Goal: Task Accomplishment & Management: Use online tool/utility

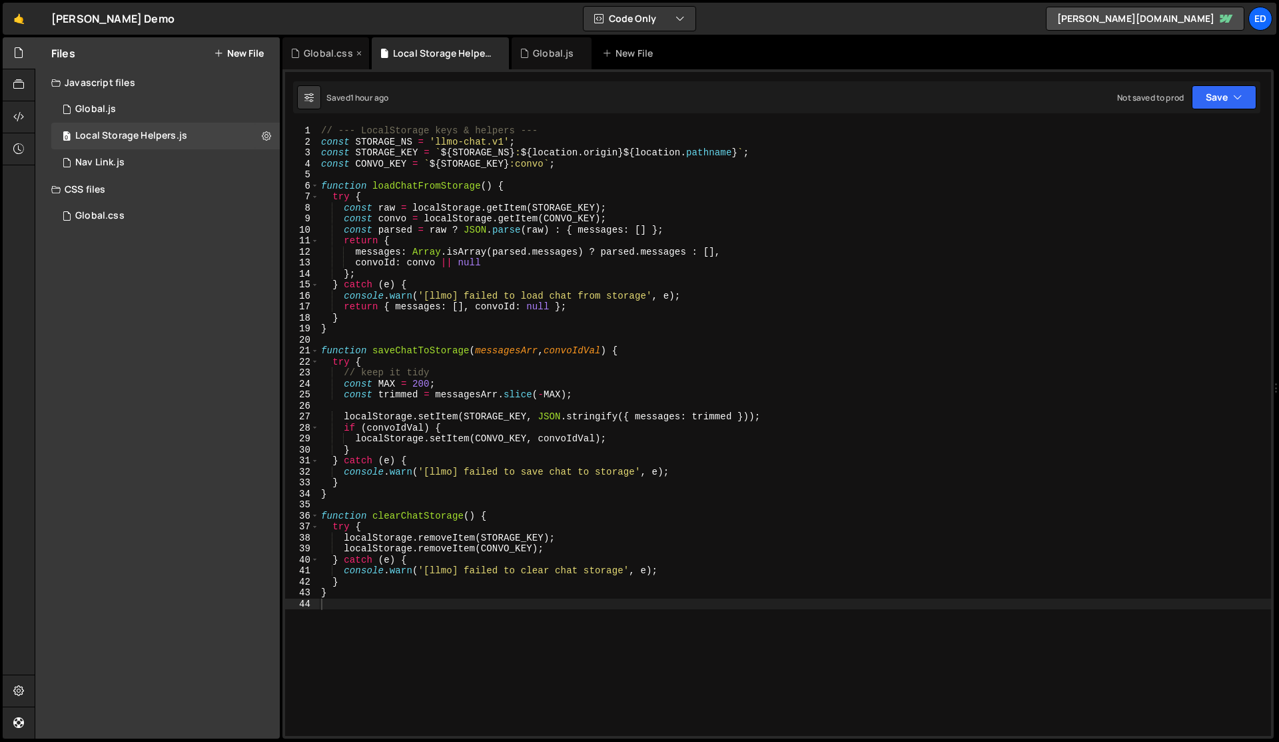
click at [327, 55] on div "Global.css" at bounding box center [328, 53] width 49 height 13
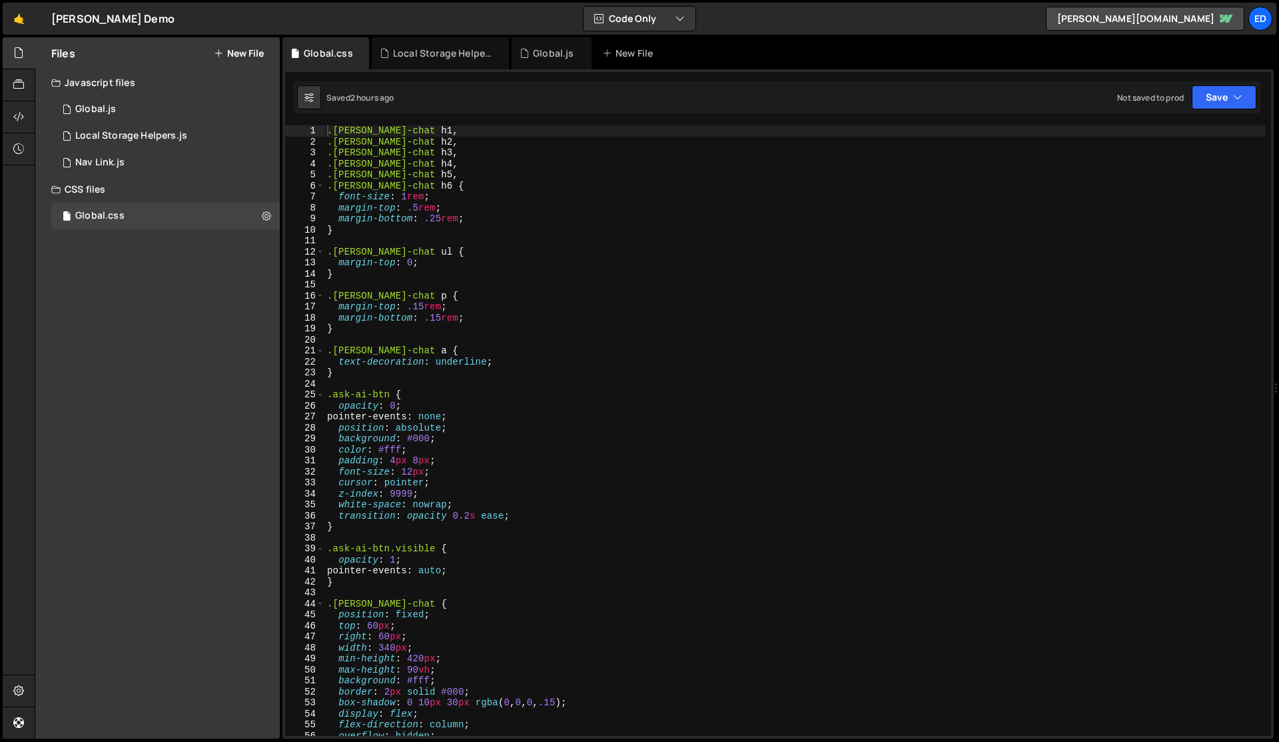
click at [482, 309] on div ".[PERSON_NAME]-chat h1 , .[PERSON_NAME]-chat h2 , .[PERSON_NAME]-chat h3 , .[PE…" at bounding box center [796, 441] width 942 height 632
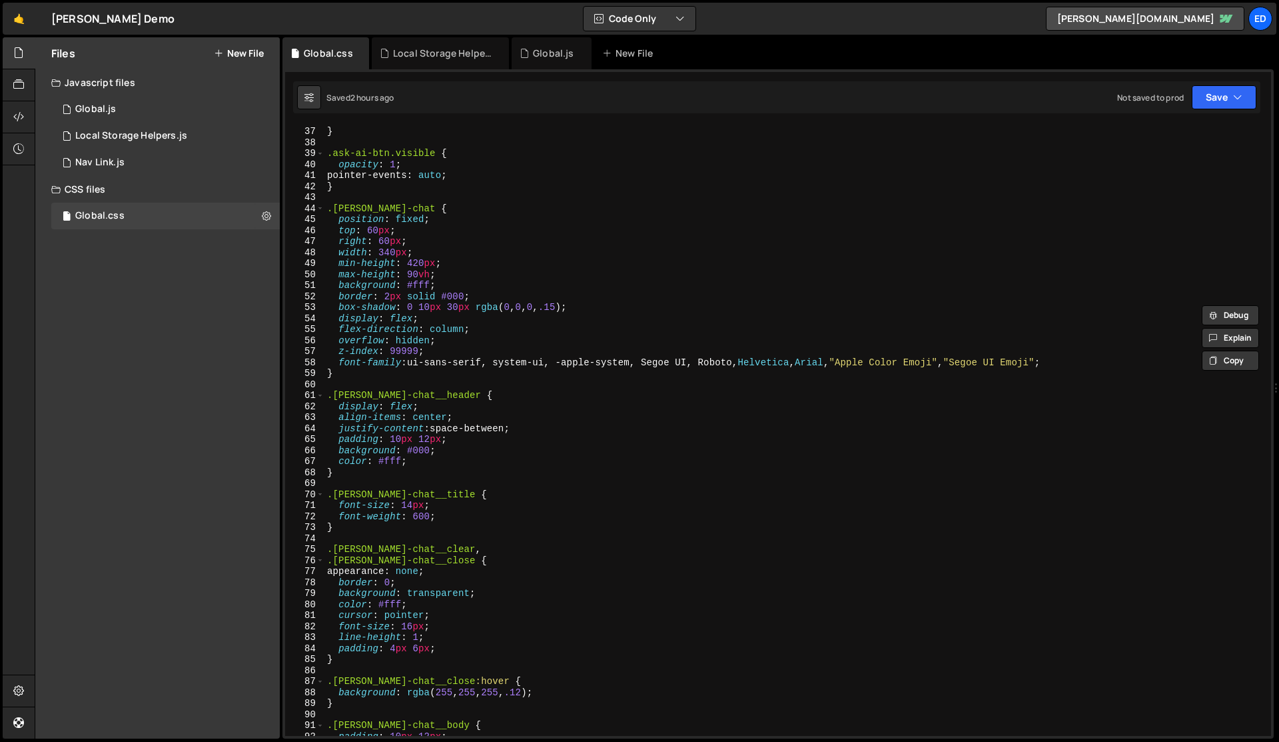
scroll to position [457, 0]
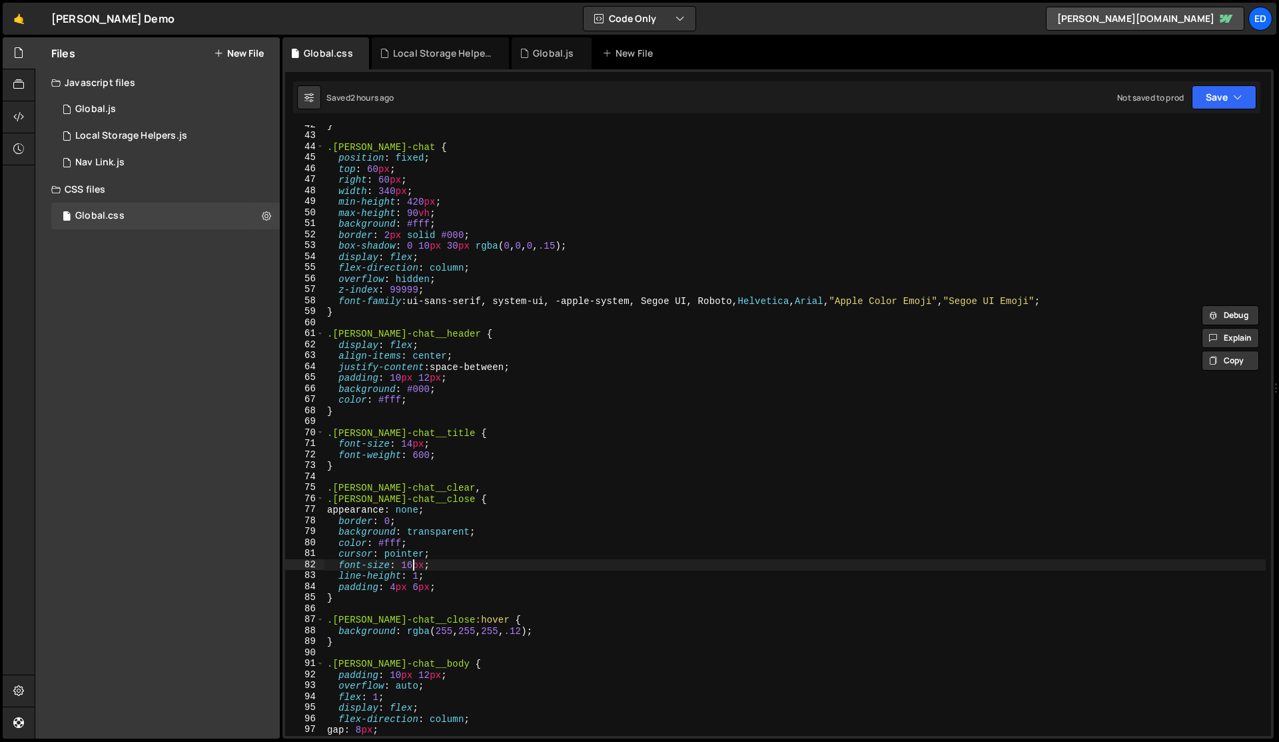
click at [414, 564] on div "} .[PERSON_NAME]-chat { position : fixed ; top : 60 px ; right : 60 px ; width …" at bounding box center [796, 435] width 942 height 632
click at [502, 586] on div "} .[PERSON_NAME]-chat { position : fixed ; top : 60 px ; right : 60 px ; width …" at bounding box center [796, 435] width 942 height 632
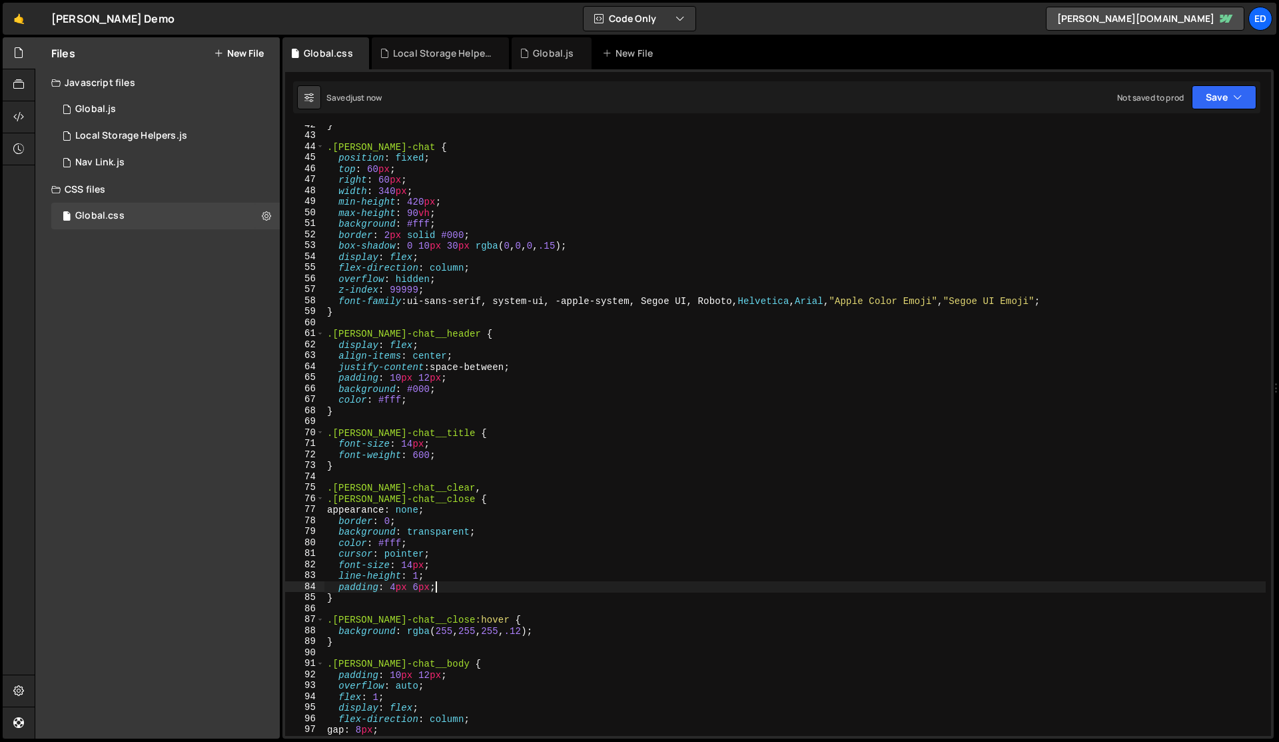
click at [502, 586] on div "} .[PERSON_NAME]-chat { position : fixed ; top : 60 px ; right : 60 px ; width …" at bounding box center [796, 435] width 942 height 632
click at [651, 356] on div "} .[PERSON_NAME]-chat { position : fixed ; top : 60 px ; right : 60 px ; width …" at bounding box center [796, 435] width 942 height 632
type textarea "align-items: center;"
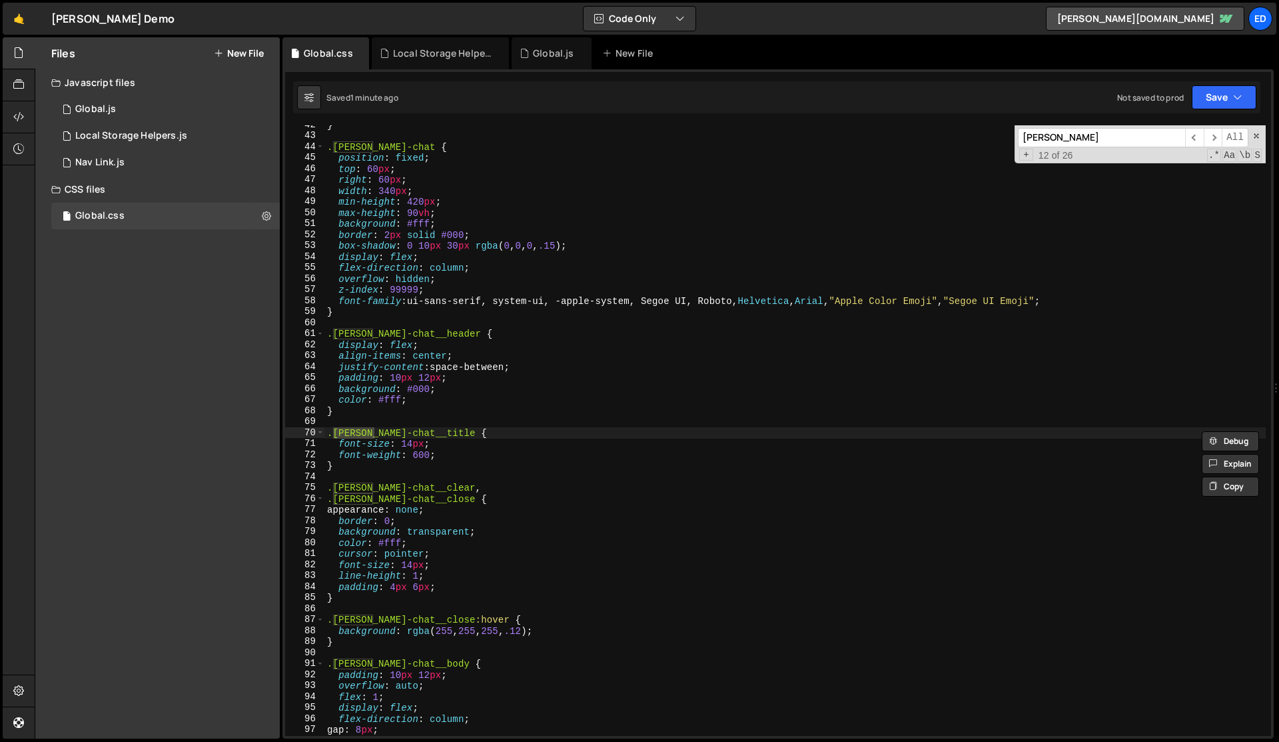
type input "[PERSON_NAME]"
click at [744, 396] on div "} .[PERSON_NAME]-chat { position : fixed ; top : 60 px ; right : 60 px ; width …" at bounding box center [796, 435] width 942 height 632
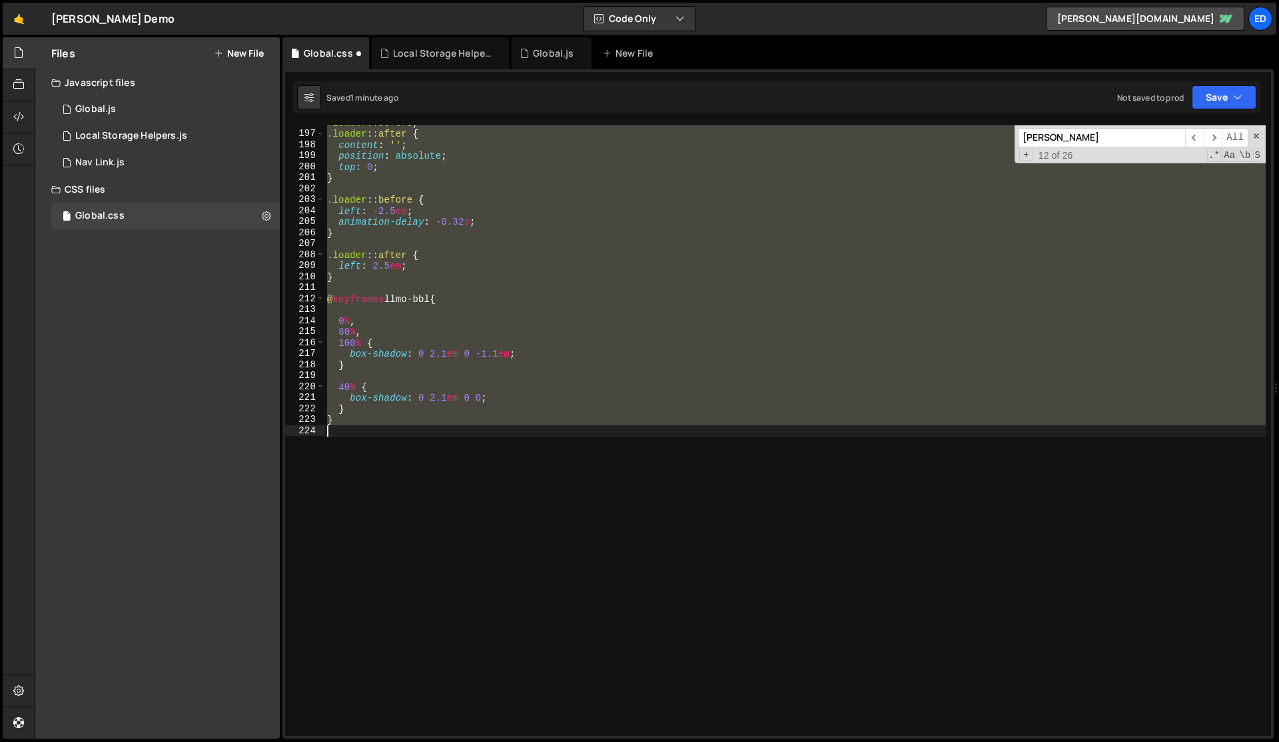
scroll to position [585, 0]
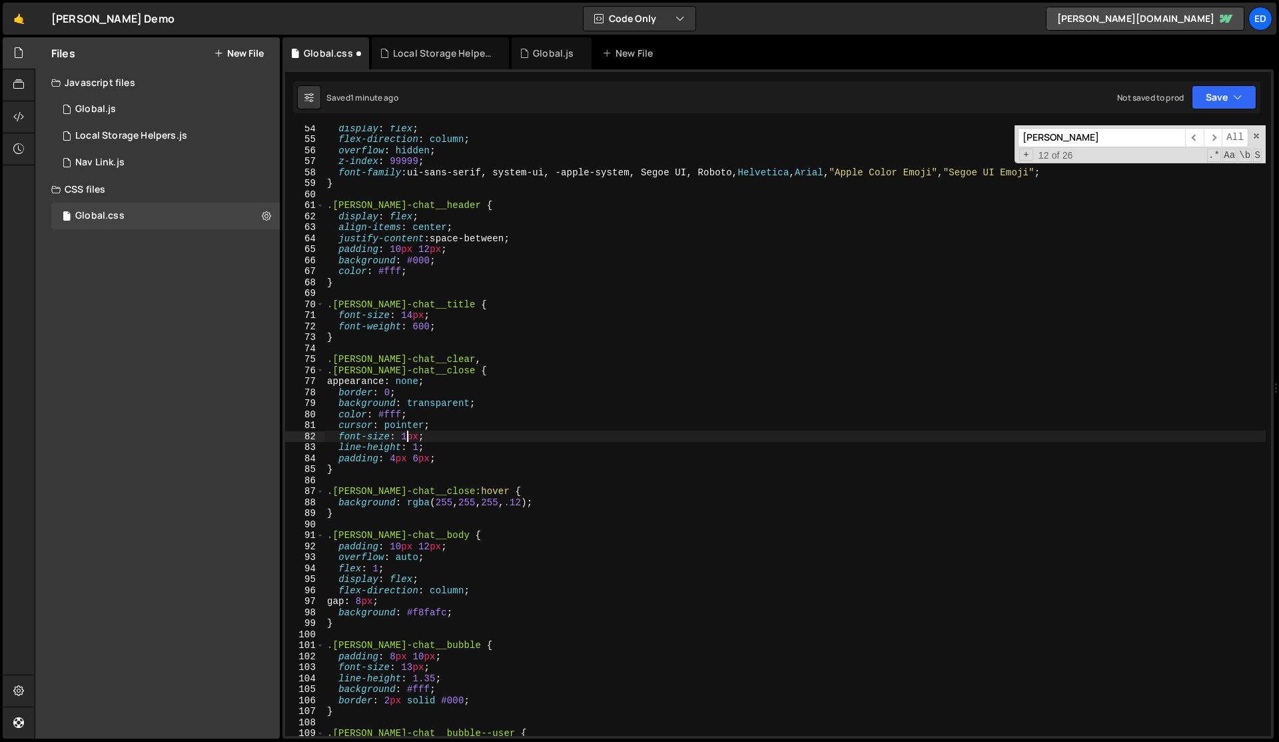
type textarea "font-size: 14px;"
click at [106, 137] on div "Local Storage Helpers.js" at bounding box center [131, 136] width 112 height 12
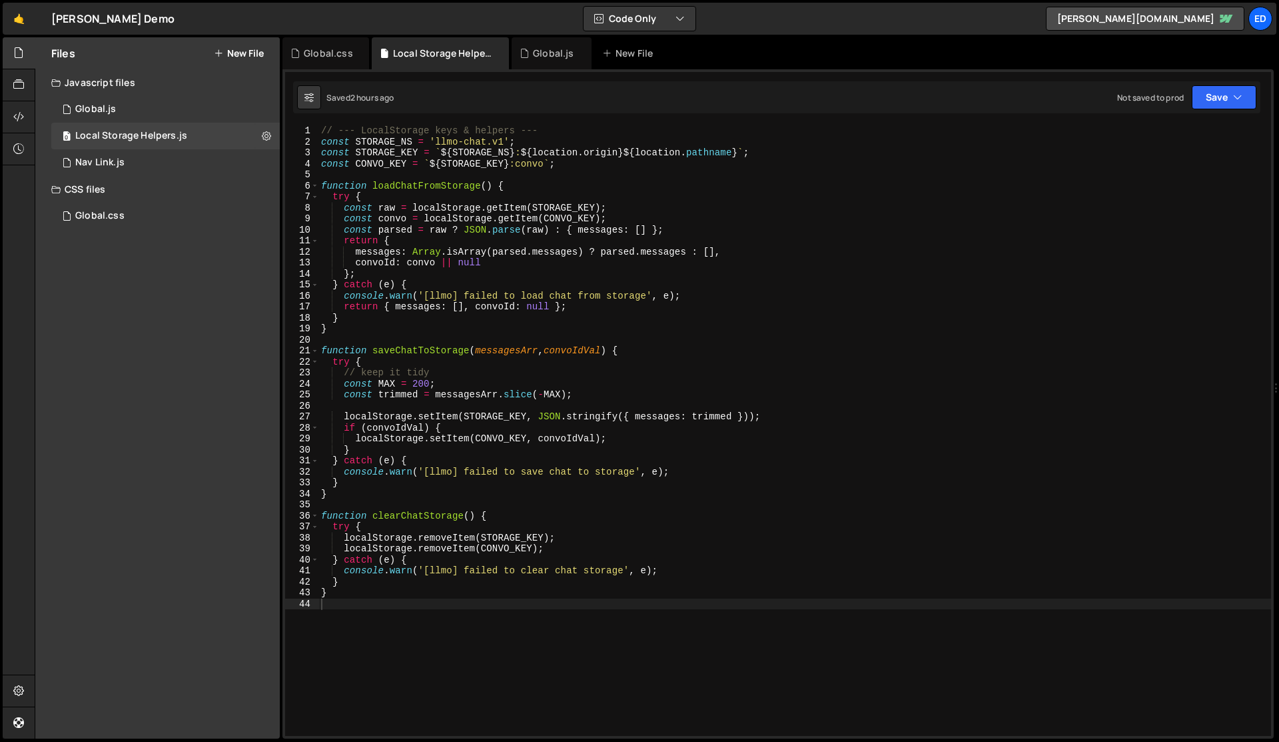
type textarea "}"
click at [501, 329] on div "// --- LocalStorage keys & helpers --- const STORAGE_NS = 'llmo-chat.v1' ; cons…" at bounding box center [795, 441] width 952 height 632
click at [115, 157] on div "Nav Link.js" at bounding box center [99, 163] width 49 height 12
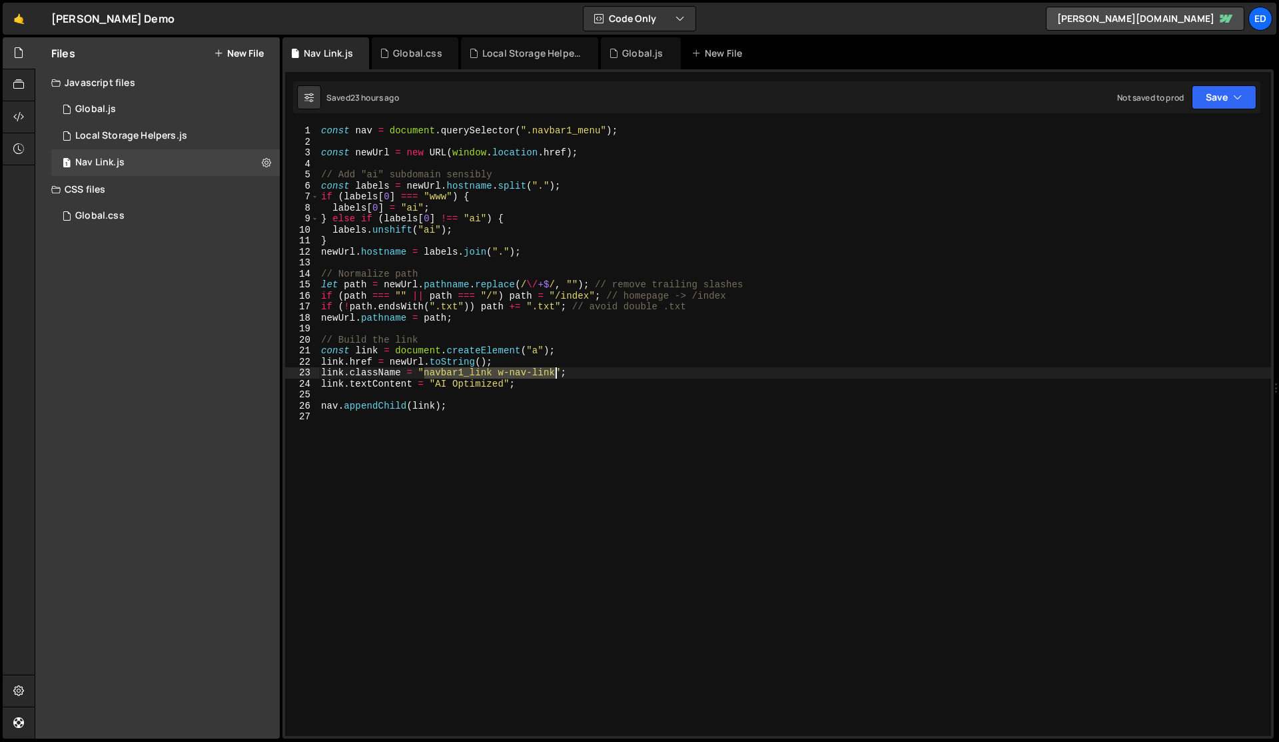
drag, startPoint x: 424, startPoint y: 372, endPoint x: 554, endPoint y: 372, distance: 130.6
click at [554, 372] on div "const nav = document . querySelector ( ".navbar1_menu" ) ; const newUrl = new U…" at bounding box center [795, 441] width 953 height 632
click at [436, 372] on div "const nav = document . querySelector ( ".navbar1_menu" ) ; const newUrl = new U…" at bounding box center [795, 441] width 953 height 632
click at [463, 372] on div "const nav = document . querySelector ( ".navbar1_menu" ) ; const newUrl = new U…" at bounding box center [795, 441] width 953 height 632
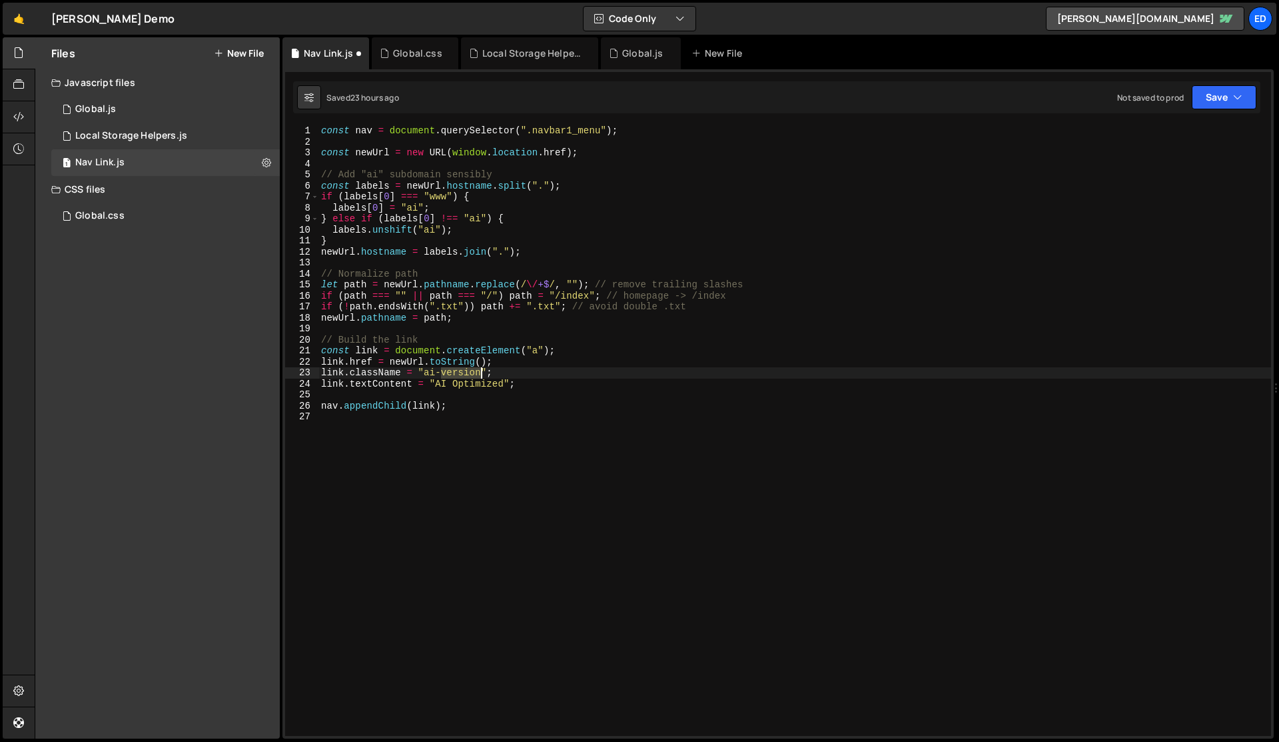
click at [463, 372] on div "const nav = document . querySelector ( ".navbar1_menu" ) ; const newUrl = new U…" at bounding box center [795, 441] width 953 height 632
click at [425, 372] on div "const nav = document . querySelector ( ".navbar1_menu" ) ; const newUrl = new U…" at bounding box center [795, 441] width 953 height 632
type textarea "link.className = "ai-page-link";"
click at [404, 57] on div "Global.css" at bounding box center [417, 53] width 49 height 13
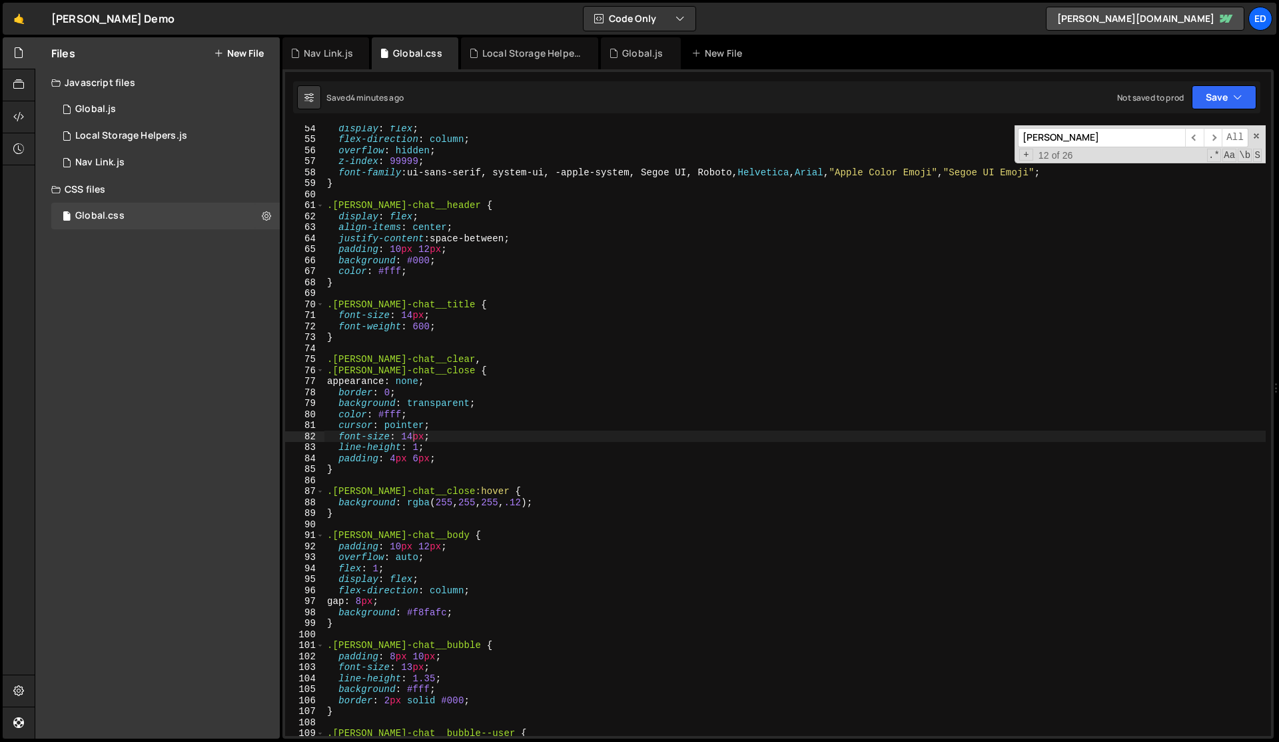
click at [464, 361] on div "display : flex ; flex-direction : column ; overflow : hidden ; z-index : 99999 …" at bounding box center [796, 439] width 942 height 632
type textarea "}"
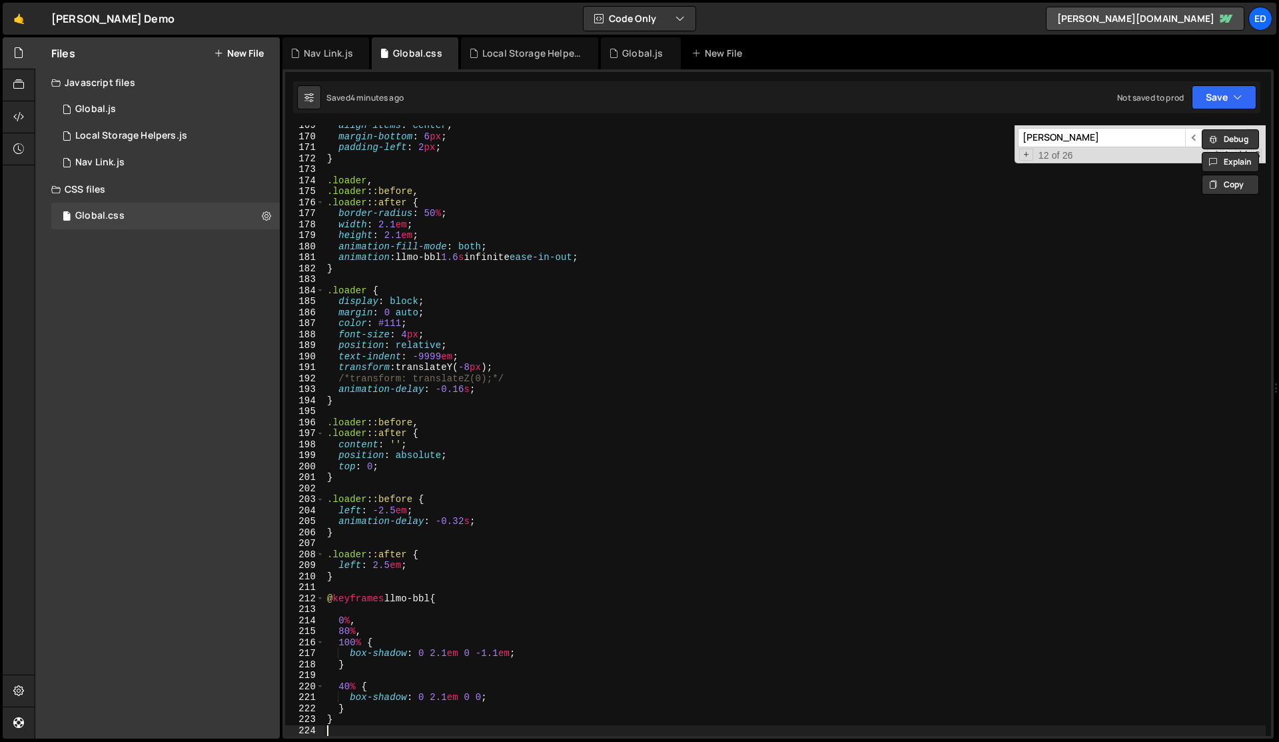
scroll to position [1863, 0]
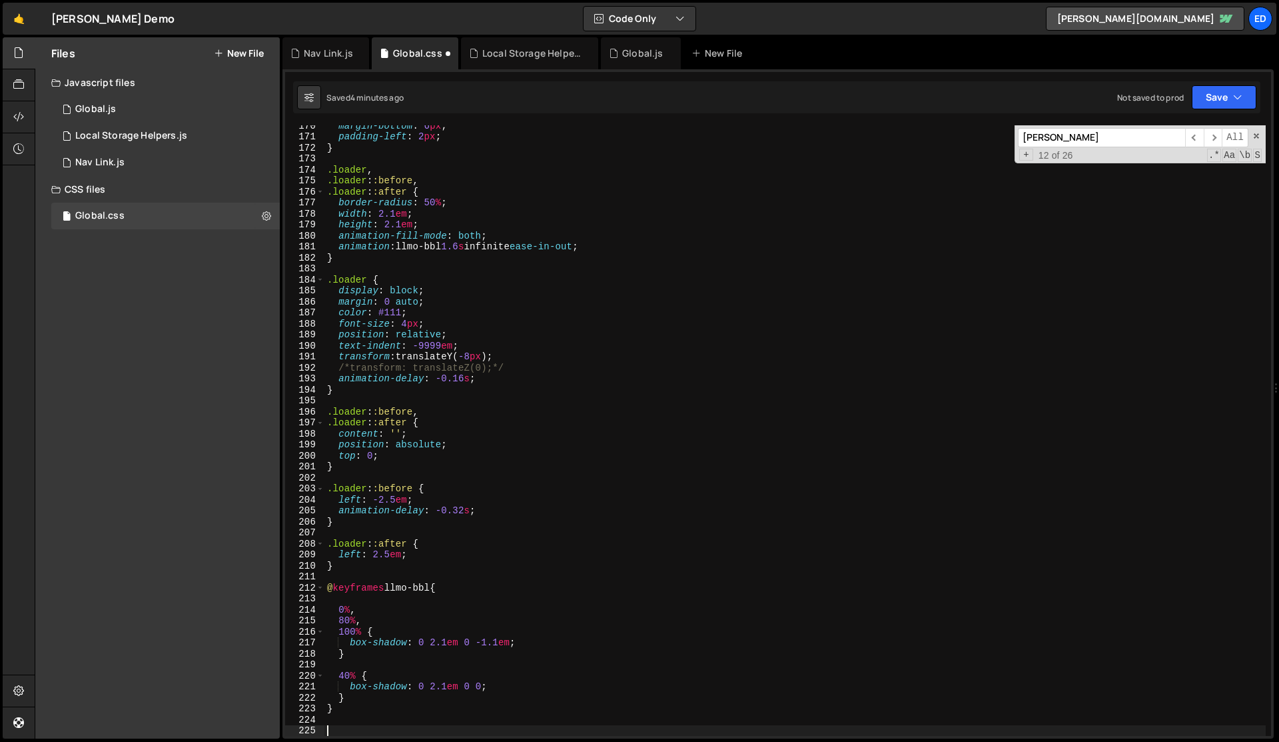
paste textarea "ai-page-link"
type textarea ".ai-page-link {"
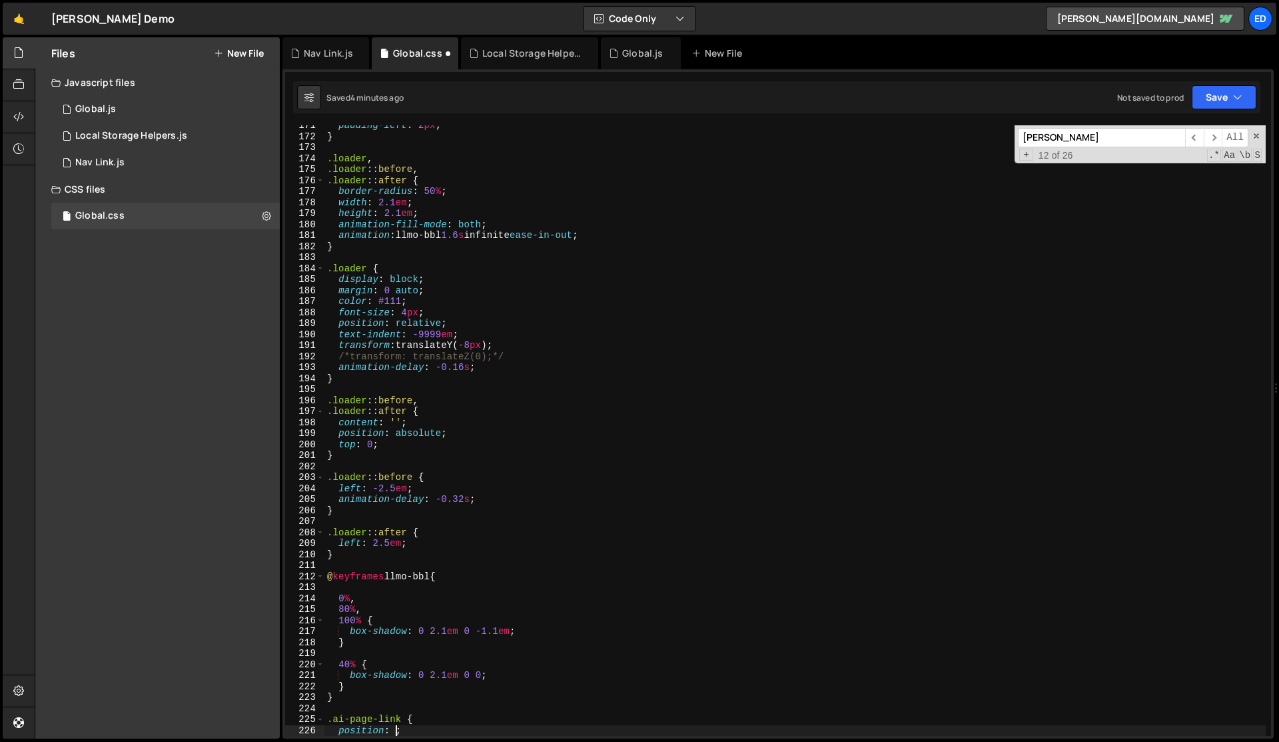
scroll to position [0, 5]
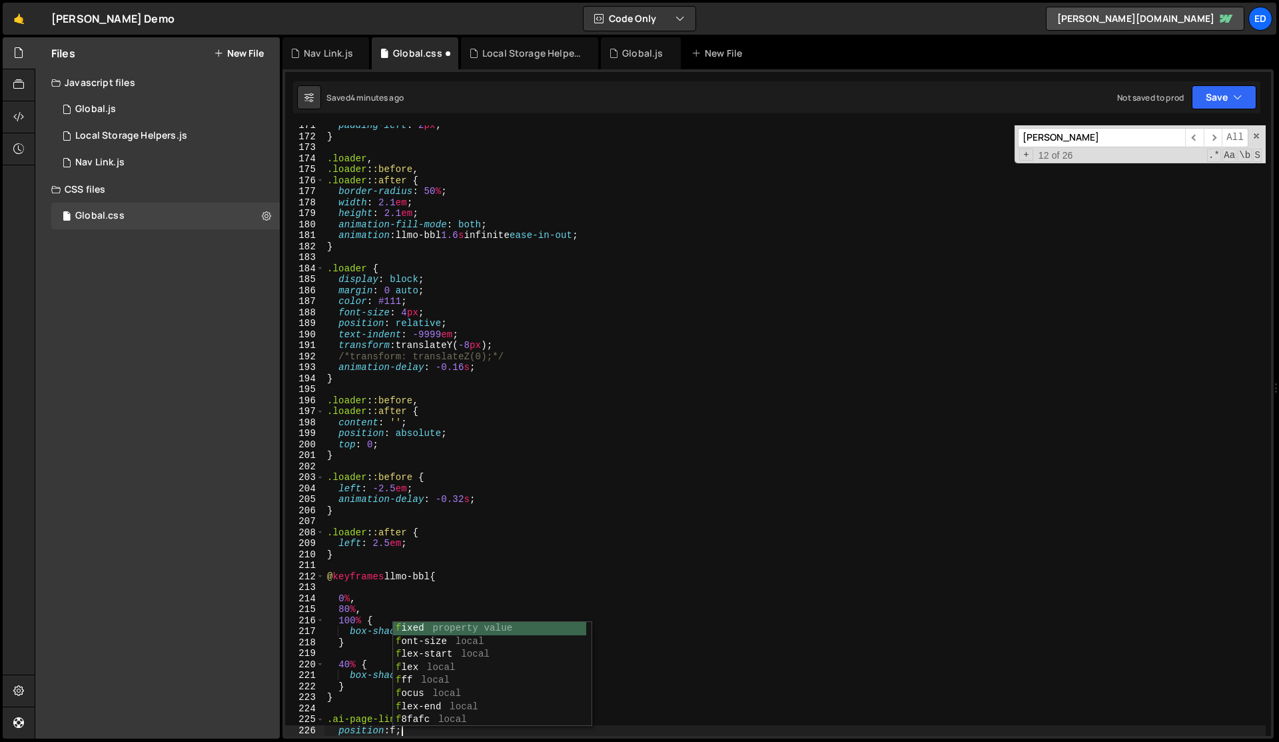
type textarea "position: fixed;"
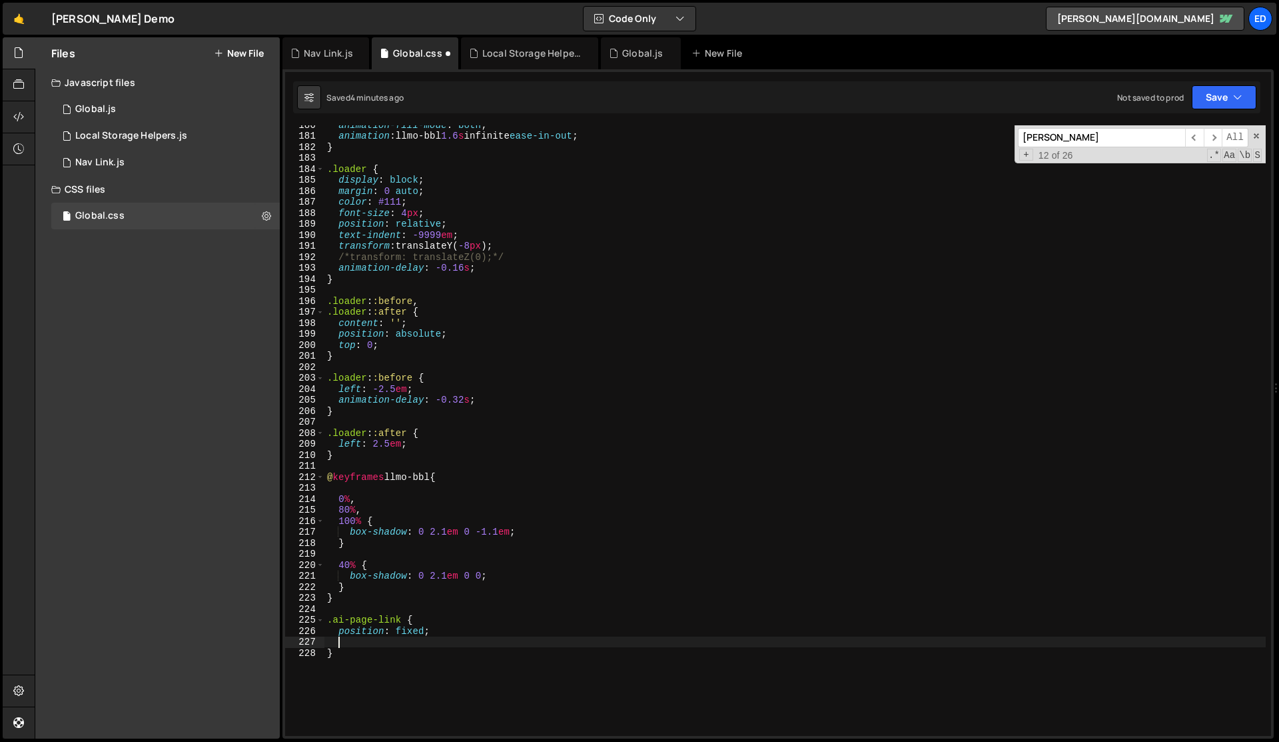
scroll to position [0, 0]
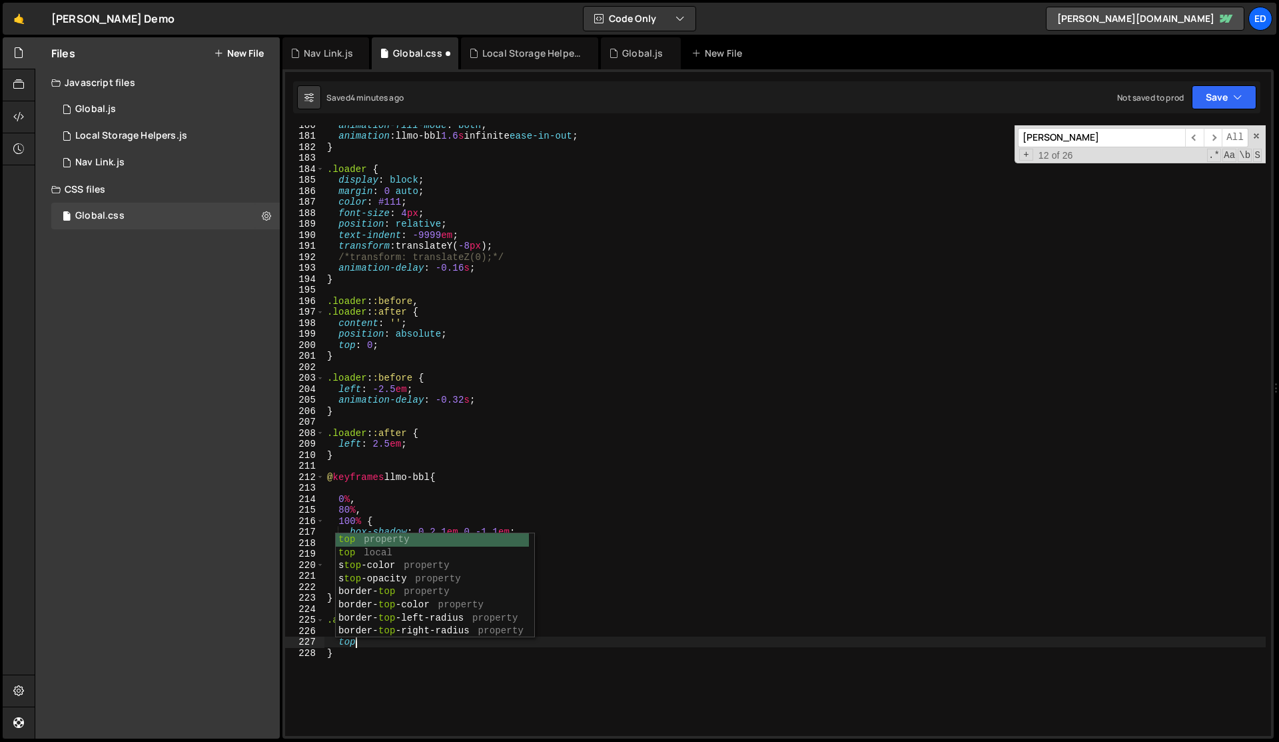
type textarea "t"
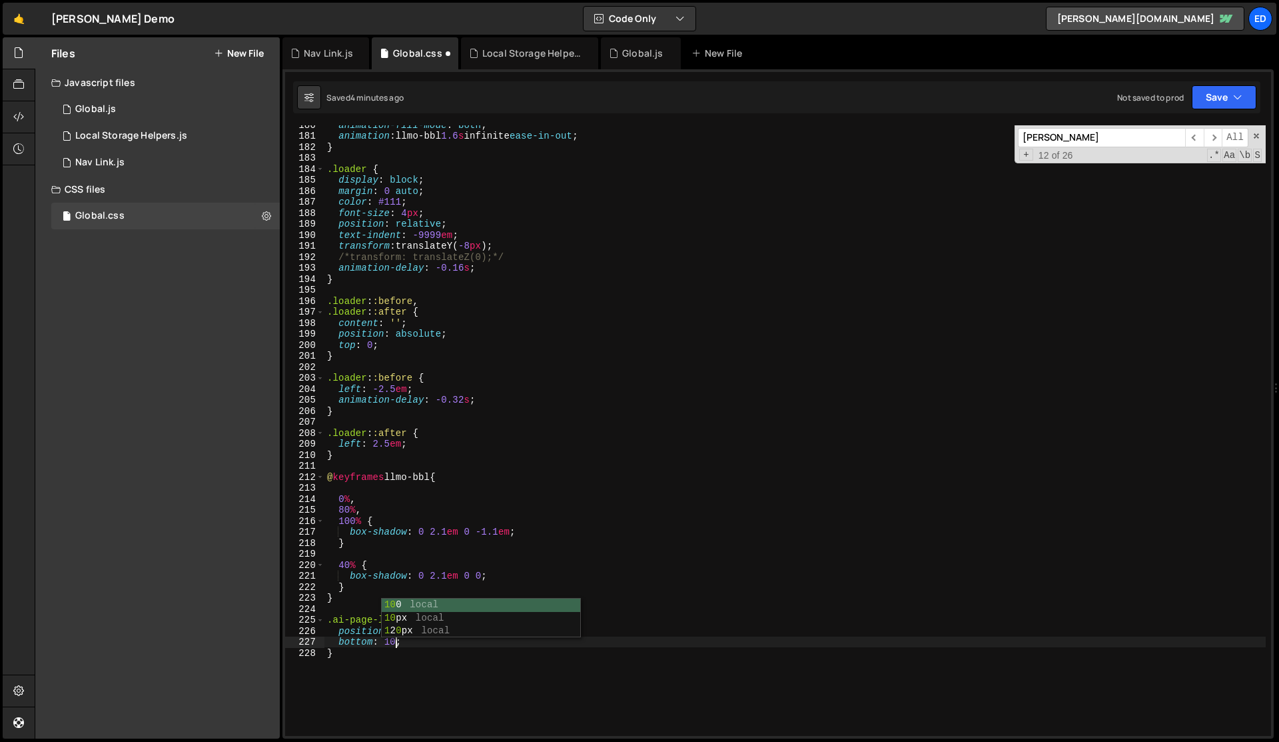
type textarea "bottom: 10px;"
click at [548, 521] on div "animation-fill-mode : both ; animation : llmo-bbl 1.6 s infinite ease-in-out ; …" at bounding box center [796, 435] width 942 height 632
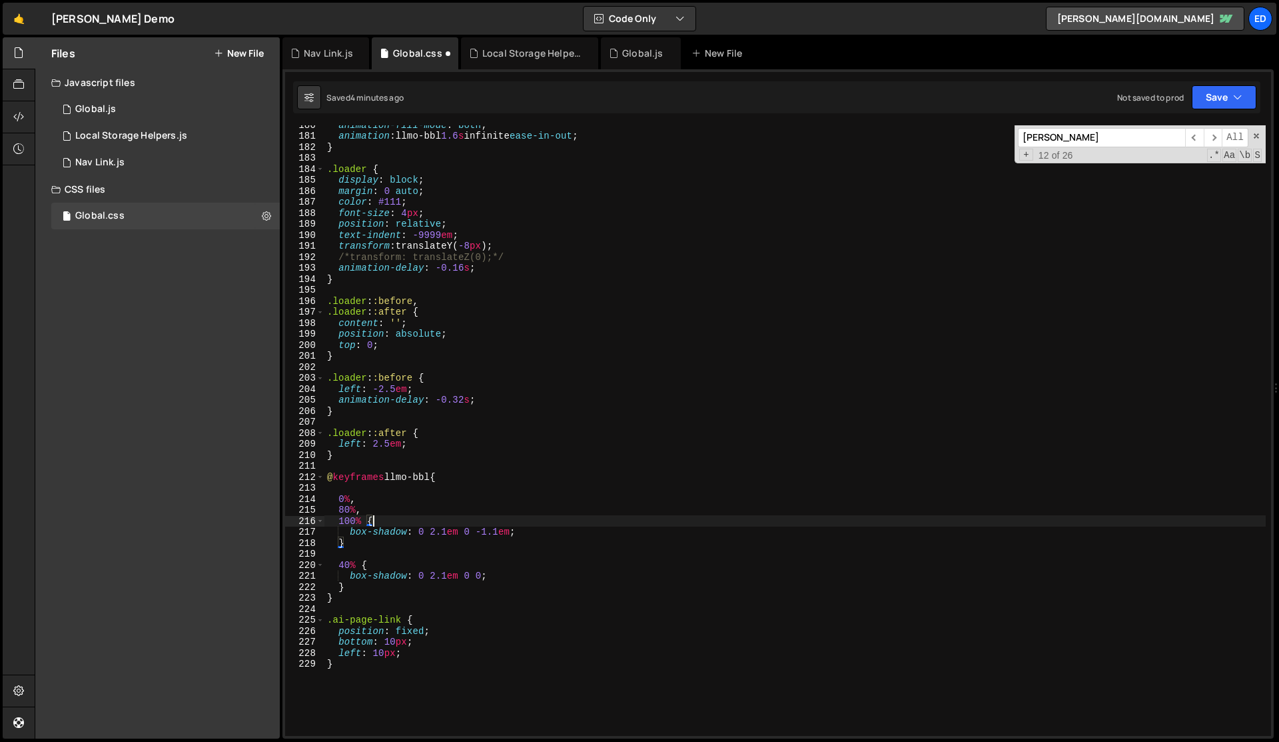
scroll to position [0, 3]
click at [501, 602] on div "animation-fill-mode : both ; animation : llmo-bbl 1.6 s infinite ease-in-out ; …" at bounding box center [796, 435] width 942 height 632
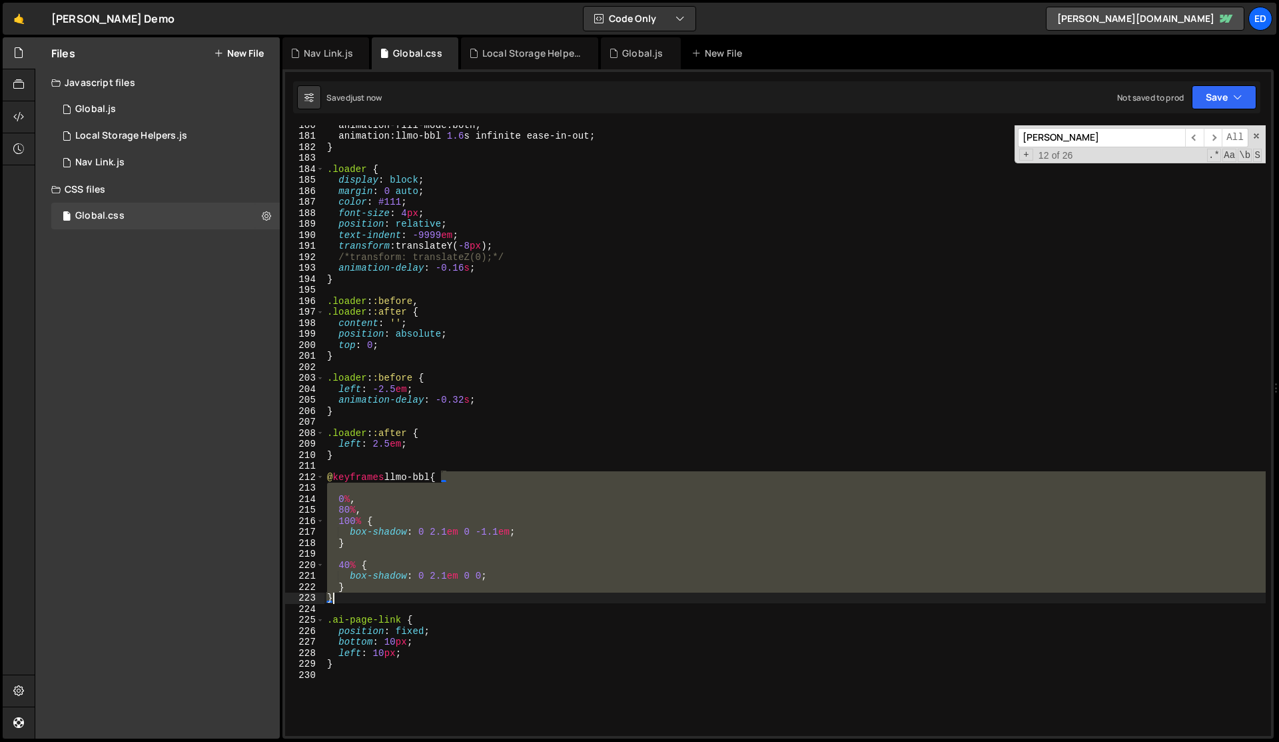
click at [501, 602] on div "animation-fill-mode : both ; animation : llmo-bbl 1.6 s infinite ease-in-out ; …" at bounding box center [796, 435] width 942 height 632
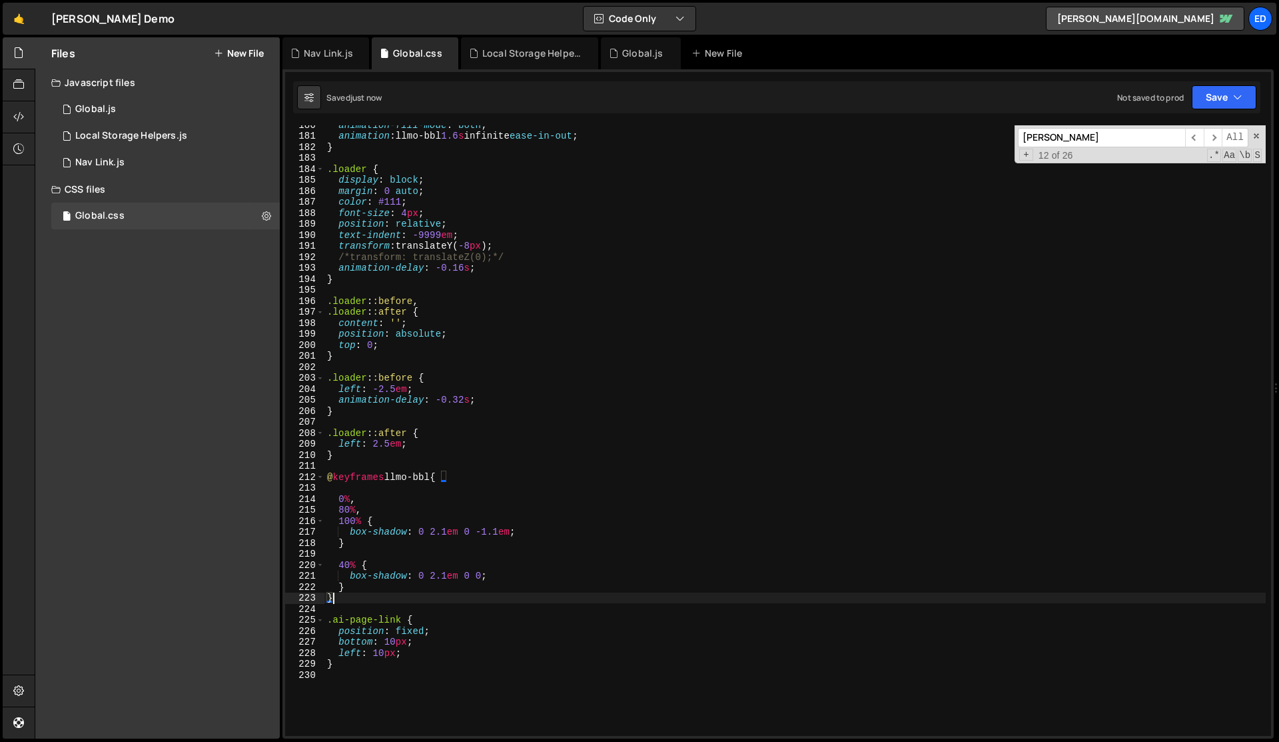
click at [546, 576] on div "animation-fill-mode : both ; animation : llmo-bbl 1.6 s infinite ease-in-out ; …" at bounding box center [796, 435] width 942 height 632
click at [388, 641] on div "animation-fill-mode : both ; animation : llmo-bbl 1.6 s infinite ease-in-out ; …" at bounding box center [796, 435] width 942 height 632
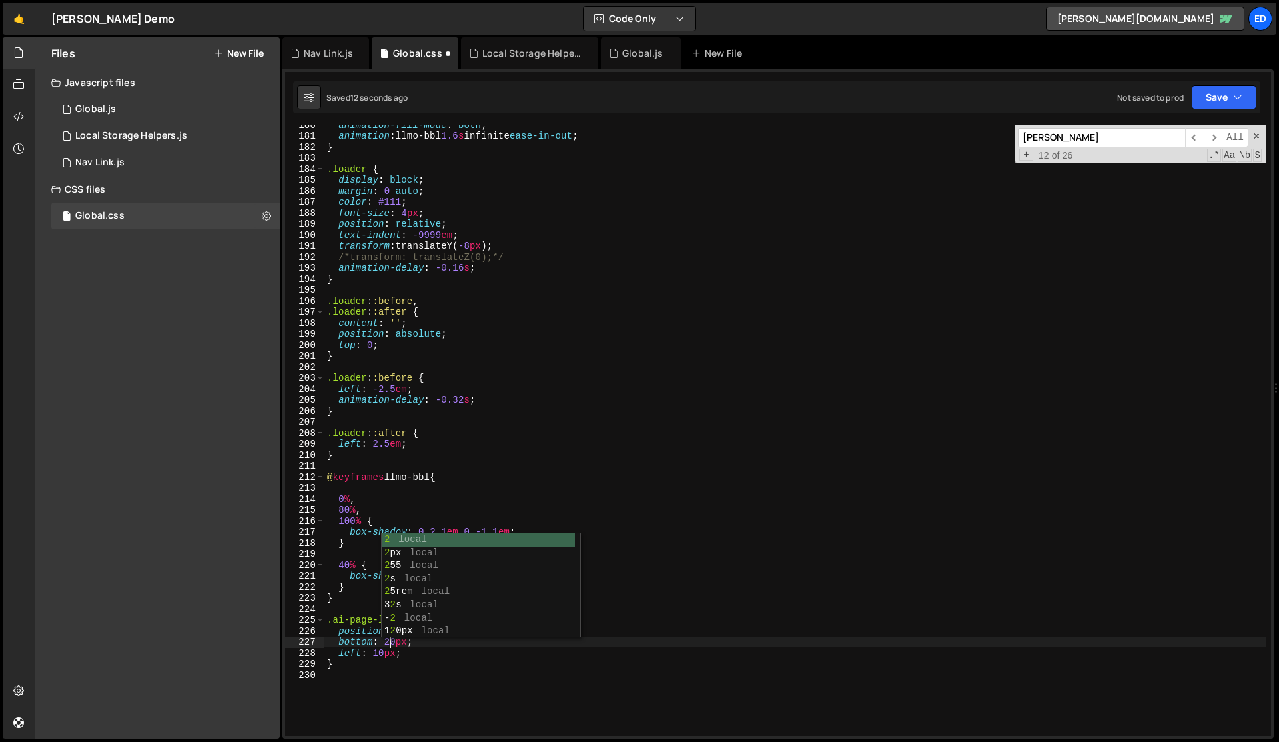
scroll to position [0, 4]
click at [380, 641] on div "animation-fill-mode : both ; animation : llmo-bbl 1.6 s infinite ease-in-out ; …" at bounding box center [796, 435] width 942 height 632
click at [392, 641] on div "animation-fill-mode : both ; animation : llmo-bbl 1.6 s infinite ease-in-out ; …" at bounding box center [796, 435] width 942 height 632
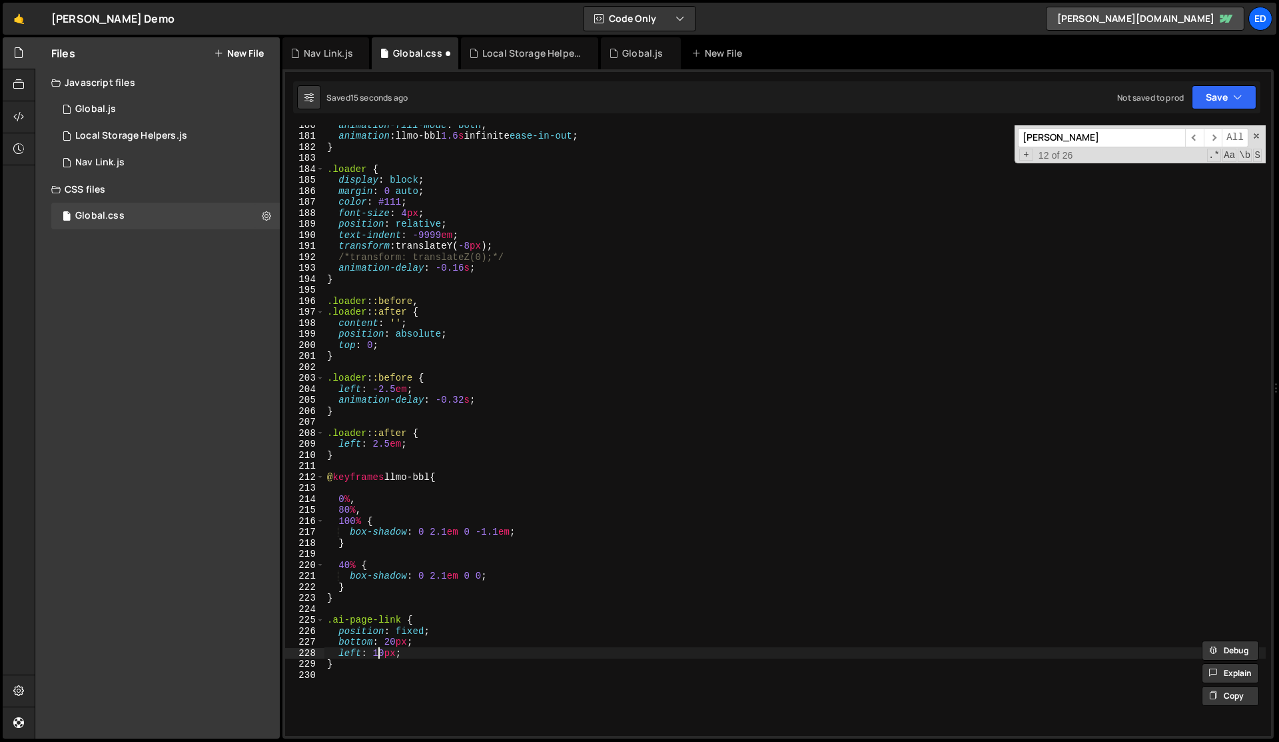
click at [380, 651] on div "animation-fill-mode : both ; animation : llmo-bbl 1.6 s infinite ease-in-out ; …" at bounding box center [796, 435] width 942 height 632
paste textarea "2"
click at [400, 656] on div "animation-fill-mode : both ; animation : llmo-bbl 1.6 s infinite ease-in-out ; …" at bounding box center [796, 435] width 942 height 632
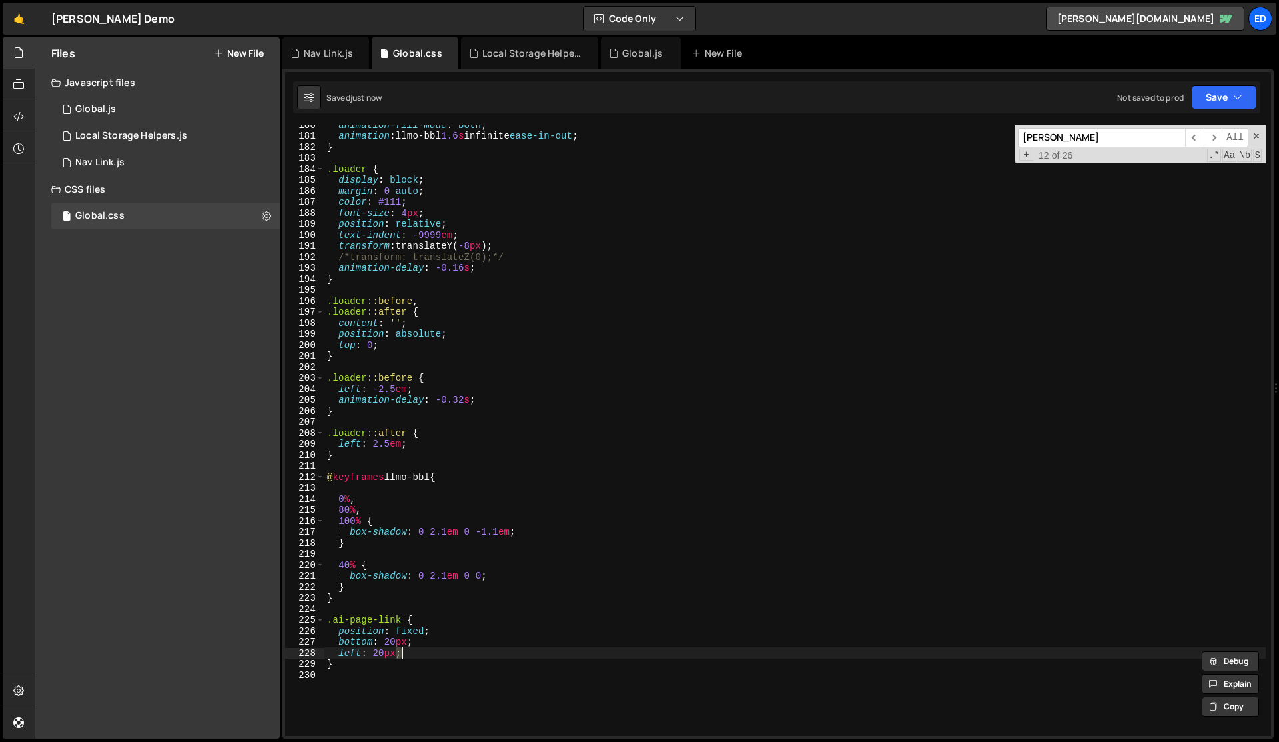
type textarea "left: 20px;"
click at [592, 419] on div "animation-fill-mode : both ; animation : llmo-bbl 1.6 s infinite ease-in-out ; …" at bounding box center [796, 435] width 942 height 632
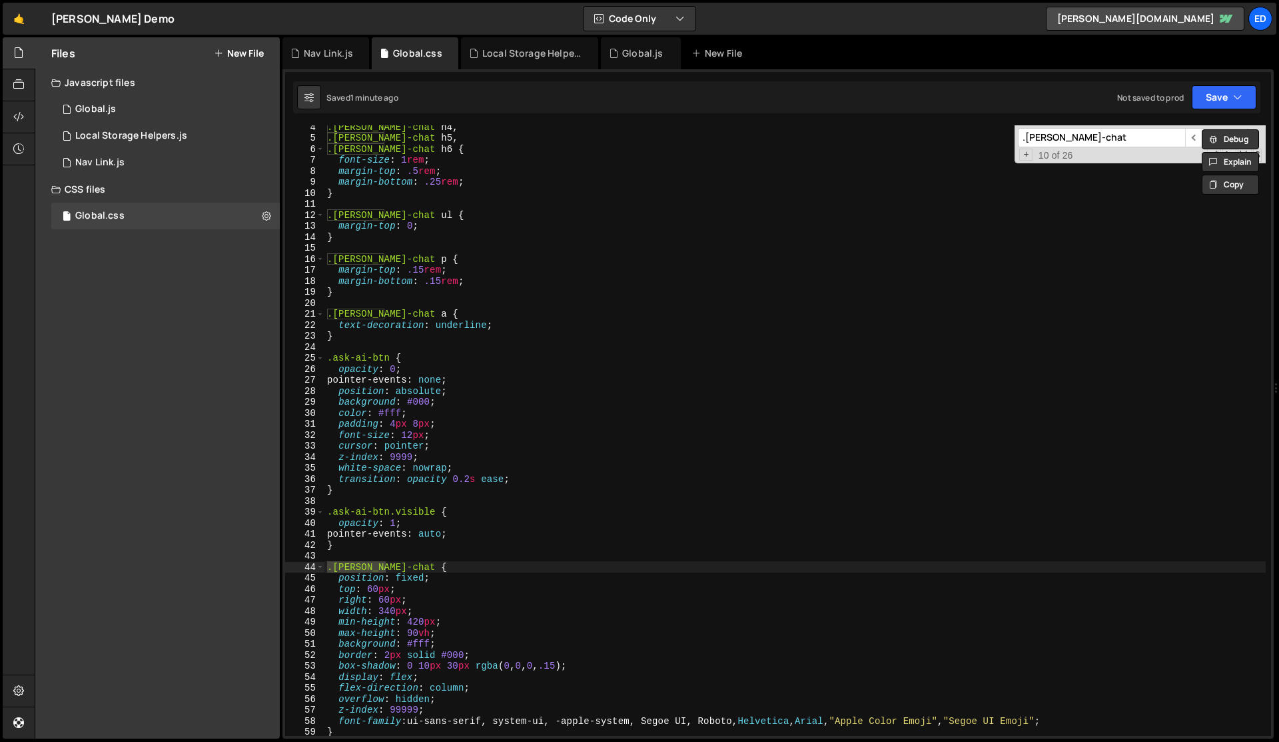
scroll to position [37, 0]
type input ".[PERSON_NAME]-chat"
click at [394, 598] on div ".[PERSON_NAME]-chat h4 , .[PERSON_NAME]-chat h5 , .[PERSON_NAME]-chat h6 { font…" at bounding box center [796, 437] width 942 height 632
paste textarea "83"
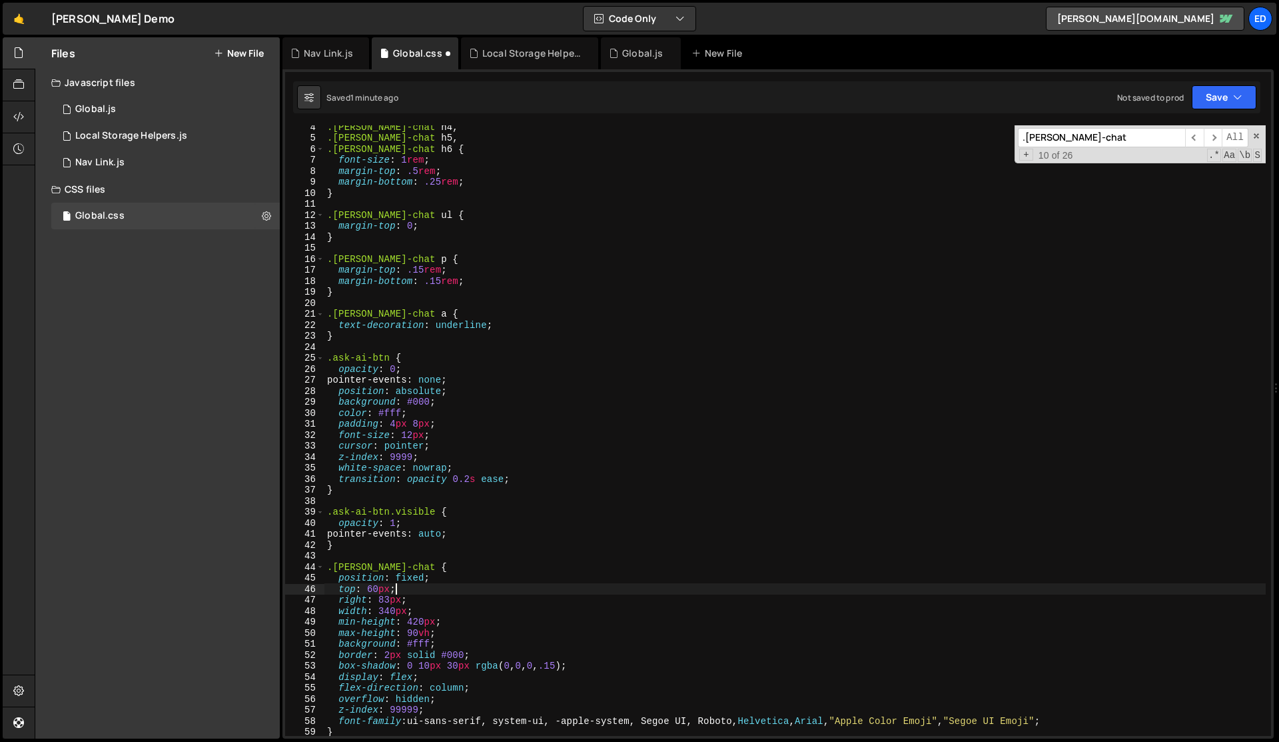
click at [532, 587] on div ".[PERSON_NAME]-chat h4 , .[PERSON_NAME]-chat h5 , .[PERSON_NAME]-chat h6 { font…" at bounding box center [796, 437] width 942 height 632
click at [390, 610] on div ".[PERSON_NAME]-chat h4 , .[PERSON_NAME]-chat h5 , .[PERSON_NAME]-chat h6 { font…" at bounding box center [796, 437] width 942 height 632
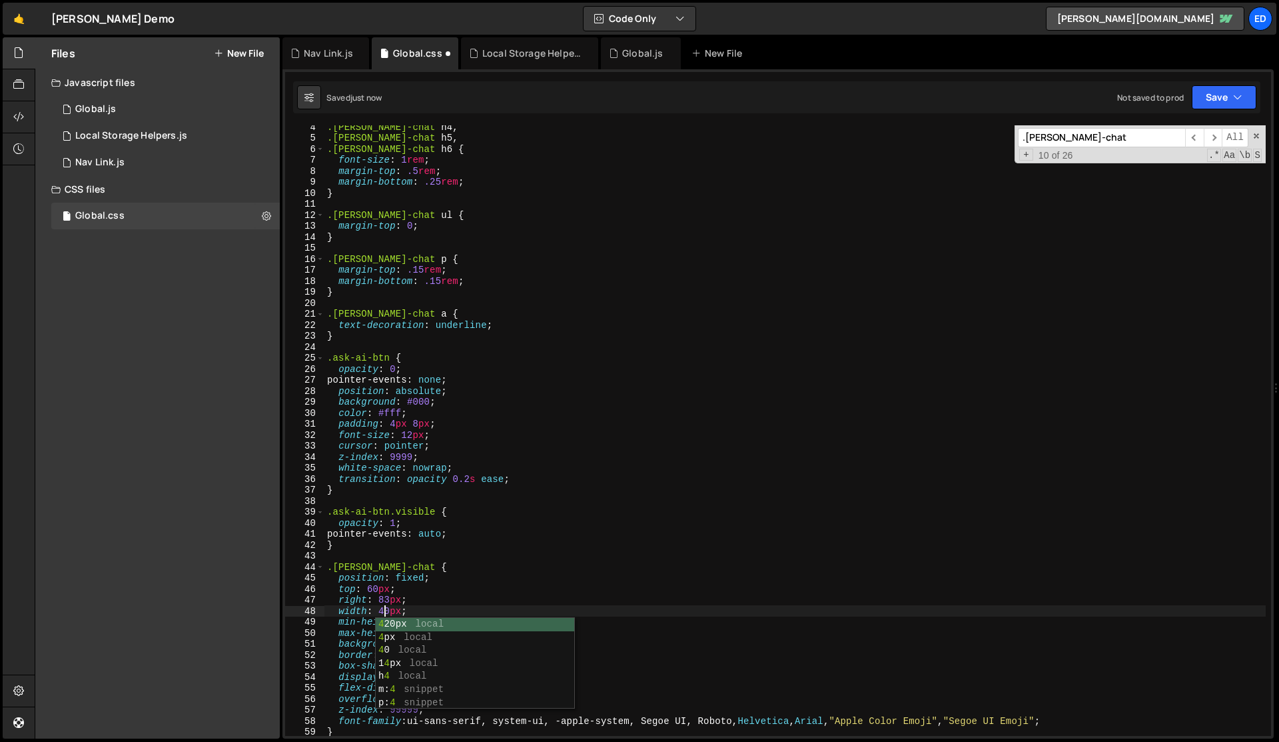
scroll to position [0, 4]
click at [570, 514] on div ".[PERSON_NAME]-chat h4 , .[PERSON_NAME]-chat h5 , .[PERSON_NAME]-chat h6 { font…" at bounding box center [796, 437] width 942 height 632
type textarea ".ask-ai-btn.visible {"
click at [630, 52] on div "Global.js" at bounding box center [642, 53] width 41 height 13
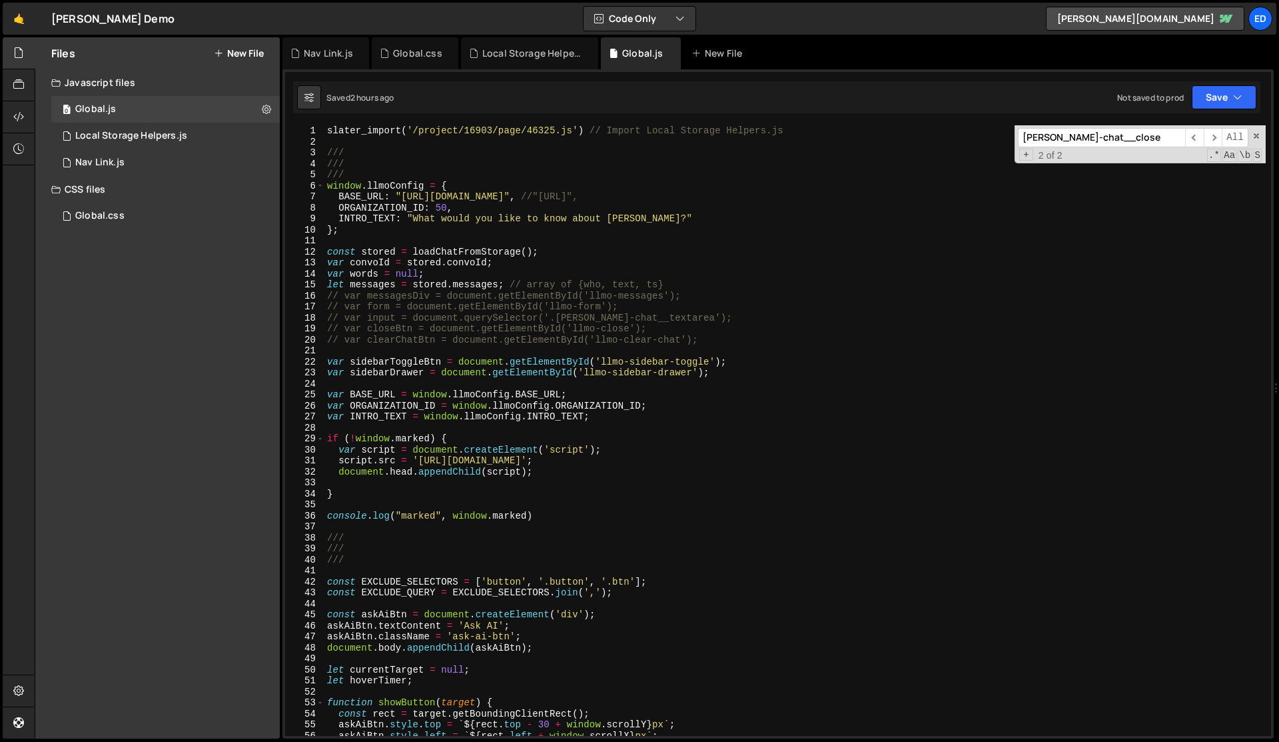
scroll to position [0, 0]
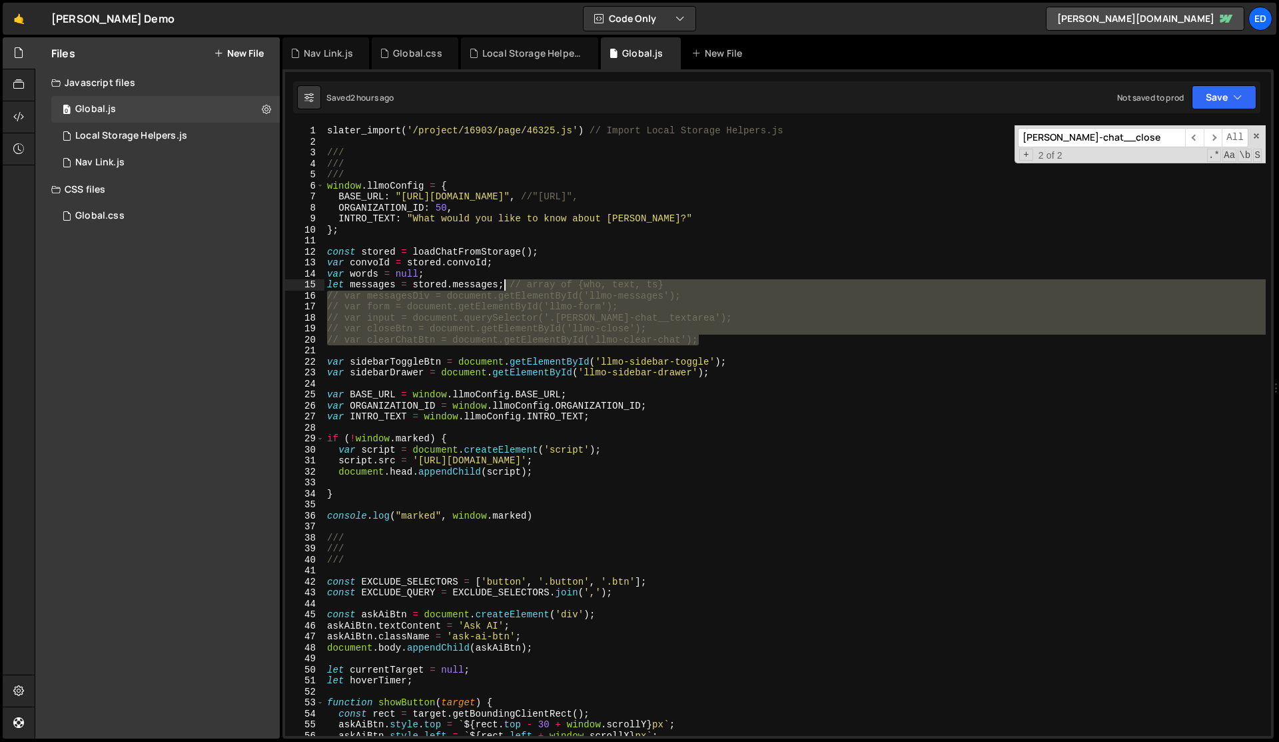
drag, startPoint x: 708, startPoint y: 338, endPoint x: 506, endPoint y: 288, distance: 208.0
click at [506, 288] on div "slater_import ( '/project/16903/page/46325.js' ) // Import Local Storage Helper…" at bounding box center [796, 441] width 942 height 632
type textarea "let messages = stored.messages;"
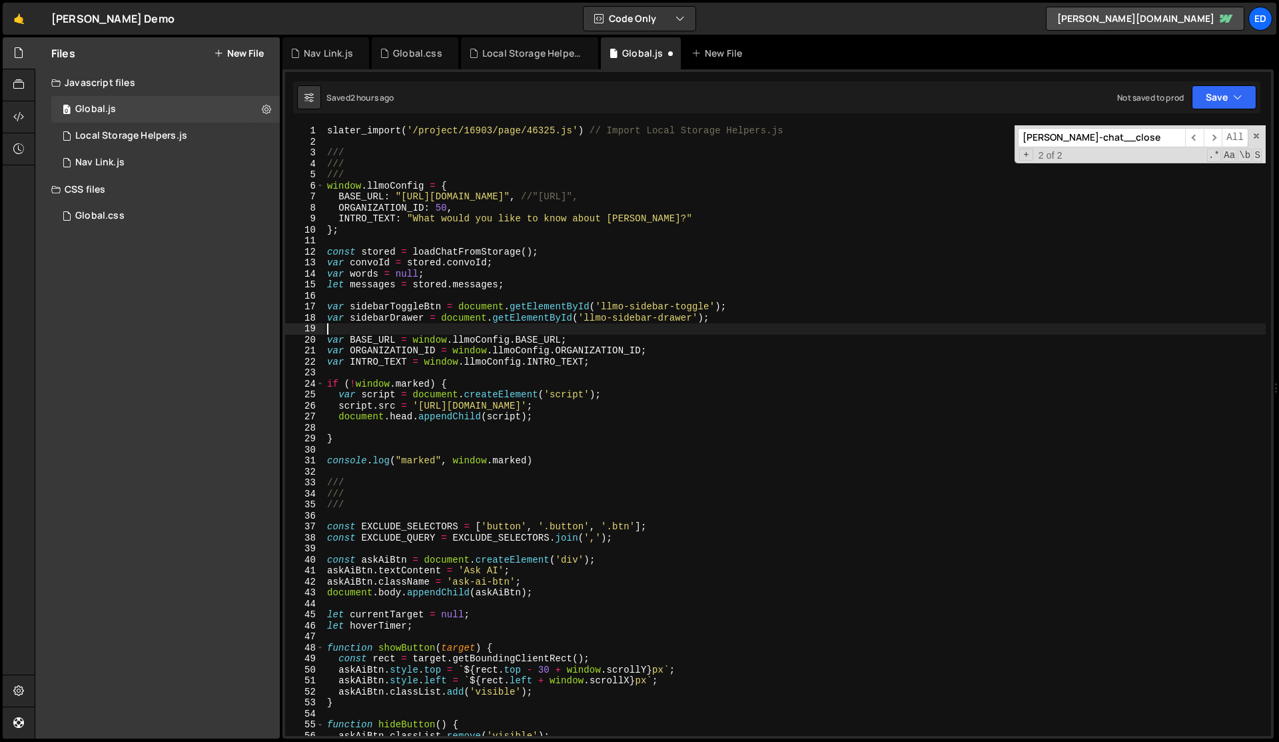
click at [560, 329] on div "slater_import ( '/project/16903/page/46325.js' ) // Import Local Storage Helper…" at bounding box center [796, 441] width 942 height 632
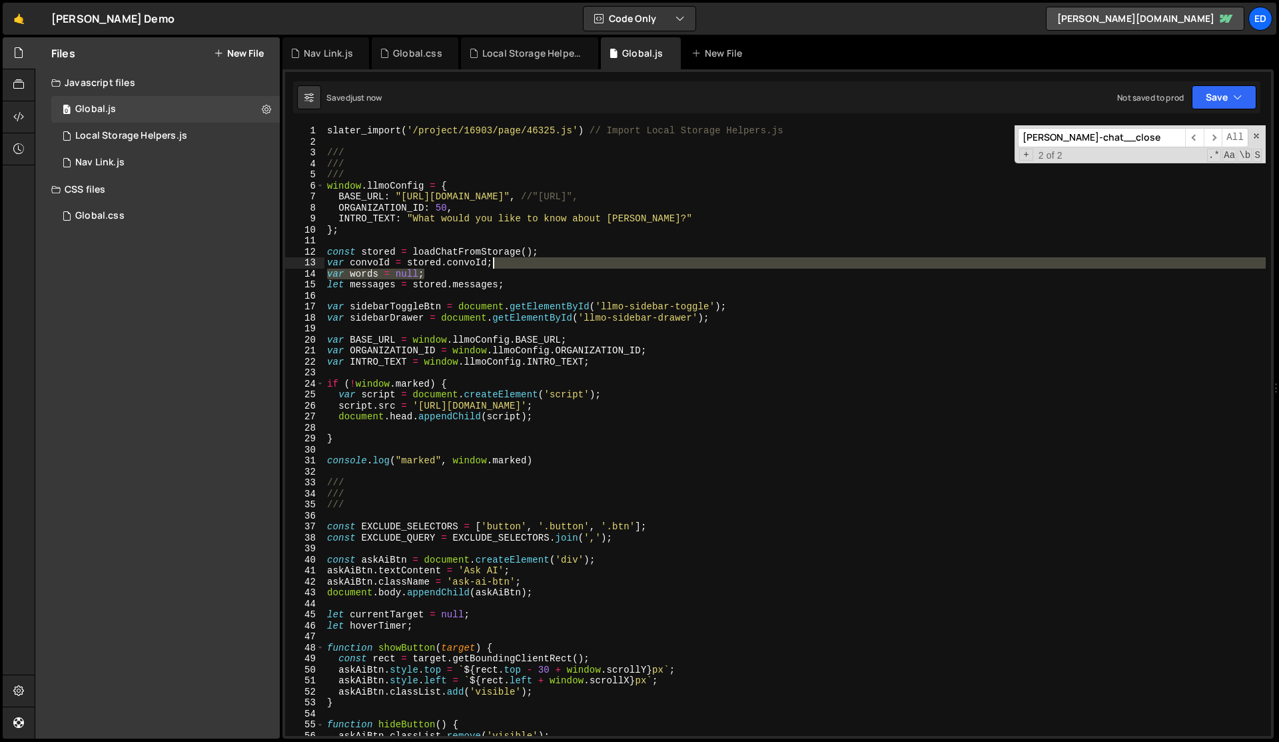
click at [512, 263] on div "slater_import ( '/project/16903/page/46325.js' ) // Import Local Storage Helper…" at bounding box center [796, 441] width 942 height 632
type textarea "var convoId = stored.convoId;"
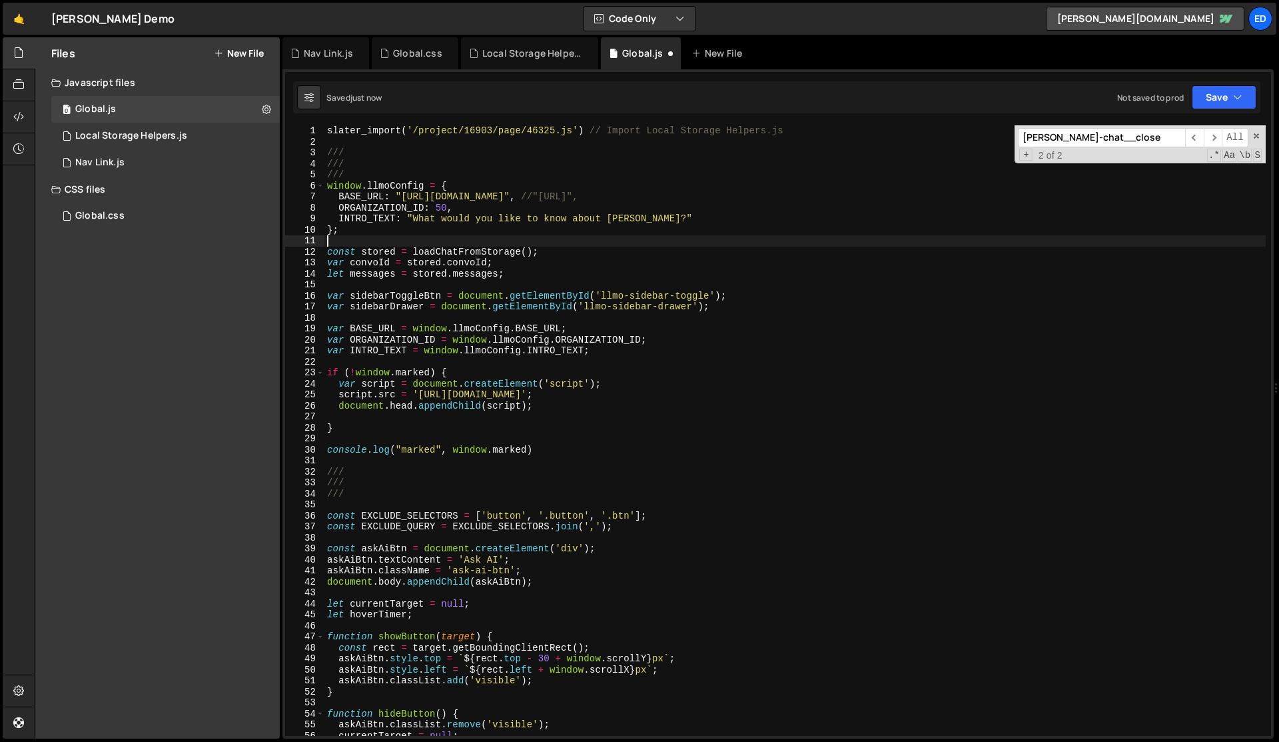
click at [478, 239] on div "slater_import ( '/project/16903/page/46325.js' ) // Import Local Storage Helper…" at bounding box center [796, 441] width 942 height 632
paste textarea "var words = null;"
type textarea "var words = null;"
click at [545, 251] on div "slater_import ( '/project/16903/page/46325.js' ) // Import Local Storage Helper…" at bounding box center [796, 441] width 942 height 632
paste textarea "var words = null"
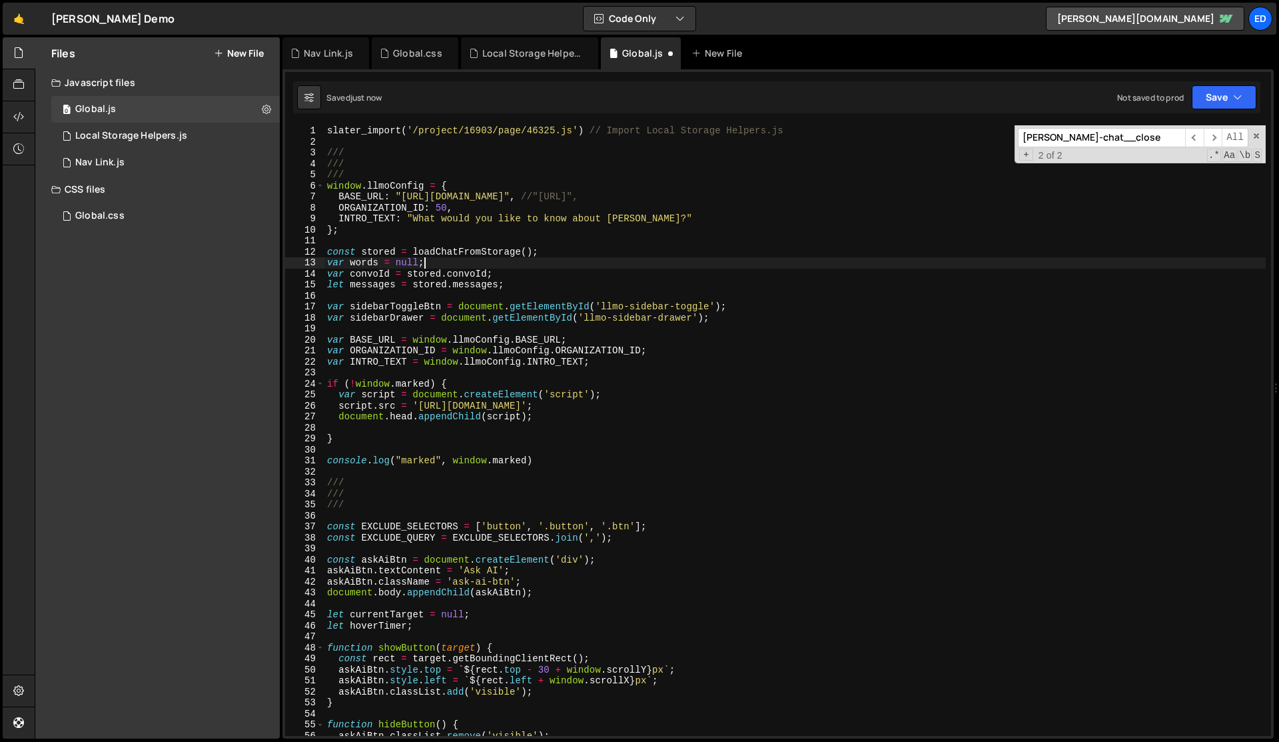
click at [545, 271] on div "slater_import ( '/project/16903/page/46325.js' ) // Import Local Storage Helper…" at bounding box center [796, 441] width 942 height 632
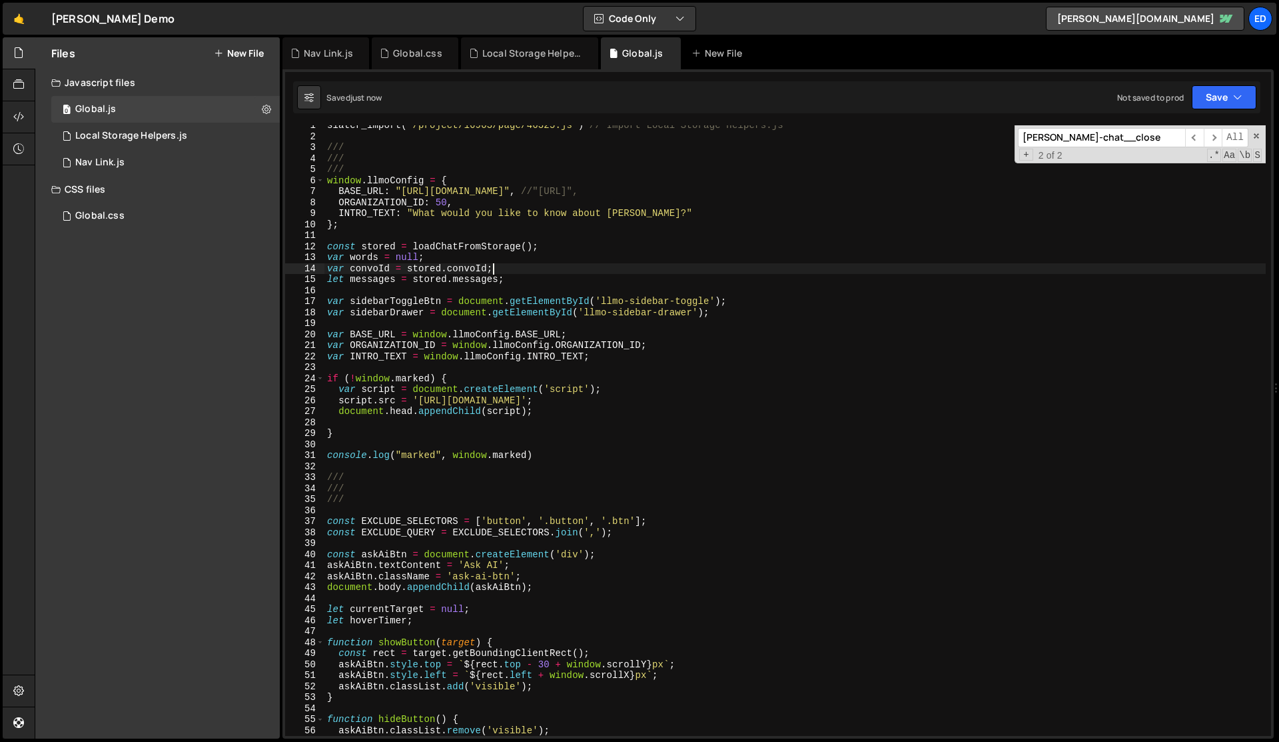
click at [570, 376] on div "slater_import ( '/project/16903/page/46325.js' ) // Import Local Storage Helper…" at bounding box center [796, 436] width 942 height 632
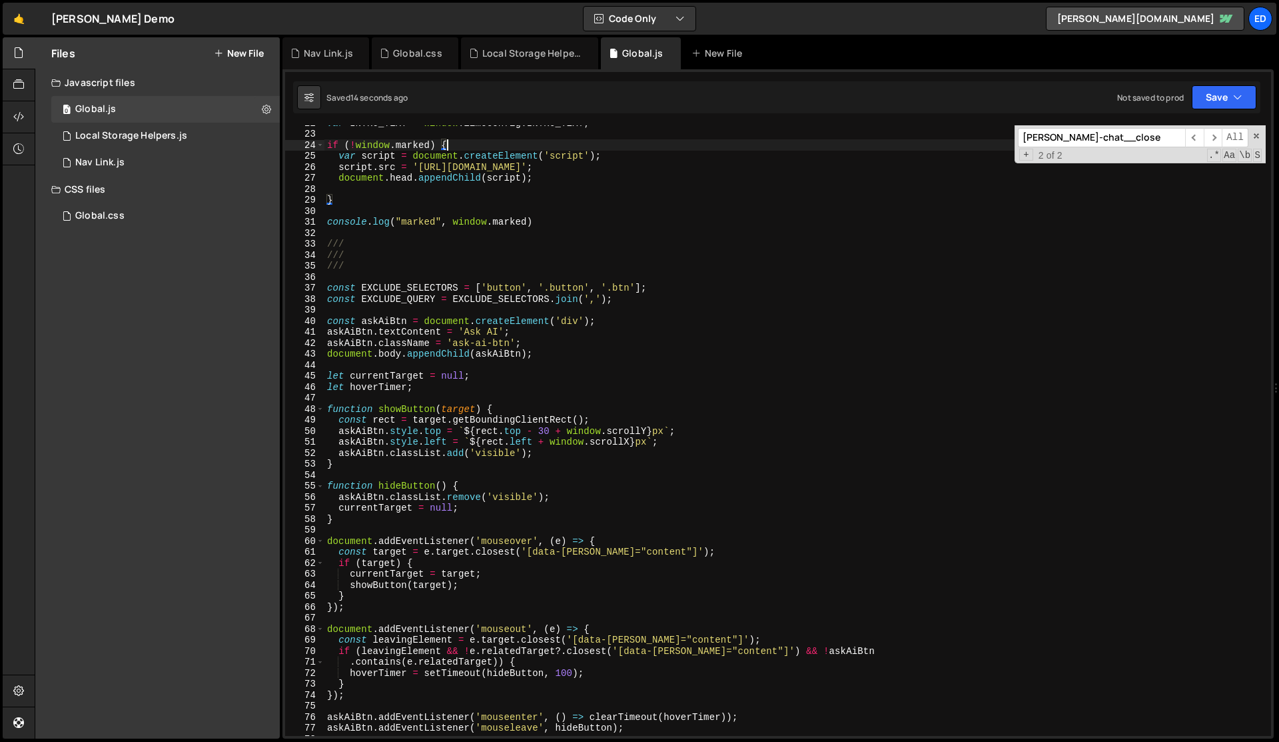
scroll to position [274, 0]
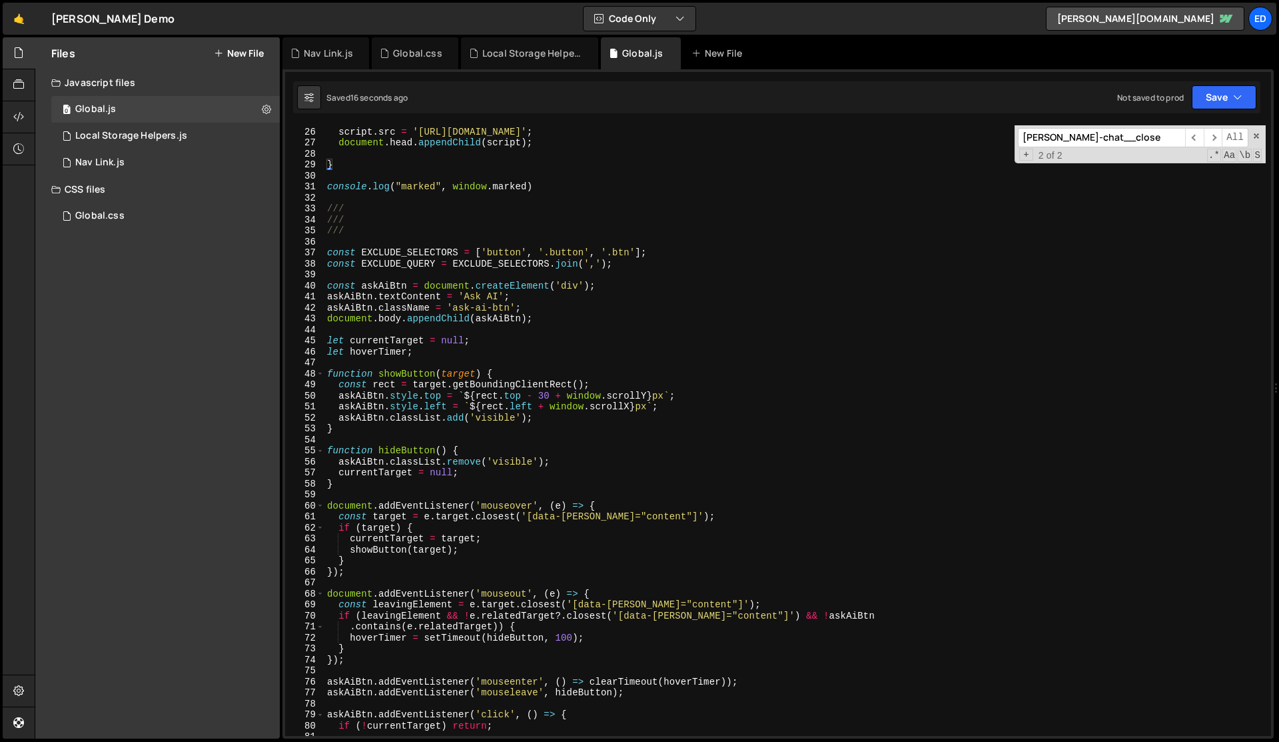
click at [590, 467] on div "var script = document . createElement ( 'script' ) ; script . src = '[URL][DOMA…" at bounding box center [796, 431] width 942 height 632
type textarea "currentTarget = null;"
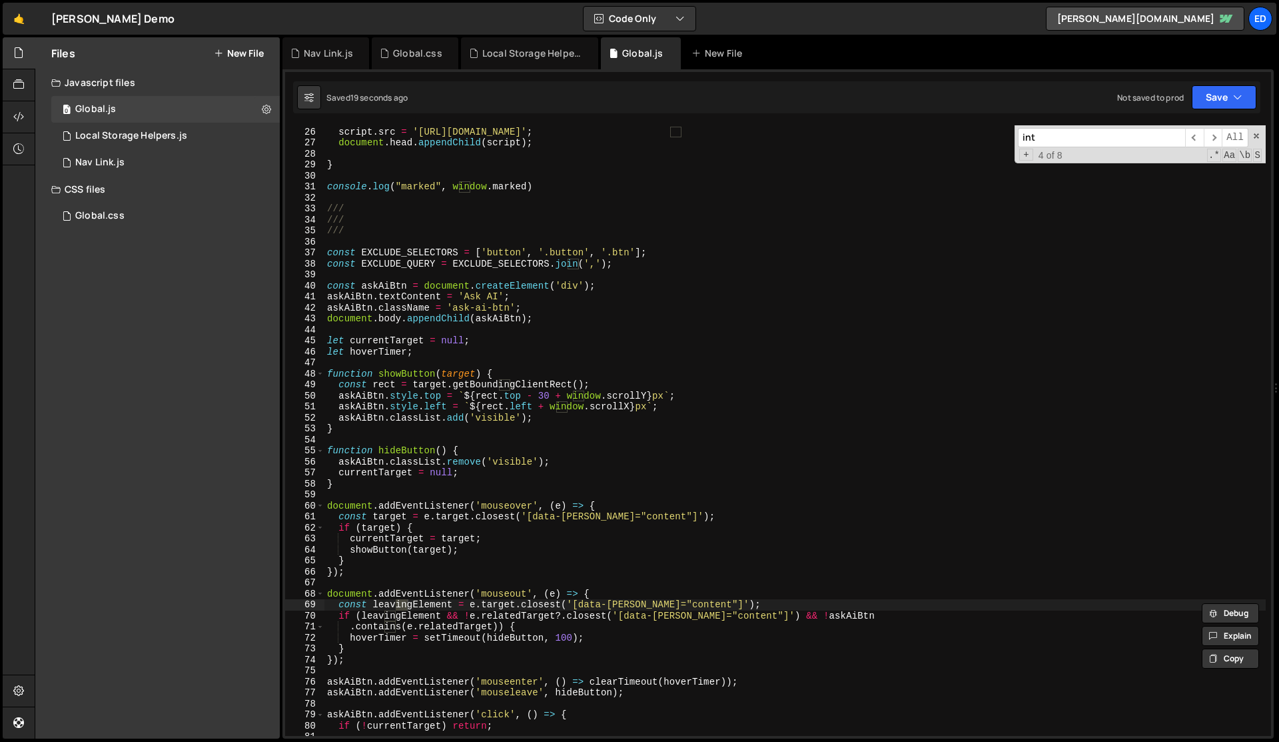
scroll to position [871, 0]
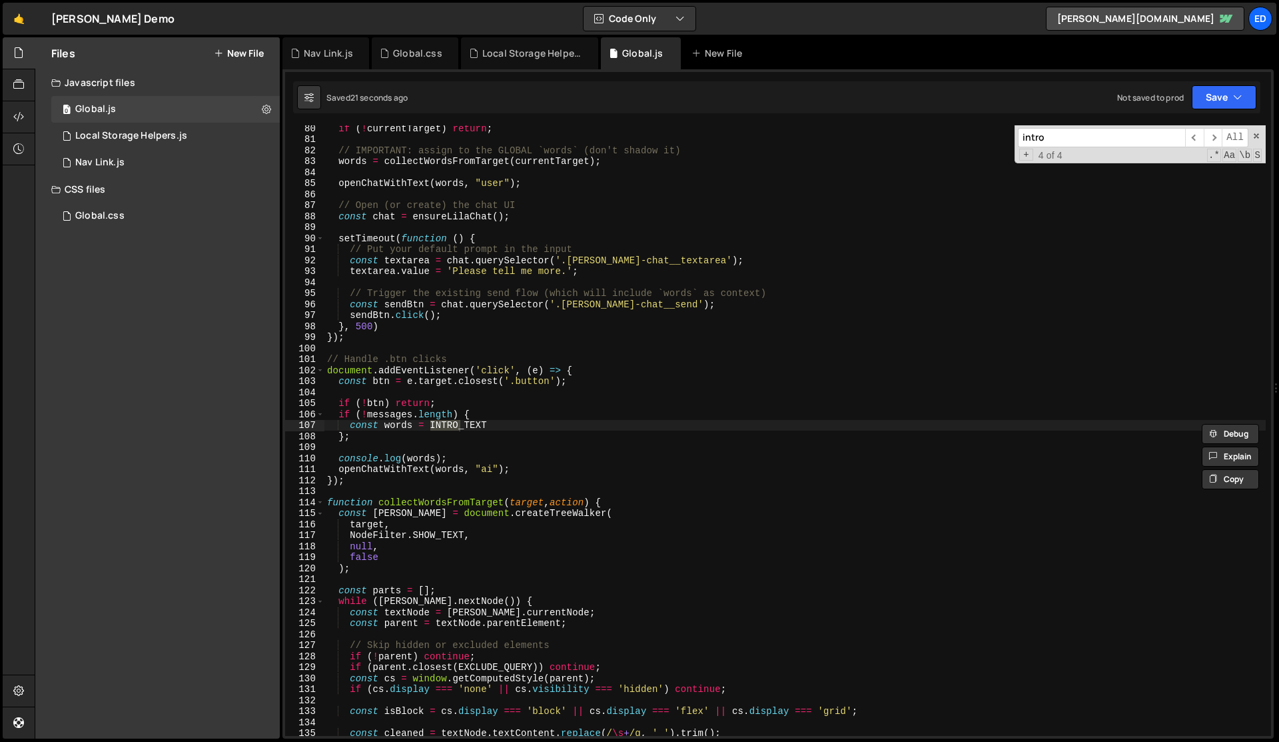
type input "intro"
click at [504, 412] on div "if ( ! currentTarget ) return ; // IMPORTANT: assign to the GLOBAL `words` (don…" at bounding box center [796, 439] width 942 height 632
click at [590, 382] on div "if ( ! currentTarget ) return ; // IMPORTANT: assign to the GLOBAL `words` (don…" at bounding box center [796, 439] width 942 height 632
type textarea "const btn = e.target.closest('.button');"
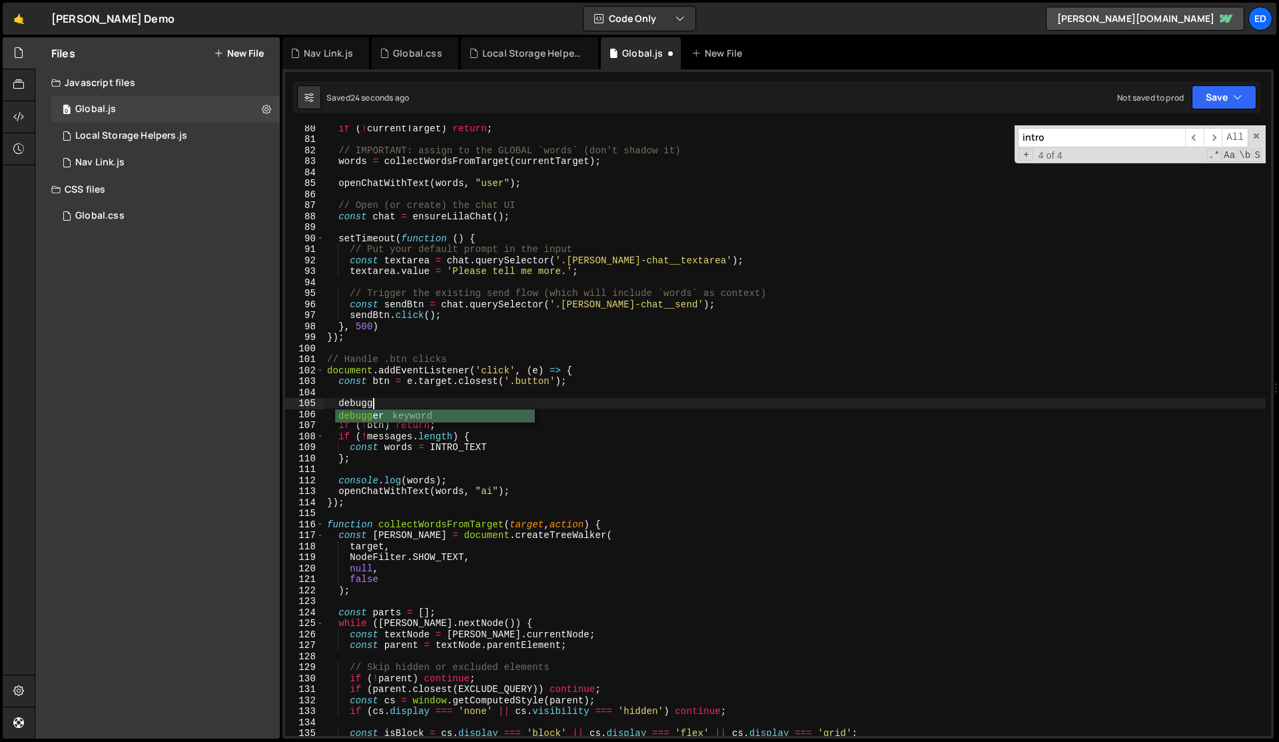
scroll to position [0, 3]
click at [600, 381] on div "if ( ! currentTarget ) return ; // IMPORTANT: assign to the GLOBAL `words` (don…" at bounding box center [796, 439] width 942 height 632
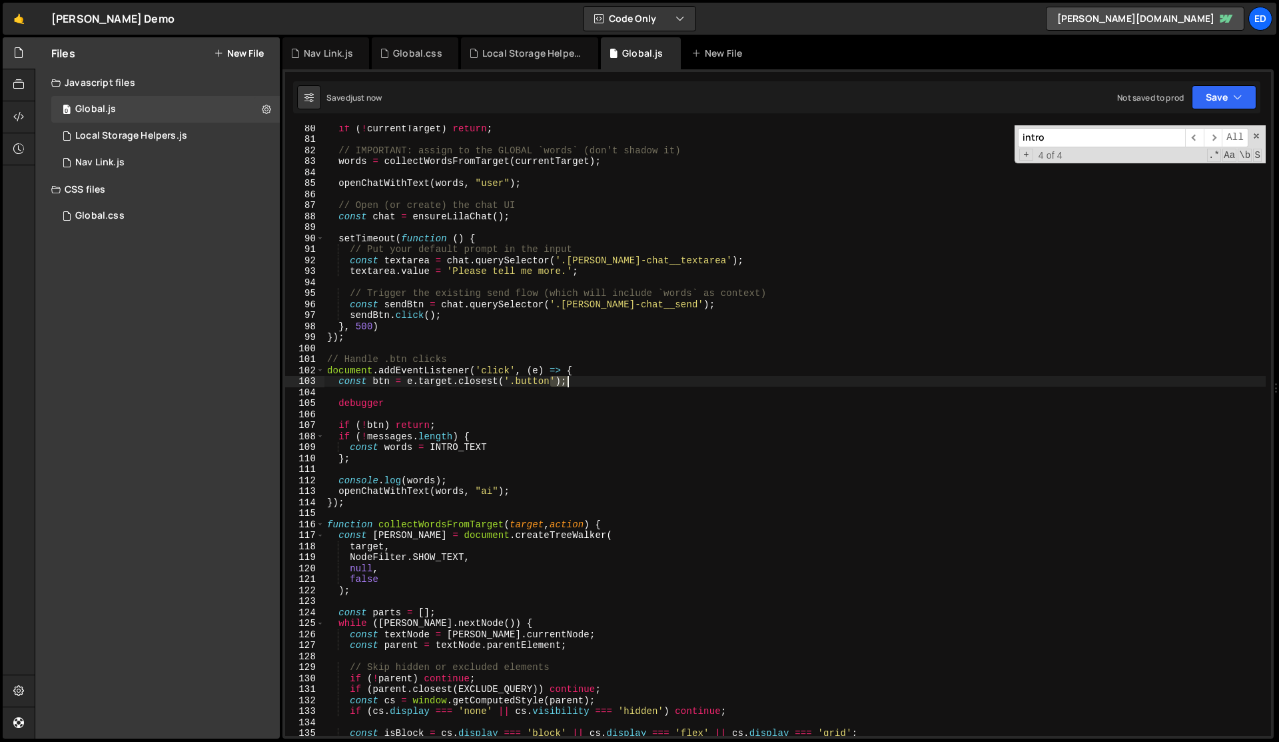
click at [600, 381] on div "if ( ! currentTarget ) return ; // IMPORTANT: assign to the GLOBAL `words` (don…" at bounding box center [796, 439] width 942 height 632
click at [428, 479] on div "if ( ! currentTarget ) return ; // IMPORTANT: assign to the GLOBAL `words` (don…" at bounding box center [796, 439] width 942 height 632
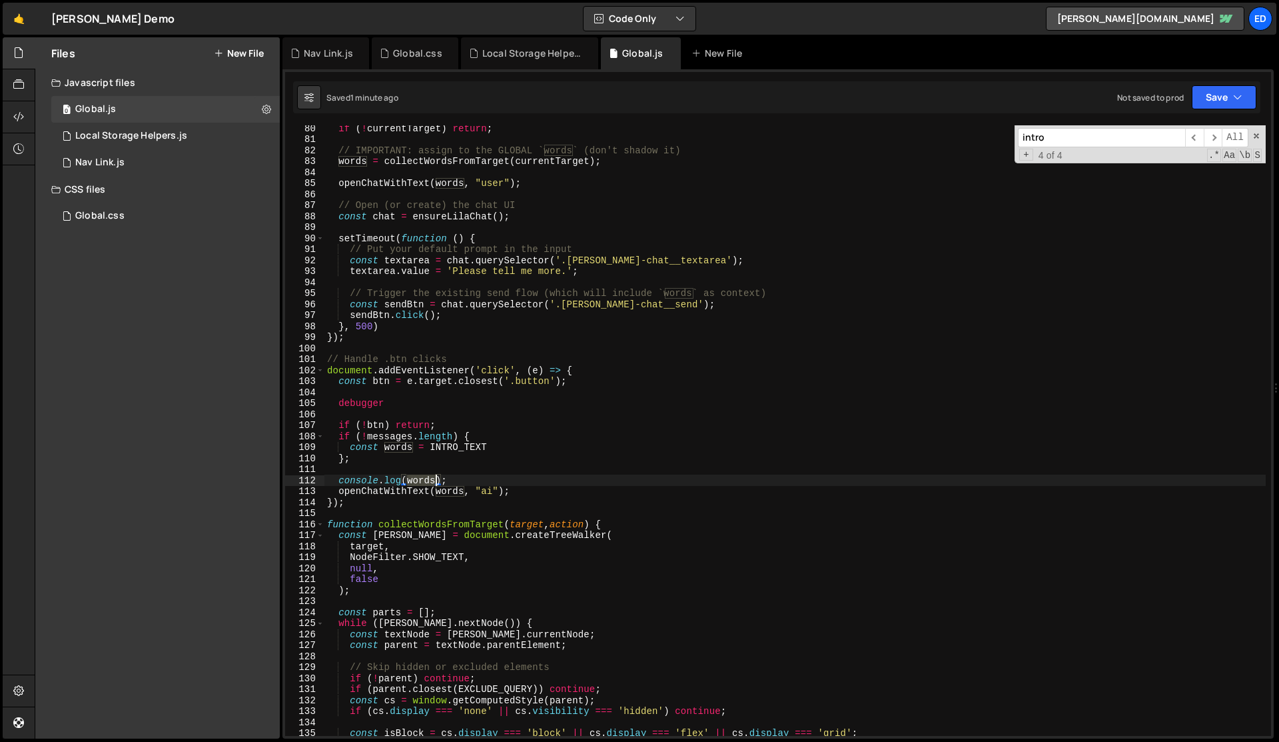
click at [428, 479] on div "if ( ! currentTarget ) return ; // IMPORTANT: assign to the GLOBAL `words` (don…" at bounding box center [796, 439] width 942 height 632
click at [470, 441] on div "if ( ! currentTarget ) return ; // IMPORTANT: assign to the GLOBAL `words` (don…" at bounding box center [796, 439] width 942 height 632
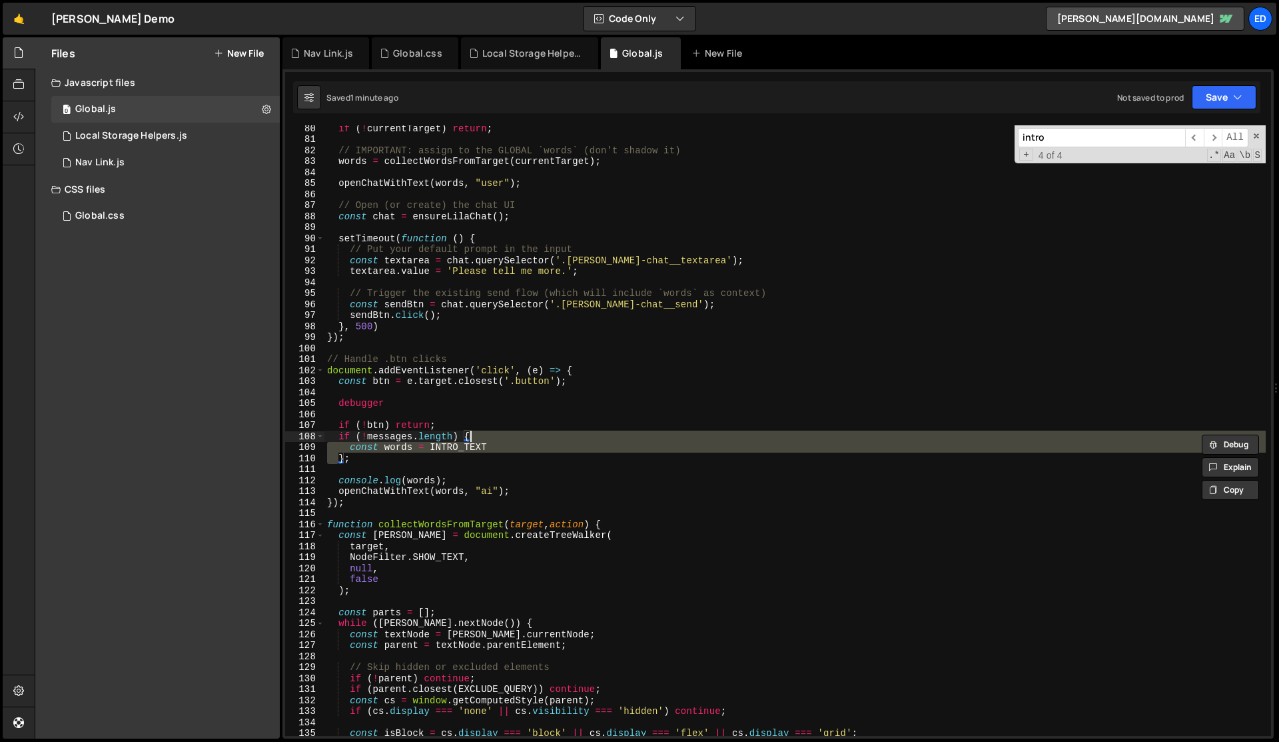
click at [470, 441] on div "if ( ! currentTarget ) return ; // IMPORTANT: assign to the GLOBAL `words` (don…" at bounding box center [796, 439] width 942 height 632
click at [462, 450] on div "if ( ! currentTarget ) return ; // IMPORTANT: assign to the GLOBAL `words` (don…" at bounding box center [796, 430] width 942 height 610
type textarea "const words = INTRO_TEXT"
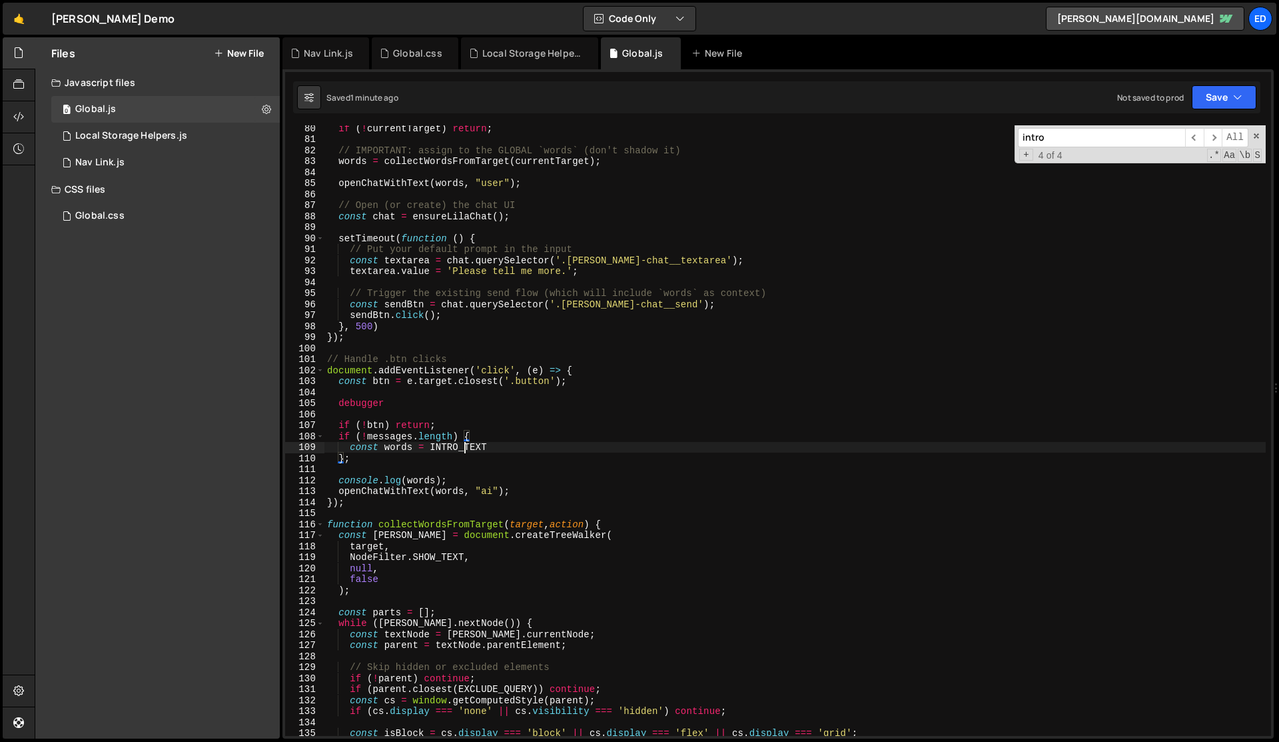
click at [462, 450] on div "if ( ! currentTarget ) return ; // IMPORTANT: assign to the GLOBAL `words` (don…" at bounding box center [796, 439] width 942 height 632
type input "INTRO_TEXT"
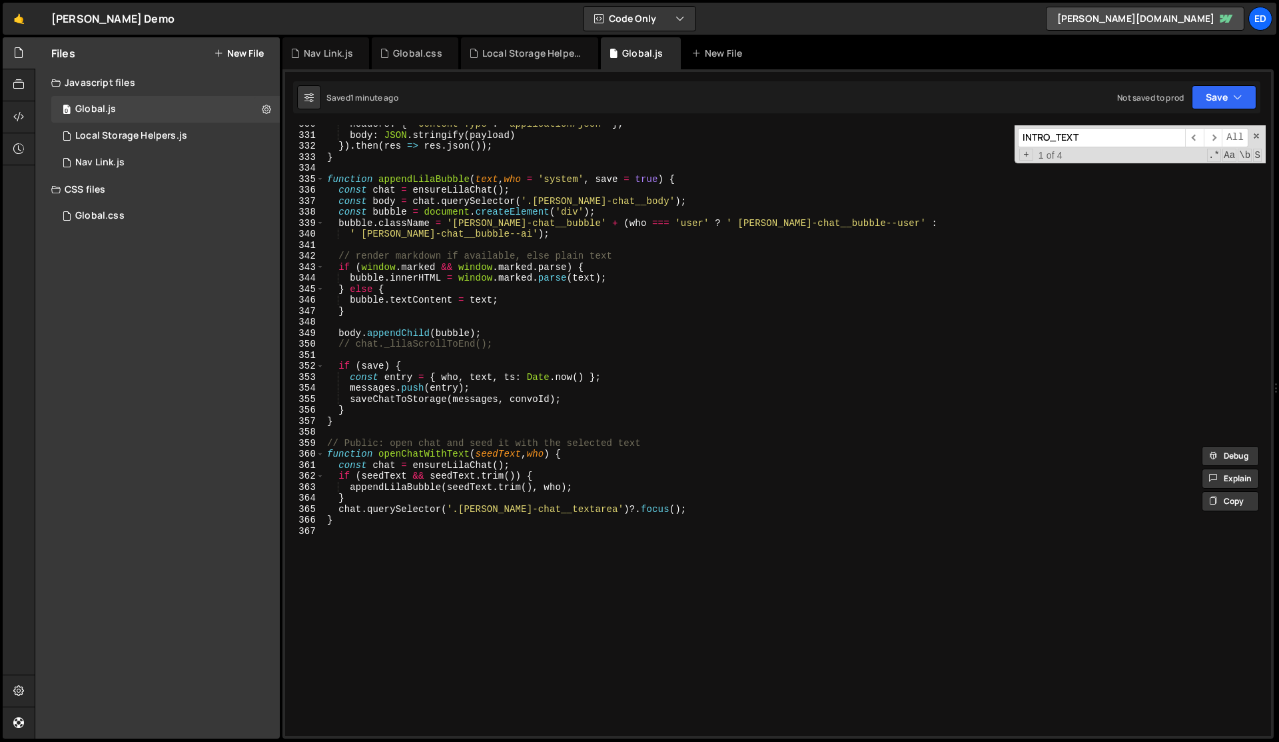
scroll to position [3635, 0]
click at [422, 562] on div "headers : { 'Content-Type' : 'application/json' } , body : JSON . stringify ( p…" at bounding box center [796, 435] width 942 height 632
paste textarea "INTRO_TEXT")"
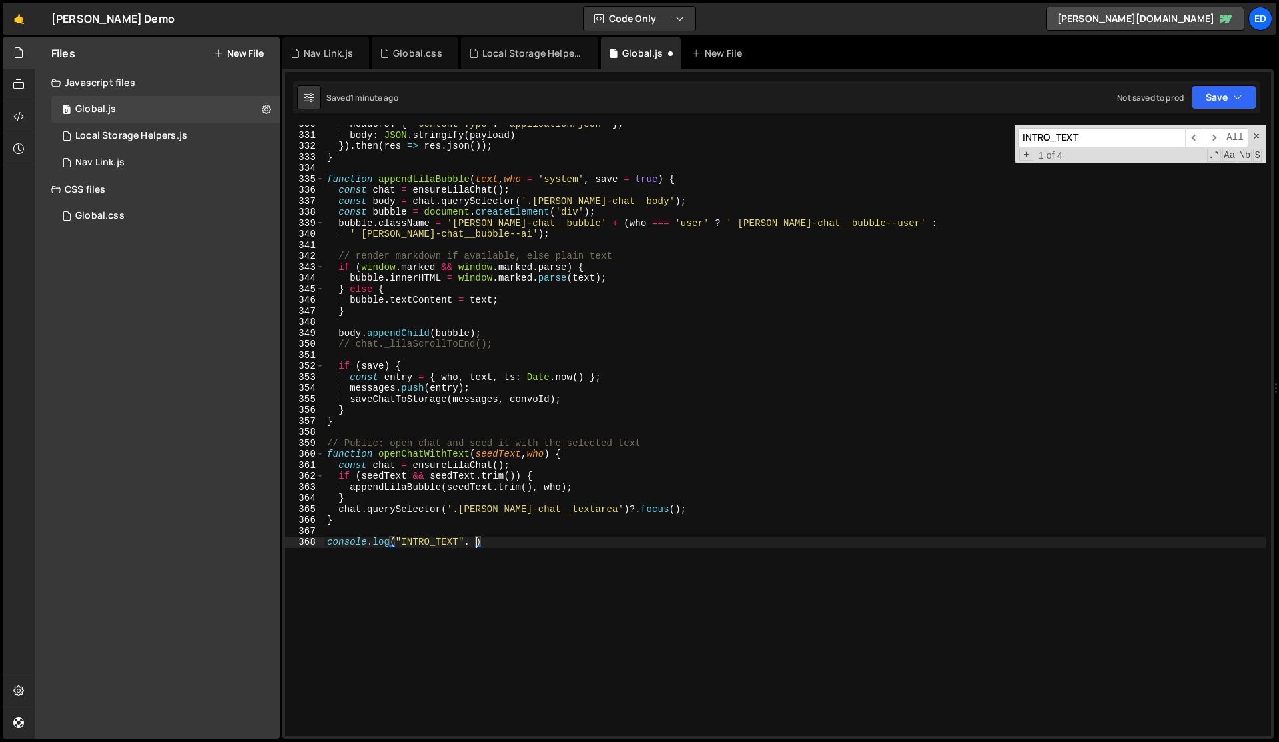
paste textarea "INTRO_TEXT"
type textarea "console.log("INTRO_TEXT", INTRO_TEXT)"
click at [448, 561] on div "headers : { 'Content-Type' : 'application/json' } , body : JSON . stringify ( p…" at bounding box center [796, 435] width 942 height 632
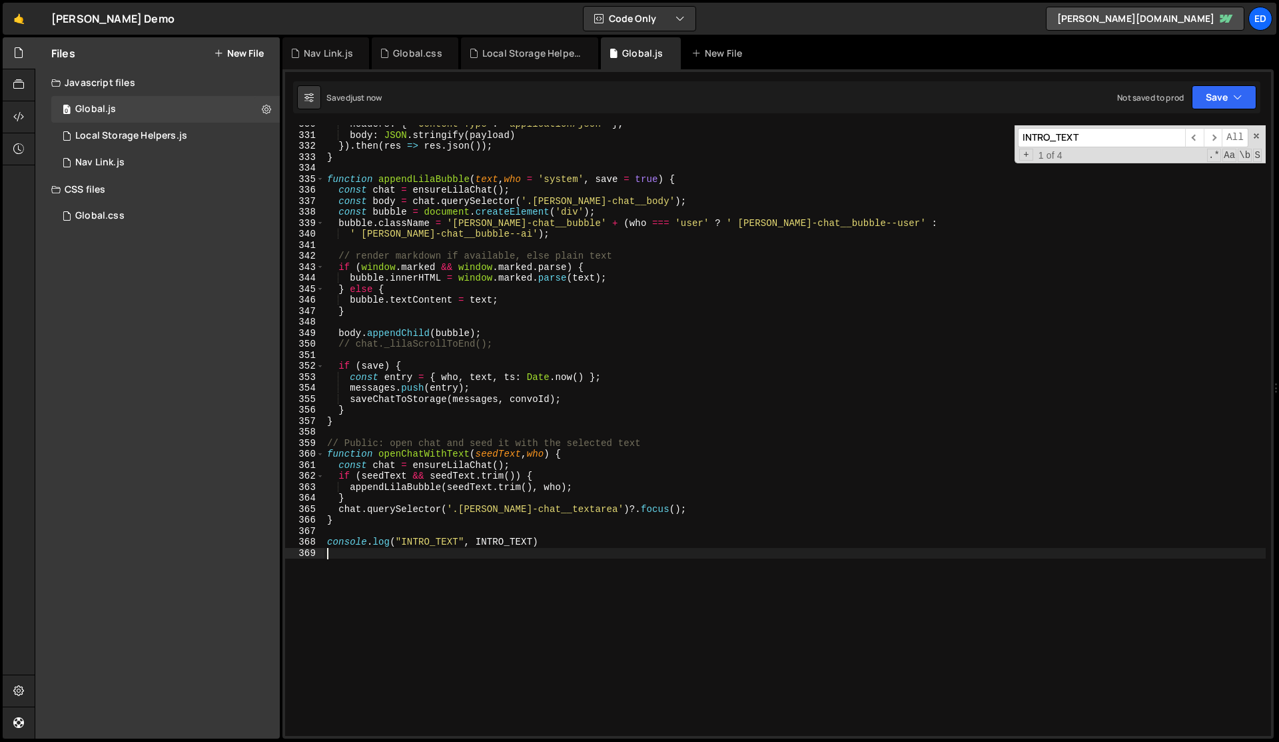
scroll to position [0, 0]
click at [448, 561] on div "headers : { 'Content-Type' : 'application/json' } , body : JSON . stringify ( p…" at bounding box center [796, 435] width 942 height 632
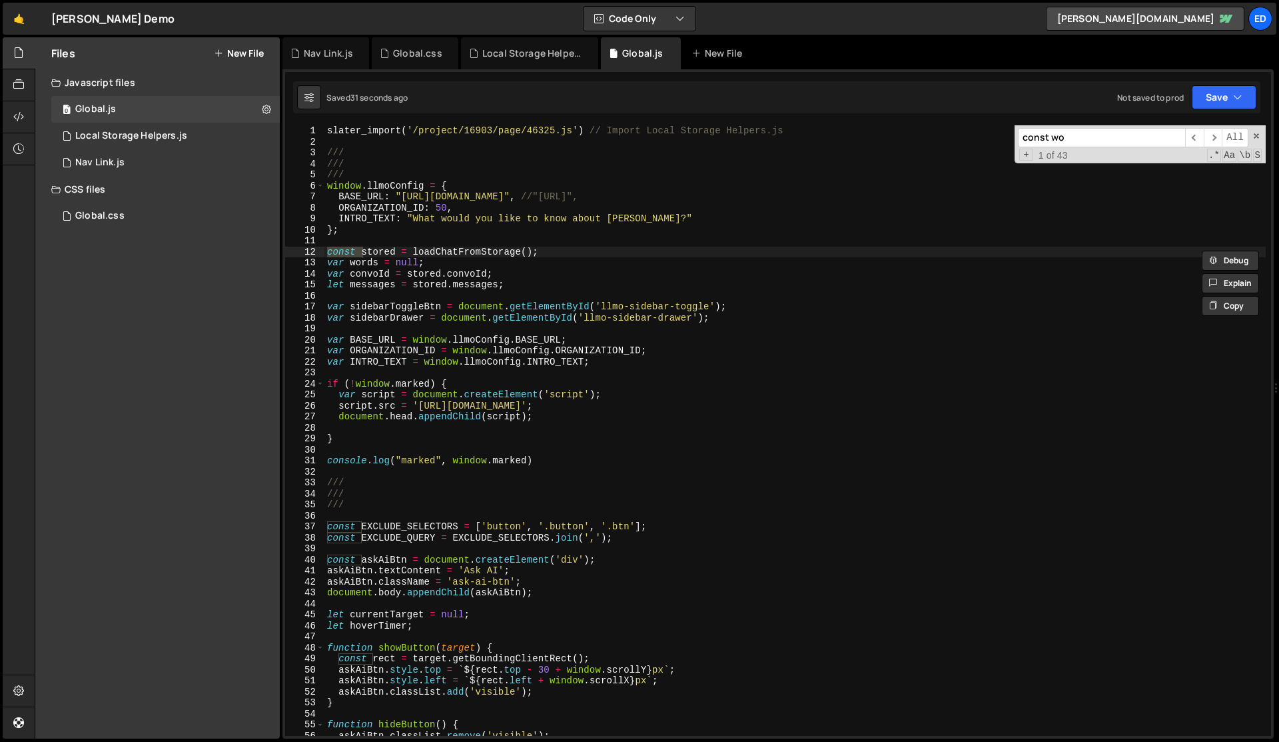
scroll to position [893, 0]
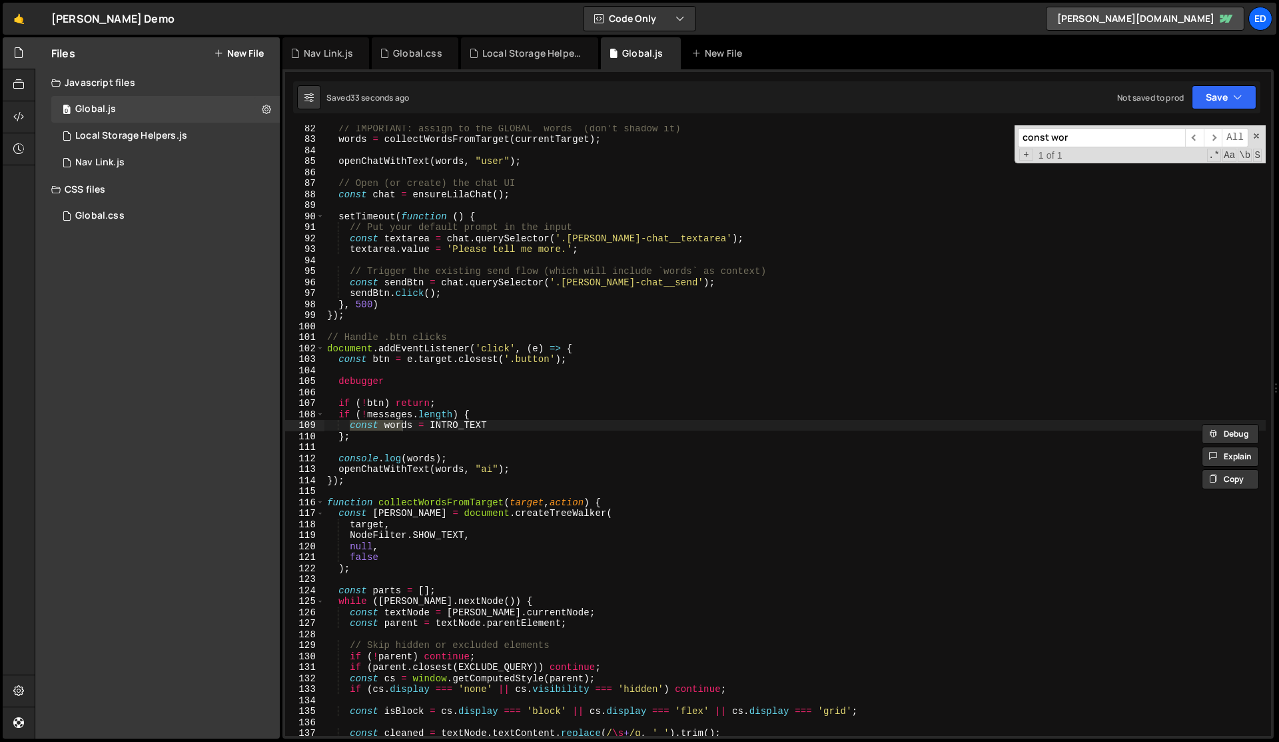
type input "const wor"
click at [454, 436] on div "// IMPORTANT: assign to the GLOBAL `words` (don't shadow it) words = collectWor…" at bounding box center [796, 439] width 942 height 632
click at [364, 425] on div "// IMPORTANT: assign to the GLOBAL `words` (don't shadow it) words = collectWor…" at bounding box center [796, 439] width 942 height 632
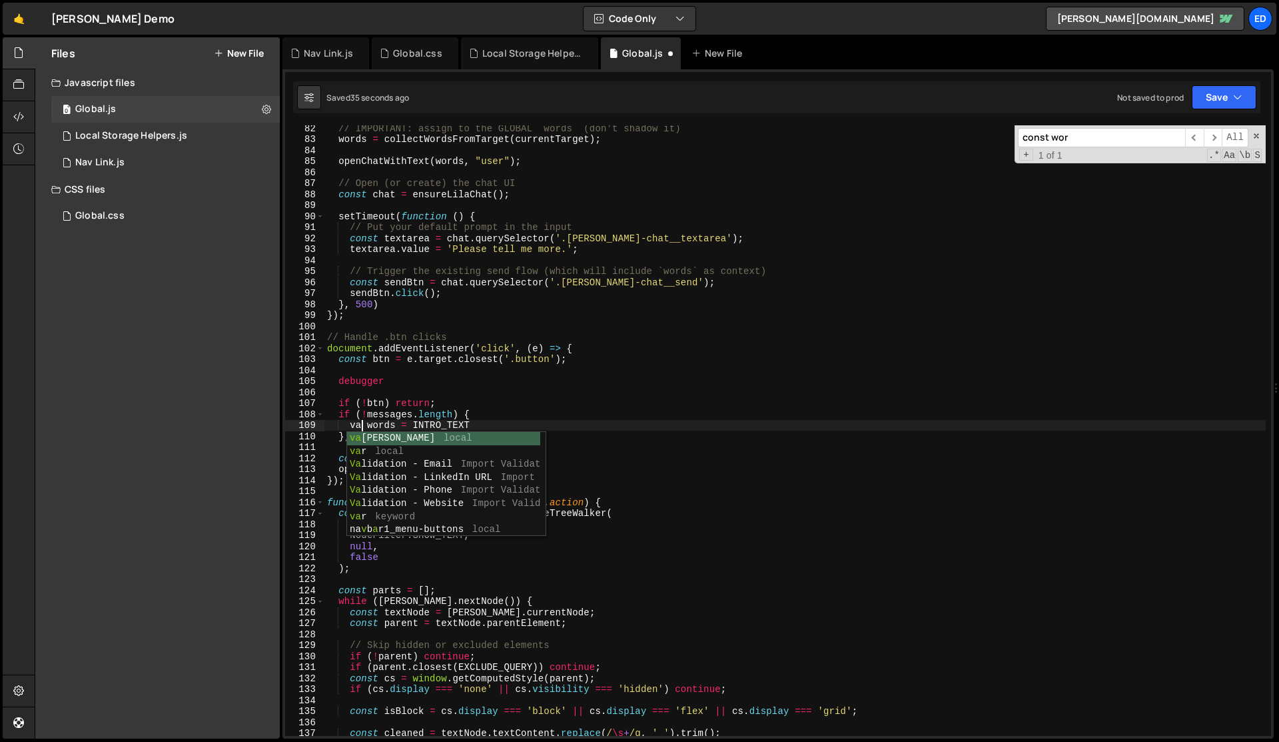
scroll to position [0, 2]
click at [451, 416] on div "// IMPORTANT: assign to the GLOBAL `words` (don't shadow it) words = collectWor…" at bounding box center [796, 439] width 942 height 632
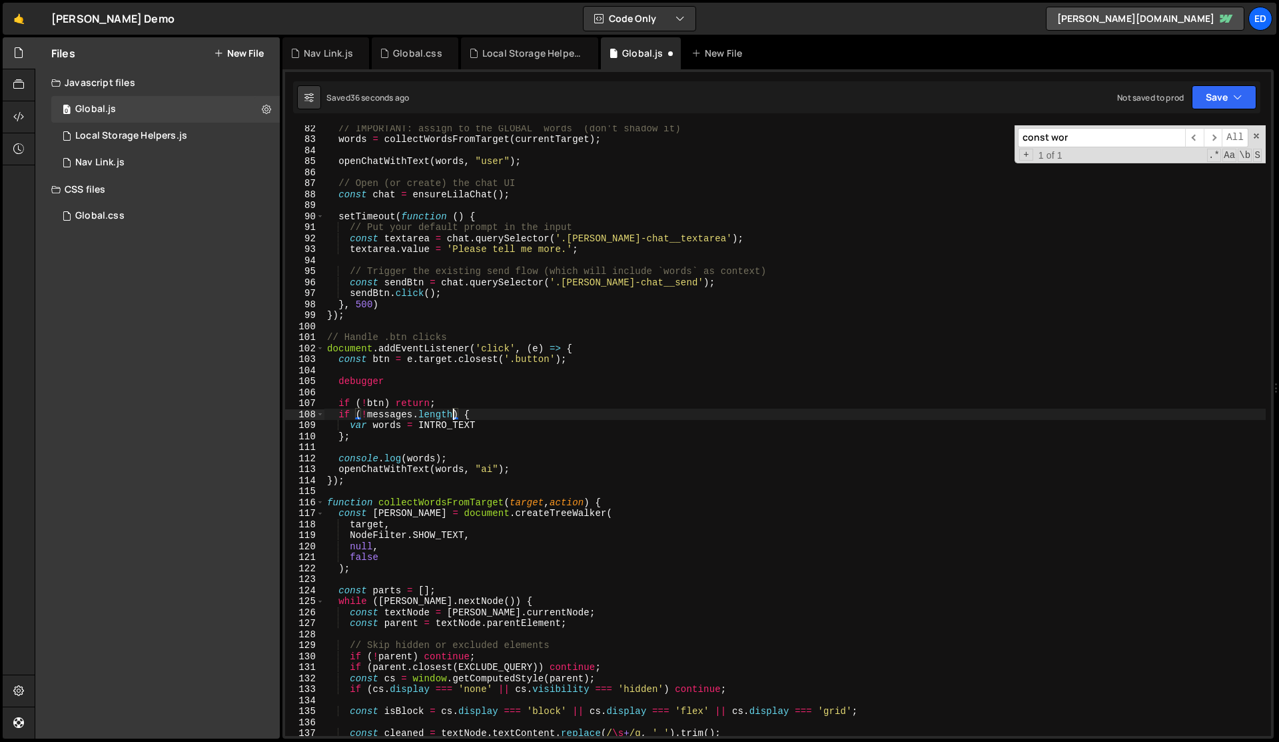
click at [451, 416] on div "// IMPORTANT: assign to the GLOBAL `words` (don't shadow it) words = collectWor…" at bounding box center [796, 439] width 942 height 632
click at [377, 380] on div "// IMPORTANT: assign to the GLOBAL `words` (don't shadow it) words = collectWor…" at bounding box center [796, 439] width 942 height 632
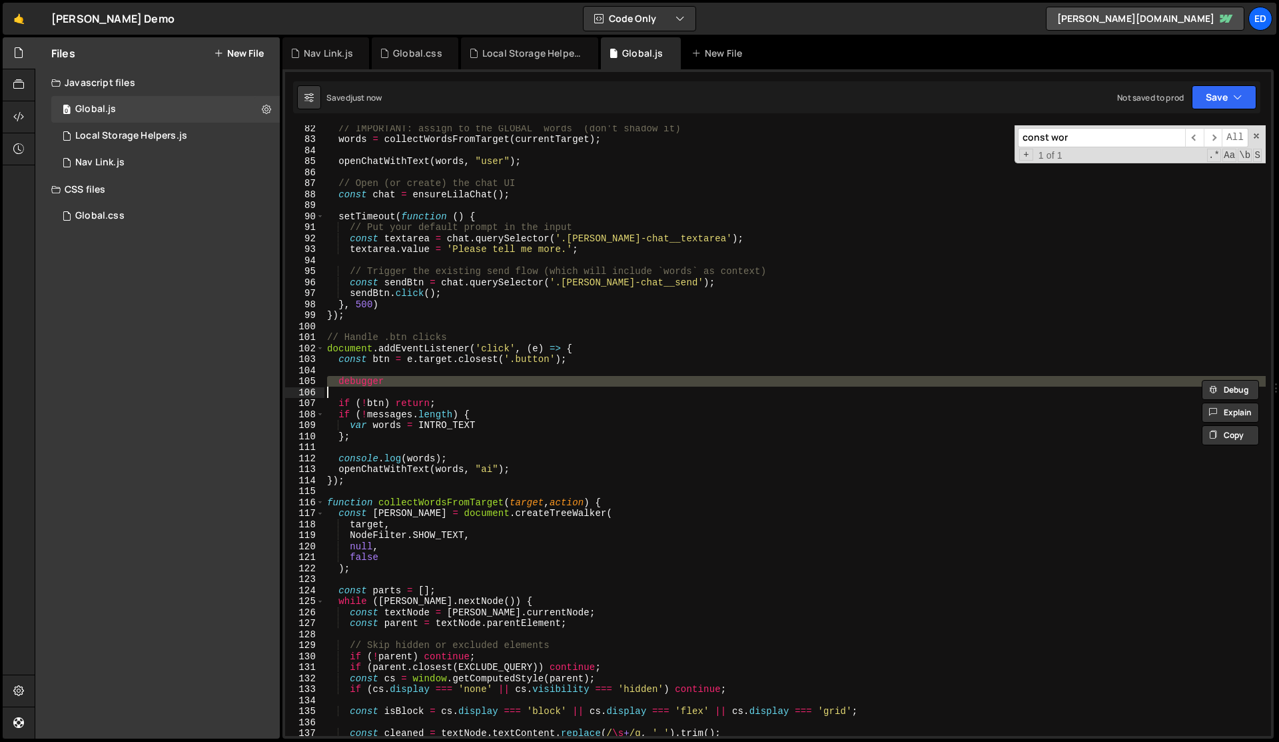
click at [377, 380] on div "// IMPORTANT: assign to the GLOBAL `words` (don't shadow it) words = collectWor…" at bounding box center [796, 439] width 942 height 632
type textarea "debugger"
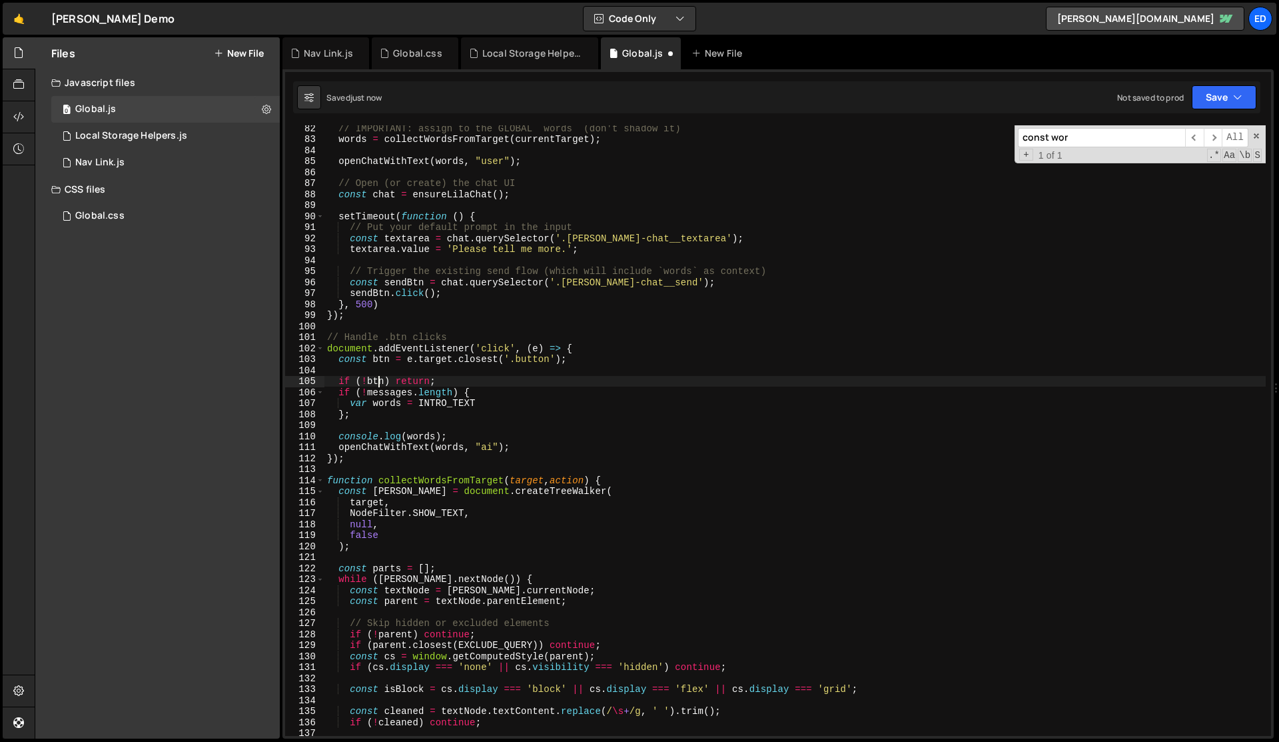
click at [377, 380] on div "// IMPORTANT: assign to the GLOBAL `words` (don't shadow it) words = collectWor…" at bounding box center [796, 439] width 942 height 632
click at [568, 355] on div "// IMPORTANT: assign to the GLOBAL `words` (don't shadow it) words = collectWor…" at bounding box center [796, 439] width 942 height 632
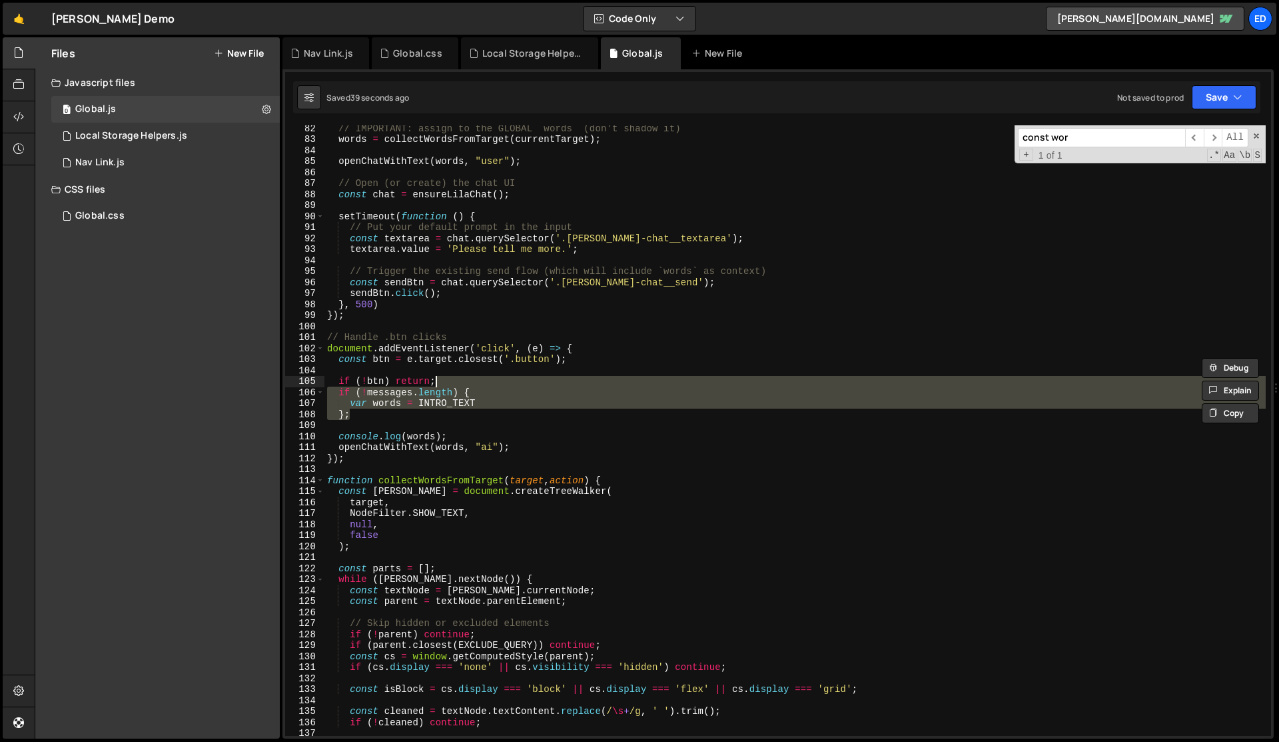
drag, startPoint x: 367, startPoint y: 414, endPoint x: 456, endPoint y: 384, distance: 93.6
click at [456, 384] on div "// IMPORTANT: assign to the GLOBAL `words` (don't shadow it) words = collectWor…" at bounding box center [796, 439] width 942 height 632
type textarea "if (!btn) return; if (!messages.length) {"
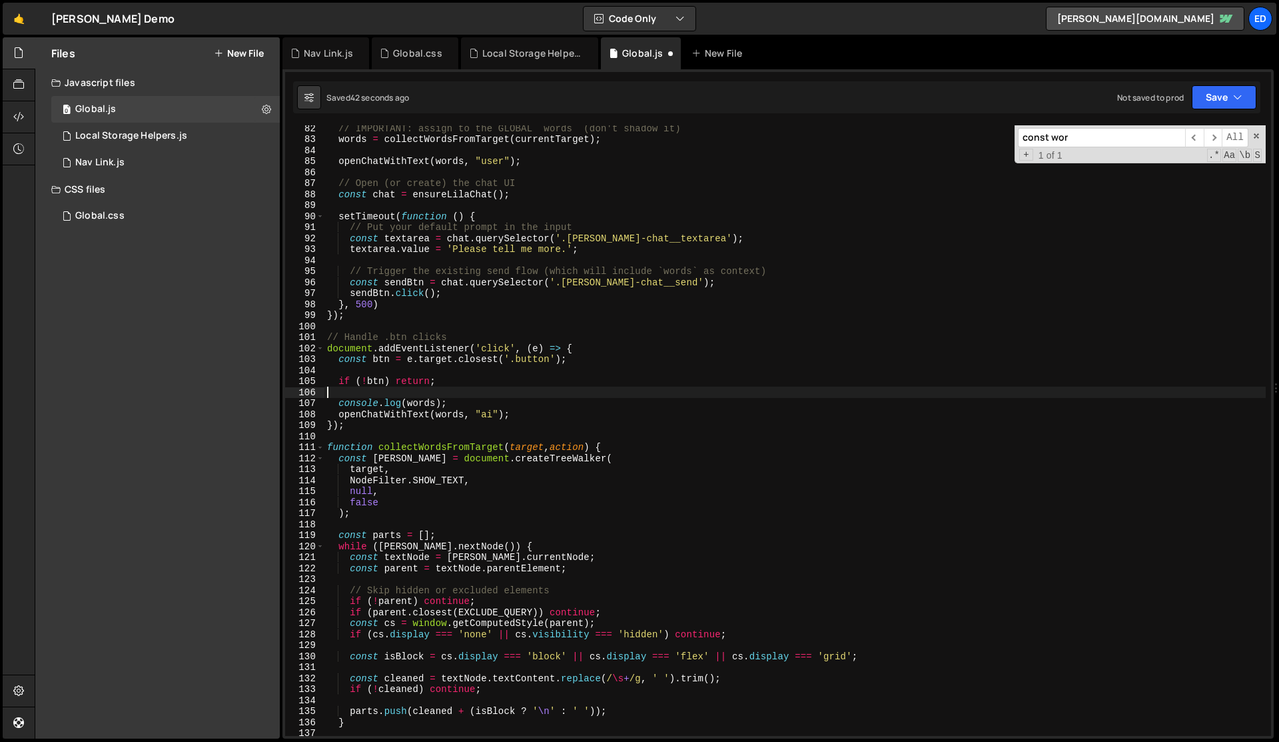
click at [523, 405] on div "// IMPORTANT: assign to the GLOBAL `words` (don't shadow it) words = collectWor…" at bounding box center [796, 439] width 942 height 632
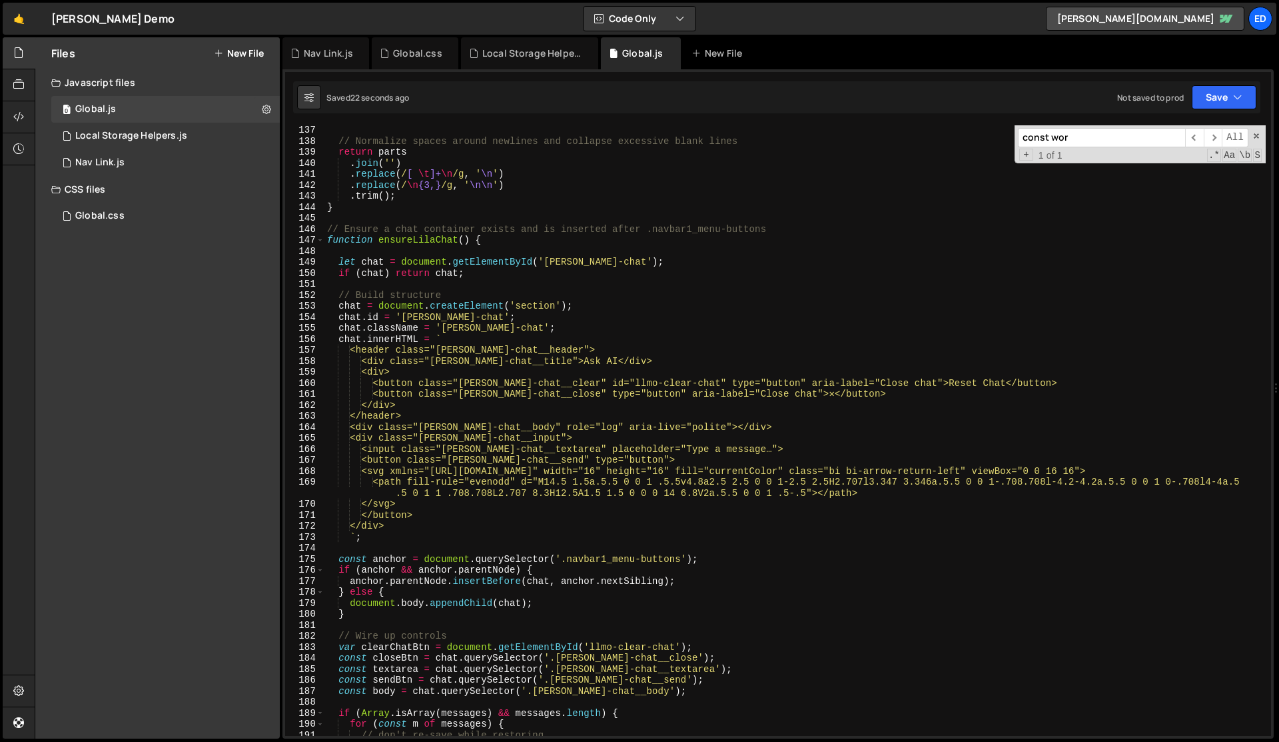
scroll to position [1506, 0]
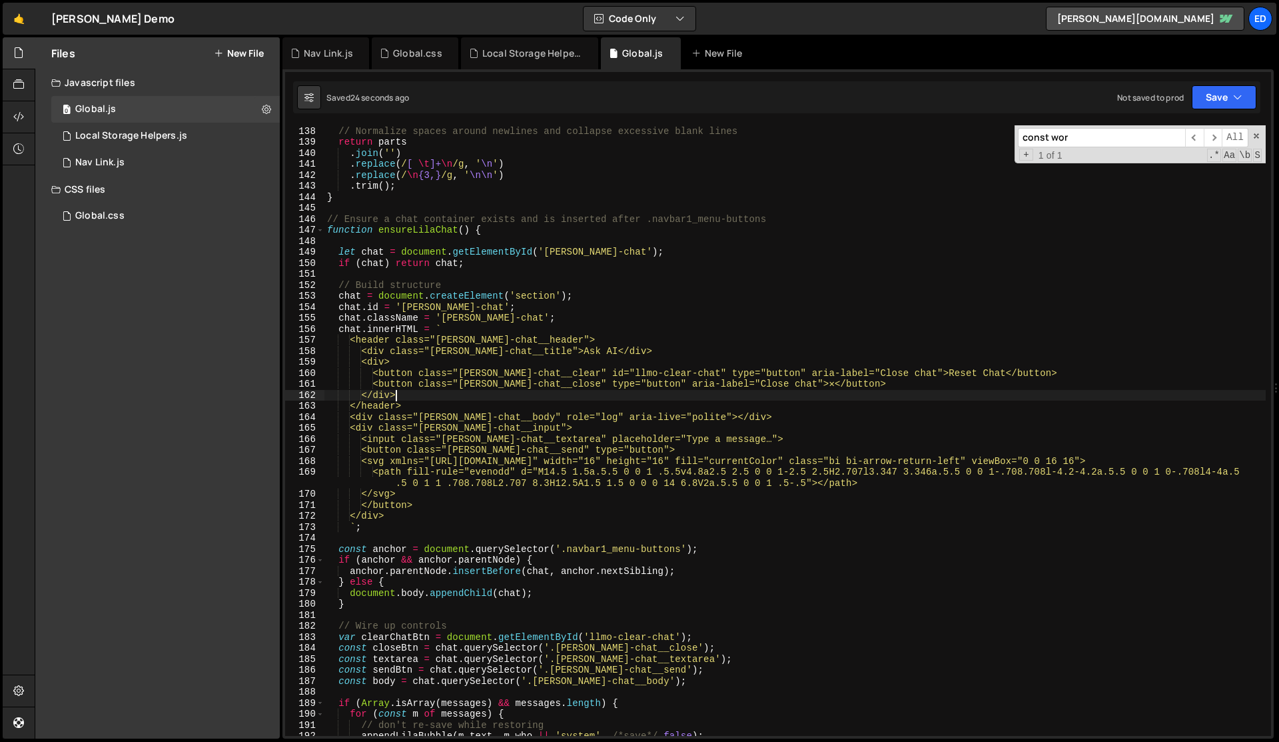
click at [394, 394] on div "// Normalize spaces around newlines and collapse excessive blank lines return p…" at bounding box center [796, 431] width 942 height 632
click at [412, 505] on div "// Normalize spaces around newlines and collapse excessive blank lines return p…" at bounding box center [796, 431] width 942 height 632
click at [702, 416] on div "// Normalize spaces around newlines and collapse excessive blank lines return p…" at bounding box center [796, 431] width 942 height 632
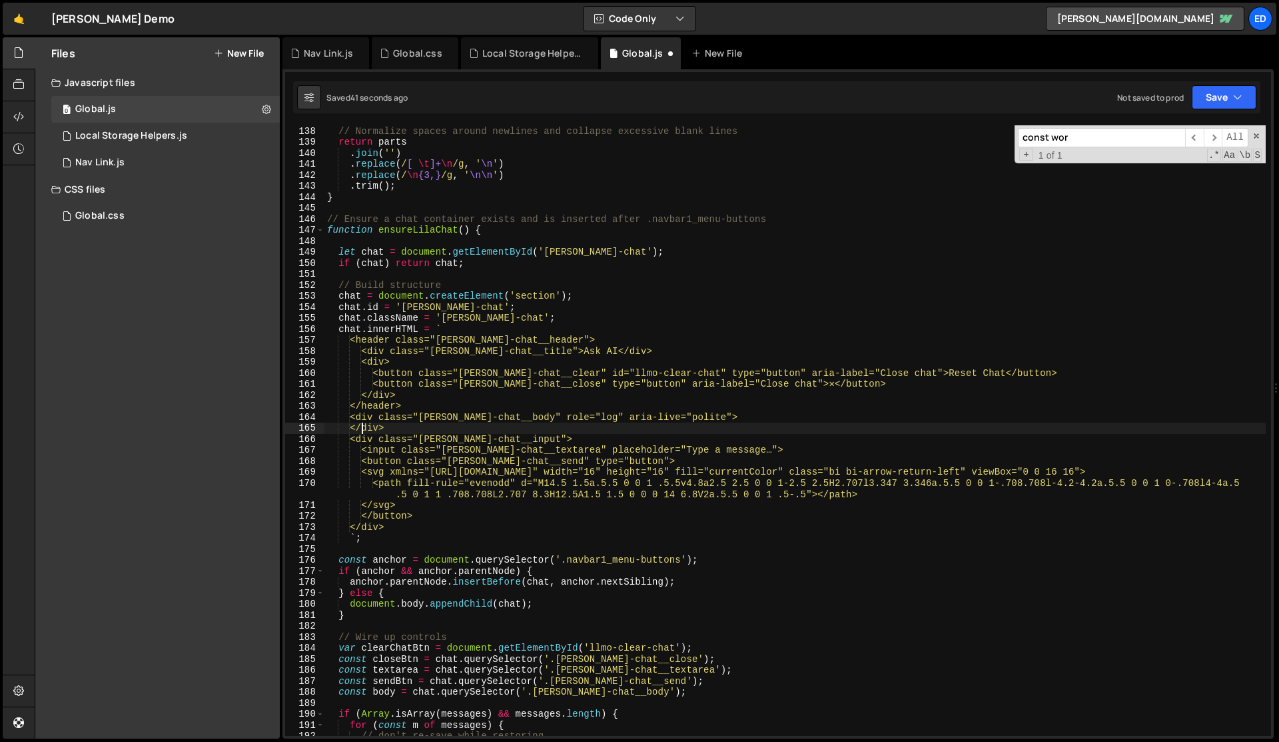
scroll to position [0, 2]
paste textarea "</div>"
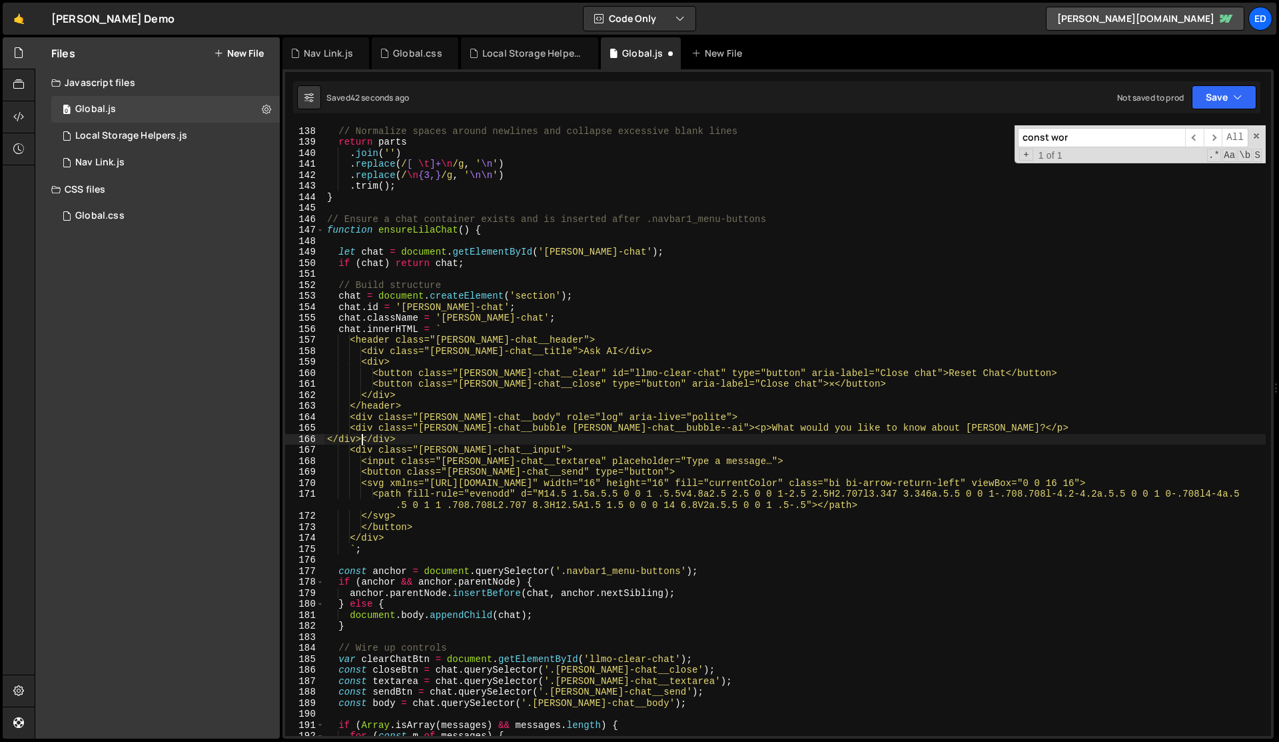
scroll to position [0, 1]
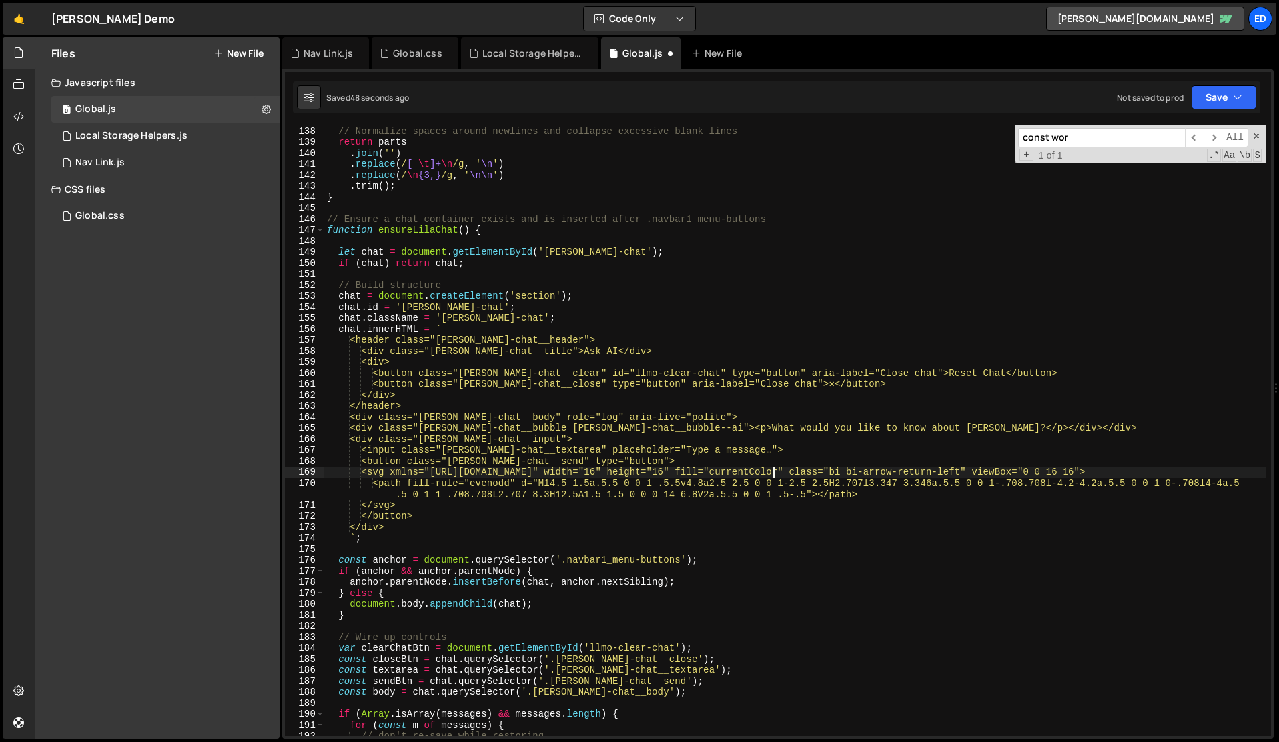
click at [772, 470] on div "// Normalize spaces around newlines and collapse excessive blank lines return p…" at bounding box center [796, 431] width 942 height 632
type textarea "<svg xmlns="[URL][DOMAIN_NAME]" width="16" height="16" fill="currentColor" clas…"
click at [772, 470] on div "// Normalize spaces around newlines and collapse excessive blank lines return p…" at bounding box center [796, 430] width 942 height 610
click at [506, 49] on div "Local Storage Helpers.js" at bounding box center [532, 53] width 100 height 13
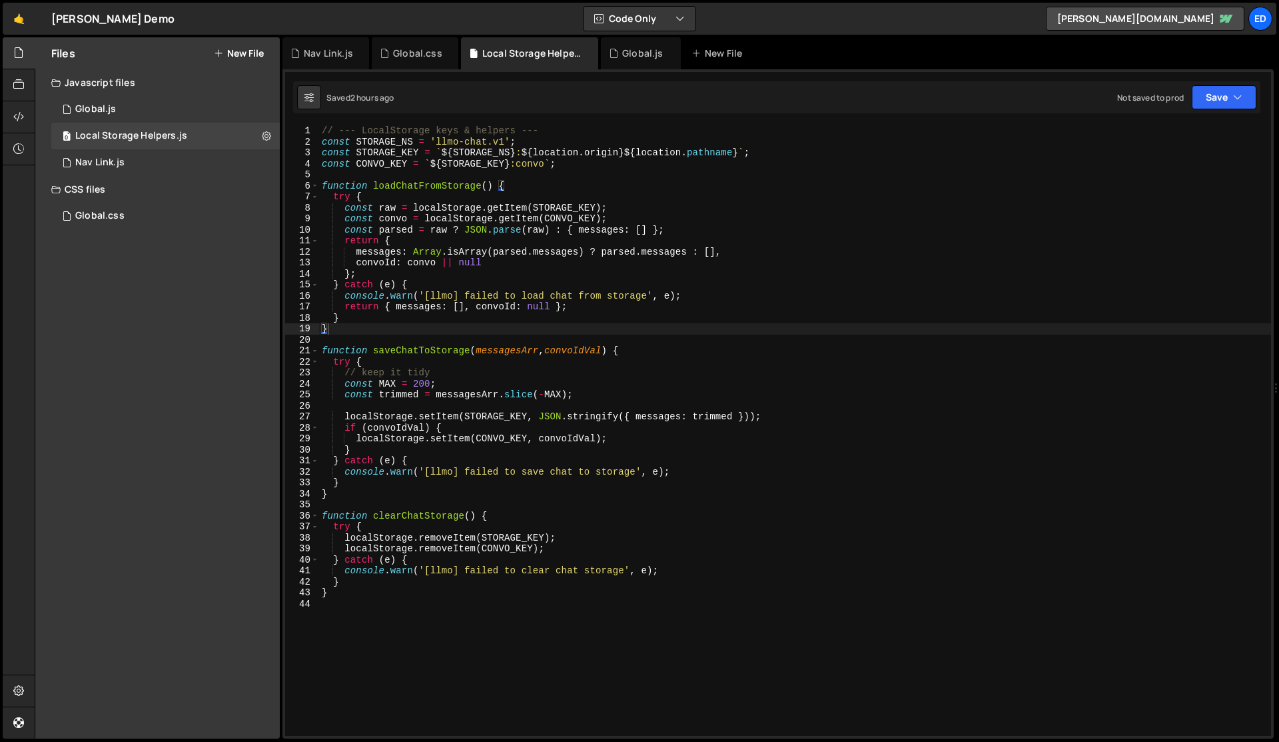
click at [504, 450] on div "// --- LocalStorage keys & helpers --- const STORAGE_NS = 'llmo-chat.v1' ; cons…" at bounding box center [795, 441] width 952 height 632
type textarea "}"
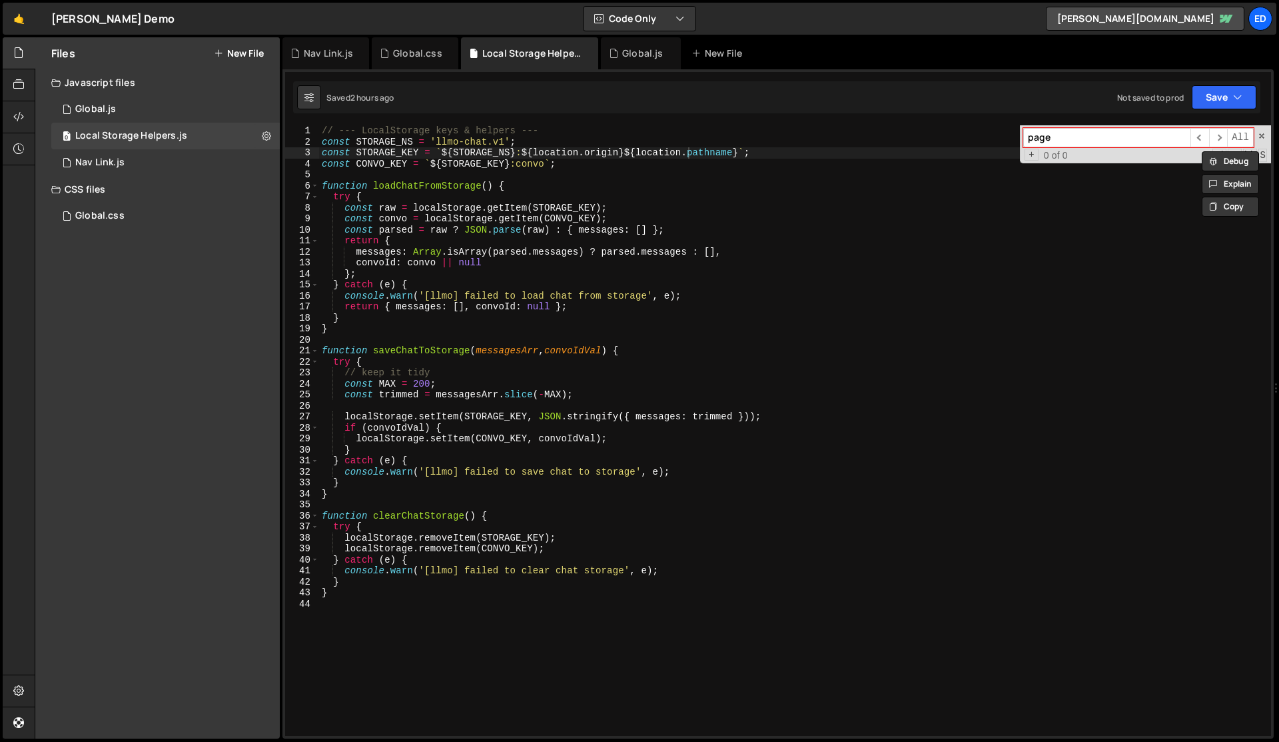
type input "page"
drag, startPoint x: 517, startPoint y: 153, endPoint x: 736, endPoint y: 155, distance: 219.2
click at [736, 155] on div "// --- LocalStorage keys & helpers --- const STORAGE_NS = 'llmo-chat.v1' ; cons…" at bounding box center [795, 441] width 952 height 632
click at [653, 234] on div "// --- LocalStorage keys & helpers --- const STORAGE_NS = 'llmo-chat.v1' ; cons…" at bounding box center [795, 441] width 952 height 632
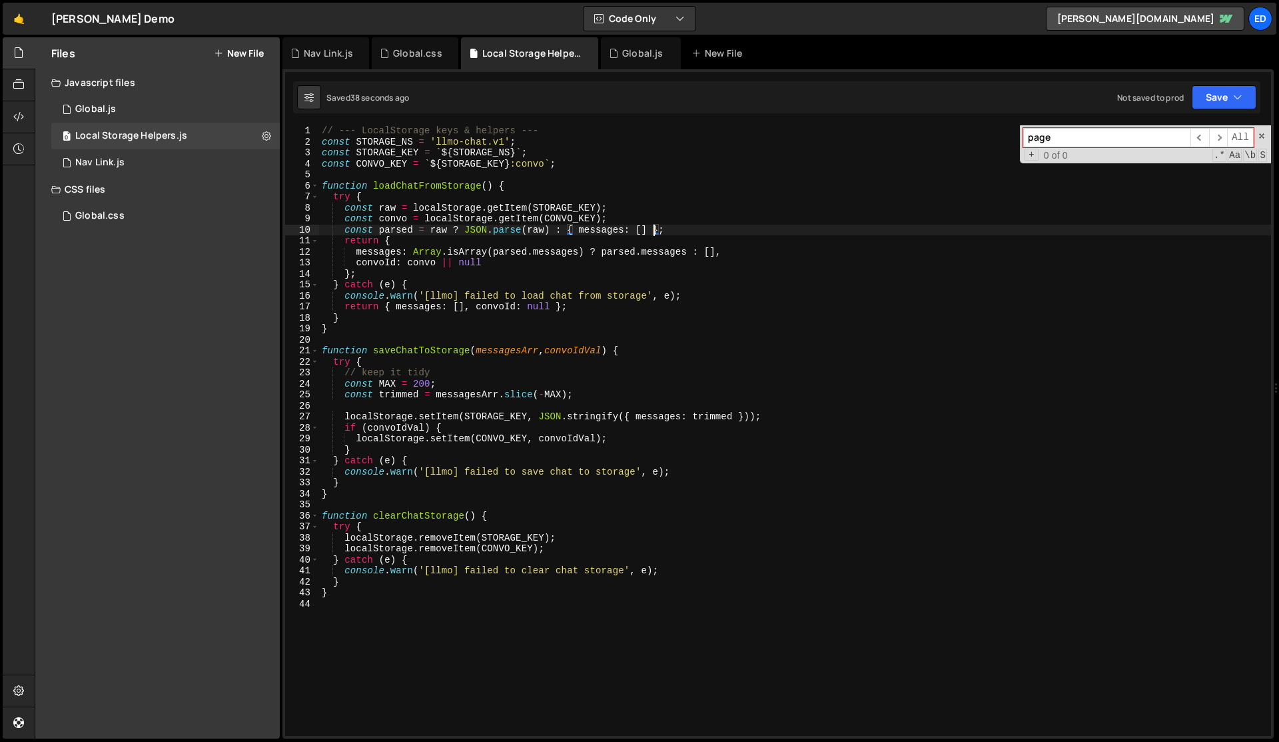
click at [538, 159] on div "// --- LocalStorage keys & helpers --- const STORAGE_NS = 'llmo-chat.v1' ; cons…" at bounding box center [795, 441] width 952 height 632
type textarea "const CONVO_KEY = `${STORAGE_KEY}:convo`;"
click at [415, 55] on div "Global.css" at bounding box center [417, 53] width 49 height 13
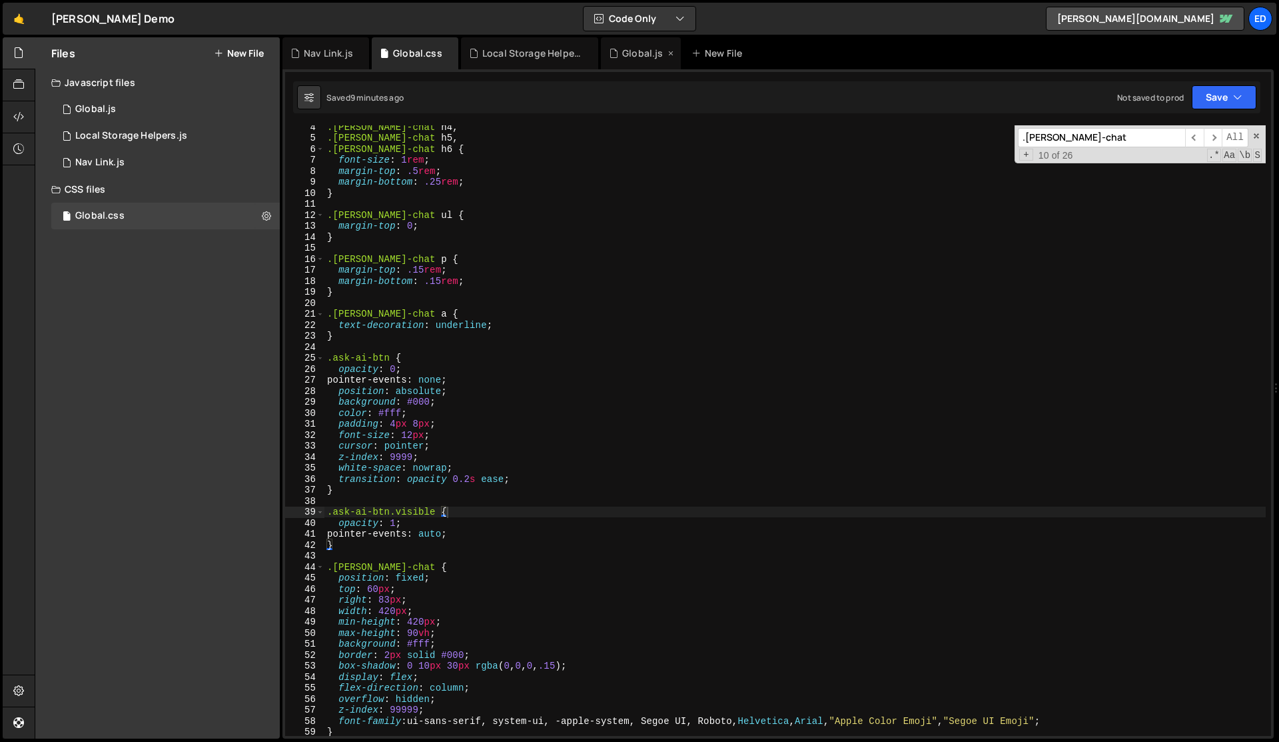
click at [617, 54] on div "Global.js" at bounding box center [637, 53] width 56 height 13
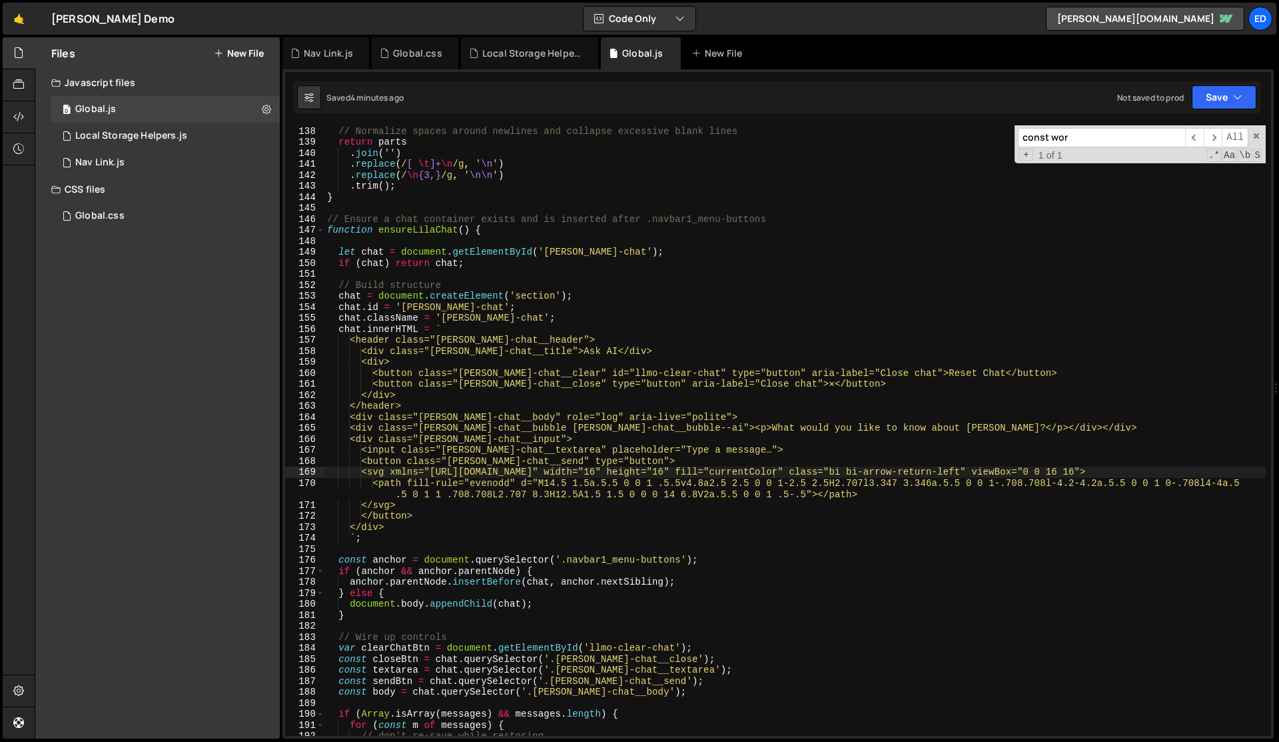
click at [666, 392] on div "// Normalize spaces around newlines and collapse excessive blank lines return p…" at bounding box center [796, 431] width 942 height 632
type textarea "</div>"
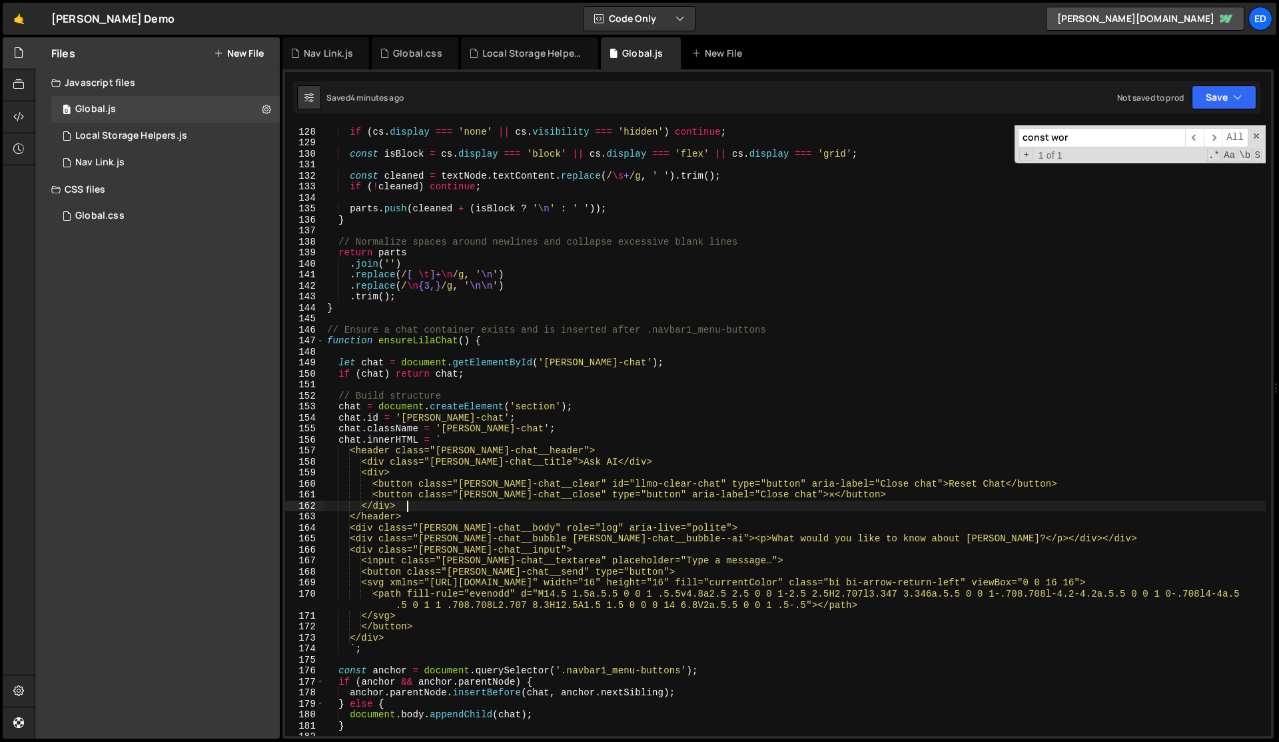
scroll to position [1395, 0]
click at [523, 46] on div "Local Storage Helpers.js" at bounding box center [529, 53] width 137 height 32
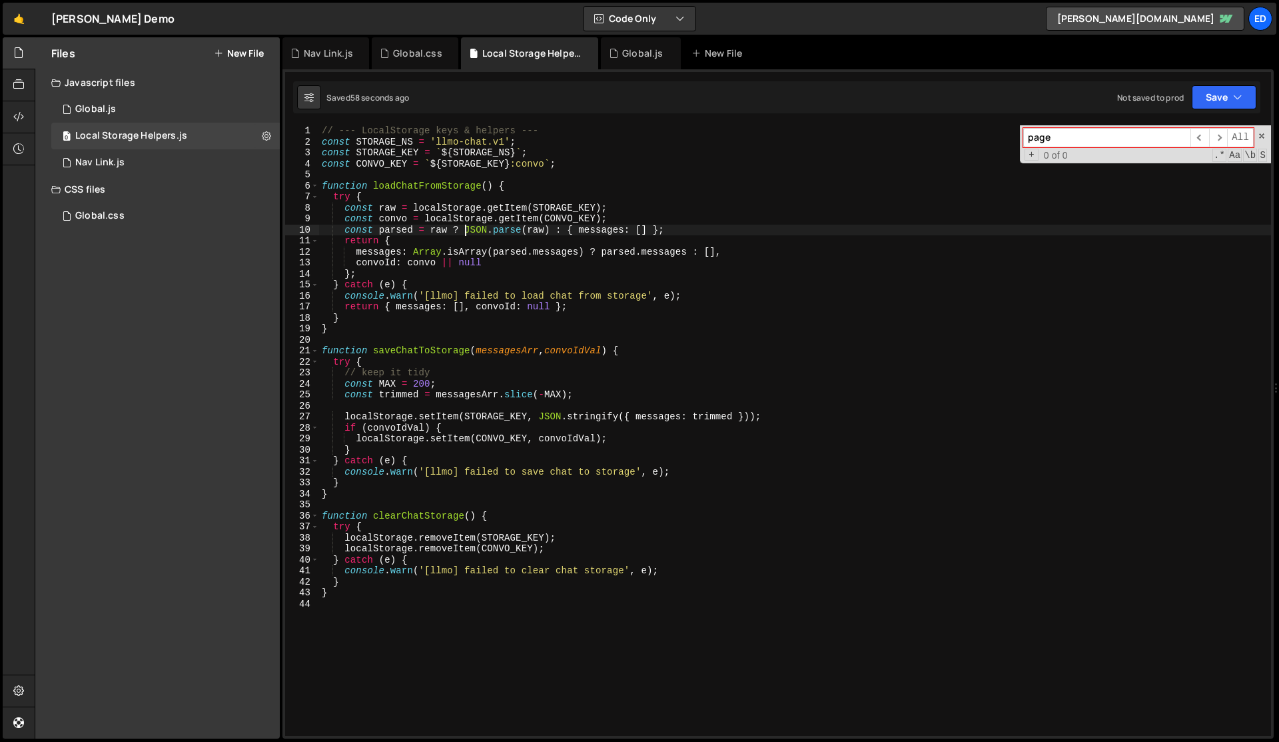
click at [467, 233] on div "// --- LocalStorage keys & helpers --- const STORAGE_NS = 'llmo-chat.v1' ; cons…" at bounding box center [795, 441] width 952 height 632
click at [481, 283] on div "// --- LocalStorage keys & helpers --- const STORAGE_NS = 'llmo-chat.v1' ; cons…" at bounding box center [795, 441] width 952 height 632
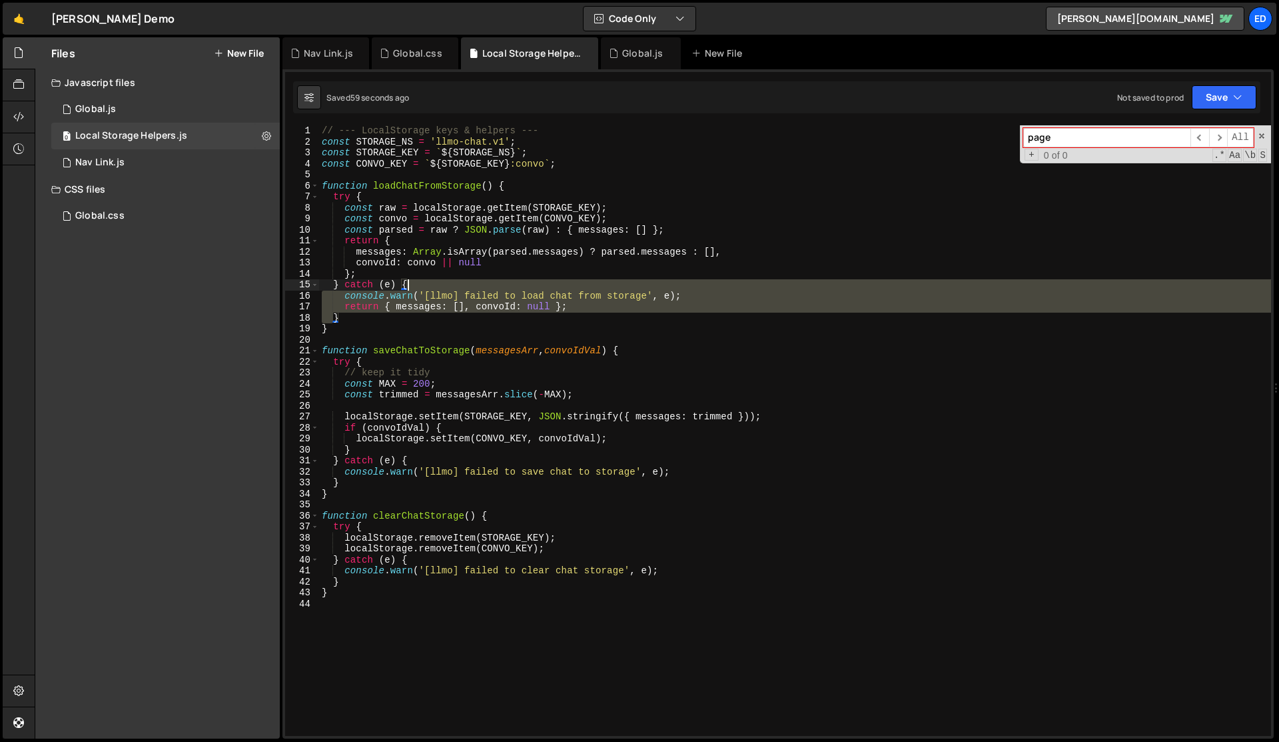
click at [481, 283] on div "// --- LocalStorage keys & helpers --- const STORAGE_NS = 'llmo-chat.v1' ; cons…" at bounding box center [795, 441] width 952 height 632
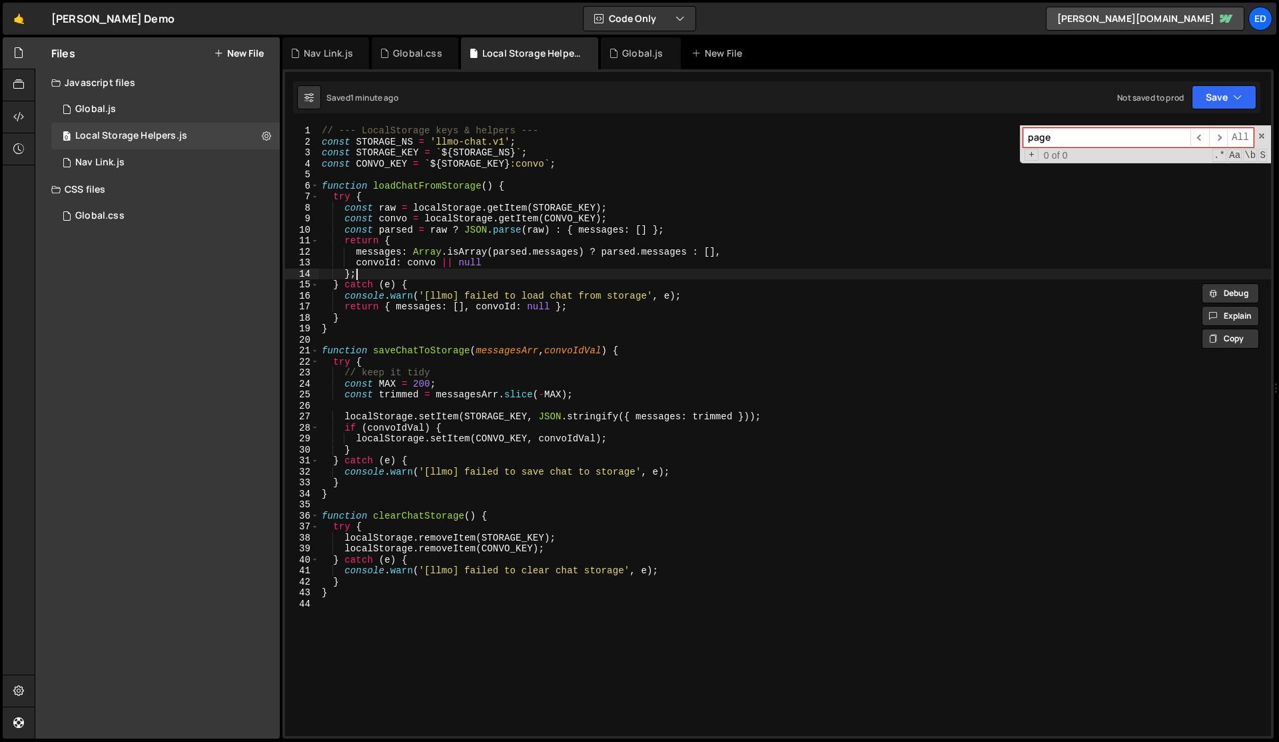
click at [481, 275] on div "// --- LocalStorage keys & helpers --- const STORAGE_NS = 'llmo-chat.v1' ; cons…" at bounding box center [795, 441] width 952 height 632
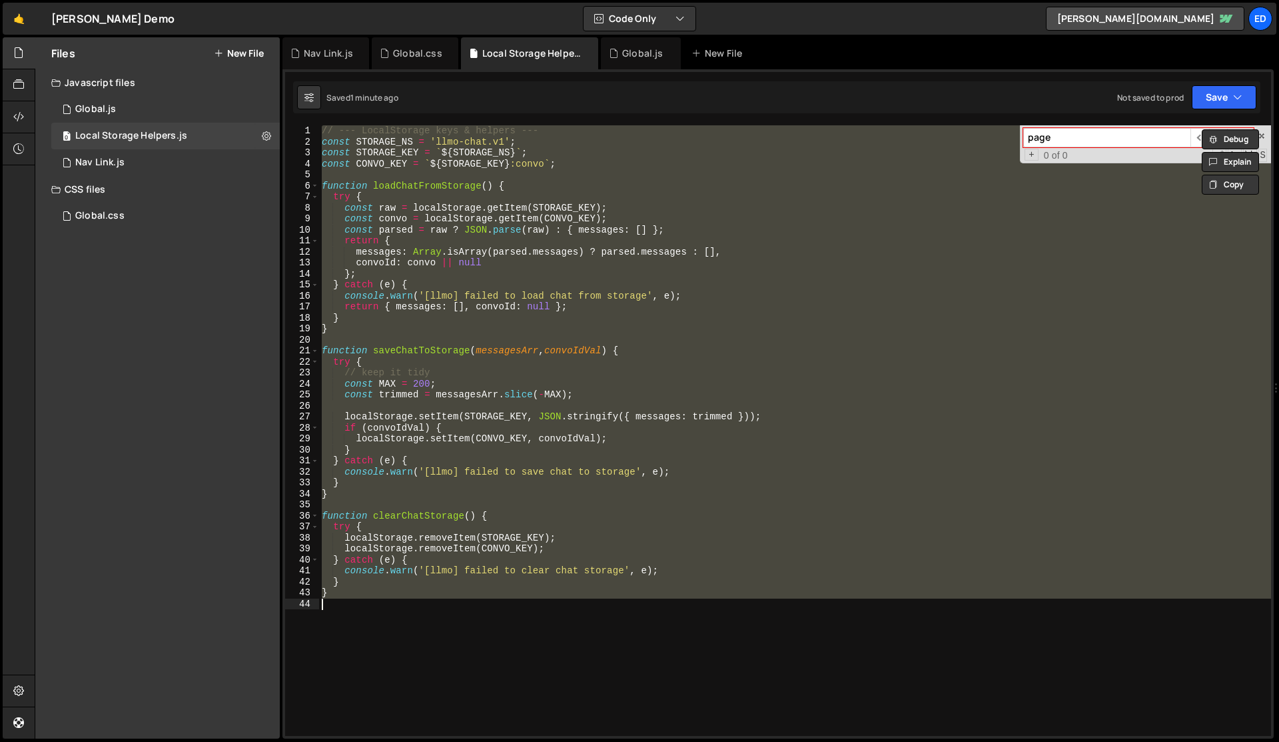
click at [481, 274] on div "// --- LocalStorage keys & helpers --- const STORAGE_NS = 'llmo-chat.v1' ; cons…" at bounding box center [795, 430] width 952 height 610
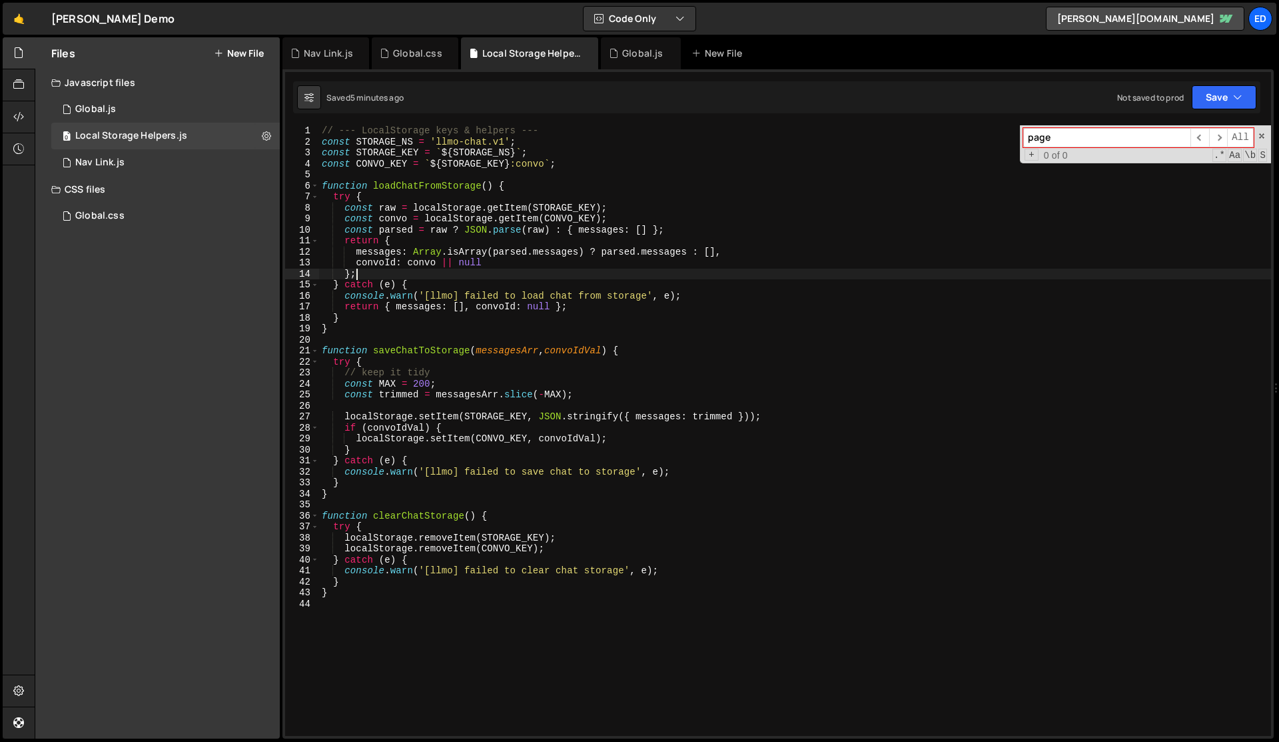
click at [375, 263] on div "// --- LocalStorage keys & helpers --- const STORAGE_NS = 'llmo-chat.v1' ; cons…" at bounding box center [795, 441] width 952 height 632
type textarea "convoId: convo || null"
click at [635, 63] on div "Global.js" at bounding box center [641, 53] width 80 height 32
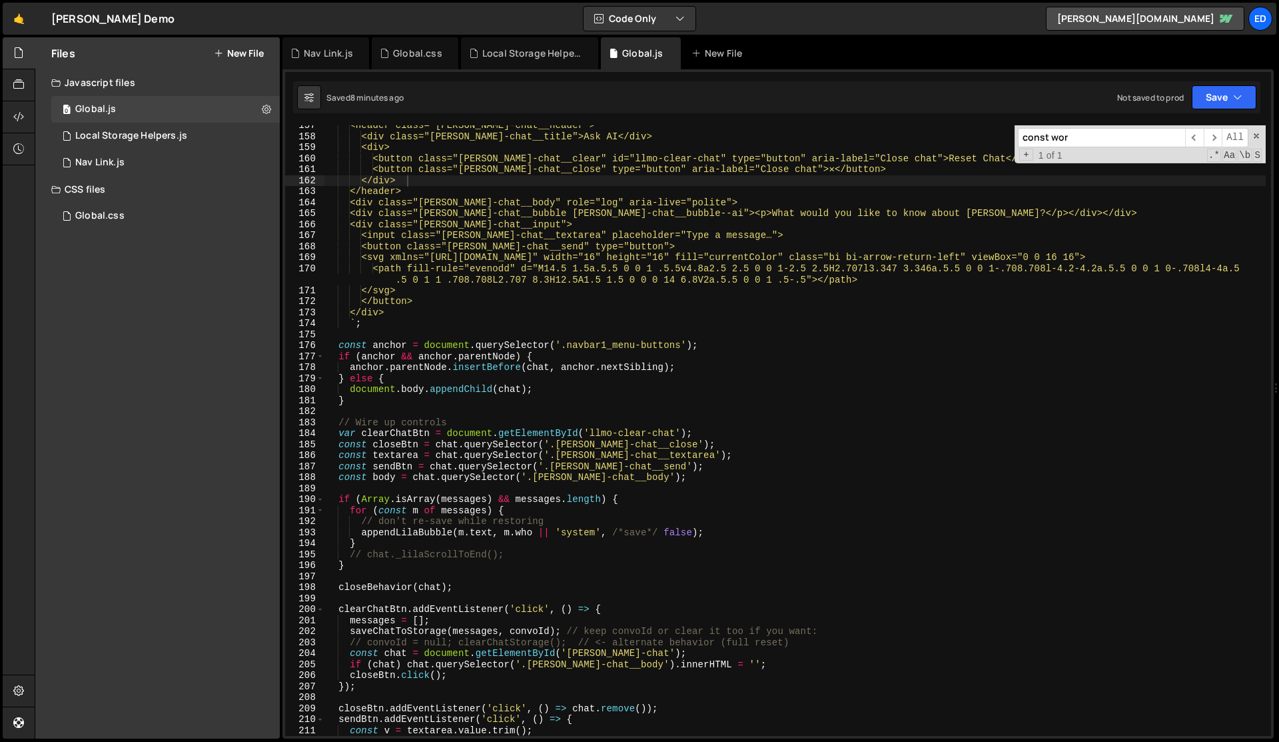
scroll to position [1724, 0]
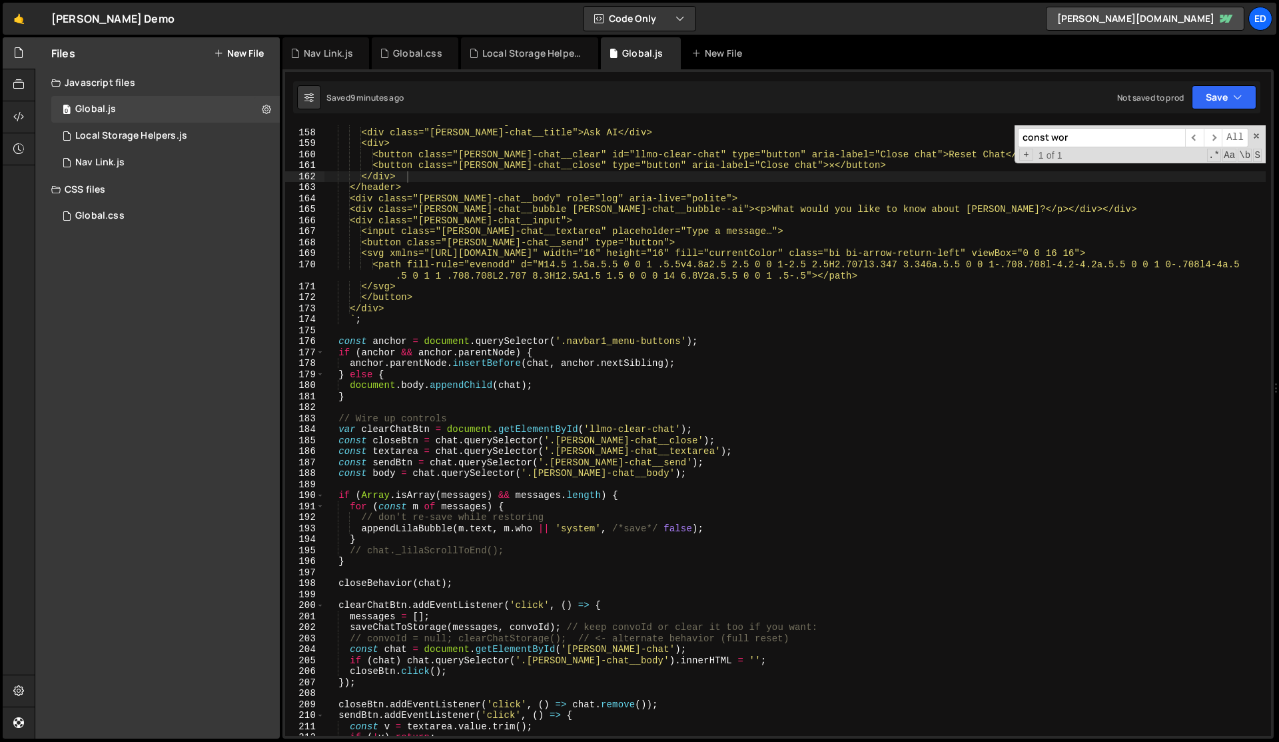
click at [688, 387] on div "<header class="[PERSON_NAME]-chat__header"> <div class="[PERSON_NAME]-chat__tit…" at bounding box center [796, 432] width 942 height 632
click at [631, 472] on div "<header class="[PERSON_NAME]-chat__header"> <div class="[PERSON_NAME]-chat__tit…" at bounding box center [796, 432] width 942 height 632
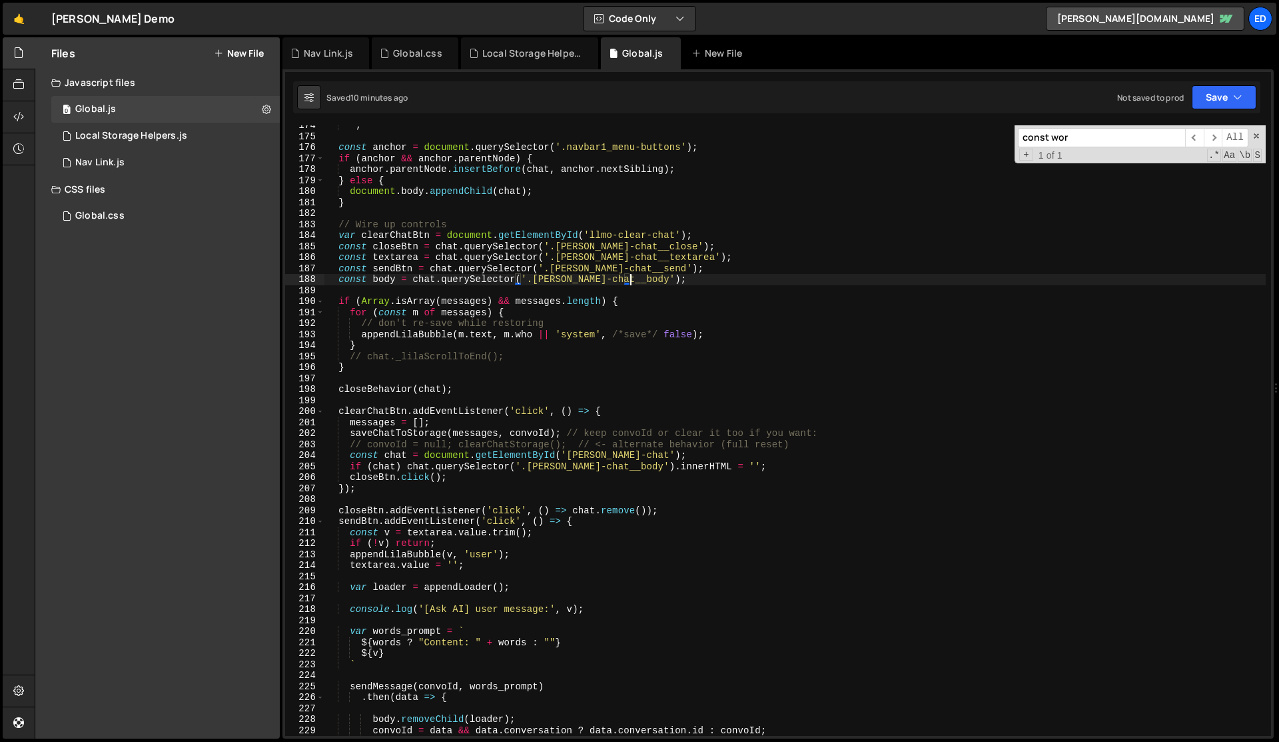
scroll to position [1918, 0]
drag, startPoint x: 350, startPoint y: 433, endPoint x: 560, endPoint y: 436, distance: 209.9
click at [560, 436] on div "` ; const anchor = document . querySelector ( '.navbar1_menu-buttons' ) ; if ( …" at bounding box center [796, 436] width 942 height 632
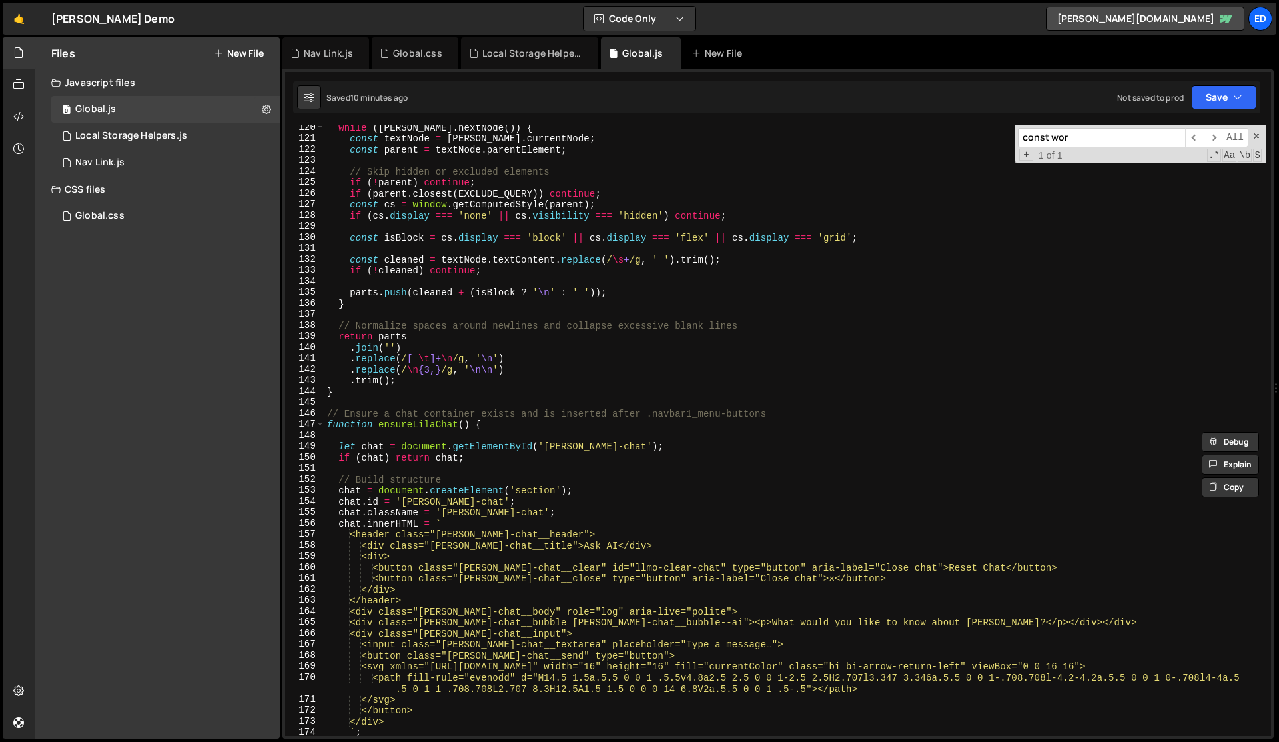
scroll to position [1255, 0]
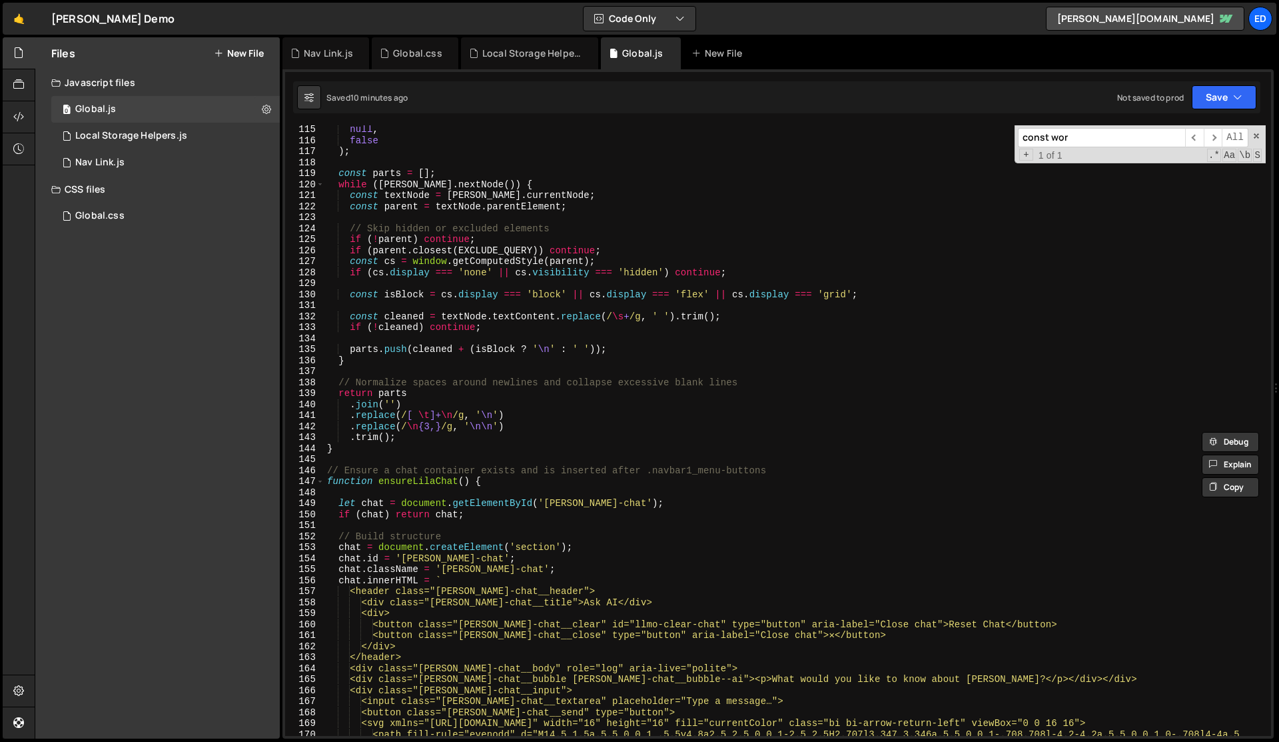
click at [492, 410] on div "null , false ) ; const parts = [ ] ; while ( [PERSON_NAME] . nextNode ( )) { co…" at bounding box center [796, 446] width 942 height 644
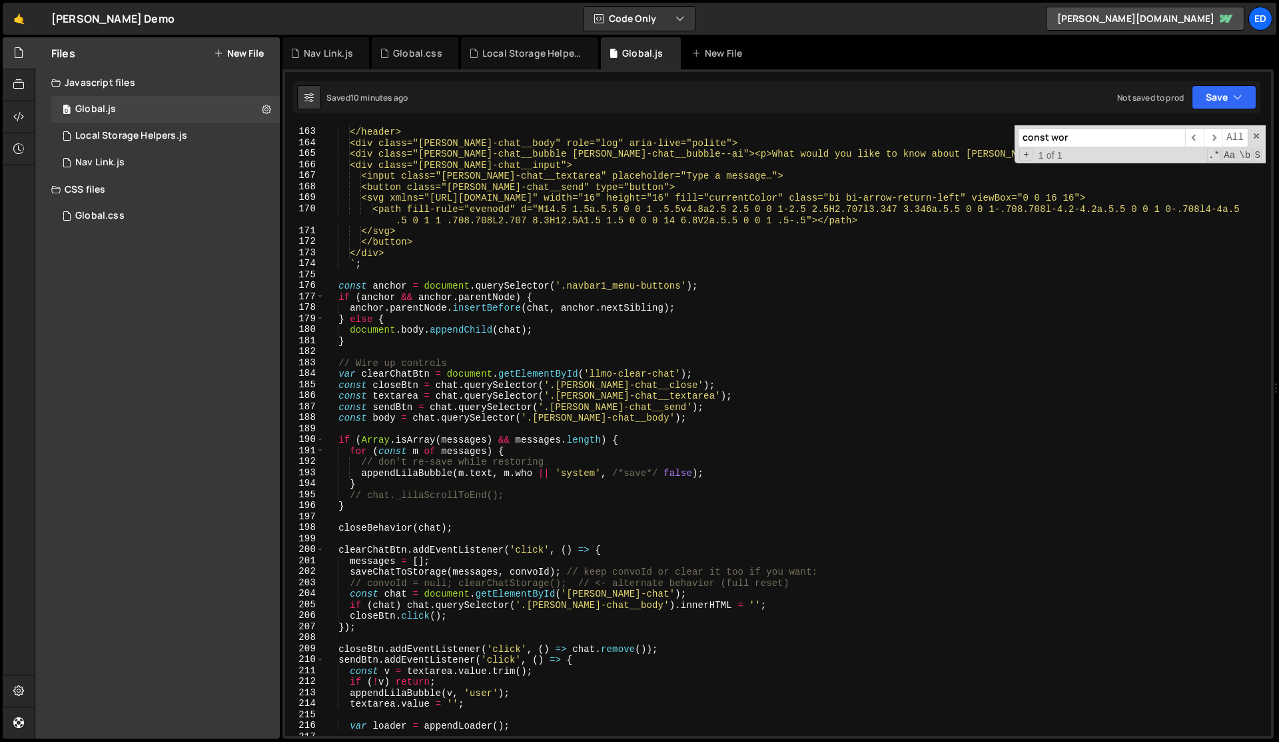
scroll to position [1780, 0]
click at [480, 402] on div "</div> </header> <div class="[PERSON_NAME]-chat__body" role="log" aria-live="po…" at bounding box center [796, 431] width 942 height 632
type textarea "const sendBtn = chat.querySelector('.[PERSON_NAME]-chat__send');"
type input "save"
type textarea "saveChatToStorage(messages, convoId); // keep convoId or clear it too if you wa…"
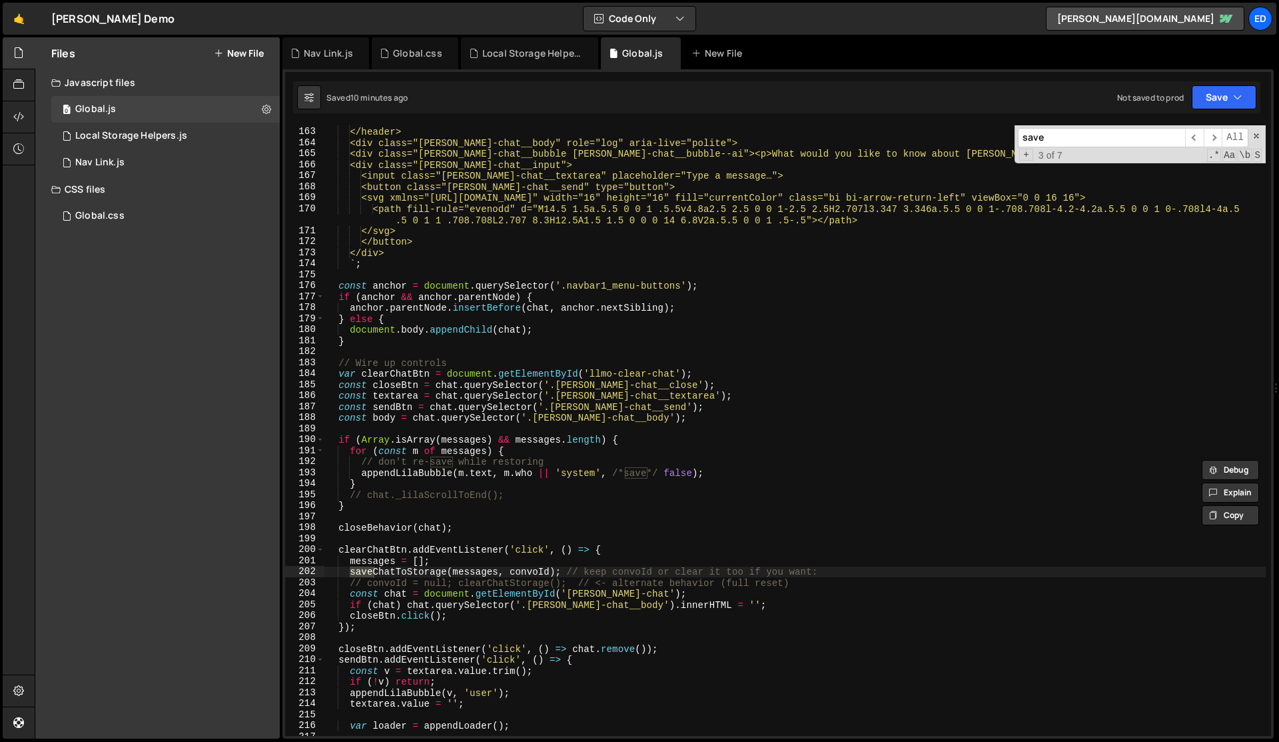
click at [412, 570] on div "</div> </header> <div class="[PERSON_NAME]-chat__body" role="log" aria-live="po…" at bounding box center [796, 431] width 942 height 632
type input "saveChatToStorage"
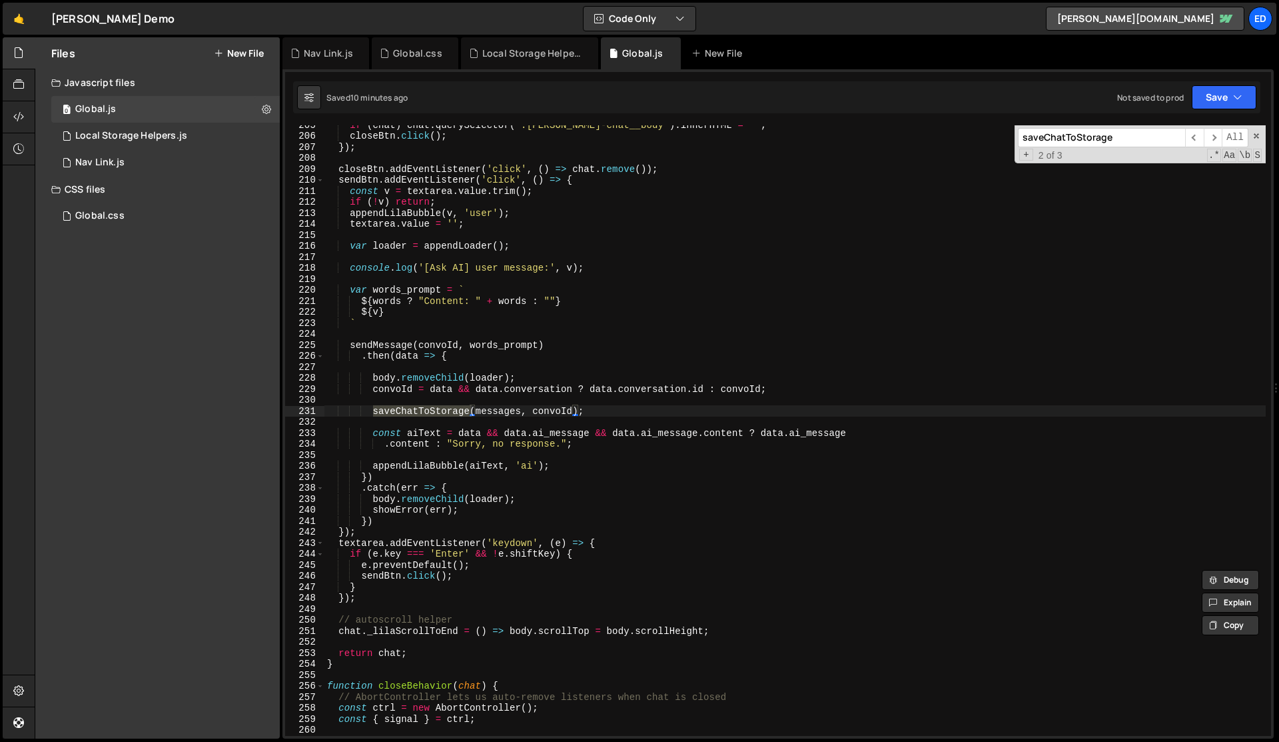
scroll to position [2260, 0]
click at [360, 668] on div "if ( chat ) chat . querySelector ( '.[PERSON_NAME]-chat__body' ) . innerHTML = …" at bounding box center [796, 435] width 942 height 632
click at [432, 412] on div "if ( chat ) chat . querySelector ( '.[PERSON_NAME]-chat__body' ) . innerHTML = …" at bounding box center [796, 435] width 942 height 632
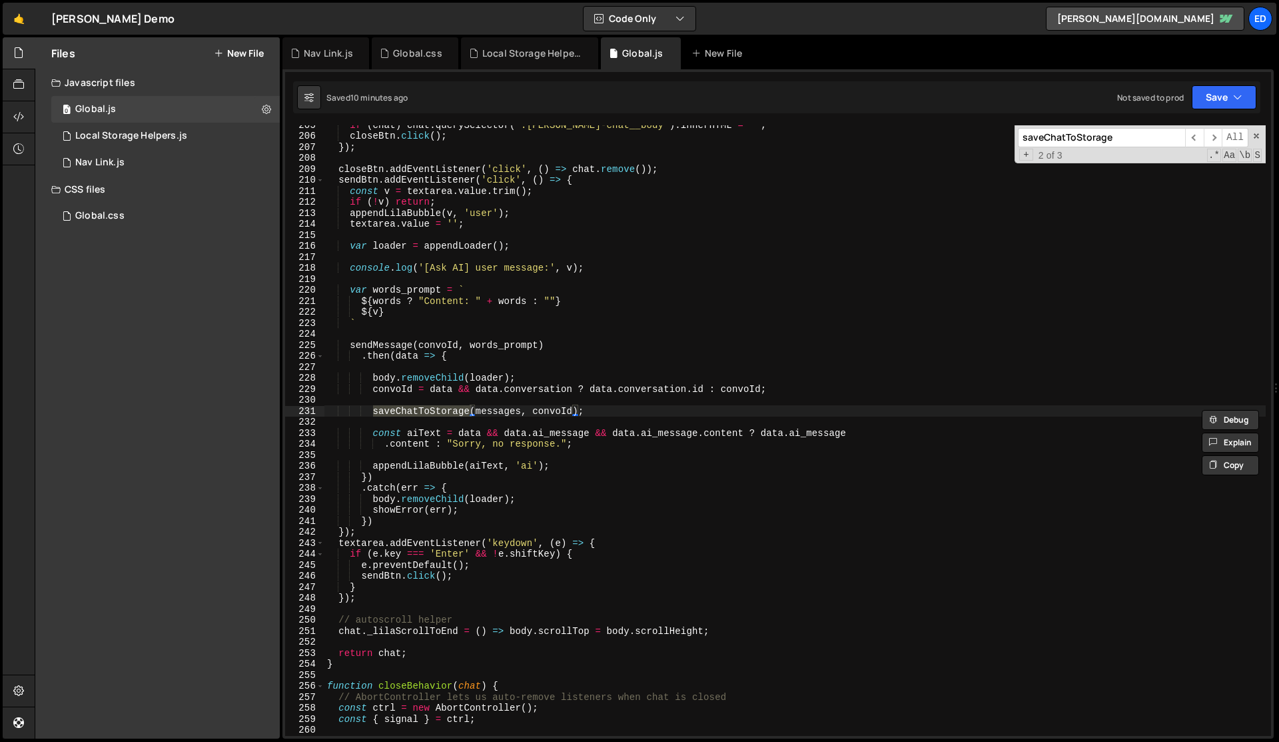
scroll to position [3565, 0]
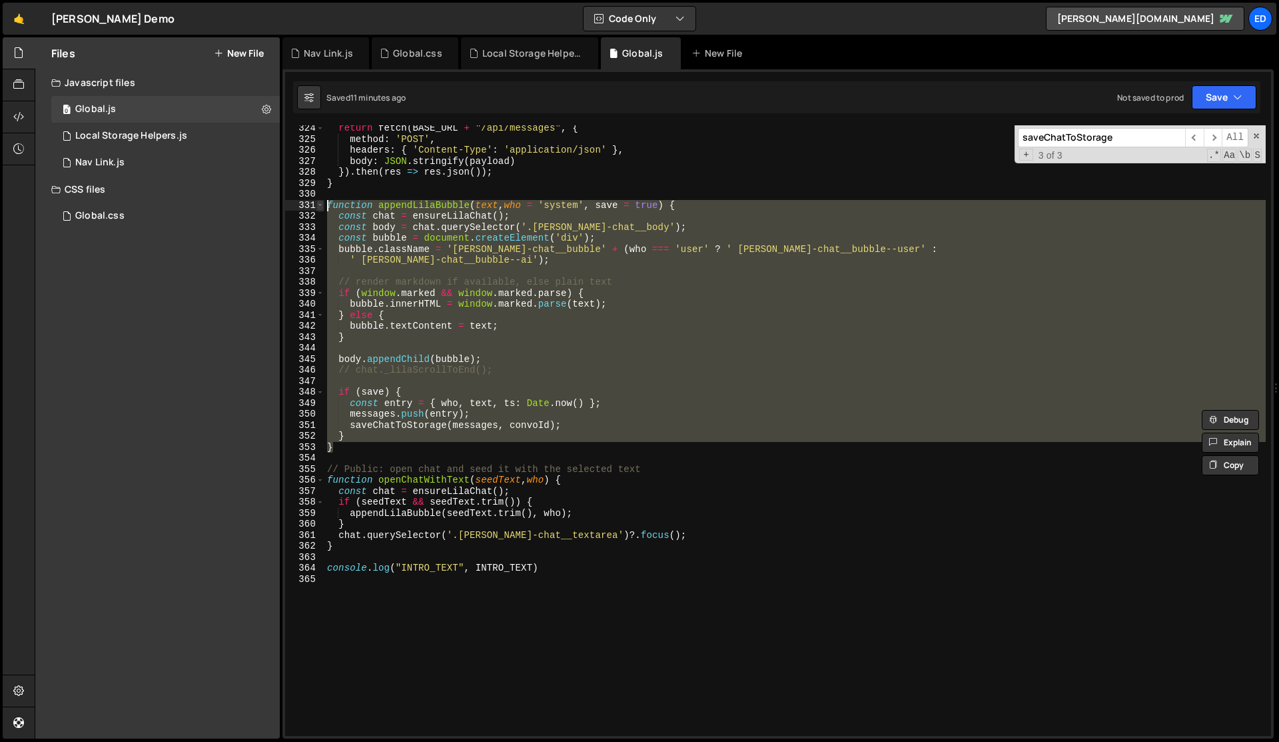
drag, startPoint x: 344, startPoint y: 450, endPoint x: 318, endPoint y: 203, distance: 247.9
click at [318, 203] on div "} 324 325 326 327 328 329 330 331 332 333 334 335 336 337 338 339 340 341 342 3…" at bounding box center [778, 430] width 986 height 610
click at [436, 163] on div "return fetch ( BASE_URL + "/api/messages" , { method : 'POST' , headers : { 'Co…" at bounding box center [796, 439] width 942 height 632
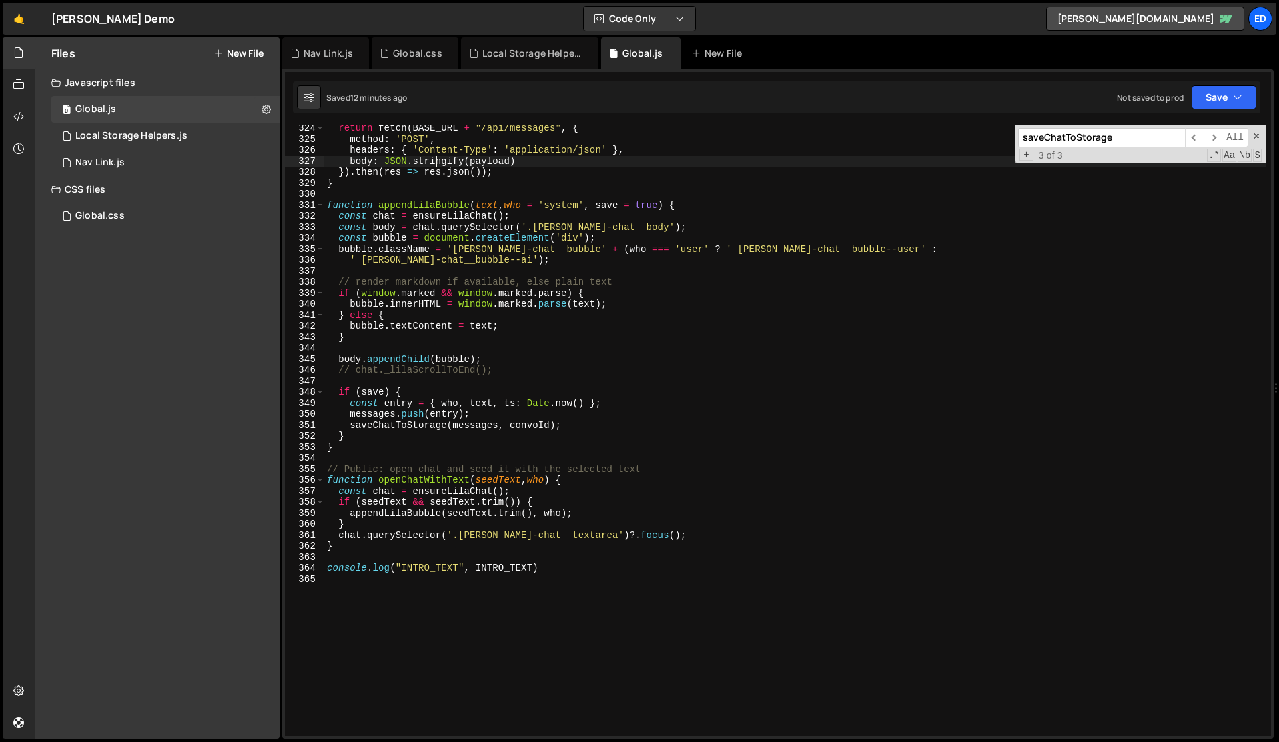
click at [491, 186] on div "return fetch ( BASE_URL + "/api/messages" , { method : 'POST' , headers : { 'Co…" at bounding box center [796, 439] width 942 height 632
type textarea "}"
paste input "loadPageViews"
type input "loadPageViews"
click at [513, 49] on div "Local Storage Helpers.js" at bounding box center [532, 53] width 100 height 13
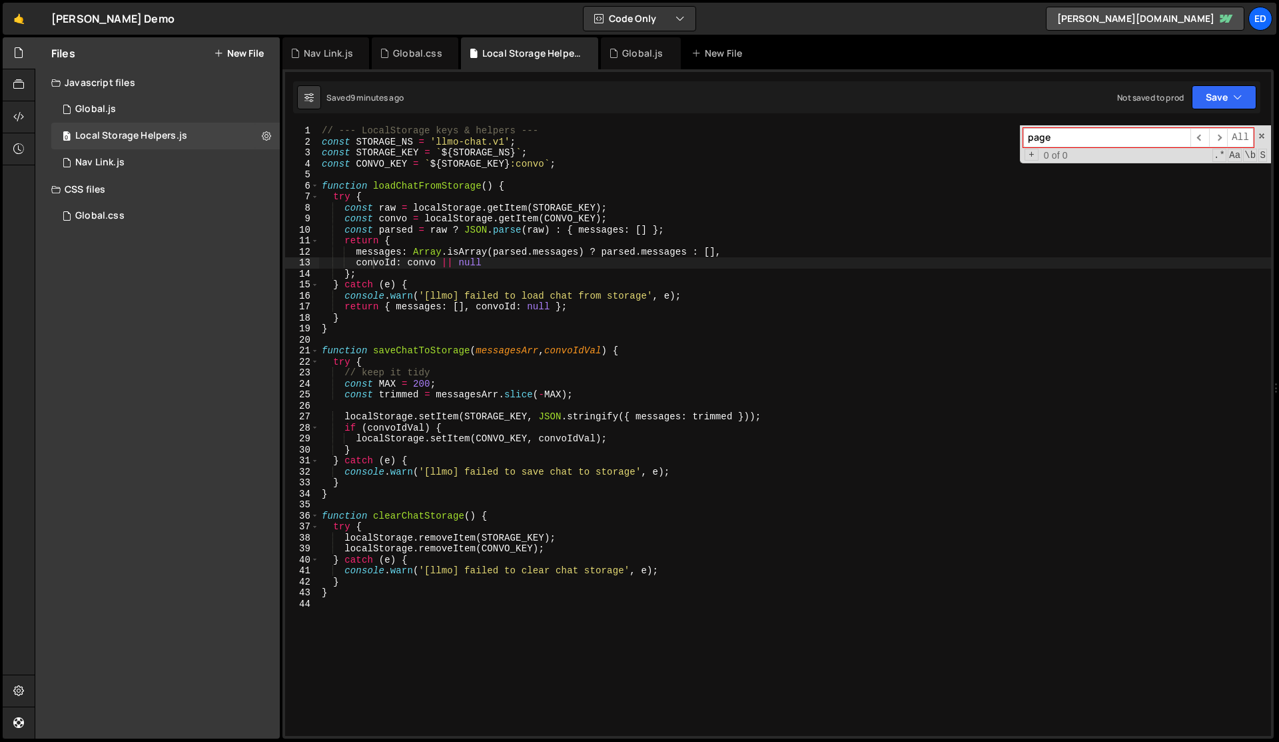
type textarea "return {"
click at [520, 235] on div "// --- LocalStorage keys & helpers --- const STORAGE_NS = 'llmo-chat.v1' ; cons…" at bounding box center [795, 441] width 952 height 632
paste input "loadPageViews"
type input "loadPageViews"
click at [332, 60] on div "Nav Link.js" at bounding box center [326, 53] width 87 height 32
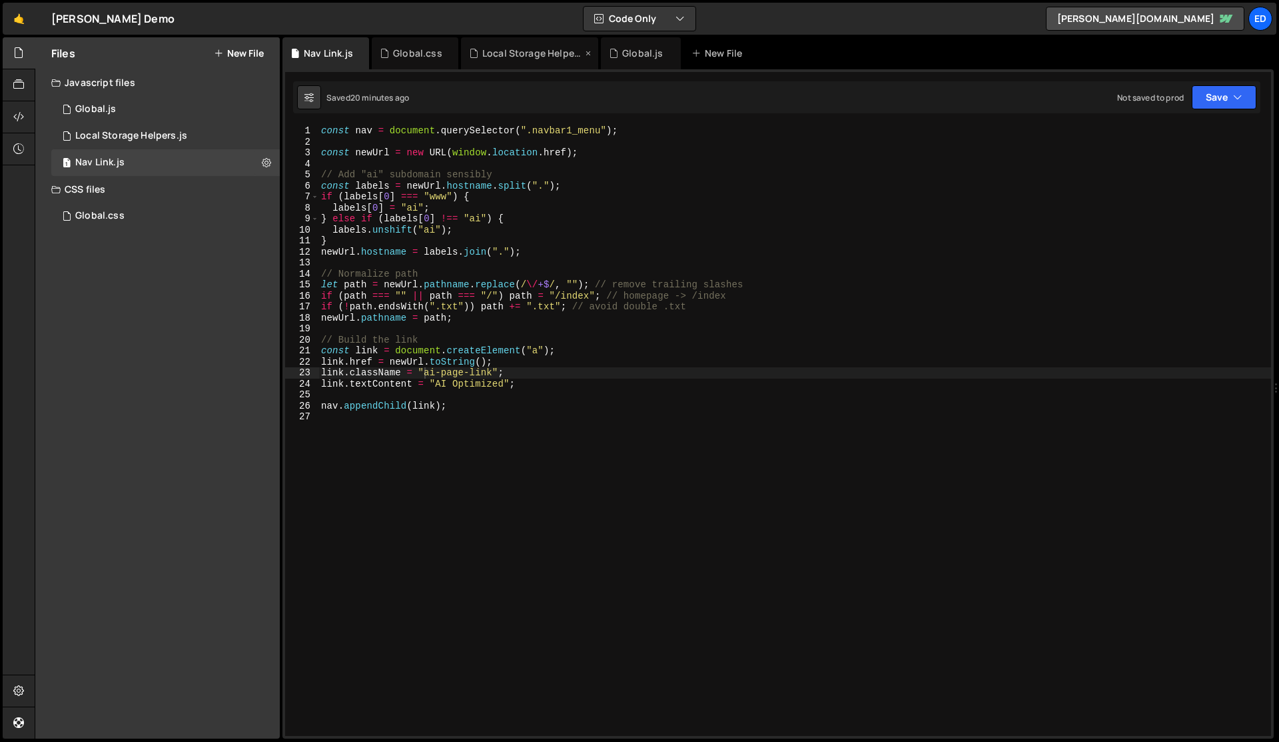
click at [542, 56] on div "Local Storage Helpers.js" at bounding box center [532, 53] width 100 height 13
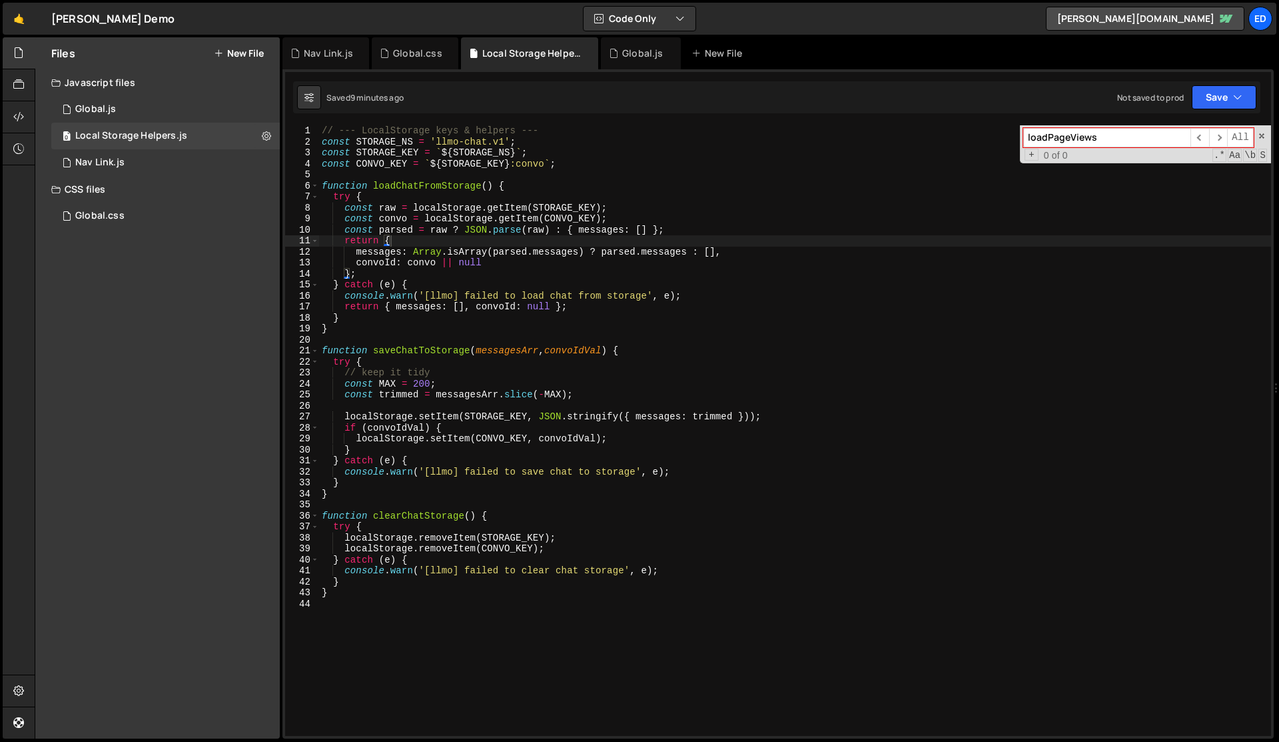
click at [550, 211] on div "// --- LocalStorage keys & helpers --- const STORAGE_NS = 'llmo-chat.v1' ; cons…" at bounding box center [795, 441] width 952 height 632
click at [476, 548] on div "// --- LocalStorage keys & helpers --- const STORAGE_NS = 'llmo-chat.v1' ; cons…" at bounding box center [795, 441] width 952 height 632
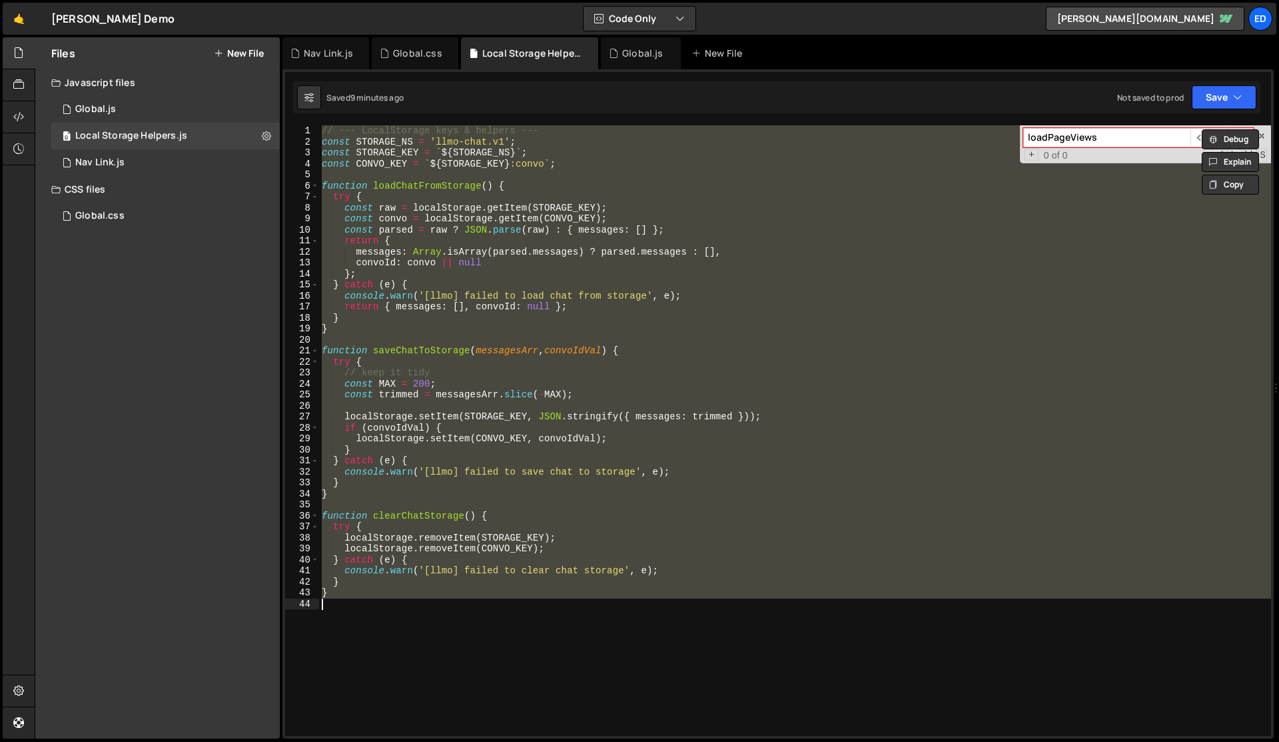
type textarea "// }"
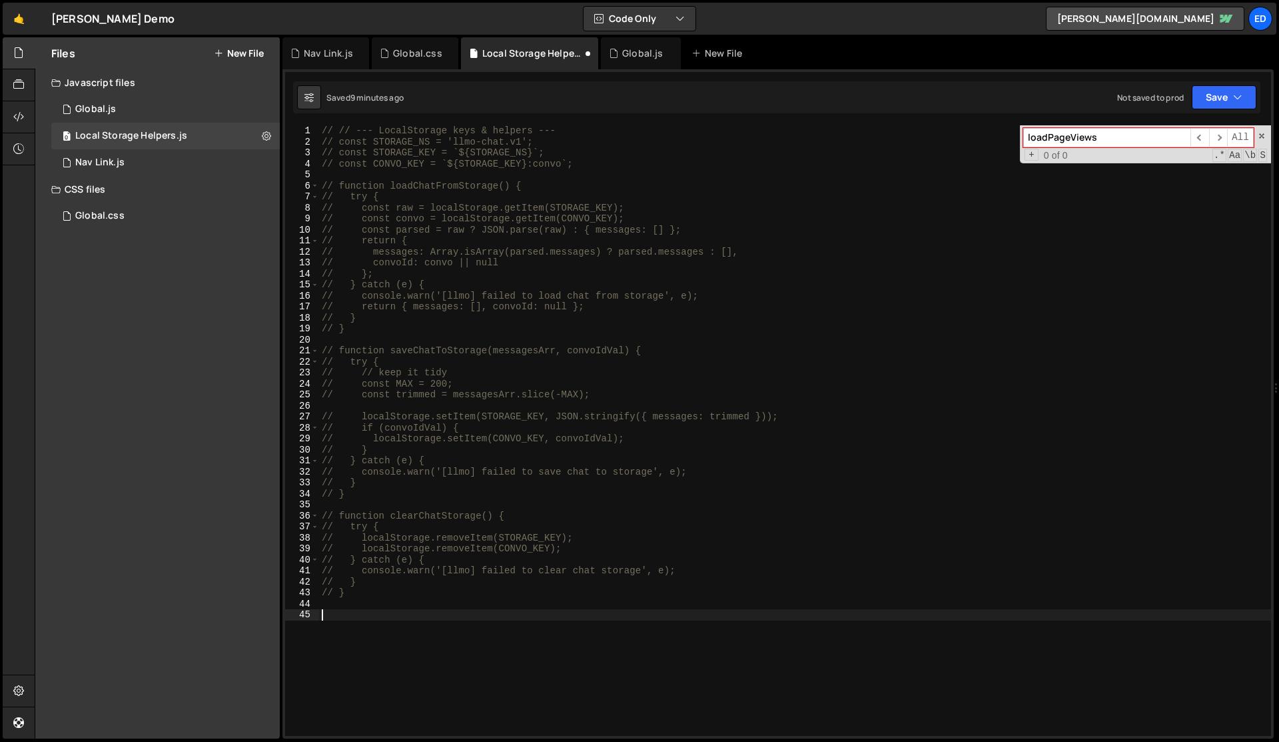
paste textarea "// --- Chat bubble appending ---"
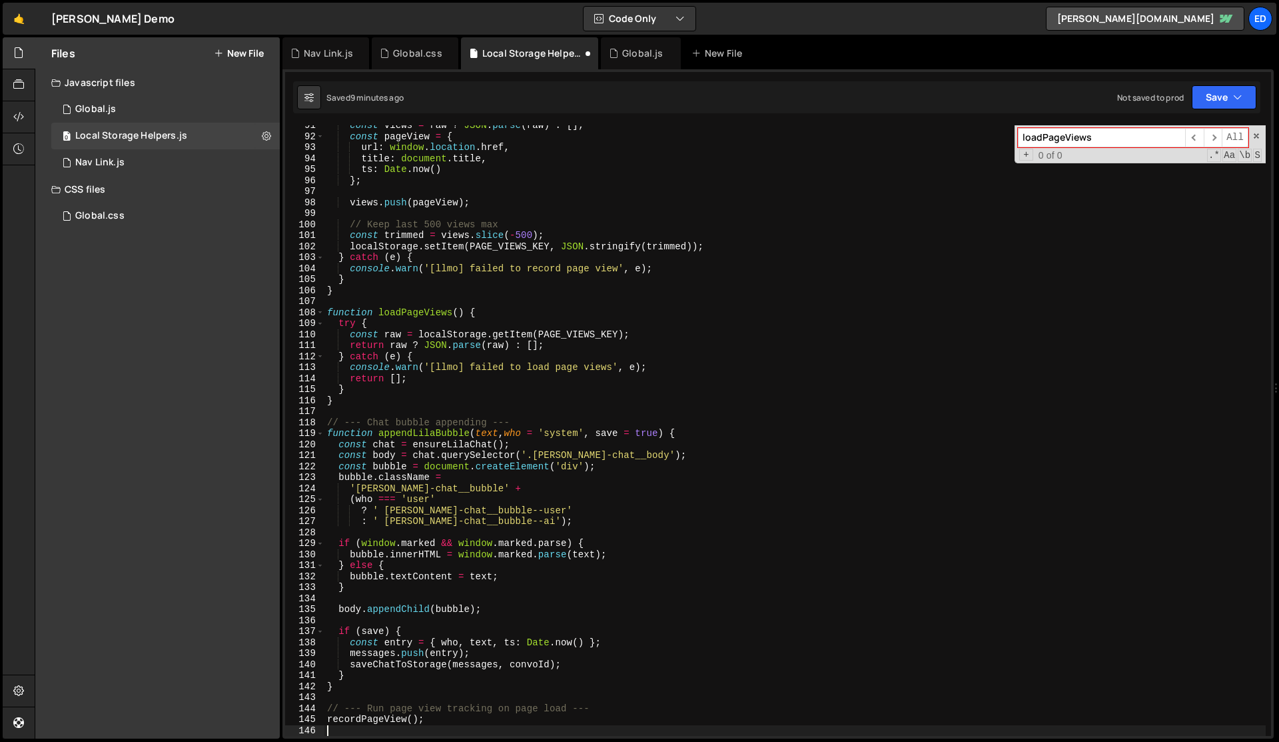
click at [367, 414] on div "const views = raw ? JSON . parse ( raw ) : [ ] ; const pageView = { url : windo…" at bounding box center [796, 436] width 942 height 632
type textarea "// --- Chat bubble appending ---"
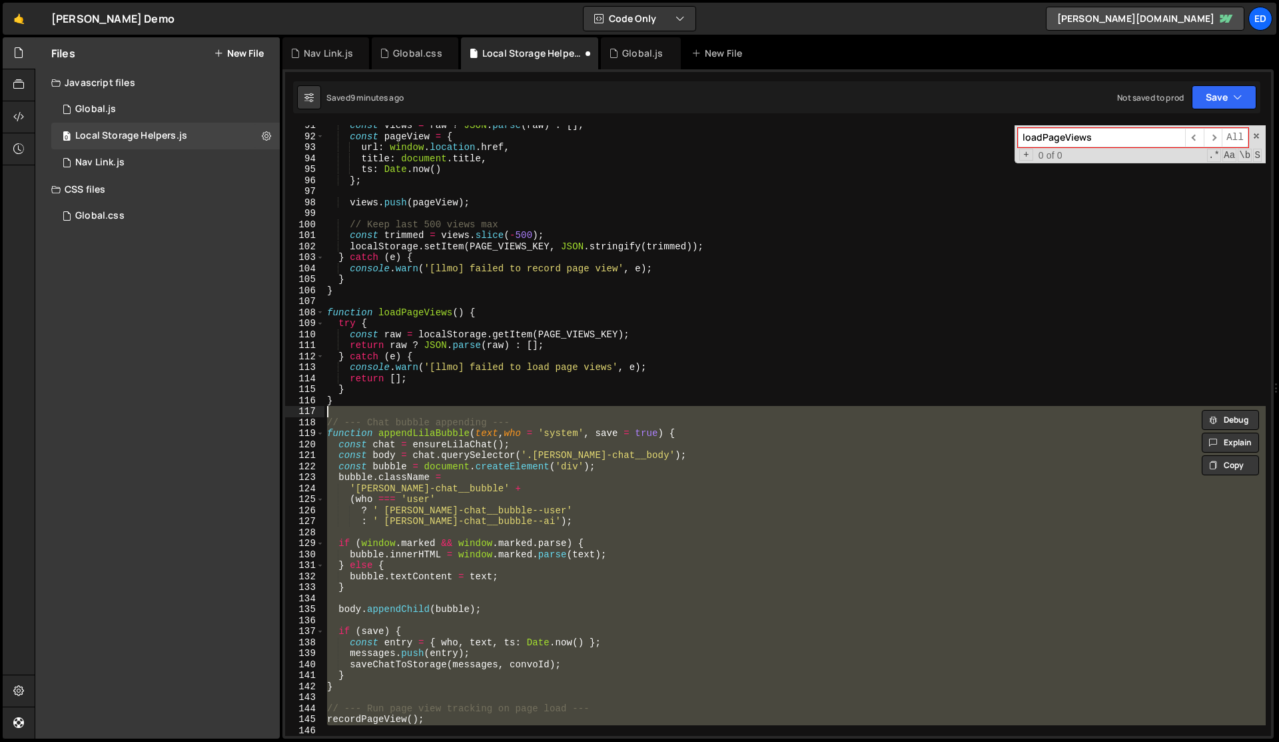
scroll to position [976, 0]
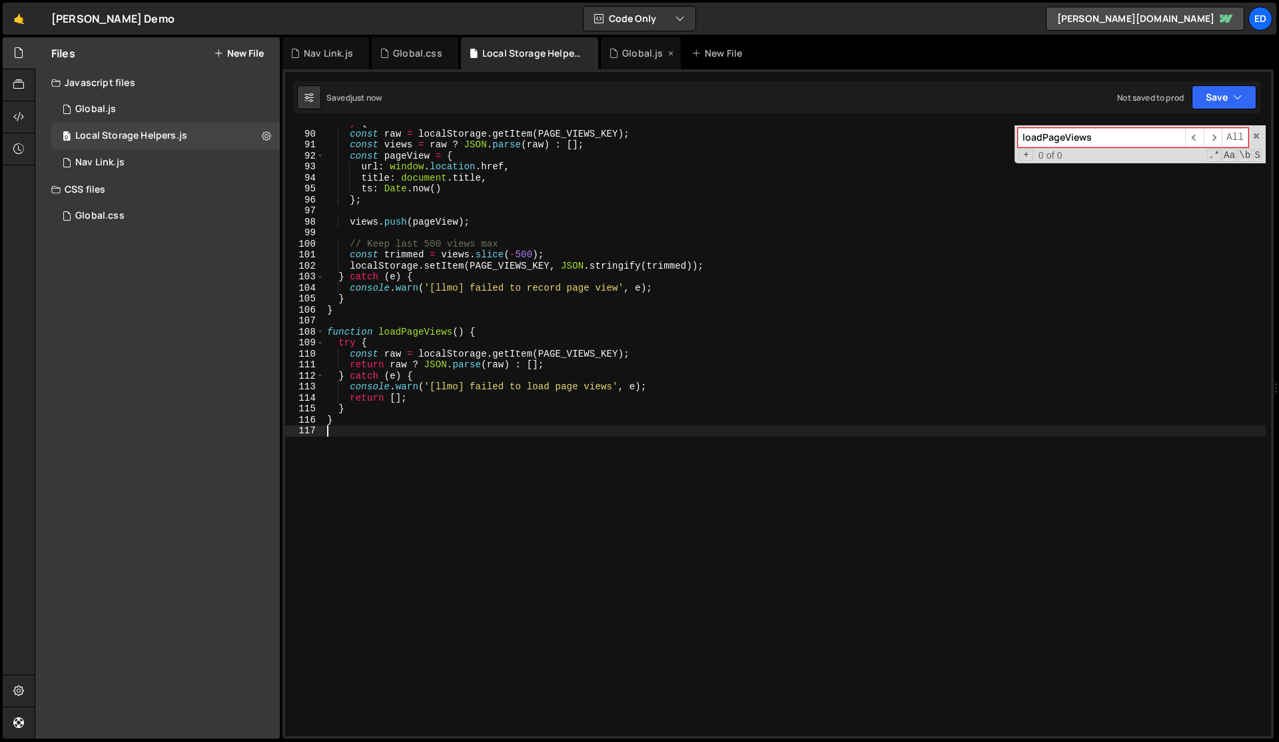
click at [632, 53] on div "Global.js" at bounding box center [642, 53] width 41 height 13
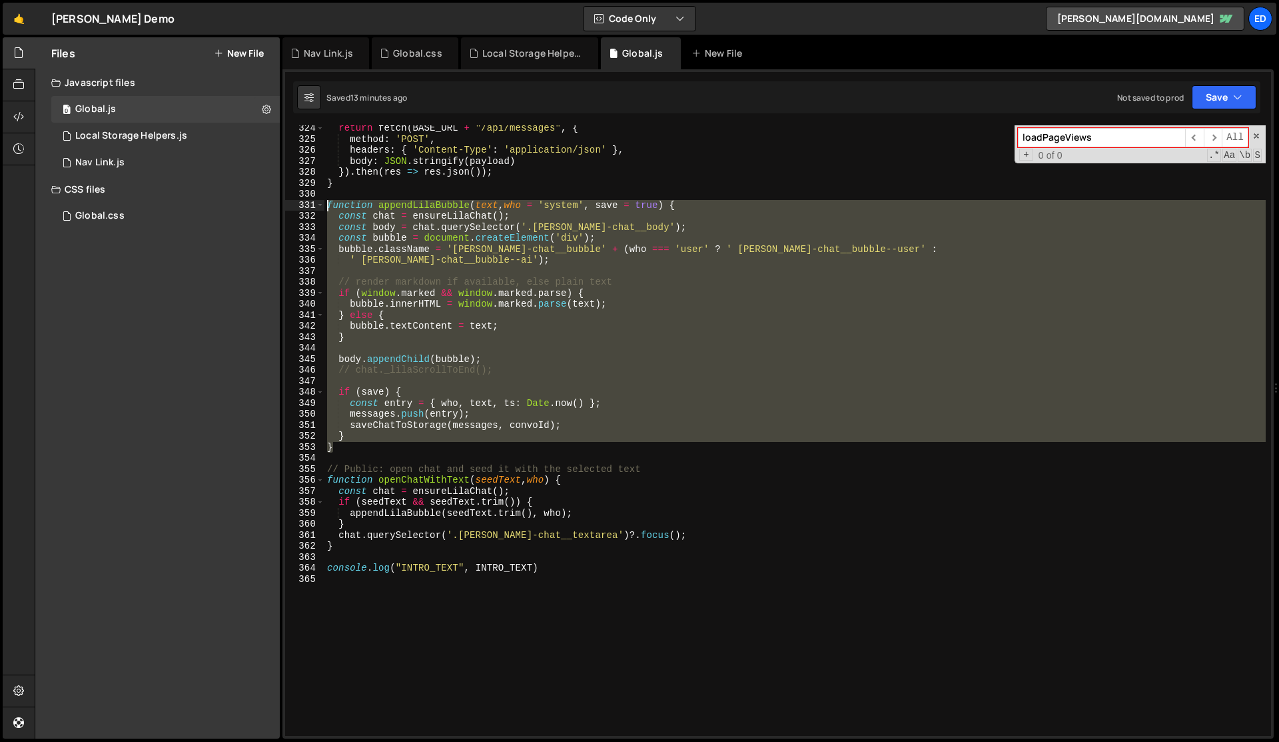
drag, startPoint x: 370, startPoint y: 445, endPoint x: 295, endPoint y: 207, distance: 249.7
click at [295, 207] on div "} 324 325 326 327 328 329 330 331 332 333 334 335 336 337 338 339 340 341 342 3…" at bounding box center [778, 430] width 986 height 610
type textarea "function appendLilaBubble(text, who = 'system', save = true) { const chat = ens…"
paste textarea
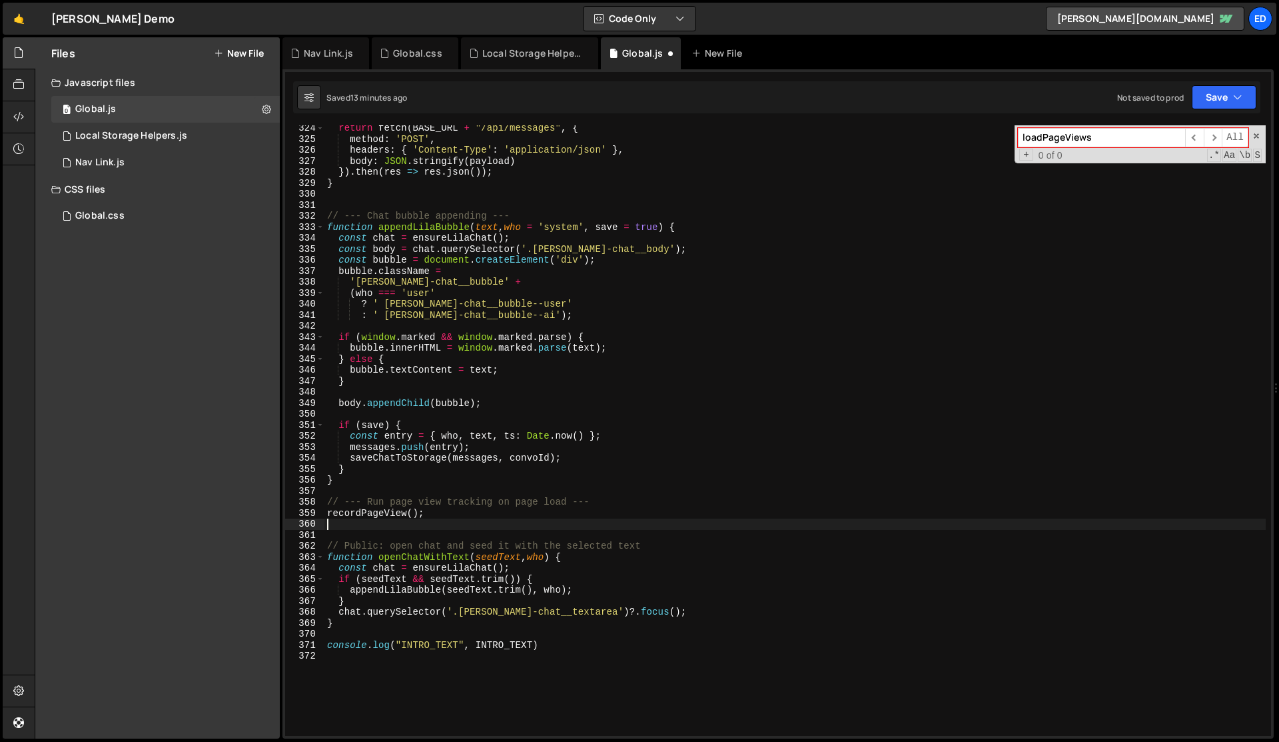
click at [386, 345] on div "return fetch ( BASE_URL + "/api/messages" , { method : 'POST' , headers : { 'Co…" at bounding box center [796, 439] width 942 height 632
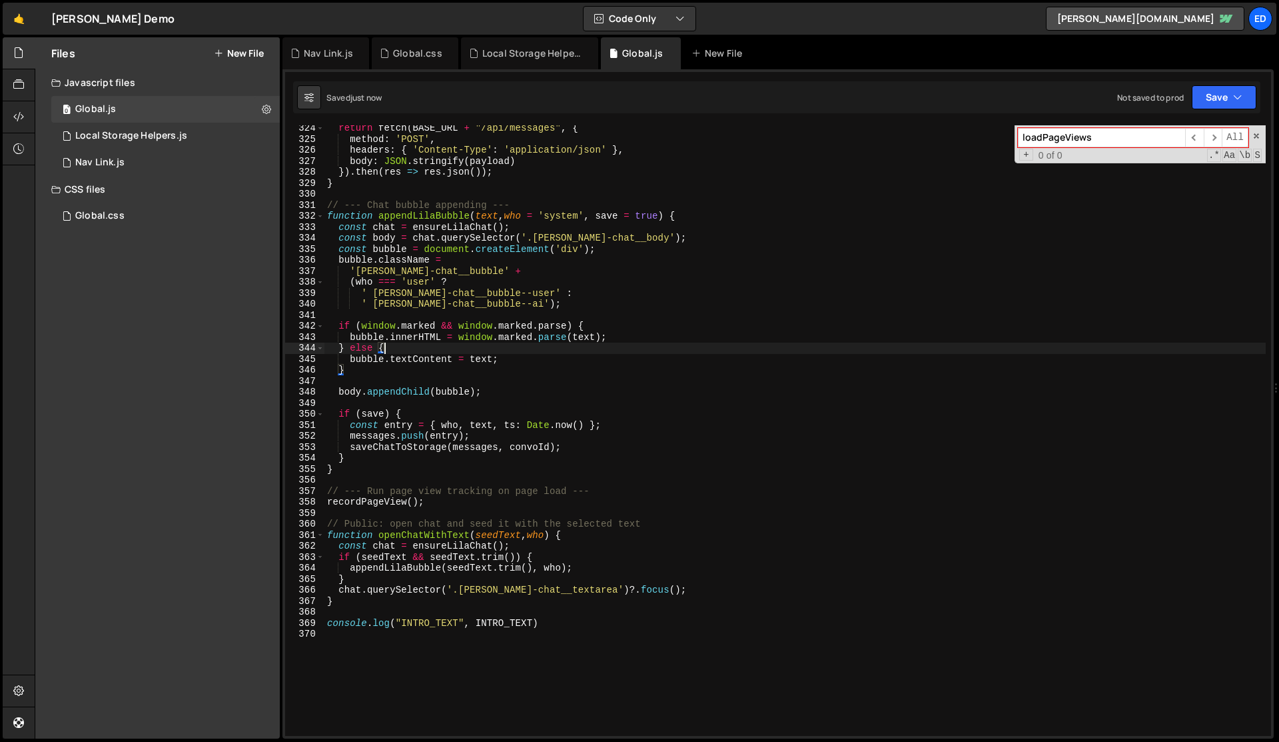
click at [386, 345] on div "return fetch ( BASE_URL + "/api/messages" , { method : 'POST' , headers : { 'Co…" at bounding box center [796, 439] width 942 height 632
click at [618, 370] on div "return fetch ( BASE_URL + "/api/messages" , { method : 'POST' , headers : { 'Co…" at bounding box center [796, 439] width 942 height 632
click at [377, 506] on div "return fetch ( BASE_URL + "/api/messages" , { method : 'POST' , headers : { 'Co…" at bounding box center [796, 439] width 942 height 632
type textarea "recordPageView();"
click at [377, 506] on div "return fetch ( BASE_URL + "/api/messages" , { method : 'POST' , headers : { 'Co…" at bounding box center [796, 439] width 942 height 632
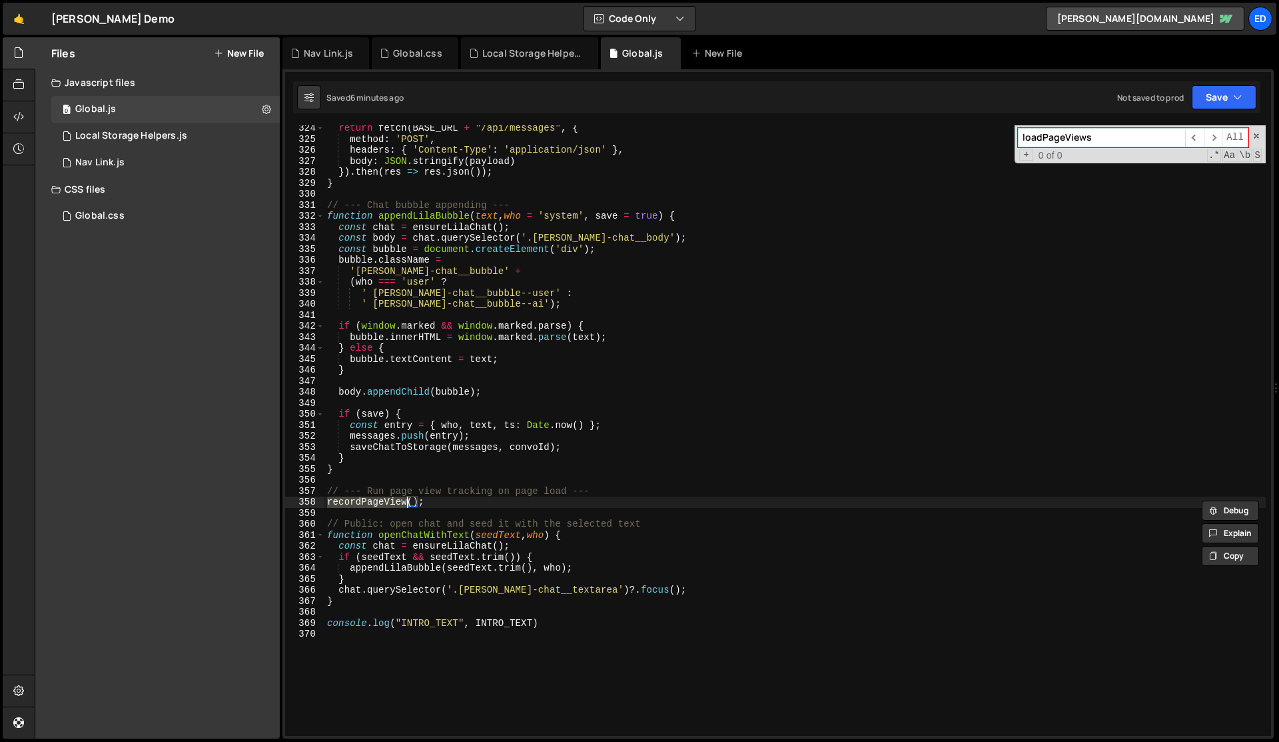
type input "recordPageView"
click at [514, 51] on div "Local Storage Helpers.js" at bounding box center [532, 53] width 100 height 13
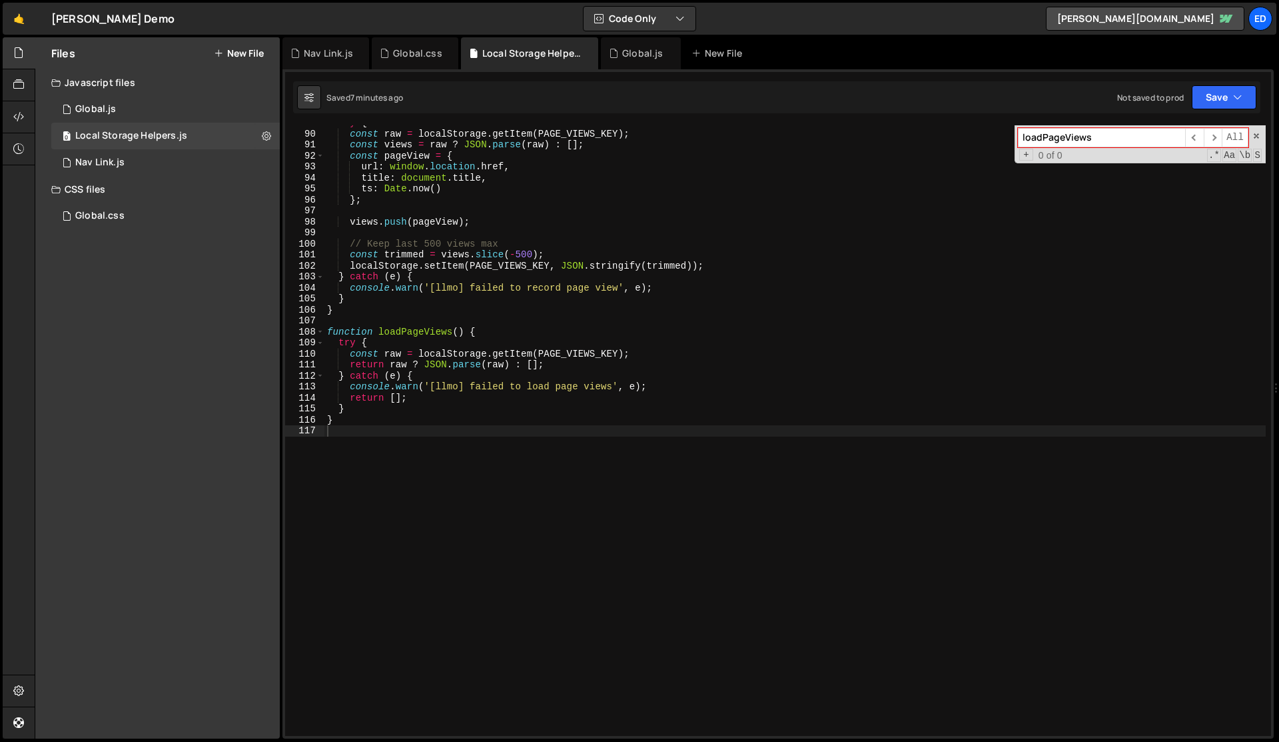
type textarea "views.push(pageView);"
click at [492, 221] on div "try { const raw = localStorage . getItem ( PAGE_VIEWS_KEY ) ; const views = raw…" at bounding box center [796, 433] width 942 height 632
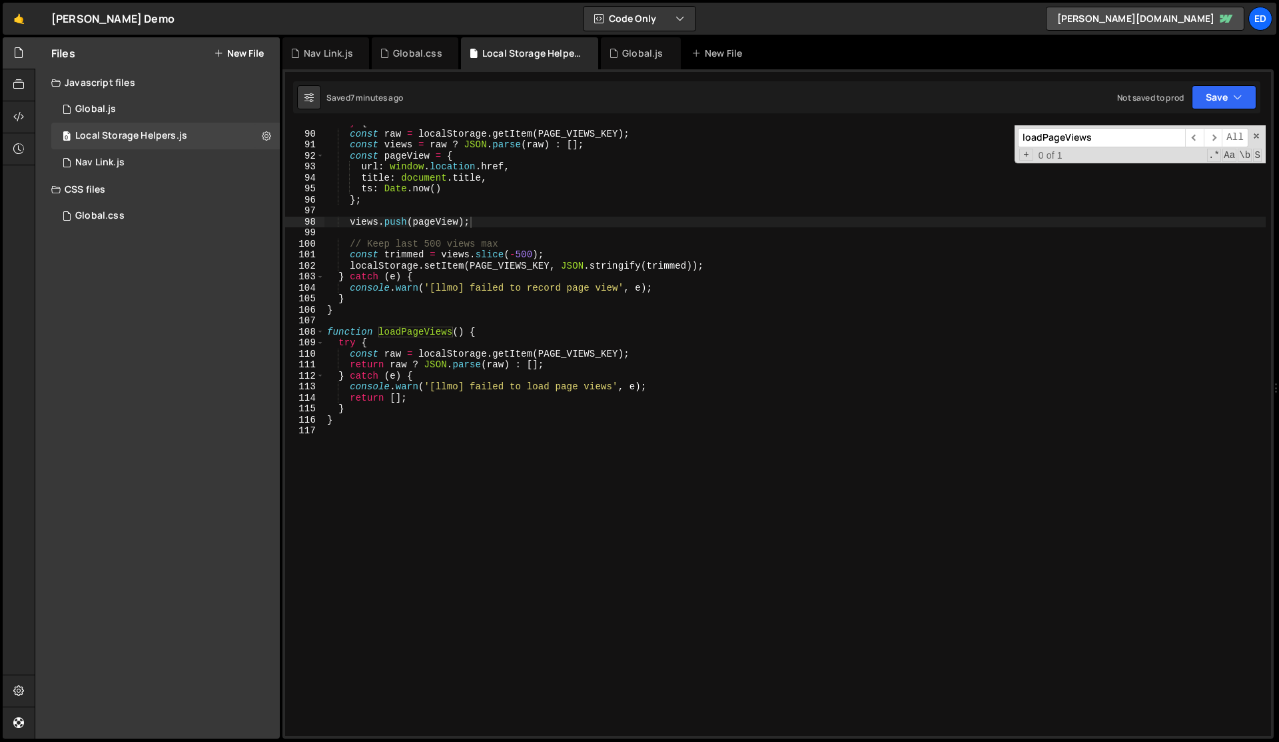
paste input "recordPageView"
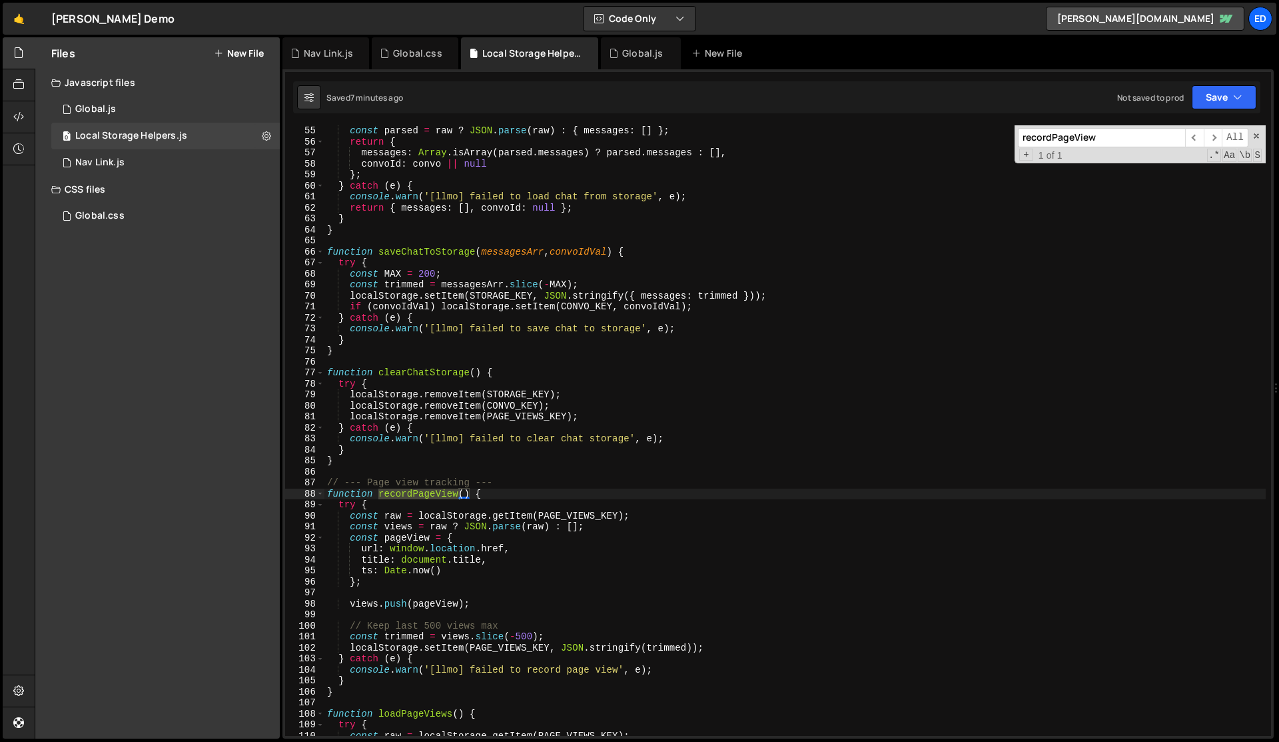
scroll to position [594, 0]
type input "recordPageView"
type textarea "function recordPageView() {"
click at [495, 494] on div "const parsed = raw ? JSON . parse ( raw ) : { messages : [ ] } ; return { messa…" at bounding box center [796, 441] width 942 height 632
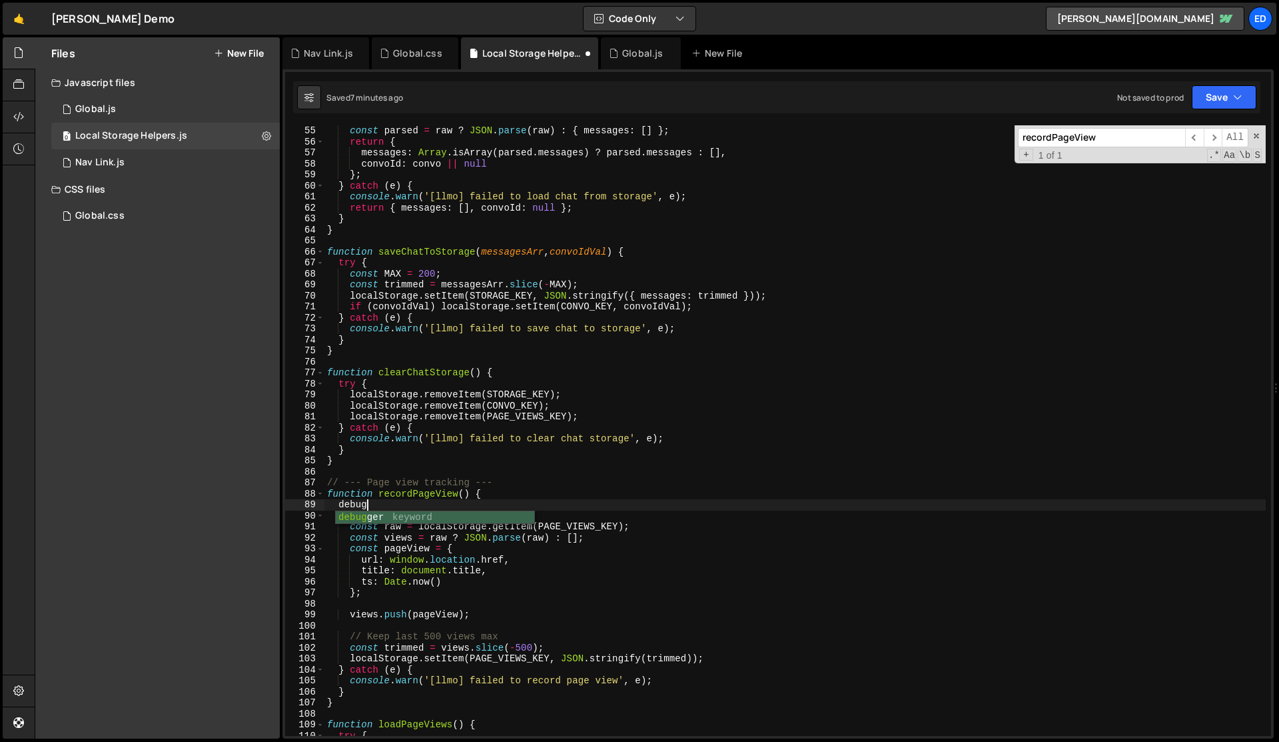
scroll to position [0, 3]
click at [578, 495] on div "const parsed = raw ? JSON . parse ( raw ) : { messages : [ ] } ; return { messa…" at bounding box center [796, 441] width 942 height 632
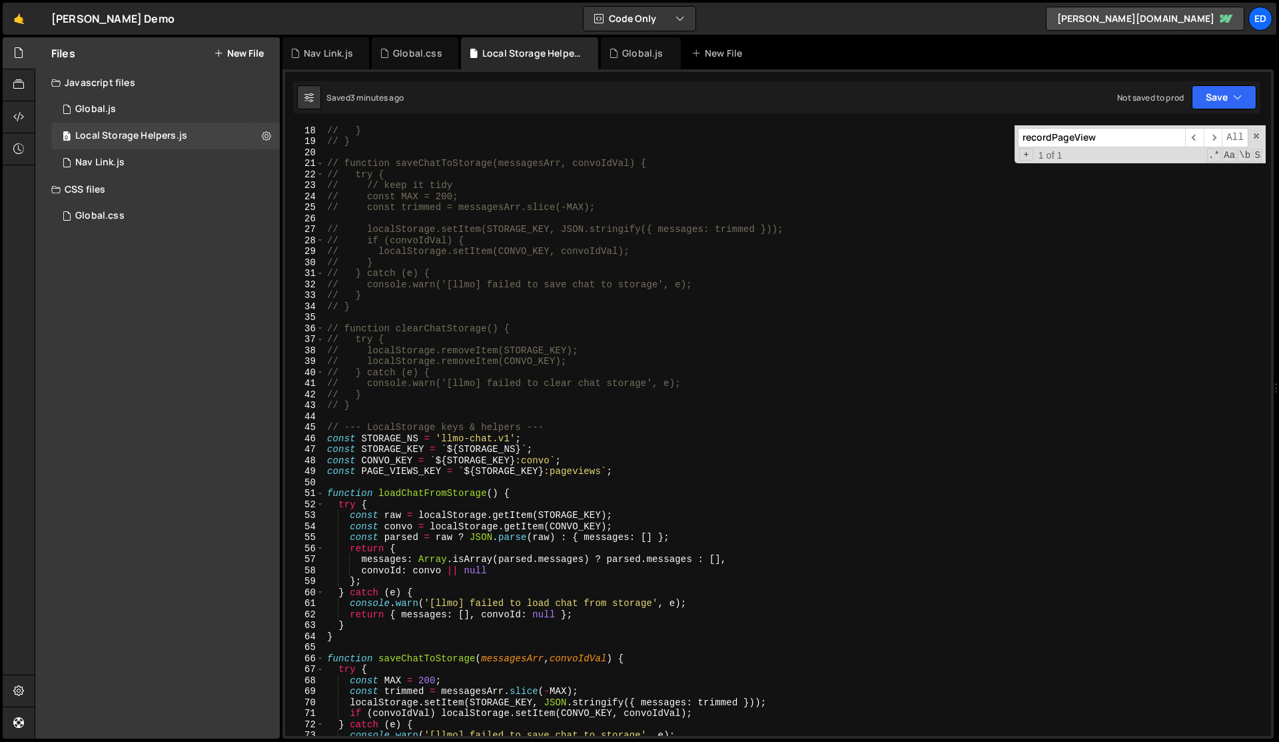
scroll to position [187, 0]
click at [394, 458] on div "// } // } // function saveChatToStorage(messagesArr, convoIdVal) { // try { // …" at bounding box center [796, 441] width 942 height 632
type textarea "const CONVO_KEY = `${STORAGE_KEY}:convo`;"
click at [394, 458] on div "// } // } // function saveChatToStorage(messagesArr, convoIdVal) { // try { // …" at bounding box center [796, 441] width 942 height 632
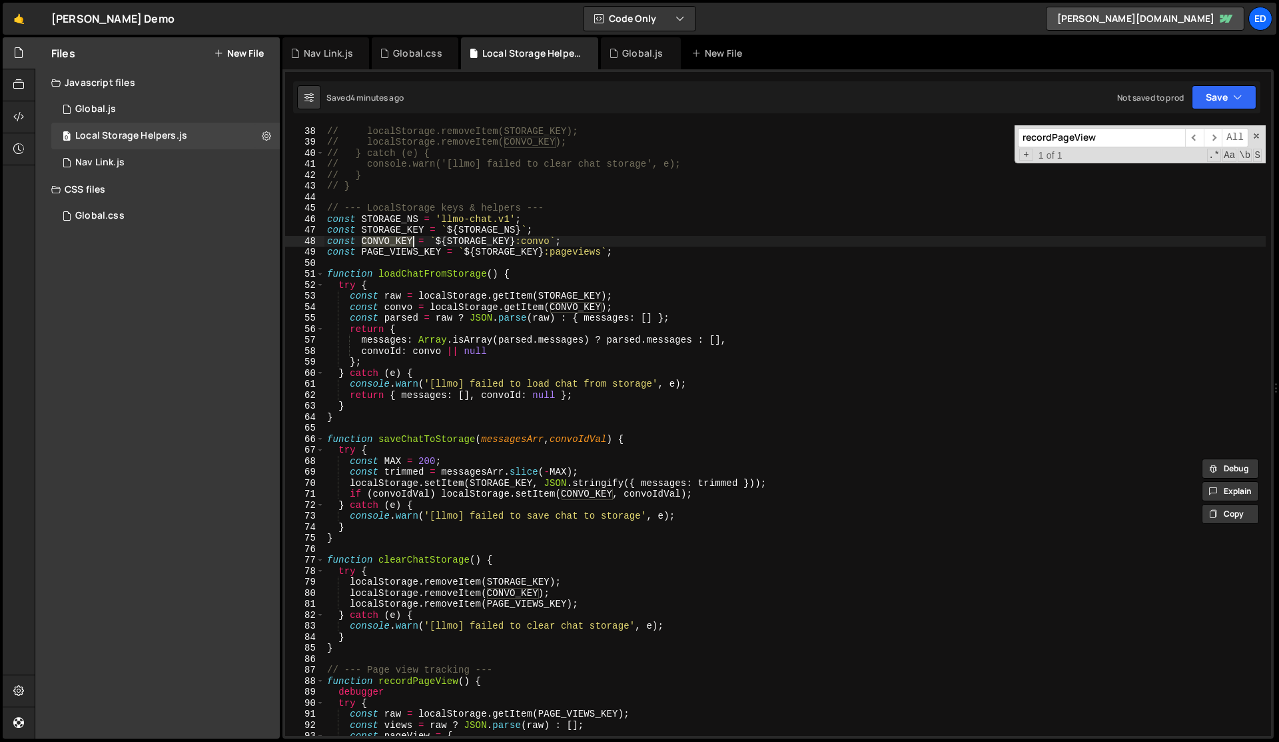
scroll to position [406, 0]
type input "CONVO_KEY"
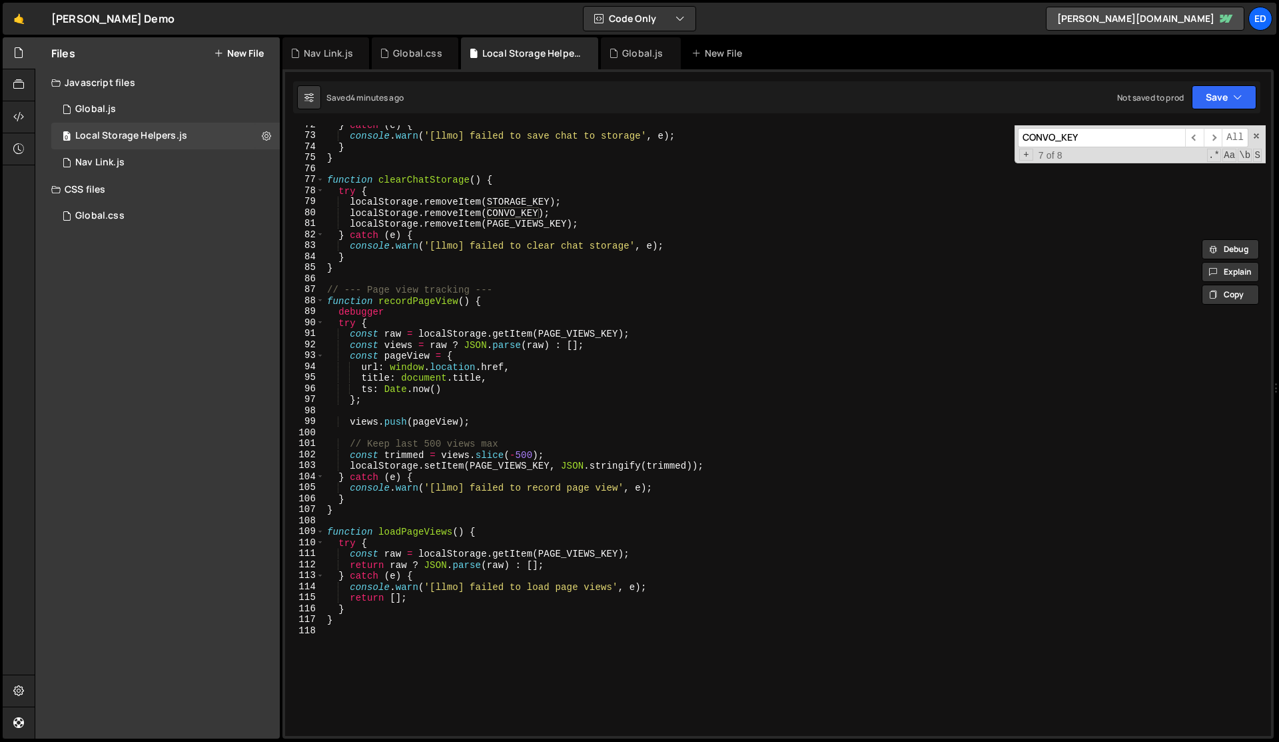
scroll to position [799, 0]
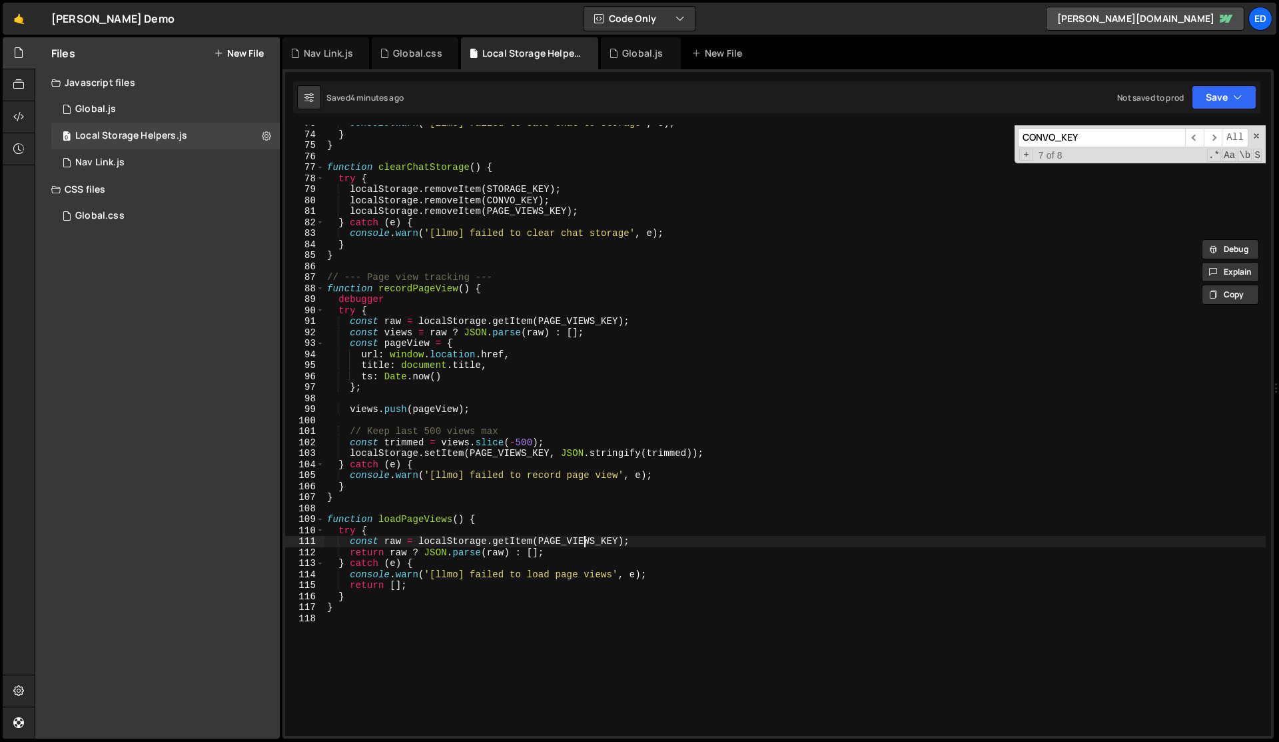
click at [582, 541] on div "console . warn ( '[llmo] failed to save chat to storage' , e ) ; } } function c…" at bounding box center [796, 434] width 942 height 632
paste textarea "CONVO"
click at [602, 577] on div "console . warn ( '[llmo] failed to save chat to storage' , e ) ; } } function c…" at bounding box center [796, 434] width 942 height 632
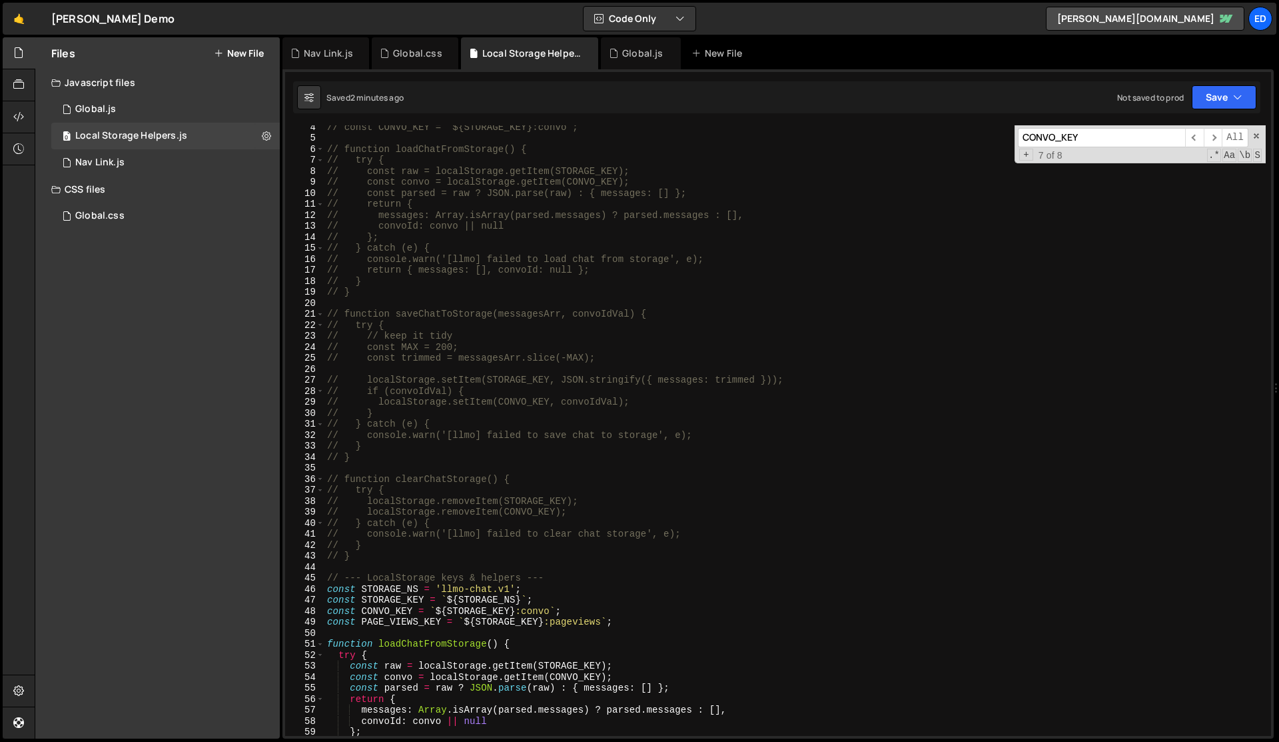
scroll to position [52, 0]
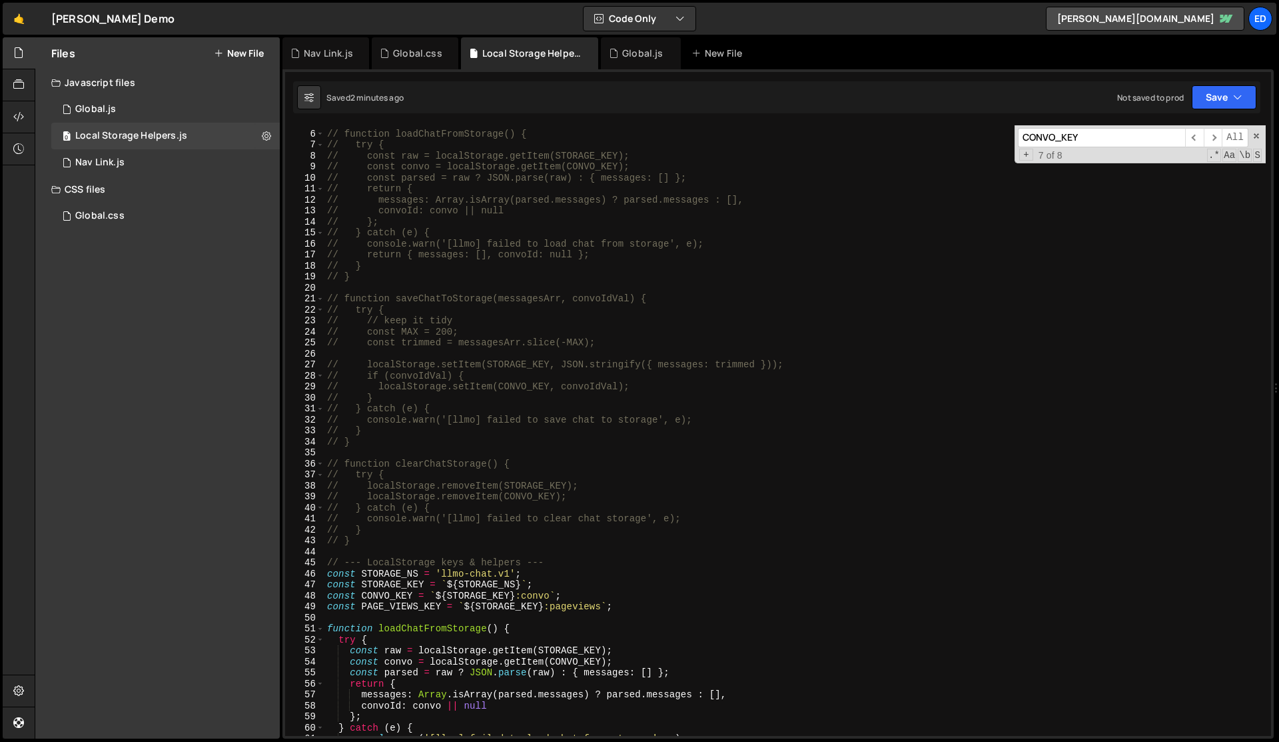
click at [382, 566] on div "// function loadChatFromStorage() { // try { // const raw = localStorage.getIte…" at bounding box center [796, 433] width 942 height 632
click at [382, 572] on div "// function loadChatFromStorage() { // try { // const raw = localStorage.getIte…" at bounding box center [796, 433] width 942 height 632
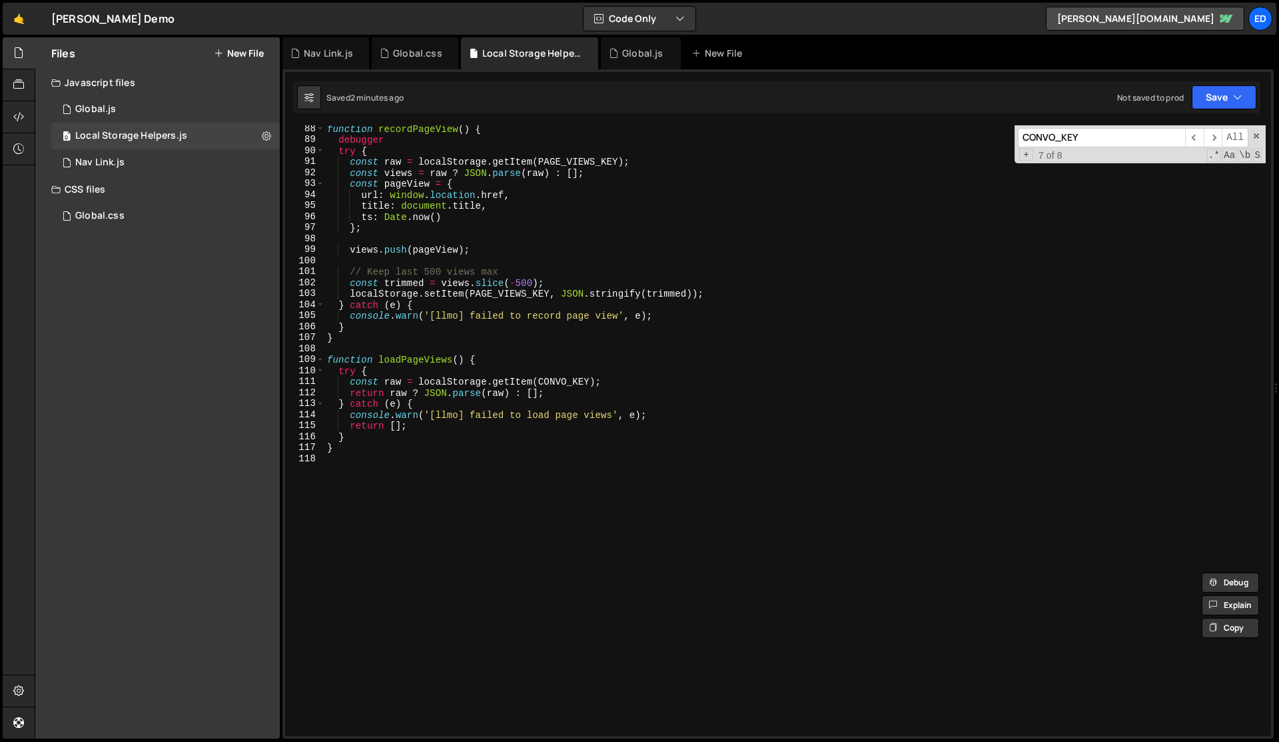
scroll to position [952, 0]
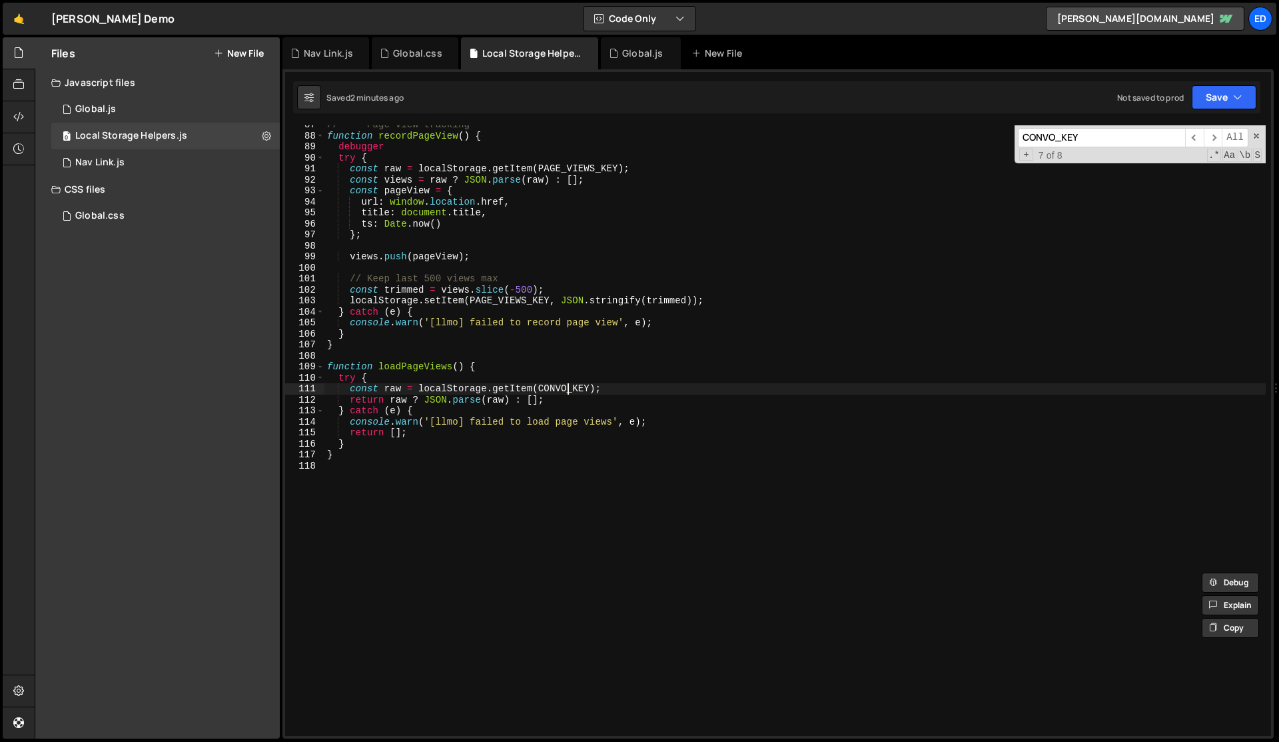
click at [566, 387] on div "// --- Page view tracking --- function recordPageView ( ) { debugger try { cons…" at bounding box center [796, 435] width 942 height 632
paste textarea "STORAGE_NS"
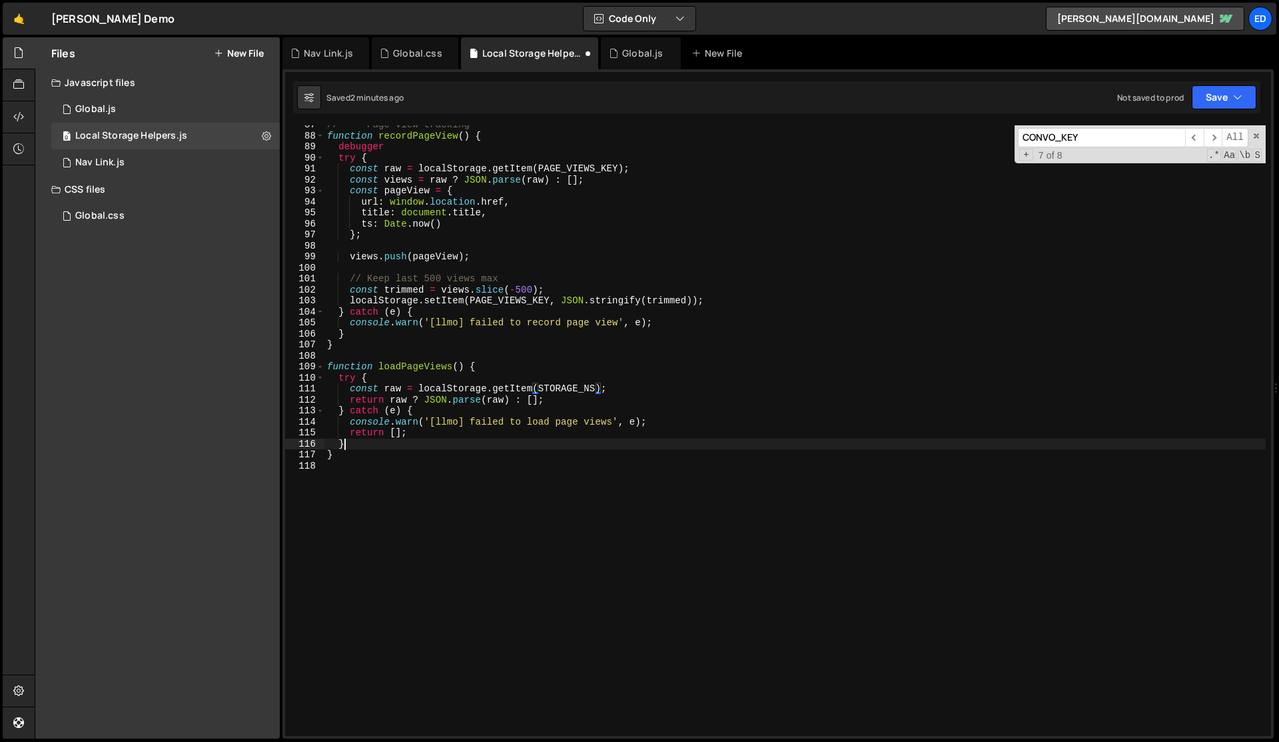
click at [613, 444] on div "// --- Page view tracking --- function recordPageView ( ) { debugger try { cons…" at bounding box center [796, 435] width 942 height 632
type textarea "}"
click at [613, 444] on div "// --- Page view tracking --- function recordPageView ( ) { debugger try { cons…" at bounding box center [796, 435] width 942 height 632
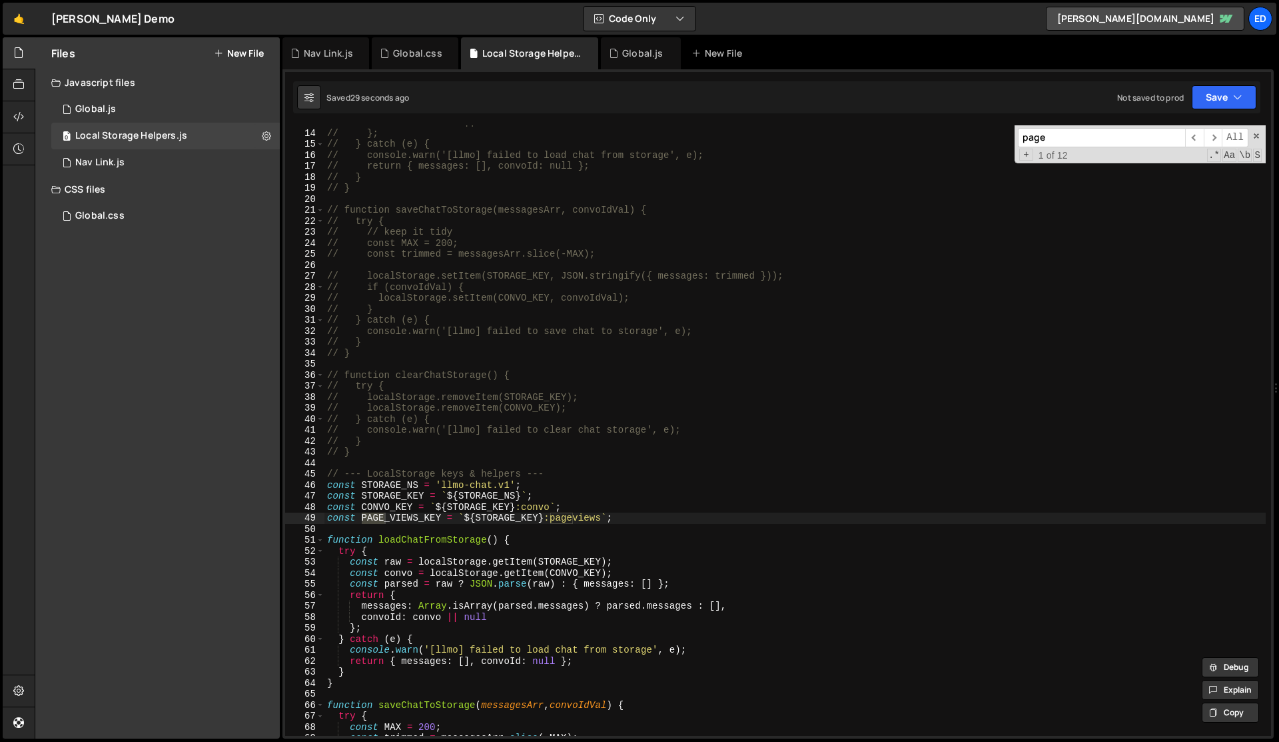
scroll to position [141, 0]
type input "page"
type textarea "const PAGE_VIEWS_KEY = `${STORAGE_KEY}:pageviews`;"
click at [567, 516] on div "// convoId: convo || null // }; // } catch (e) { // console.warn('[llmo] failed…" at bounding box center [796, 433] width 942 height 632
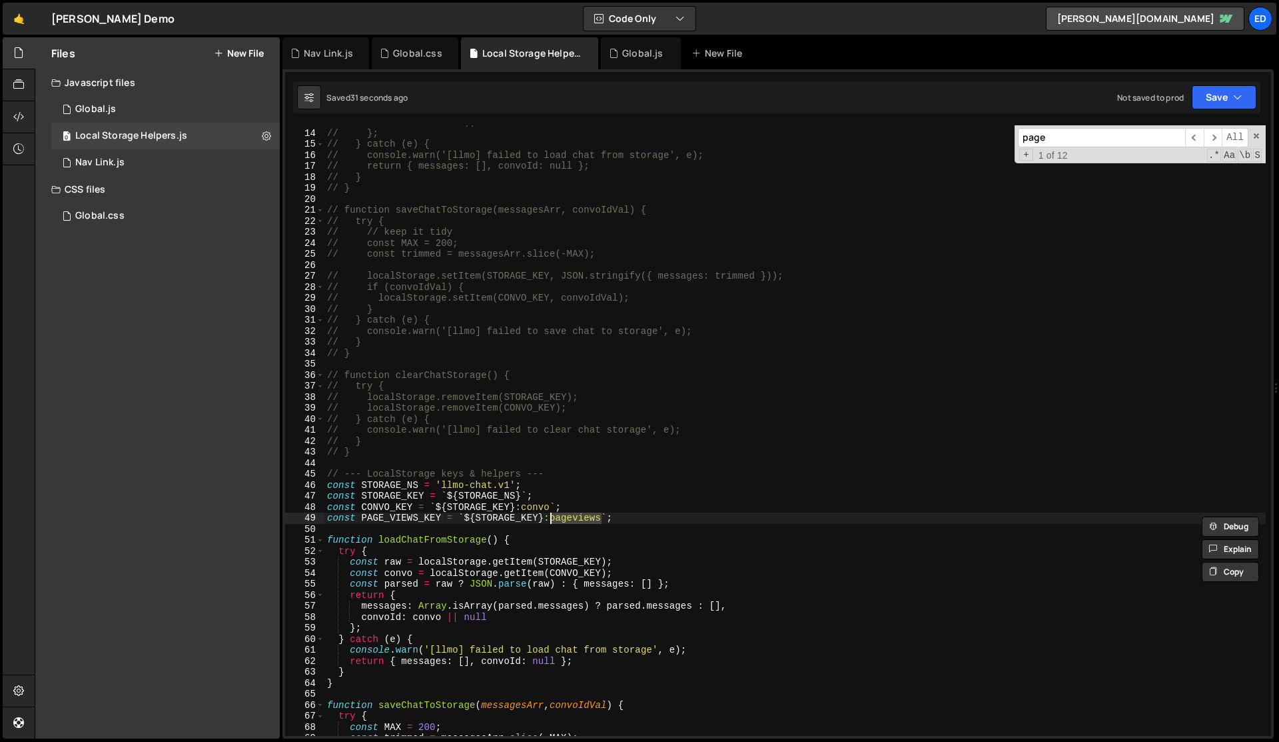
type input "pageviews"
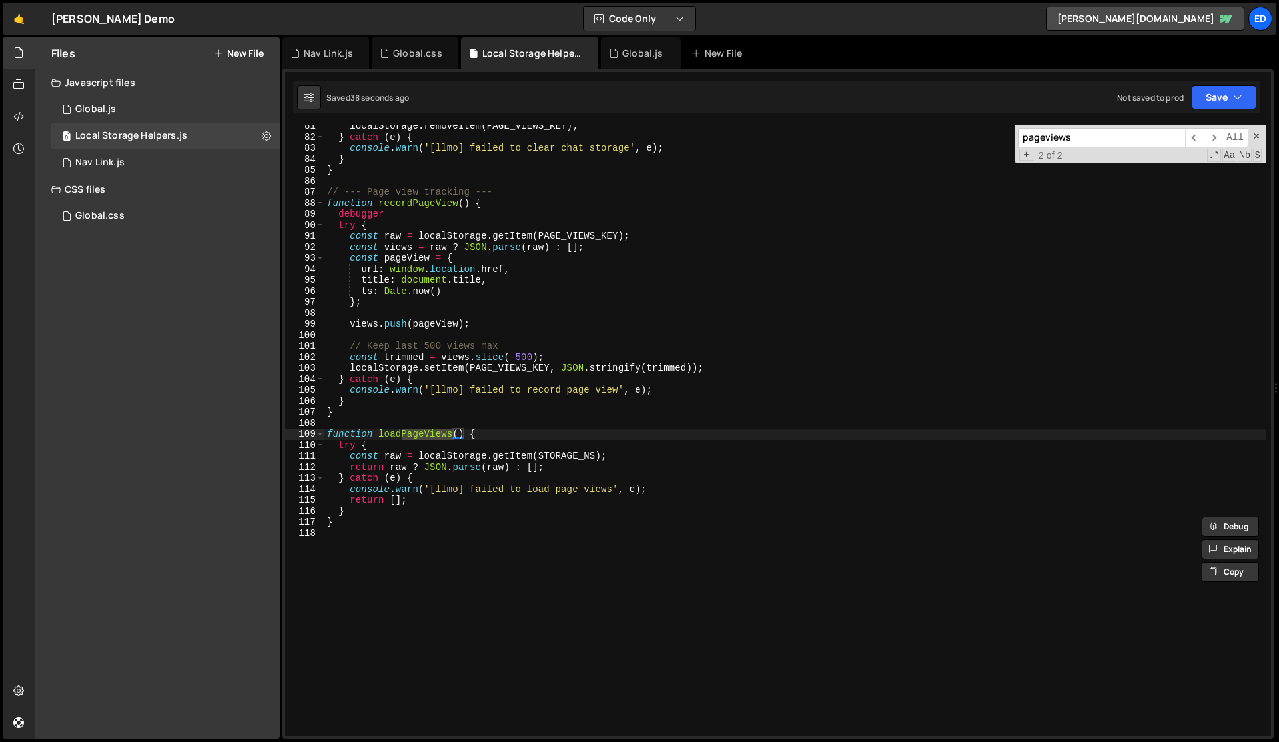
scroll to position [884, 0]
click at [568, 458] on div "localStorage . removeItem ( PAGE_VIEWS_KEY ) ; } catch ( e ) { console . warn (…" at bounding box center [796, 437] width 942 height 632
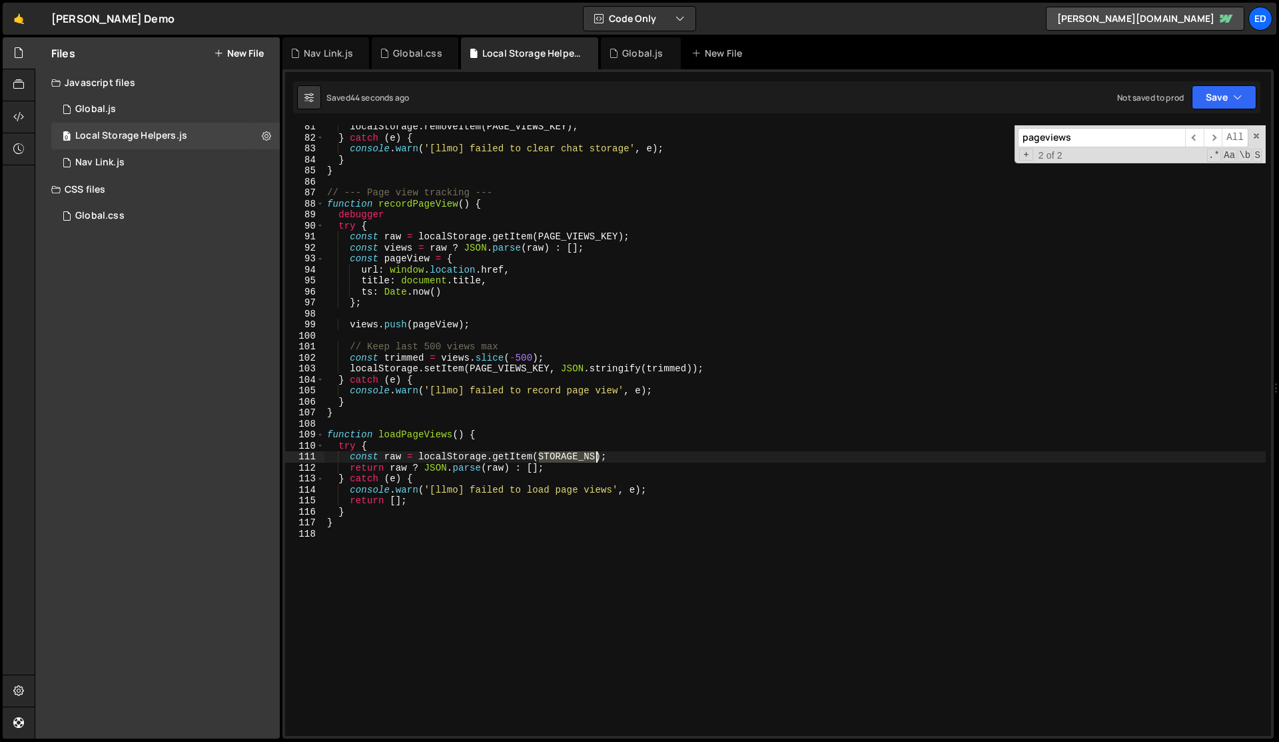
click at [568, 458] on div "localStorage . removeItem ( PAGE_VIEWS_KEY ) ; } catch ( e ) { console . warn (…" at bounding box center [796, 437] width 942 height 632
click at [592, 234] on div "localStorage . removeItem ( PAGE_VIEWS_KEY ) ; } catch ( e ) { console . warn (…" at bounding box center [796, 437] width 942 height 632
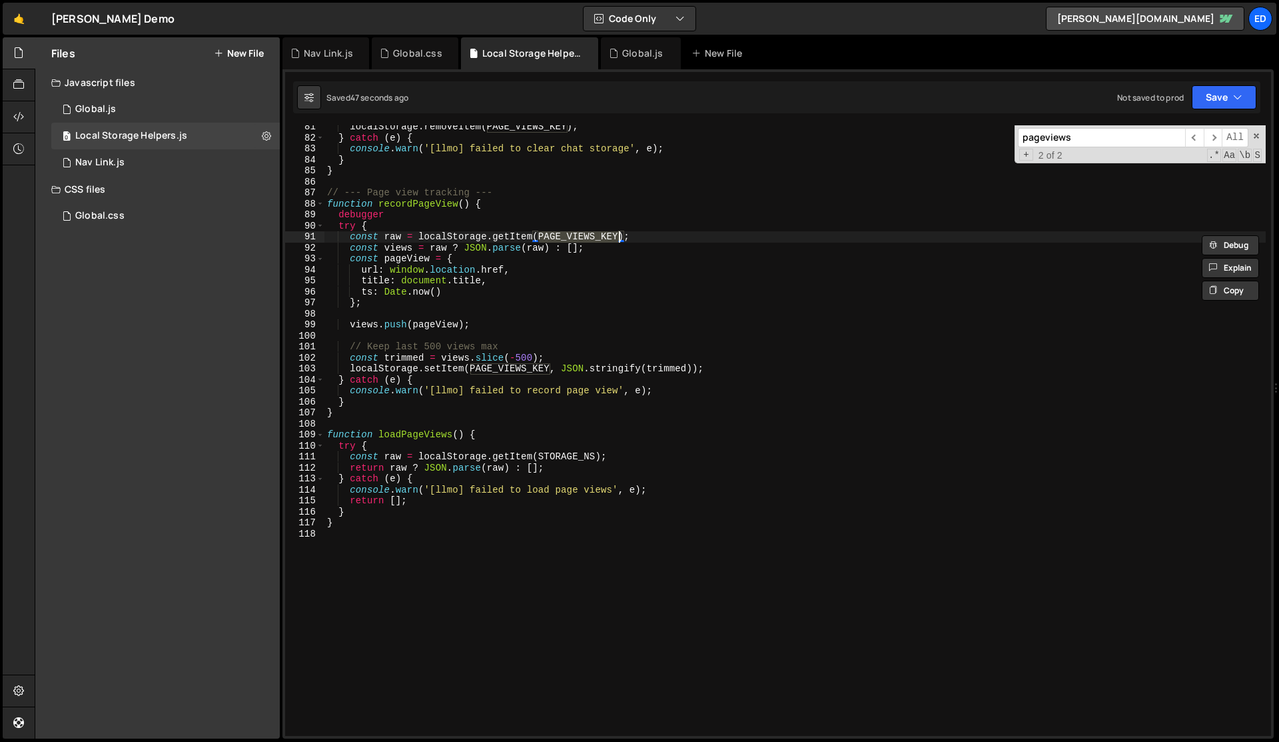
paste textarea "STORAGE_NS"
click at [594, 279] on div "localStorage . removeItem ( PAGE_VIEWS_KEY ) ; } catch ( e ) { console . warn (…" at bounding box center [796, 437] width 942 height 632
click at [514, 367] on div "localStorage . removeItem ( PAGE_VIEWS_KEY ) ; } catch ( e ) { console . warn (…" at bounding box center [796, 437] width 942 height 632
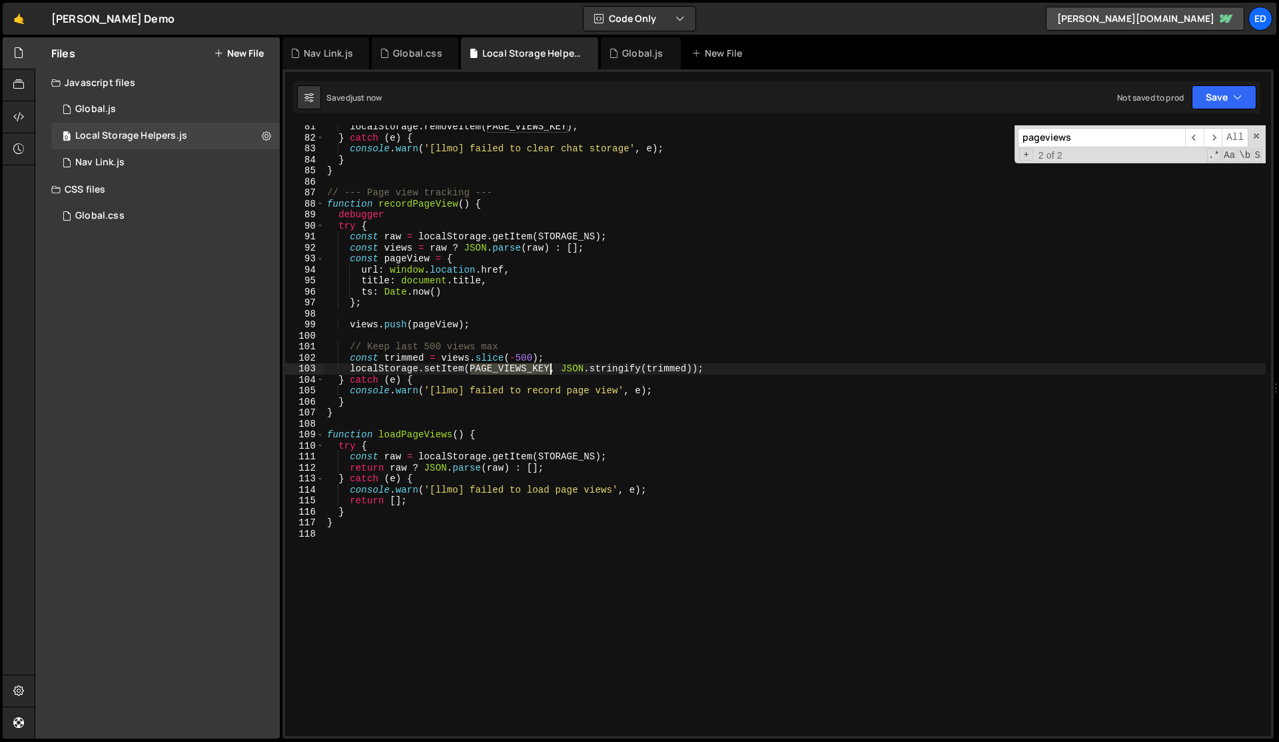
click at [514, 367] on div "localStorage . removeItem ( PAGE_VIEWS_KEY ) ; } catch ( e ) { console . warn (…" at bounding box center [796, 437] width 942 height 632
paste textarea "STORAGE_NS"
click at [540, 382] on div "localStorage . removeItem ( PAGE_VIEWS_KEY ) ; } catch ( e ) { console . warn (…" at bounding box center [796, 437] width 942 height 632
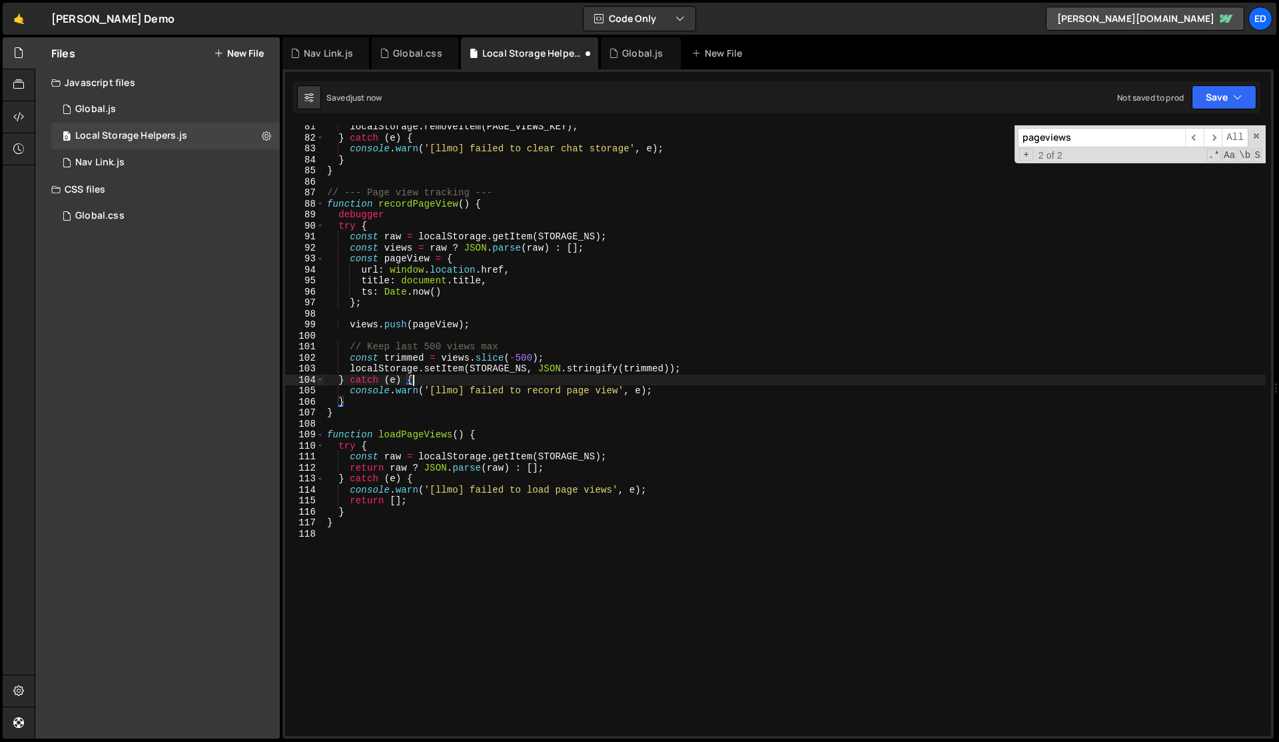
click at [540, 382] on div "localStorage . removeItem ( PAGE_VIEWS_KEY ) ; } catch ( e ) { console . warn (…" at bounding box center [796, 437] width 942 height 632
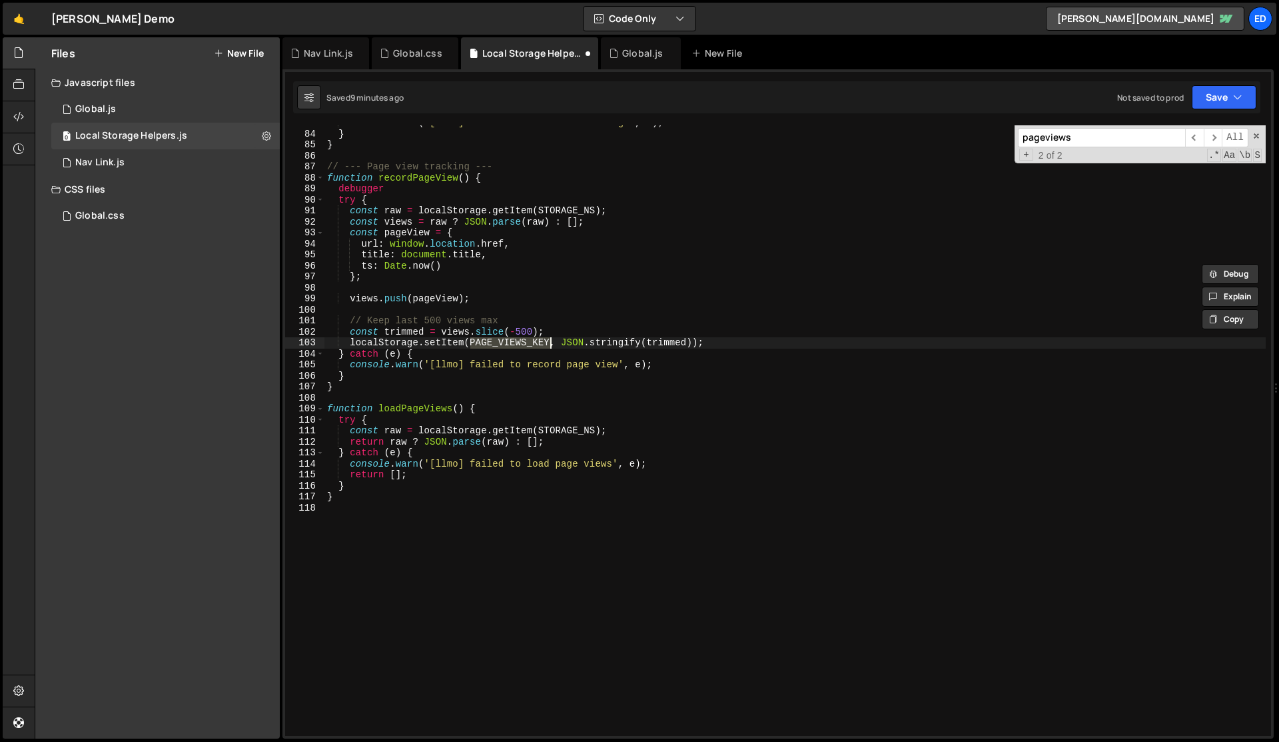
scroll to position [814, 0]
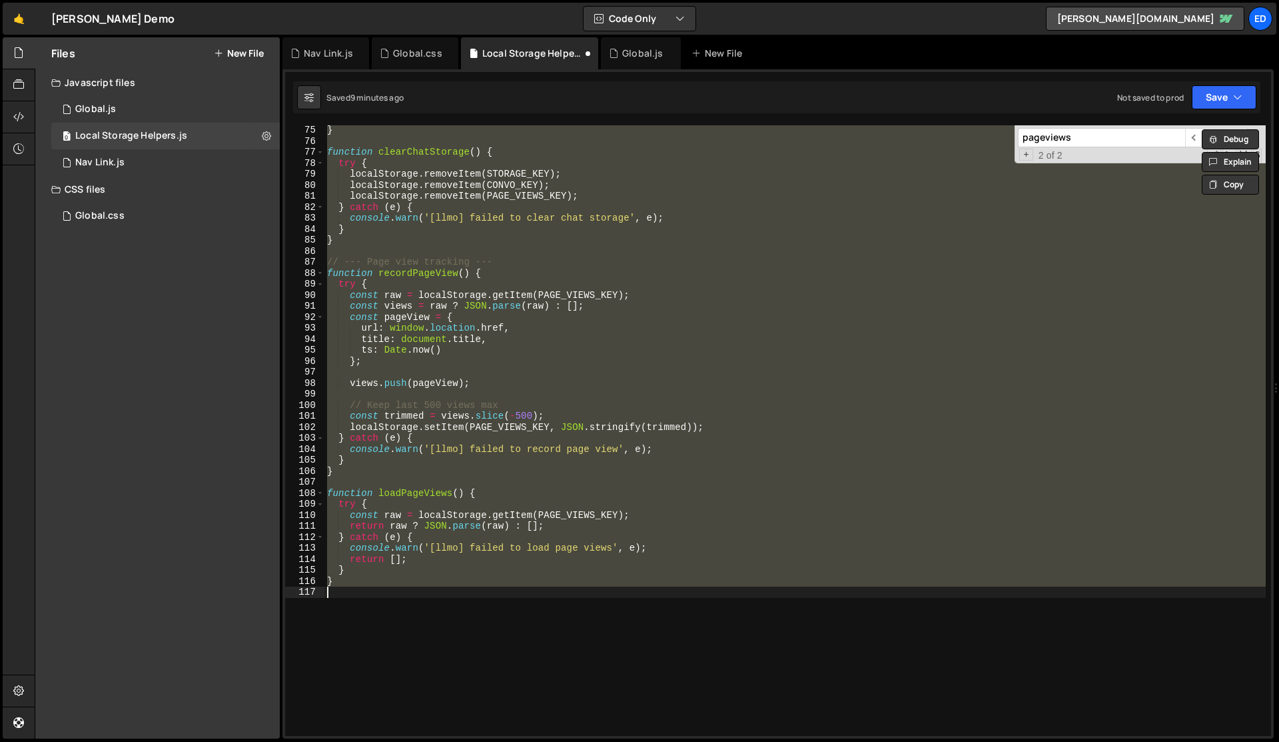
type textarea "recordPageView();"
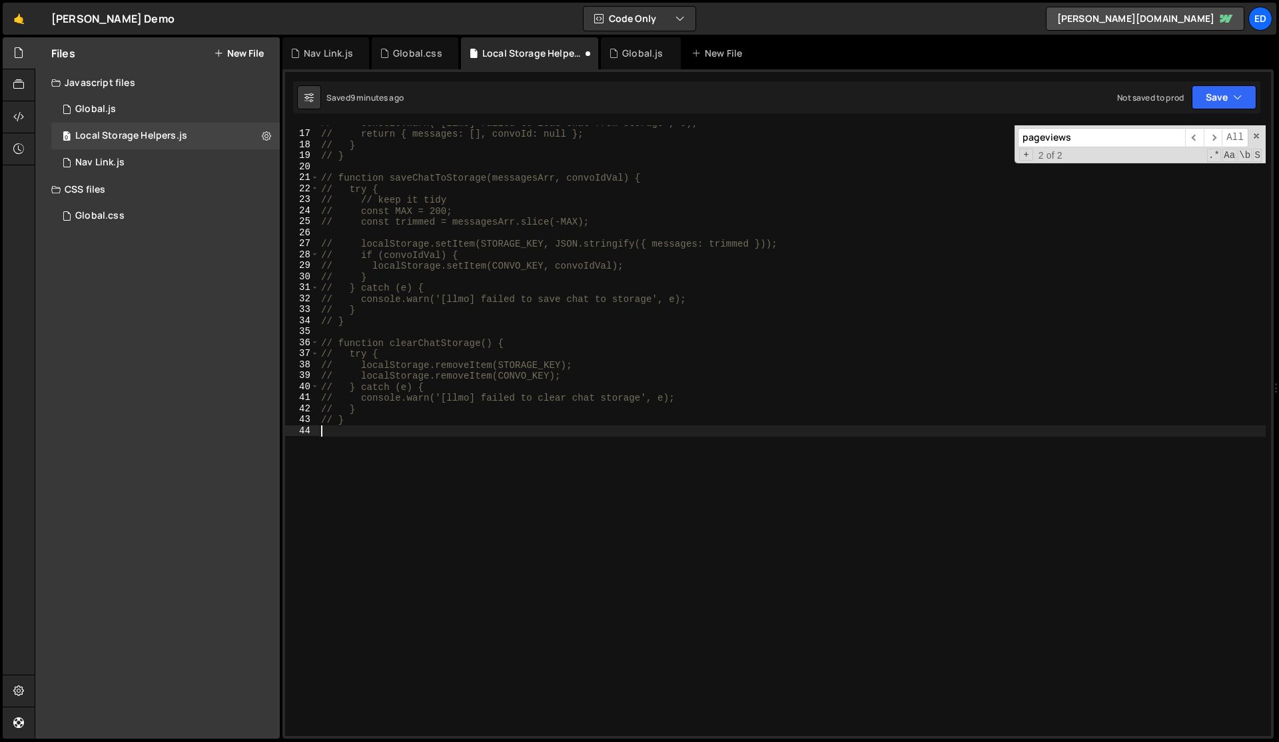
scroll to position [173, 0]
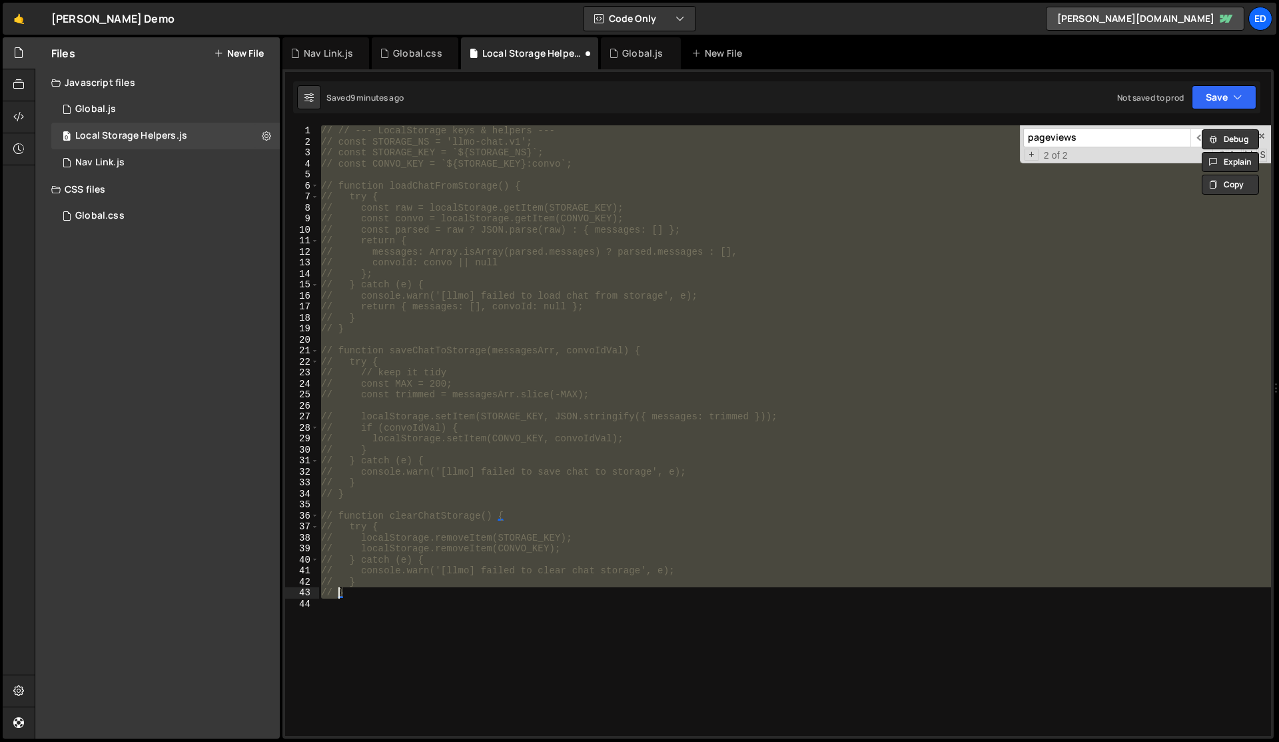
type textarea "// --- LocalStorage keys & helpers ---"
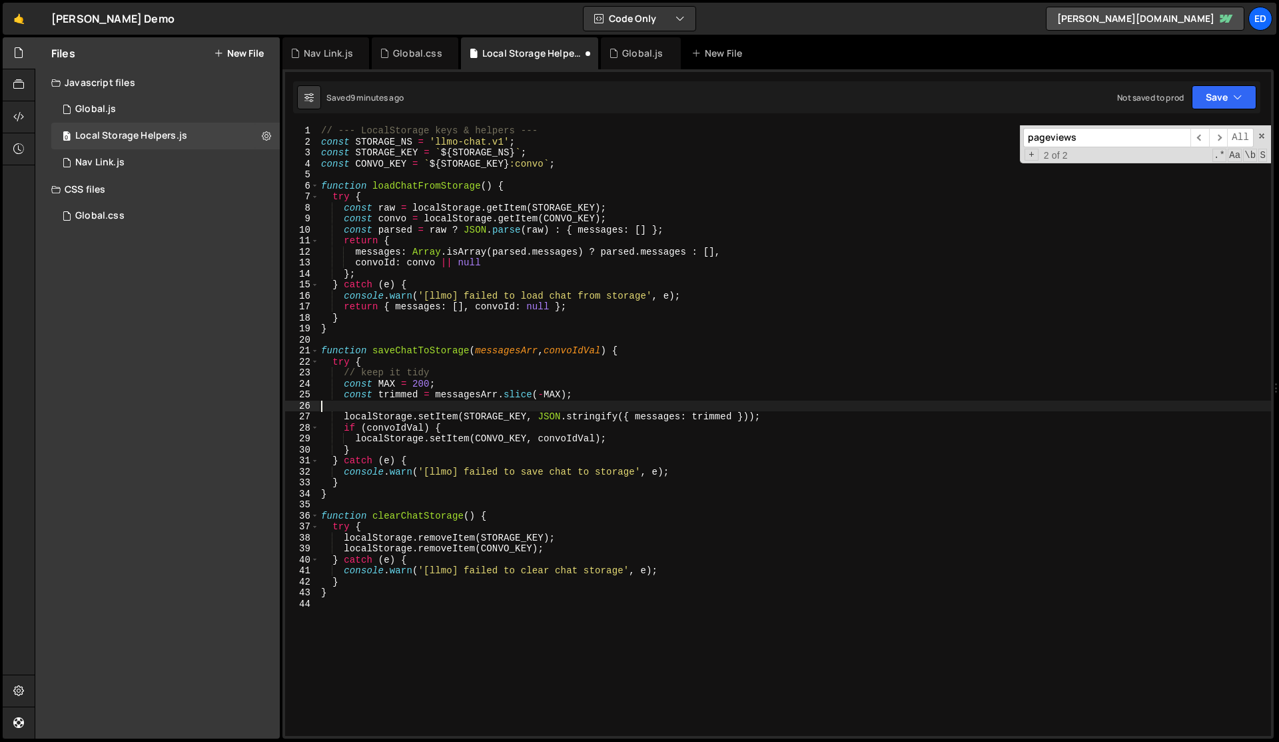
click at [615, 402] on div "// --- LocalStorage keys & helpers --- const STORAGE_NS = 'llmo-chat.v1' ; cons…" at bounding box center [795, 441] width 953 height 632
click at [631, 56] on div "Global.js" at bounding box center [642, 53] width 41 height 13
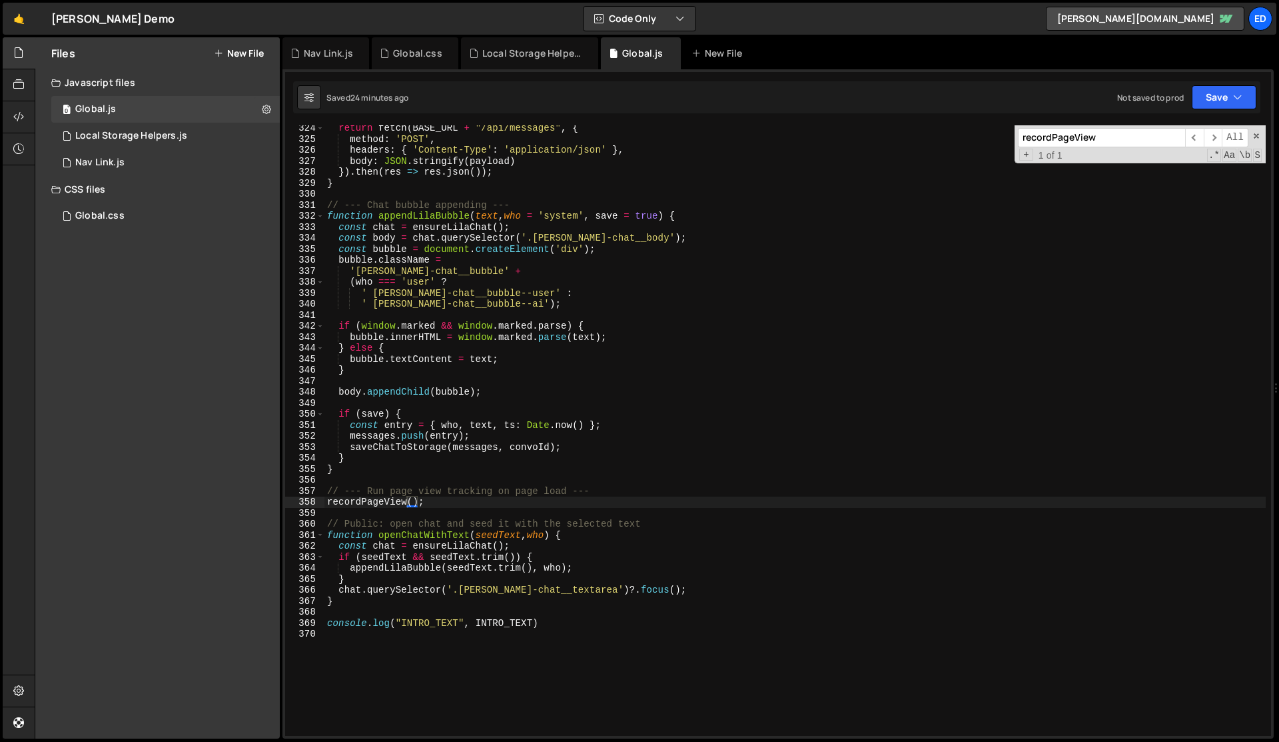
click at [366, 504] on div "return fetch ( BASE_URL + "/api/messages" , { method : 'POST' , headers : { 'Co…" at bounding box center [796, 439] width 942 height 632
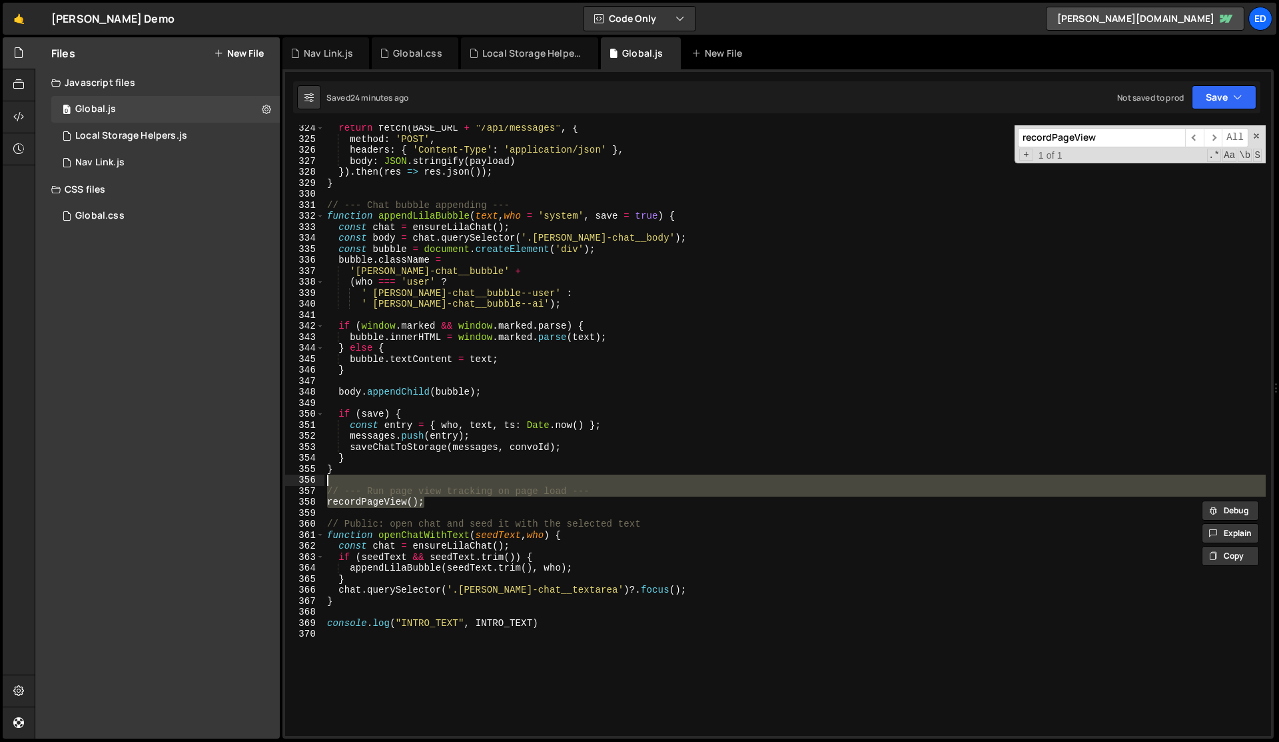
drag, startPoint x: 438, startPoint y: 500, endPoint x: 434, endPoint y: 484, distance: 16.3
click at [434, 484] on div "return fetch ( BASE_URL + "/api/messages" , { method : 'POST' , headers : { 'Co…" at bounding box center [796, 439] width 942 height 632
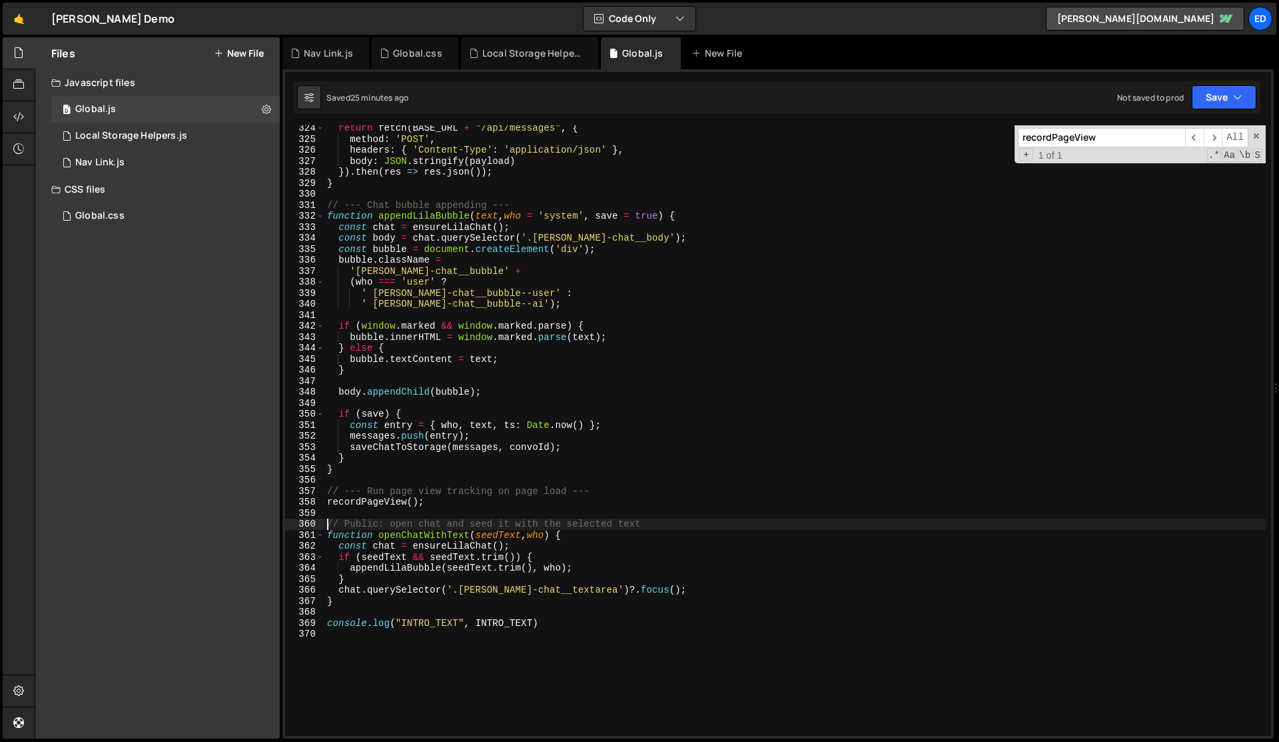
click at [375, 500] on div "return fetch ( BASE_URL + "/api/messages" , { method : 'POST' , headers : { 'Co…" at bounding box center [796, 439] width 942 height 632
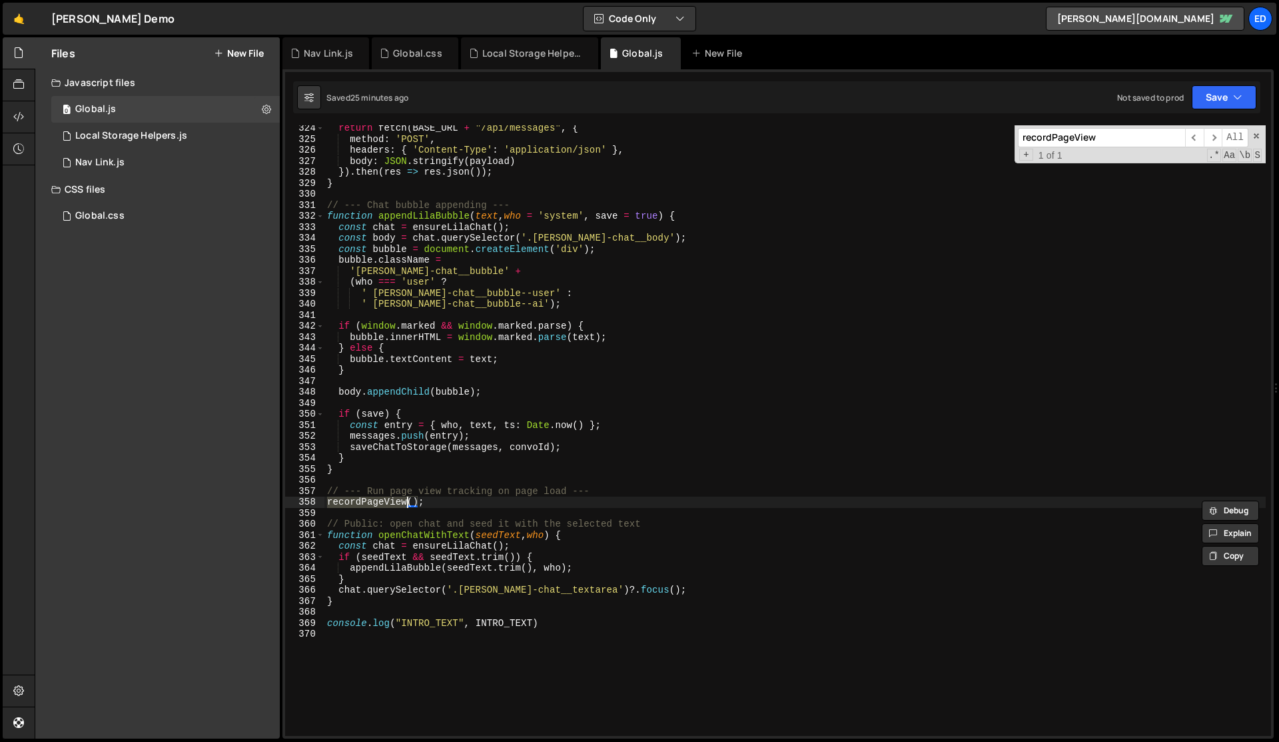
click at [355, 472] on div "return fetch ( BASE_URL + "/api/messages" , { method : 'POST' , headers : { 'Co…" at bounding box center [796, 439] width 942 height 632
type textarea "}"
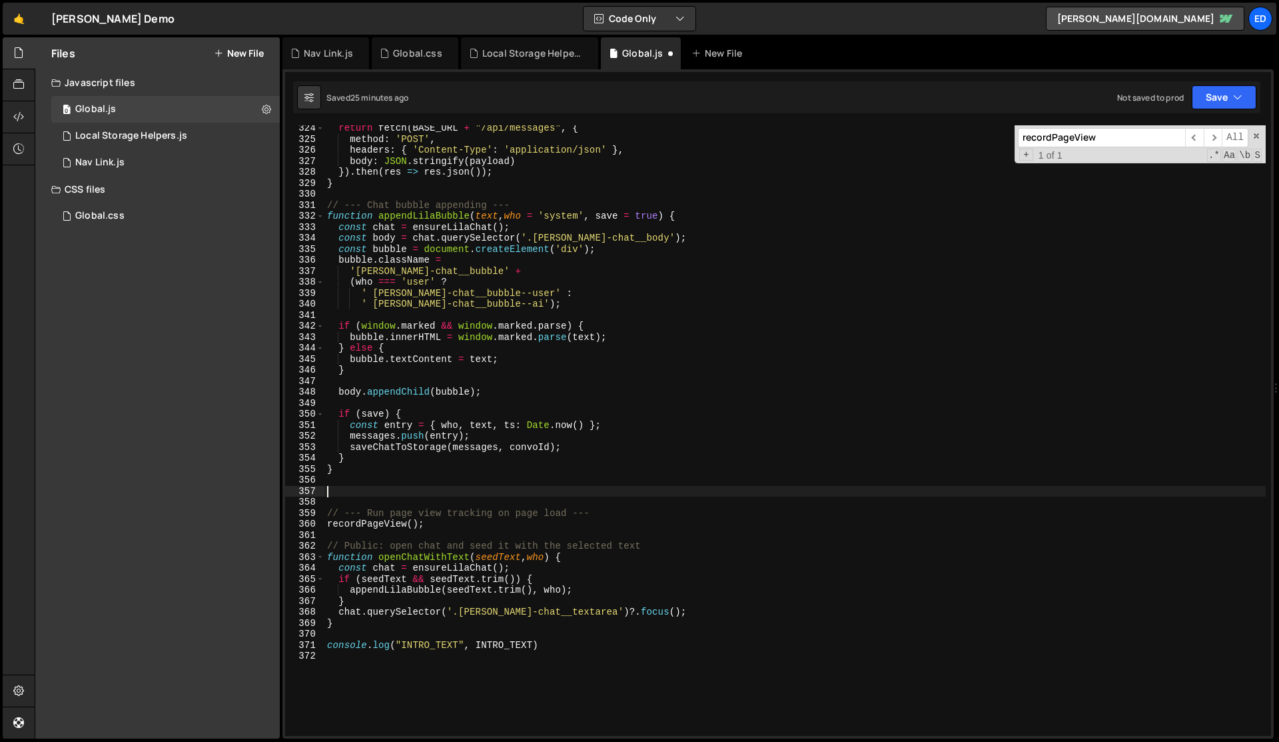
paste textarea "recordPageView"
type textarea "recordPageView"
paste textarea "recordPageView"
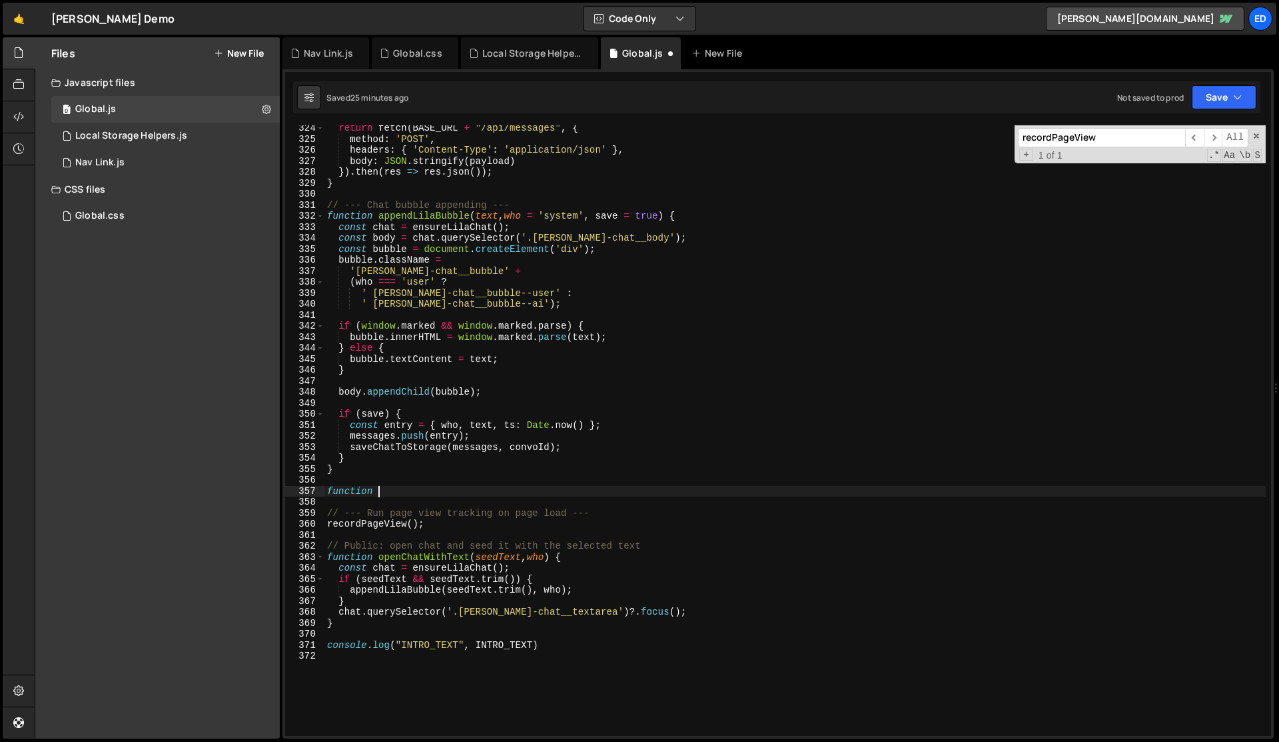
paste textarea "recordPageView"
type textarea "function recordPageView() {"
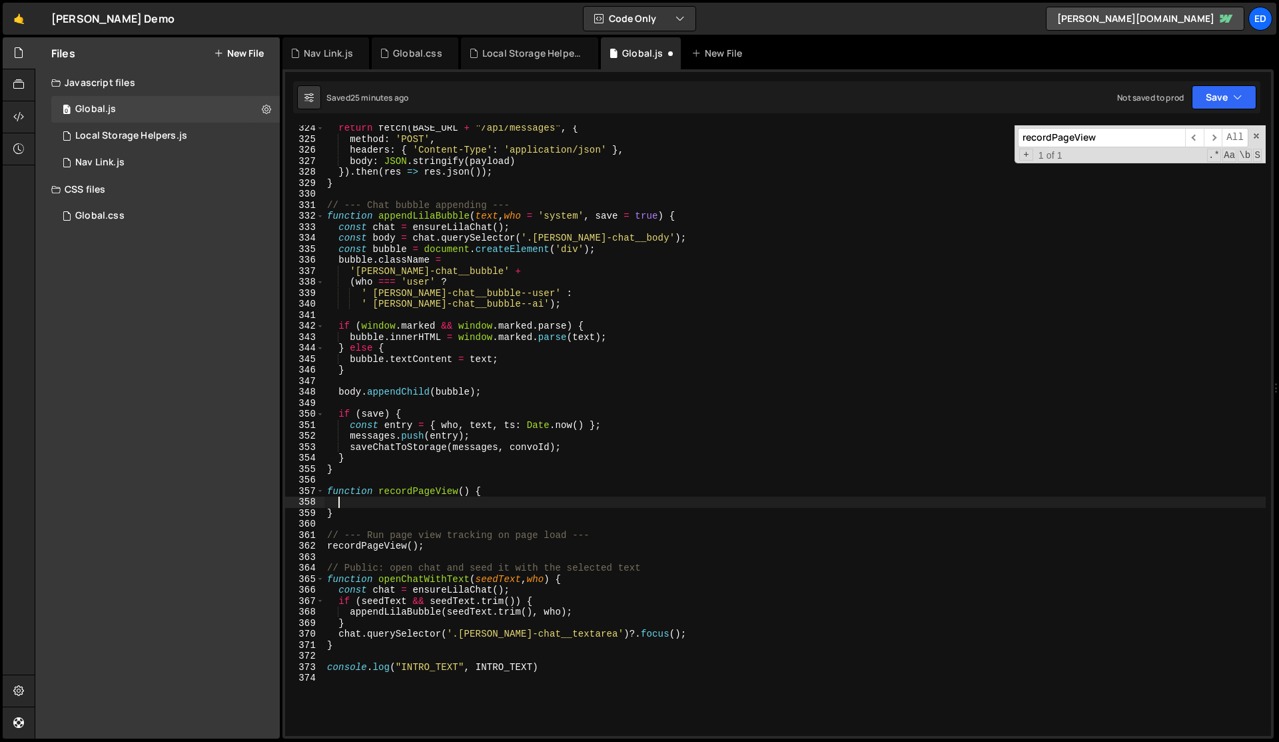
scroll to position [0, 0]
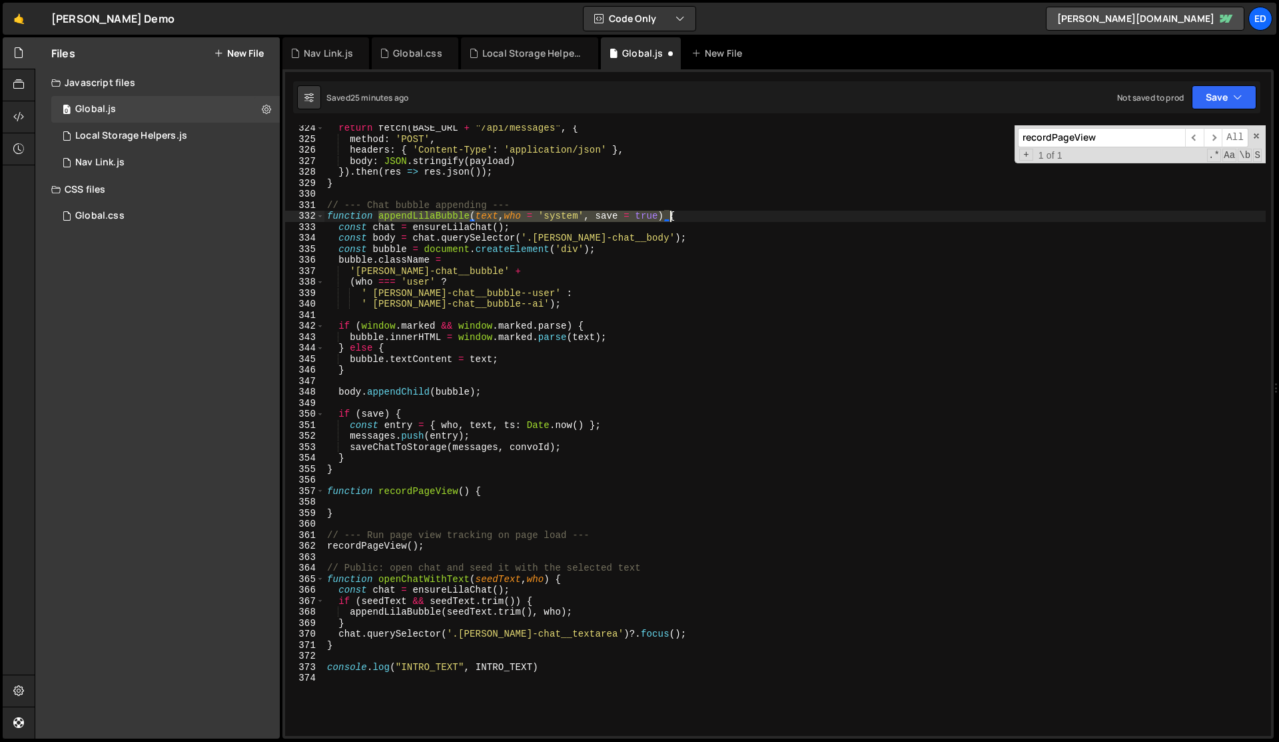
drag, startPoint x: 378, startPoint y: 215, endPoint x: 671, endPoint y: 215, distance: 292.5
click at [671, 215] on div "return fetch ( BASE_URL + "/api/messages" , { method : 'POST' , headers : { 'Co…" at bounding box center [796, 439] width 942 height 632
type textarea "function appendLilaBubble(text, who = 'system', save = true) {"
click at [413, 503] on div "return fetch ( BASE_URL + "/api/messages" , { method : 'POST' , headers : { 'Co…" at bounding box center [796, 439] width 942 height 632
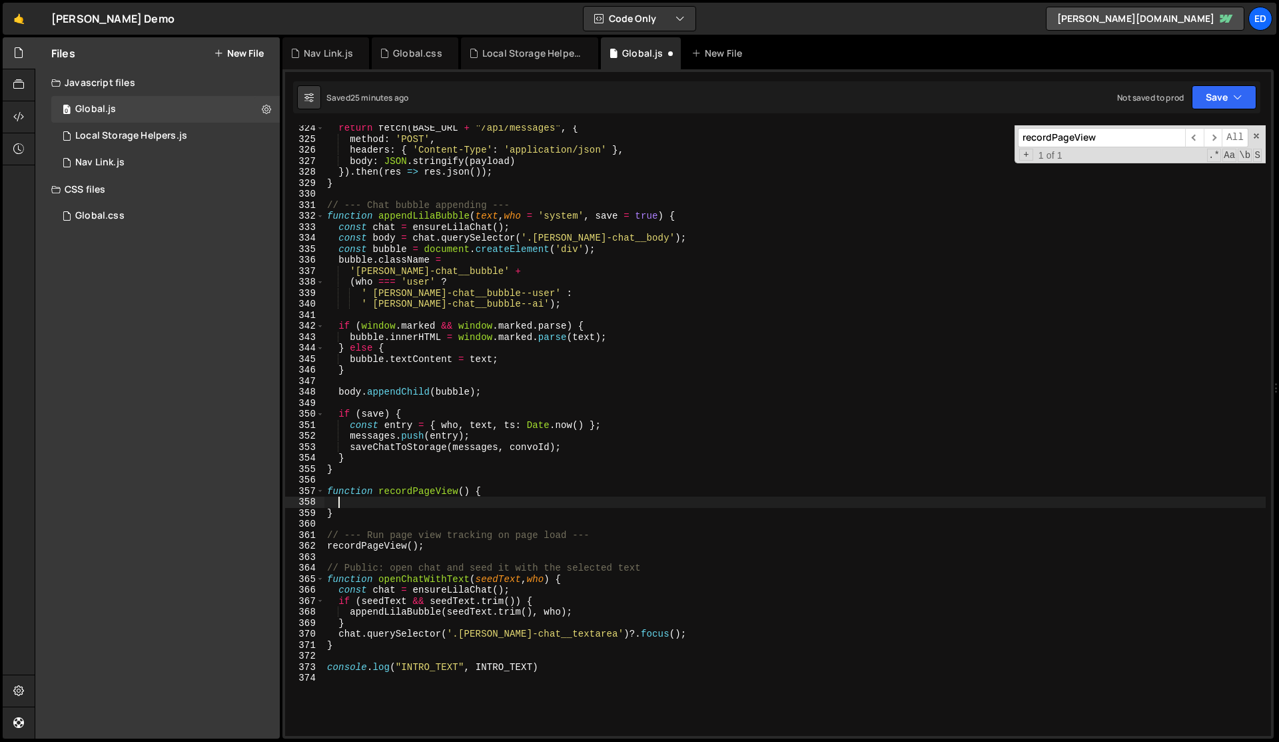
paste textarea "appendLilaBubble(text, who = 'system', save = true)"
click at [514, 487] on div "return fetch ( BASE_URL + "/api/messages" , { method : 'POST' , headers : { 'Co…" at bounding box center [796, 439] width 942 height 632
type textarea "function recordPageView() {"
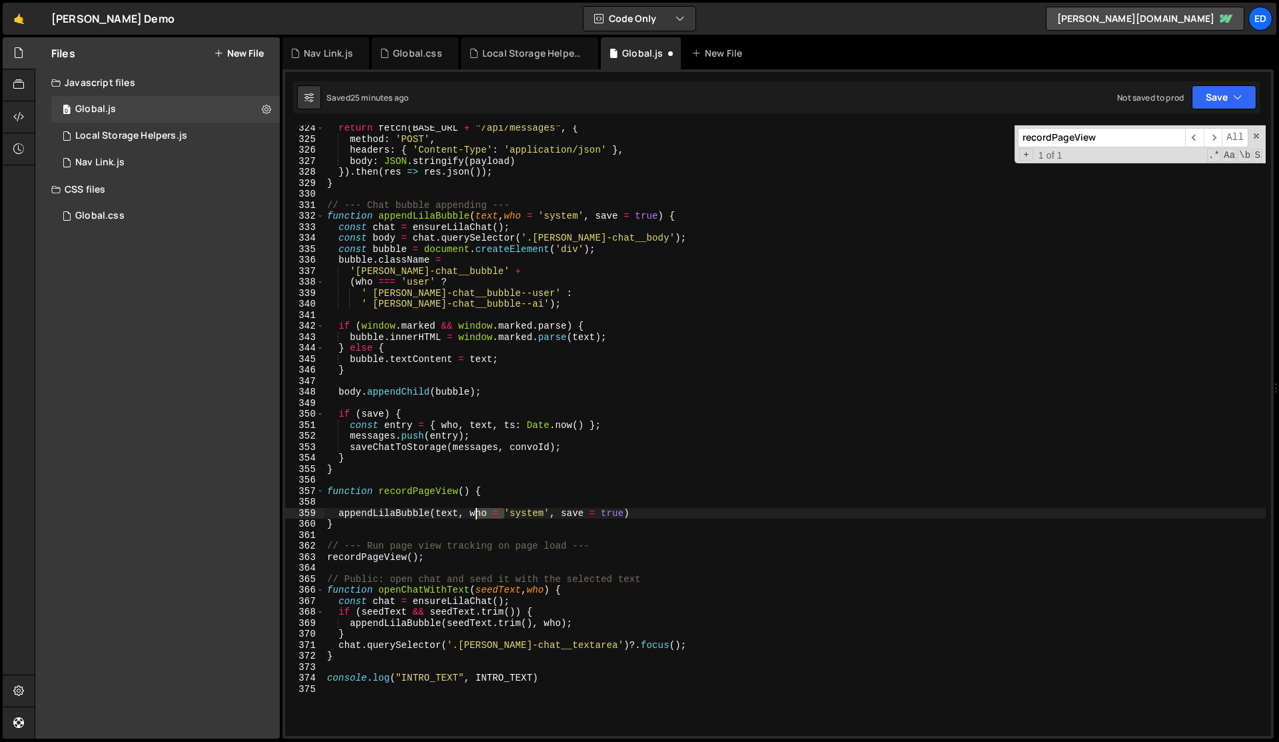
drag, startPoint x: 503, startPoint y: 511, endPoint x: 474, endPoint y: 513, distance: 29.4
click at [474, 513] on div "return fetch ( BASE_URL + "/api/messages" , { method : 'POST' , headers : { 'Co…" at bounding box center [796, 439] width 942 height 632
click at [442, 514] on div "return fetch ( BASE_URL + "/api/messages" , { method : 'POST' , headers : { 'Co…" at bounding box center [796, 439] width 942 height 632
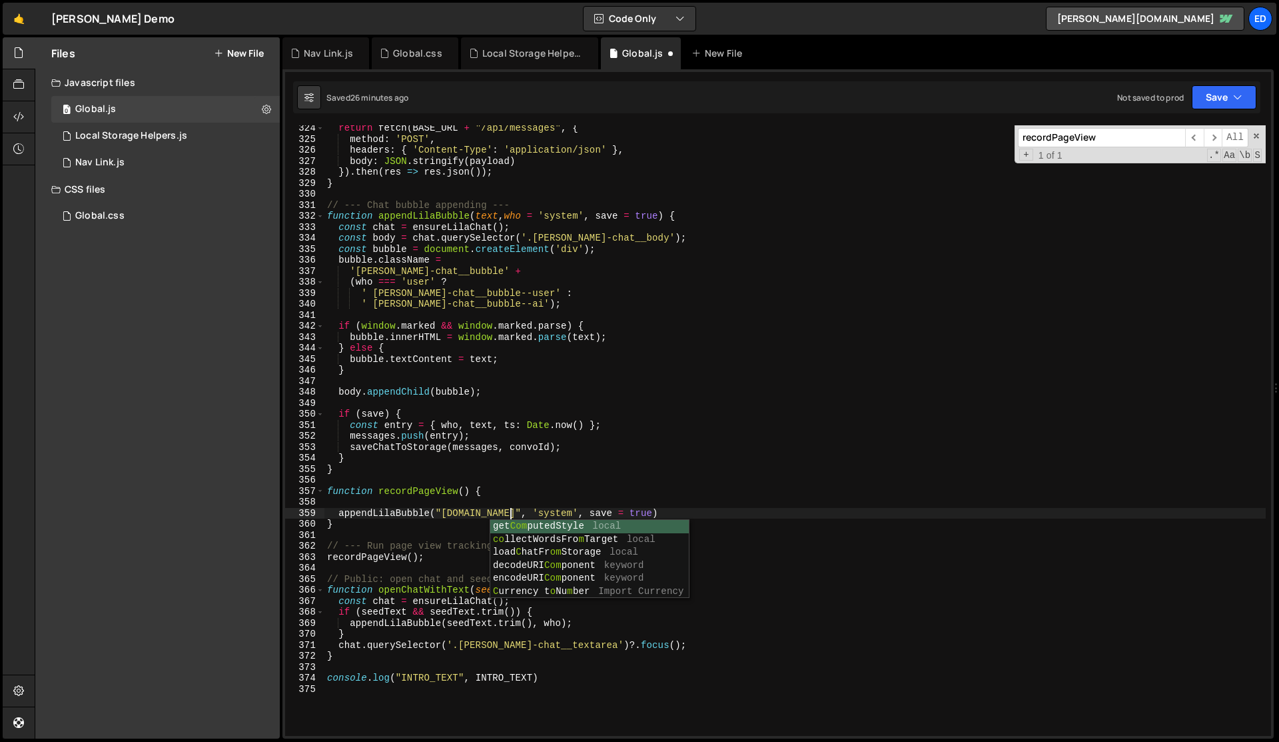
click at [437, 509] on div "return fetch ( BASE_URL + "/api/messages" , { method : 'POST' , headers : { 'Co…" at bounding box center [796, 439] width 942 height 632
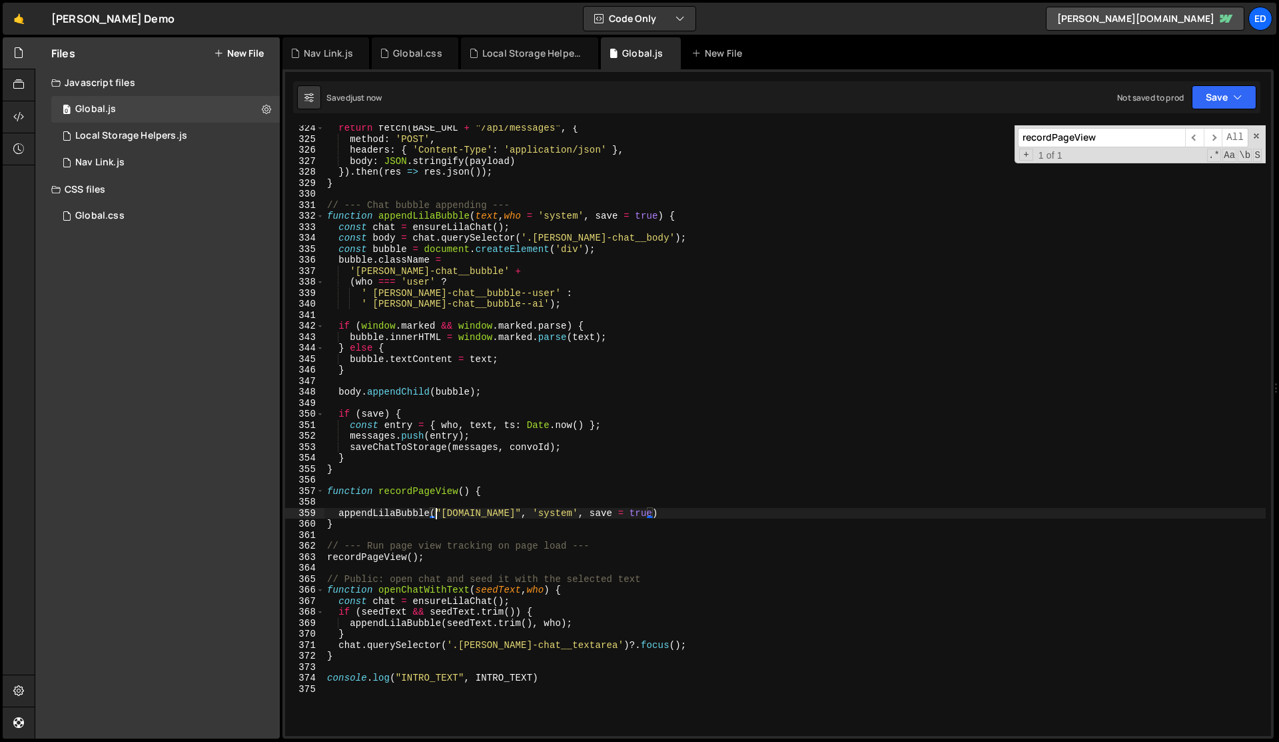
click at [437, 509] on div "return fetch ( BASE_URL + "/api/messages" , { method : 'POST' , headers : { 'Co…" at bounding box center [796, 439] width 942 height 632
click at [624, 513] on div "return fetch ( BASE_URL + "/api/messages" , { method : 'POST' , headers : { 'Co…" at bounding box center [796, 439] width 942 height 632
click at [502, 492] on div "return fetch ( BASE_URL + "/api/messages" , { method : 'POST' , headers : { 'Co…" at bounding box center [796, 439] width 942 height 632
type textarea "function recordPageView() {"
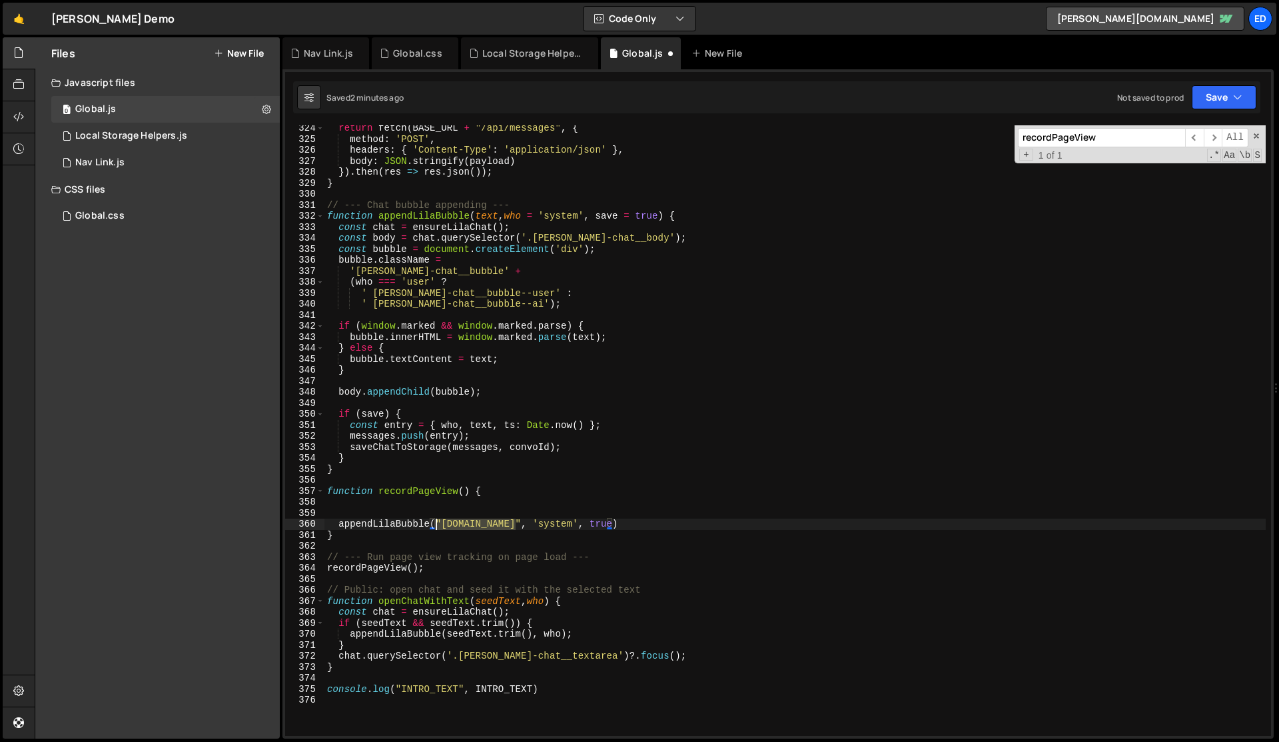
drag, startPoint x: 514, startPoint y: 522, endPoint x: 437, endPoint y: 522, distance: 77.3
click at [437, 522] on div "return fetch ( BASE_URL + "/api/messages" , { method : 'POST' , headers : { 'Co…" at bounding box center [796, 439] width 942 height 632
paste textarea "appendLilaBubble(text, who = 'system', save = true)"
click at [448, 524] on div "return fetch ( BASE_URL + "/api/messages" , { method : 'POST' , headers : { 'Co…" at bounding box center [796, 430] width 942 height 610
click at [502, 522] on div "return fetch ( BASE_URL + "/api/messages" , { method : 'POST' , headers : { 'Co…" at bounding box center [796, 439] width 942 height 632
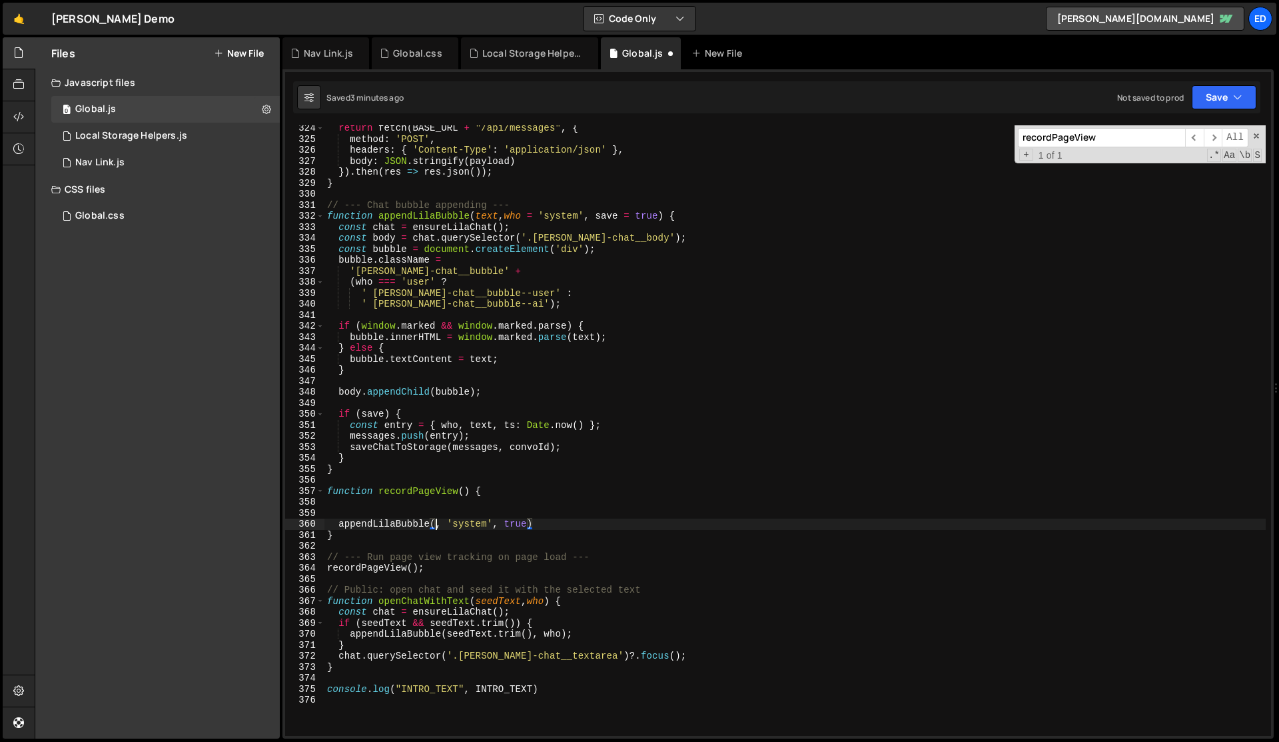
paste textarea "window.location.href"
type textarea "appendLilaBubble(window.location.href, 'system', true)"
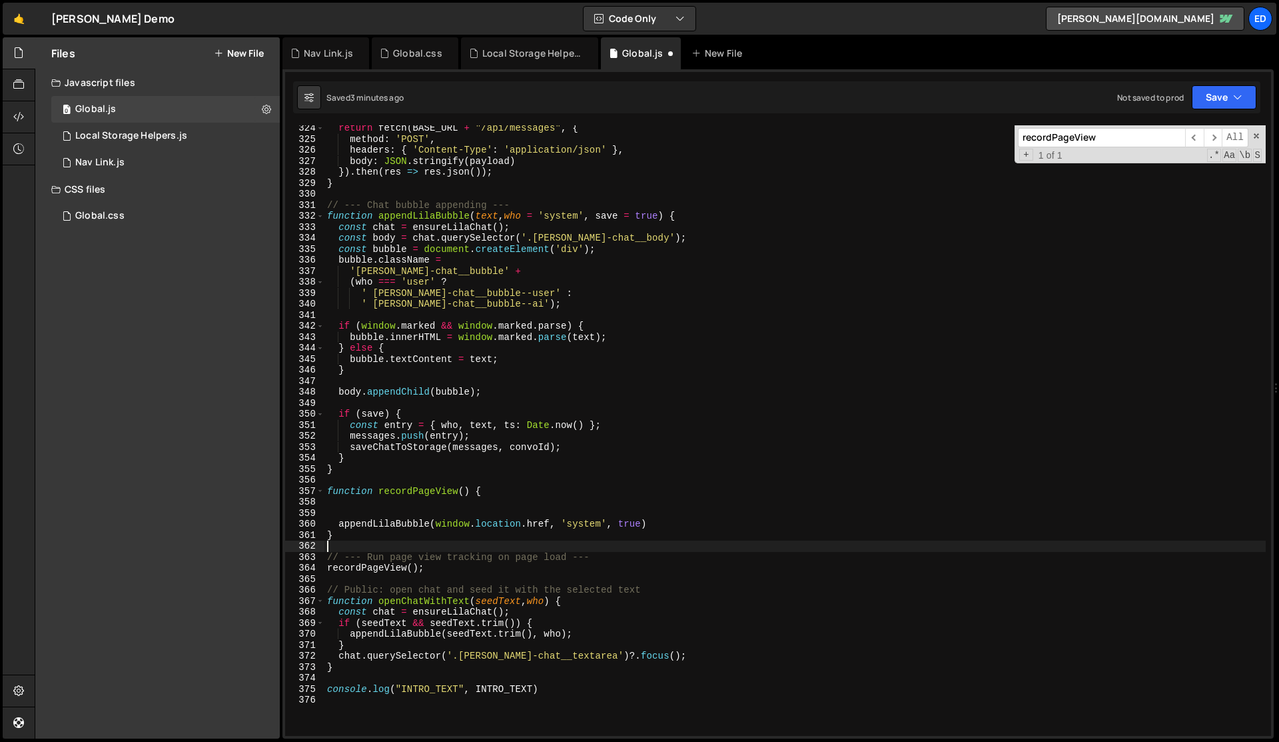
click at [536, 546] on div "return fetch ( BASE_URL + "/api/messages" , { method : 'POST' , headers : { 'Co…" at bounding box center [796, 439] width 942 height 632
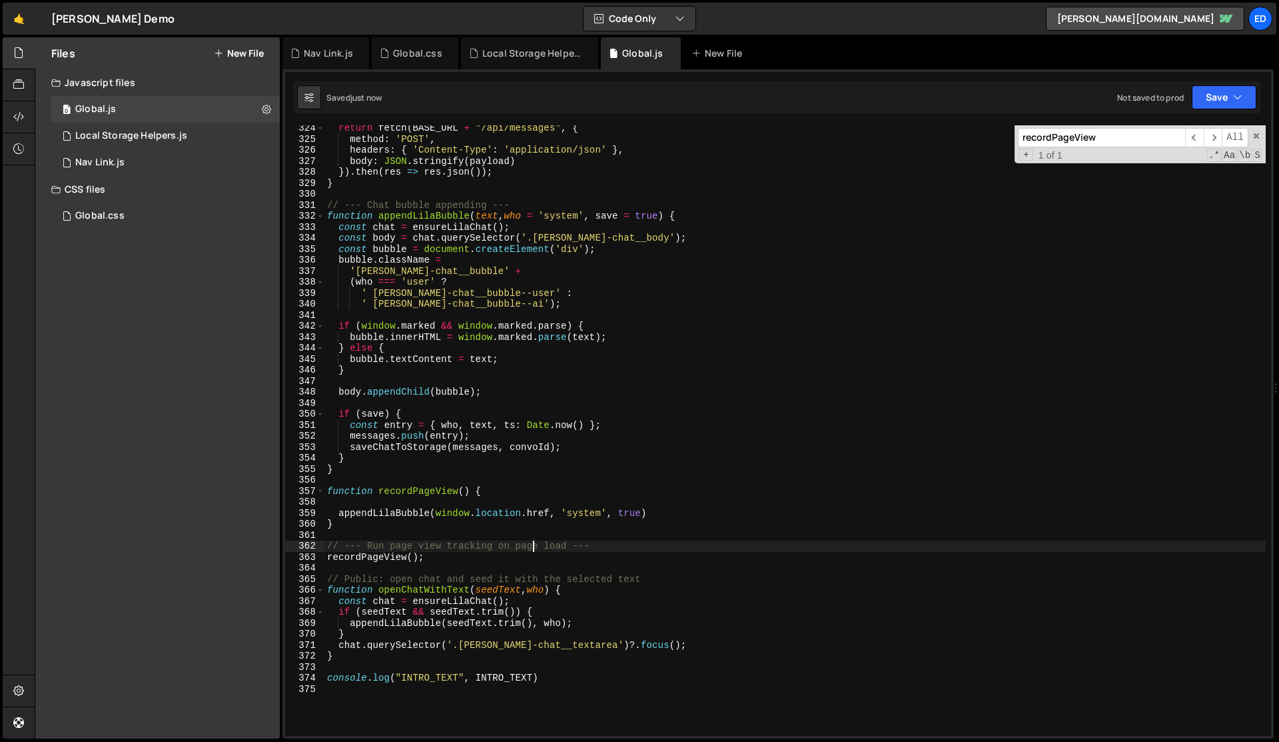
click at [536, 546] on div "return fetch ( BASE_URL + "/api/messages" , { method : 'POST' , headers : { 'Co…" at bounding box center [796, 439] width 942 height 632
click at [500, 492] on div "return fetch ( BASE_URL + "/api/messages" , { method : 'POST' , headers : { 'Co…" at bounding box center [796, 439] width 942 height 632
type textarea "function recordPageView() {"
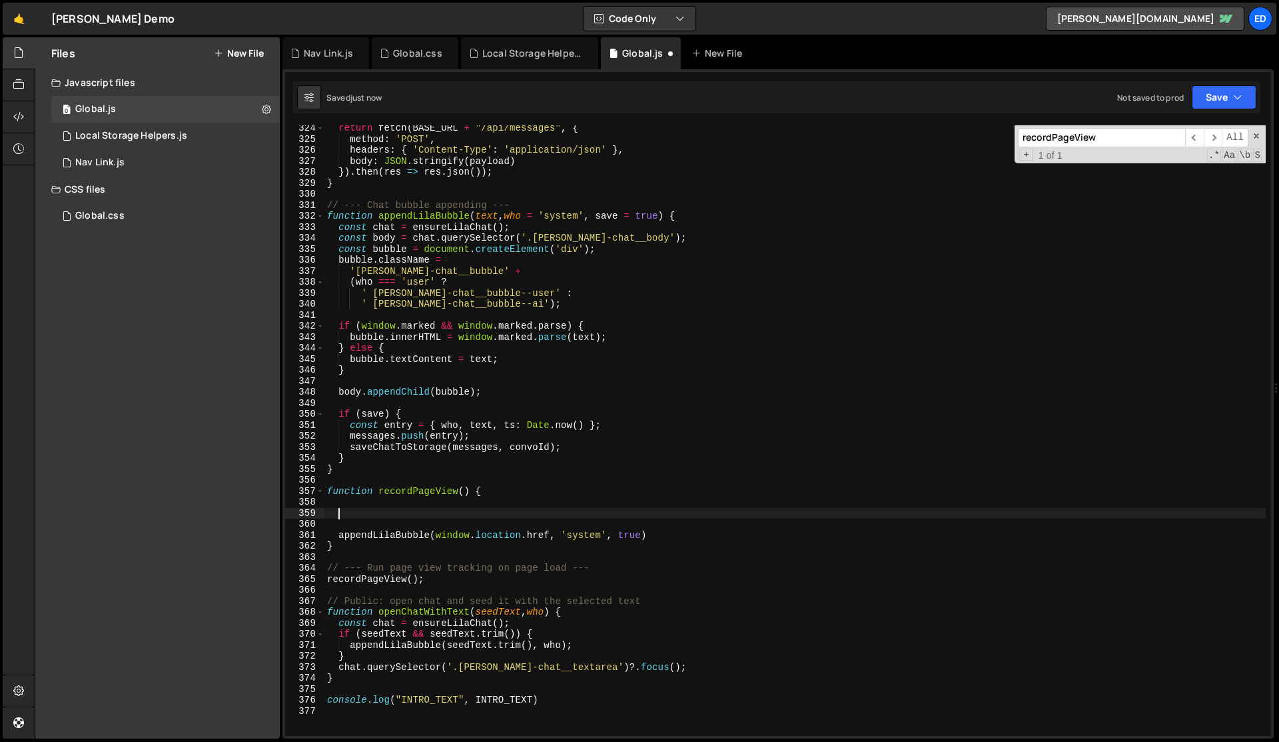
type textarea "l"
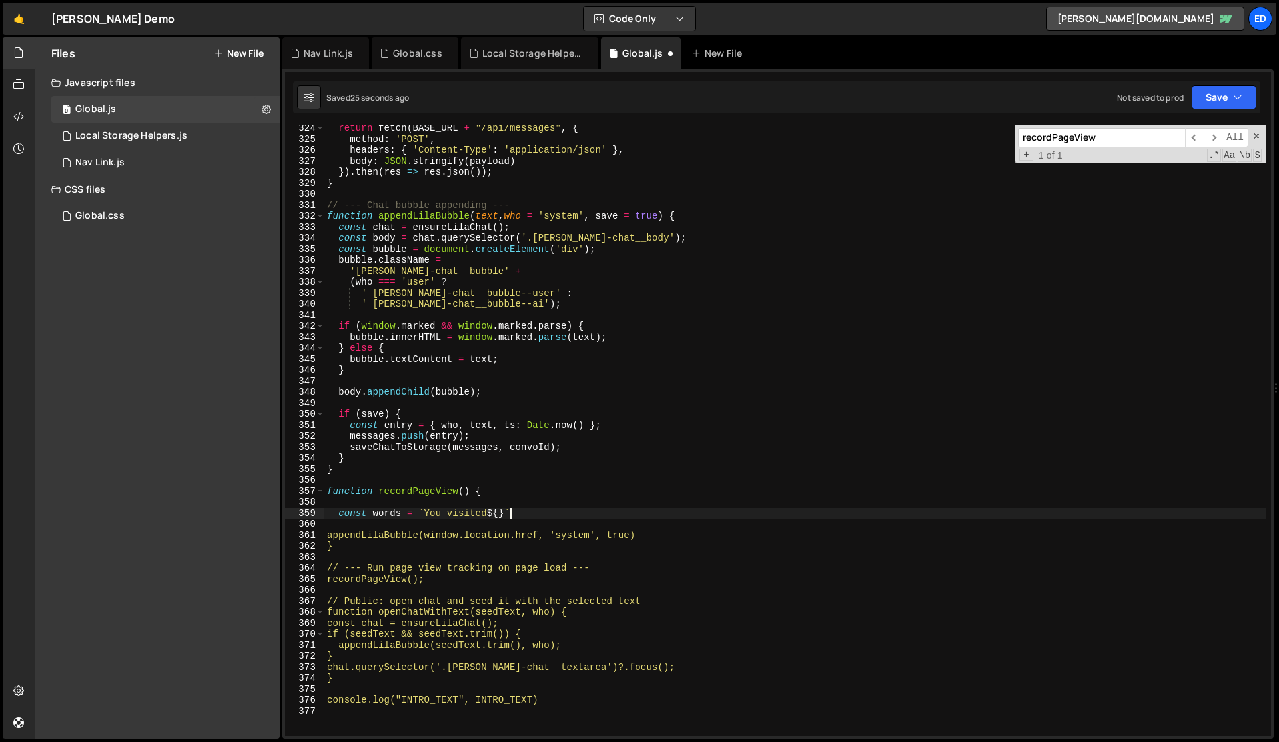
scroll to position [0, 12]
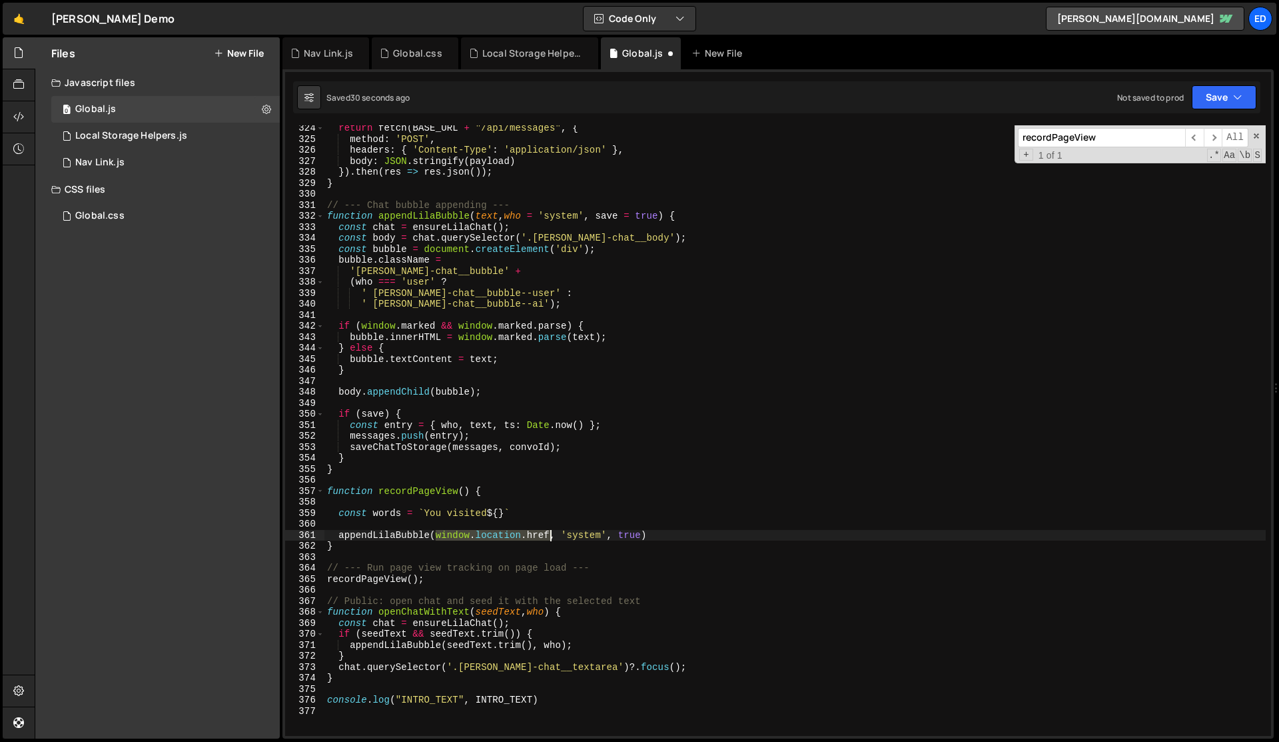
drag, startPoint x: 434, startPoint y: 536, endPoint x: 550, endPoint y: 535, distance: 115.3
click at [550, 535] on div "return fetch ( BASE_URL + "/api/messages" , { method : 'POST' , headers : { 'Co…" at bounding box center [796, 439] width 942 height 632
click at [504, 513] on div "return fetch ( BASE_URL + "/api/messages" , { method : 'POST' , headers : { 'Co…" at bounding box center [796, 439] width 942 height 632
paste textarea "window.location.href"
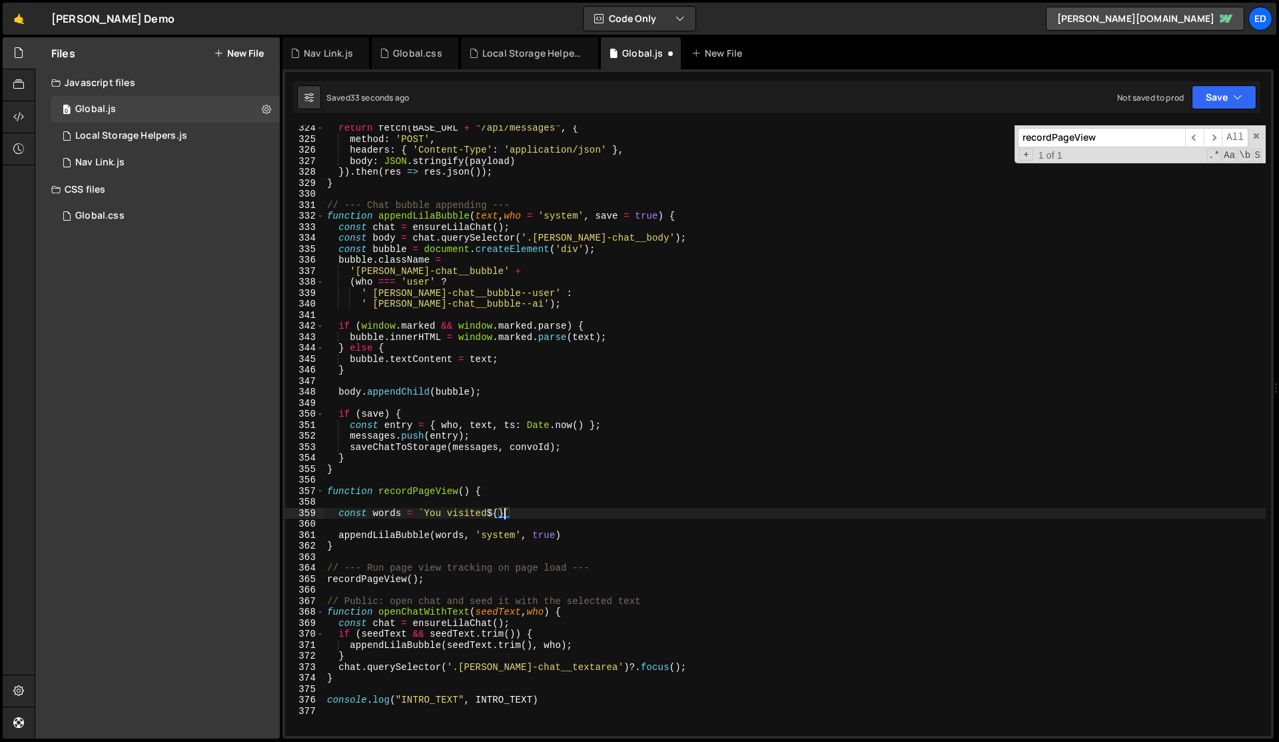
type textarea "const words = `You visited ${window.location.href}`"
click at [605, 519] on div "return fetch ( BASE_URL + "/api/messages" , { method : 'POST' , headers : { 'Co…" at bounding box center [796, 439] width 942 height 632
click at [374, 512] on div "return fetch ( BASE_URL + "/api/messages" , { method : 'POST' , headers : { 'Co…" at bounding box center [796, 439] width 942 height 632
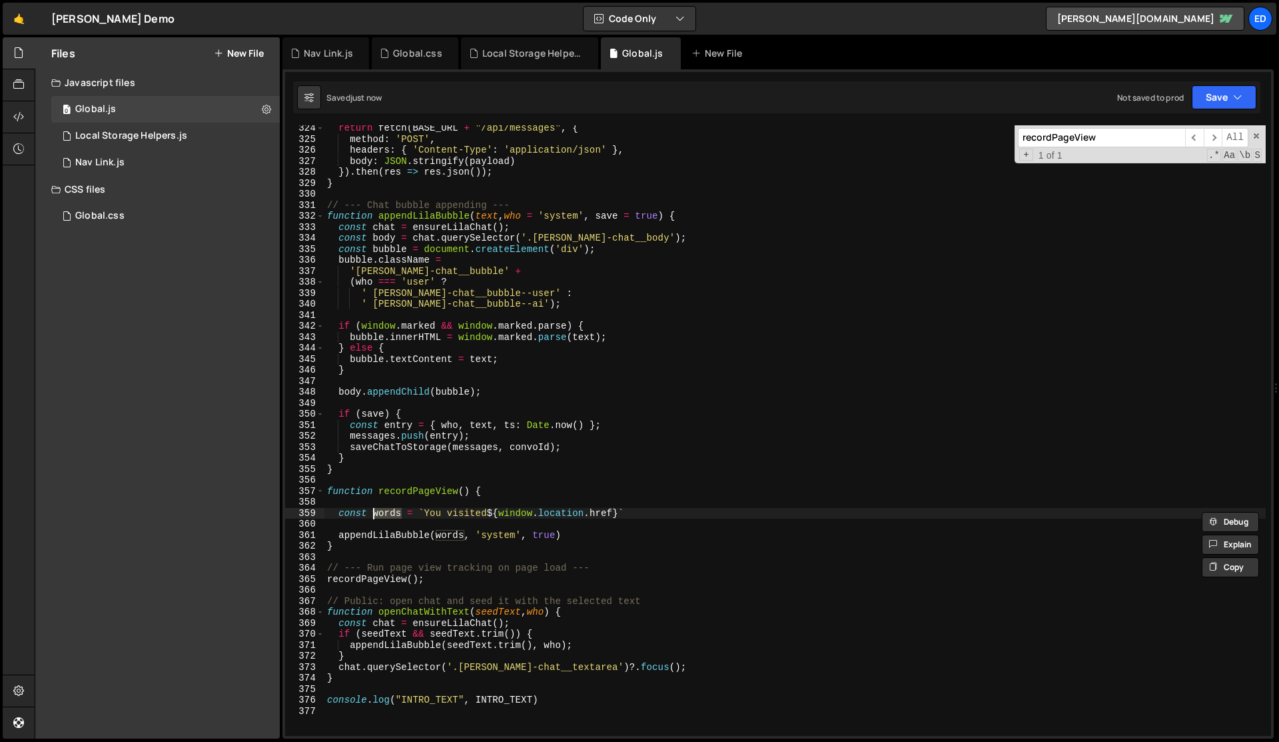
click at [452, 536] on div "return fetch ( BASE_URL + "/api/messages" , { method : 'POST' , headers : { 'Co…" at bounding box center [796, 439] width 942 height 632
type textarea "appendLilaBubble(words, 'system', true)"
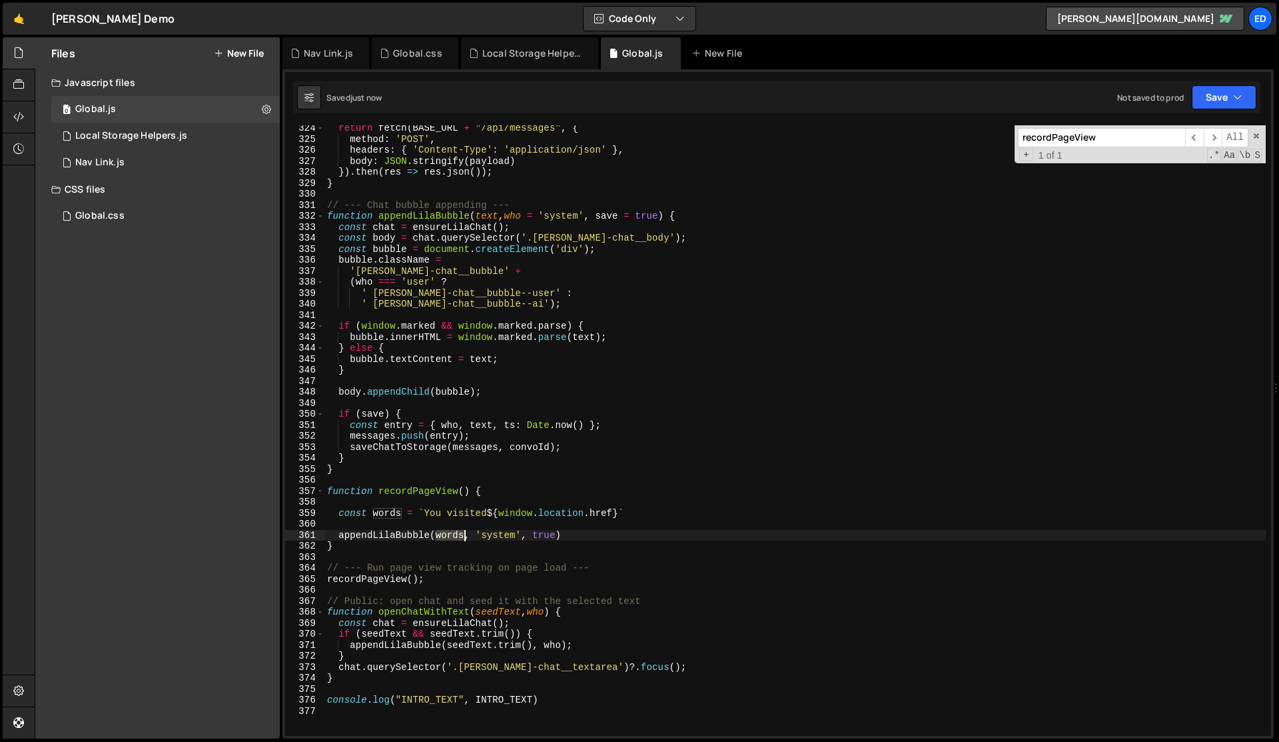
click at [452, 536] on div "return fetch ( BASE_URL + "/api/messages" , { method : 'POST' , headers : { 'Co…" at bounding box center [796, 439] width 942 height 632
paste textarea
click at [470, 552] on div "return fetch ( BASE_URL + "/api/messages" , { method : 'POST' , headers : { 'Co…" at bounding box center [796, 439] width 942 height 632
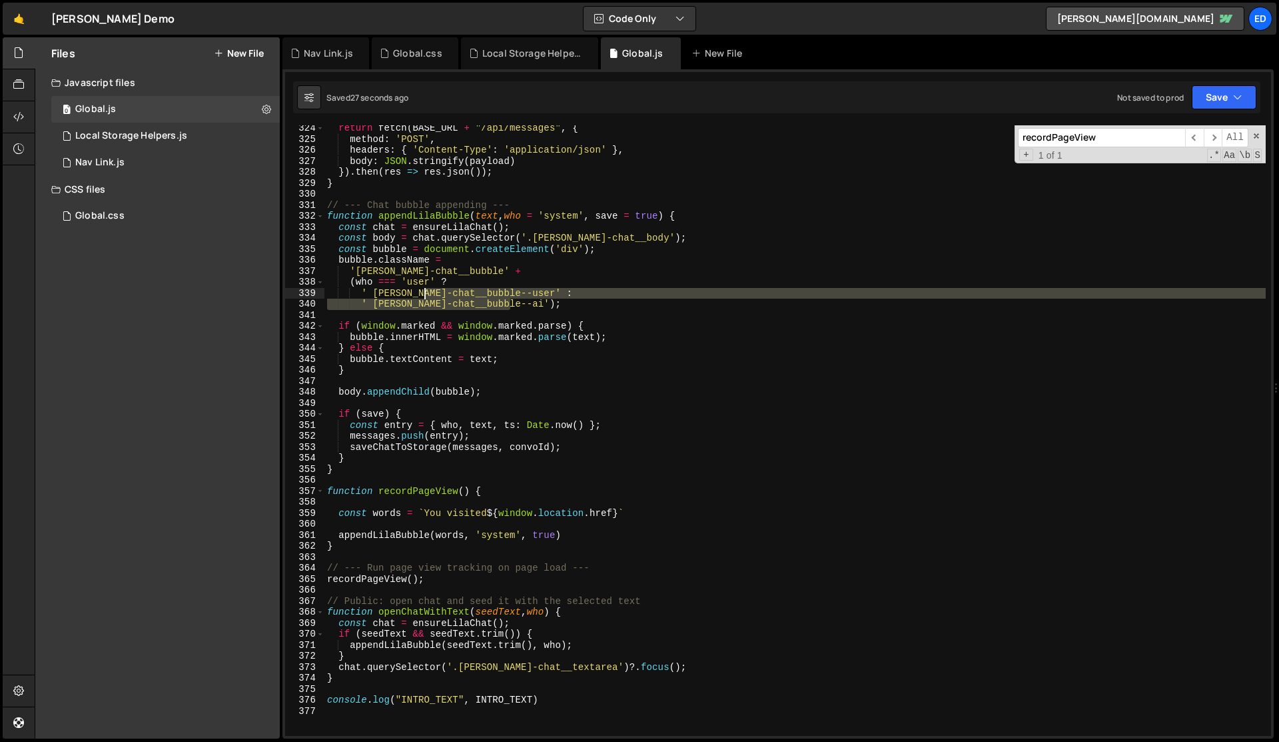
drag, startPoint x: 530, startPoint y: 303, endPoint x: 425, endPoint y: 291, distance: 106.0
click at [425, 291] on div "return fetch ( BASE_URL + "/api/messages" , { method : 'POST' , headers : { 'Co…" at bounding box center [796, 439] width 942 height 632
click at [425, 291] on div "return fetch ( BASE_URL + "/api/messages" , { method : 'POST' , headers : { 'Co…" at bounding box center [796, 430] width 942 height 610
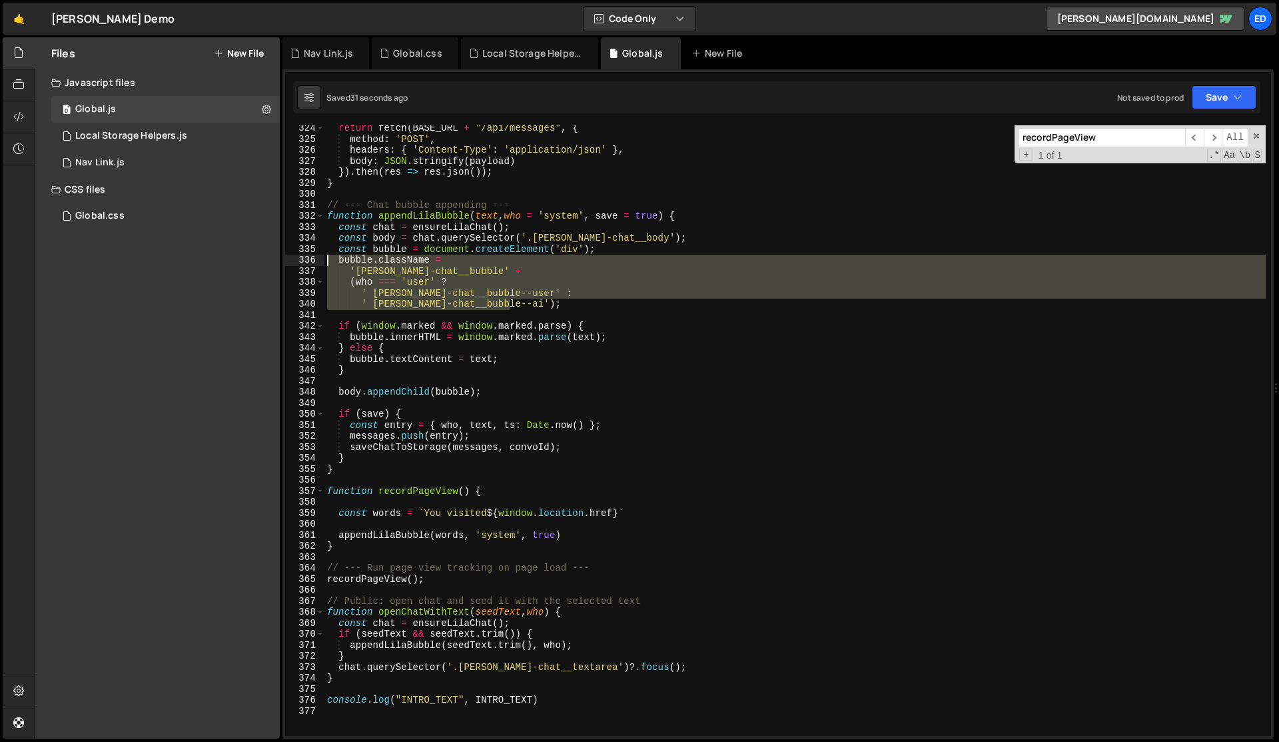
drag, startPoint x: 518, startPoint y: 305, endPoint x: 305, endPoint y: 257, distance: 218.6
click at [305, 257] on div "' [PERSON_NAME]-chat__bubble--user' : 324 325 326 327 328 329 330 331 332 333 3…" at bounding box center [778, 430] width 986 height 610
click at [524, 298] on div "return fetch ( BASE_URL + "/api/messages" , { method : 'POST' , headers : { 'Co…" at bounding box center [796, 430] width 942 height 610
drag, startPoint x: 526, startPoint y: 305, endPoint x: 314, endPoint y: 259, distance: 217.6
click at [314, 259] on div "' [PERSON_NAME]-chat__bubble--user' : 324 325 326 327 328 329 330 331 332 333 3…" at bounding box center [778, 430] width 986 height 610
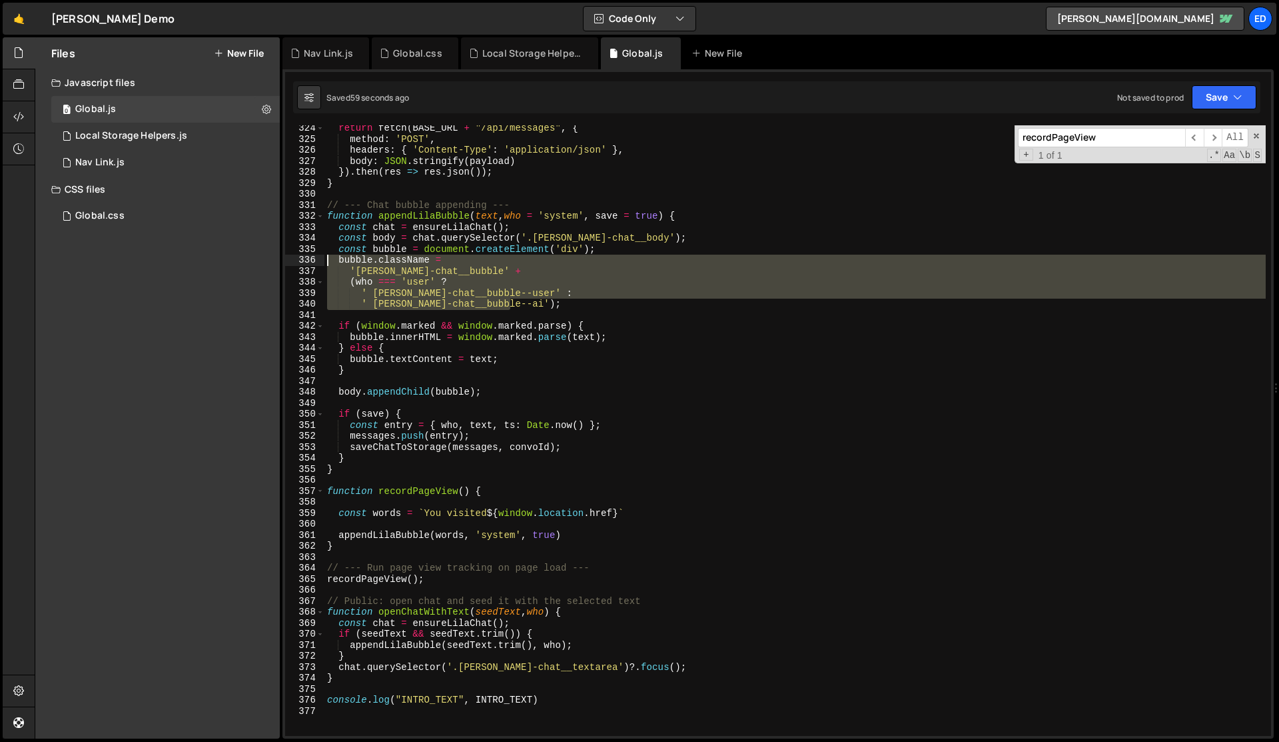
type textarea "bubble.className = '[PERSON_NAME]-chat__bubble' +"
paste textarea
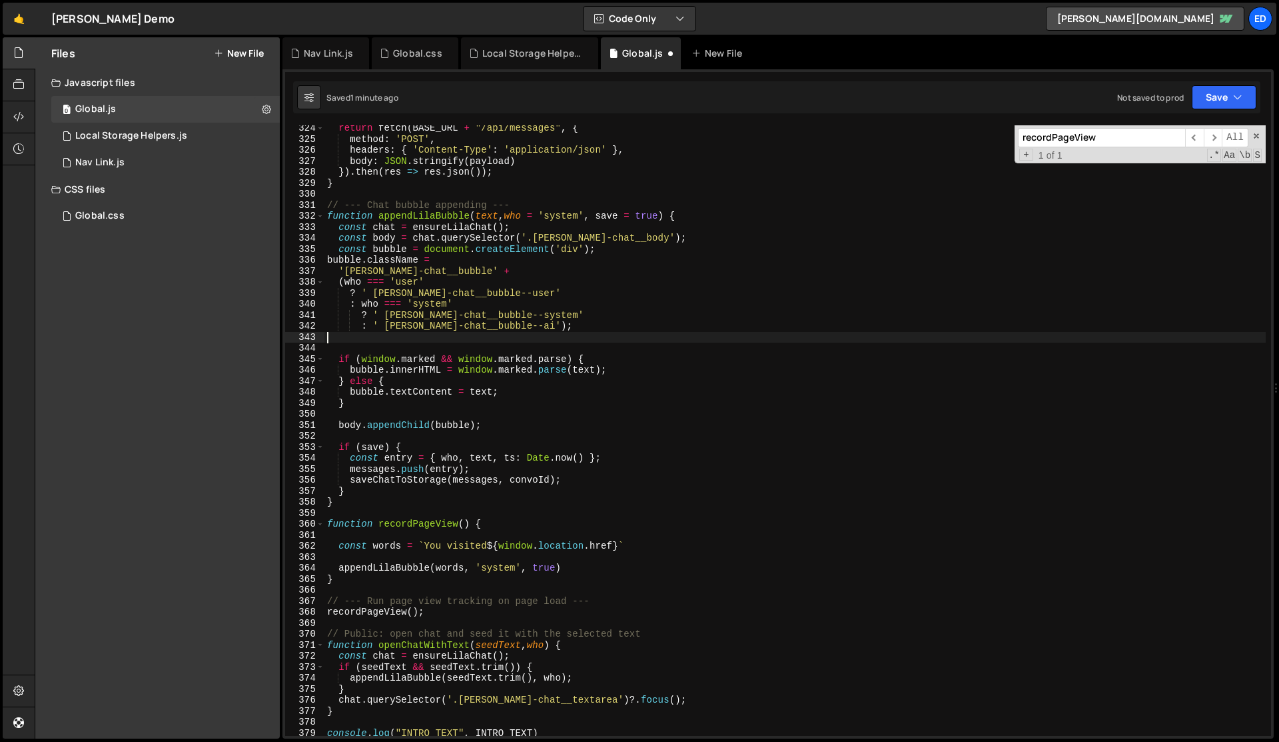
click at [405, 290] on div "return fetch ( BASE_URL + "/api/messages" , { method : 'POST' , headers : { 'Co…" at bounding box center [796, 439] width 942 height 632
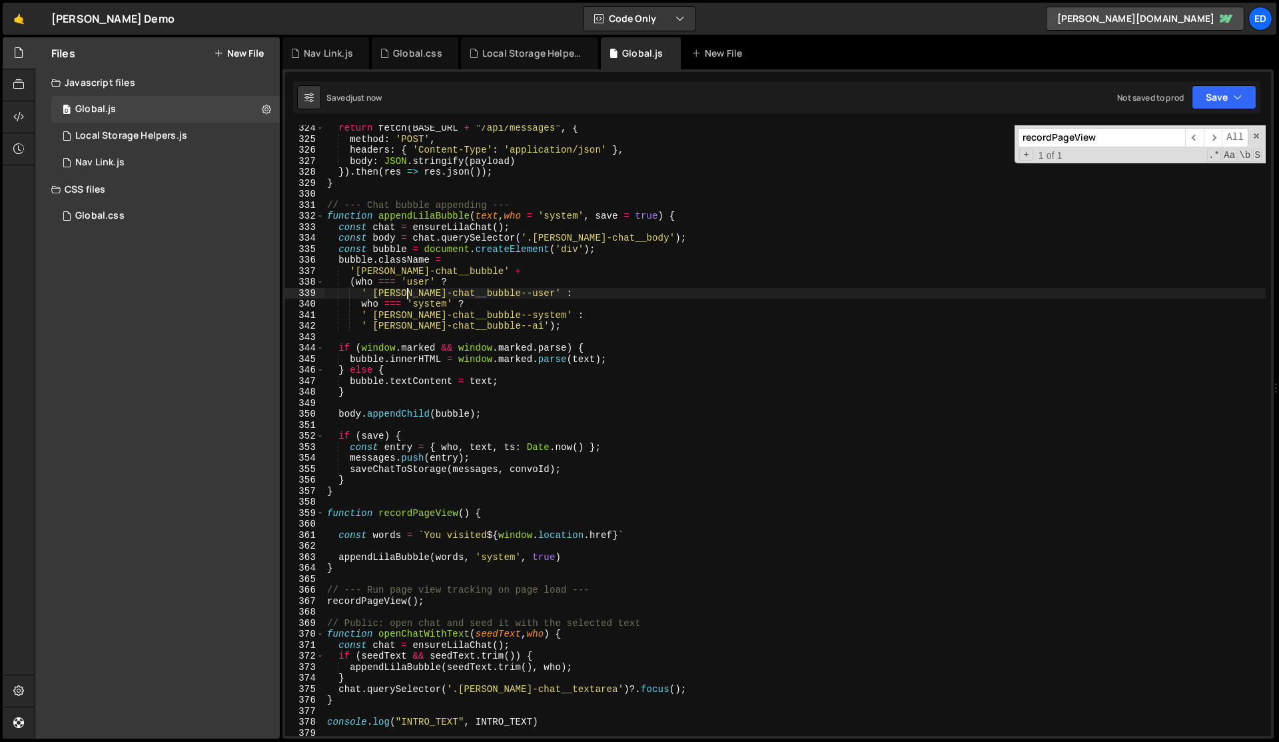
click at [408, 291] on div "return fetch ( BASE_URL + "/api/messages" , { method : 'POST' , headers : { 'Co…" at bounding box center [796, 439] width 942 height 632
click at [430, 300] on div "return fetch ( BASE_URL + "/api/messages" , { method : 'POST' , headers : { 'Co…" at bounding box center [796, 439] width 942 height 632
type textarea "who === 'system' ?"
click at [491, 341] on div "return fetch ( BASE_URL + "/api/messages" , { method : 'POST' , headers : { 'Co…" at bounding box center [796, 439] width 942 height 632
click at [530, 404] on div "return fetch ( BASE_URL + "/api/messages" , { method : 'POST' , headers : { 'Co…" at bounding box center [796, 439] width 942 height 632
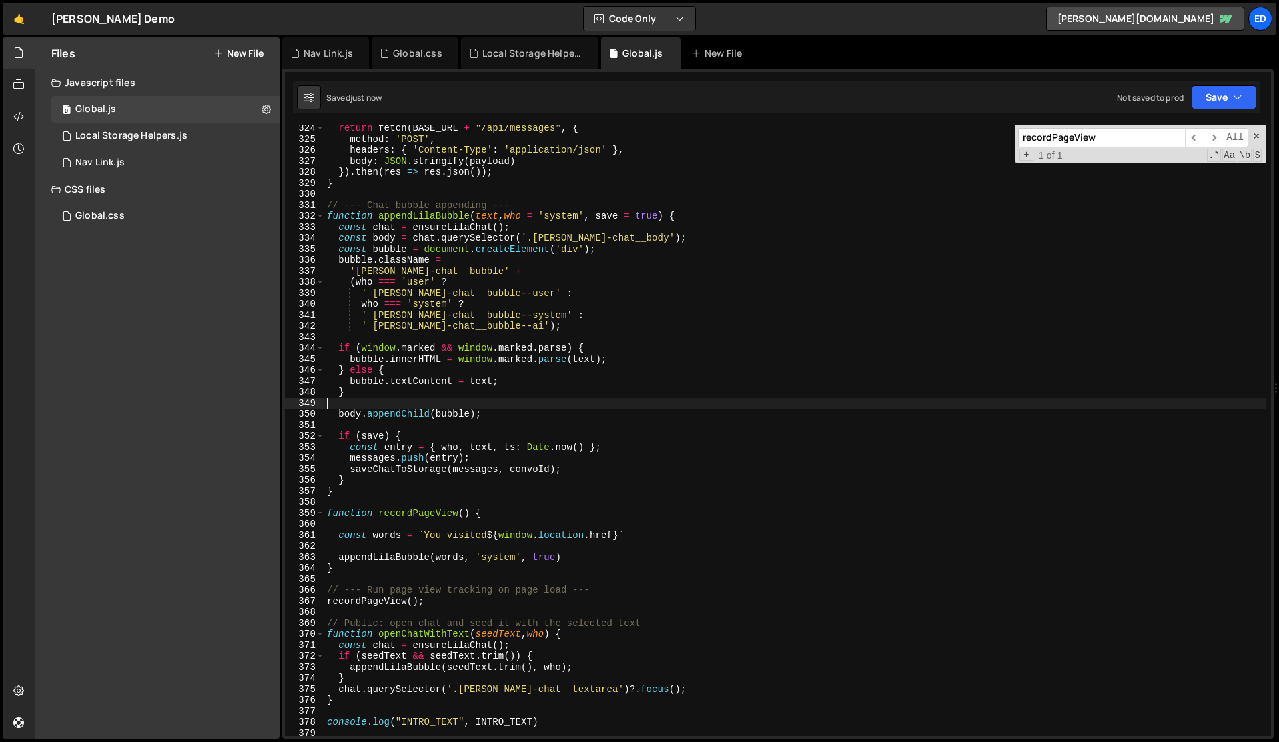
click at [530, 404] on div "return fetch ( BASE_URL + "/api/messages" , { method : 'POST' , headers : { 'Co…" at bounding box center [796, 439] width 942 height 632
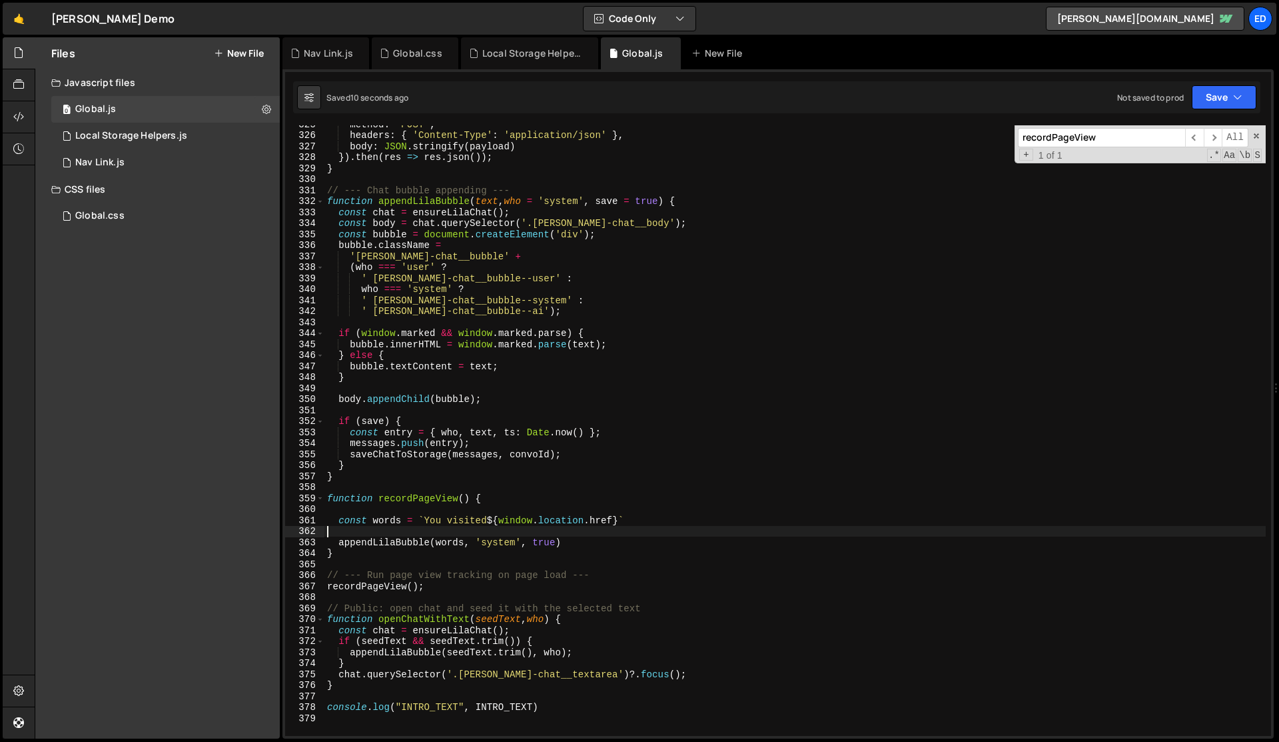
click at [536, 526] on div "method : 'POST' , headers : { 'Content-Type' : 'application/json' } , body : JS…" at bounding box center [796, 435] width 942 height 632
click at [409, 54] on div "Global.css" at bounding box center [417, 53] width 49 height 13
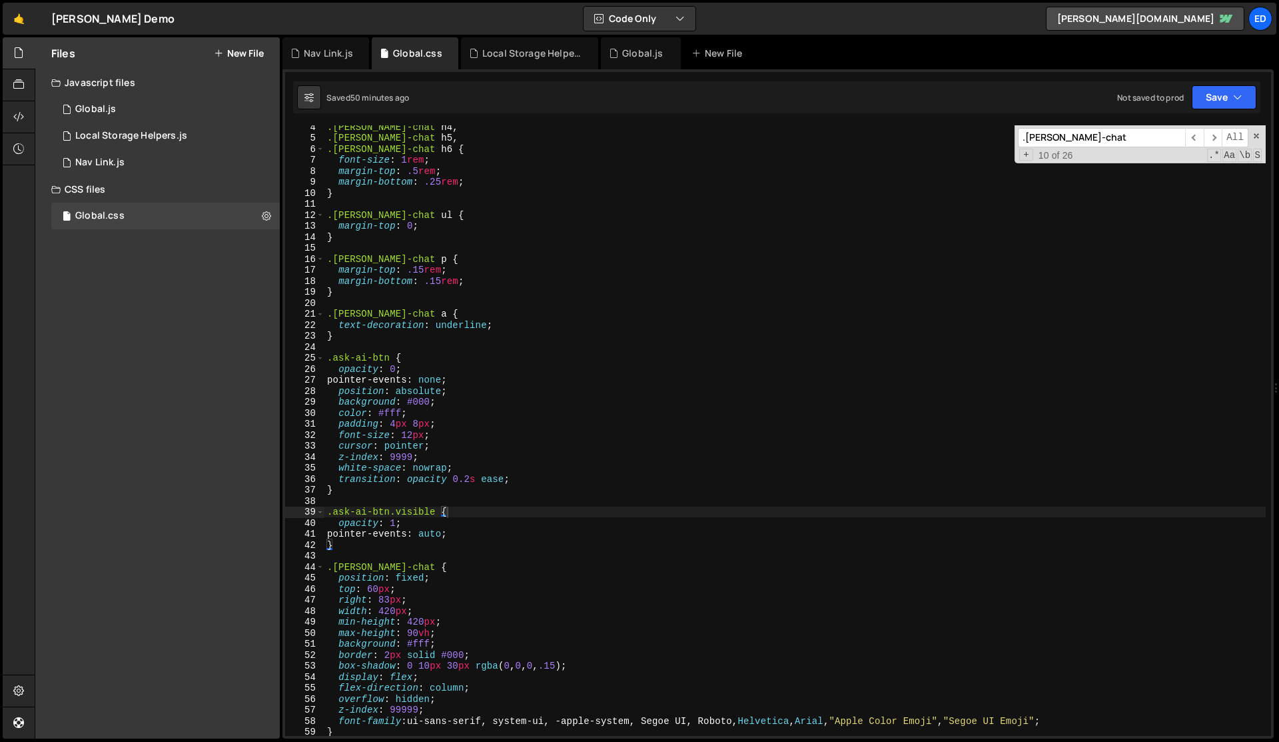
click at [458, 199] on div ".[PERSON_NAME]-chat h4 , .[PERSON_NAME]-chat h5 , .[PERSON_NAME]-chat h6 { font…" at bounding box center [796, 437] width 942 height 632
paste input "[PERSON_NAME]-chat__bubble [PERSON_NAME]-chat__bubble--system"
click at [1118, 139] on input "[PERSON_NAME]-chat__bubble [PERSON_NAME]-chat__bubble--system" at bounding box center [1101, 137] width 167 height 19
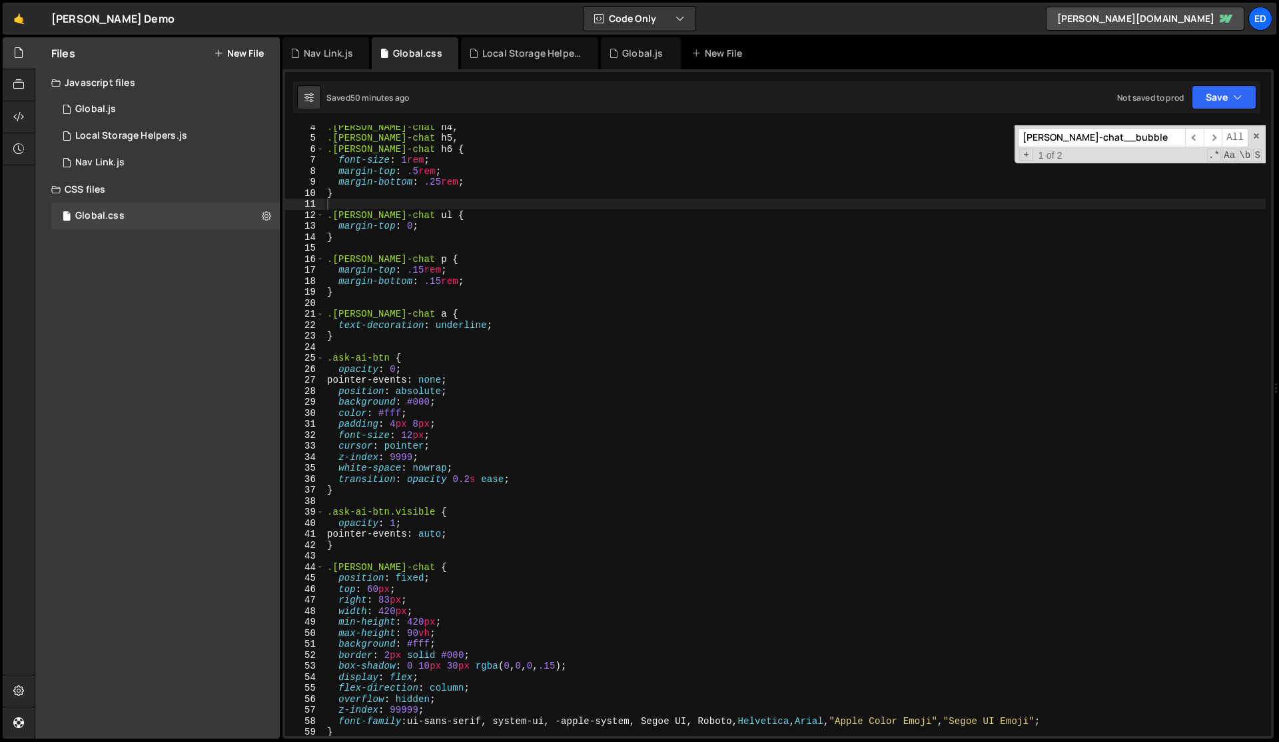
scroll to position [805, 0]
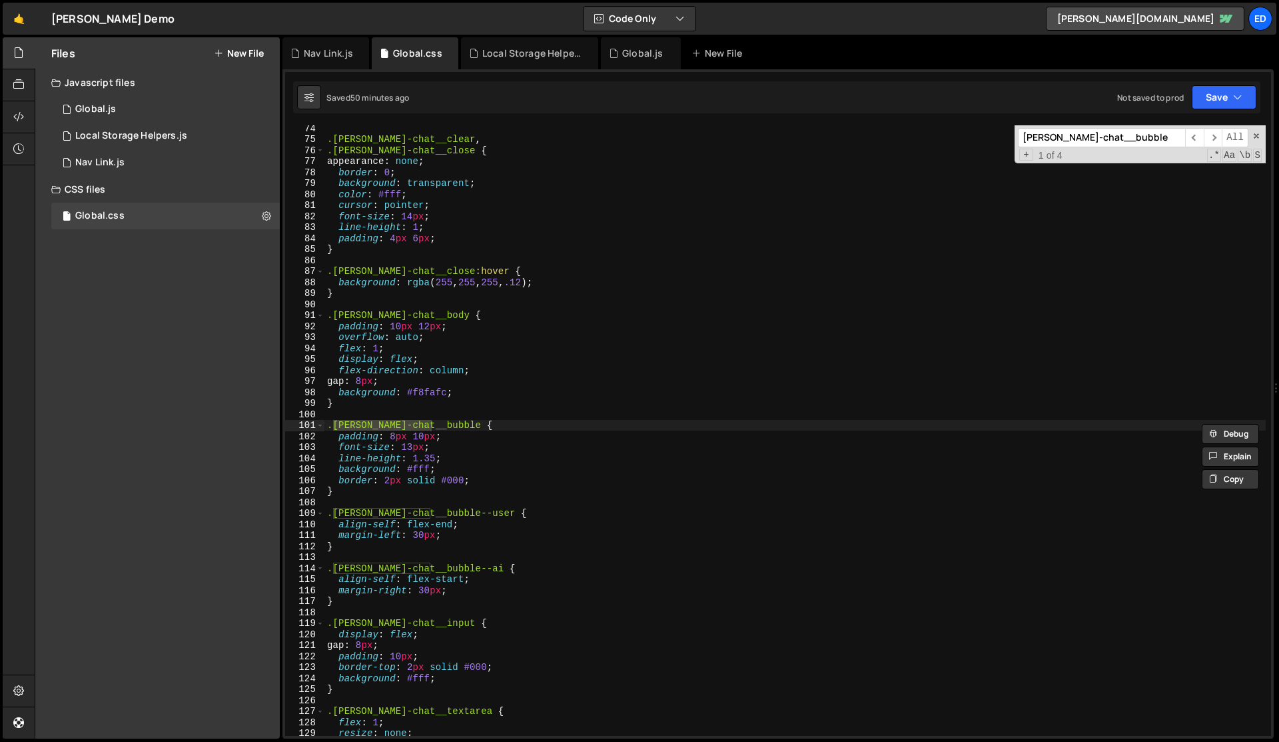
type input "[PERSON_NAME]-chat__bubble"
type textarea "}"
click at [349, 601] on div ".[PERSON_NAME]-chat__clear , .[PERSON_NAME]-chat__close { appearance : none ; b…" at bounding box center [796, 439] width 942 height 632
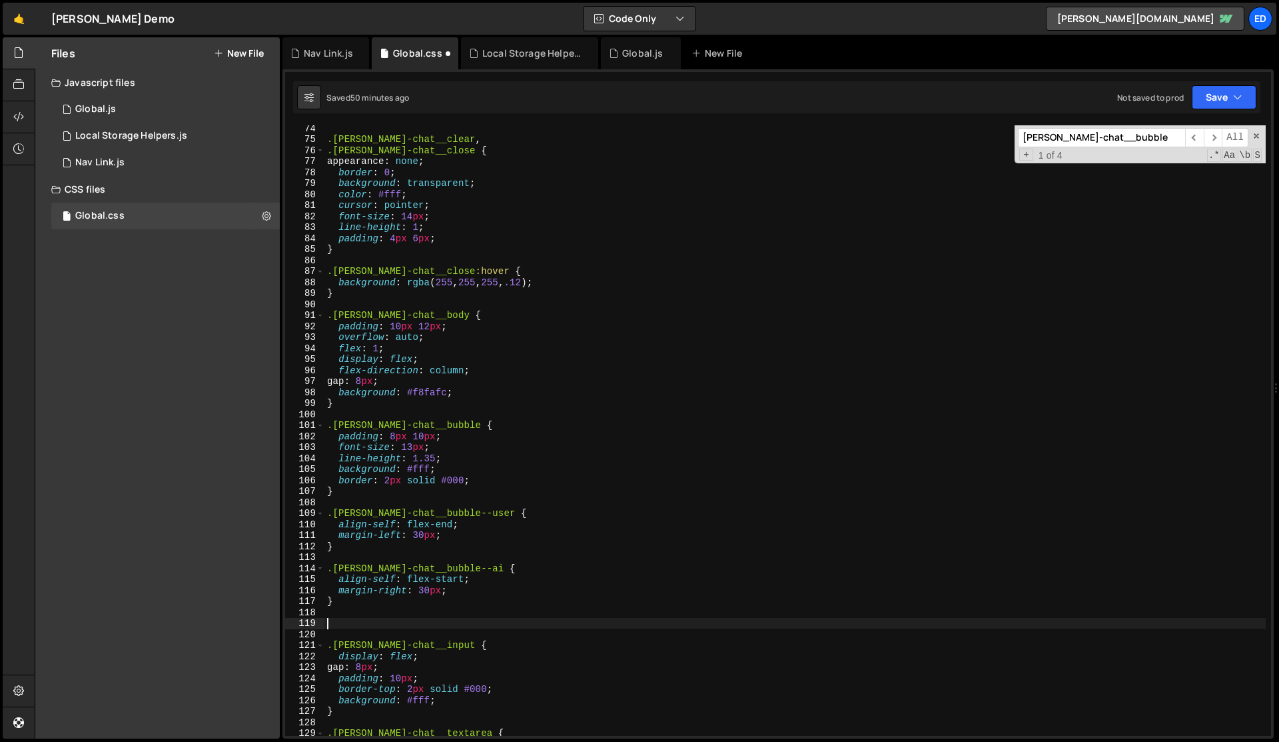
paste textarea "[PERSON_NAME]-chat__bubble [PERSON_NAME]-chat__bubble--system"
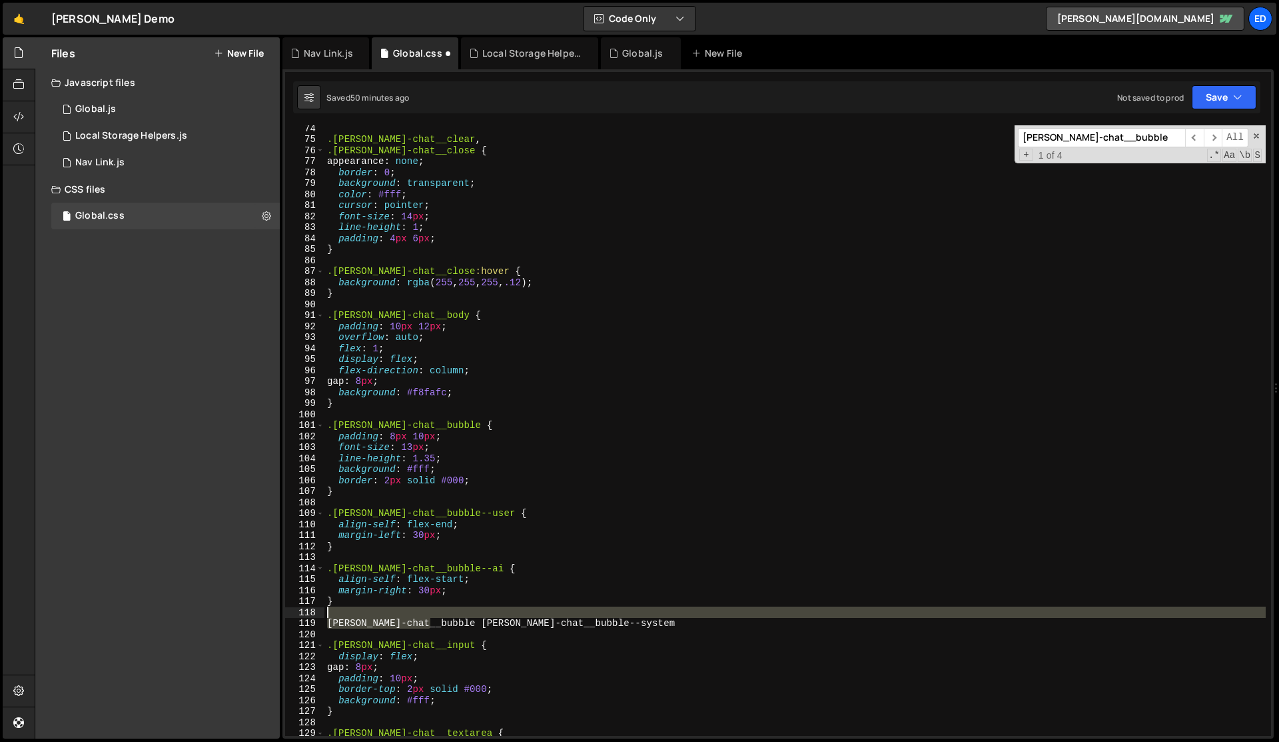
drag, startPoint x: 431, startPoint y: 622, endPoint x: 425, endPoint y: 614, distance: 10.0
click at [425, 614] on div ".[PERSON_NAME]-chat__clear , .[PERSON_NAME]-chat__close { appearance : none ; b…" at bounding box center [796, 439] width 942 height 632
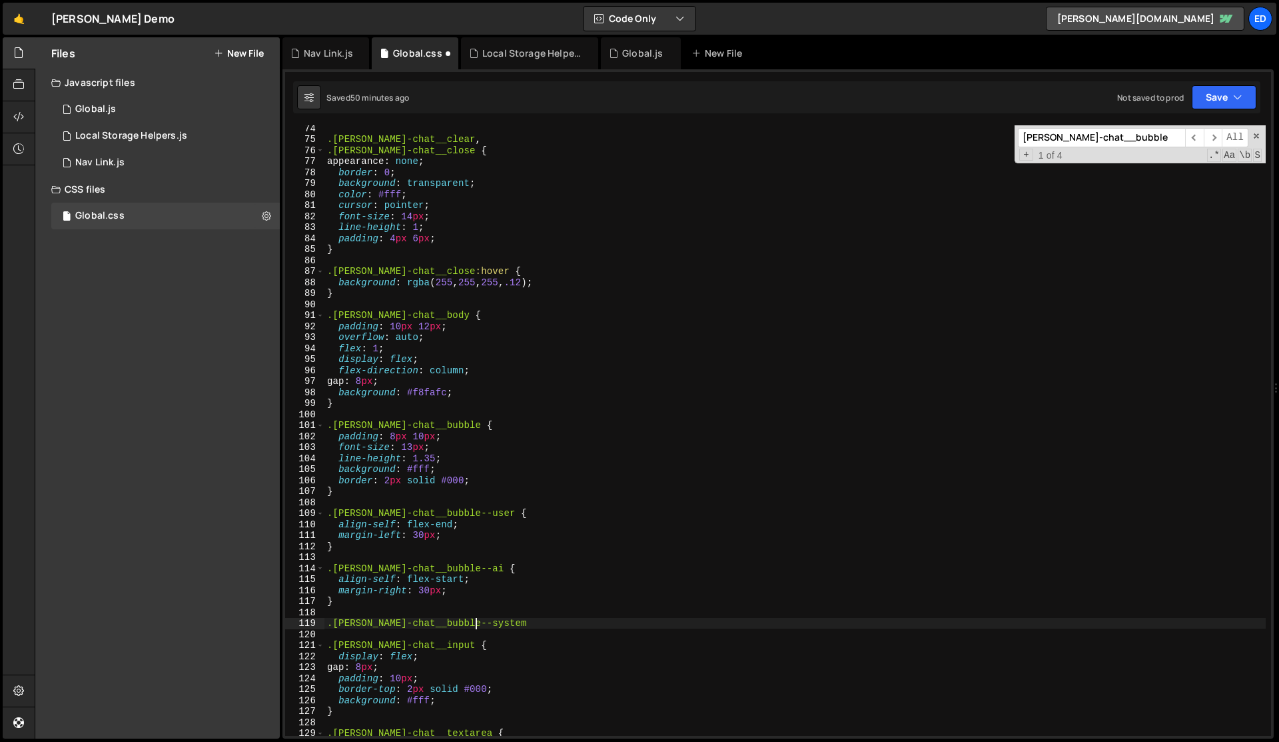
click at [505, 624] on div ".[PERSON_NAME]-chat__clear , .[PERSON_NAME]-chat__close { appearance : none ; b…" at bounding box center [796, 439] width 942 height 632
type textarea ".[PERSON_NAME]-chat__bubble--system {"
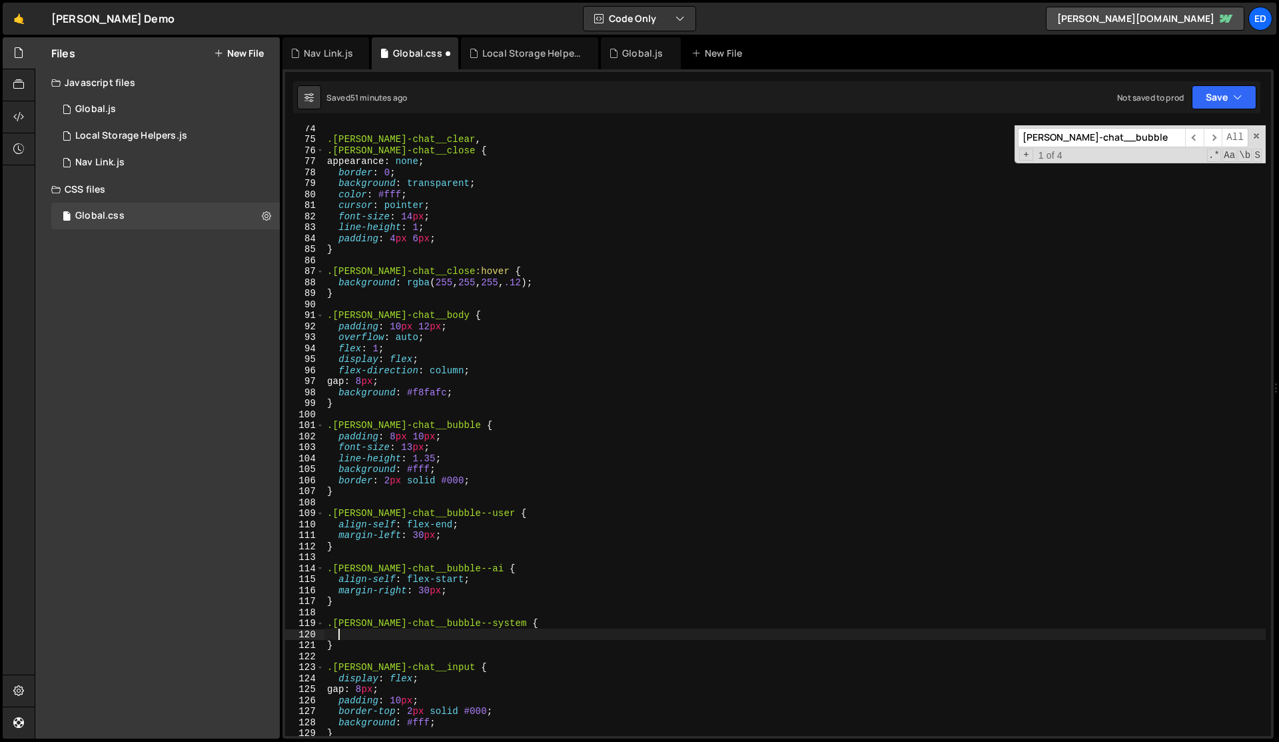
paste textarea "text-align: center;"
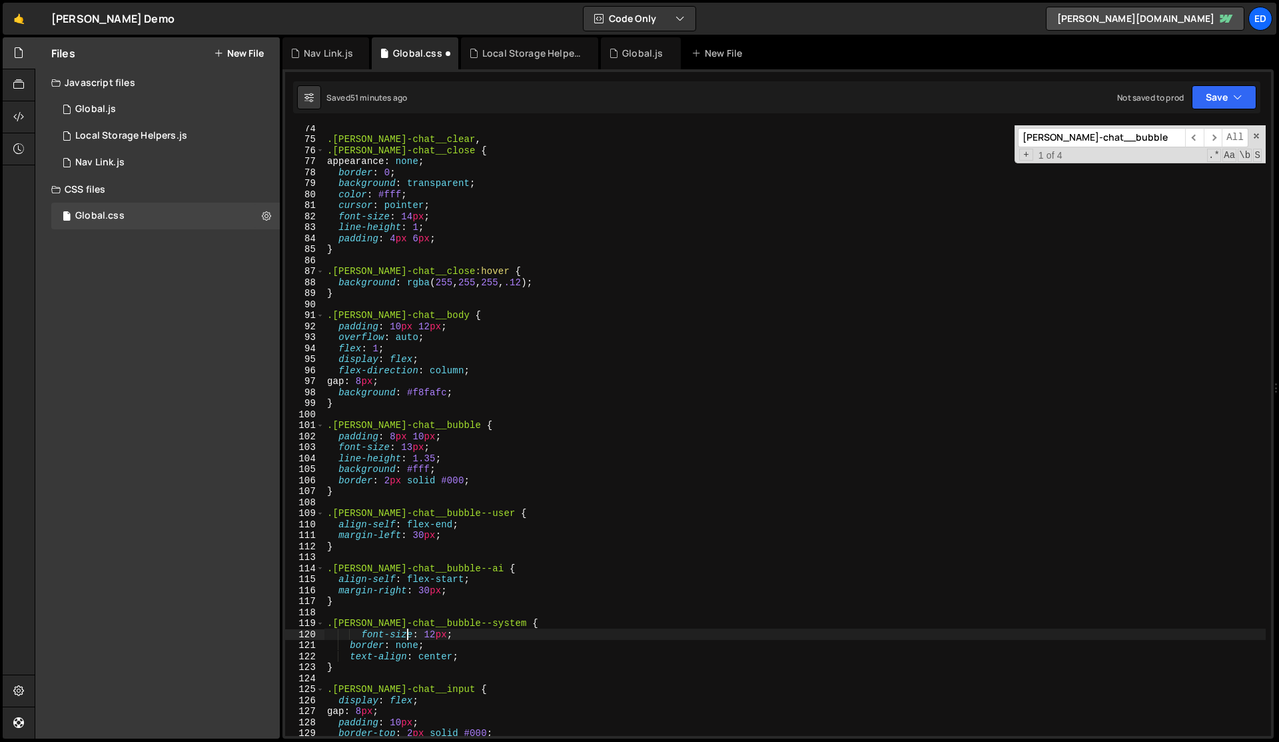
click at [406, 637] on div ".[PERSON_NAME]-chat__clear , .[PERSON_NAME]-chat__close { appearance : none ; b…" at bounding box center [796, 439] width 942 height 632
click at [432, 121] on div "Type cmd + s to save your Javascript file. XXXXXXXXXXXXXXXXXXXXXXXXXXXXXXXXXXXX…" at bounding box center [779, 403] width 992 height 669
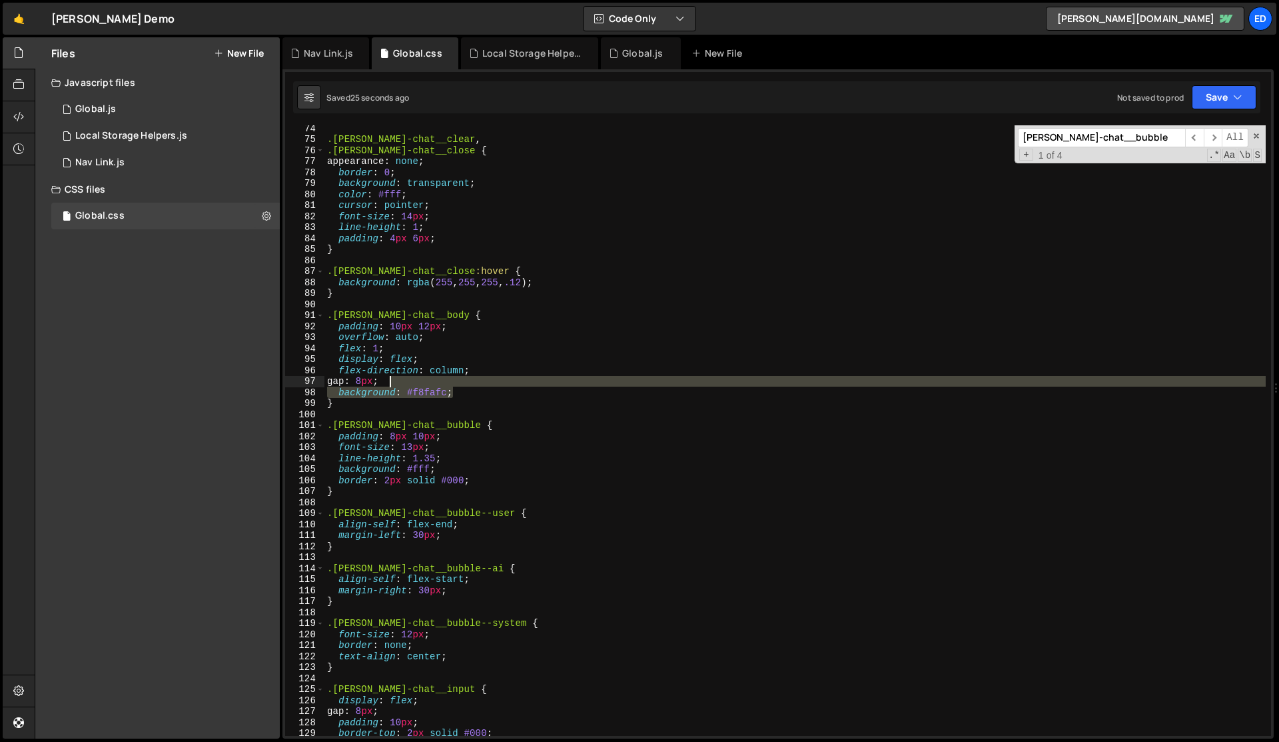
click at [457, 384] on div ".[PERSON_NAME]-chat__clear , .[PERSON_NAME]-chat__close { appearance : none ; b…" at bounding box center [796, 439] width 942 height 632
click at [433, 397] on div ".[PERSON_NAME]-chat__clear , .[PERSON_NAME]-chat__close { appearance : none ; b…" at bounding box center [796, 430] width 942 height 610
click at [433, 397] on div ".[PERSON_NAME]-chat__clear , .[PERSON_NAME]-chat__close { appearance : none ; b…" at bounding box center [796, 439] width 942 height 632
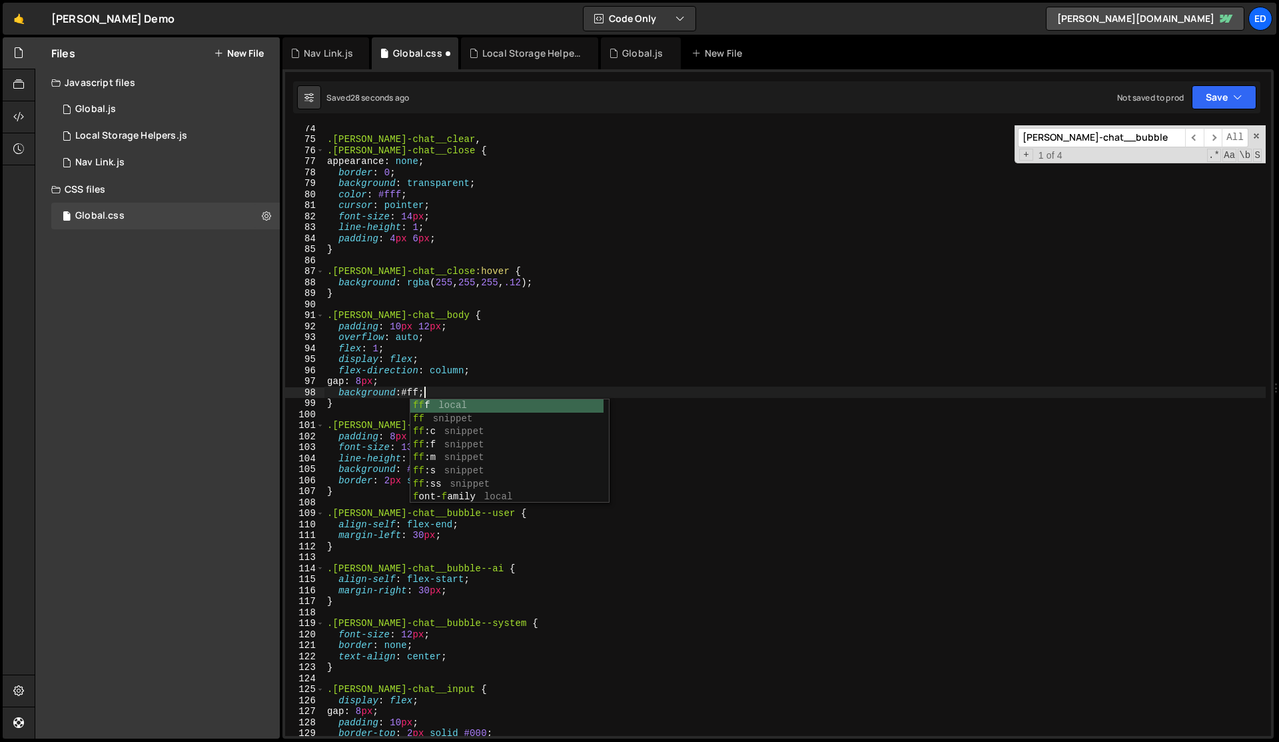
scroll to position [0, 7]
click at [494, 400] on div ".[PERSON_NAME]-chat__clear , .[PERSON_NAME]-chat__close { appearance : none ; b…" at bounding box center [796, 439] width 942 height 632
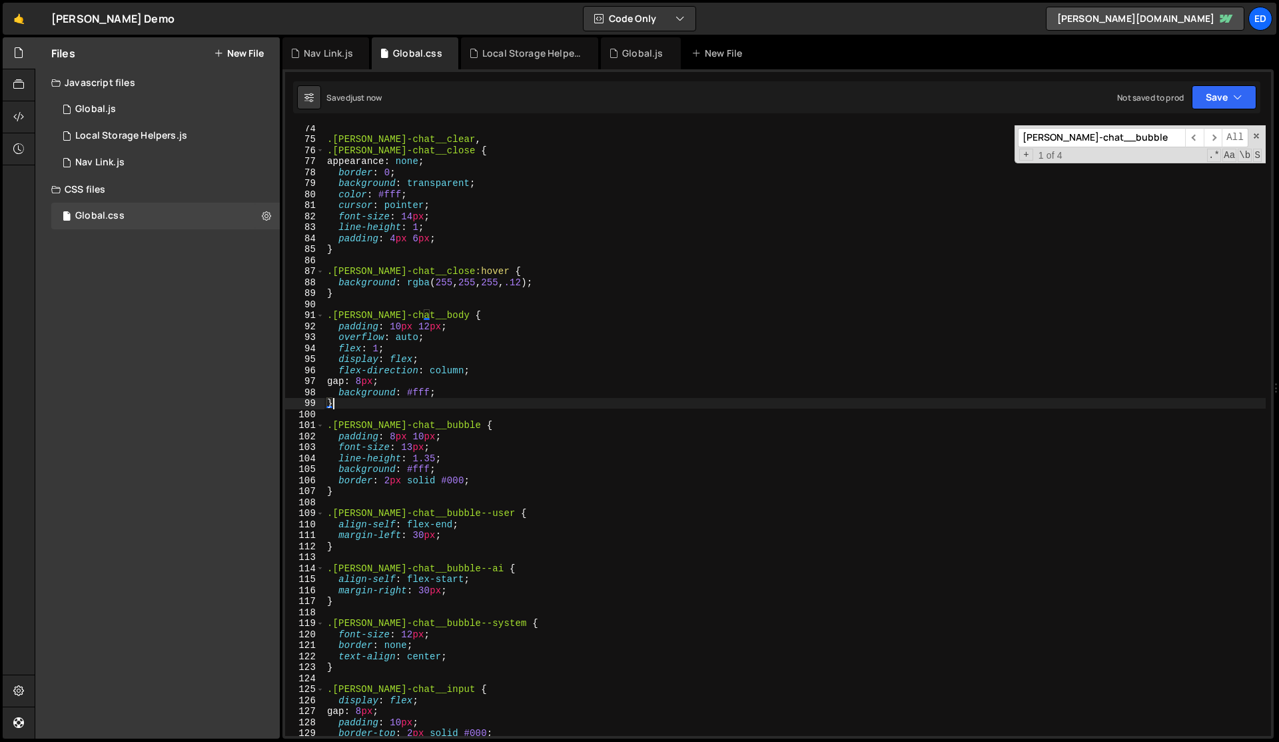
scroll to position [0, 0]
click at [606, 349] on div ".[PERSON_NAME]-chat__clear , .[PERSON_NAME]-chat__close { appearance : none ; b…" at bounding box center [796, 439] width 942 height 632
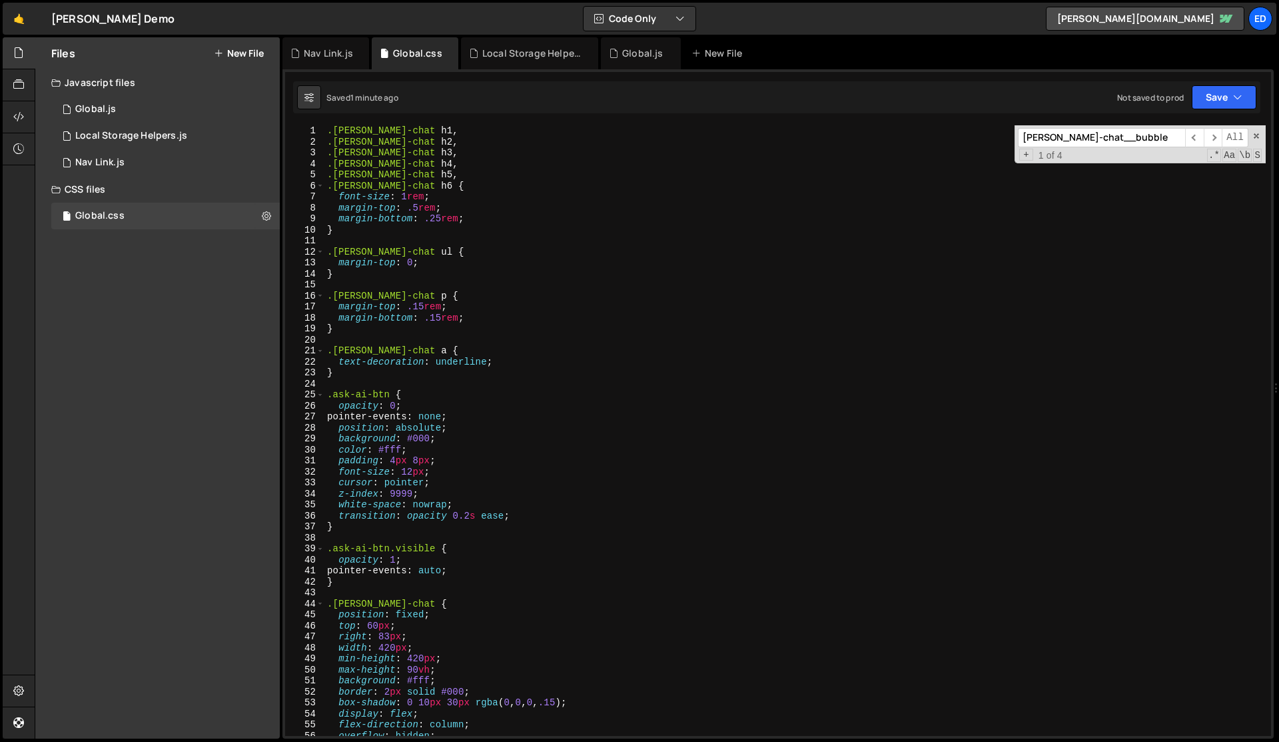
scroll to position [2, 0]
click at [798, 412] on div ".[PERSON_NAME]-chat h1 , .[PERSON_NAME]-chat h2 , .[PERSON_NAME]-chat h3 , .[PE…" at bounding box center [796, 439] width 942 height 632
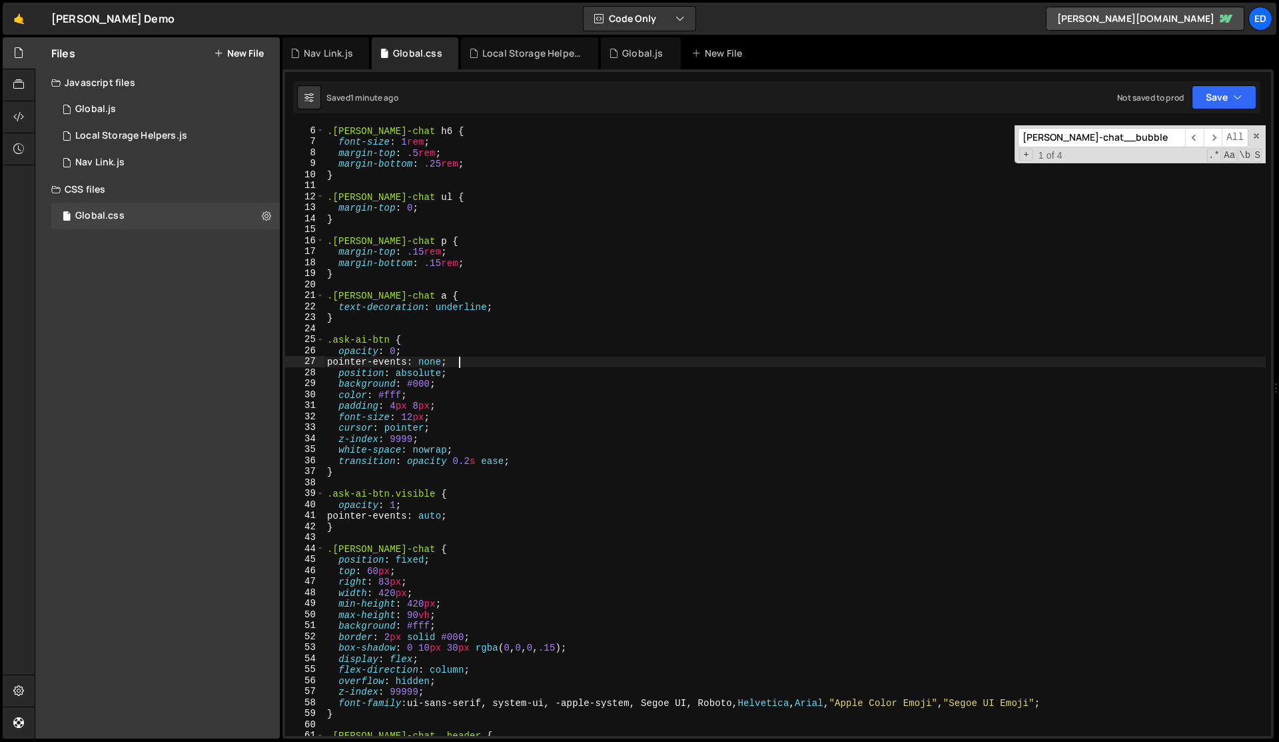
scroll to position [55, 0]
click at [386, 584] on div ".[PERSON_NAME]-chat h6 { font-size : 1 rem ; margin-top : .5 rem ; margin-botto…" at bounding box center [796, 441] width 942 height 632
paste textarea "5%"
type textarea "right: 5%;"
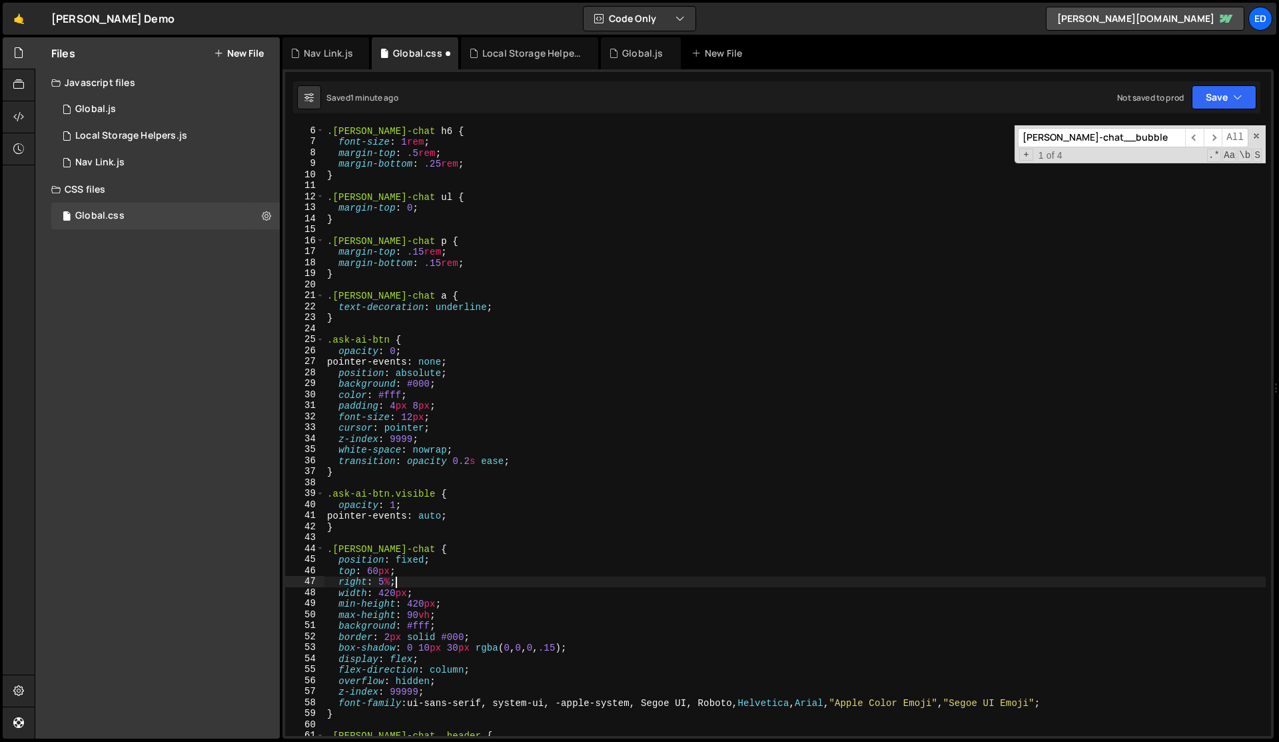
click at [490, 586] on div ".[PERSON_NAME]-chat h6 { font-size : 1 rem ; margin-top : .5 rem ; margin-botto…" at bounding box center [796, 441] width 942 height 632
click at [636, 57] on div "Global.js" at bounding box center [642, 53] width 41 height 13
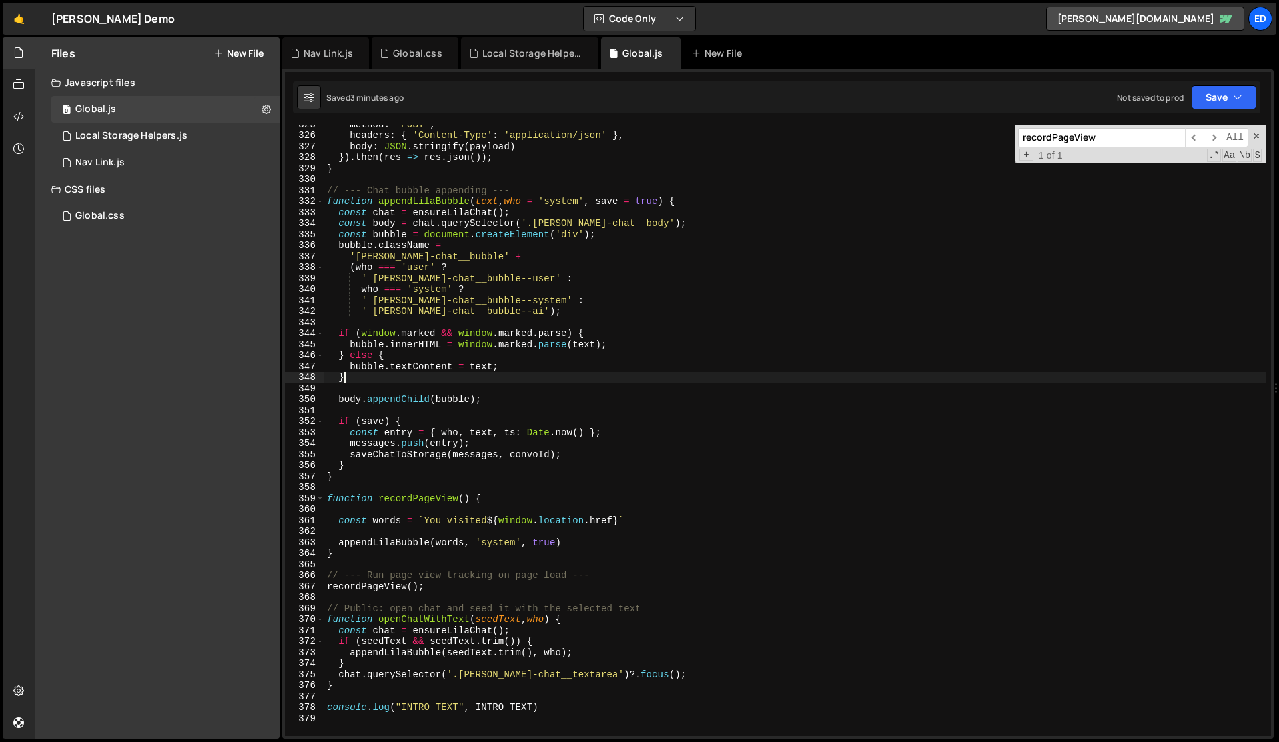
click at [557, 373] on div "method : 'POST' , headers : { 'Content-Type' : 'application/json' } , body : JS…" at bounding box center [796, 435] width 942 height 632
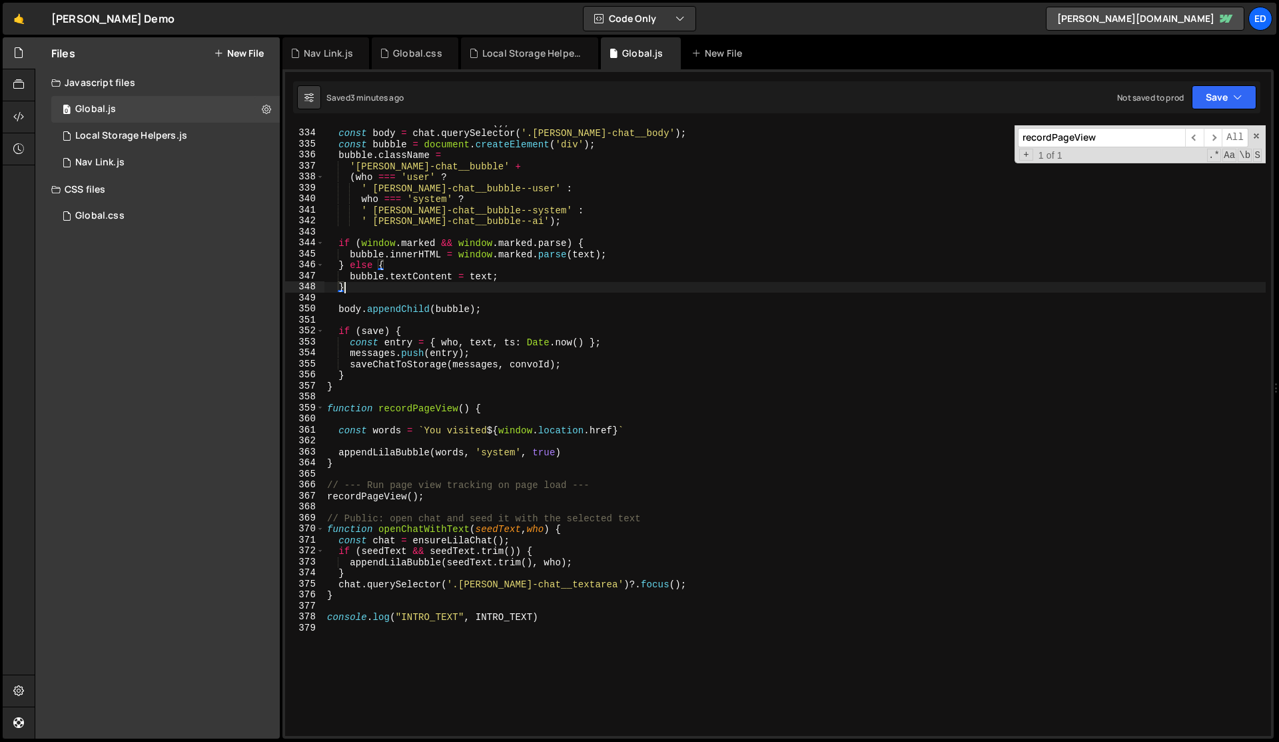
scroll to position [3678, 0]
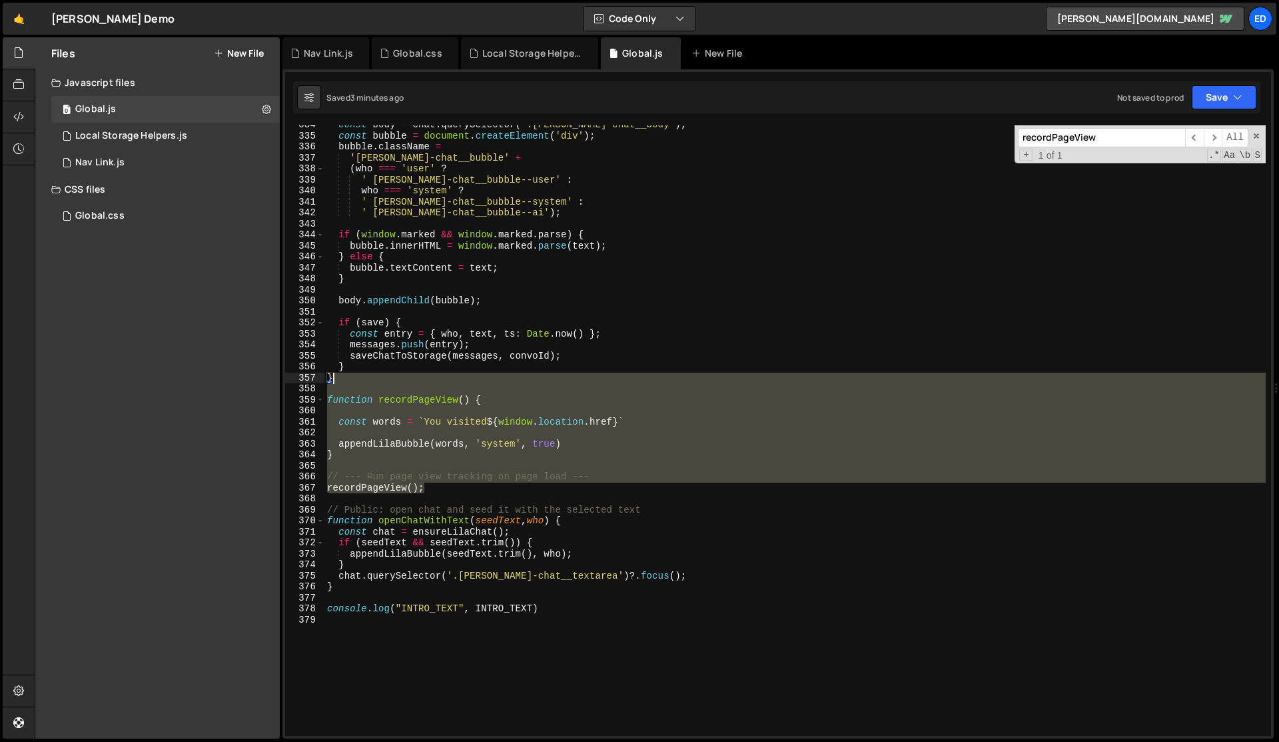
drag, startPoint x: 440, startPoint y: 487, endPoint x: 438, endPoint y: 380, distance: 106.6
click at [438, 380] on div "const body = chat . querySelector ( '.[PERSON_NAME]-chat__body' ) ; const bubbl…" at bounding box center [796, 435] width 942 height 632
type textarea "}"
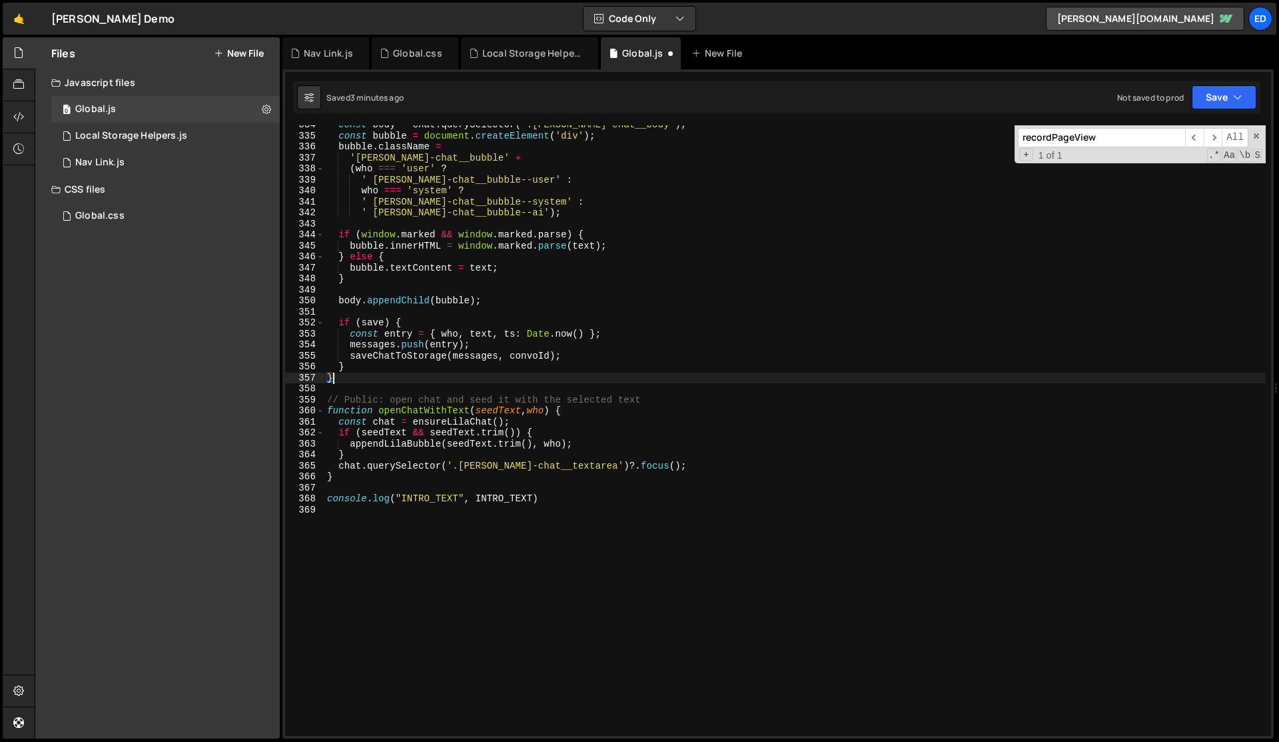
click at [424, 513] on div "const body = chat . querySelector ( '.[PERSON_NAME]-chat__body' ) ; const bubbl…" at bounding box center [796, 435] width 942 height 632
click at [413, 486] on div "const body = chat . querySelector ( '.[PERSON_NAME]-chat__body' ) ; const bubbl…" at bounding box center [796, 435] width 942 height 632
paste textarea "recordPageView();"
type textarea "recordPageView();"
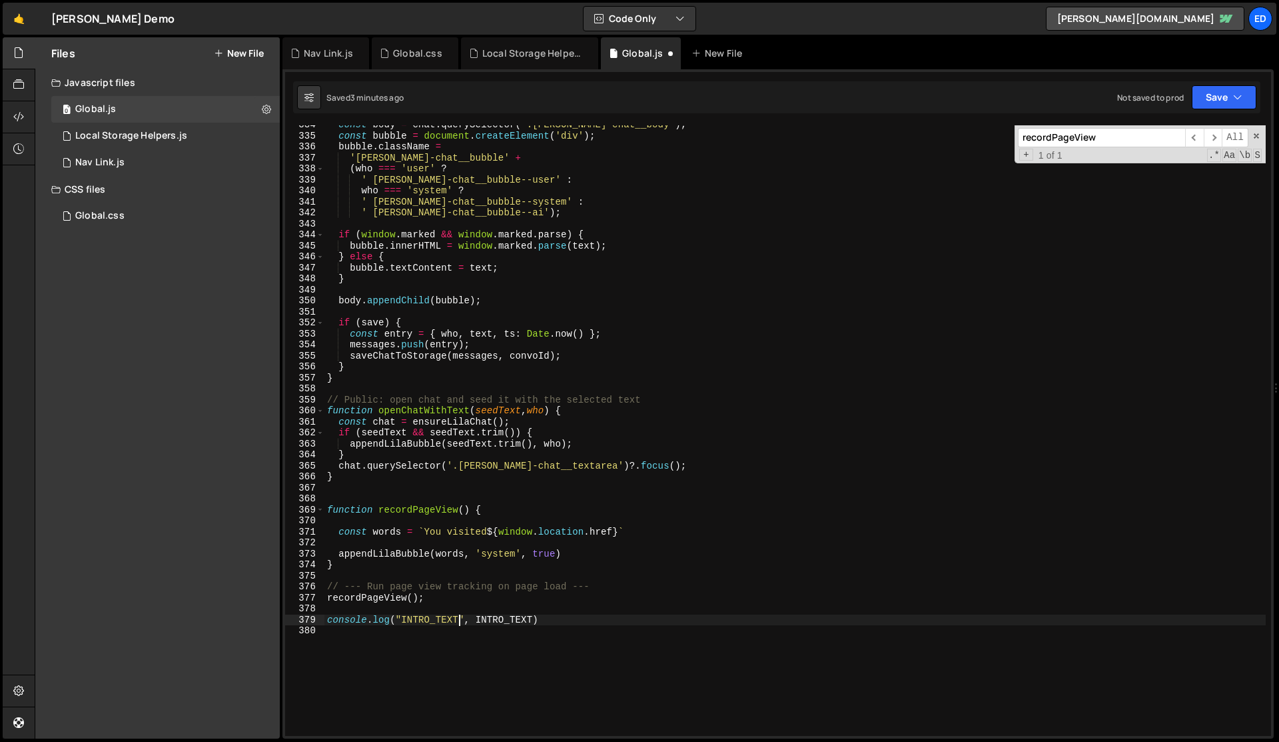
click at [456, 622] on div "const body = chat . querySelector ( '.[PERSON_NAME]-chat__body' ) ; const bubbl…" at bounding box center [796, 435] width 942 height 632
type textarea "console.log("INTRO_TEXT", INTRO_TEXT)"
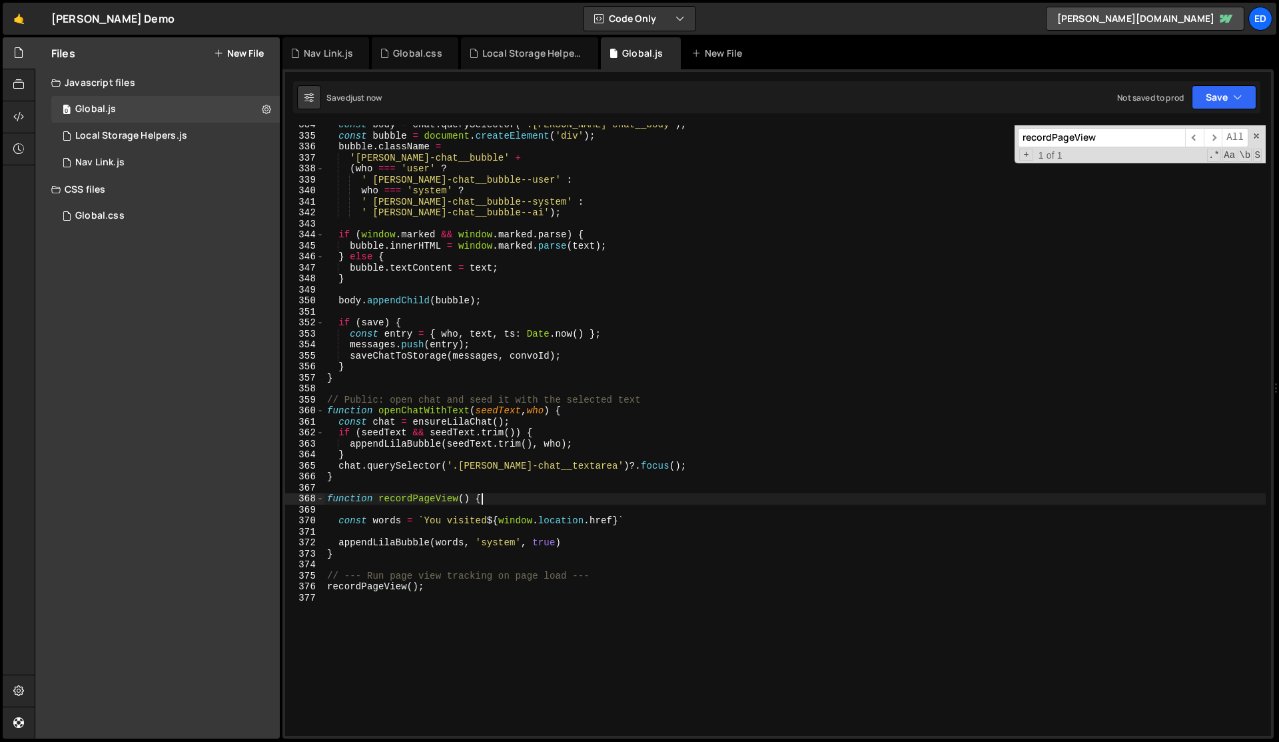
click at [488, 497] on div "const body = chat . querySelector ( '.[PERSON_NAME]-chat__body' ) ; const bubbl…" at bounding box center [796, 435] width 942 height 632
type textarea "function recordPageView() {"
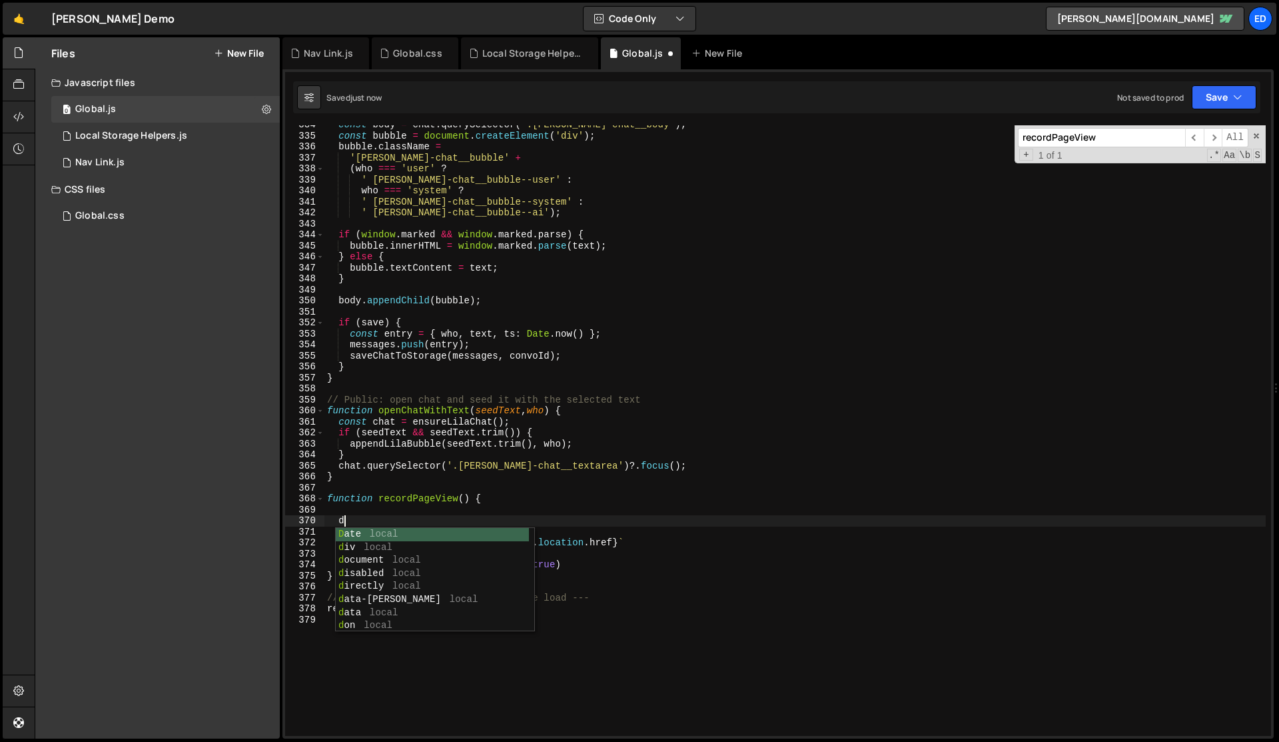
scroll to position [0, 0]
type textarea "debugger"
click at [601, 517] on div "const body = chat . querySelector ( '.[PERSON_NAME]-chat__body' ) ; const bubbl…" at bounding box center [796, 435] width 942 height 632
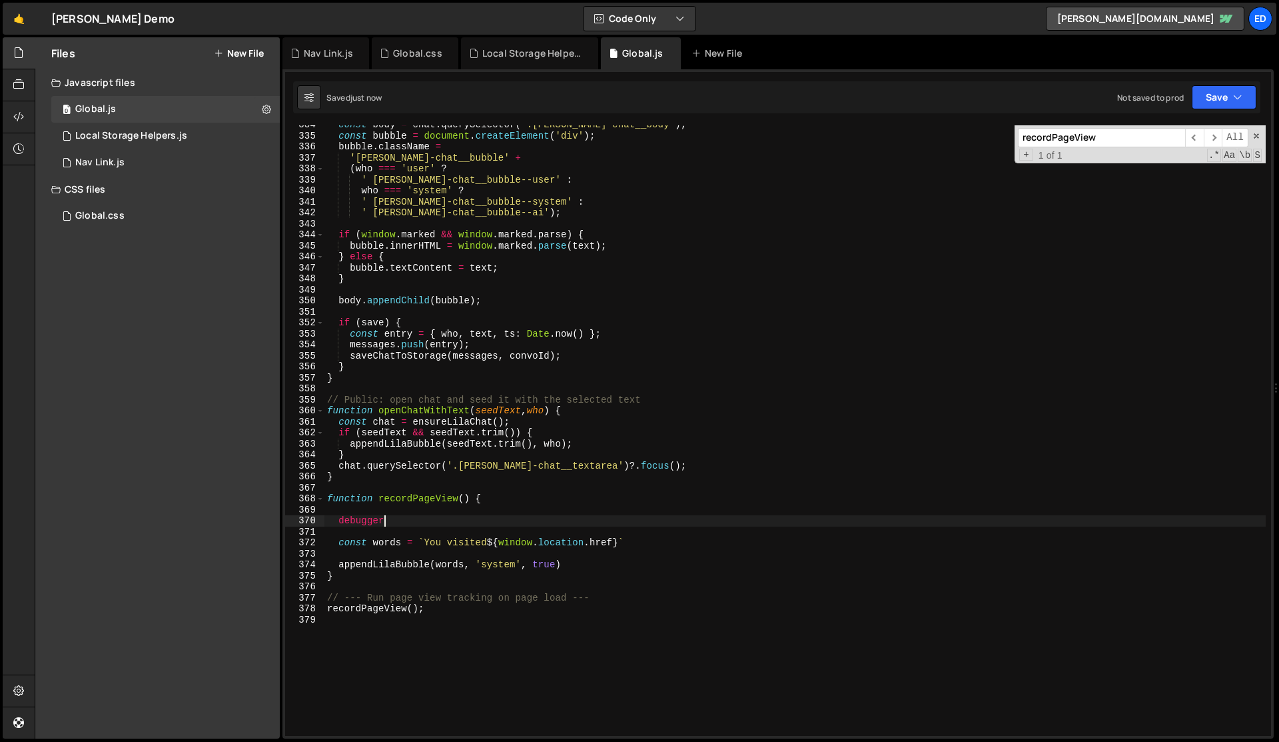
click at [602, 491] on div "const body = chat . querySelector ( '.[PERSON_NAME]-chat__body' ) ; const bubbl…" at bounding box center [796, 435] width 942 height 632
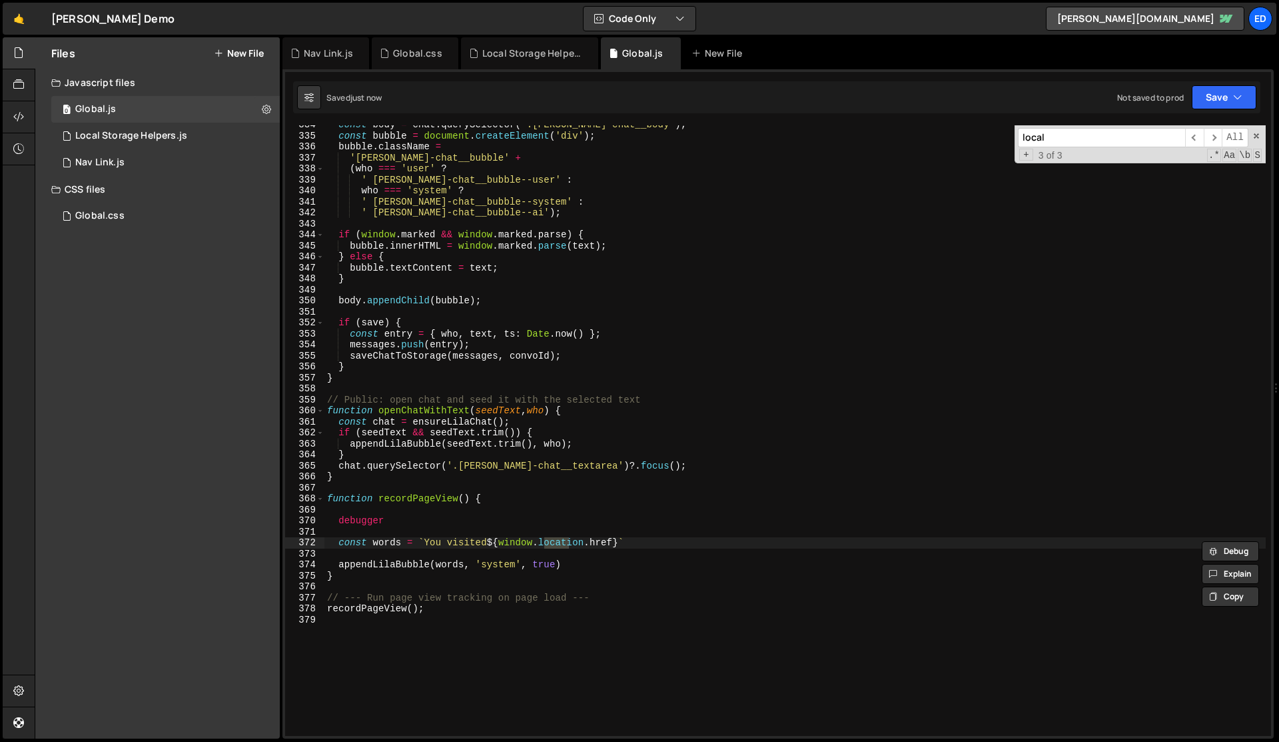
scroll to position [0, 0]
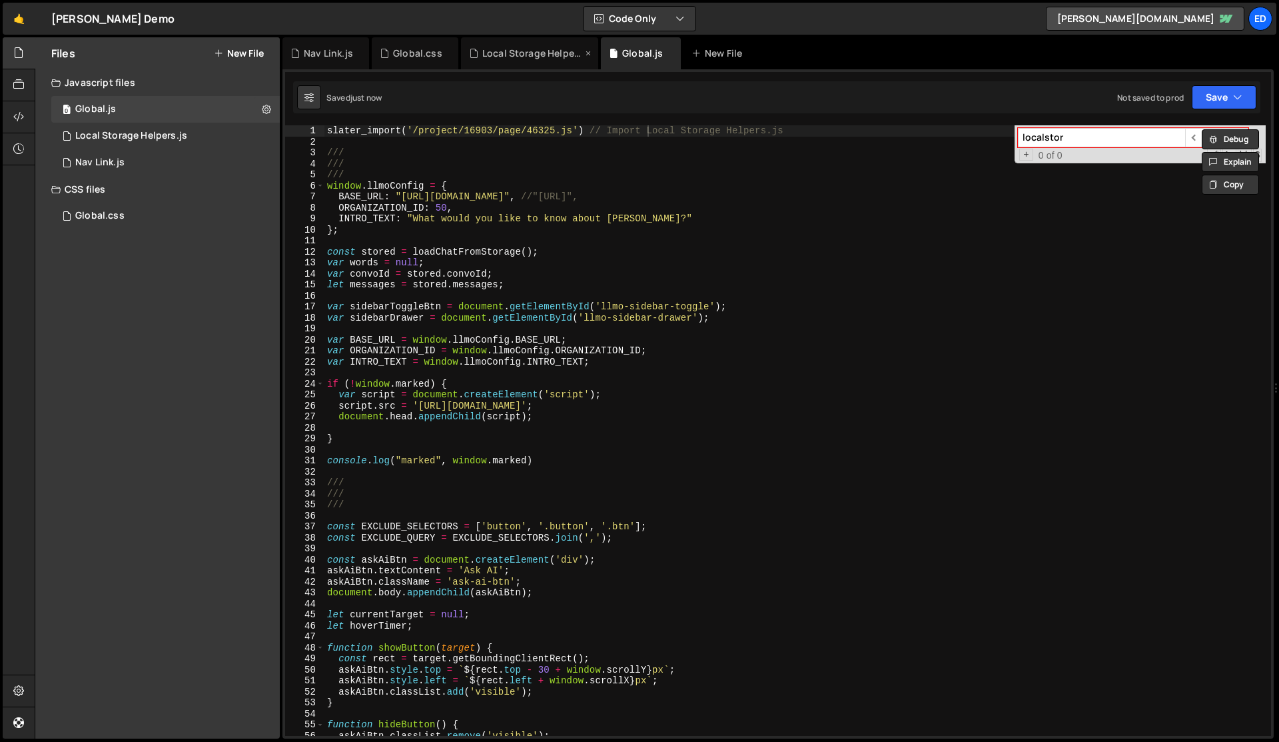
type input "localstor"
click at [504, 58] on div "Local Storage Helpers.js" at bounding box center [532, 53] width 100 height 13
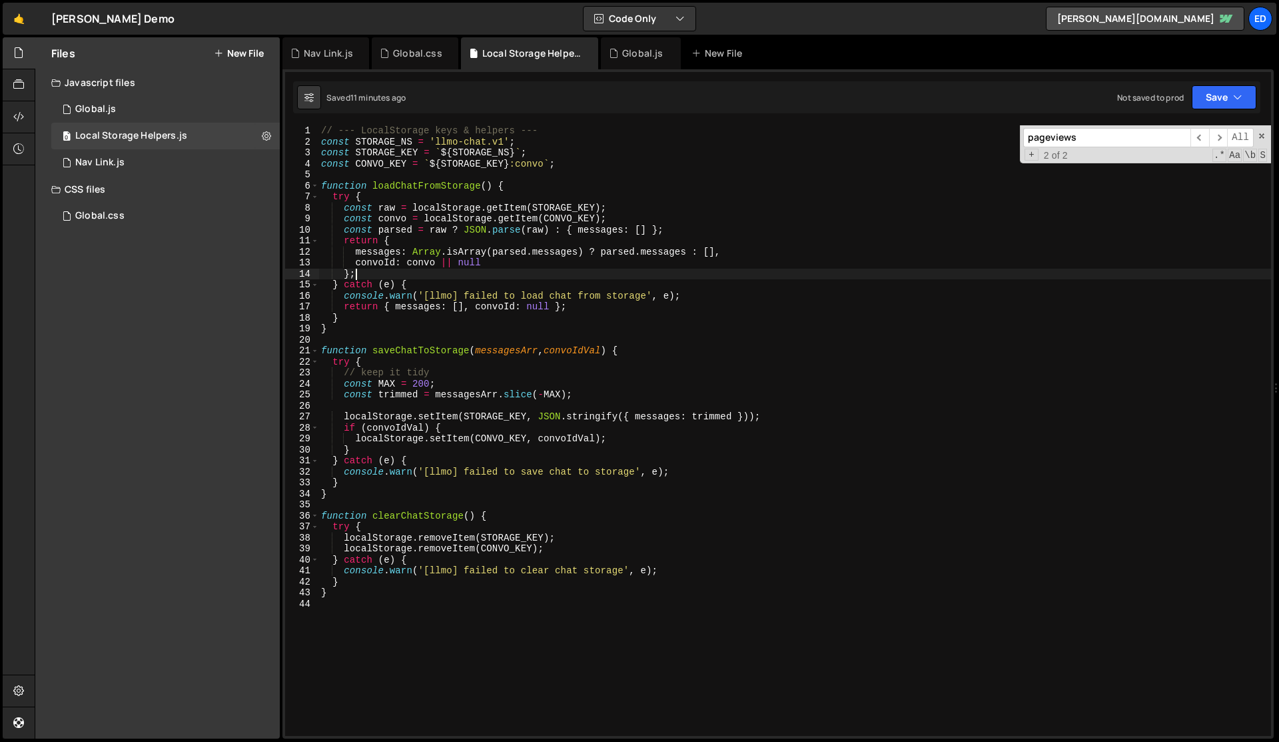
click at [460, 277] on div "// --- LocalStorage keys & helpers --- const STORAGE_NS = 'llmo-chat.v1' ; cons…" at bounding box center [795, 441] width 953 height 632
click at [437, 536] on div "// --- LocalStorage keys & helpers --- const STORAGE_NS = 'llmo-chat.v1' ; cons…" at bounding box center [795, 441] width 953 height 632
click at [443, 530] on div "// --- LocalStorage keys & helpers --- const STORAGE_NS = 'llmo-chat.v1' ; cons…" at bounding box center [795, 441] width 953 height 632
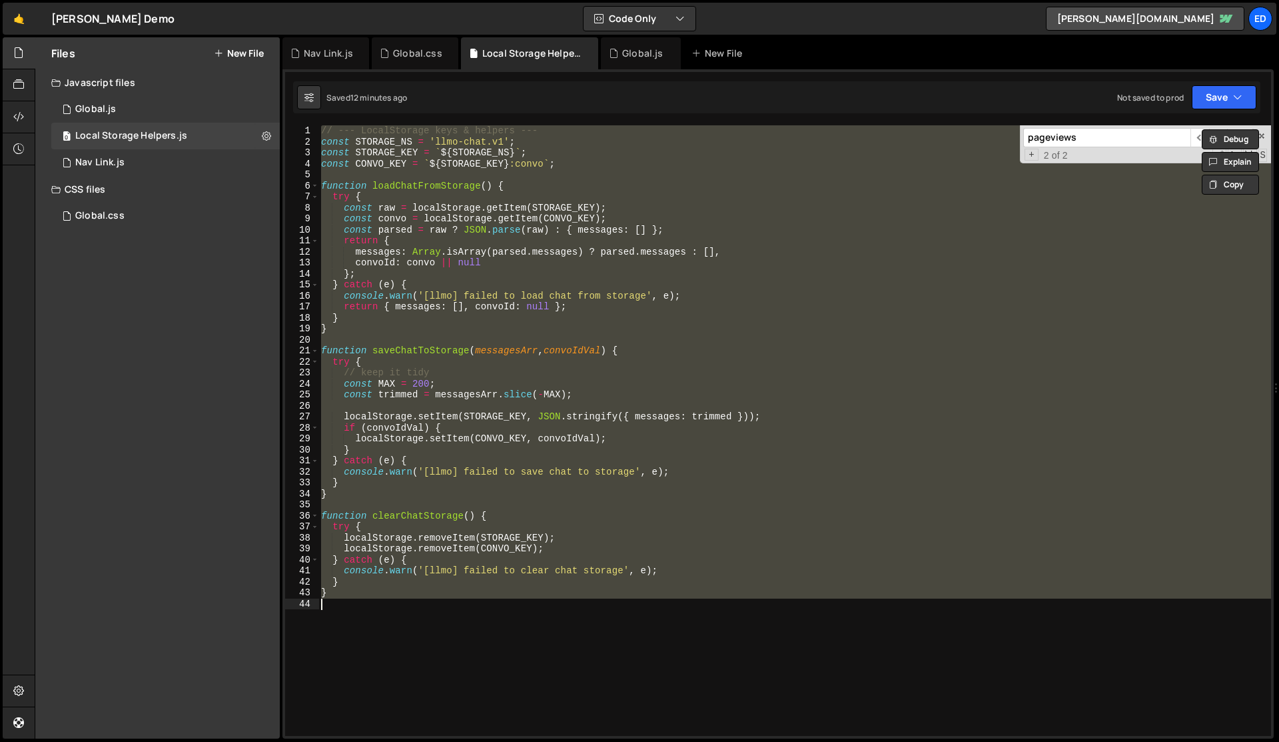
click at [420, 572] on div "// --- LocalStorage keys & helpers --- const STORAGE_NS = 'llmo-chat.v1' ; cons…" at bounding box center [795, 441] width 953 height 632
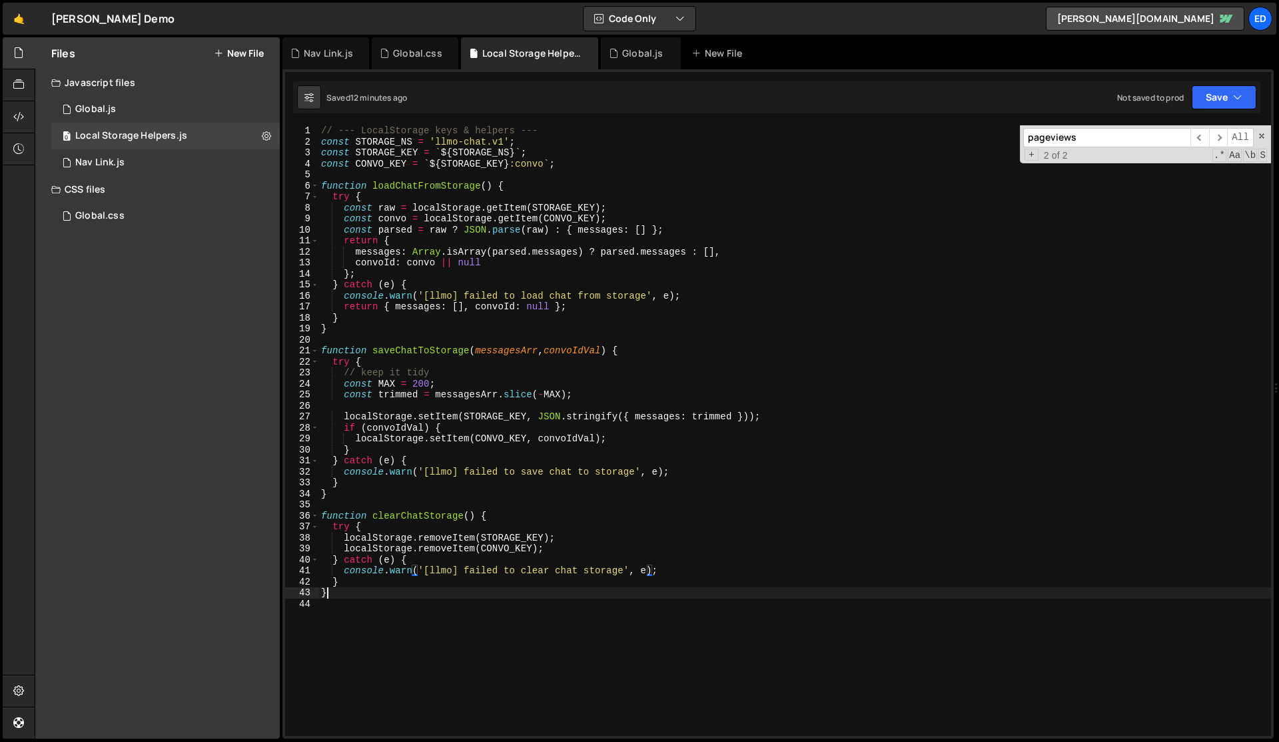
click at [414, 592] on div "// --- LocalStorage keys & helpers --- const STORAGE_NS = 'llmo-chat.v1' ; cons…" at bounding box center [795, 441] width 953 height 632
type textarea "}"
paste textarea "}"
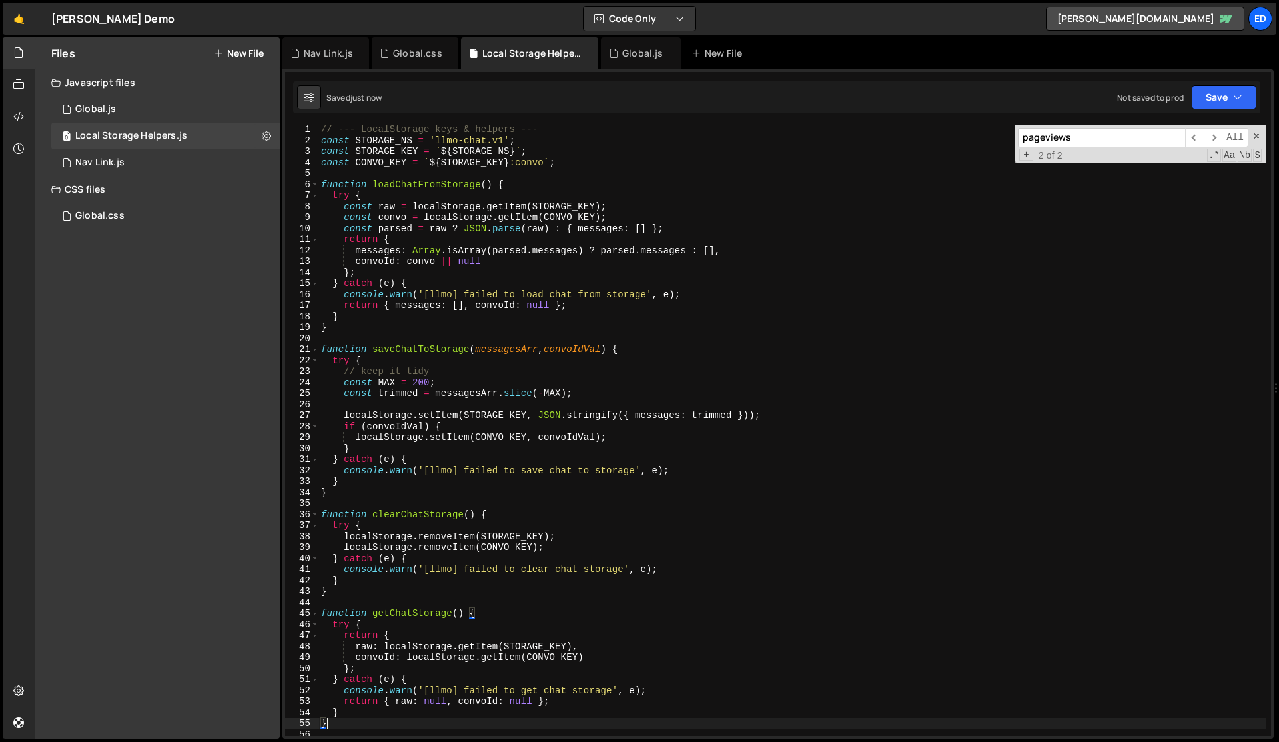
scroll to position [31, 0]
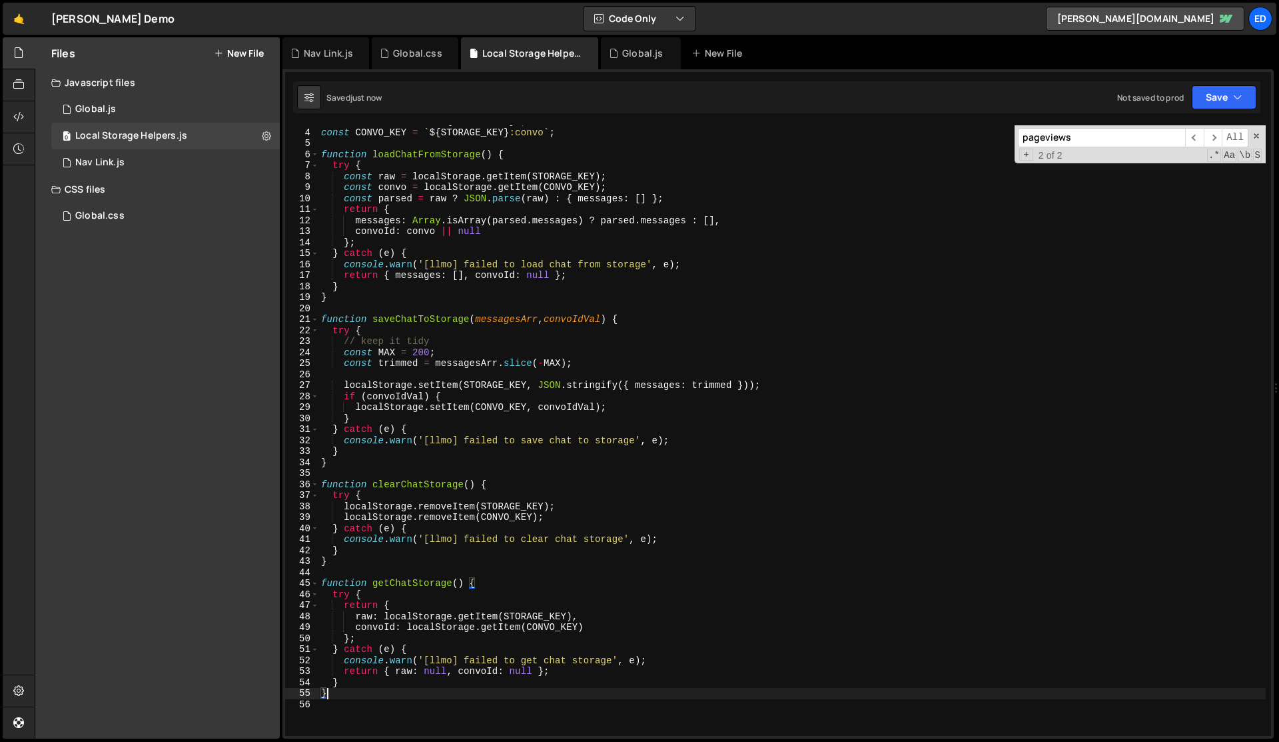
click at [421, 582] on div "const STORAGE_KEY = ` ${ STORAGE_NS } ` ; const CONVO_KEY = ` ${ STORAGE_KEY } …" at bounding box center [793, 432] width 948 height 632
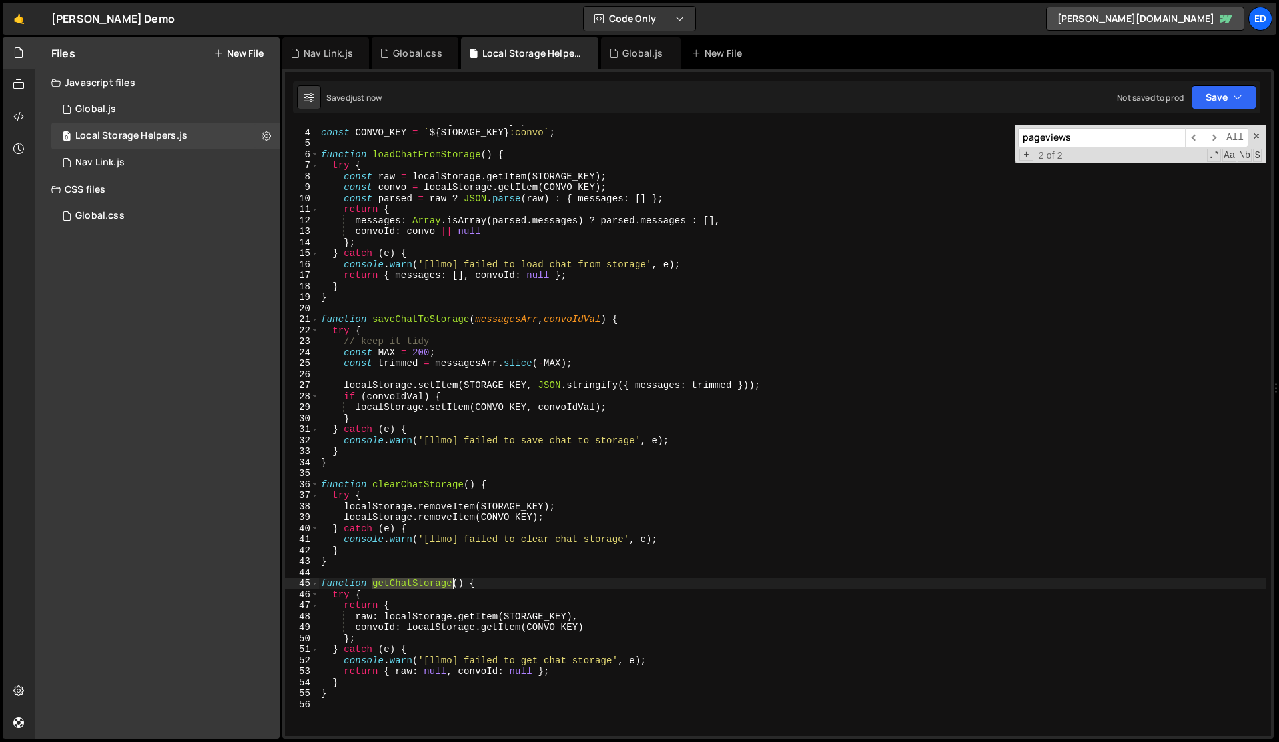
click at [421, 582] on div "const STORAGE_KEY = ` ${ STORAGE_NS } ` ; const CONVO_KEY = ` ${ STORAGE_KEY } …" at bounding box center [793, 432] width 948 height 632
type textarea "function getChatStorage() {"
click at [624, 57] on div "Global.js" at bounding box center [642, 53] width 41 height 13
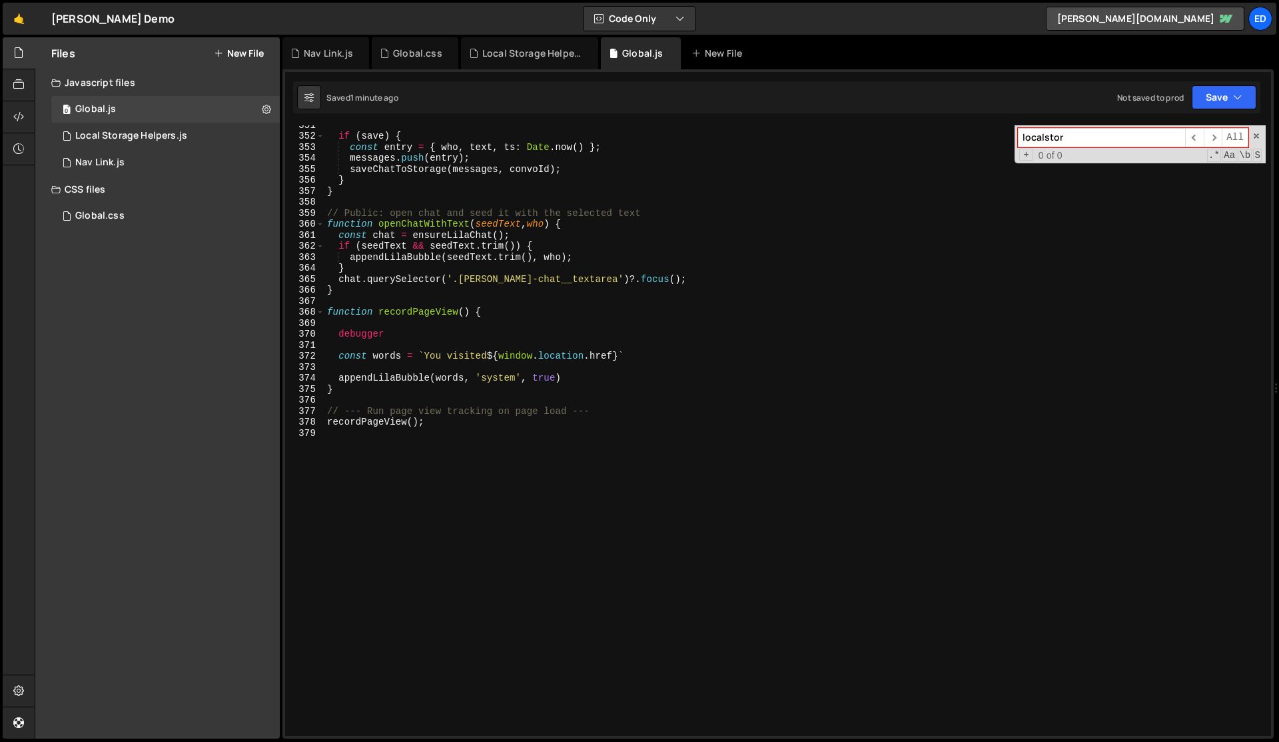
scroll to position [3763, 0]
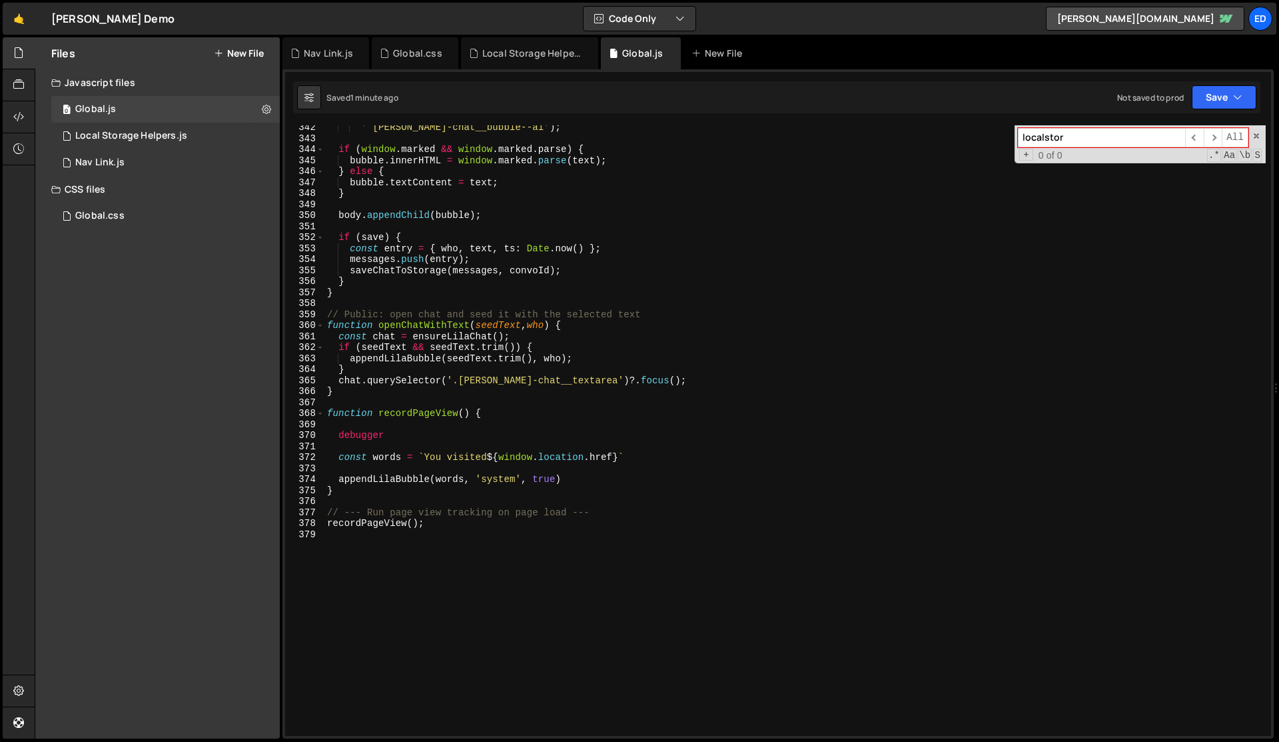
click at [411, 438] on div "' [PERSON_NAME]-chat__bubble--ai' ) ; if ( window . marked && window . marked .…" at bounding box center [796, 438] width 942 height 632
type textarea "debugger"
click at [411, 438] on div "' [PERSON_NAME]-chat__bubble--ai' ) ; if ( window . marked && window . marked .…" at bounding box center [796, 438] width 942 height 632
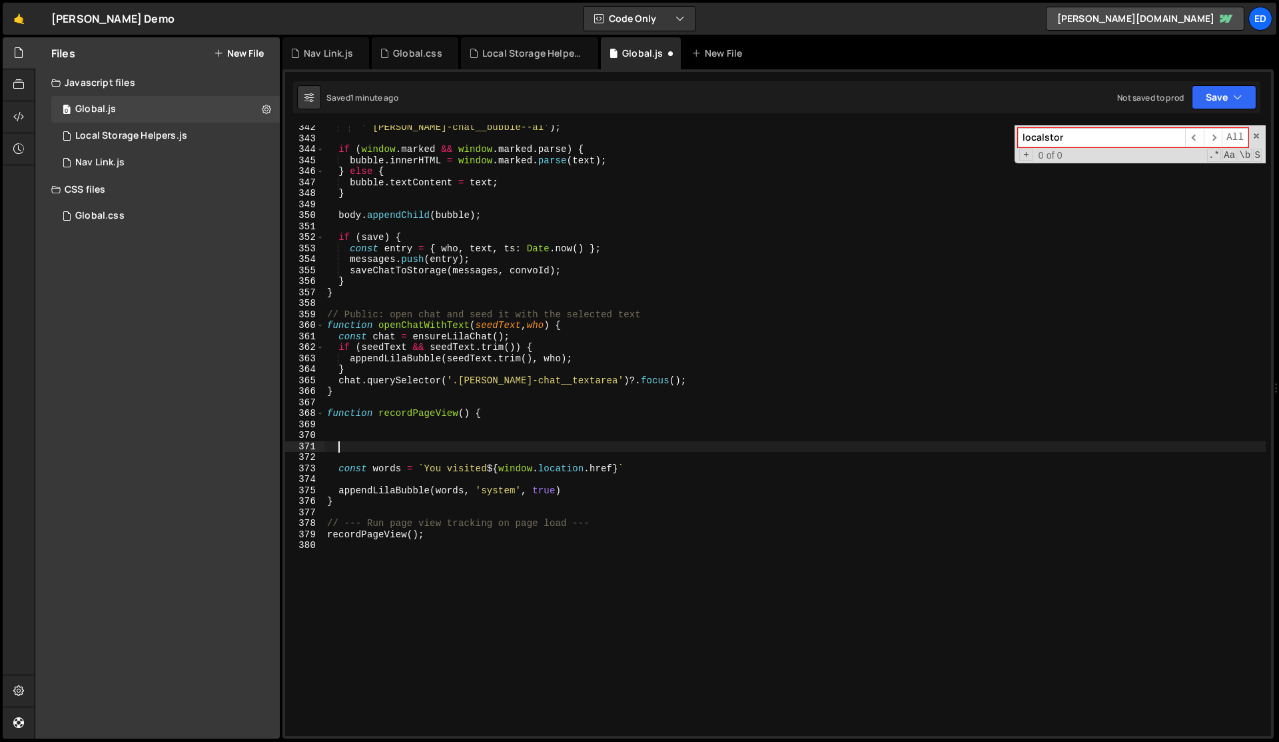
type textarea "debugger"
paste textarea "getChatStorage"
click at [411, 438] on div "' [PERSON_NAME]-chat__bubble--ai' ) ; if ( window . marked && window . marked .…" at bounding box center [796, 438] width 942 height 632
type textarea "debugger"
click at [411, 438] on div "' [PERSON_NAME]-chat__bubble--ai' ) ; if ( window . marked && window . marked .…" at bounding box center [796, 438] width 942 height 632
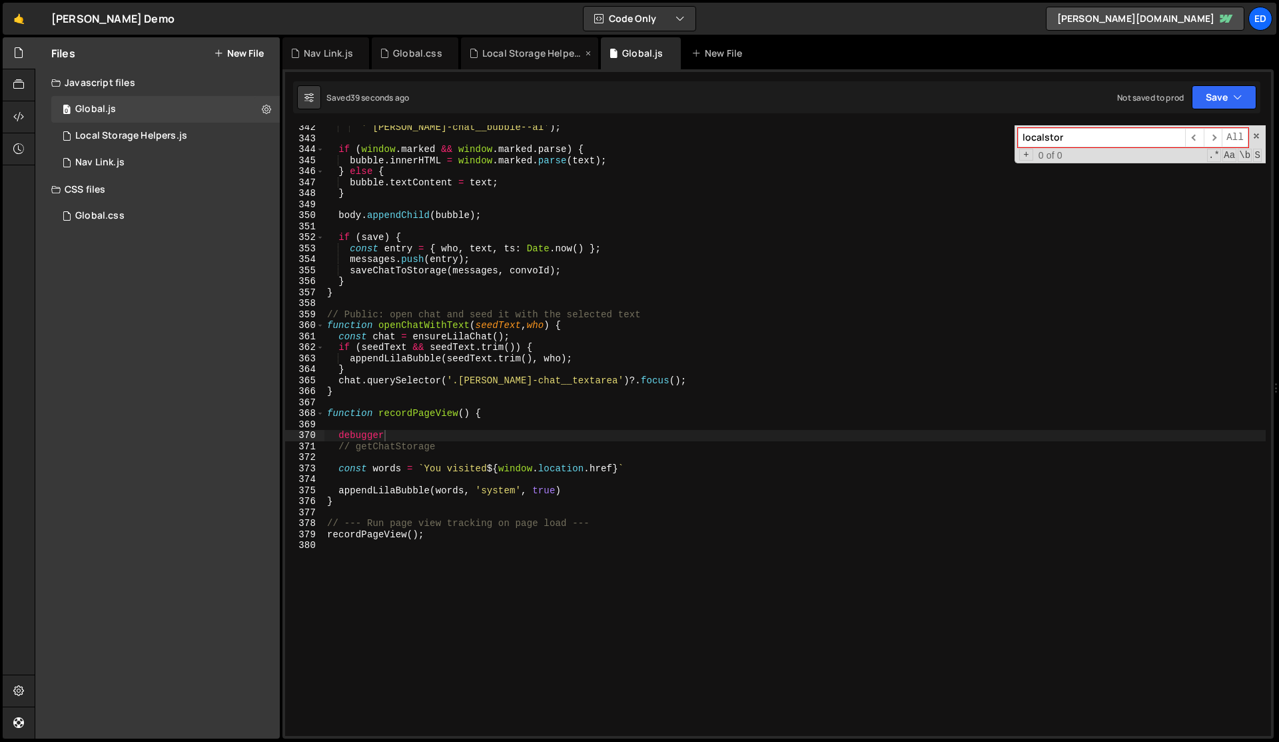
click at [524, 57] on div "Local Storage Helpers.js" at bounding box center [532, 53] width 100 height 13
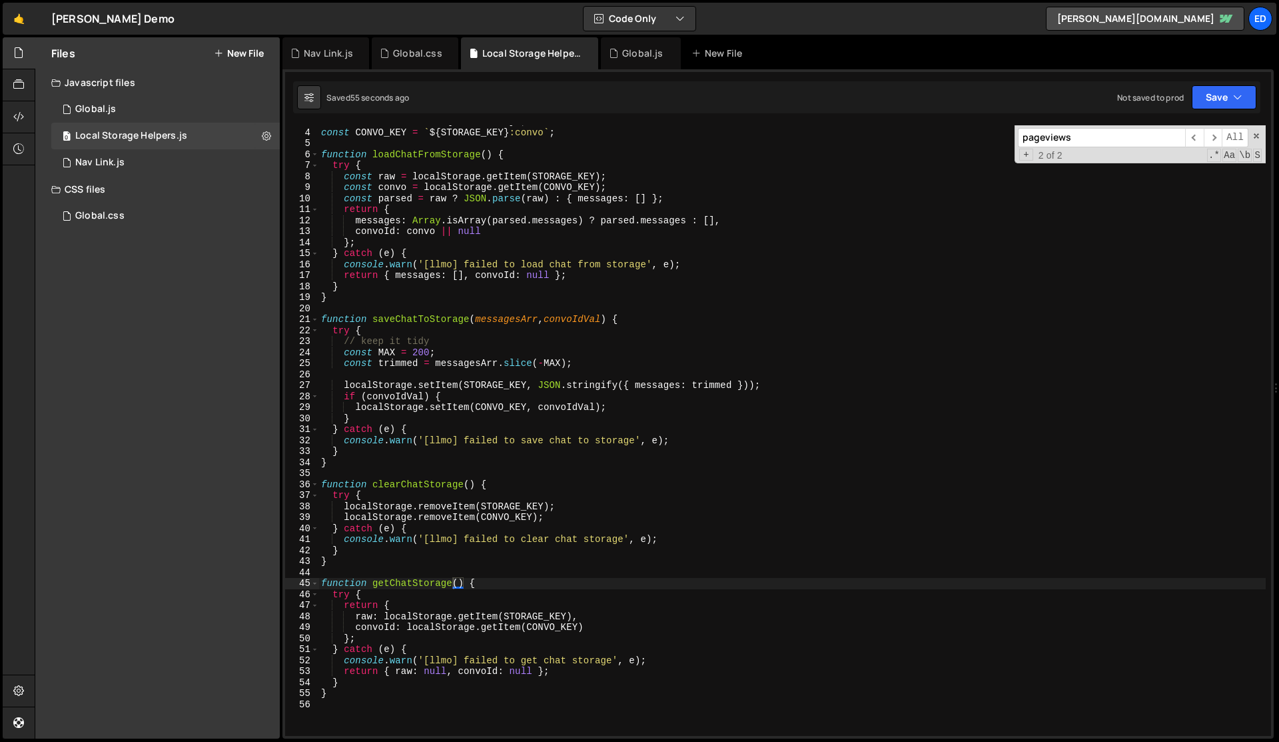
click at [515, 431] on div "const STORAGE_KEY = ` ${ STORAGE_NS } ` ; const CONVO_KEY = ` ${ STORAGE_KEY } …" at bounding box center [793, 432] width 948 height 632
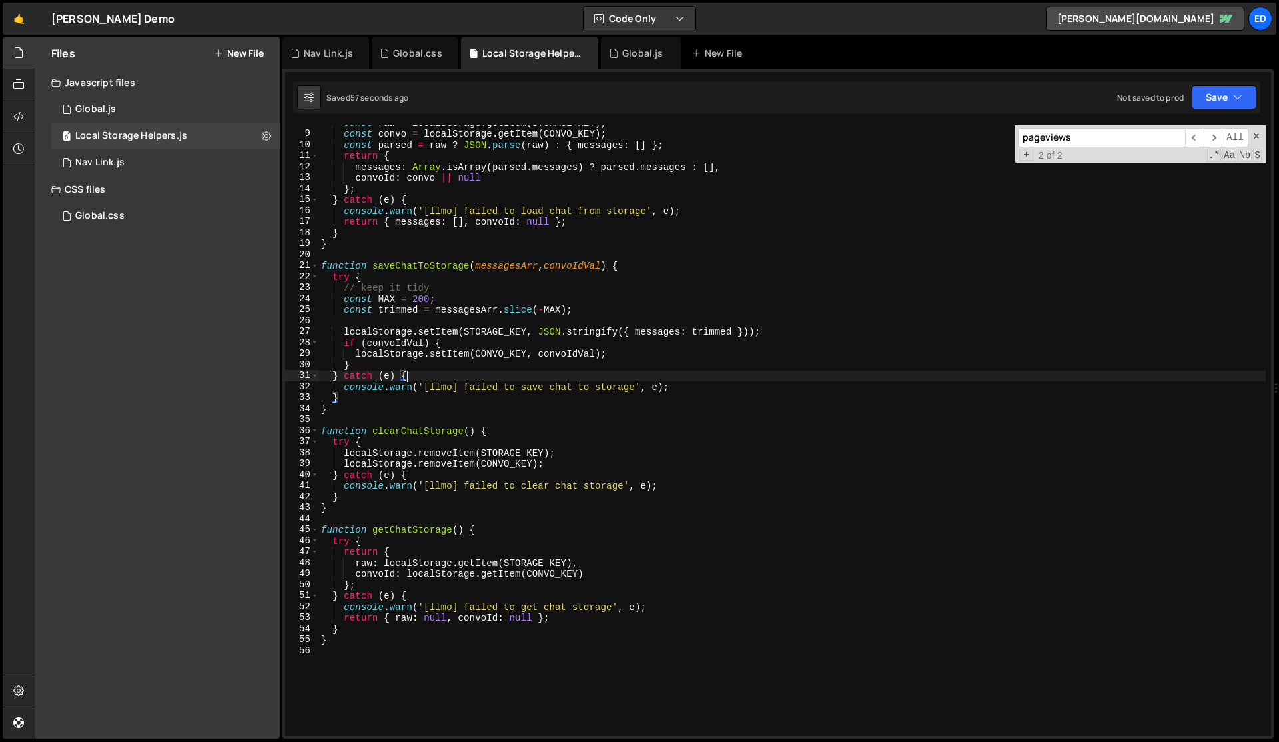
scroll to position [88, 0]
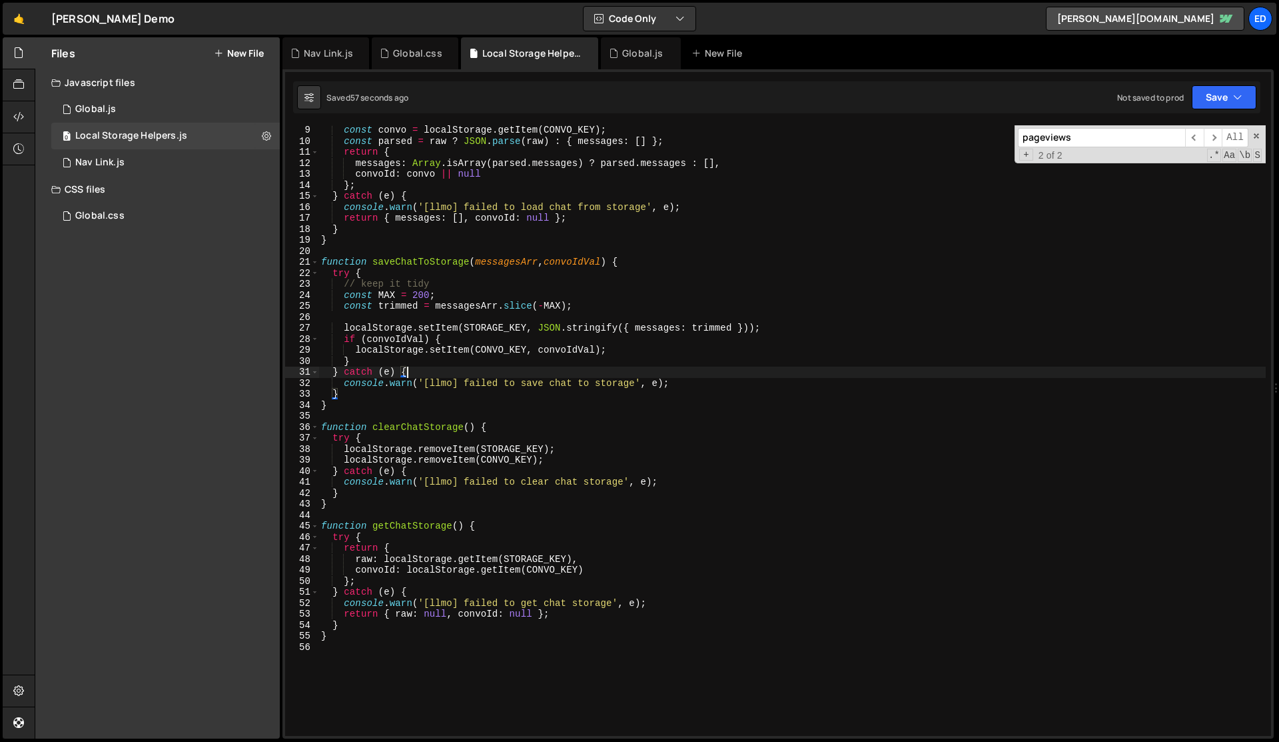
click at [518, 506] on div "const convo = localStorage . getItem ( CONVO_KEY ) ; const parsed = raw ? JSON …" at bounding box center [793, 441] width 948 height 632
click at [433, 525] on div "const convo = localStorage . getItem ( CONVO_KEY ) ; const parsed = raw ? JSON …" at bounding box center [793, 441] width 948 height 632
type textarea "function getChatStorage() {"
click at [433, 525] on div "const convo = localStorage . getItem ( CONVO_KEY ) ; const parsed = raw ? JSON …" at bounding box center [793, 441] width 948 height 632
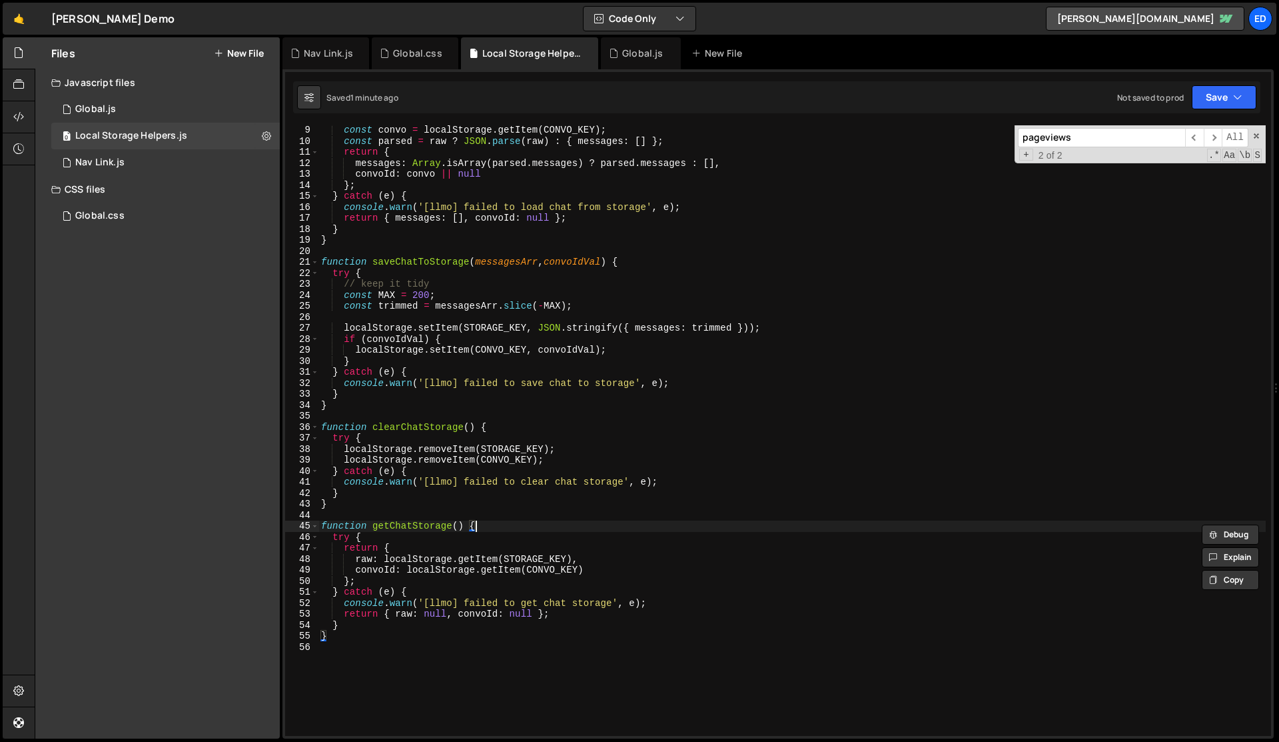
click at [495, 524] on div "const convo = localStorage . getItem ( CONVO_KEY ) ; const parsed = raw ? JSON …" at bounding box center [793, 441] width 948 height 632
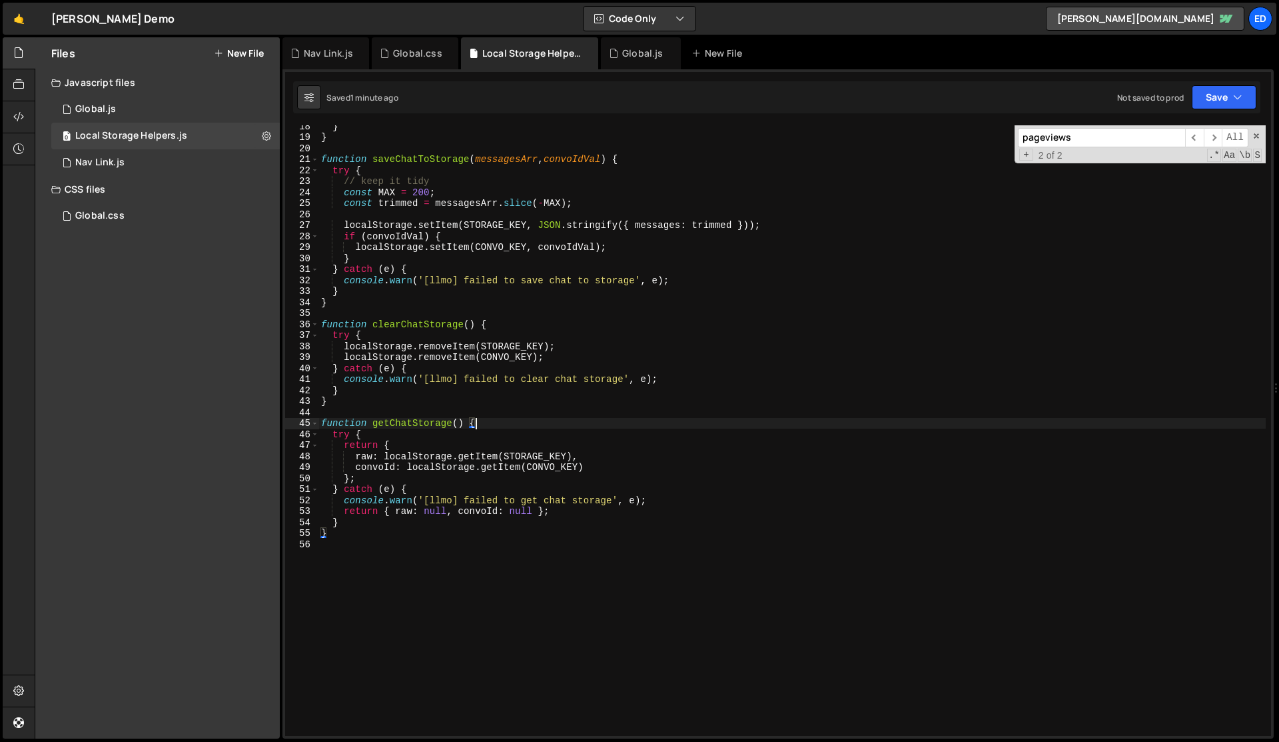
scroll to position [193, 0]
click at [628, 44] on div "Global.js" at bounding box center [641, 53] width 80 height 32
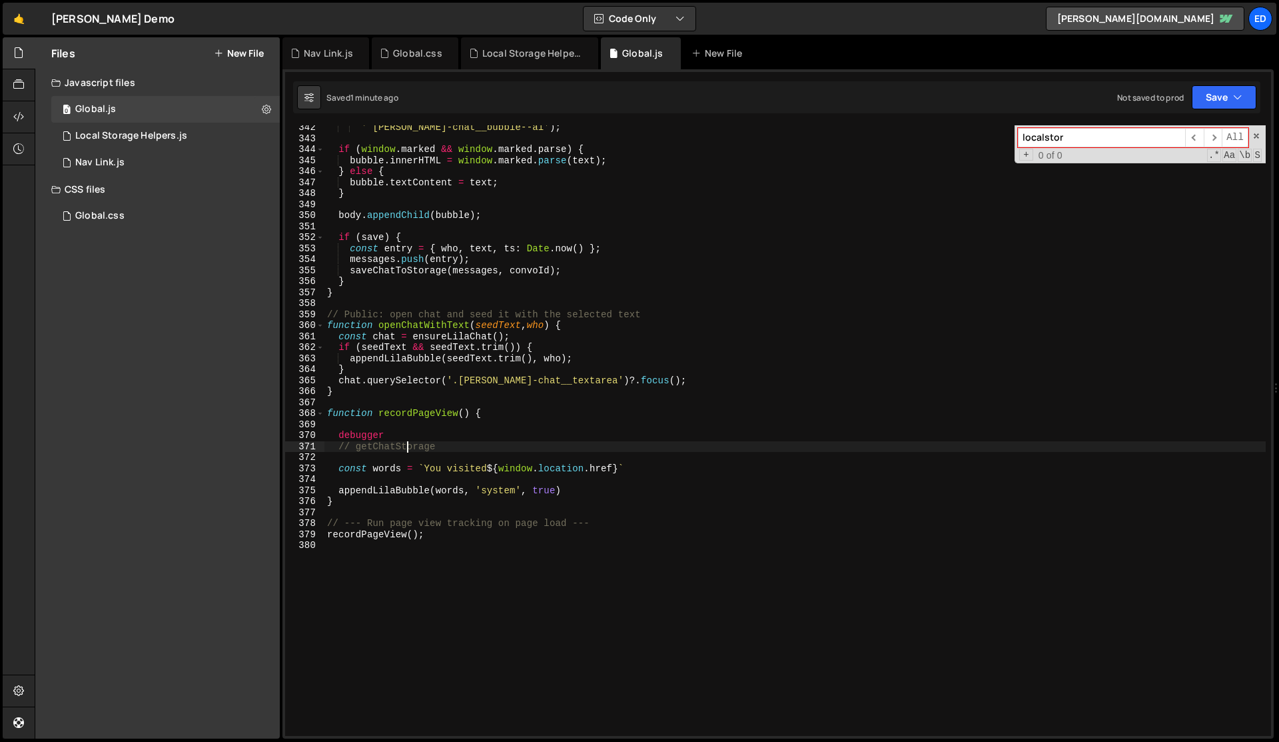
click at [409, 447] on div "' [PERSON_NAME]-chat__bubble--ai' ) ; if ( window . marked && window . marked .…" at bounding box center [796, 438] width 942 height 632
type textarea "//"
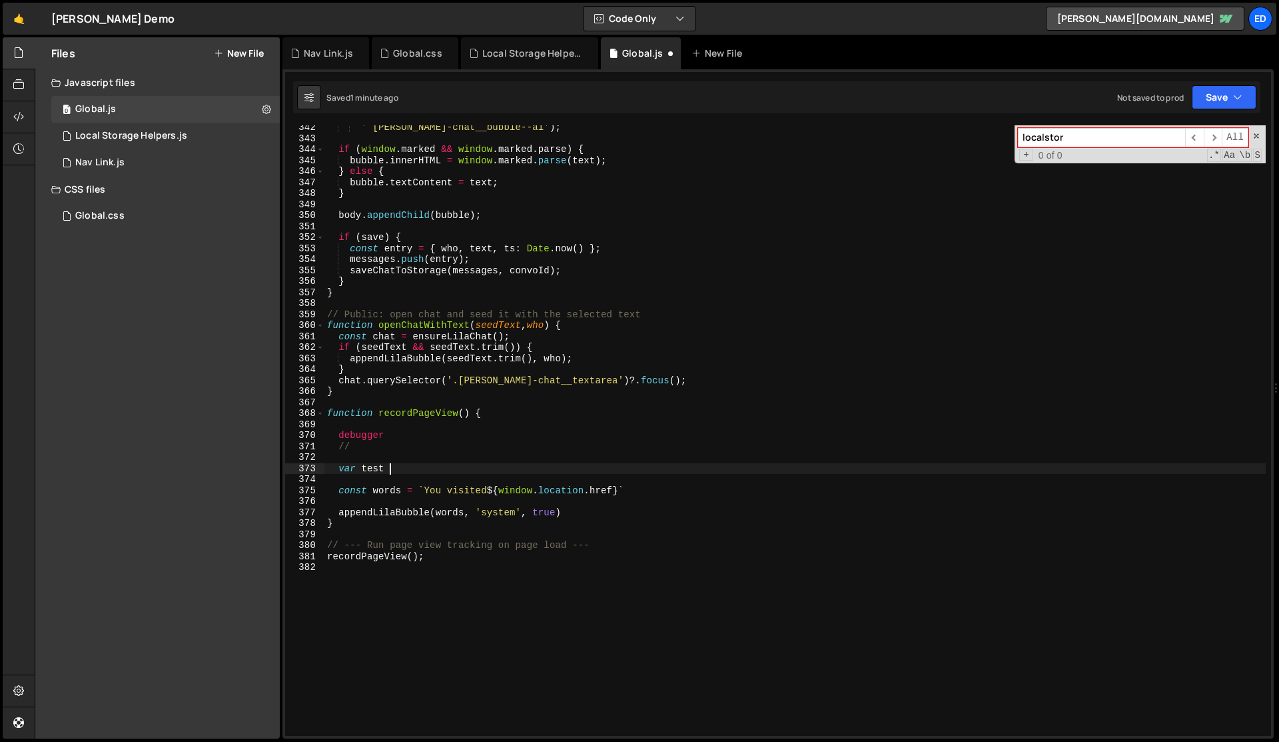
scroll to position [0, 4]
paste textarea "getChatStorage"
type textarea "var test = getChatStorage()"
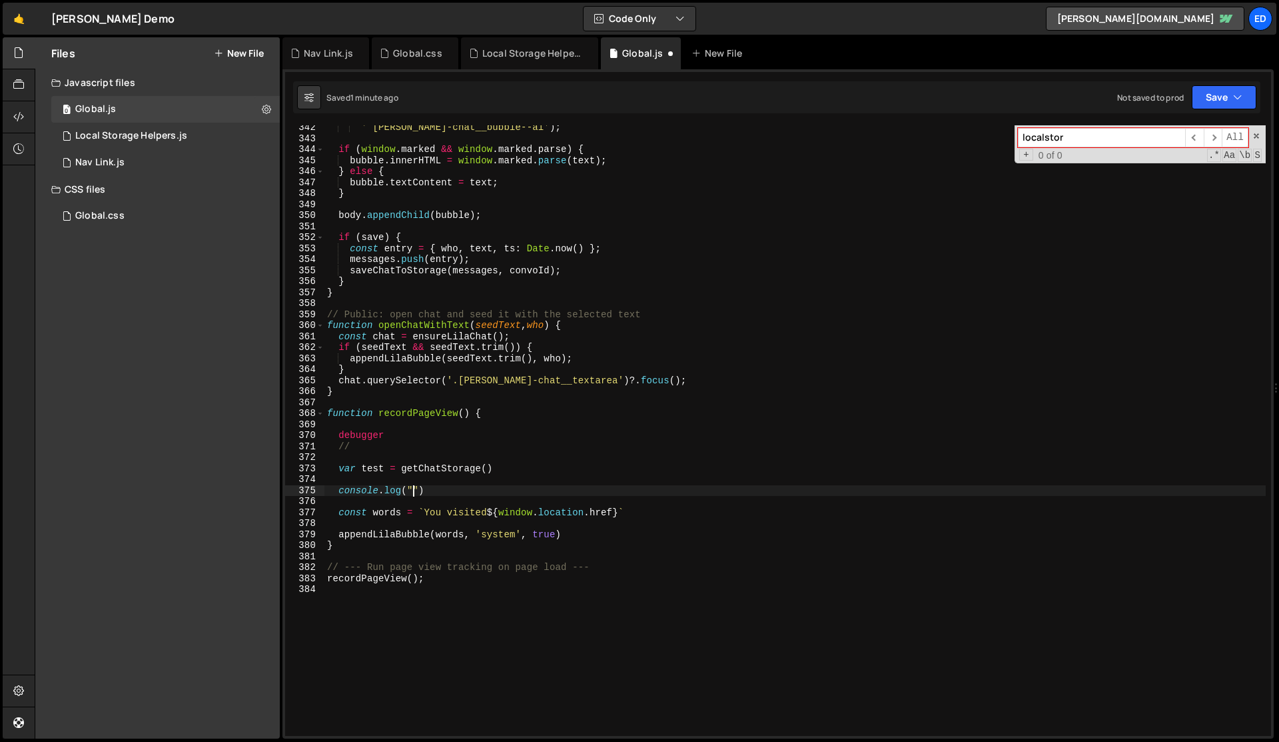
scroll to position [0, 5]
paste textarea "getChatStorage")"
click at [474, 444] on div "' [PERSON_NAME]-chat__bubble--ai' ) ; if ( window . marked && window . marked .…" at bounding box center [796, 438] width 942 height 632
click at [409, 437] on div "' [PERSON_NAME]-chat__bubble--ai' ) ; if ( window . marked && window . marked .…" at bounding box center [796, 438] width 942 height 632
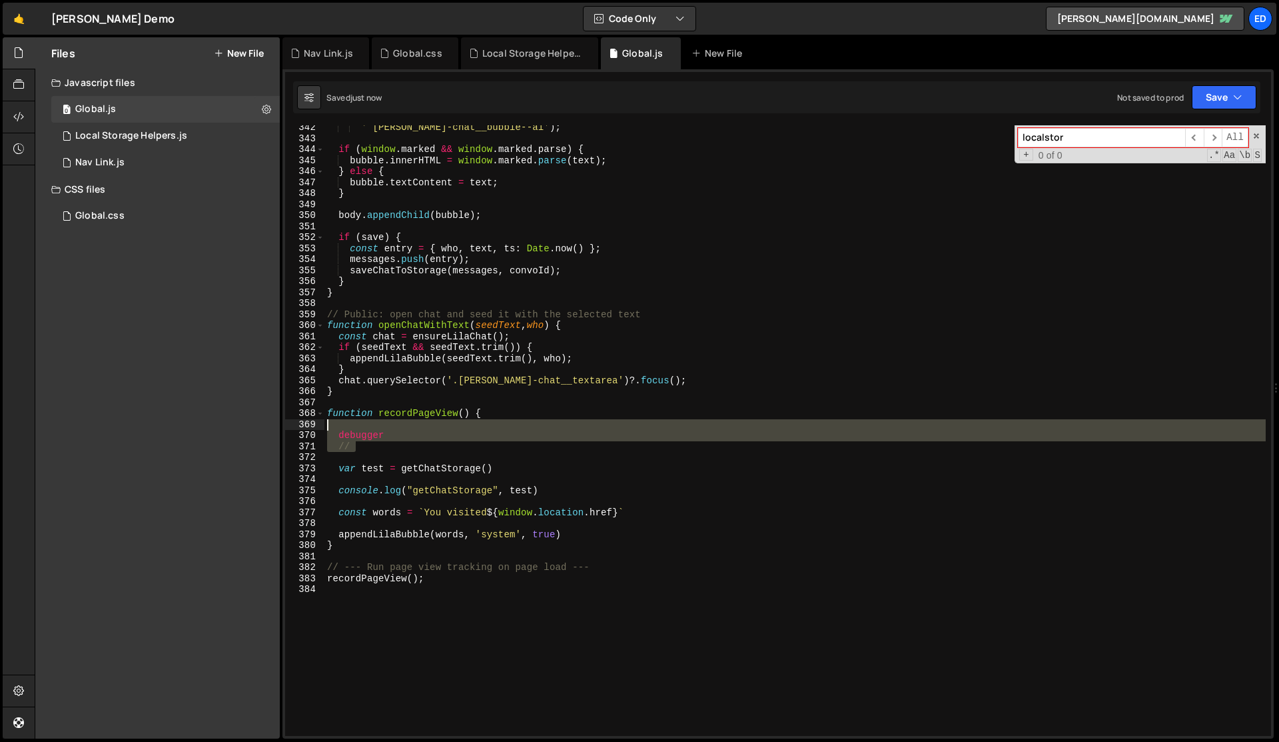
drag, startPoint x: 403, startPoint y: 445, endPoint x: 398, endPoint y: 429, distance: 16.7
click at [398, 429] on div "' [PERSON_NAME]-chat__bubble--ai' ) ; if ( window . marked && window . marked .…" at bounding box center [796, 438] width 942 height 632
type textarea "debugger"
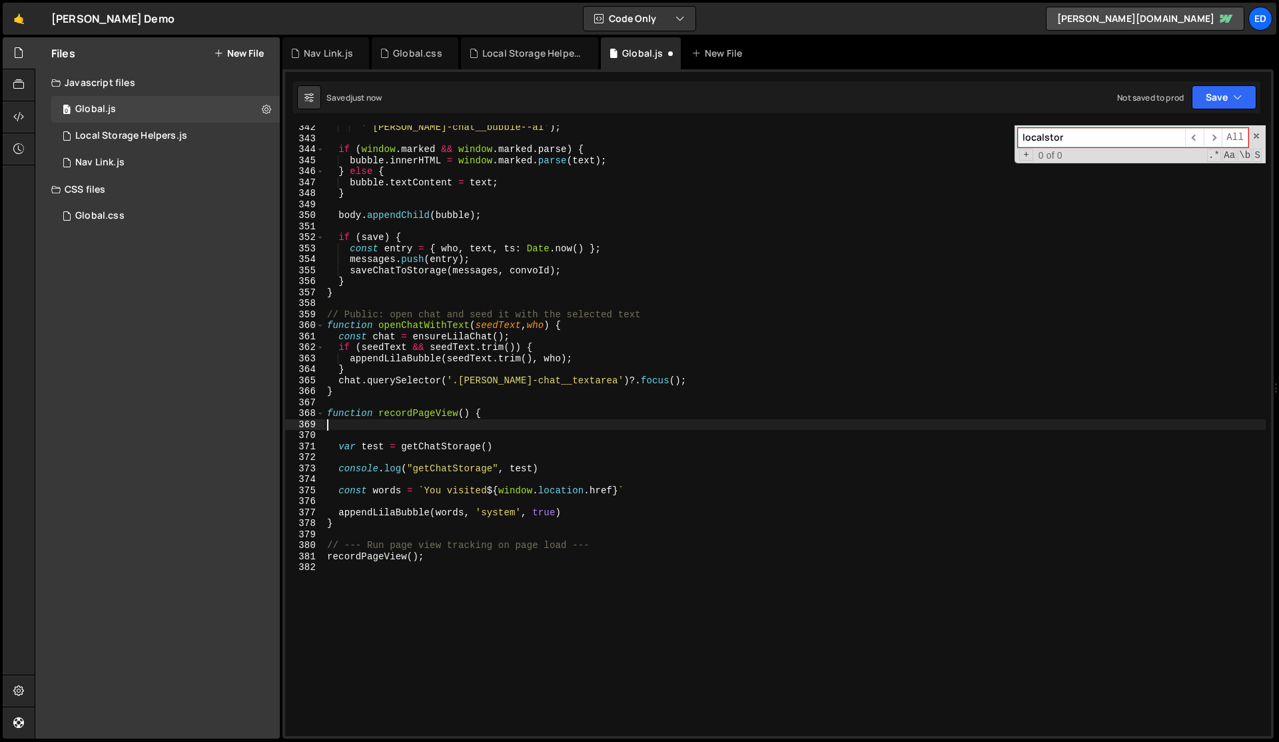
scroll to position [0, 0]
type textarea "function recordPageView() {"
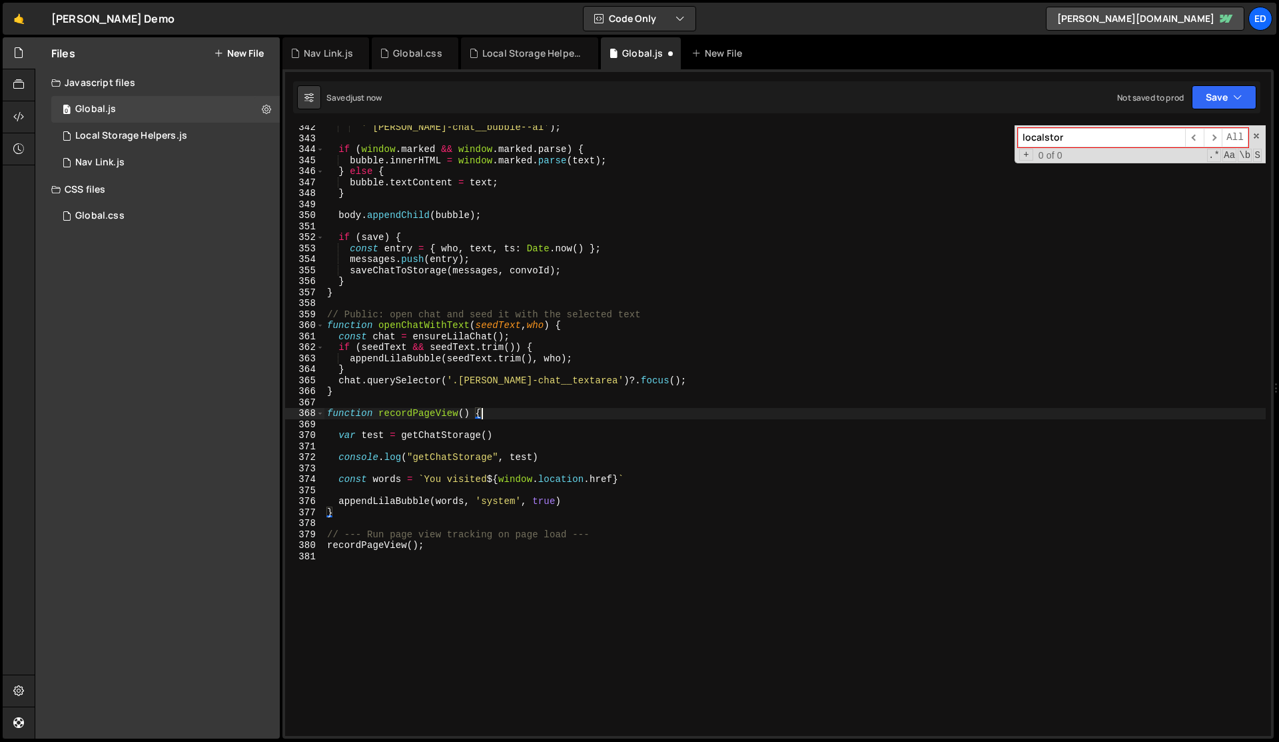
click at [472, 443] on div "' [PERSON_NAME]-chat__bubble--ai' ) ; if ( window . marked && window . marked .…" at bounding box center [796, 438] width 942 height 632
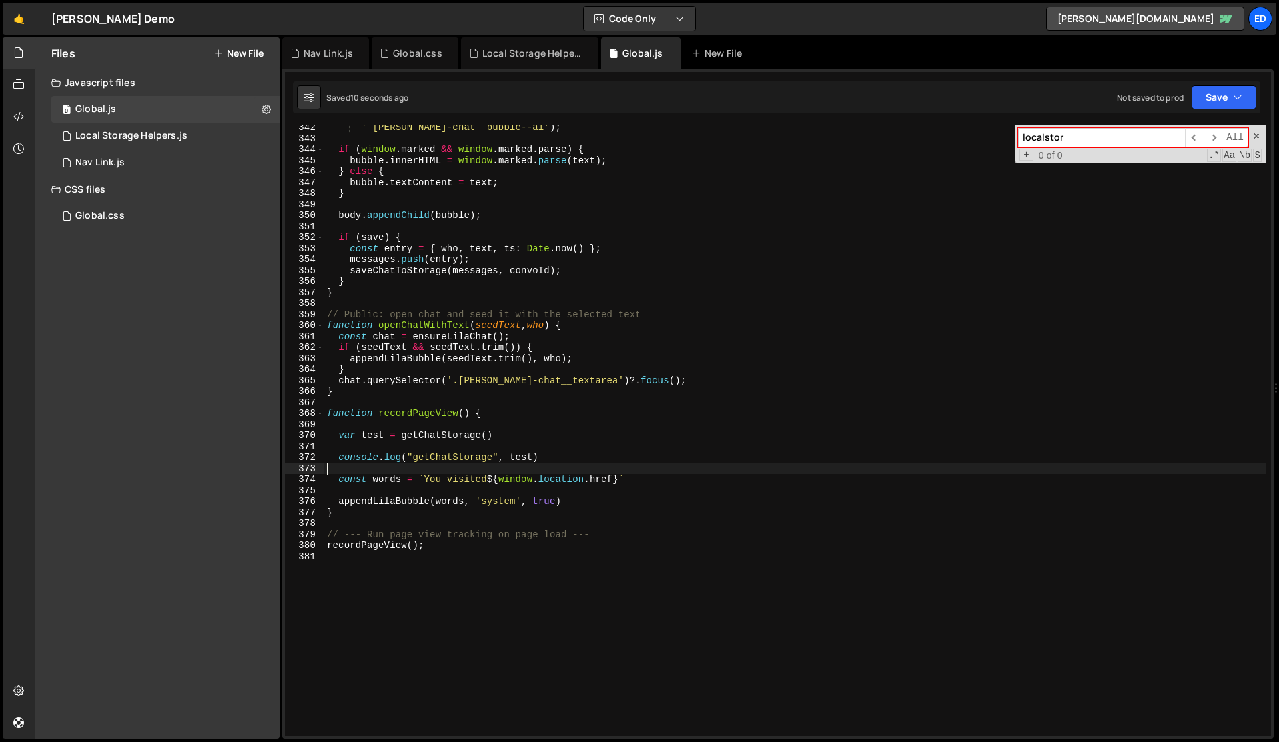
click at [556, 463] on div "' [PERSON_NAME]-chat__bubble--ai' ) ; if ( window . marked && window . marked .…" at bounding box center [796, 438] width 942 height 632
click at [552, 458] on div "' [PERSON_NAME]-chat__bubble--ai' ) ; if ( window . marked && window . marked .…" at bounding box center [796, 438] width 942 height 632
type textarea "console.log("getChatStorage", test)"
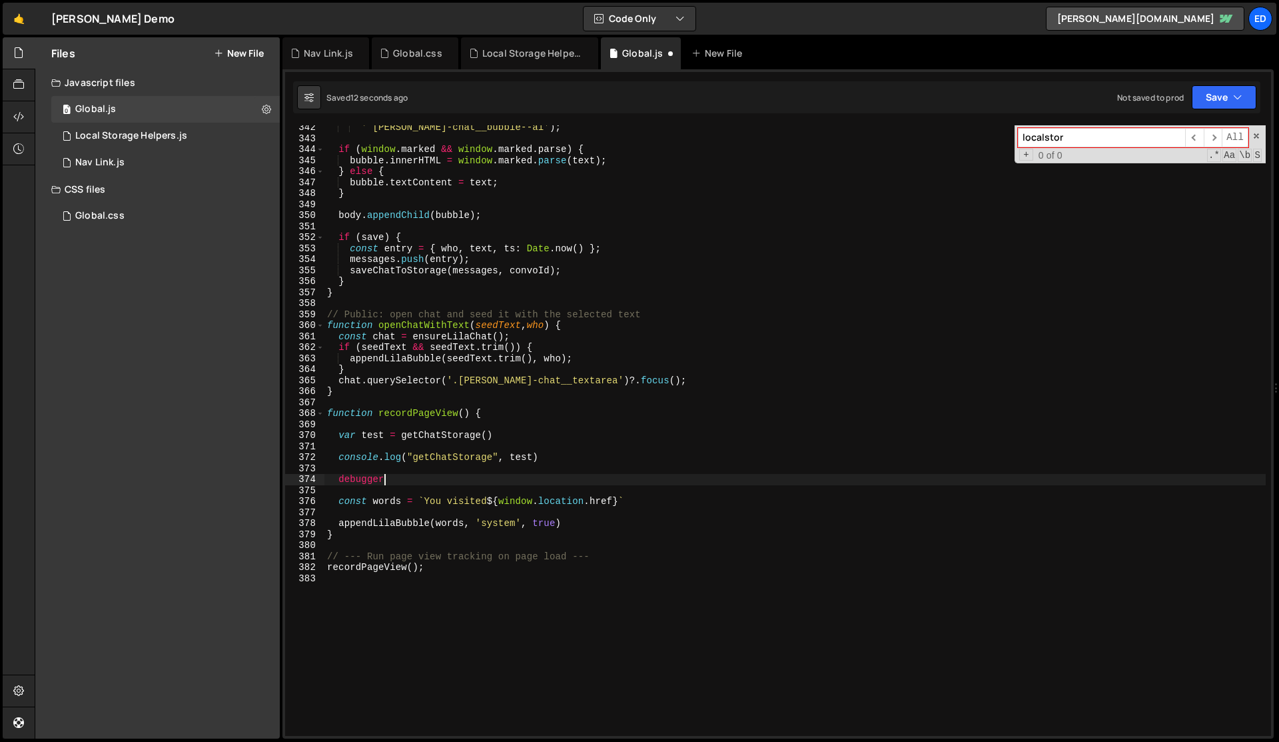
scroll to position [0, 3]
click at [588, 453] on div "' [PERSON_NAME]-chat__bubble--ai' ) ; if ( window . marked && window . marked .…" at bounding box center [796, 438] width 942 height 632
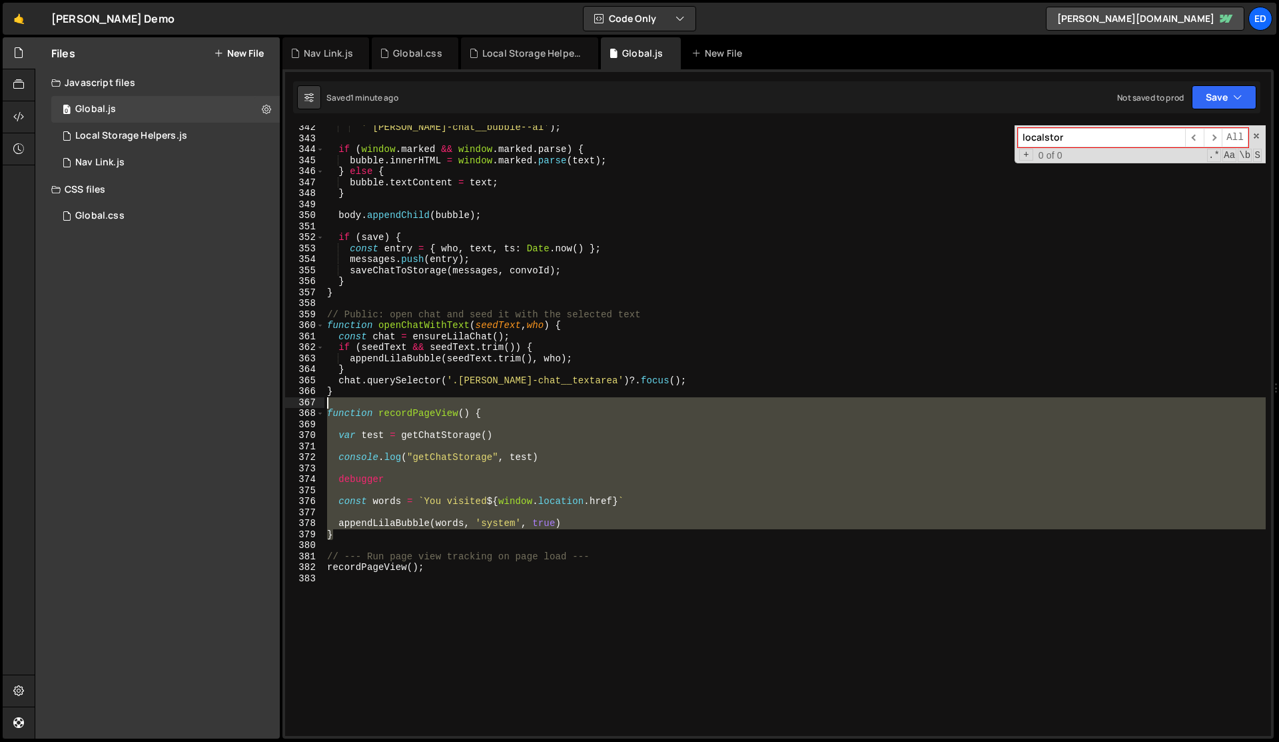
drag, startPoint x: 364, startPoint y: 535, endPoint x: 322, endPoint y: 405, distance: 136.5
click at [322, 405] on div "console.log("getChatStorage", test) 342 343 344 345 346 347 348 349 350 351 352…" at bounding box center [778, 430] width 986 height 610
type textarea "function recordPageView() {"
click at [424, 515] on div "' [PERSON_NAME]-chat__bubble--ai' ) ; if ( window . marked && window . marked .…" at bounding box center [796, 430] width 942 height 610
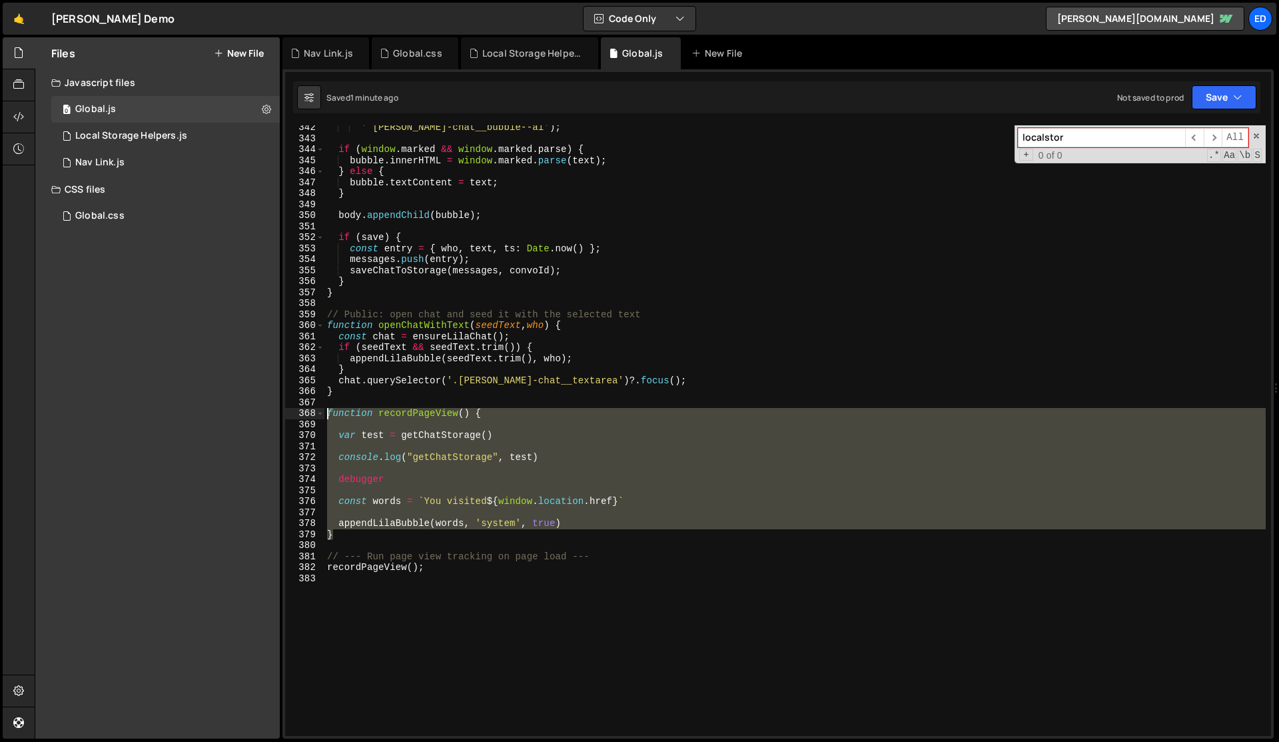
drag, startPoint x: 348, startPoint y: 535, endPoint x: 315, endPoint y: 418, distance: 121.9
click at [315, 418] on div "342 343 344 345 346 347 348 349 350 351 352 353 354 355 356 357 358 359 360 361…" at bounding box center [778, 430] width 986 height 610
paste textarea "}"
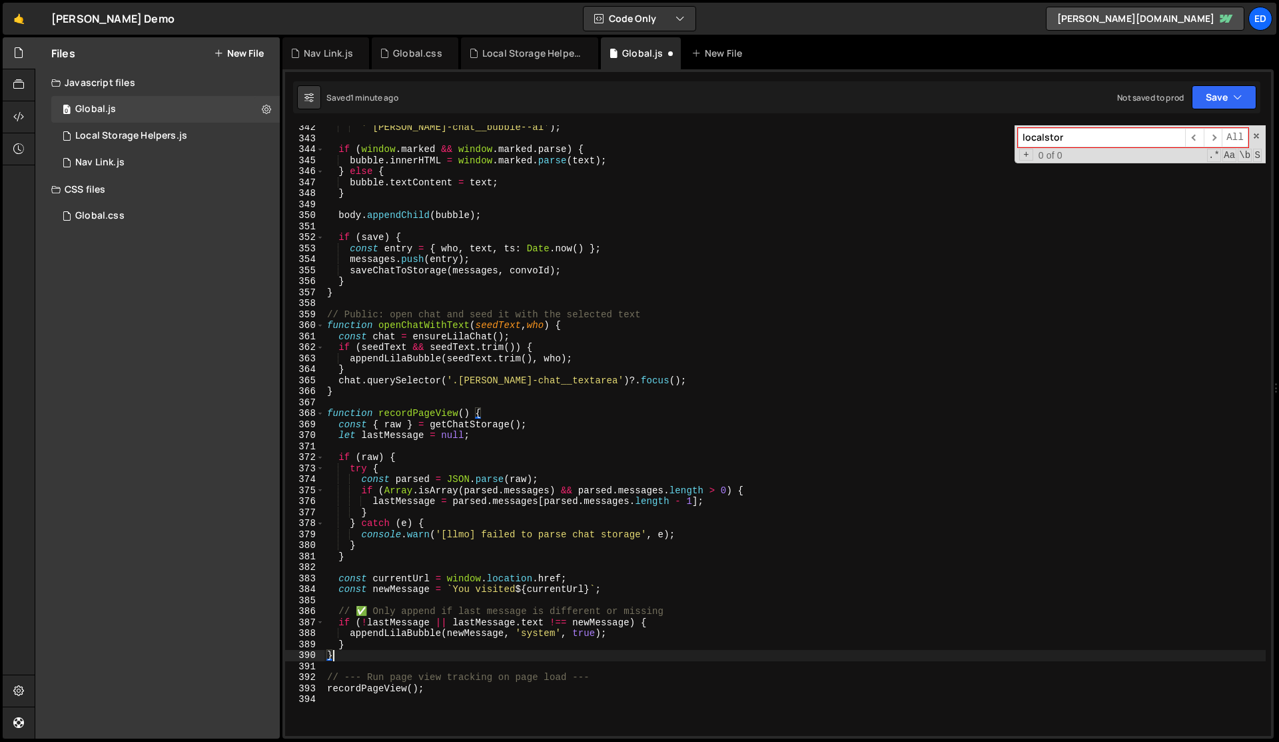
click at [415, 480] on div "' [PERSON_NAME]-chat__bubble--ai' ) ; if ( window . marked && window . marked .…" at bounding box center [796, 438] width 942 height 632
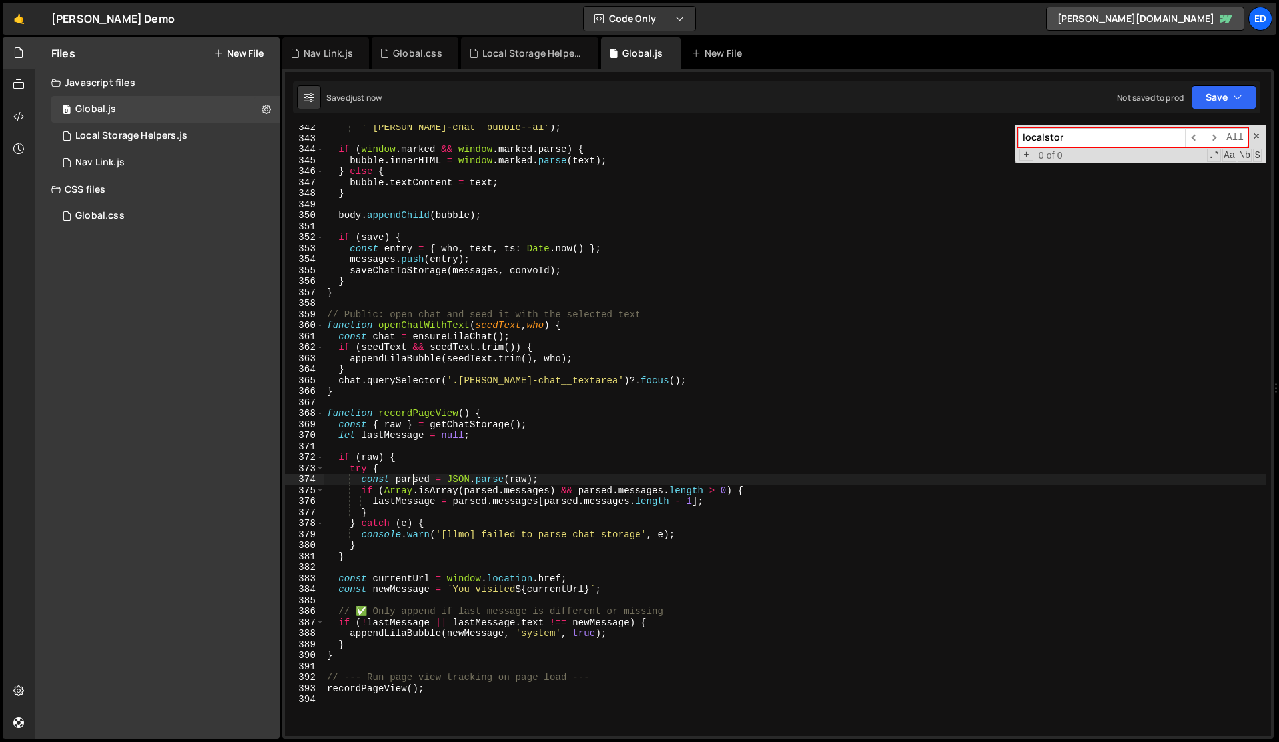
click at [424, 472] on div "' [PERSON_NAME]-chat__bubble--ai' ) ; if ( window . marked && window . marked .…" at bounding box center [796, 438] width 942 height 632
click at [662, 652] on div "' [PERSON_NAME]-chat__bubble--ai' ) ; if ( window . marked && window . marked .…" at bounding box center [796, 438] width 942 height 632
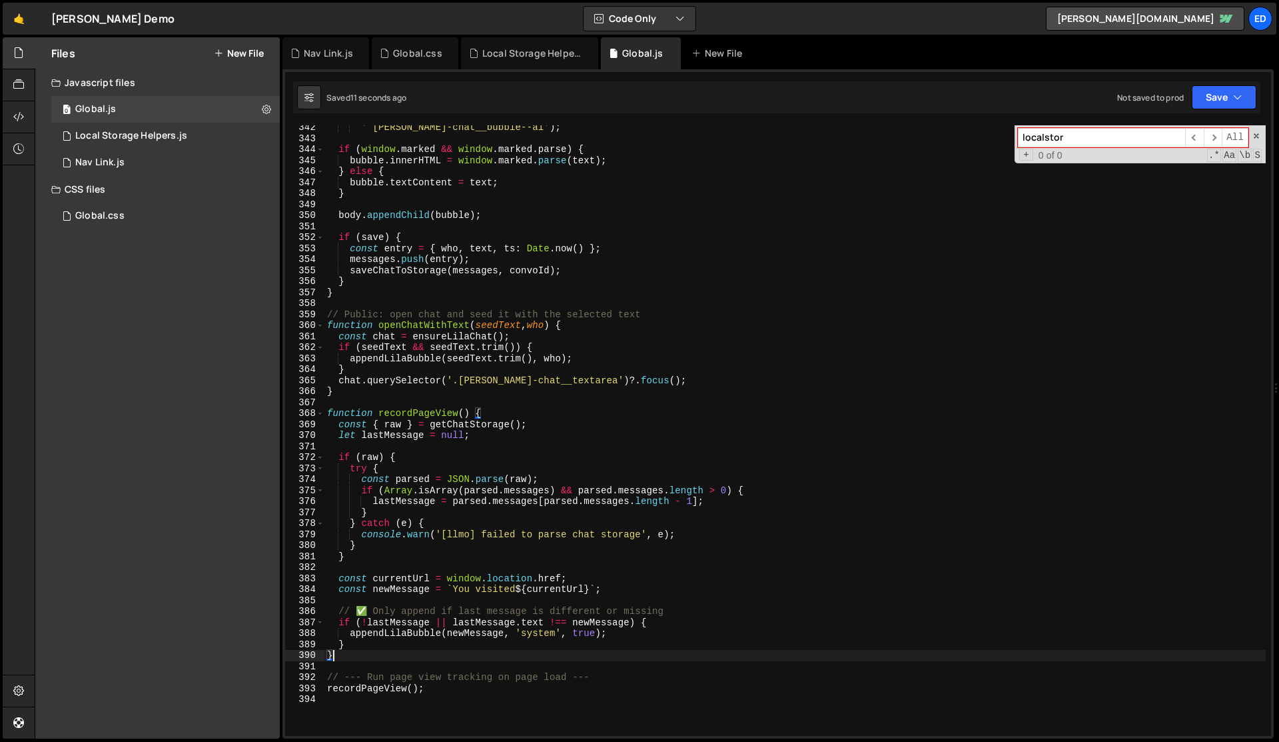
click at [661, 651] on div "' [PERSON_NAME]-chat__bubble--ai' ) ; if ( window . marked && window . marked .…" at bounding box center [796, 438] width 942 height 632
click at [409, 632] on div "' [PERSON_NAME]-chat__bubble--ai' ) ; if ( window . marked && window . marked .…" at bounding box center [796, 438] width 942 height 632
type textarea "appendLilaBubble(newMessage, 'system', true);"
click at [409, 632] on div "' [PERSON_NAME]-chat__bubble--ai' ) ; if ( window . marked && window . marked .…" at bounding box center [796, 438] width 942 height 632
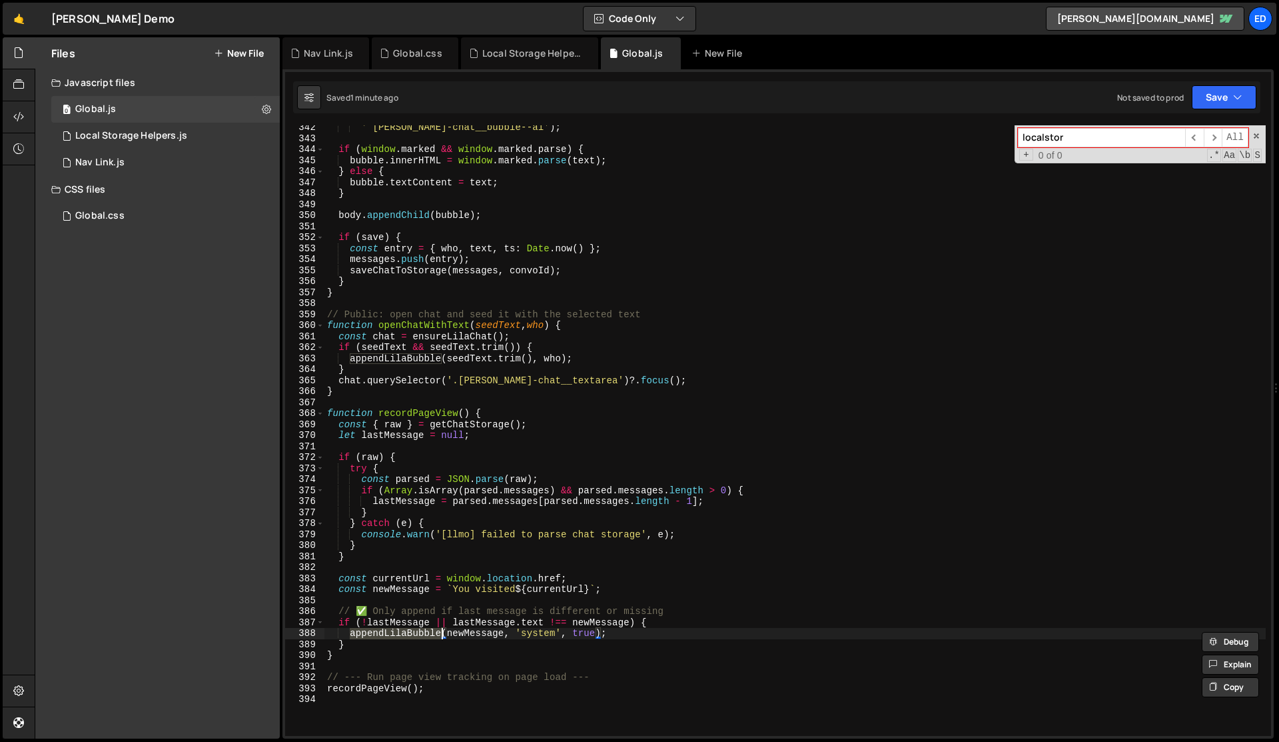
type input "appendLilaBubble"
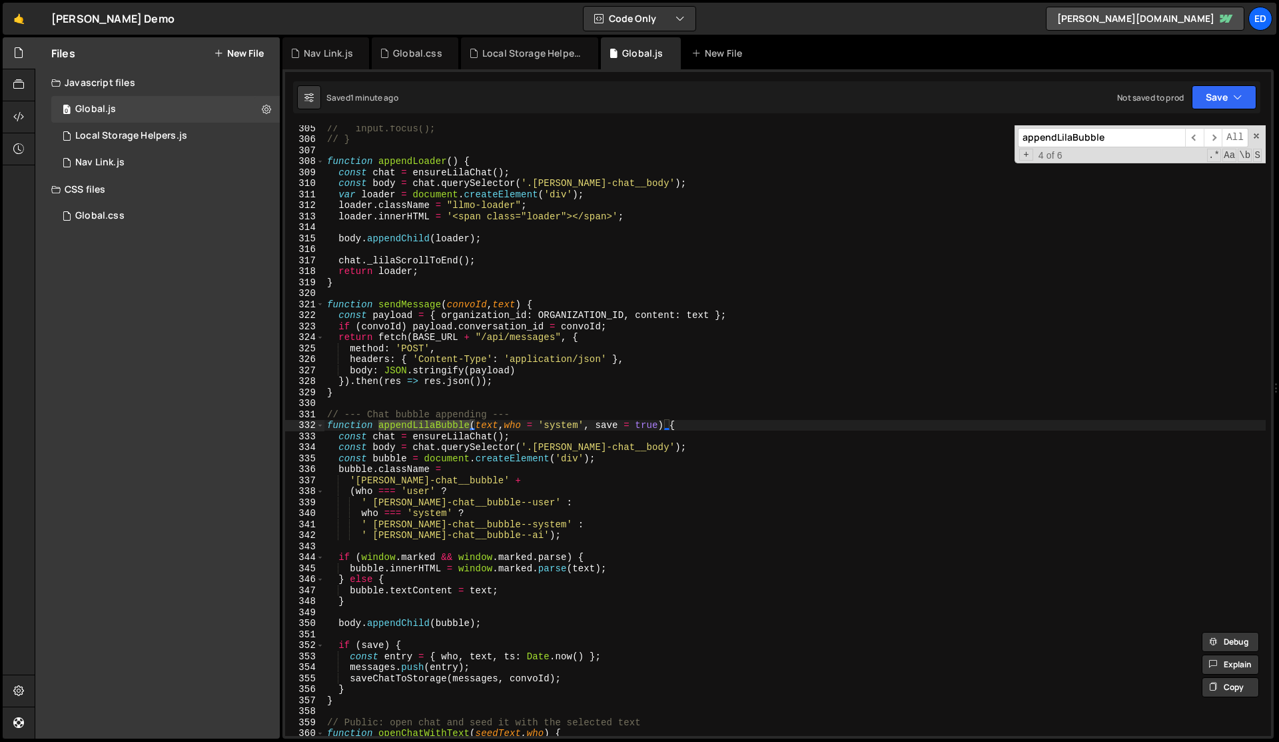
scroll to position [3356, 0]
click at [664, 424] on div "// input.focus(); // } function appendLoader ( ) { const chat = ensureLilaChat …" at bounding box center [796, 439] width 942 height 632
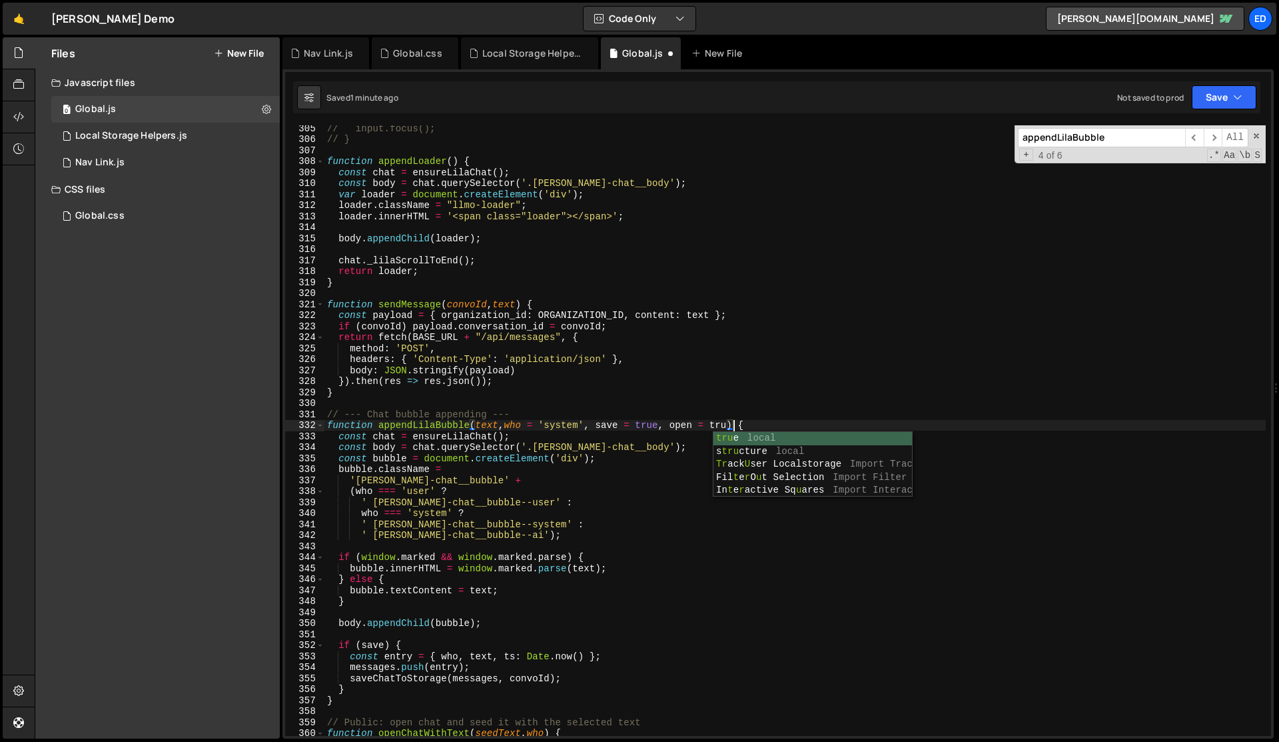
scroll to position [0, 29]
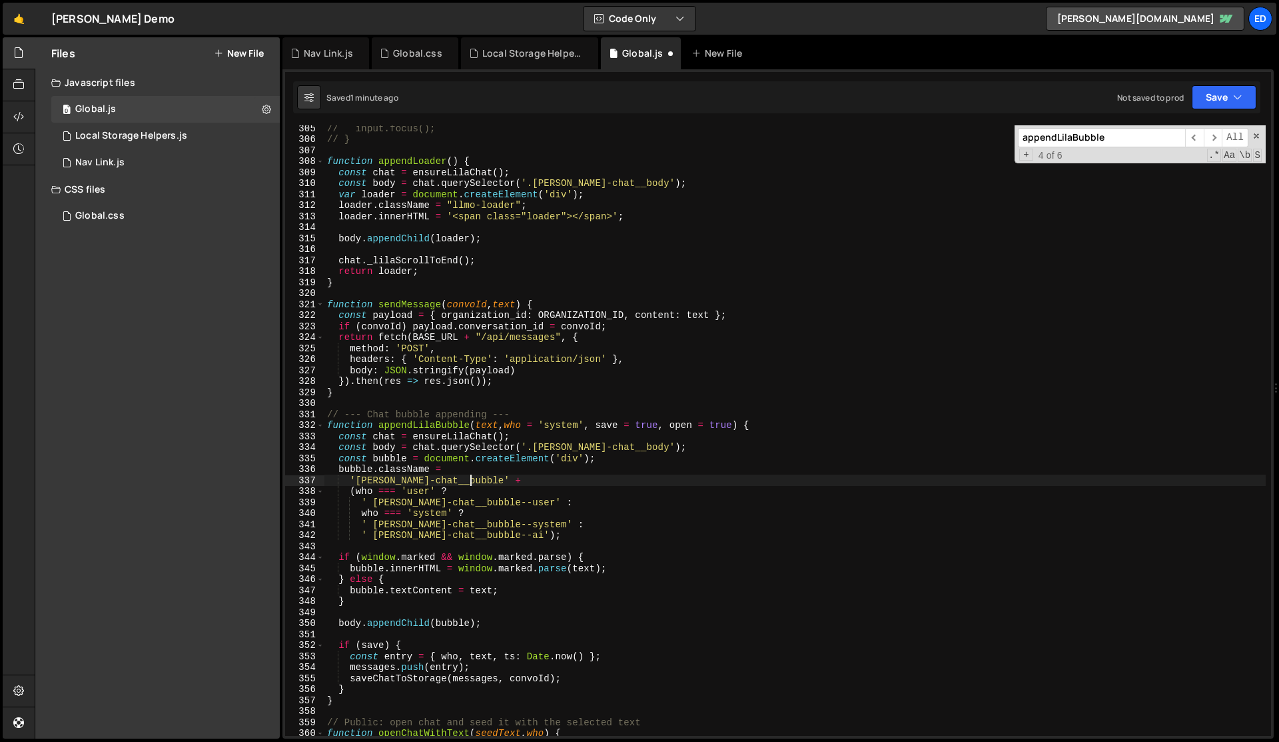
click at [621, 476] on div "// input.focus(); // } function appendLoader ( ) { const chat = ensureLilaChat …" at bounding box center [796, 439] width 942 height 632
click at [631, 476] on div "// input.focus(); // } function appendLoader ( ) { const chat = ensureLilaChat …" at bounding box center [796, 439] width 942 height 632
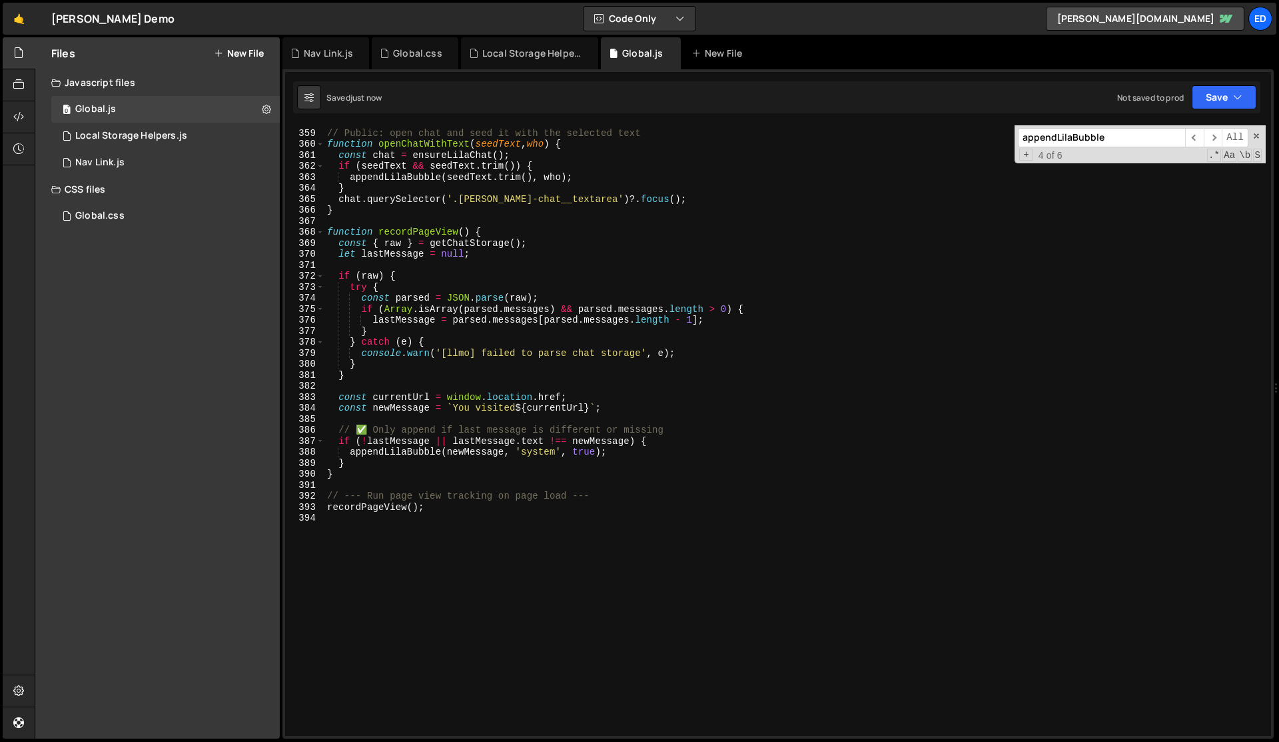
scroll to position [3945, 0]
click at [598, 449] on div "// Public: open chat and seed it with the selected text function openChatWithTe…" at bounding box center [796, 433] width 942 height 632
type textarea "appendLilaBubble(newMessage, 'system', true, false);"
click at [604, 526] on div "// Public: open chat and seed it with the selected text function openChatWithTe…" at bounding box center [796, 433] width 942 height 632
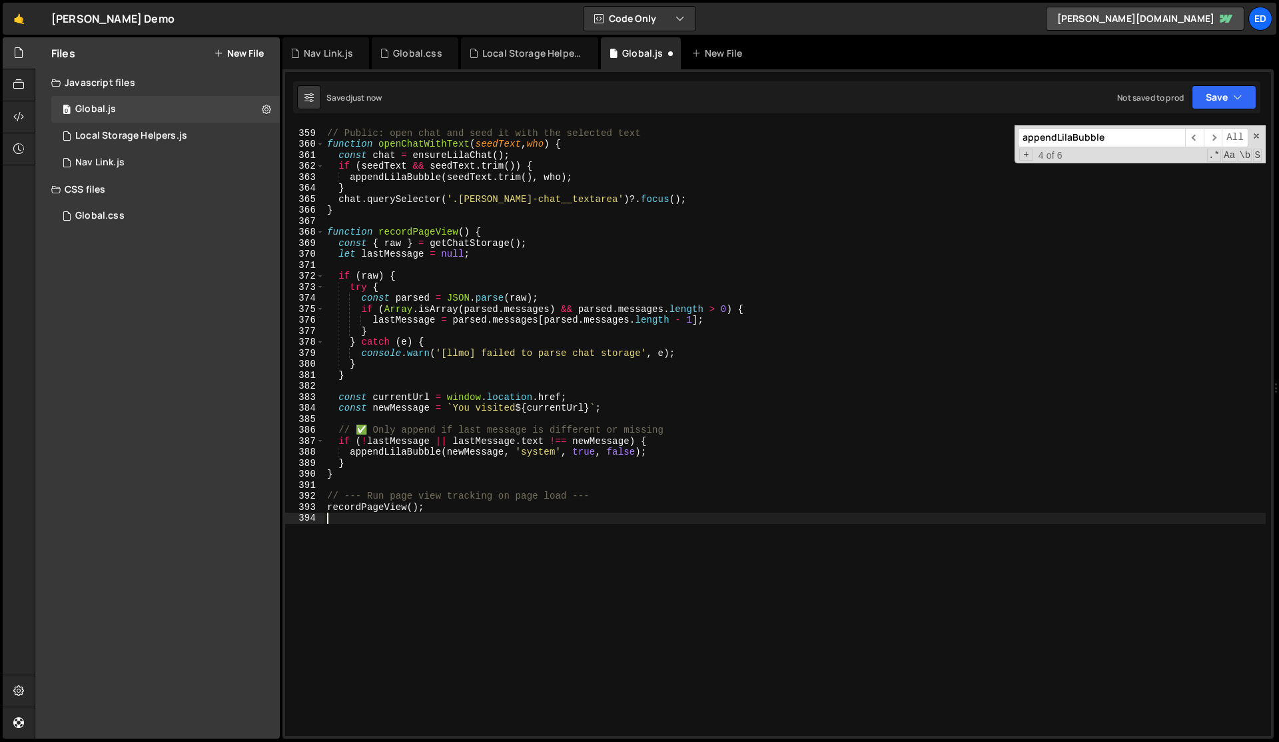
scroll to position [0, 0]
click at [413, 456] on div "// Public: open chat and seed it with the selected text function openChatWithTe…" at bounding box center [796, 433] width 942 height 632
click at [1197, 136] on span "​" at bounding box center [1194, 137] width 19 height 19
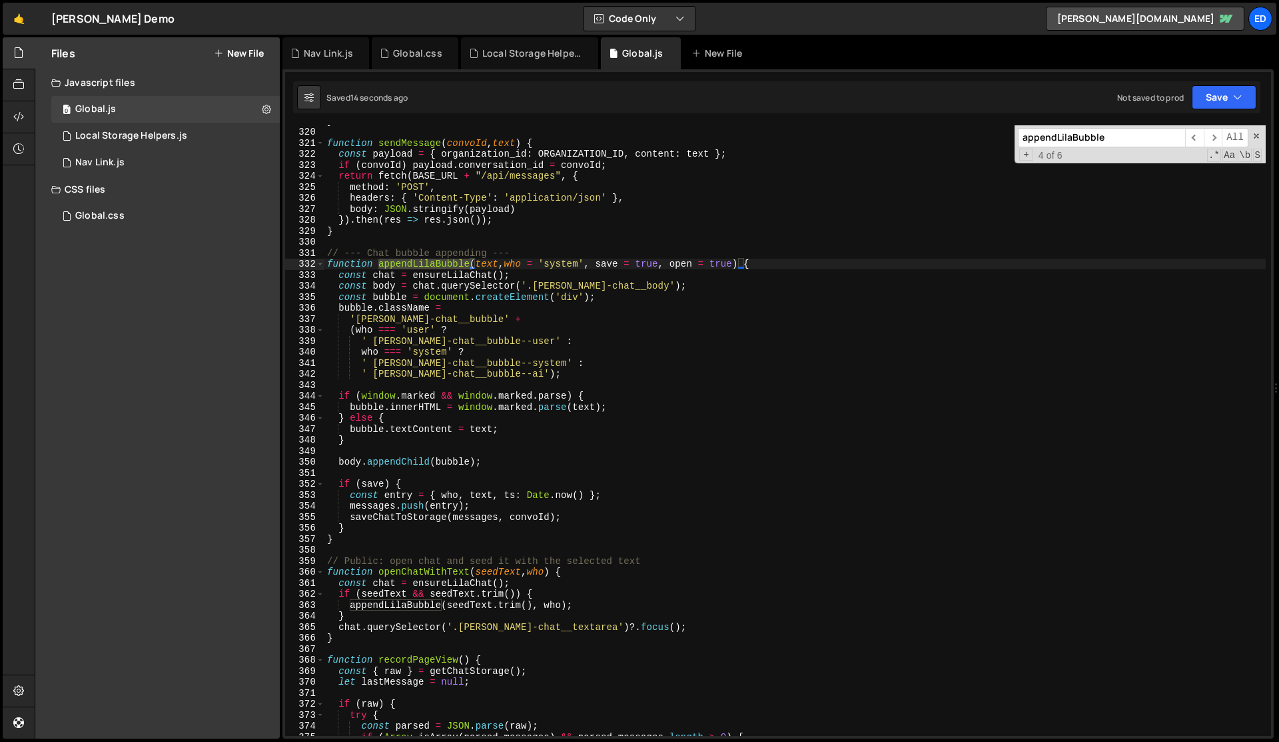
scroll to position [3517, 0]
type textarea "function appendLilaBubble(text, who = 'system', save = true, open = true) {"
click at [764, 260] on div "} function sendMessage ( convoId , text ) { const payload = { organization_id :…" at bounding box center [796, 431] width 942 height 632
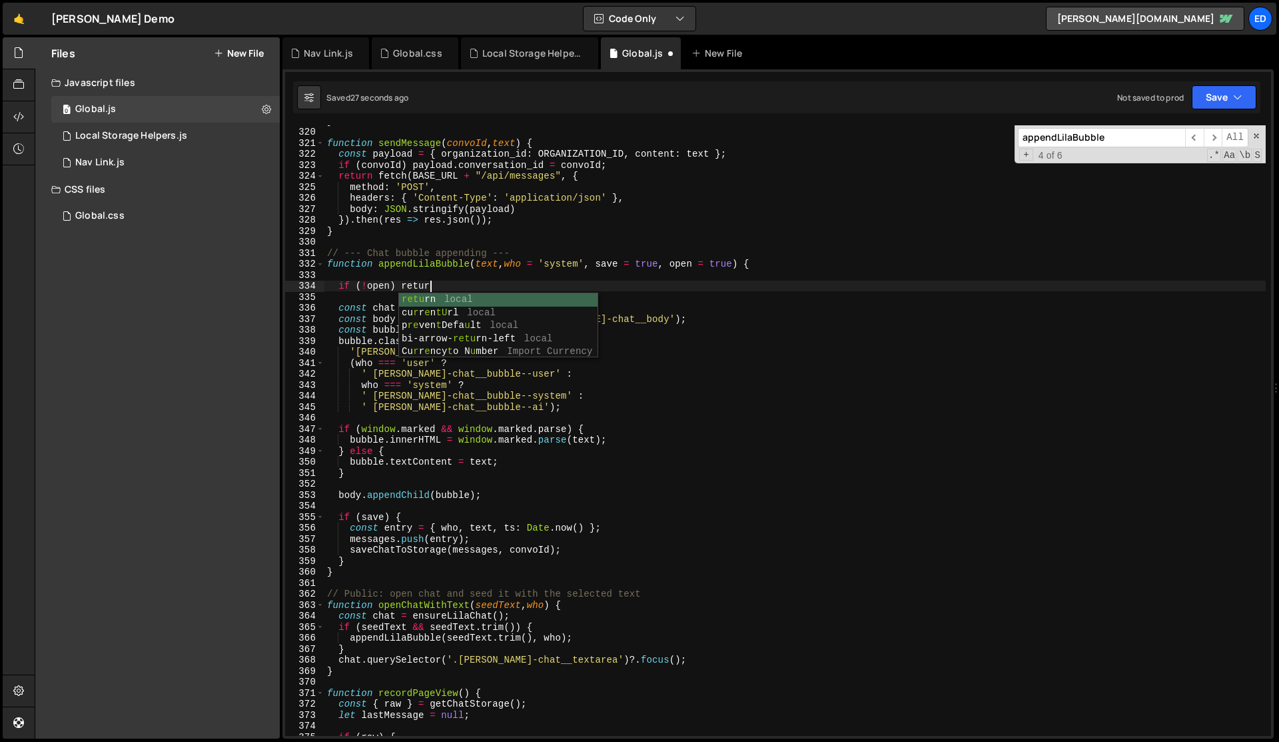
scroll to position [0, 7]
click at [846, 333] on div "} function sendMessage ( convoId , text ) { const payload = { organization_id :…" at bounding box center [796, 431] width 942 height 632
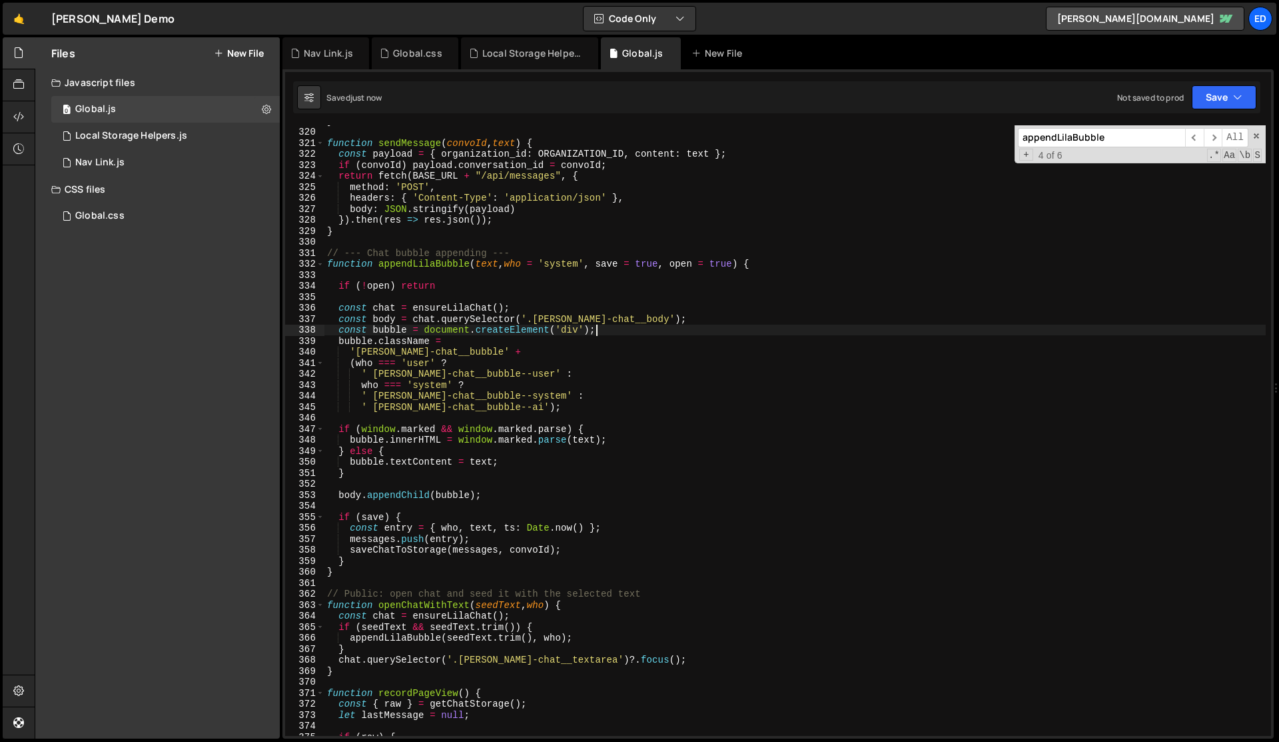
click at [846, 333] on div "} function sendMessage ( convoId , text ) { const payload = { organization_id :…" at bounding box center [796, 431] width 942 height 632
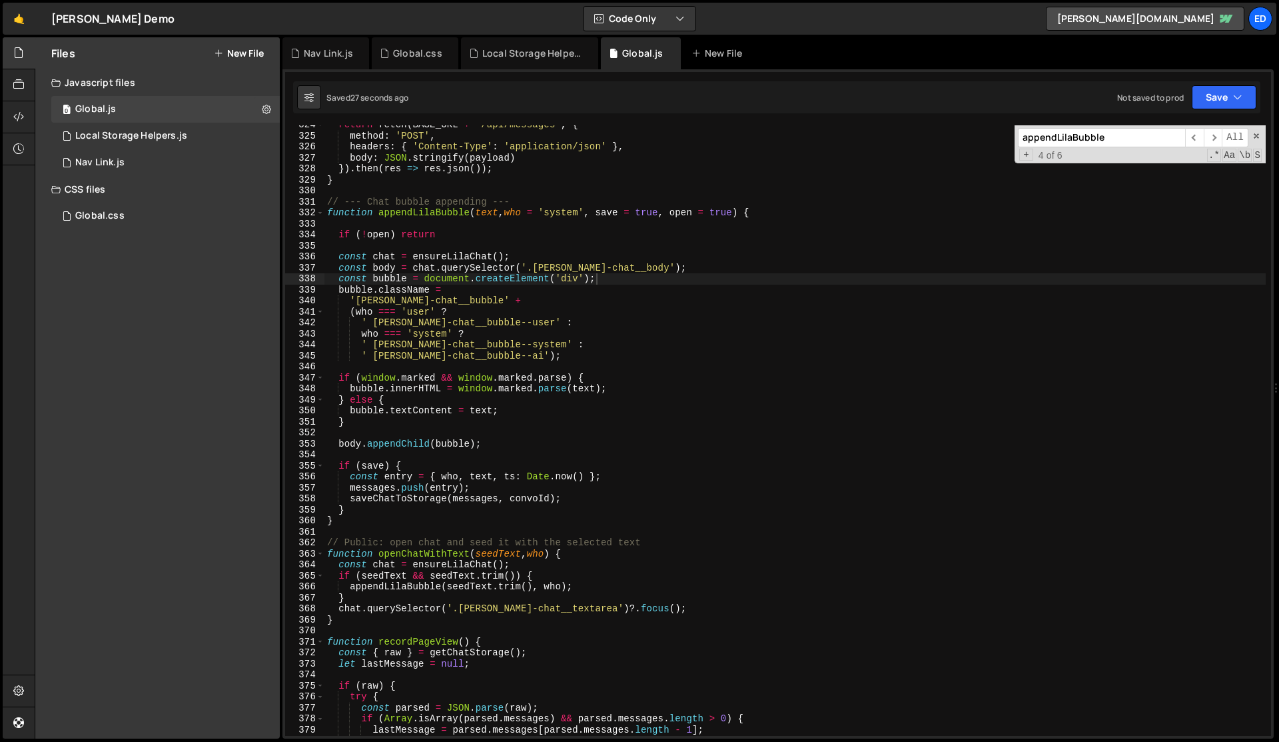
scroll to position [3560, 0]
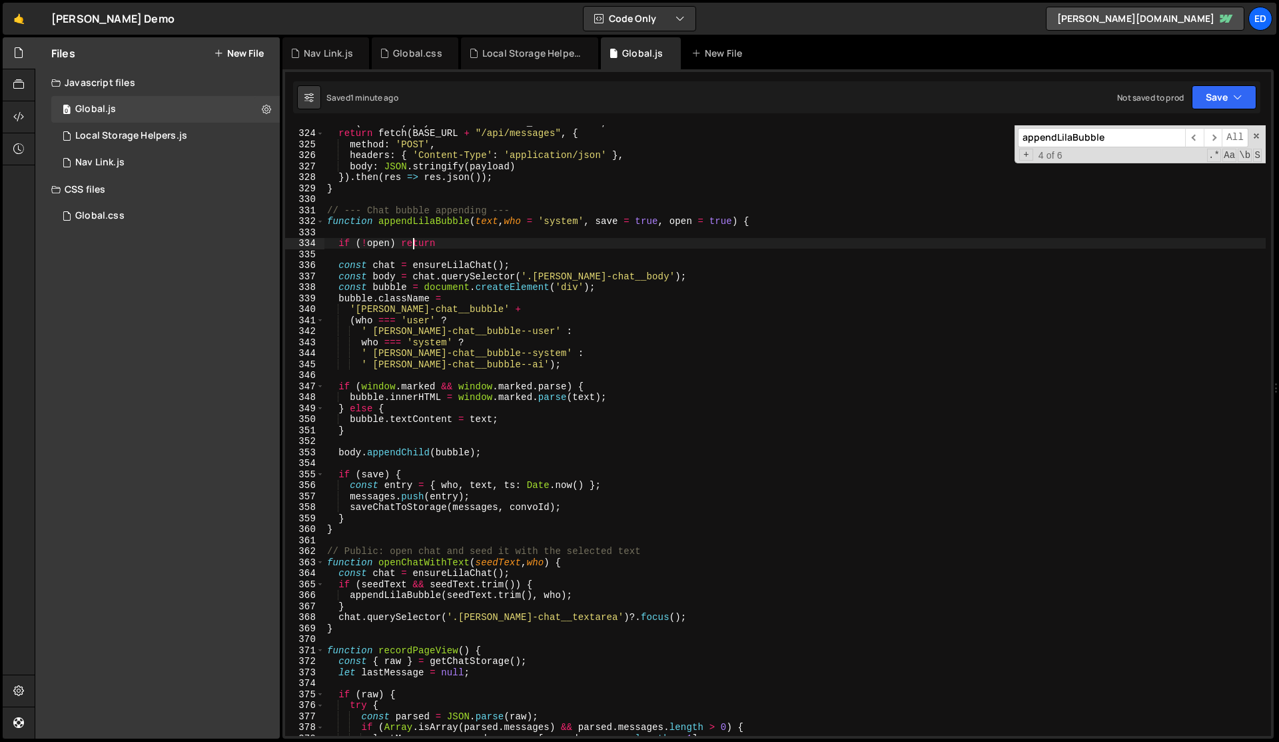
click at [416, 242] on div "if ( convoId ) payload . conversation_id = convoId ; return fetch ( BASE_URL + …" at bounding box center [796, 433] width 942 height 632
drag, startPoint x: 362, startPoint y: 244, endPoint x: 389, endPoint y: 243, distance: 27.4
click at [389, 243] on div "if ( convoId ) payload . conversation_id = convoId ; return fetch ( BASE_URL + …" at bounding box center [796, 433] width 942 height 632
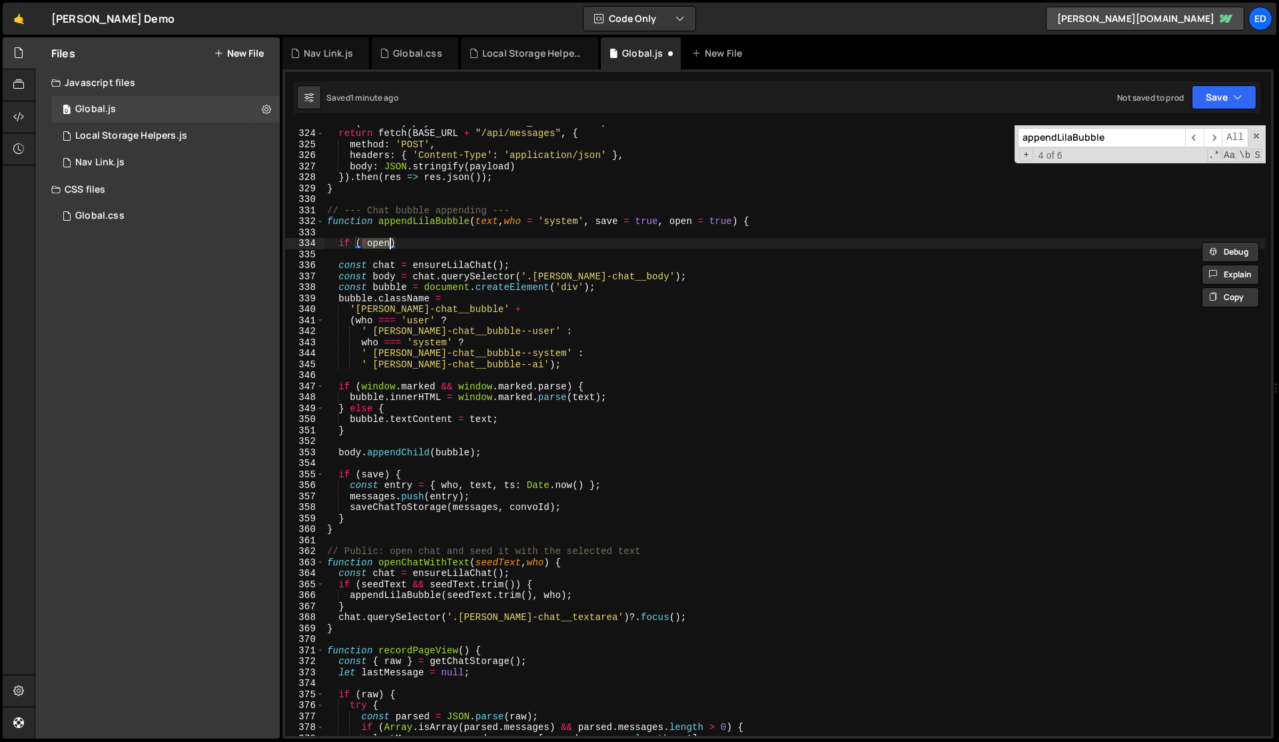
click at [372, 243] on div "if ( convoId ) payload . conversation_id = convoId ; return fetch ( BASE_URL + …" at bounding box center [796, 430] width 942 height 610
click at [372, 243] on div "if ( convoId ) payload . conversation_id = convoId ; return fetch ( BASE_URL + …" at bounding box center [796, 433] width 942 height 632
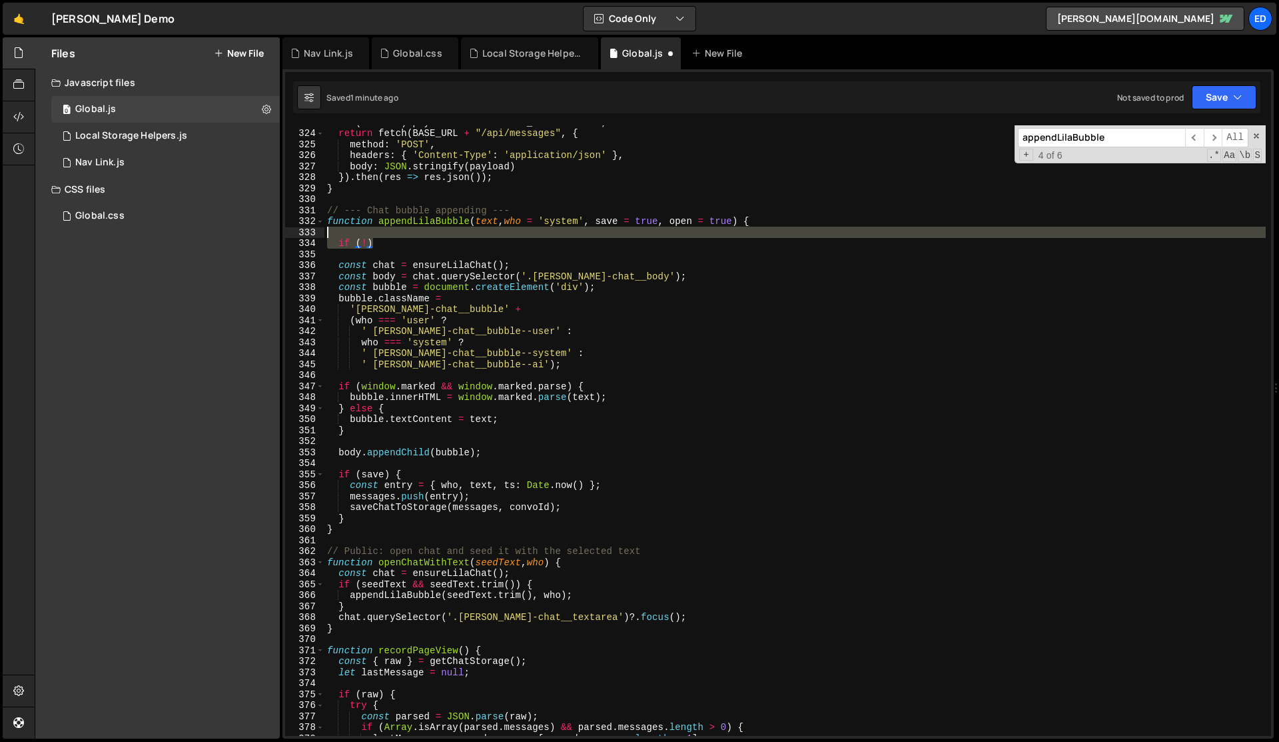
drag, startPoint x: 386, startPoint y: 244, endPoint x: 386, endPoint y: 236, distance: 8.0
click at [386, 236] on div "if ( convoId ) payload . conversation_id = convoId ; return fetch ( BASE_URL + …" at bounding box center [796, 433] width 942 height 632
type textarea "if (!)"
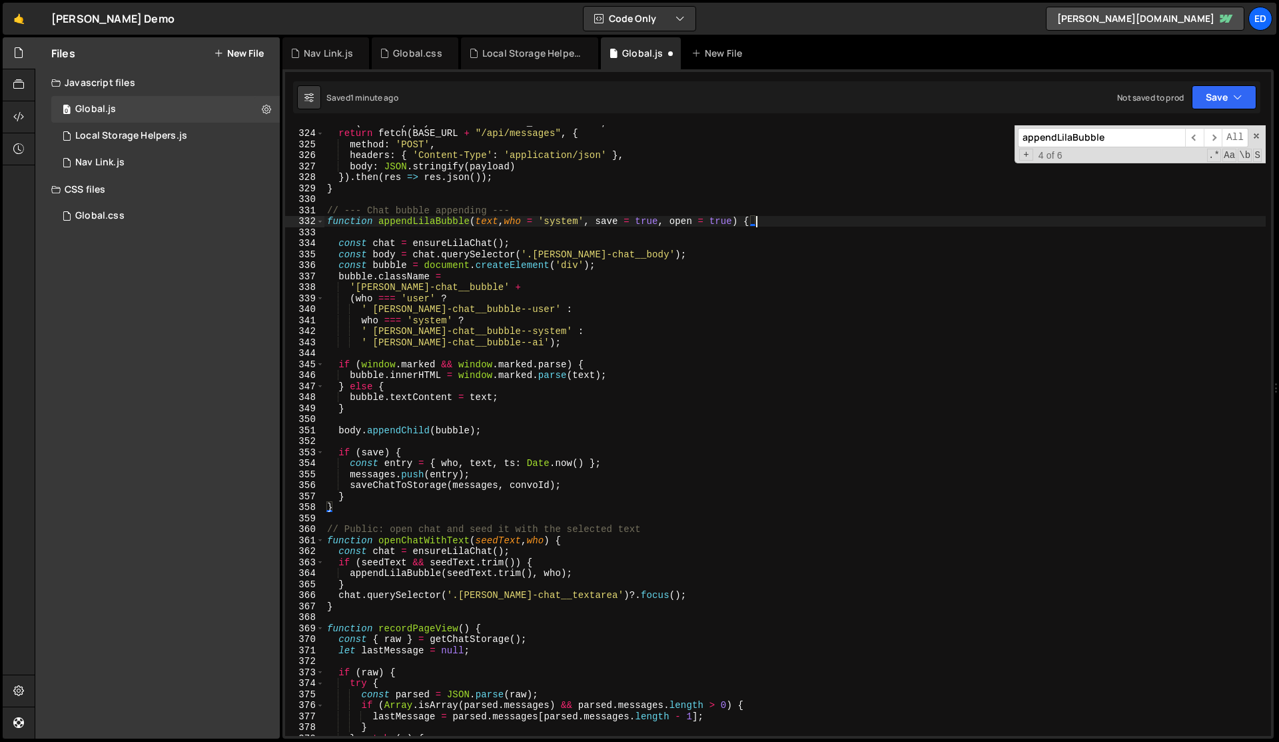
click at [499, 243] on div "if ( convoId ) payload . conversation_id = convoId ; return fetch ( BASE_URL + …" at bounding box center [796, 433] width 942 height 632
paste textarea "open"
type textarea "const chat = ensureLilaChat(open);"
click at [436, 243] on div "if ( convoId ) payload . conversation_id = convoId ; return fetch ( BASE_URL + …" at bounding box center [796, 433] width 942 height 632
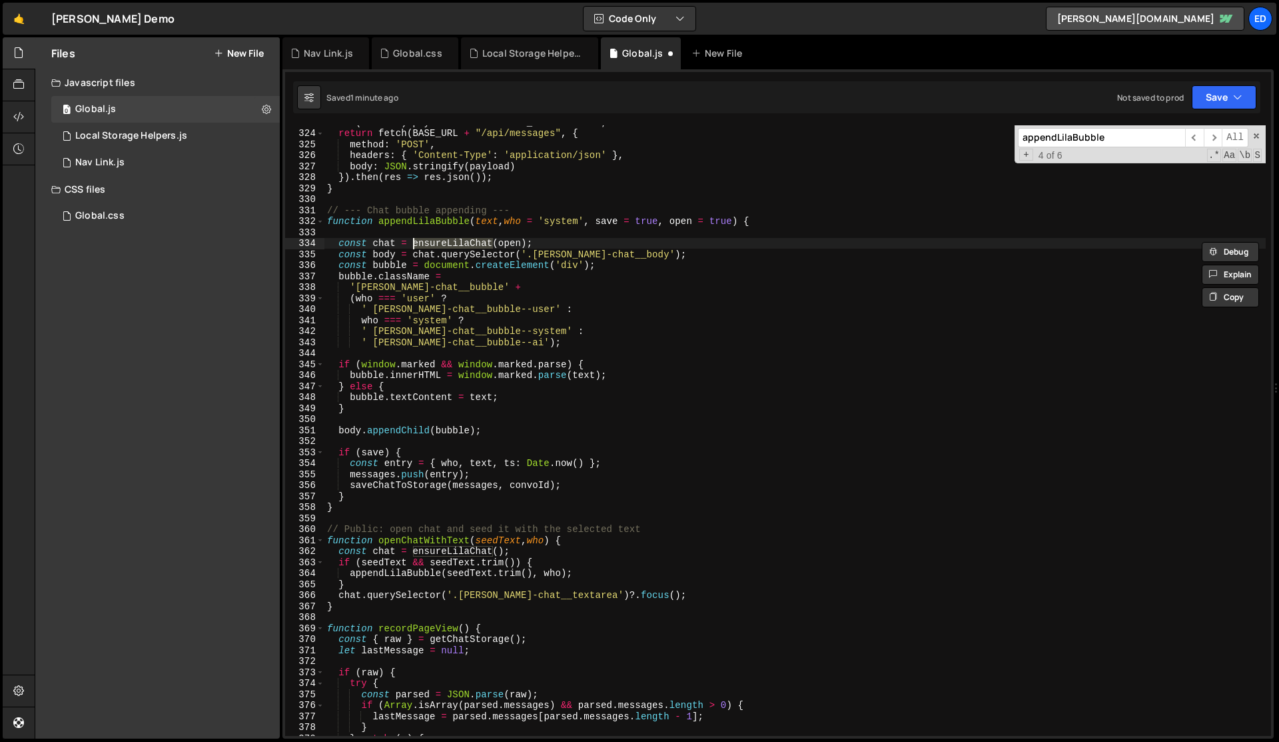
type input "ensureLilaChat"
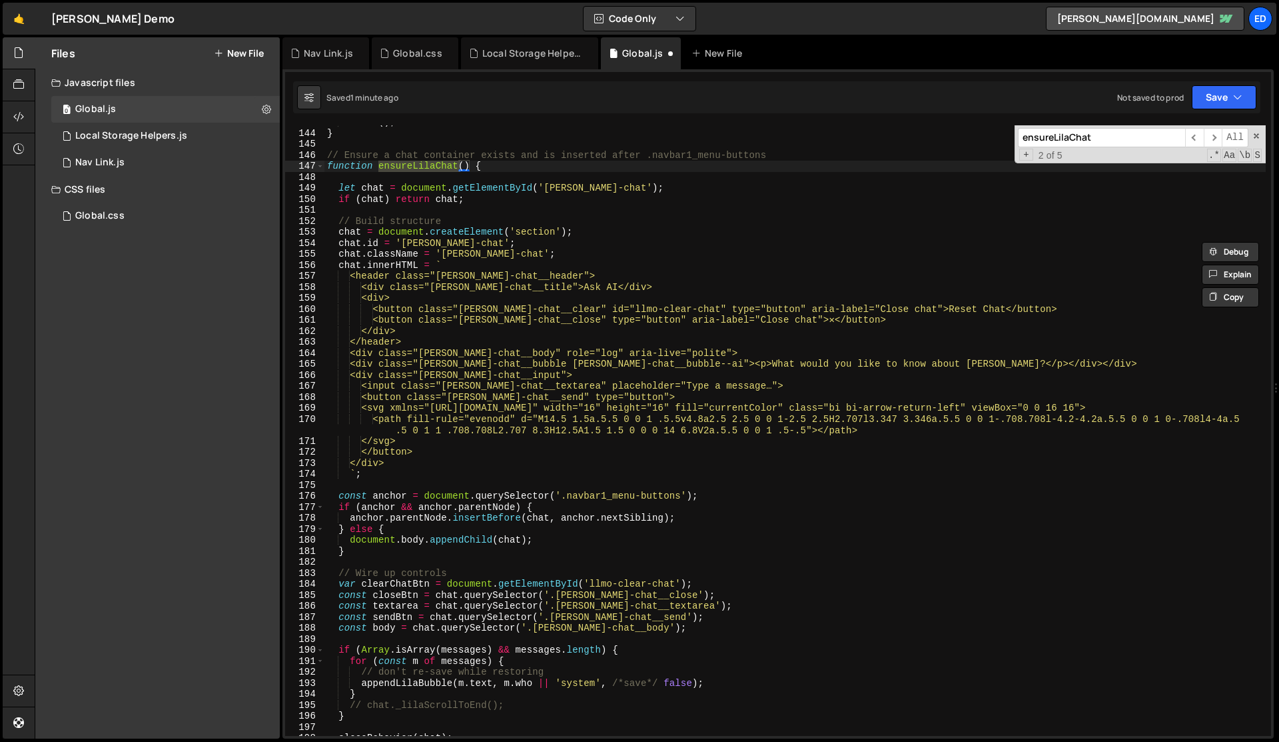
scroll to position [1569, 0]
click at [462, 167] on div ". trim ( ) ; } // Ensure a chat container exists and is inserted after .navbar1…" at bounding box center [796, 433] width 942 height 632
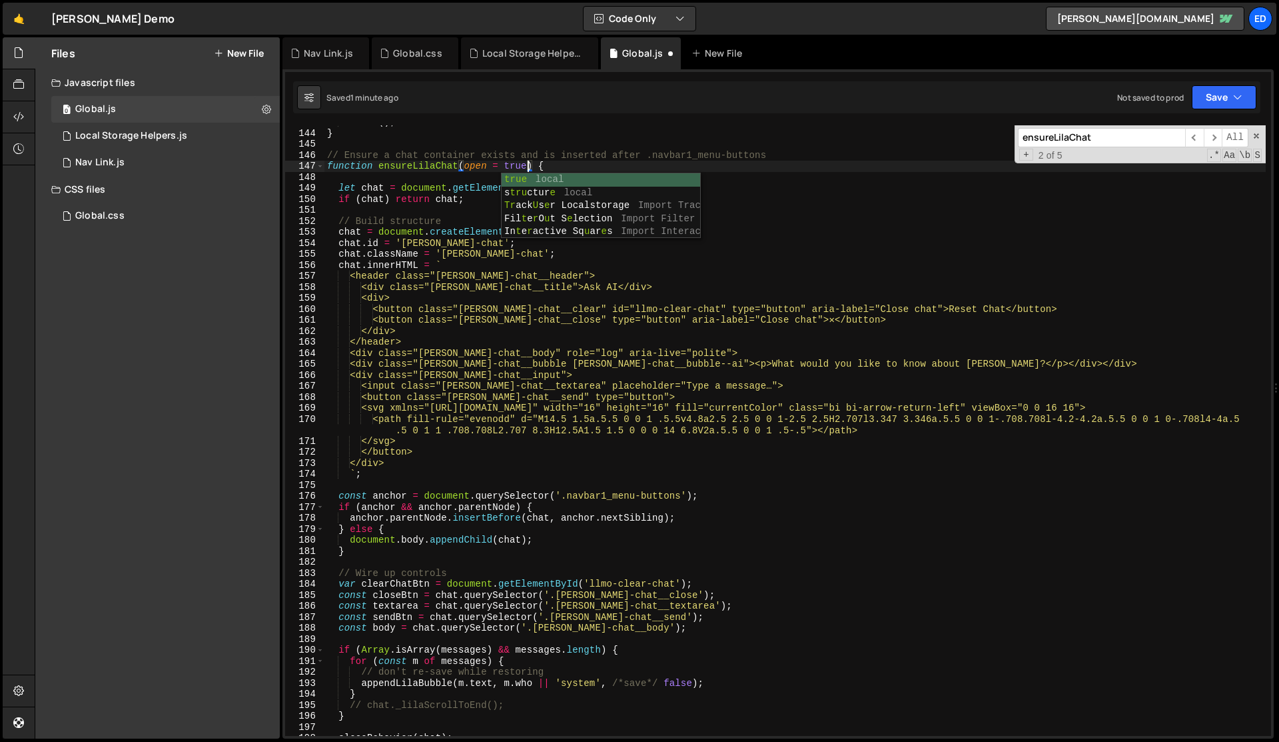
click at [442, 223] on div ". trim ( ) ; } // Ensure a chat container exists and is inserted after .navbar1…" at bounding box center [796, 433] width 942 height 632
type textarea "// Build structure"
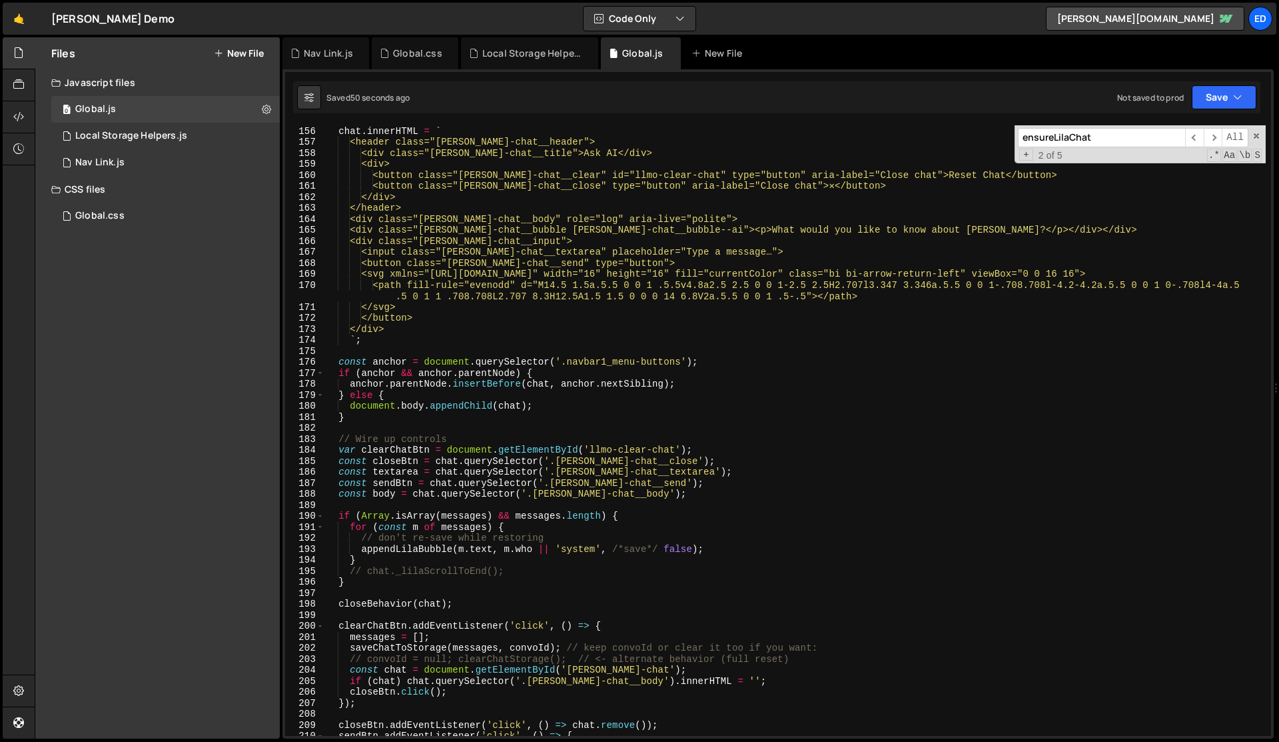
scroll to position [1707, 0]
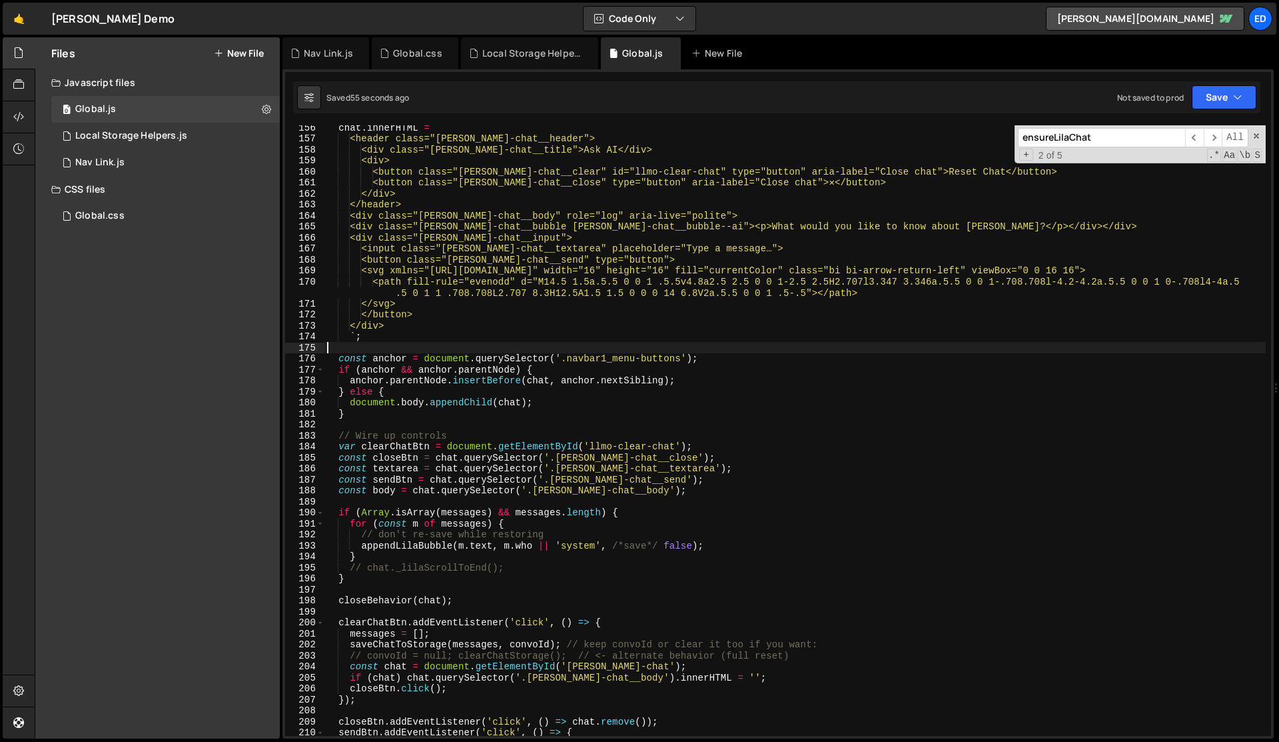
click at [374, 343] on div "chat . innerHTML = ` <header class="[PERSON_NAME]-chat__header"> <div class="[P…" at bounding box center [796, 438] width 942 height 632
click at [404, 335] on div "chat . innerHTML = ` <header class="[PERSON_NAME]-chat__header"> <div class="[P…" at bounding box center [796, 438] width 942 height 632
click at [414, 345] on div "chat . innerHTML = ` <header class="[PERSON_NAME]-chat__header"> <div class="[P…" at bounding box center [796, 438] width 942 height 632
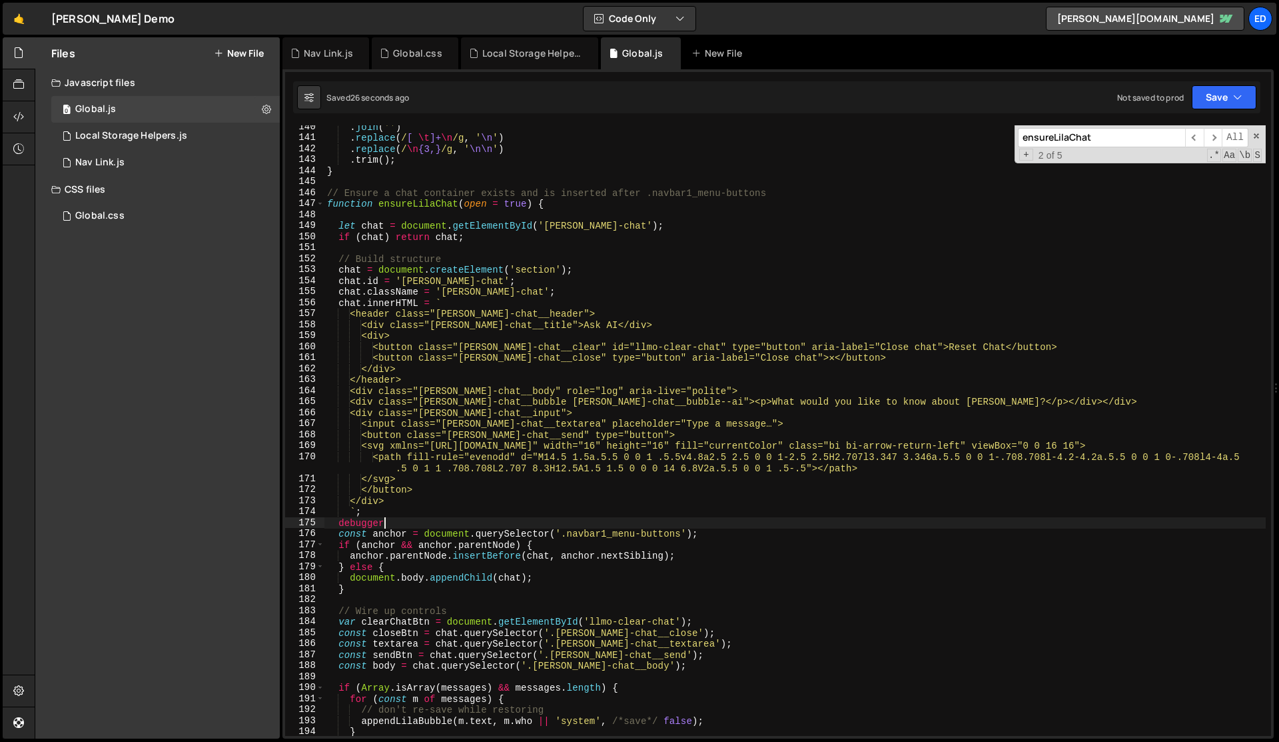
scroll to position [1532, 0]
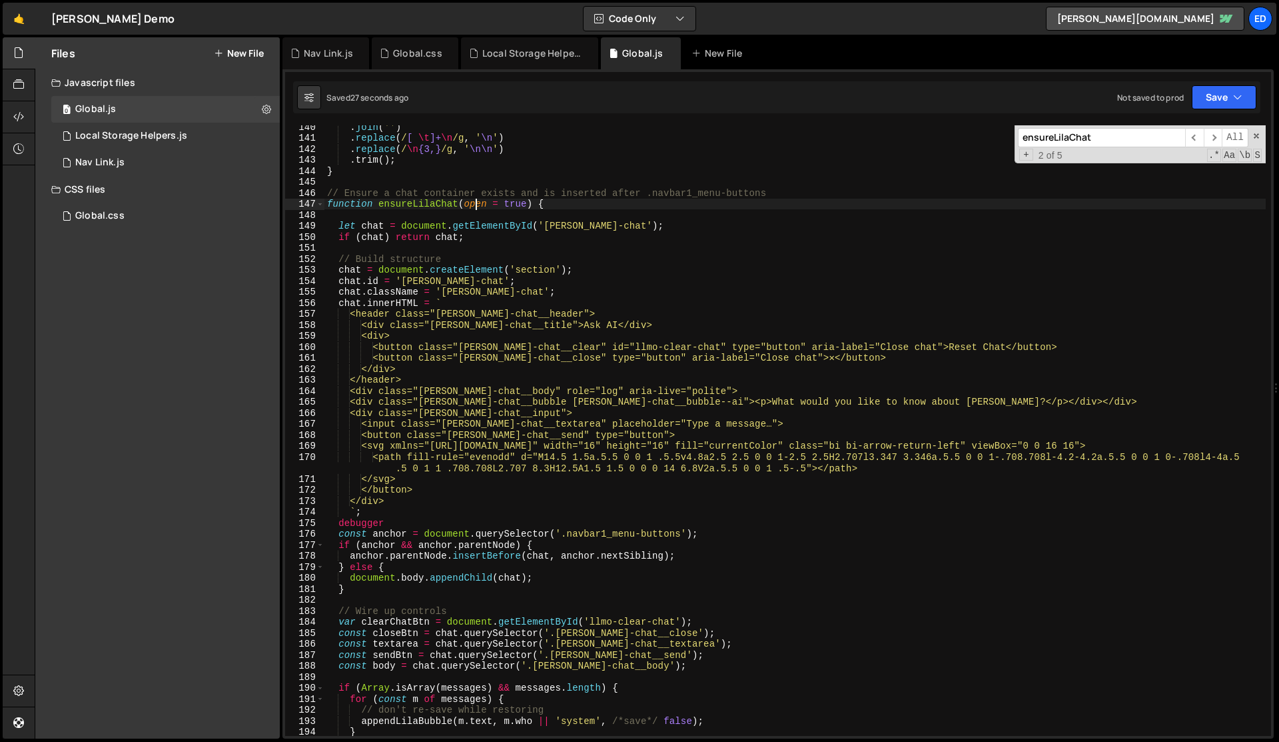
click at [477, 206] on div ". join ( '' ) . replace ( / [ \t ]+ \n /g , ' \n ' ) . replace ( / \n {3,} /g ,…" at bounding box center [796, 437] width 942 height 632
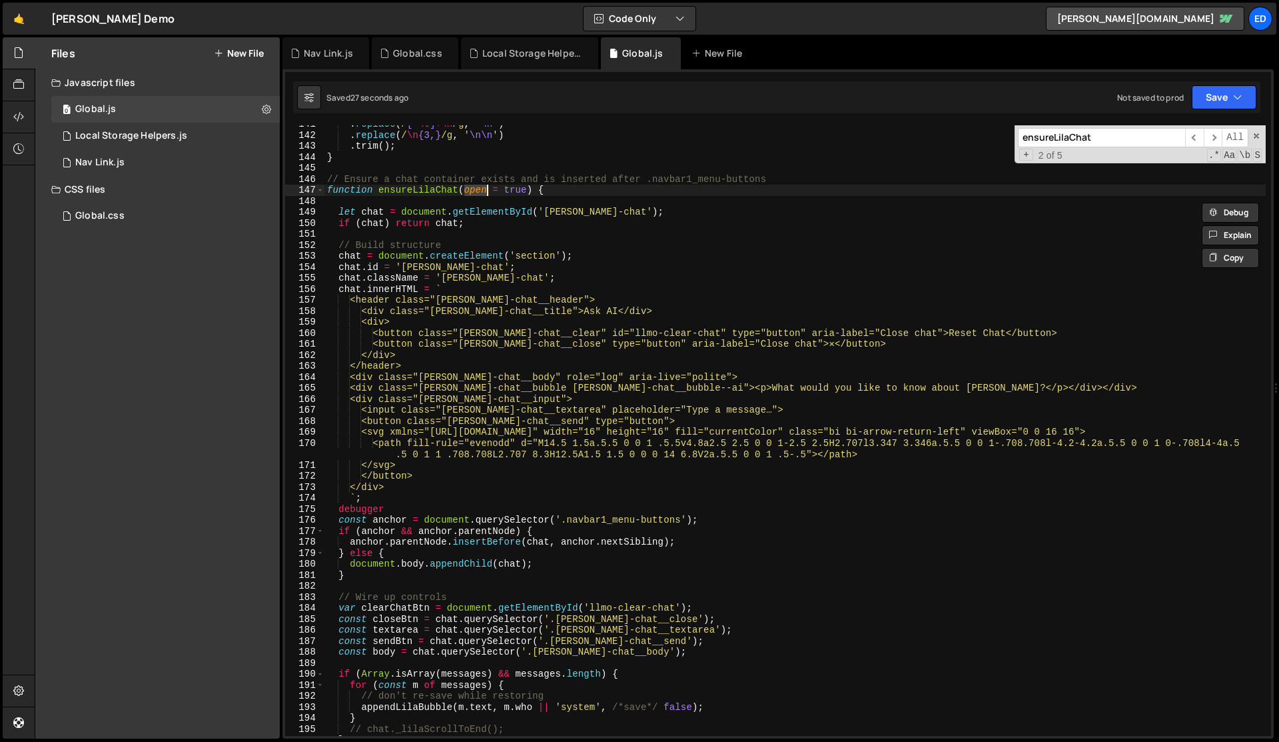
scroll to position [1626, 0]
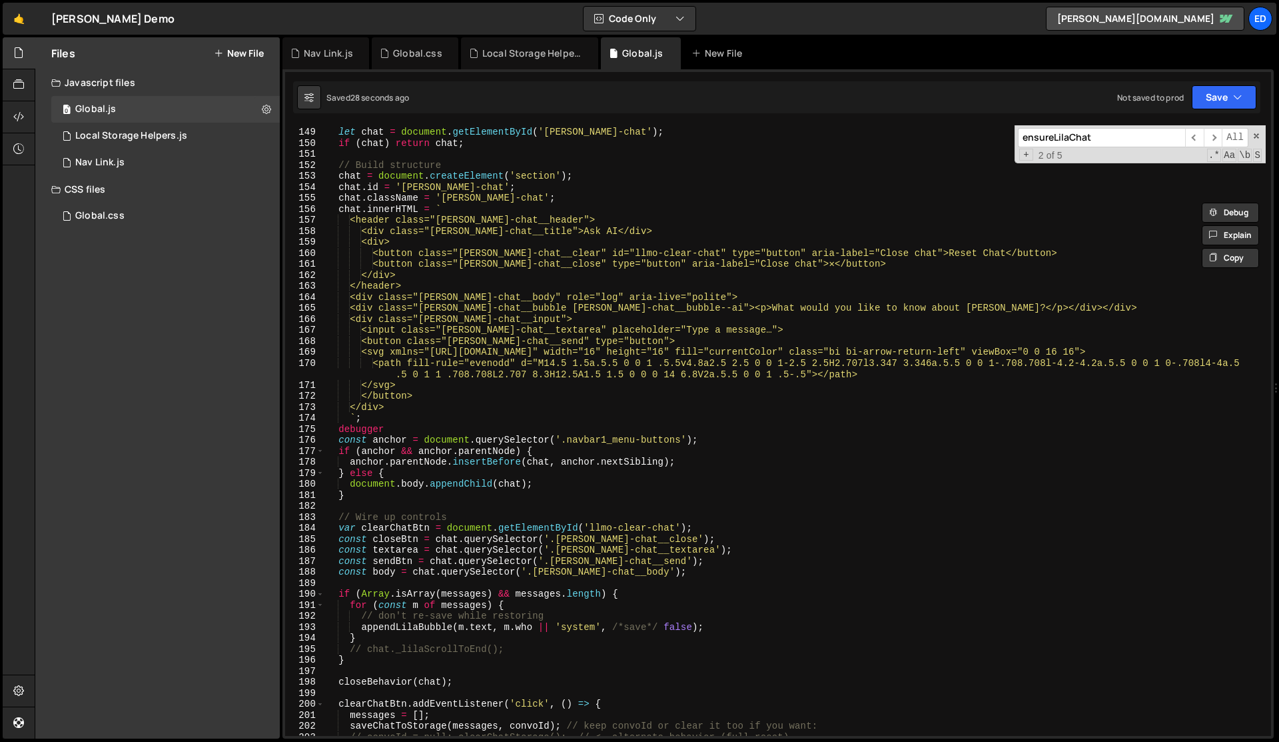
click at [370, 432] on div "let chat = document . getElementById ( '[PERSON_NAME]-chat' ) ; if ( chat ) ret…" at bounding box center [796, 431] width 942 height 632
type textarea "debugger"
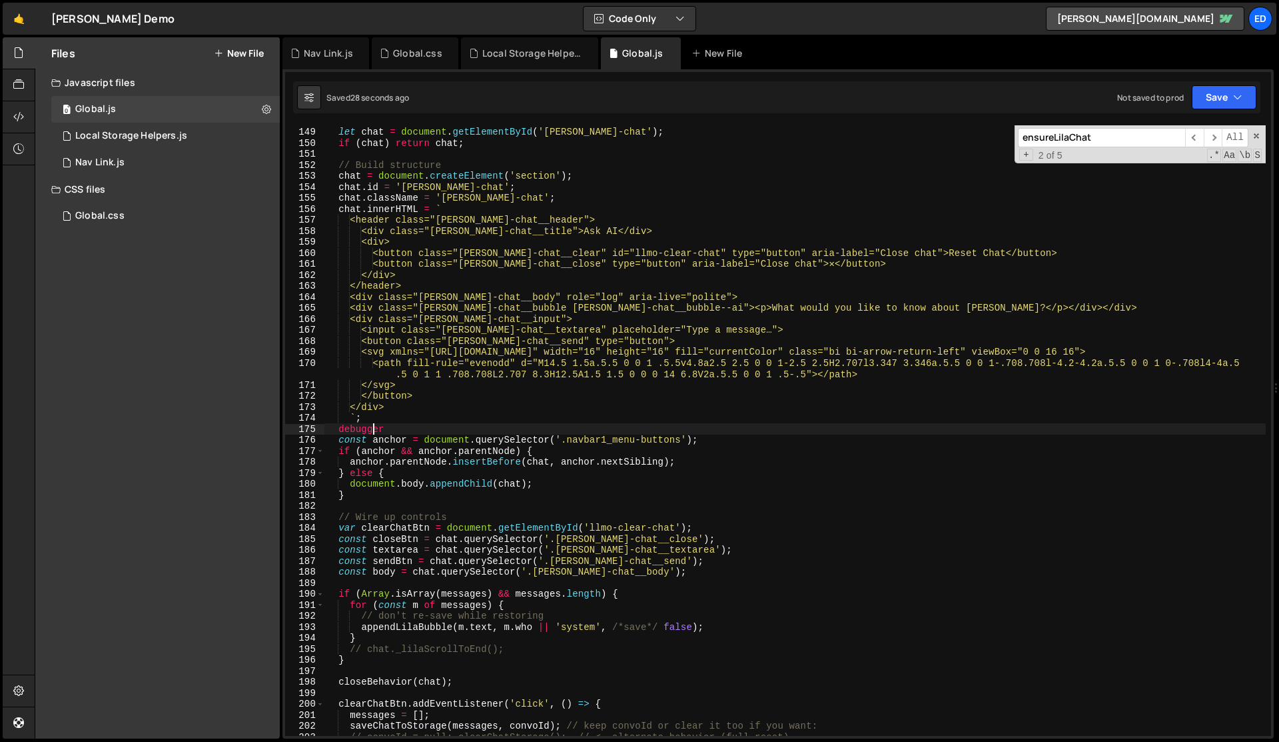
click at [370, 432] on div "let chat = document . getElementById ( '[PERSON_NAME]-chat' ) ; if ( chat ) ret…" at bounding box center [796, 431] width 942 height 632
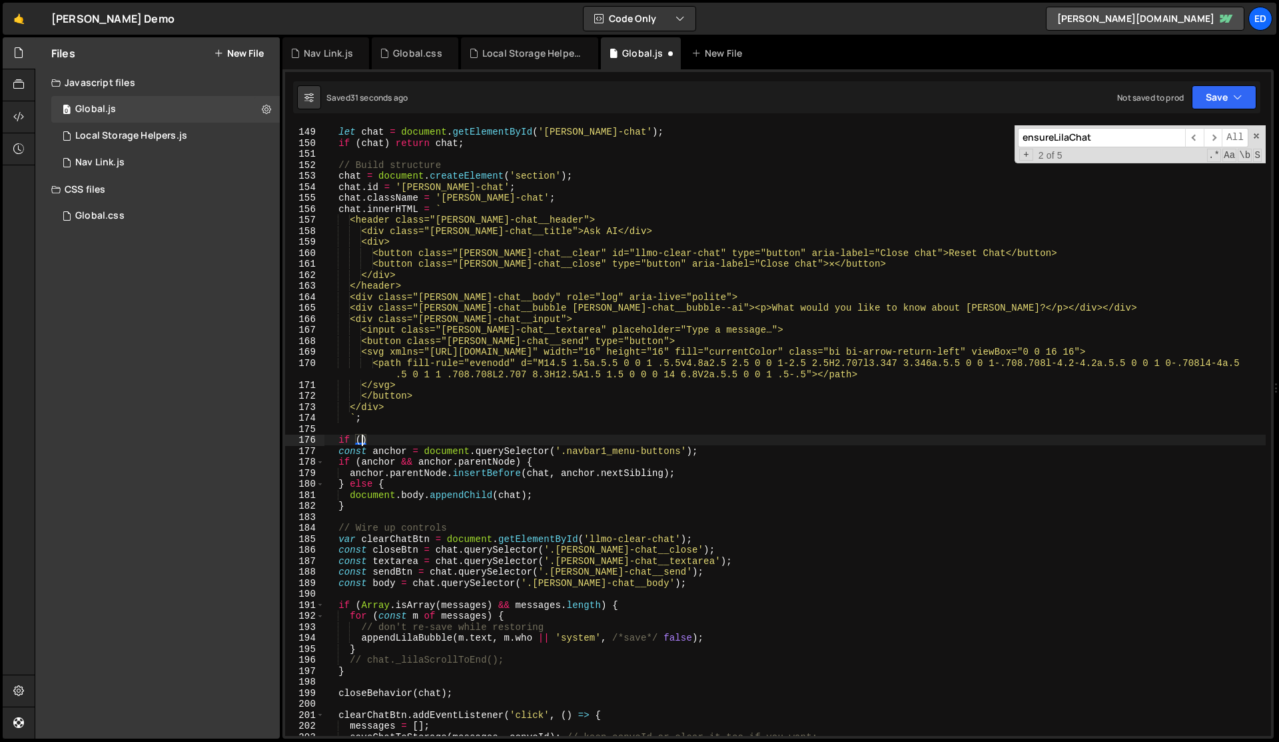
scroll to position [0, 2]
paste textarea "open)"
type textarea "if (!open) {"
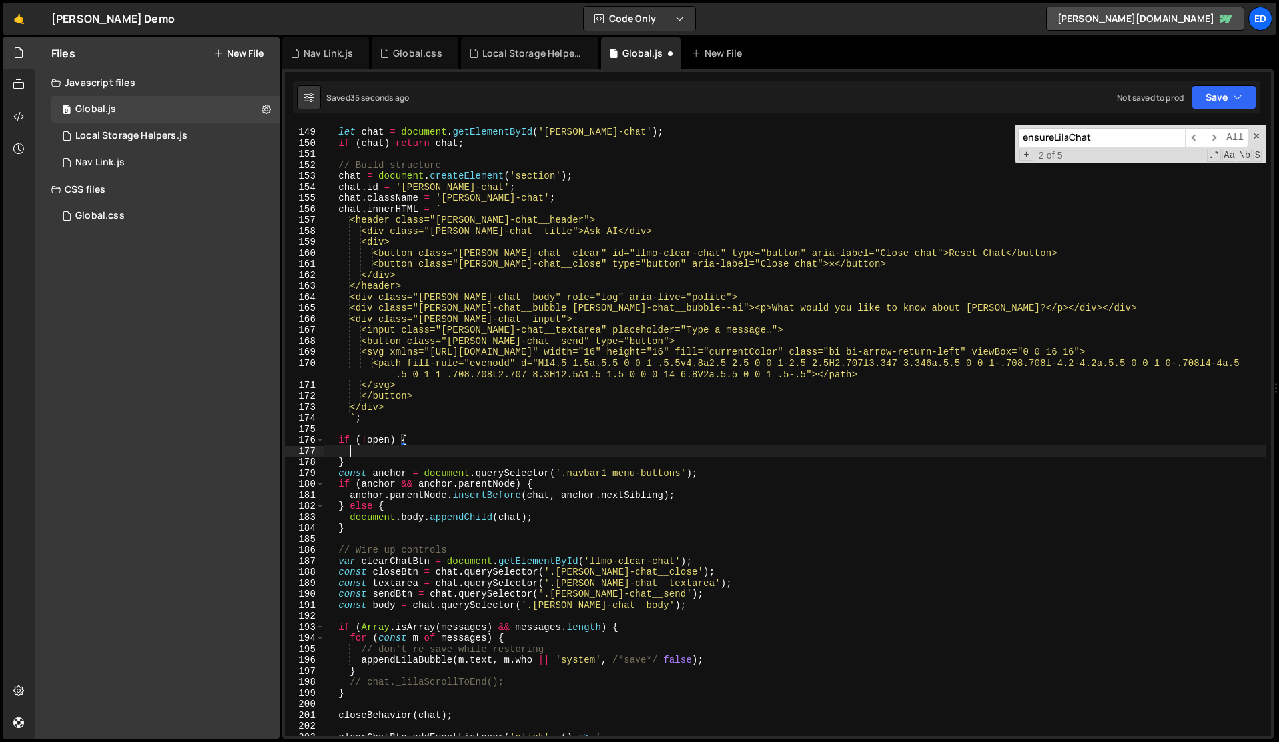
scroll to position [0, 1]
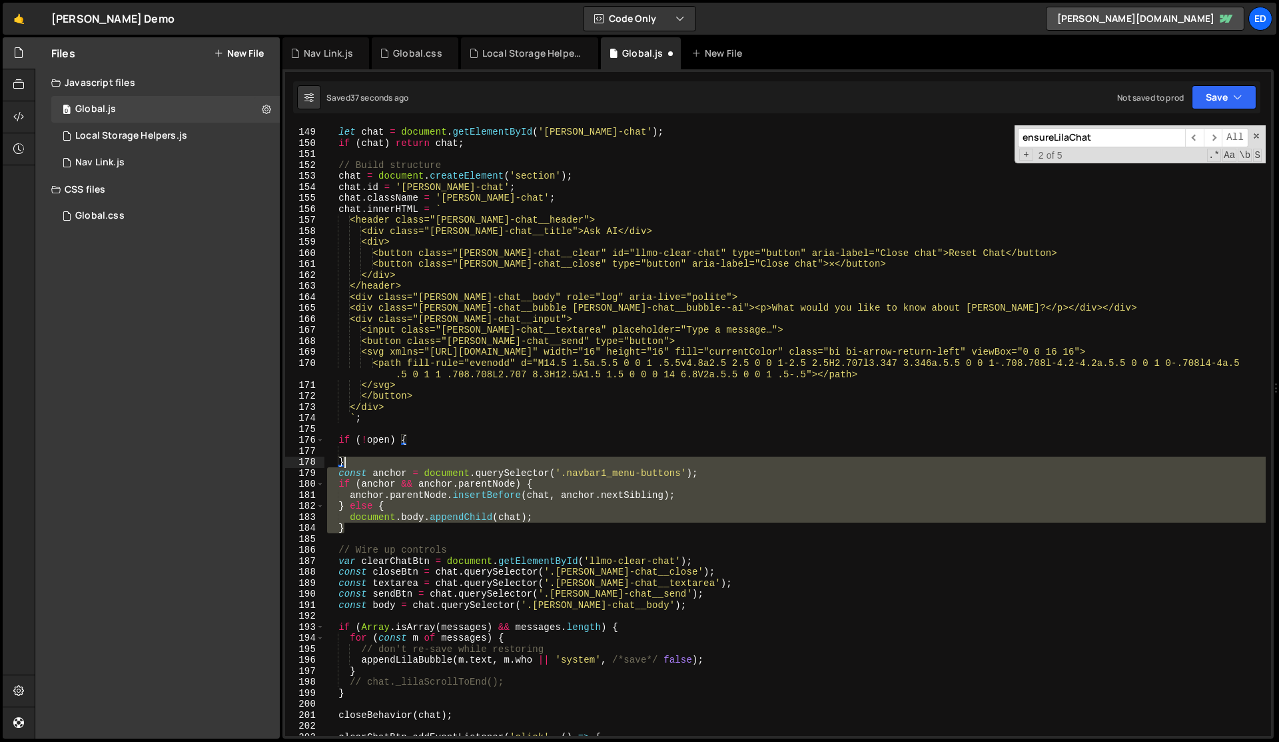
drag, startPoint x: 358, startPoint y: 526, endPoint x: 362, endPoint y: 464, distance: 61.4
click at [362, 464] on div "let chat = document . getElementById ( '[PERSON_NAME]-chat' ) ; if ( chat ) ret…" at bounding box center [796, 431] width 942 height 632
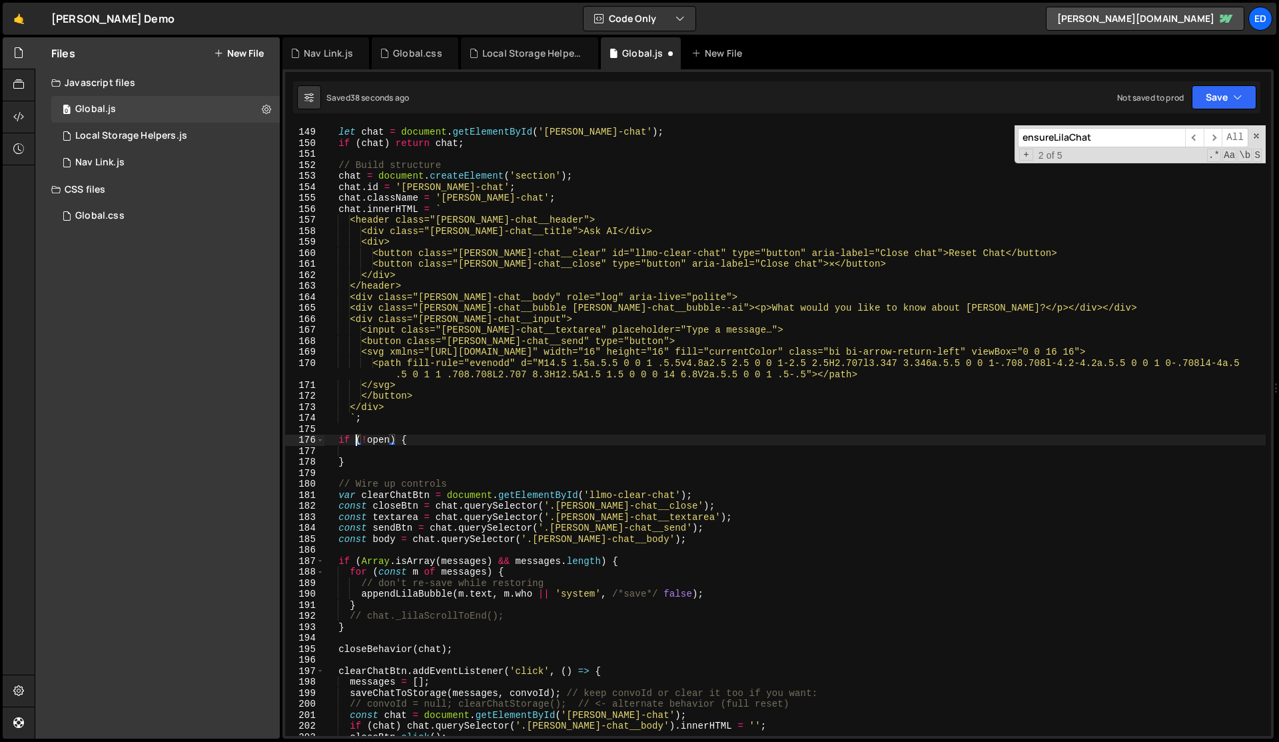
click at [358, 445] on div "let chat = document . getElementById ( '[PERSON_NAME]-chat' ) ; if ( chat ) ret…" at bounding box center [796, 431] width 942 height 632
paste textarea "}"
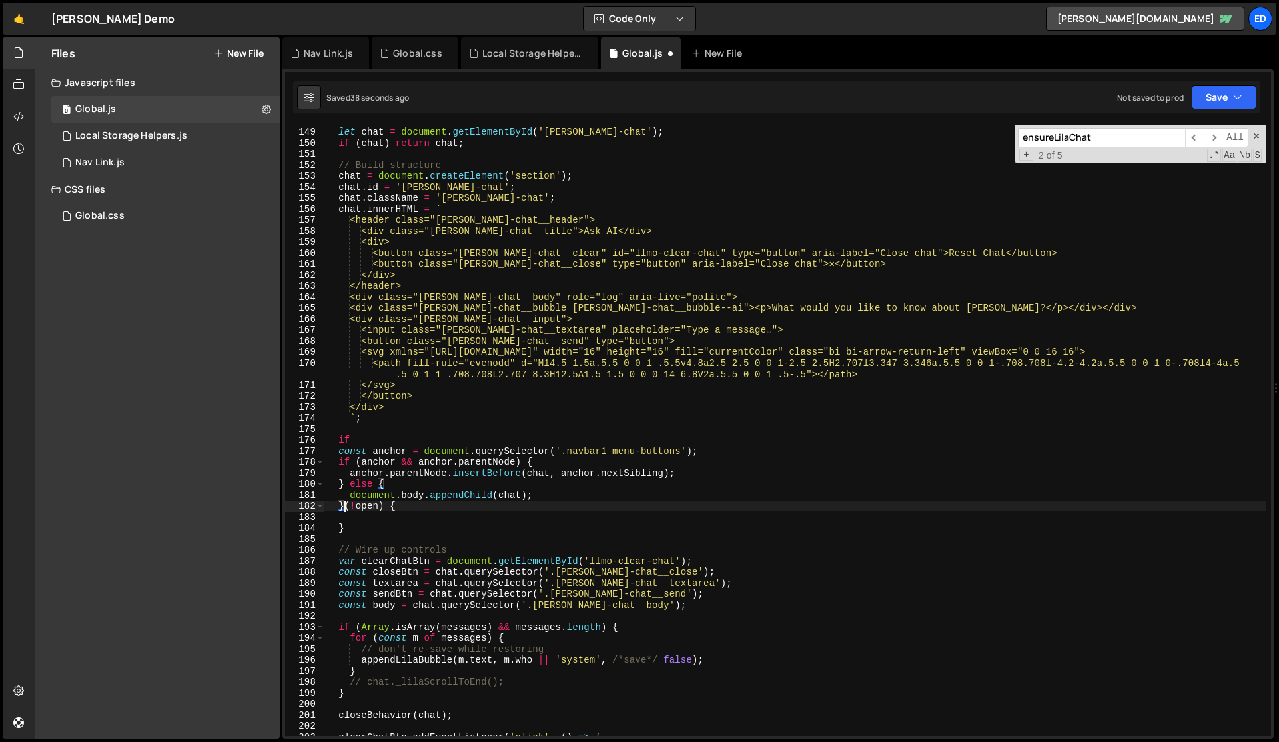
type textarea "if (!open) {"
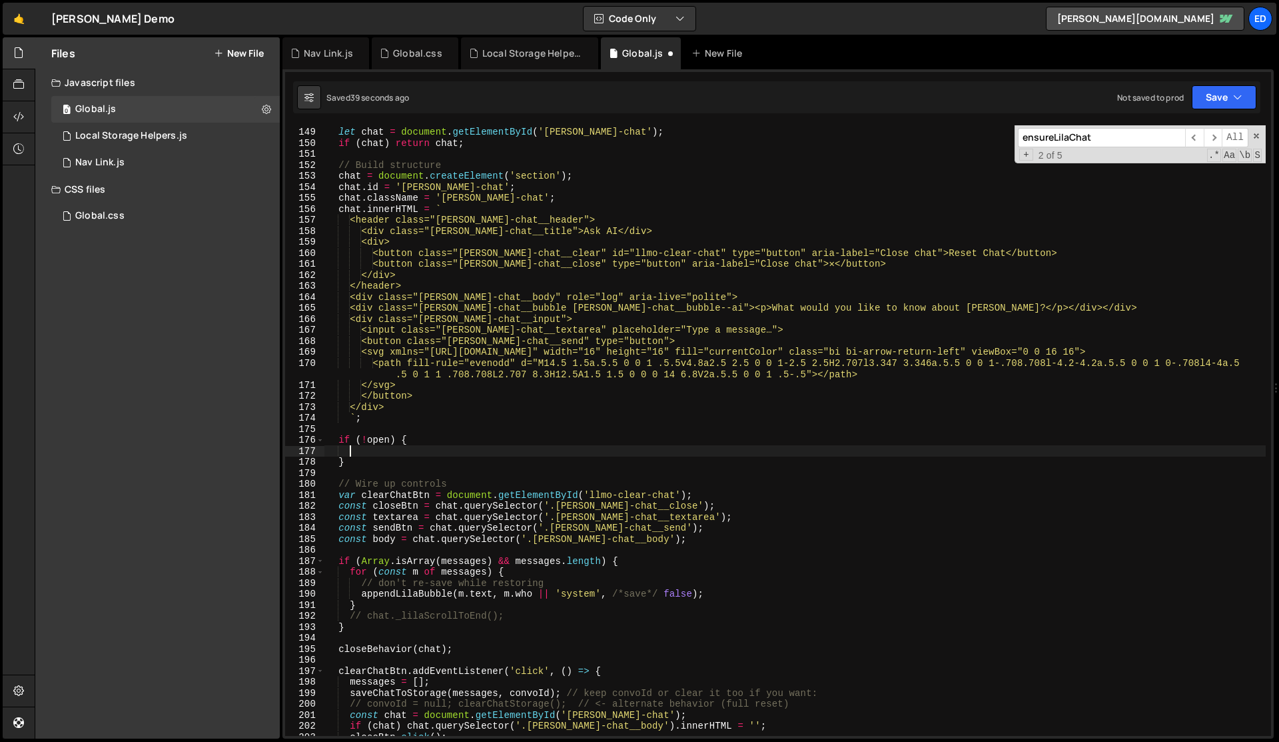
click at [366, 451] on div "let chat = document . getElementById ( '[PERSON_NAME]-chat' ) ; if ( chat ) ret…" at bounding box center [796, 431] width 942 height 632
paste textarea "}"
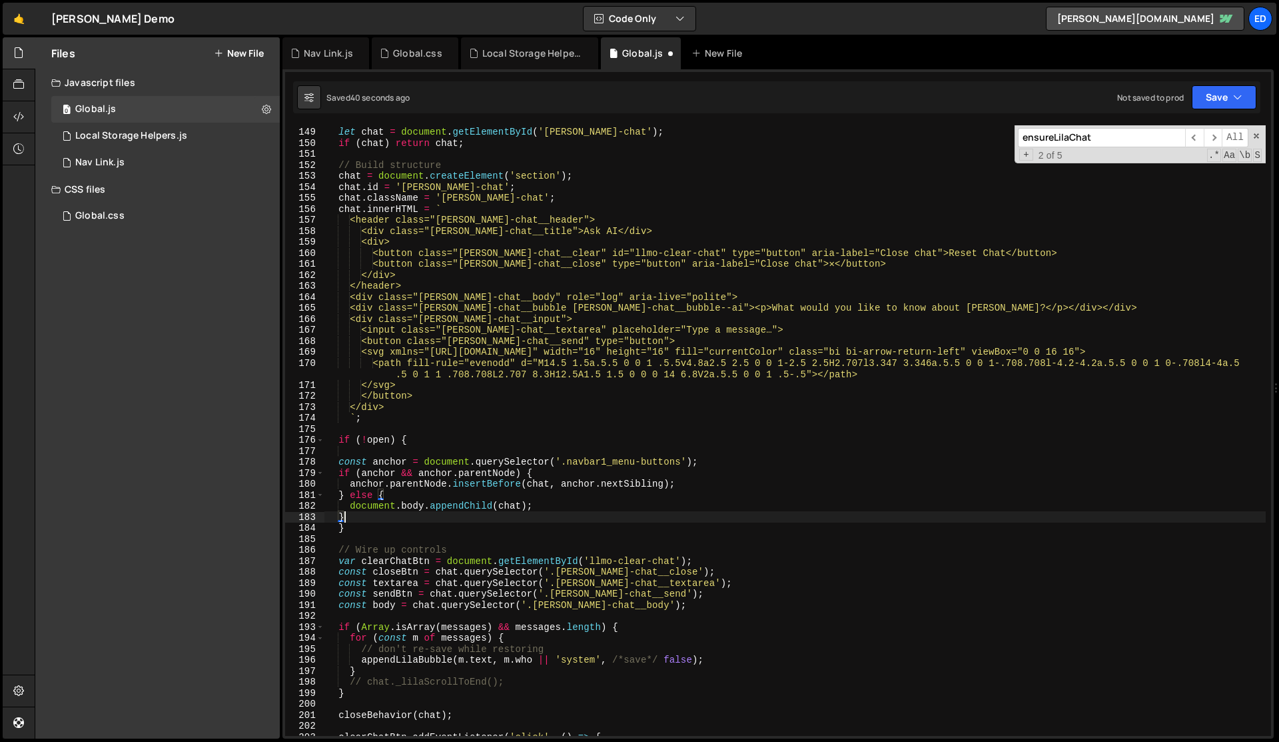
click at [366, 457] on div "let chat = document . getElementById ( '[PERSON_NAME]-chat' ) ; if ( chat ) ret…" at bounding box center [796, 431] width 942 height 632
type textarea "const anchor = document.querySelector('.navbar1_menu-buttons');"
click at [366, 457] on div "let chat = document . getElementById ( '[PERSON_NAME]-chat' ) ; if ( chat ) ret…" at bounding box center [796, 431] width 942 height 632
click at [356, 449] on div "let chat = document . getElementById ( '[PERSON_NAME]-chat' ) ; if ( chat ) ret…" at bounding box center [796, 431] width 942 height 632
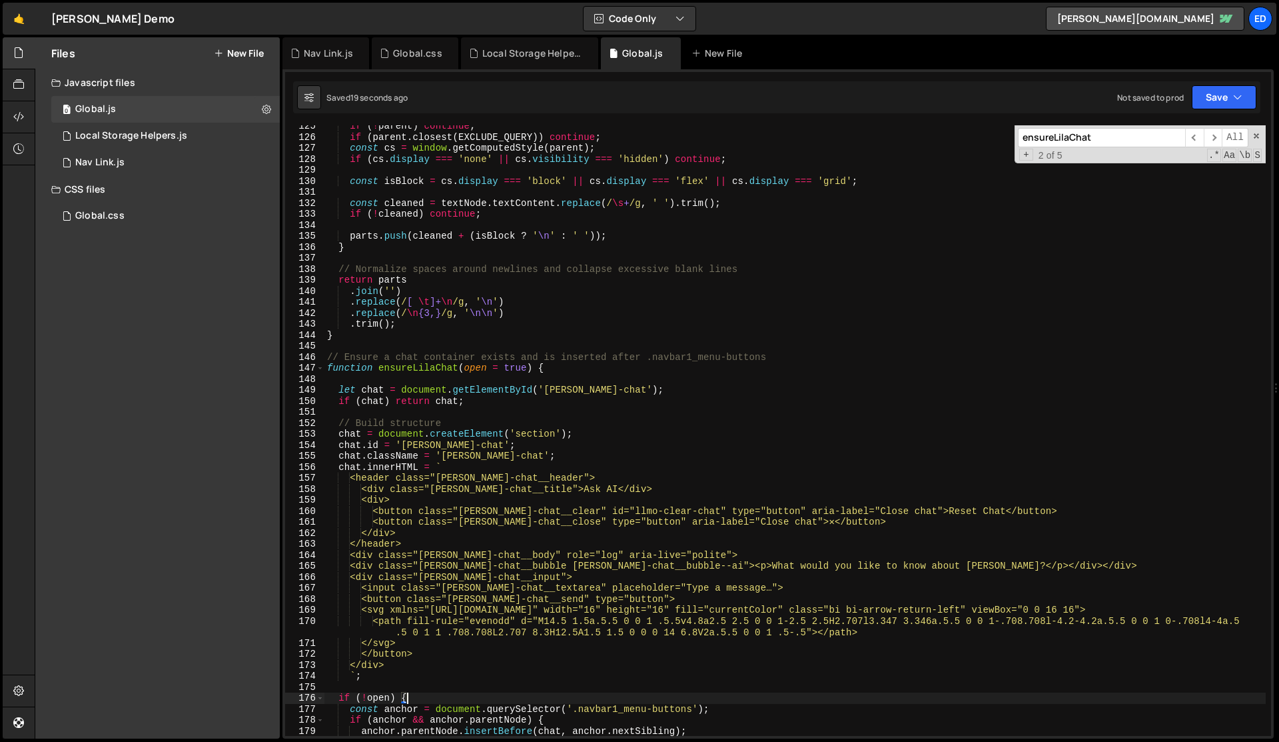
scroll to position [1371, 0]
click at [552, 370] on div "if ( ! parent ) continue ; if ( parent . closest ( EXCLUDE_QUERY )) continue ; …" at bounding box center [796, 434] width 942 height 632
type textarea "function ensureLilaChat(open = true) {"
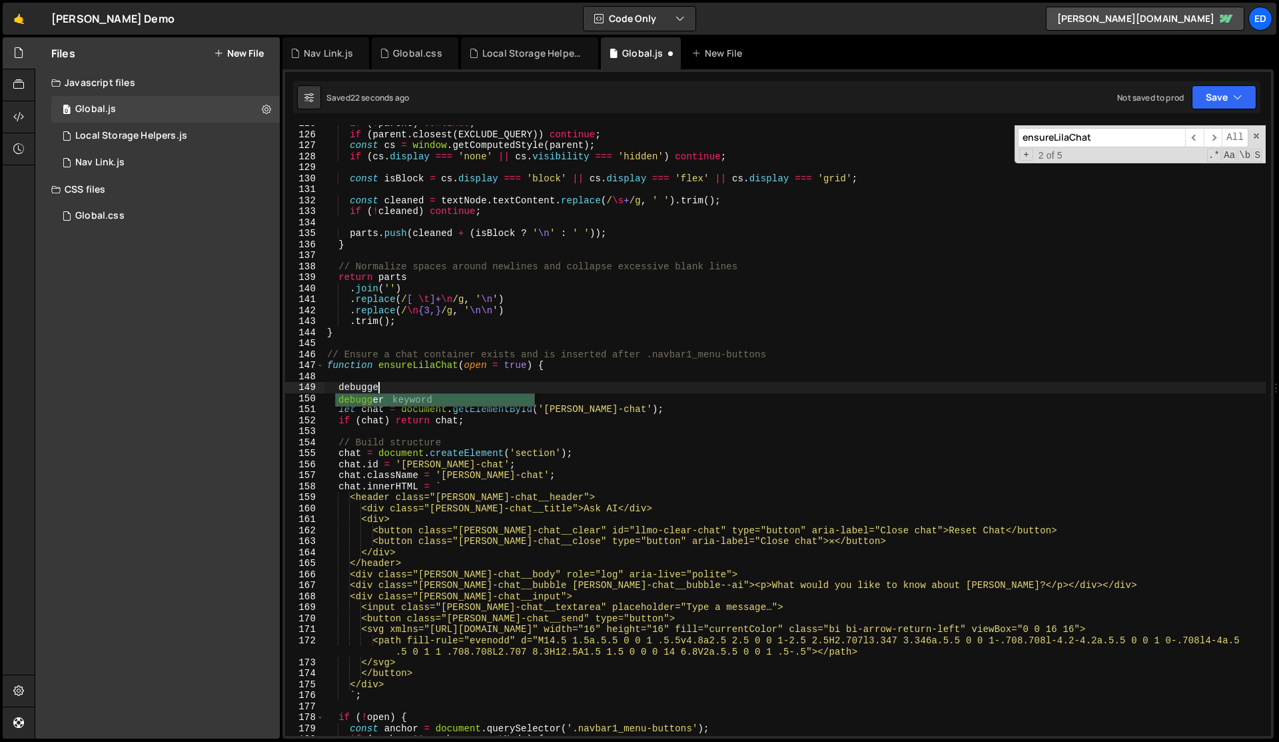
scroll to position [0, 3]
click at [578, 363] on div "if ( ! parent ) continue ; if ( parent . closest ( EXCLUDE_QUERY )) continue ; …" at bounding box center [796, 434] width 942 height 632
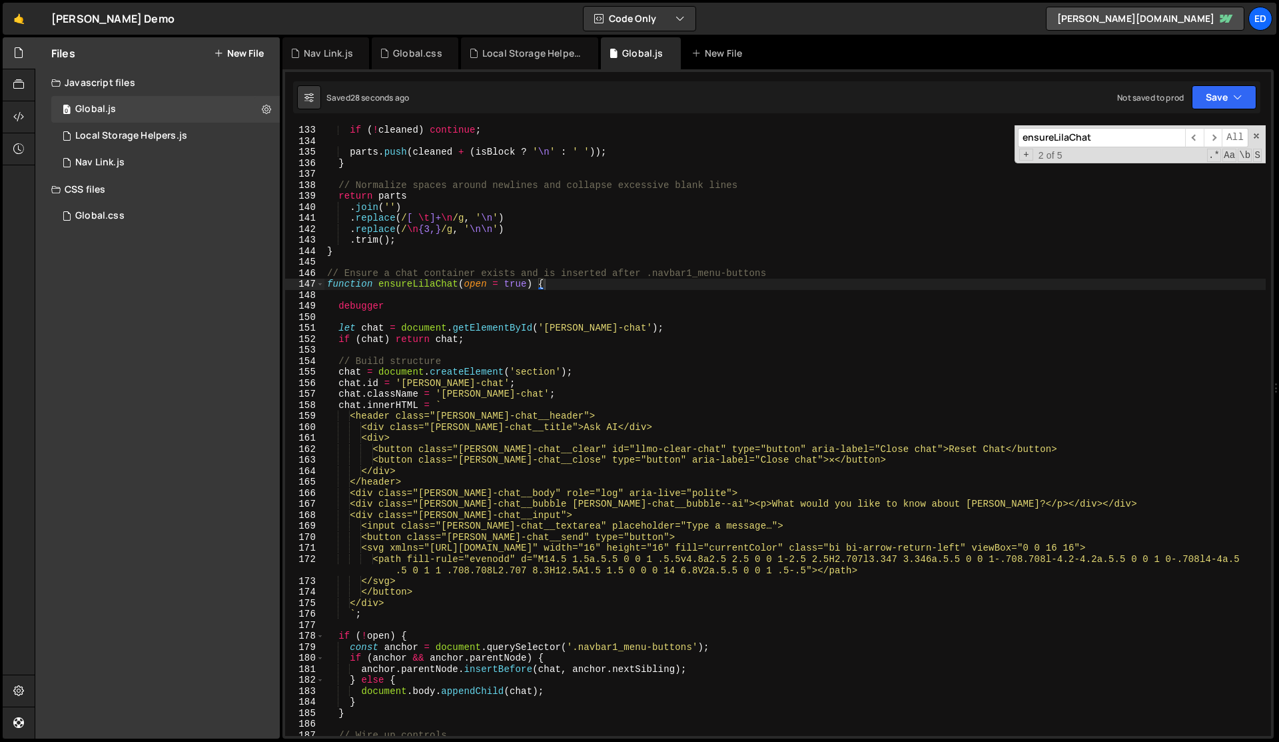
scroll to position [1464, 0]
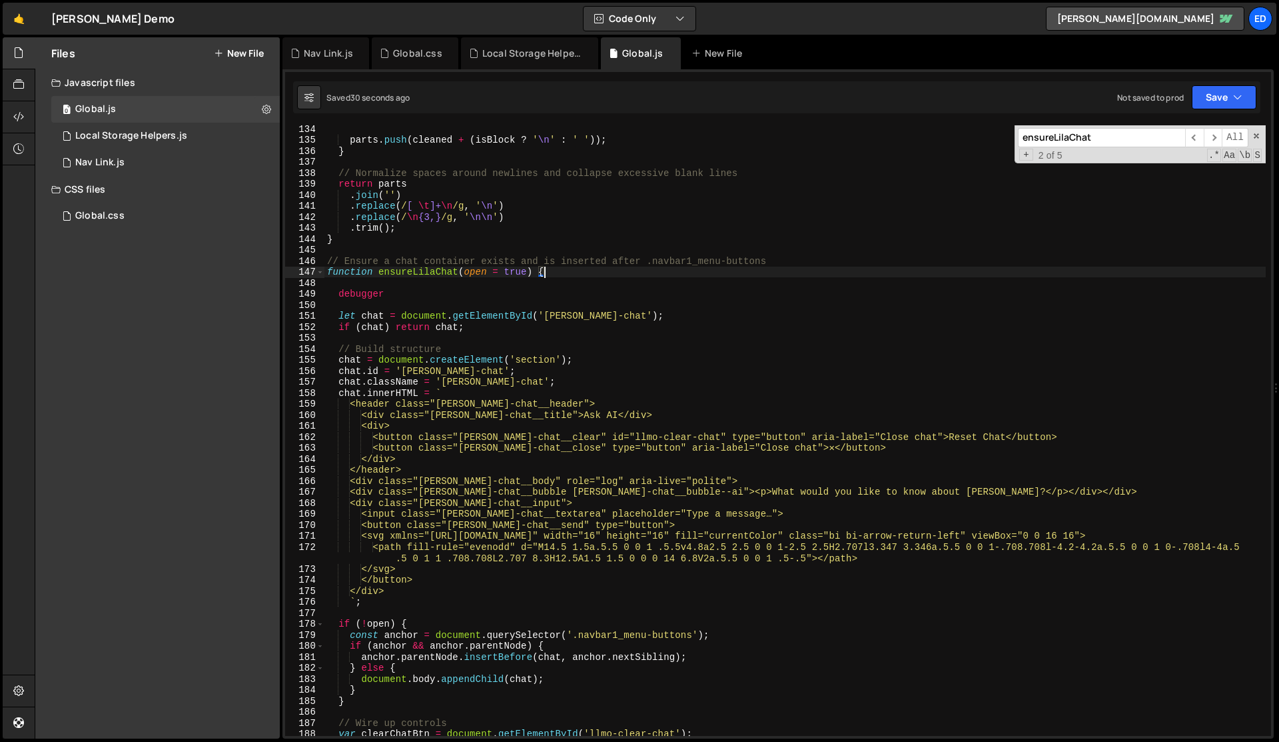
click at [368, 624] on div "parts . push ( cleaned + ( isBlock ? ' \n ' : ' ' )) ; } // Normalize spaces ar…" at bounding box center [796, 439] width 942 height 632
click at [376, 296] on div "parts . push ( cleaned + ( isBlock ? ' \n ' : ' ' )) ; } // Normalize spaces ar…" at bounding box center [796, 439] width 942 height 632
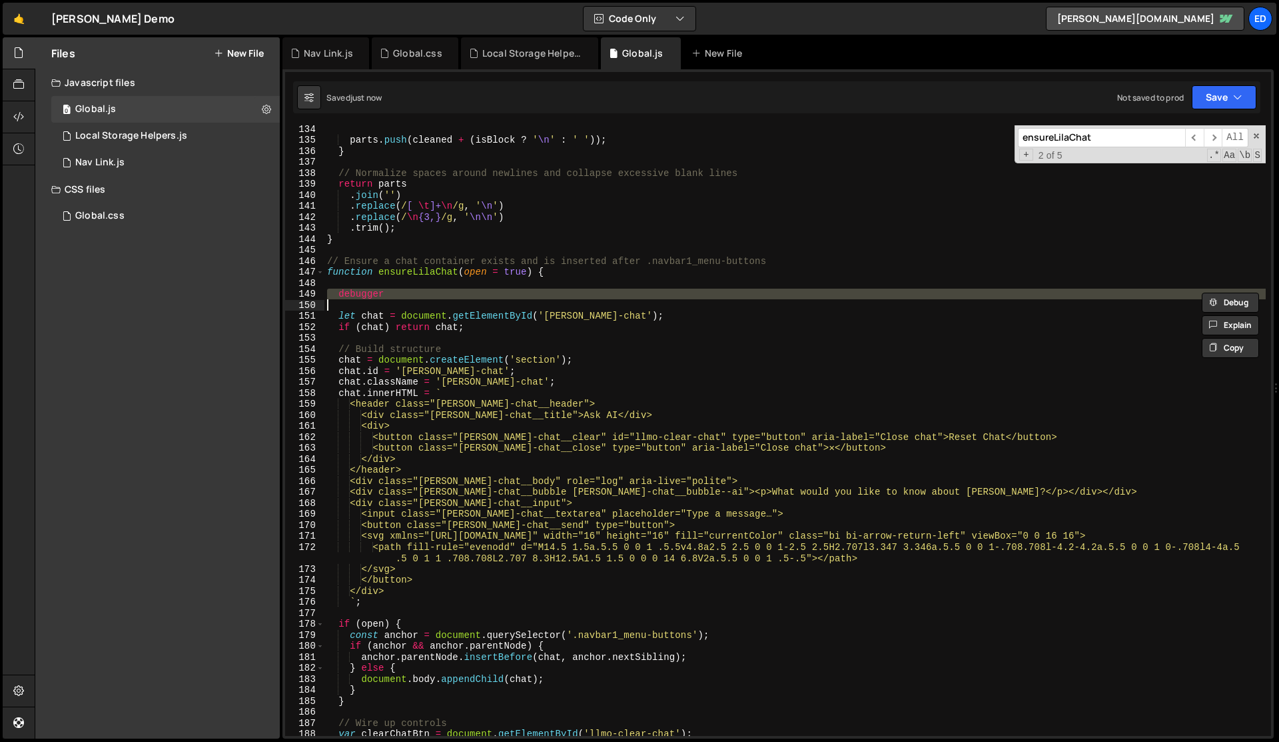
click at [376, 296] on div "parts . push ( cleaned + ( isBlock ? ' \n ' : ' ' )) ; } // Normalize spaces ar…" at bounding box center [796, 439] width 942 height 632
type textarea "debugger"
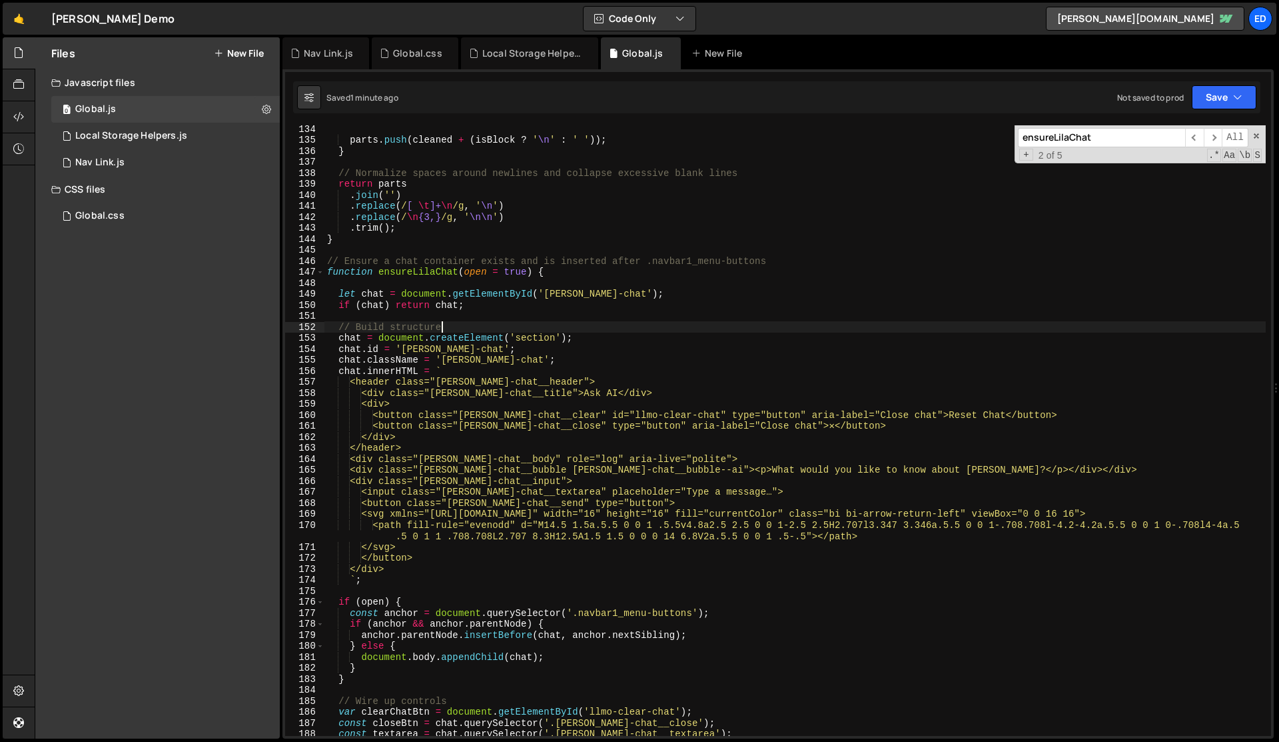
click at [715, 325] on div "parts . push ( cleaned + ( isBlock ? ' \n ' : ' ' )) ; } // Normalize spaces ar…" at bounding box center [796, 439] width 942 height 632
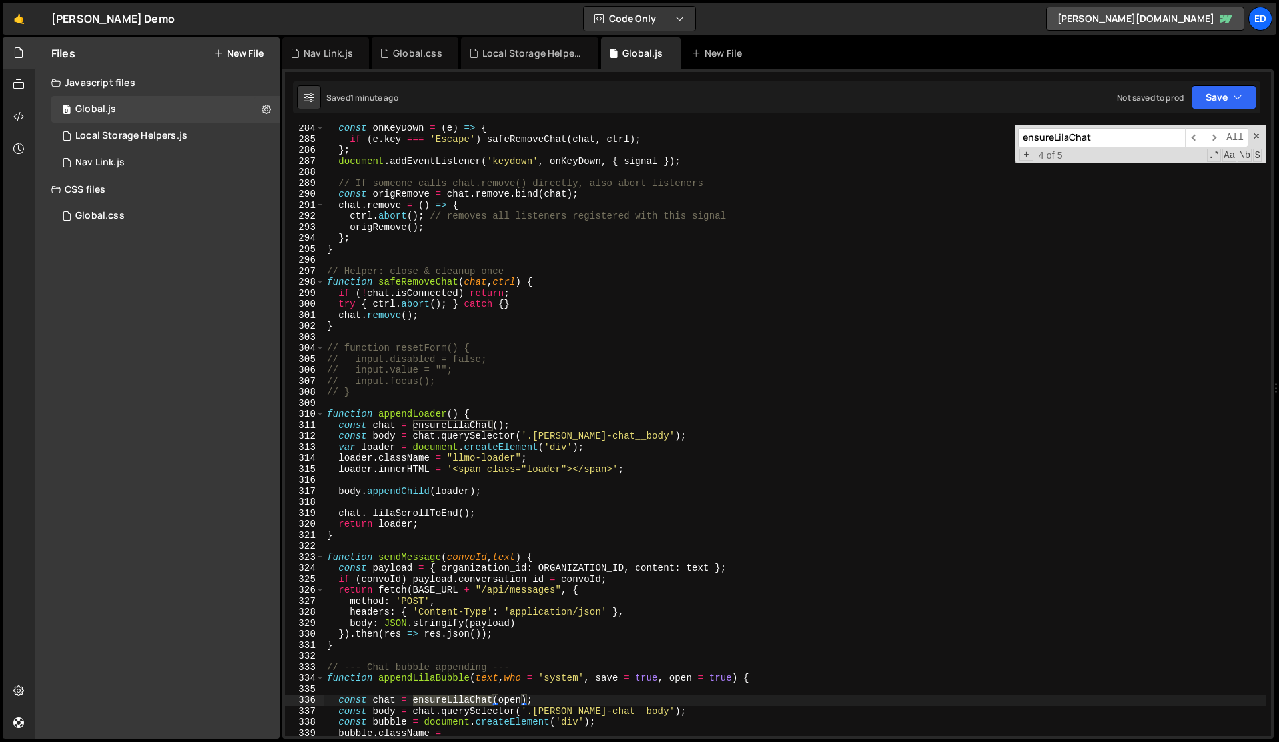
type textarea "function appendLoader() {"
click at [539, 412] on div "const onKeyDown = ( e ) => { if ( e . key === 'Escape' ) safeRemoveChat ( chat …" at bounding box center [796, 439] width 942 height 632
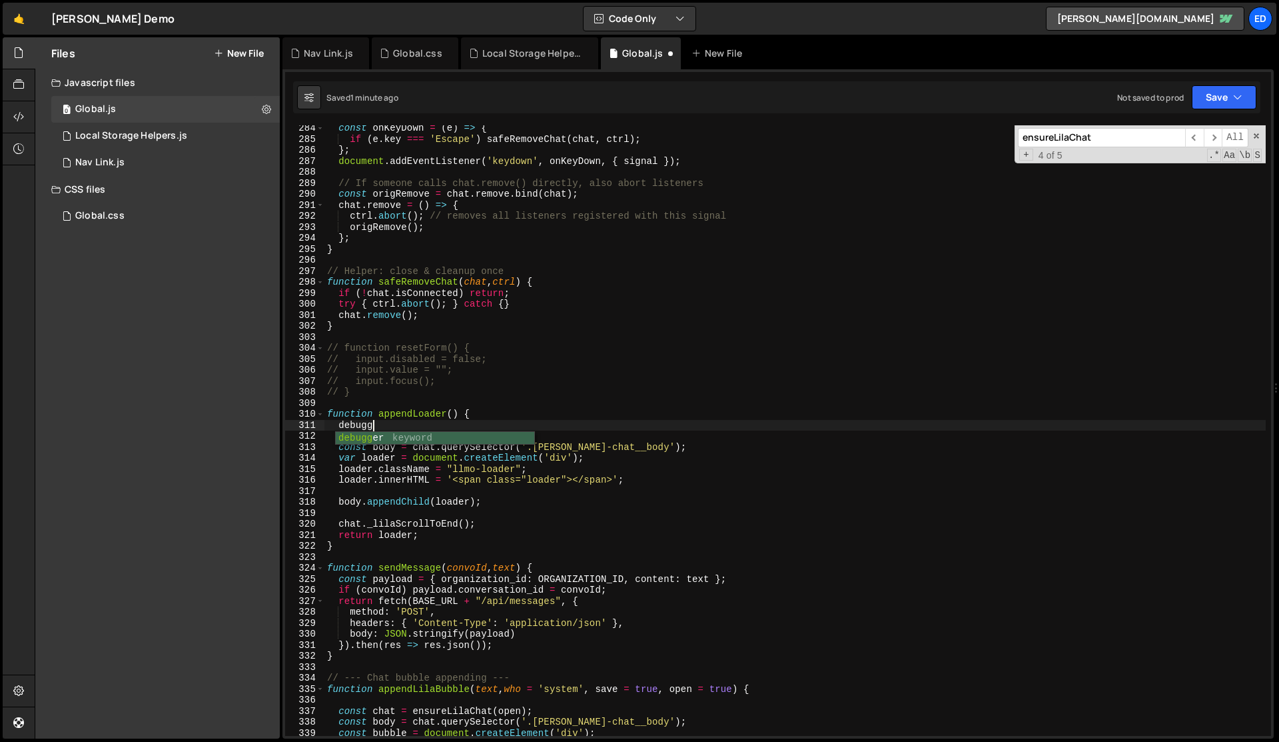
scroll to position [0, 3]
click at [557, 376] on div "const onKeyDown = ( e ) => { if ( e . key === 'Escape' ) safeRemoveChat ( chat …" at bounding box center [796, 439] width 942 height 632
type textarea "// input.focus();"
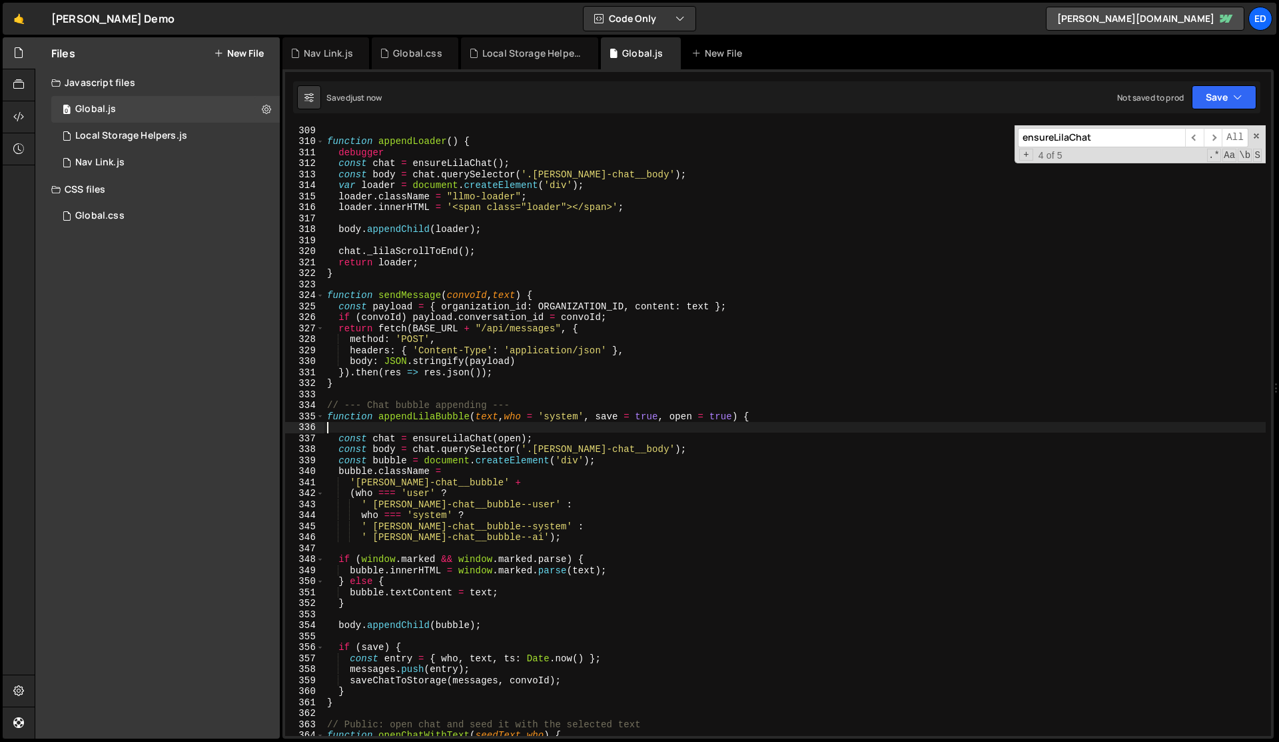
scroll to position [0, 0]
click at [392, 431] on div "function appendLoader ( ) { debugger const chat = ensureLilaChat ( ) ; const bo…" at bounding box center [796, 441] width 942 height 632
click at [1218, 141] on span "​" at bounding box center [1213, 137] width 19 height 19
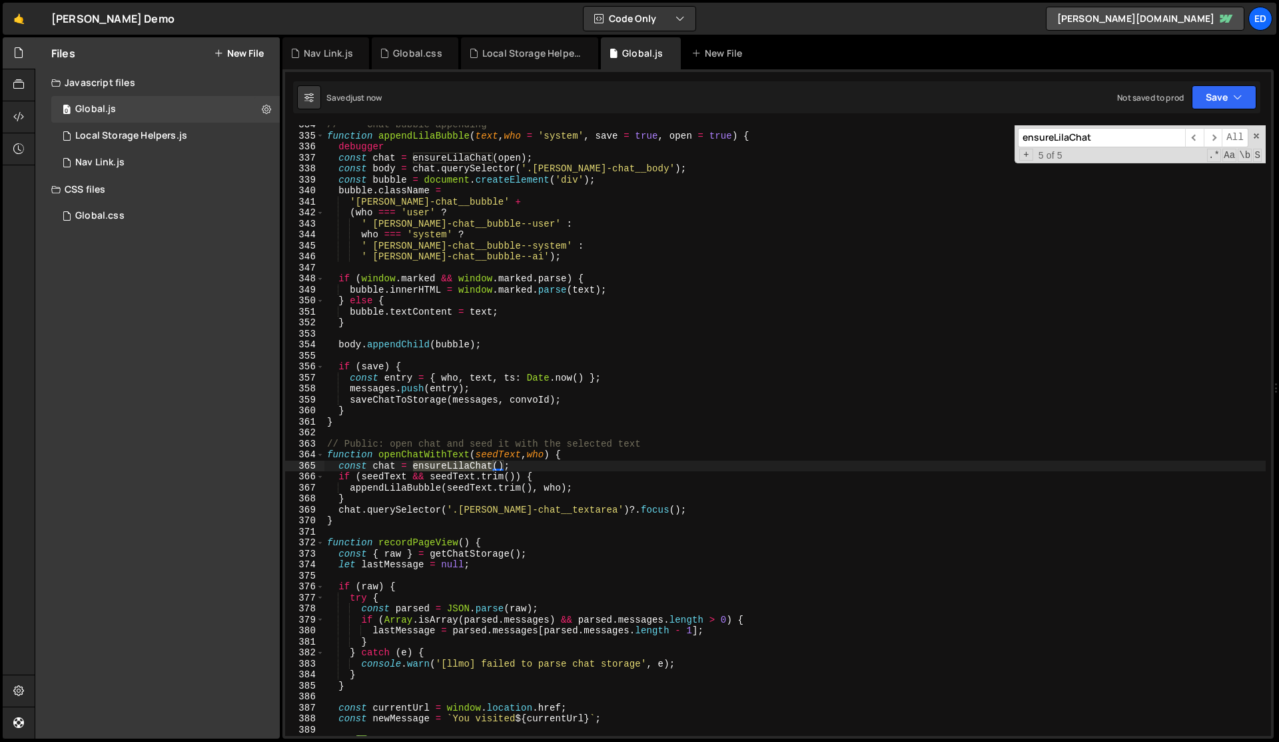
scroll to position [3715, 0]
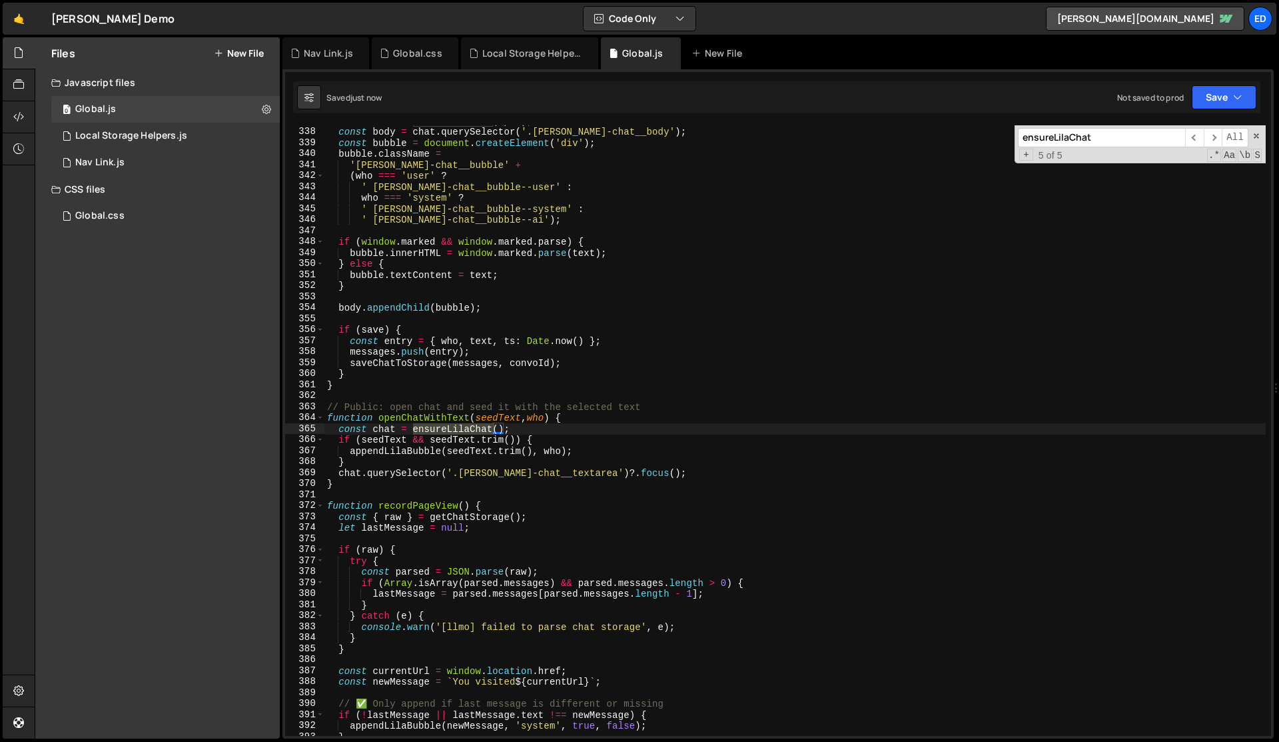
type textarea "function openChatWithText(seedText, who) {"
click at [603, 418] on div "const chat = ensureLilaChat ( open ) ; const body = chat . querySelector ( '.[P…" at bounding box center [796, 431] width 942 height 632
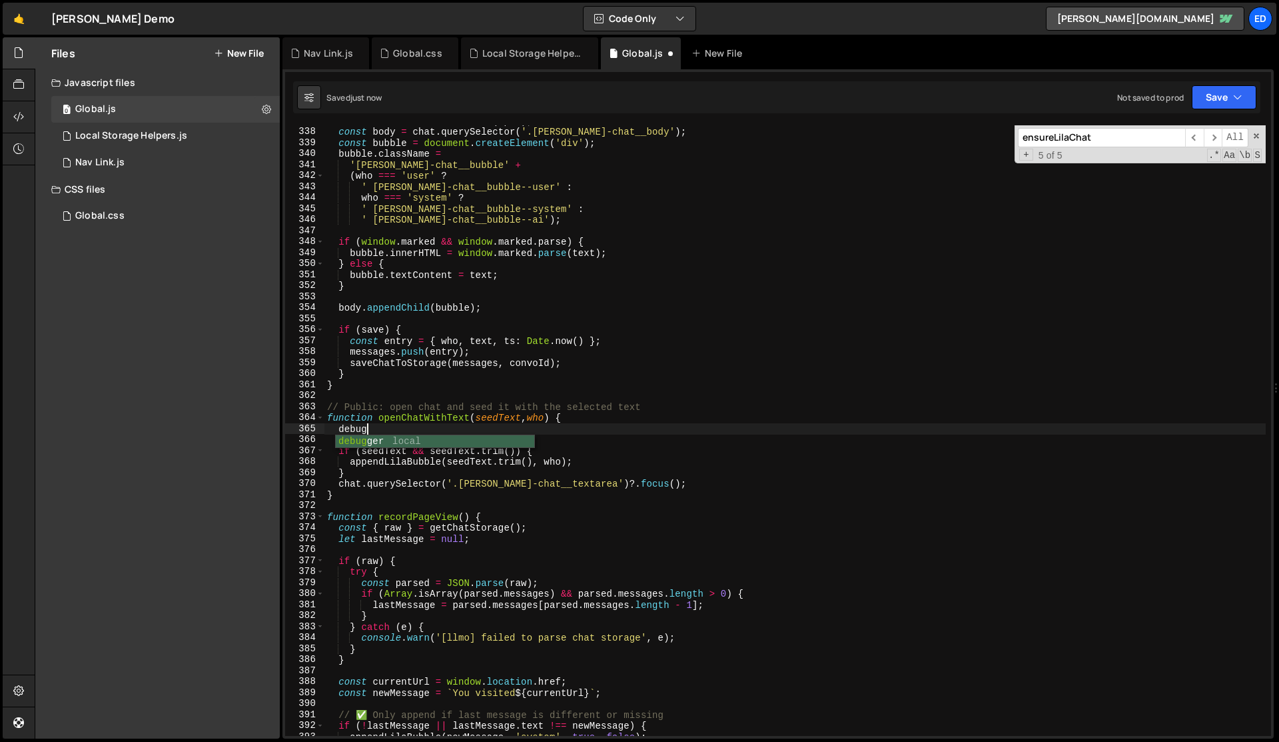
scroll to position [0, 3]
click at [1215, 139] on span "​" at bounding box center [1213, 137] width 19 height 19
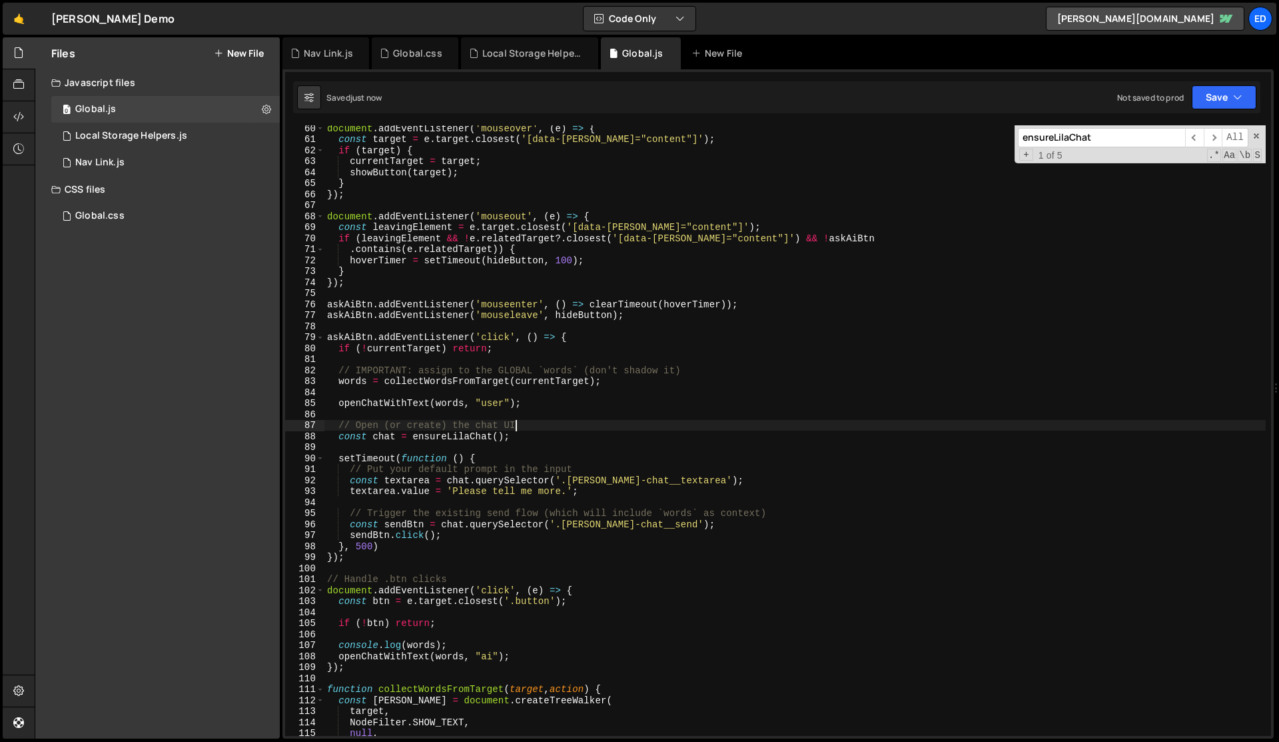
click at [561, 424] on div "document . addEventListener ( 'mouseover' , ( e ) => { const target = e . targe…" at bounding box center [796, 439] width 942 height 632
type textarea "// Open (or create) the chat UI"
click at [1213, 137] on span "​" at bounding box center [1213, 137] width 19 height 19
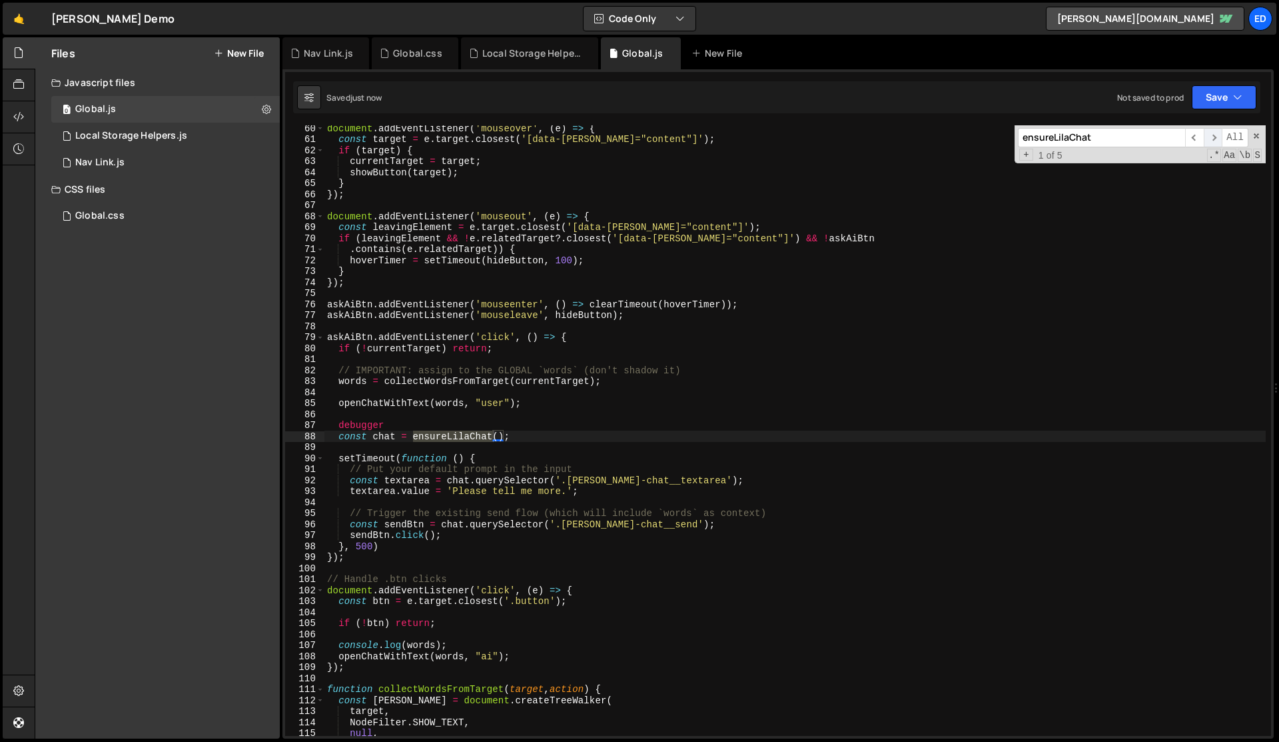
scroll to position [1311, 0]
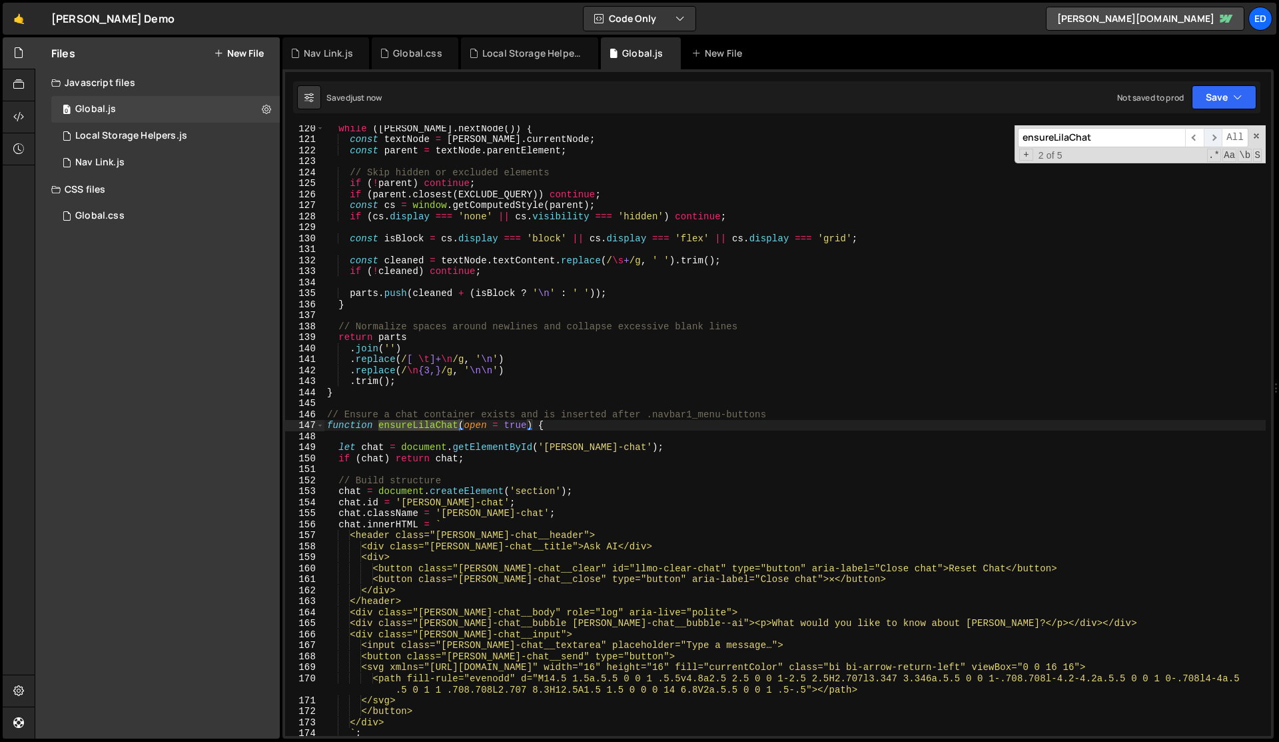
click at [1218, 137] on span "​" at bounding box center [1213, 137] width 19 height 19
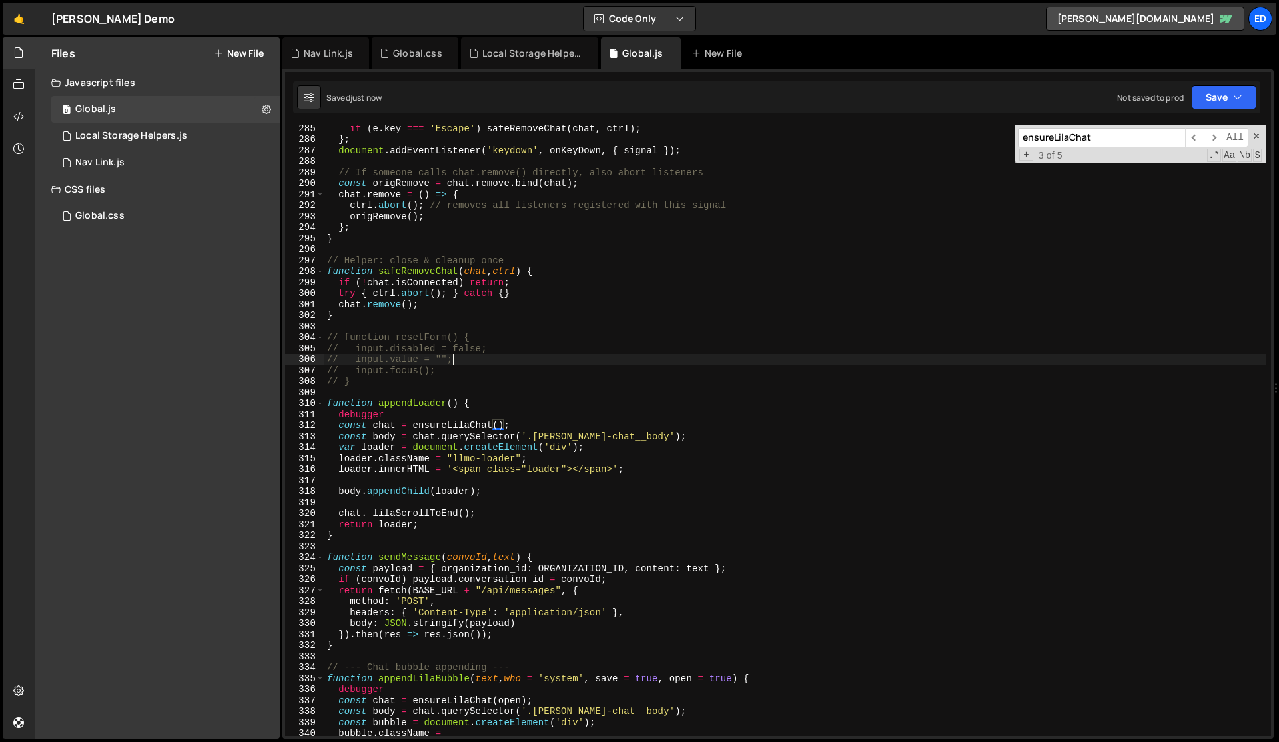
click at [882, 362] on div "if ( e . key === 'Escape' ) safeRemoveChat ( chat , ctrl ) ; } ; document . add…" at bounding box center [796, 439] width 942 height 632
type textarea "recordPageView();"
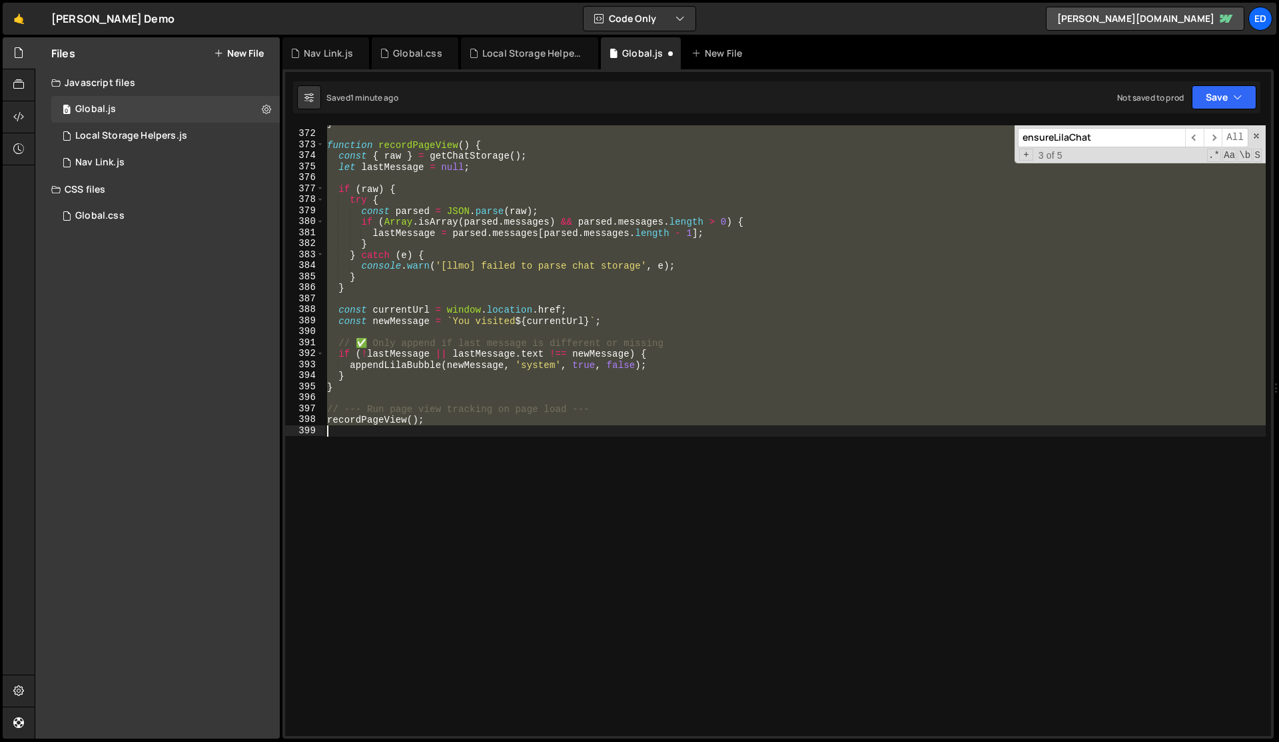
scroll to position [640, 0]
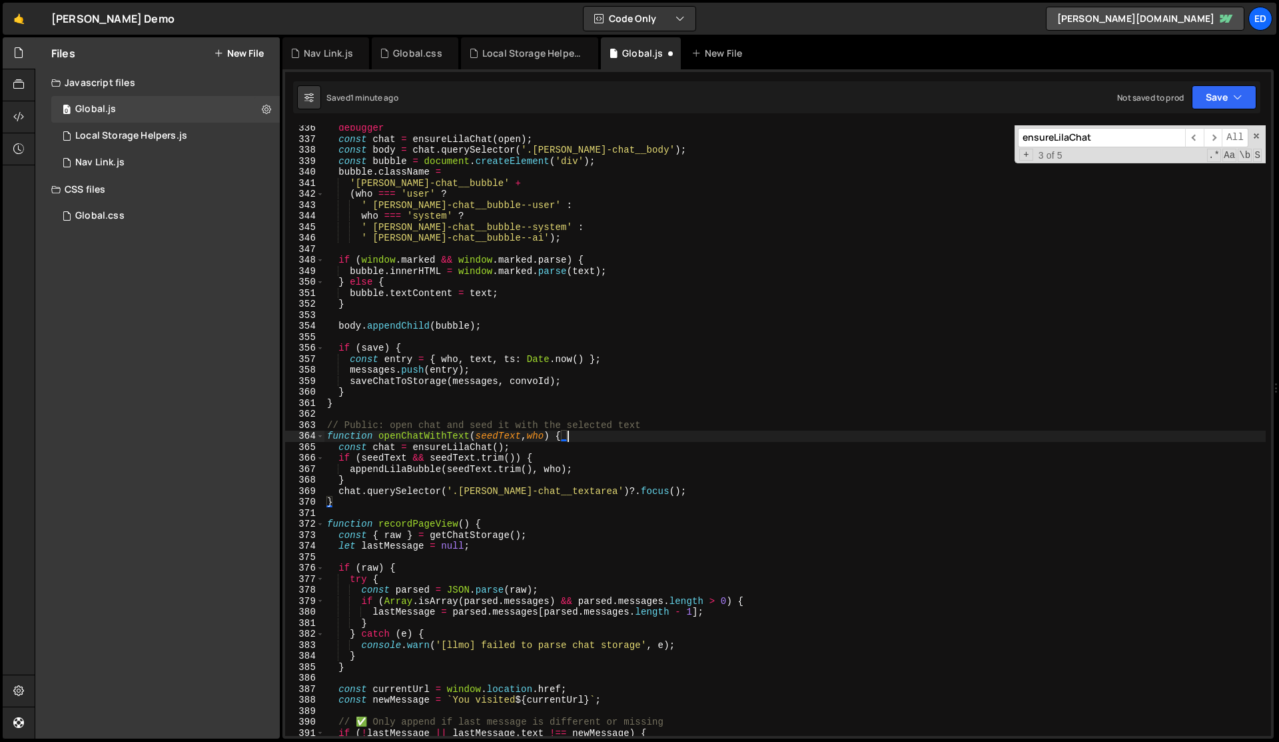
type textarea "recordPageView();"
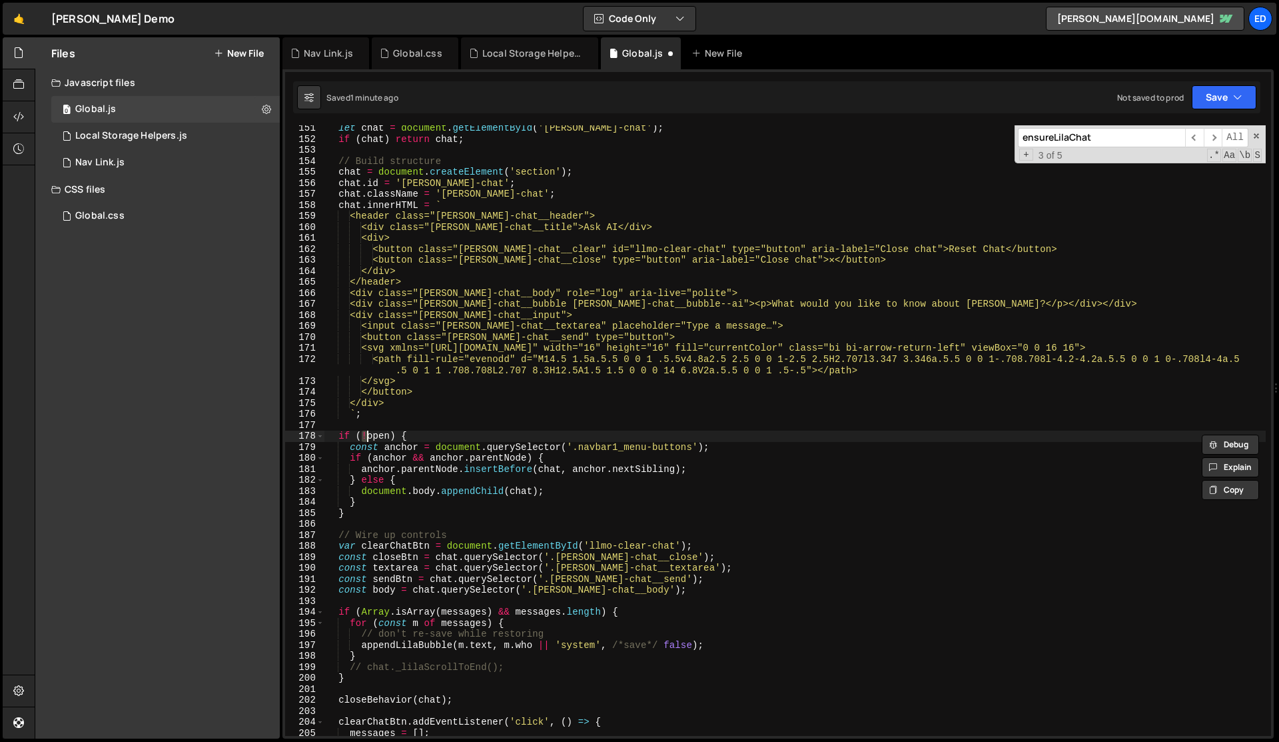
scroll to position [1652, 0]
click at [614, 396] on div "let chat = document . getElementById ( '[PERSON_NAME]-chat' ) ; if ( chat ) ret…" at bounding box center [796, 439] width 942 height 632
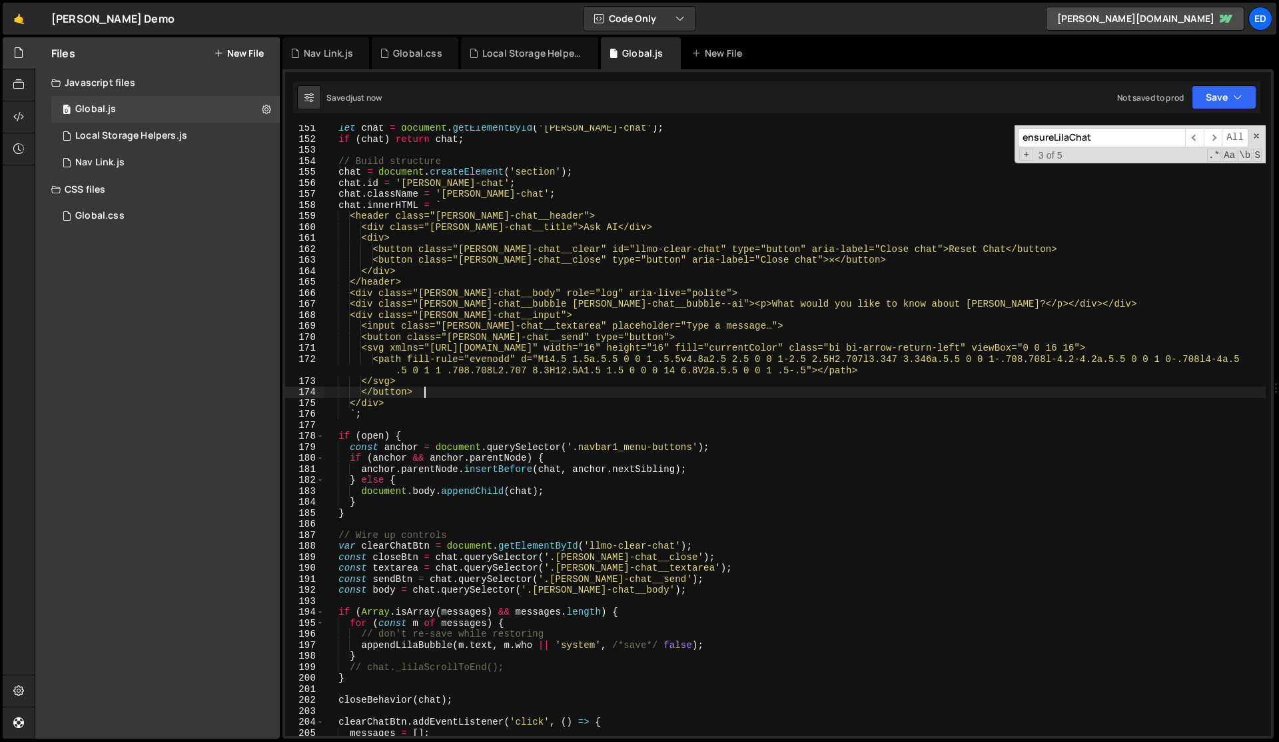
type textarea "recordPageView();"
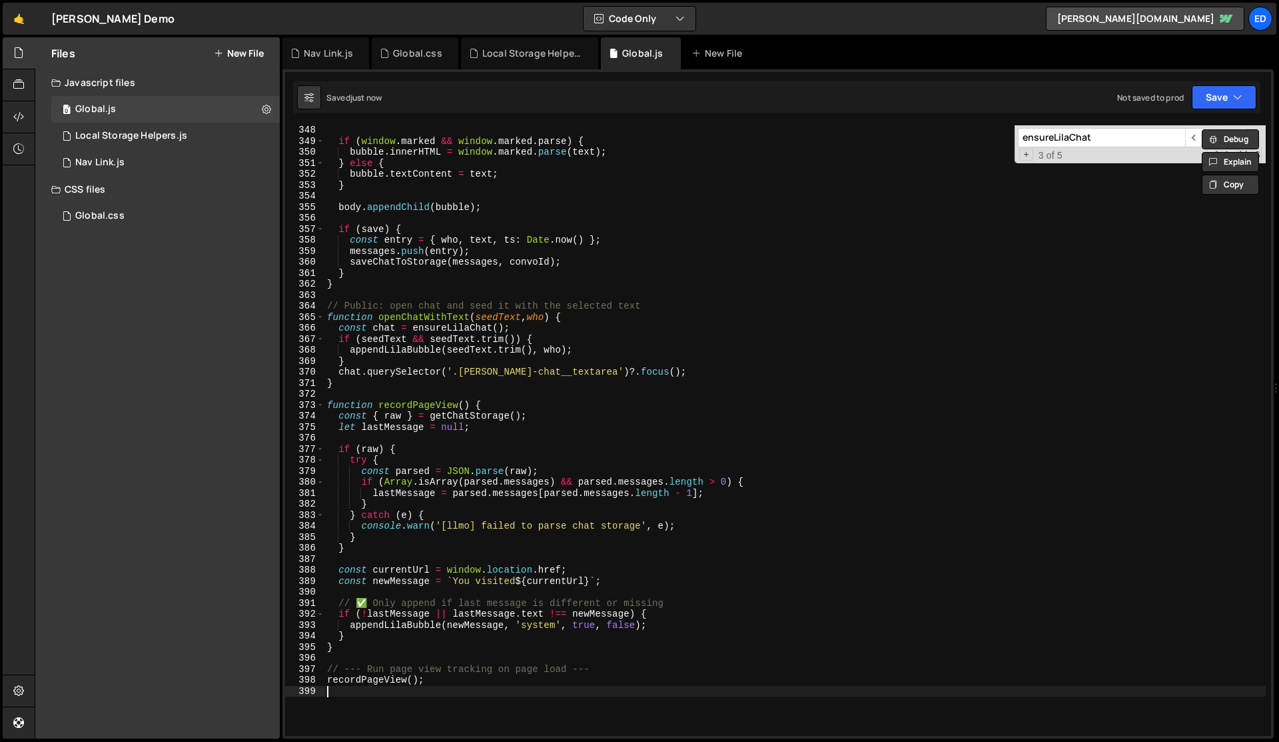
scroll to position [4025, 0]
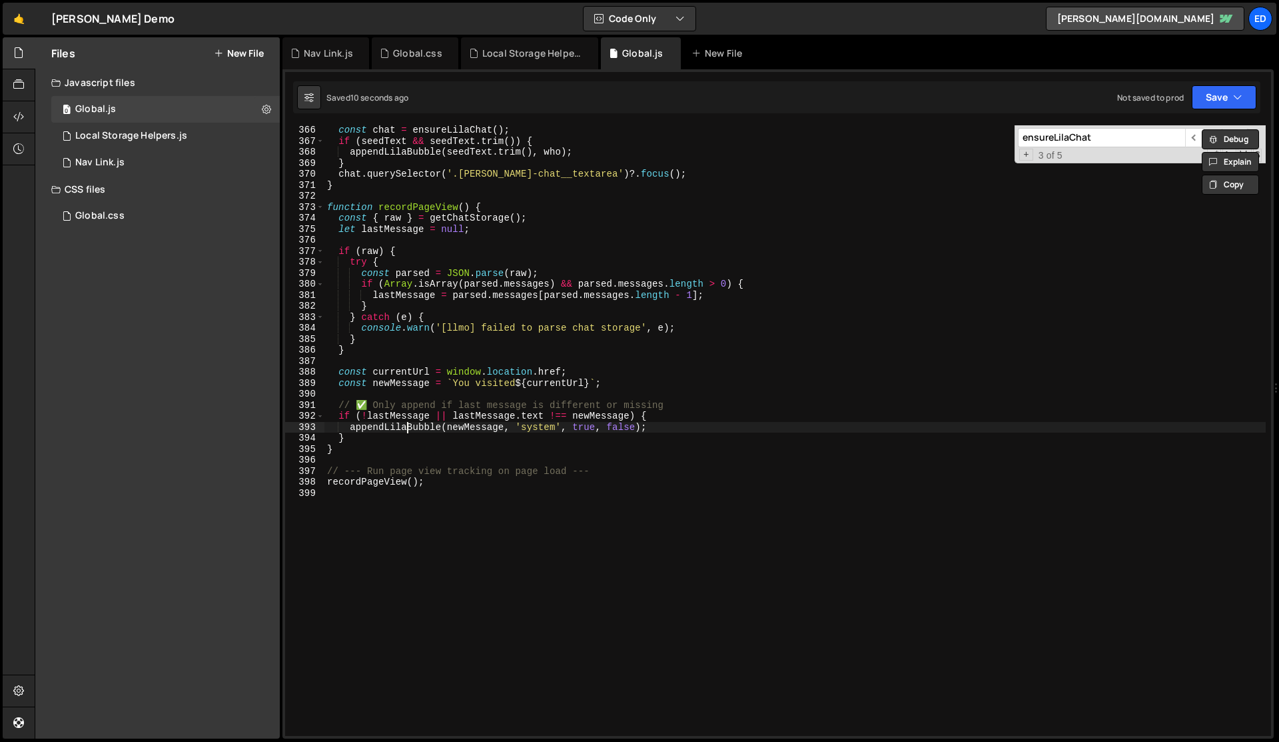
click at [408, 426] on div "const chat = ensureLilaChat ( ) ; if ( seedText && seedText . trim ( )) { appen…" at bounding box center [796, 441] width 942 height 632
type textarea "appendLilaBubble(newMessage, 'system', true, false);"
click at [408, 426] on div "const chat = ensureLilaChat ( ) ; if ( seedText && seedText . trim ( )) { appen…" at bounding box center [796, 441] width 942 height 632
type input "appendLilaBubble"
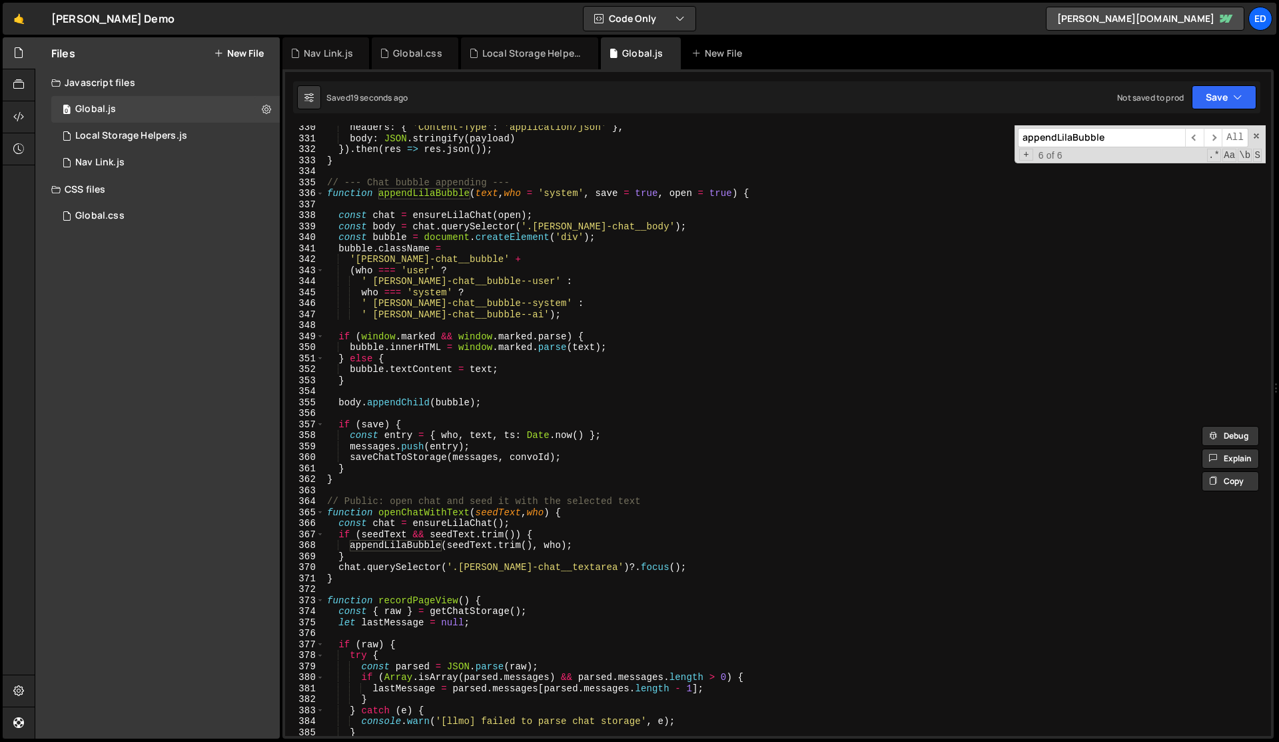
scroll to position [3652, 0]
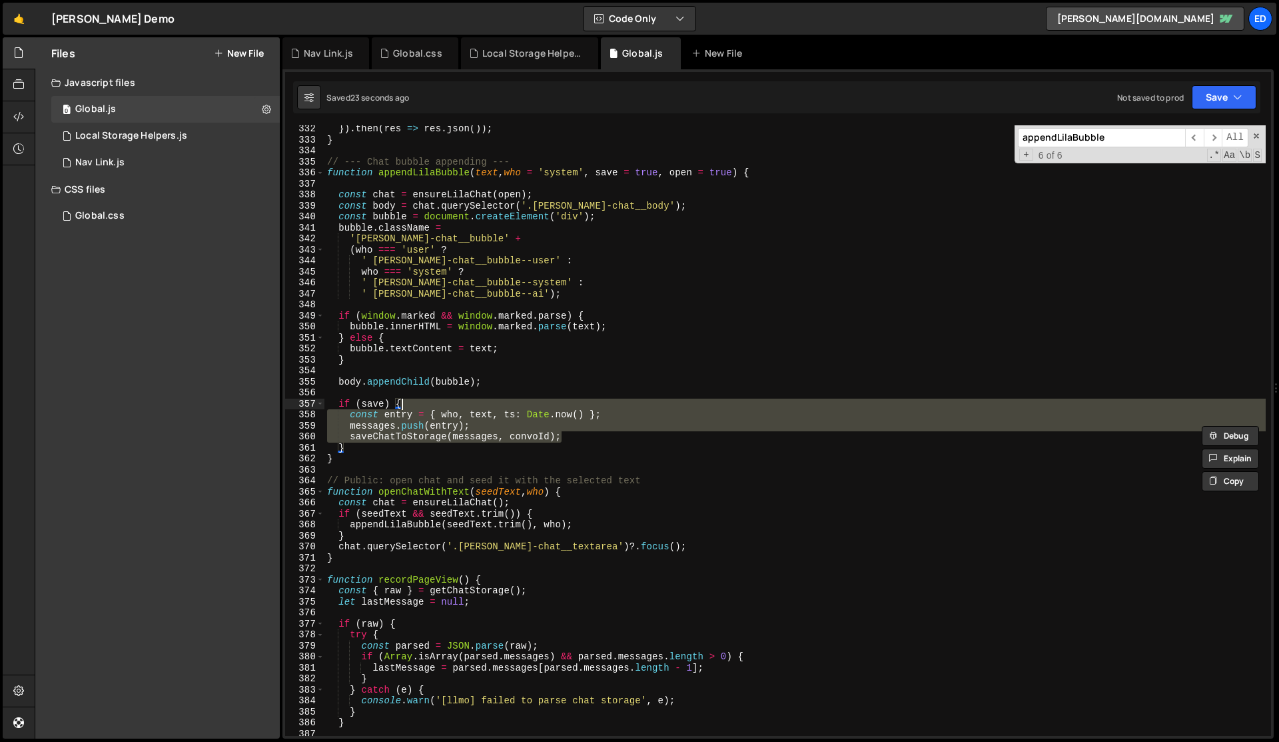
drag, startPoint x: 574, startPoint y: 434, endPoint x: 570, endPoint y: 405, distance: 29.7
click at [570, 405] on div "}) . then ( res => res . json ( )) ; } // --- Chat bubble appending --- functio…" at bounding box center [796, 439] width 942 height 632
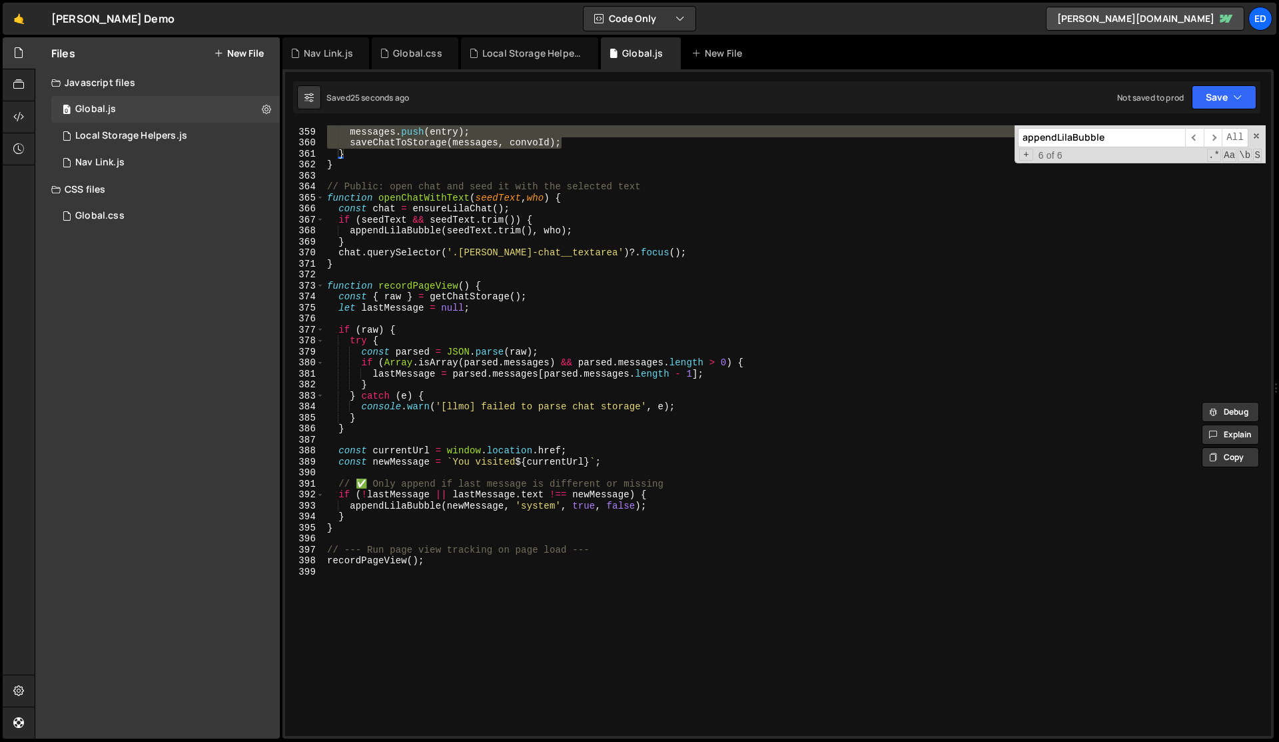
scroll to position [4009, 0]
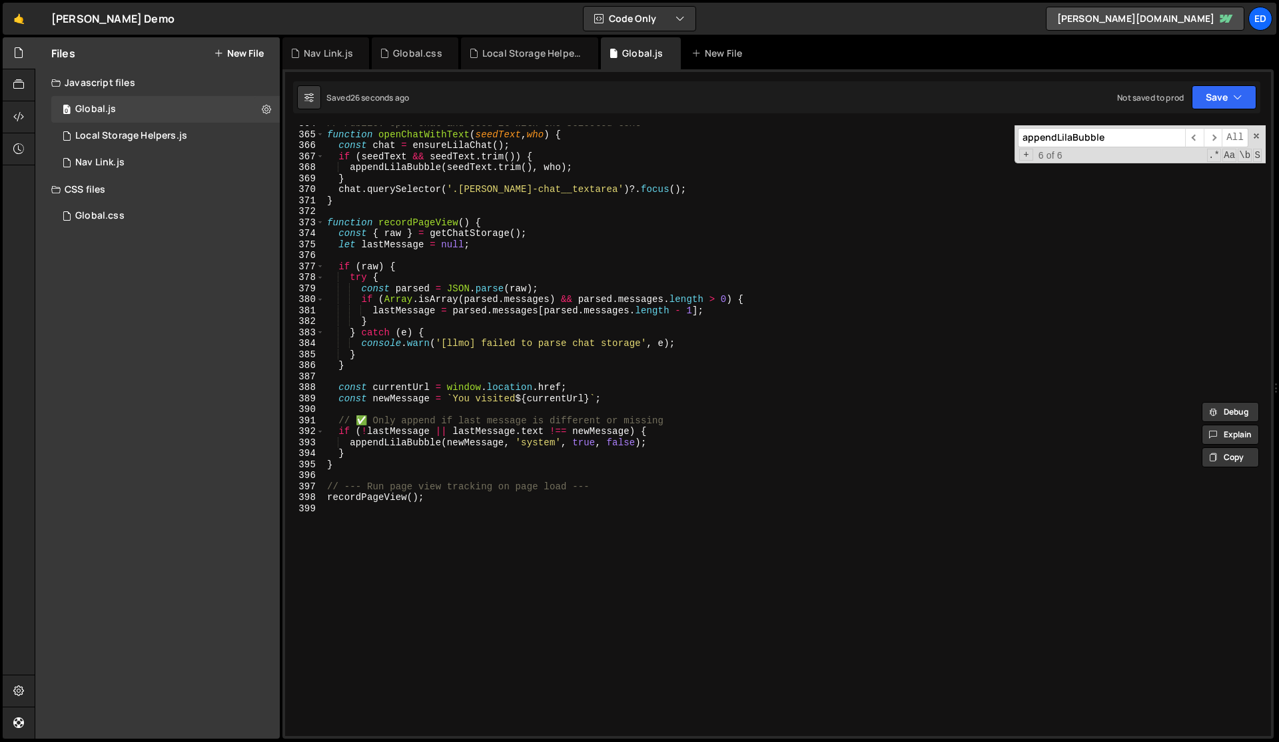
click at [626, 444] on div "// Public: open chat and seed it with the selected text function openChatWithTe…" at bounding box center [796, 434] width 942 height 632
type textarea "// appendLilaBubble(newMessage, 'system', true, false);"
click at [687, 440] on div "// Public: open chat and seed it with the selected text function openChatWithTe…" at bounding box center [796, 434] width 942 height 632
paste textarea "saveChatToStorage(messages, convoId);"
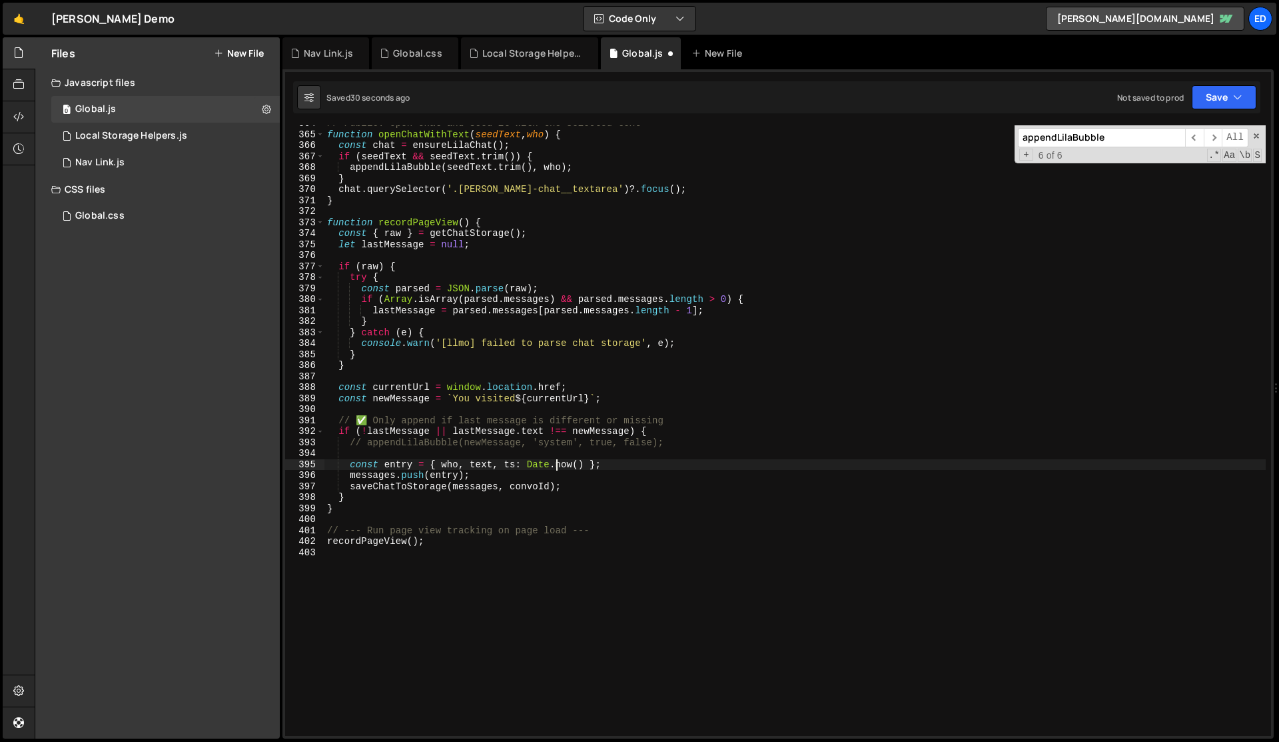
click at [556, 459] on div "// Public: open chat and seed it with the selected text function openChatWithTe…" at bounding box center [796, 434] width 942 height 632
click at [672, 492] on div "// Public: open chat and seed it with the selected text function openChatWithTe…" at bounding box center [796, 434] width 942 height 632
click at [449, 463] on div "// Public: open chat and seed it with the selected text function openChatWithTe…" at bounding box center [796, 434] width 942 height 632
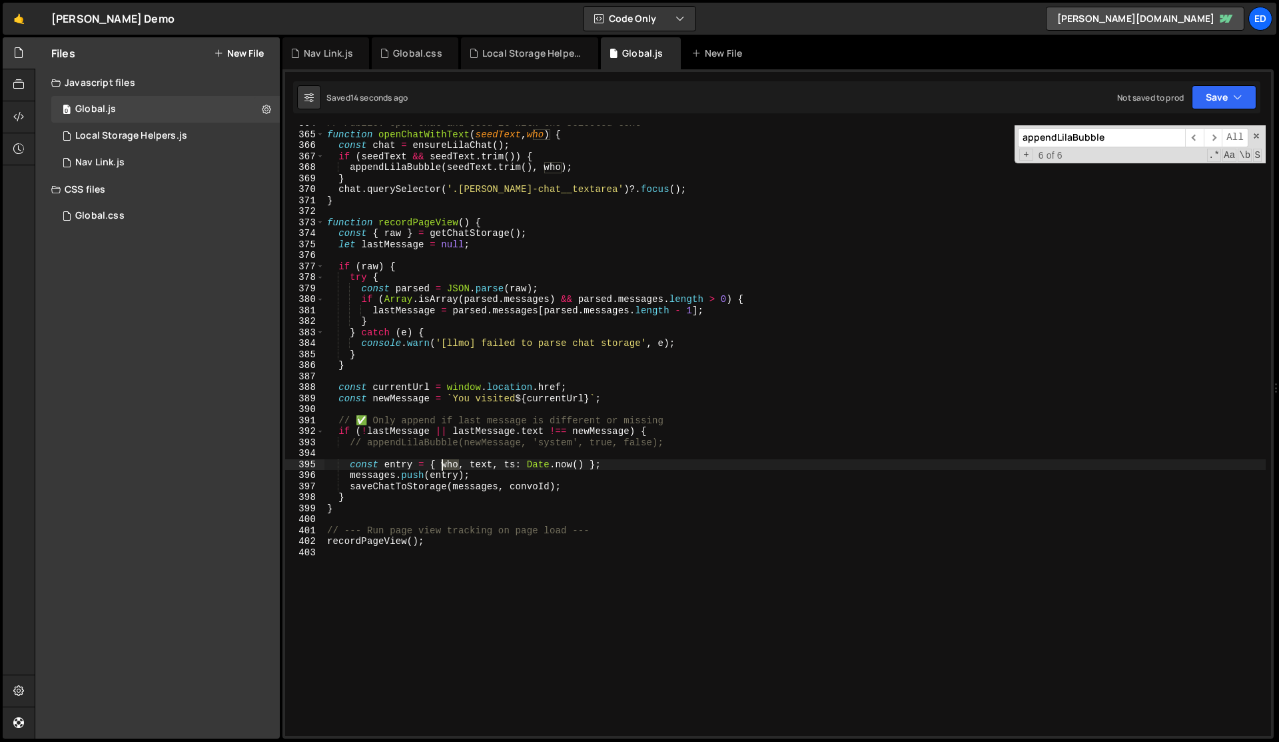
click at [449, 463] on div "// Public: open chat and seed it with the selected text function openChatWithTe…" at bounding box center [796, 434] width 942 height 632
click at [510, 442] on div "// Public: open chat and seed it with the selected text function openChatWithTe…" at bounding box center [796, 434] width 942 height 632
click at [389, 396] on div "// Public: open chat and seed it with the selected text function openChatWithTe…" at bounding box center [796, 434] width 942 height 632
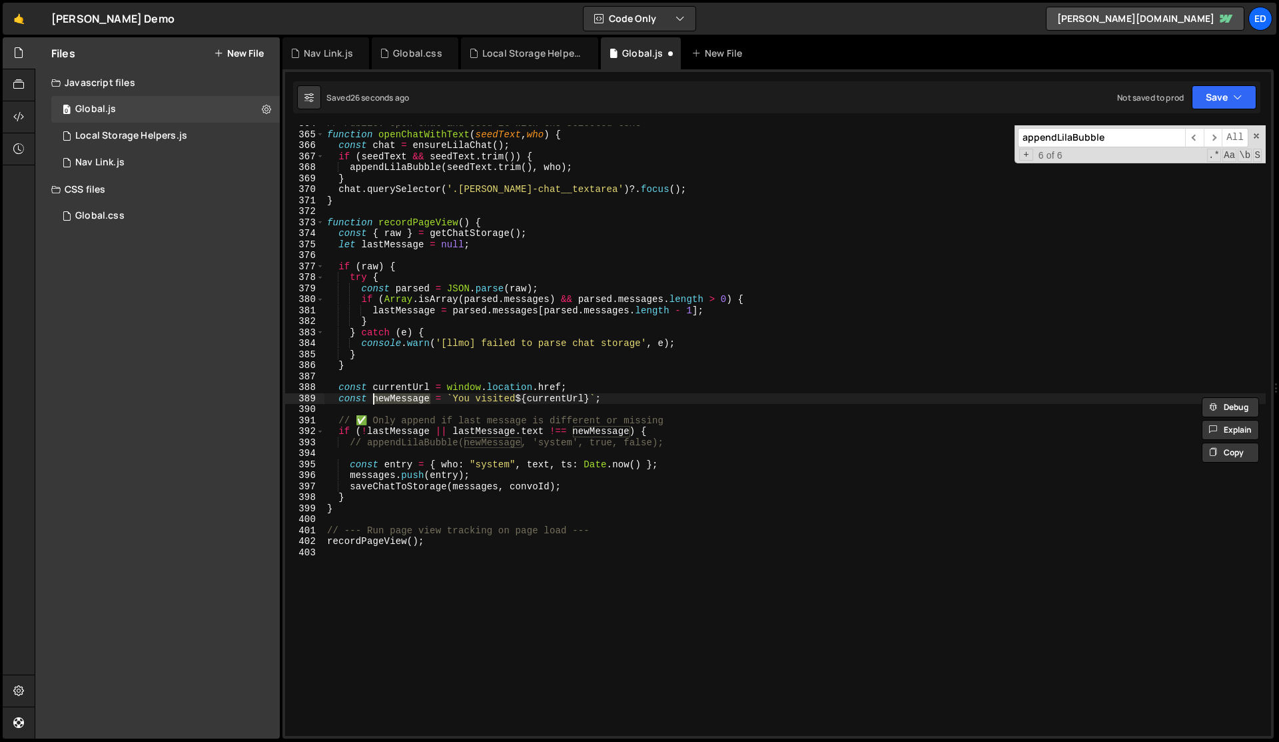
click at [538, 467] on div "// Public: open chat and seed it with the selected text function openChatWithTe…" at bounding box center [796, 434] width 942 height 632
paste textarea "newMessage"
type textarea "const entry = { who: "system", newMessage, ts: [DOMAIN_NAME]() };"
click at [521, 457] on div "// Public: open chat and seed it with the selected text function openChatWithTe…" at bounding box center [796, 434] width 942 height 632
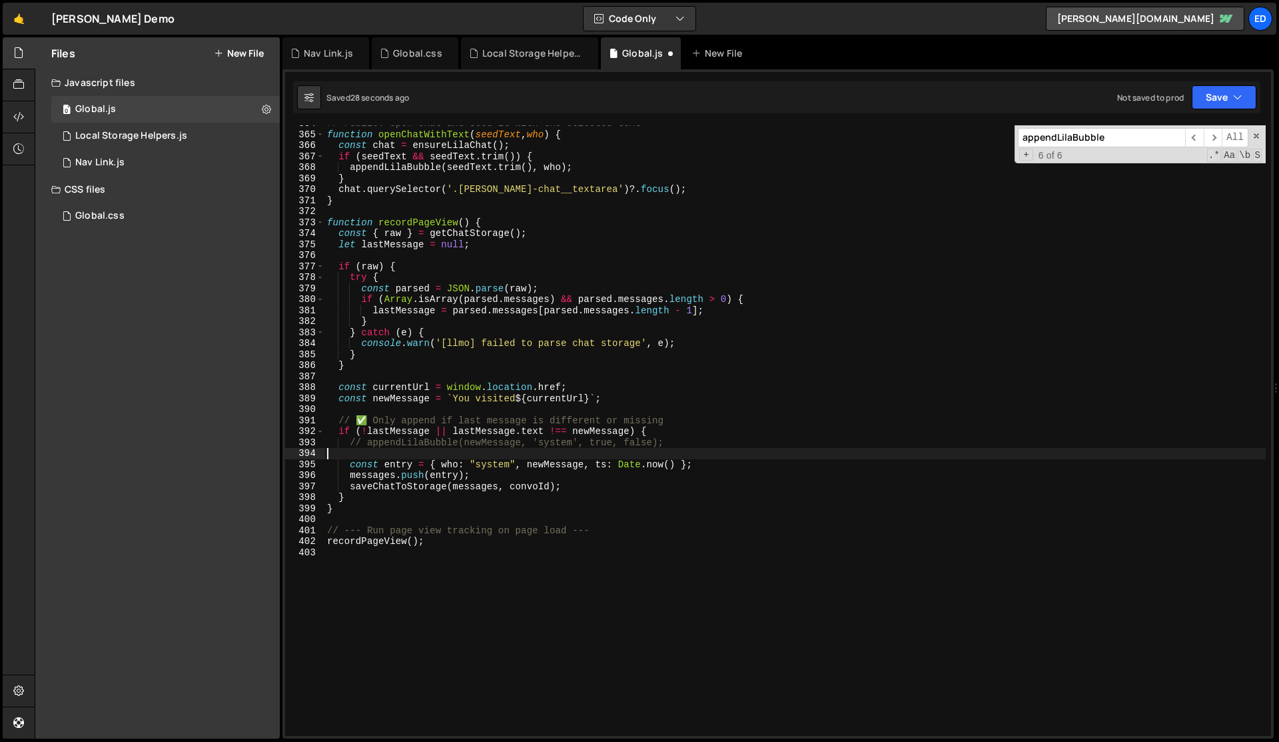
scroll to position [0, 0]
click at [521, 457] on div "// Public: open chat and seed it with the selected text function openChatWithTe…" at bounding box center [796, 434] width 942 height 632
click at [472, 445] on div "// Public: open chat and seed it with the selected text function openChatWithTe…" at bounding box center [796, 434] width 942 height 632
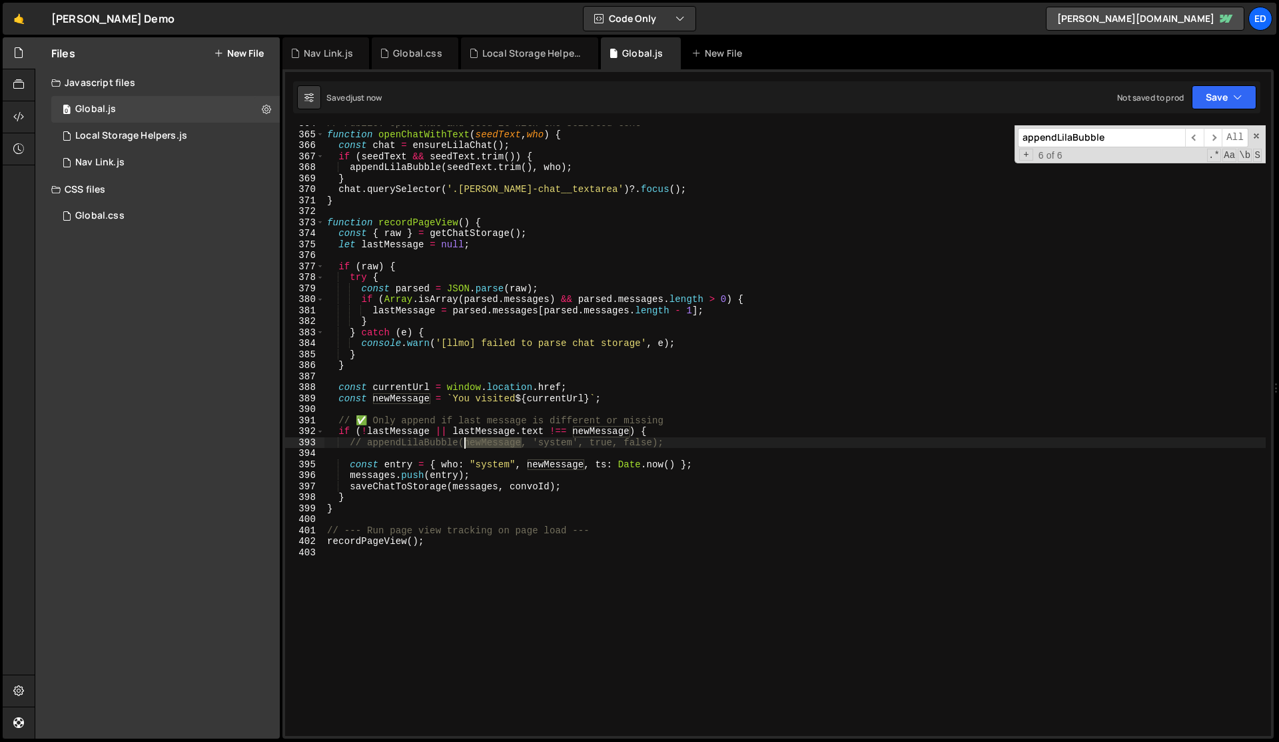
type textarea "// appendLilaBubble(newMessage, 'system', true, false);"
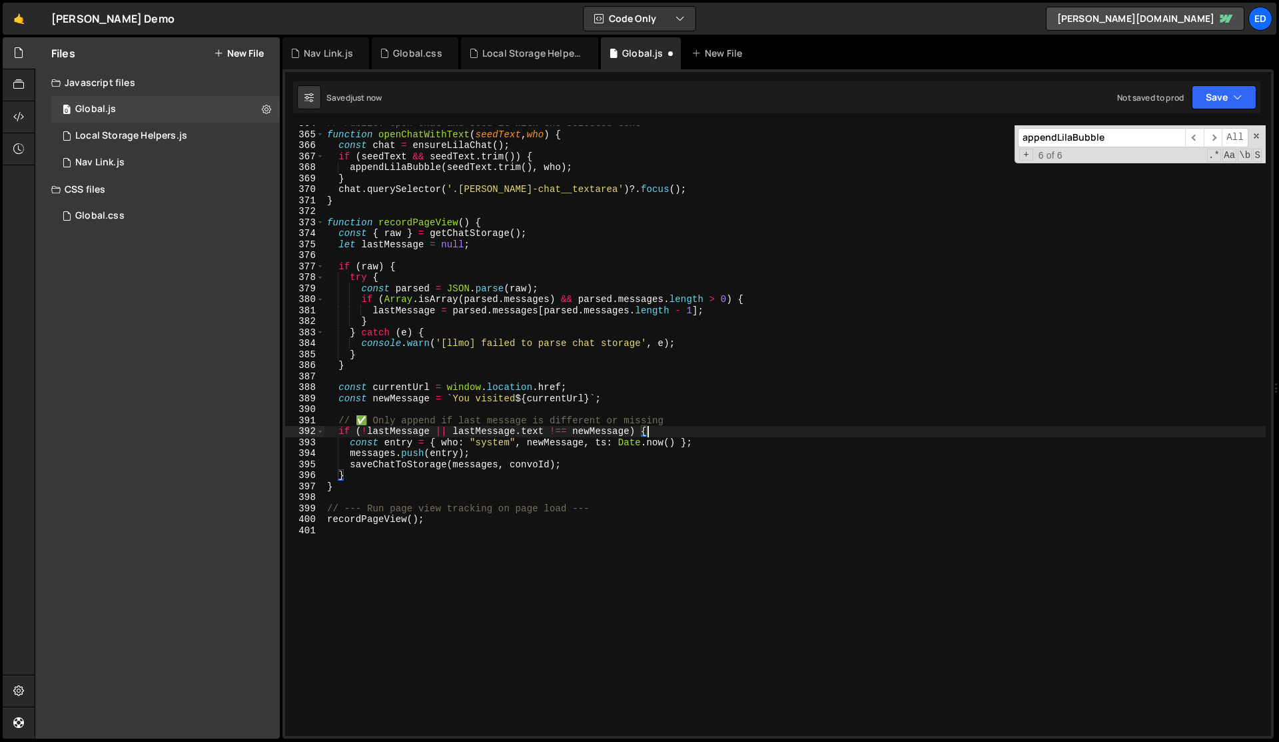
click at [519, 478] on div "// Public: open chat and seed it with the selected text function openChatWithTe…" at bounding box center [796, 434] width 942 height 632
click at [476, 442] on div "// Public: open chat and seed it with the selected text function openChatWithTe…" at bounding box center [796, 434] width 942 height 632
type textarea "const entry = { who: "system", newMessage, ts: [DOMAIN_NAME]() };"
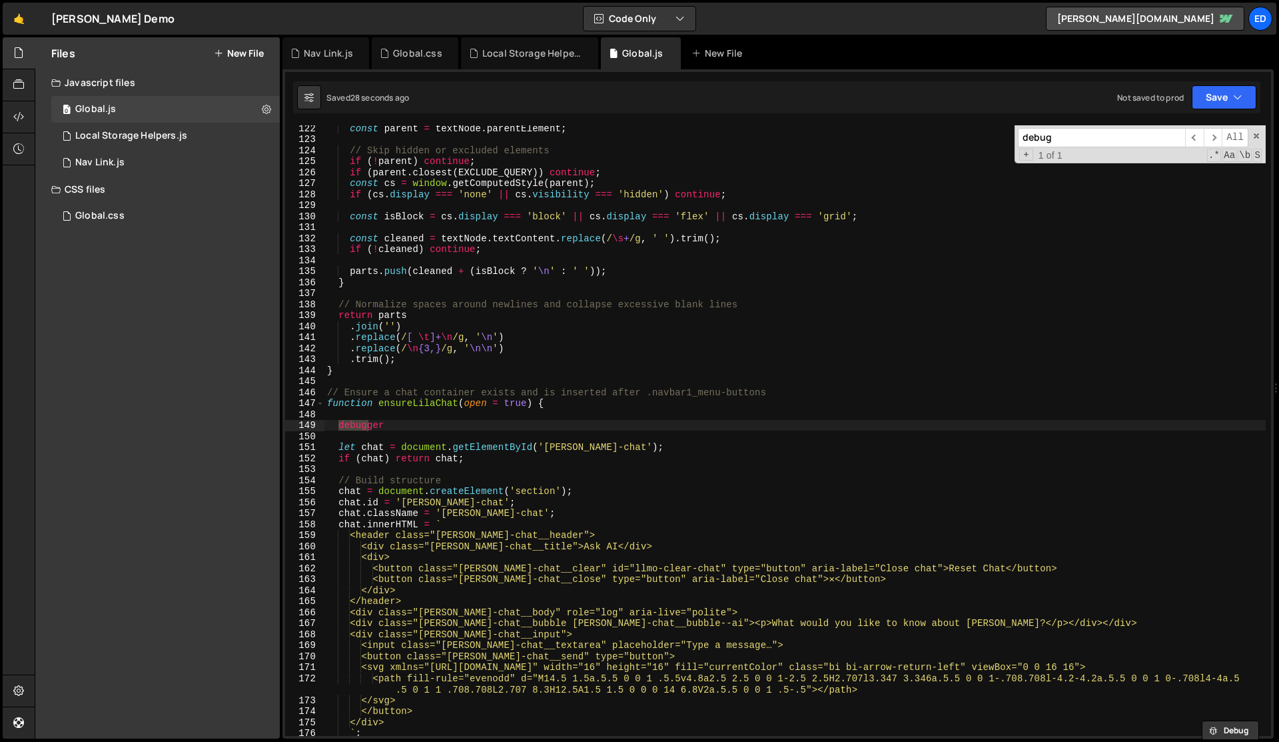
scroll to position [1333, 0]
type input "debug"
click at [422, 426] on div "const parent = textNode . parentElement ; // Skip hidden or excluded elements i…" at bounding box center [796, 439] width 942 height 632
type textarea "debugger"
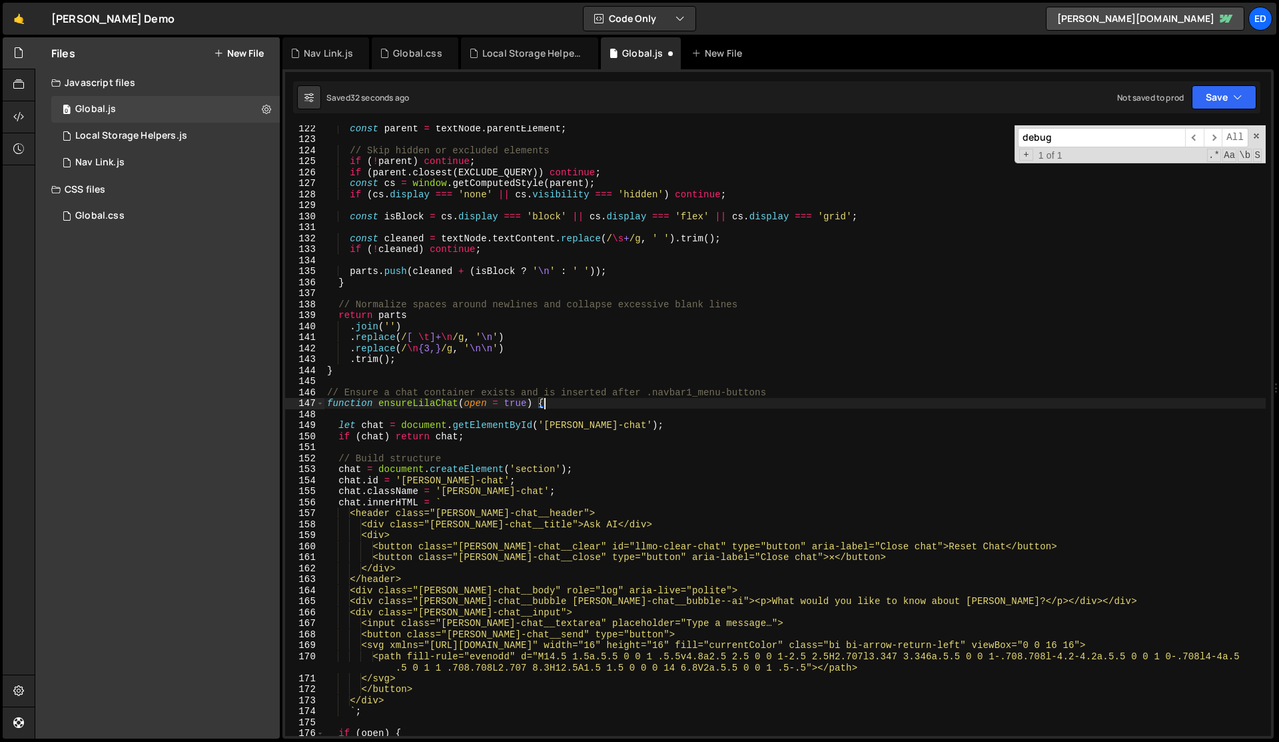
click at [519, 404] on div "const parent = textNode . parentElement ; // Skip hidden or excluded elements i…" at bounding box center [796, 439] width 942 height 632
type textarea "function ensureLilaChat() {"
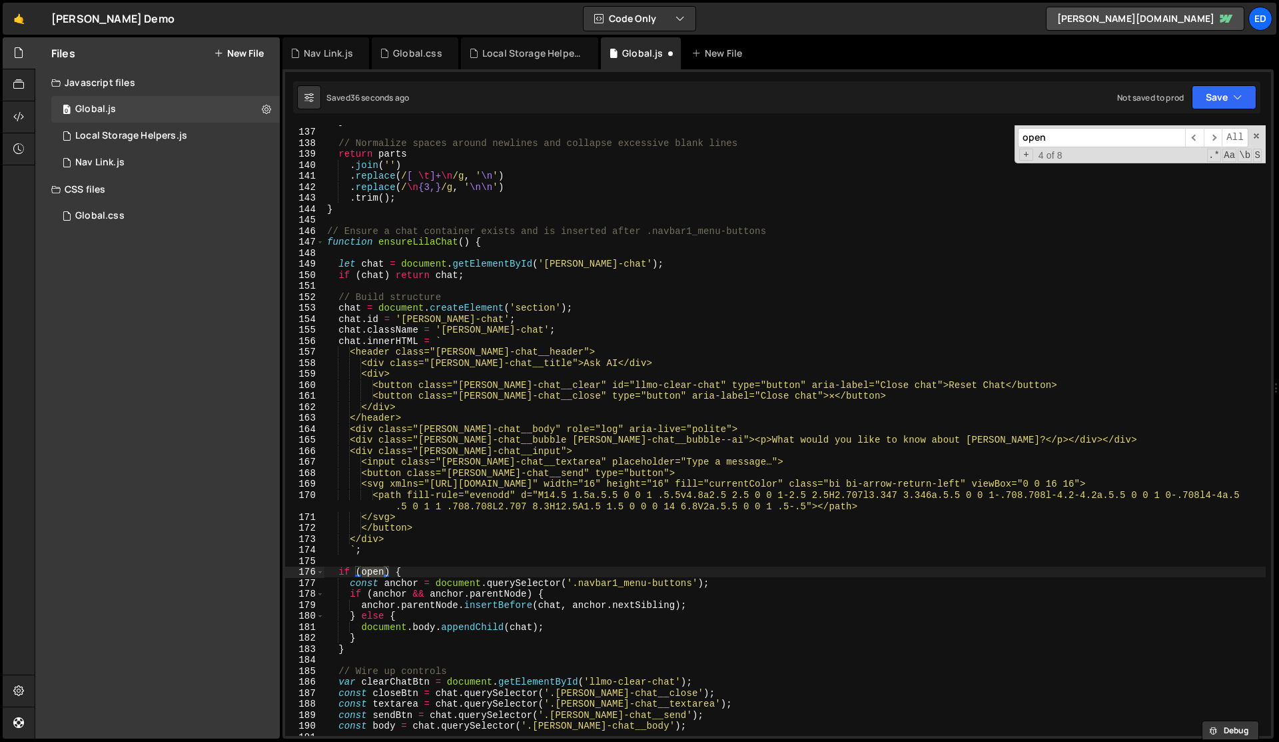
scroll to position [1494, 0]
type input "open"
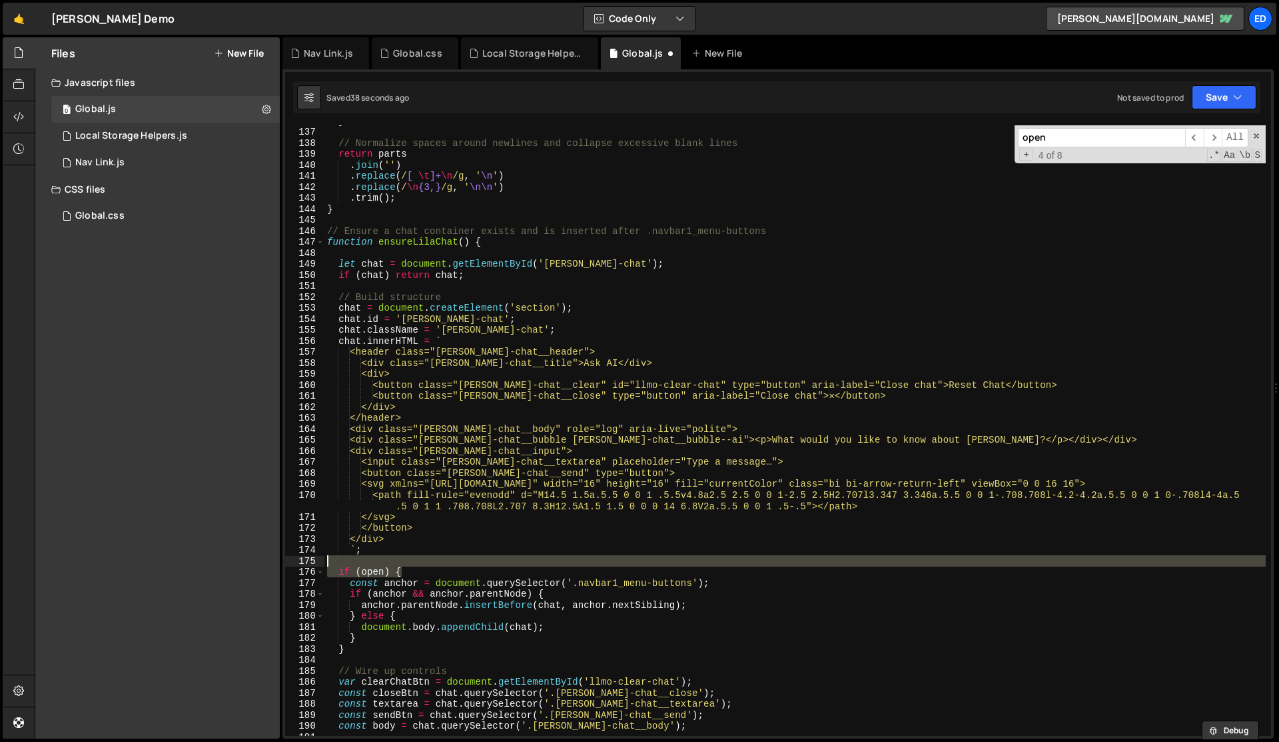
click at [410, 563] on div "} // Normalize spaces around newlines and collapse excessive blank lines return…" at bounding box center [796, 431] width 942 height 632
type textarea "if (open) {"
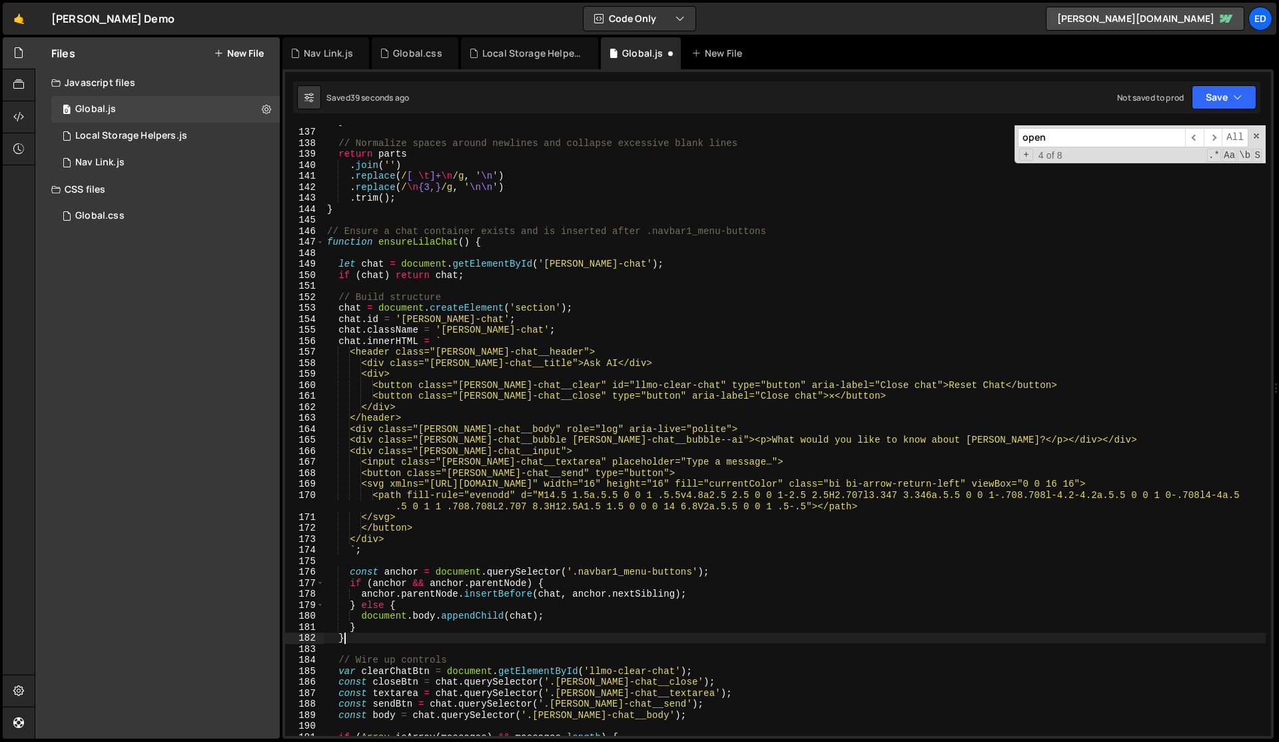
click at [382, 640] on div "} // Normalize spaces around newlines and collapse excessive blank lines return…" at bounding box center [796, 431] width 942 height 632
type textarea "}"
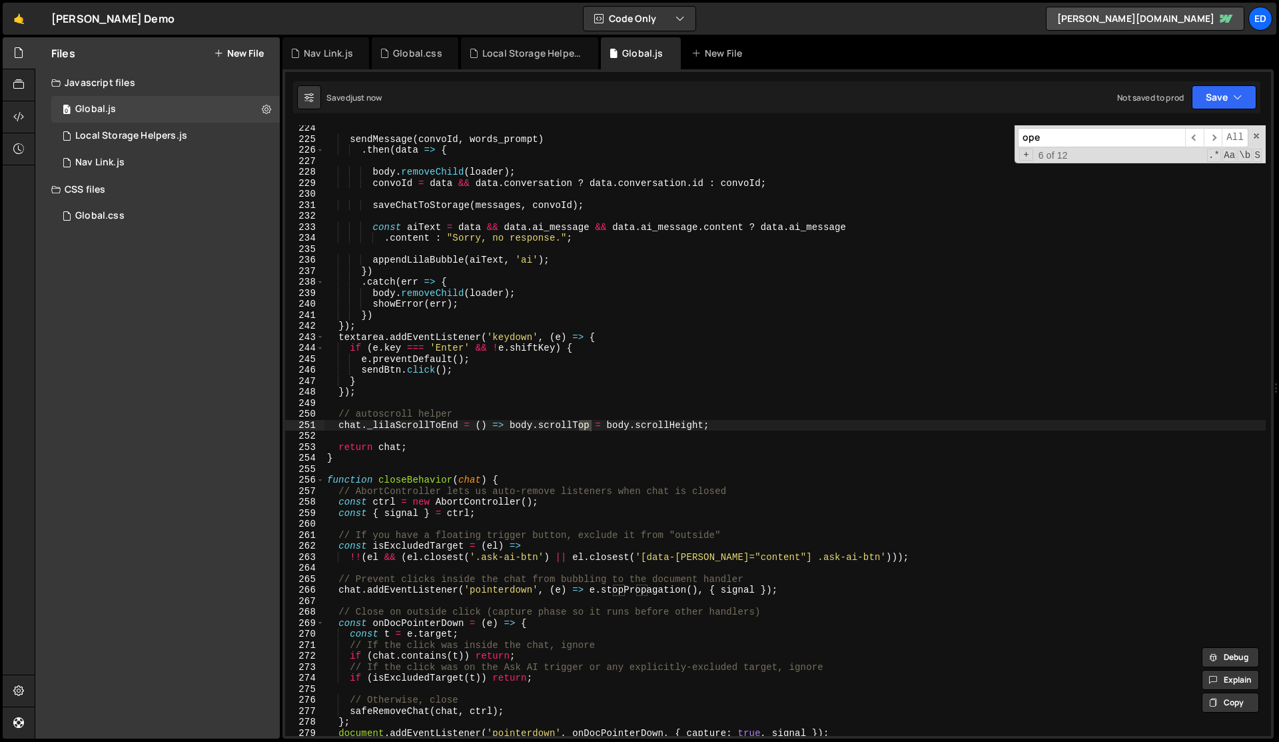
type input "open"
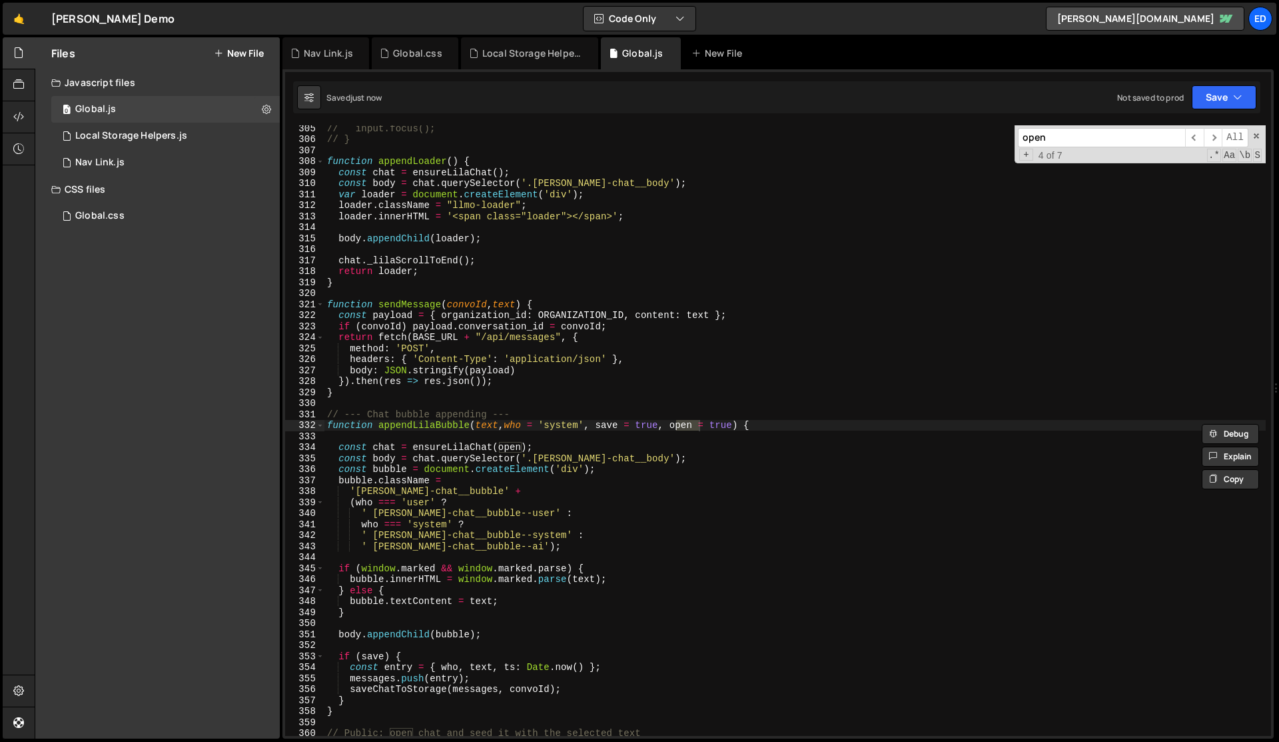
click at [726, 428] on div "// input.focus(); // } function appendLoader ( ) { const chat = ensureLilaChat …" at bounding box center [796, 439] width 942 height 632
click at [720, 470] on div "// input.focus(); // } function appendLoader ( ) { const chat = ensureLilaChat …" at bounding box center [796, 439] width 942 height 632
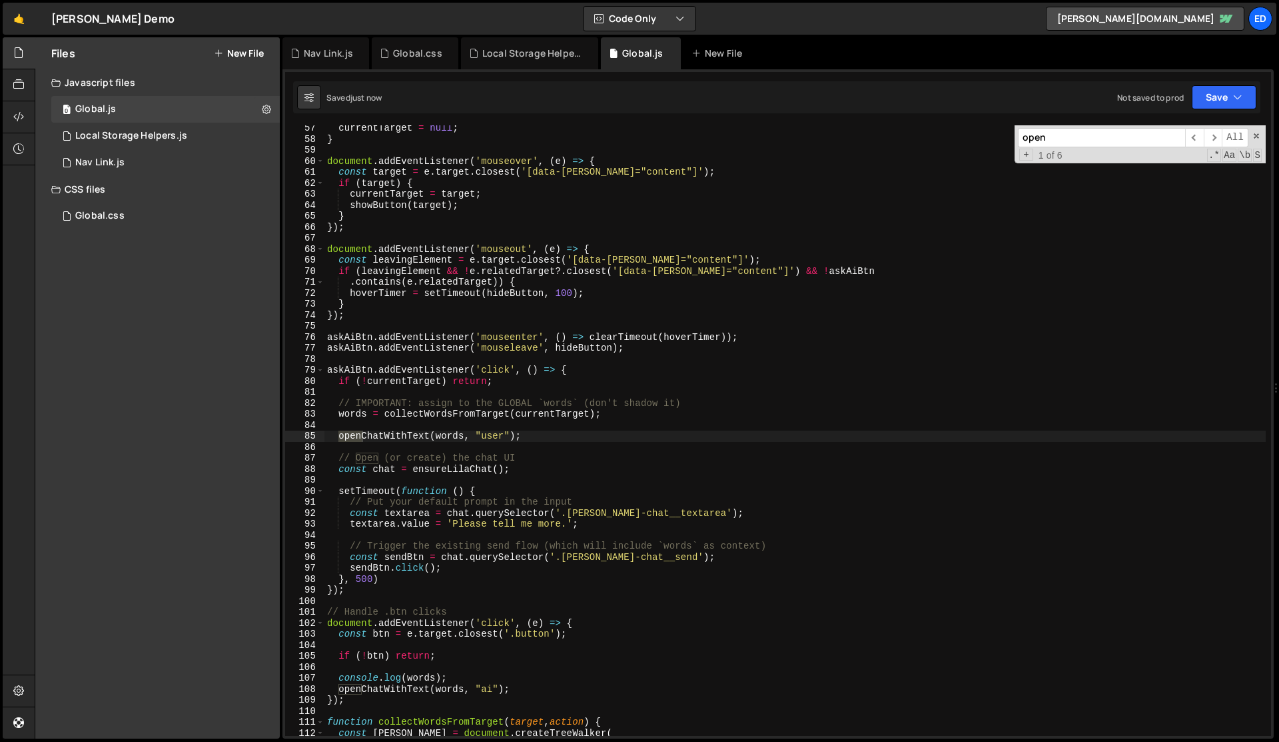
scroll to position [618, 0]
type textarea "const chat = ensureLilaChat();"
click at [710, 465] on div "currentTarget = null ; } document . addEventListener ( 'mouseover' , ( e ) => {…" at bounding box center [796, 439] width 942 height 632
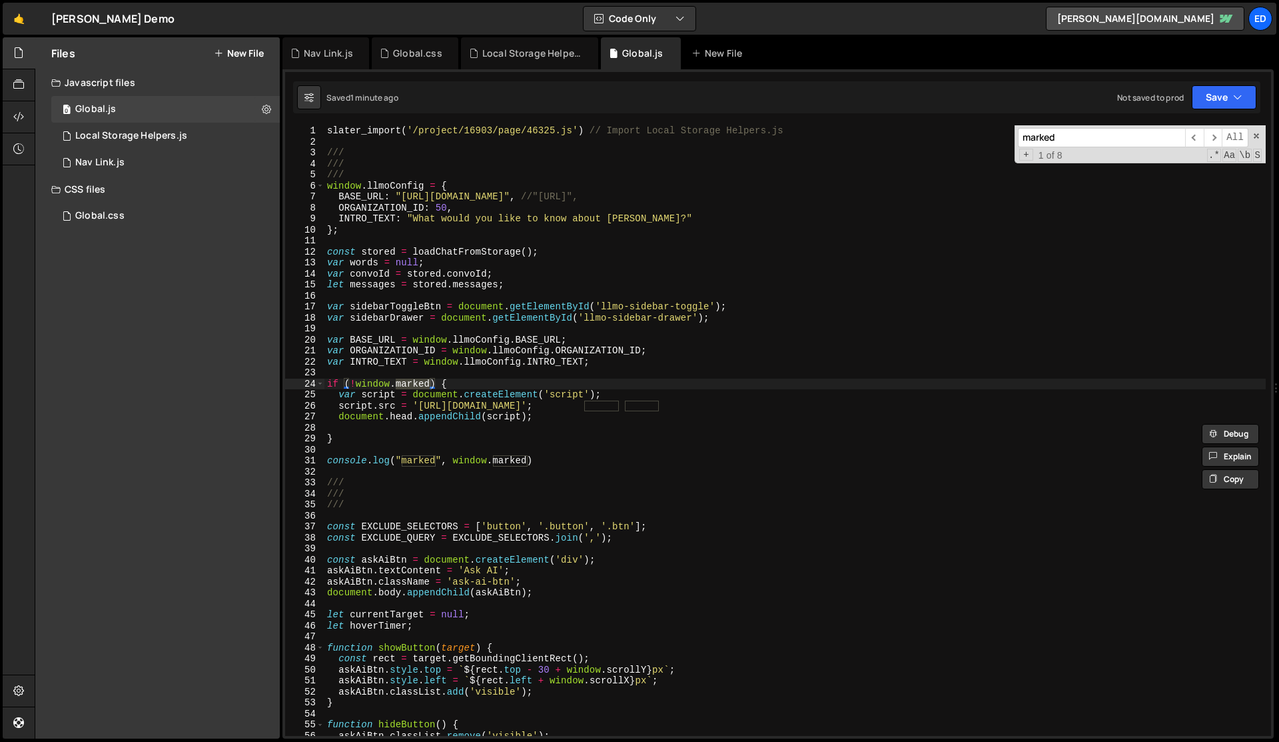
scroll to position [0, 0]
type input "marked"
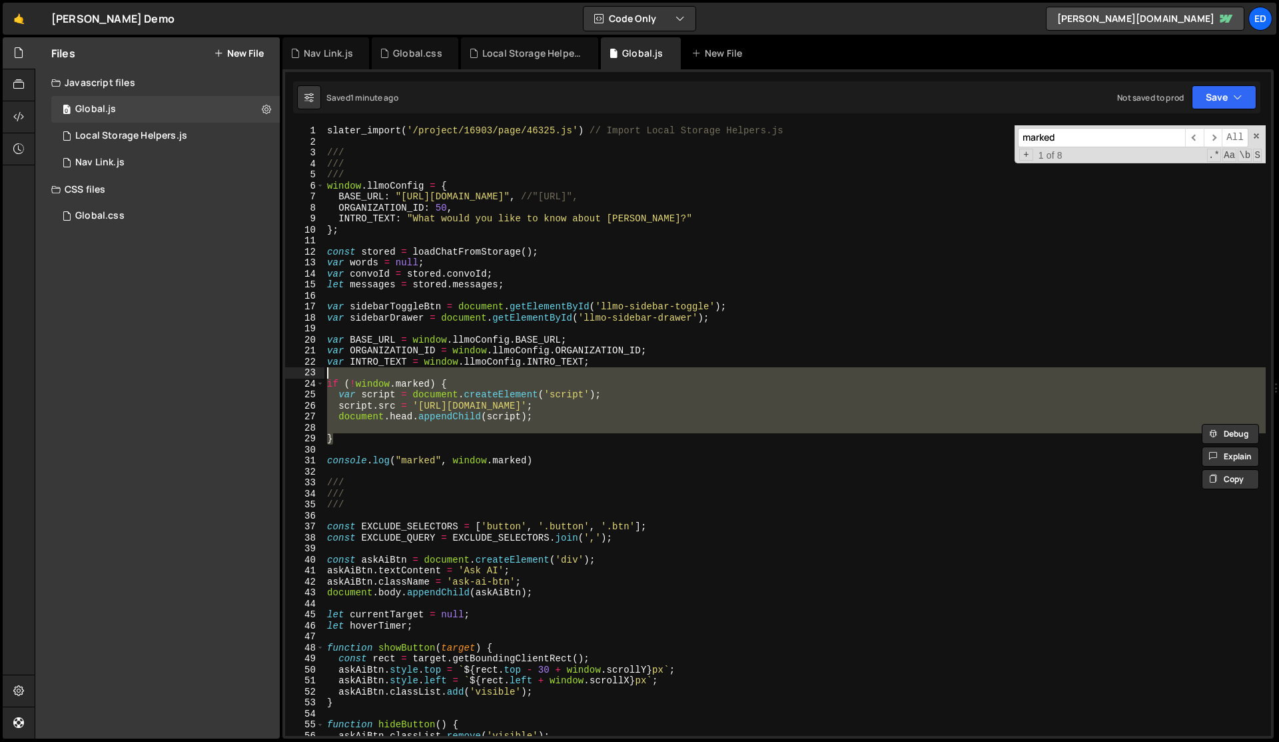
drag, startPoint x: 350, startPoint y: 434, endPoint x: 324, endPoint y: 375, distance: 64.7
click at [324, 375] on div "} 1 2 3 4 5 6 7 8 9 10 11 12 13 14 15 16 17 18 19 20 21 22 23 24 25 26 27 28 29…" at bounding box center [778, 430] width 986 height 610
type textarea "if (!window.marked) {"
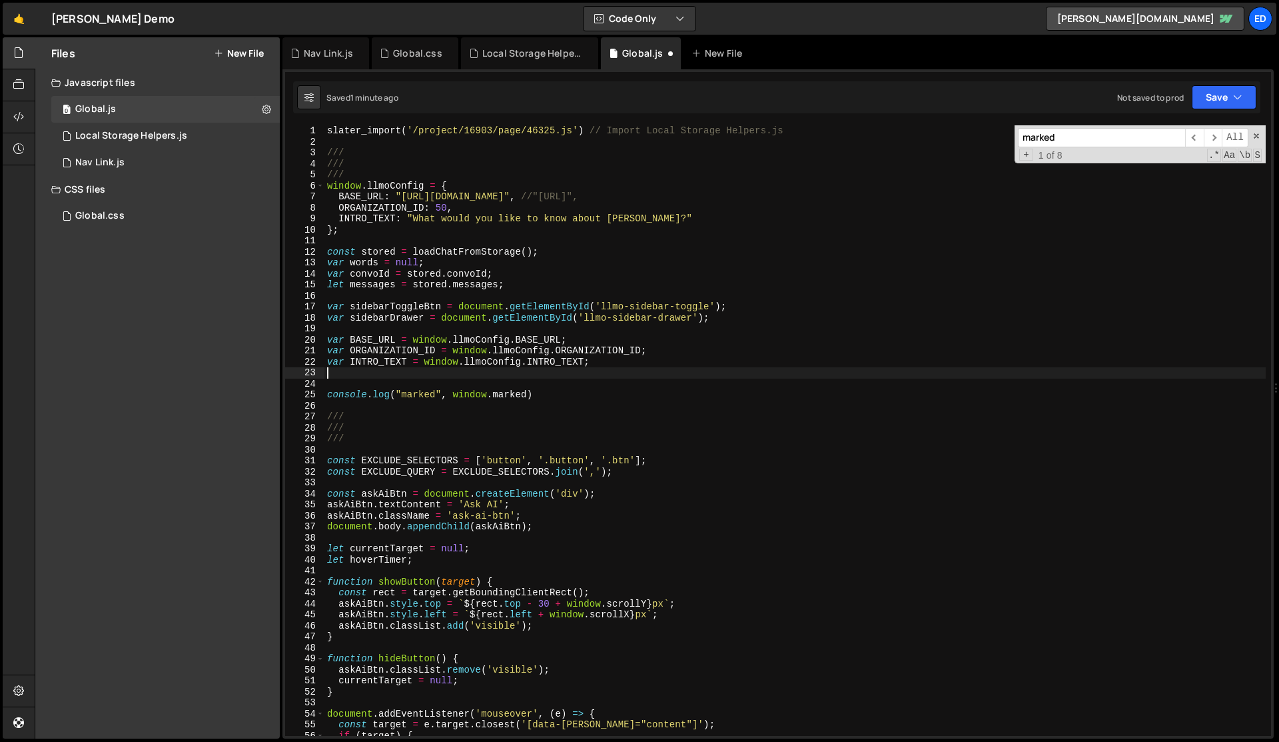
type textarea "}"
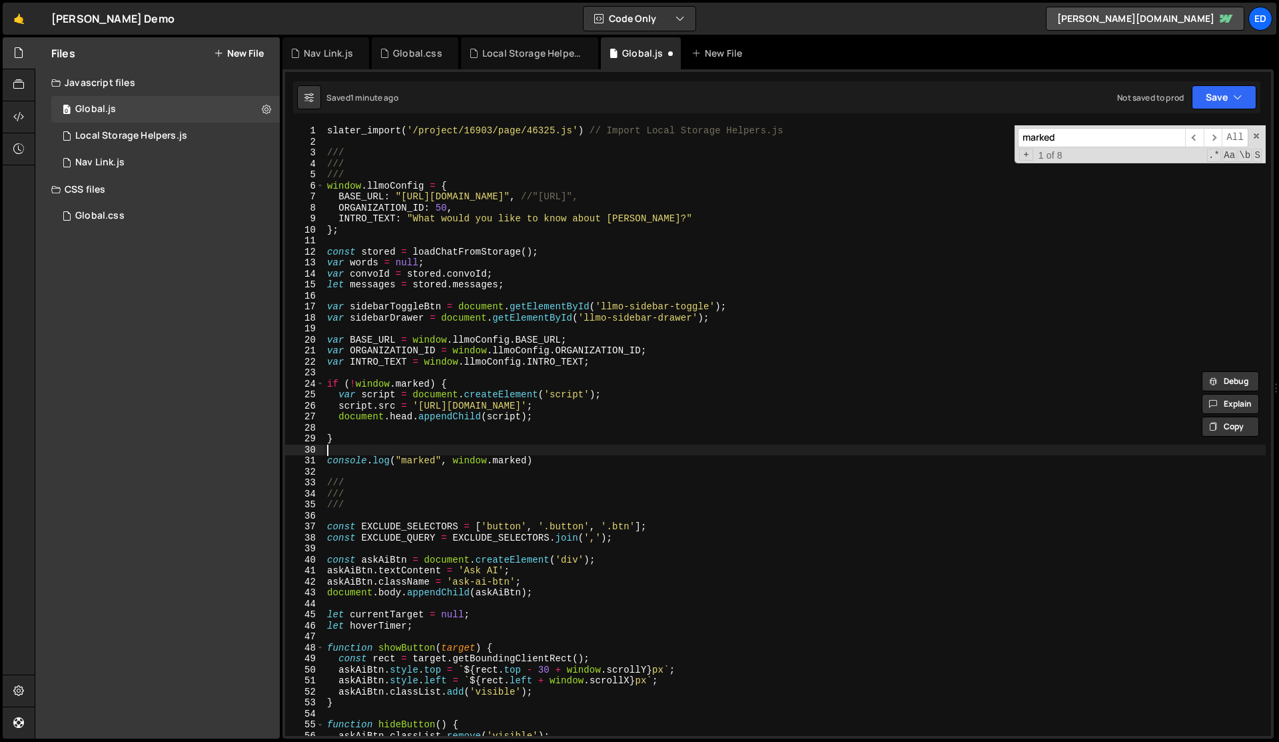
click at [357, 446] on div "slater_import ( '/project/16903/page/46325.js' ) // Import Local Storage Helper…" at bounding box center [796, 441] width 942 height 632
click at [369, 441] on div "slater_import ( '/project/16903/page/46325.js' ) // Import Local Storage Helper…" at bounding box center [796, 441] width 942 height 632
type textarea "}"
click at [365, 373] on div "slater_import ( '/project/16903/page/46325.js' ) // Import Local Storage Helper…" at bounding box center [796, 441] width 942 height 632
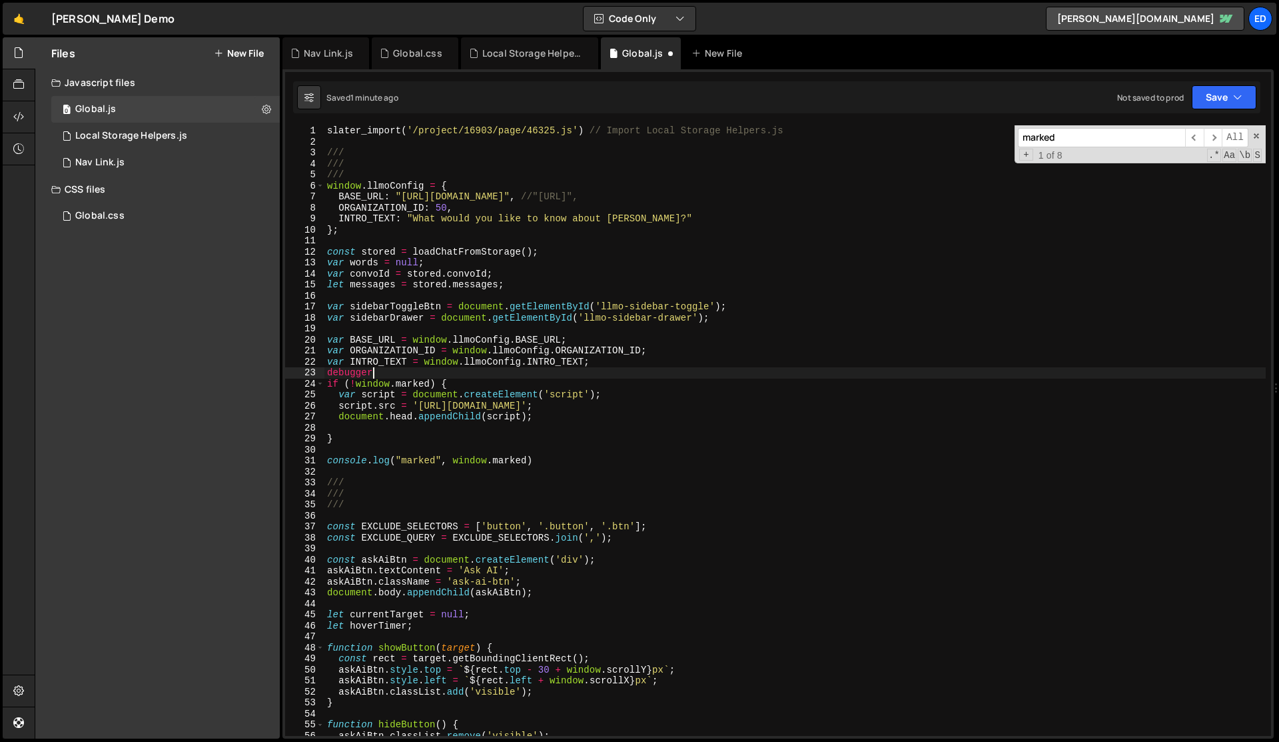
click at [414, 365] on div "slater_import ( '/project/16903/page/46325.js' ) // Import Local Storage Helper…" at bounding box center [796, 441] width 942 height 632
drag, startPoint x: 386, startPoint y: 385, endPoint x: 422, endPoint y: 385, distance: 36.0
click at [422, 385] on div "slater_import ( '/project/16903/page/46325.js' ) // Import Local Storage Helper…" at bounding box center [796, 441] width 942 height 632
type textarea "if (!window.marked) {"
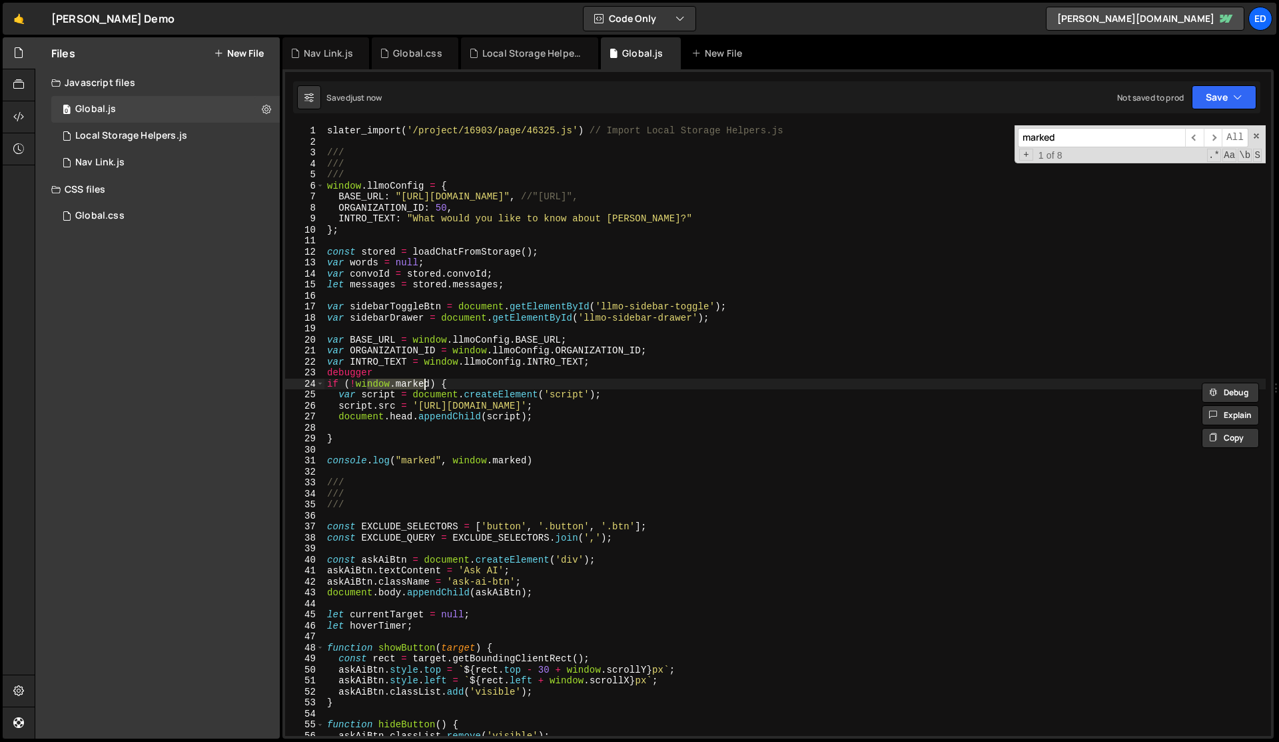
type input "ndow.marke"
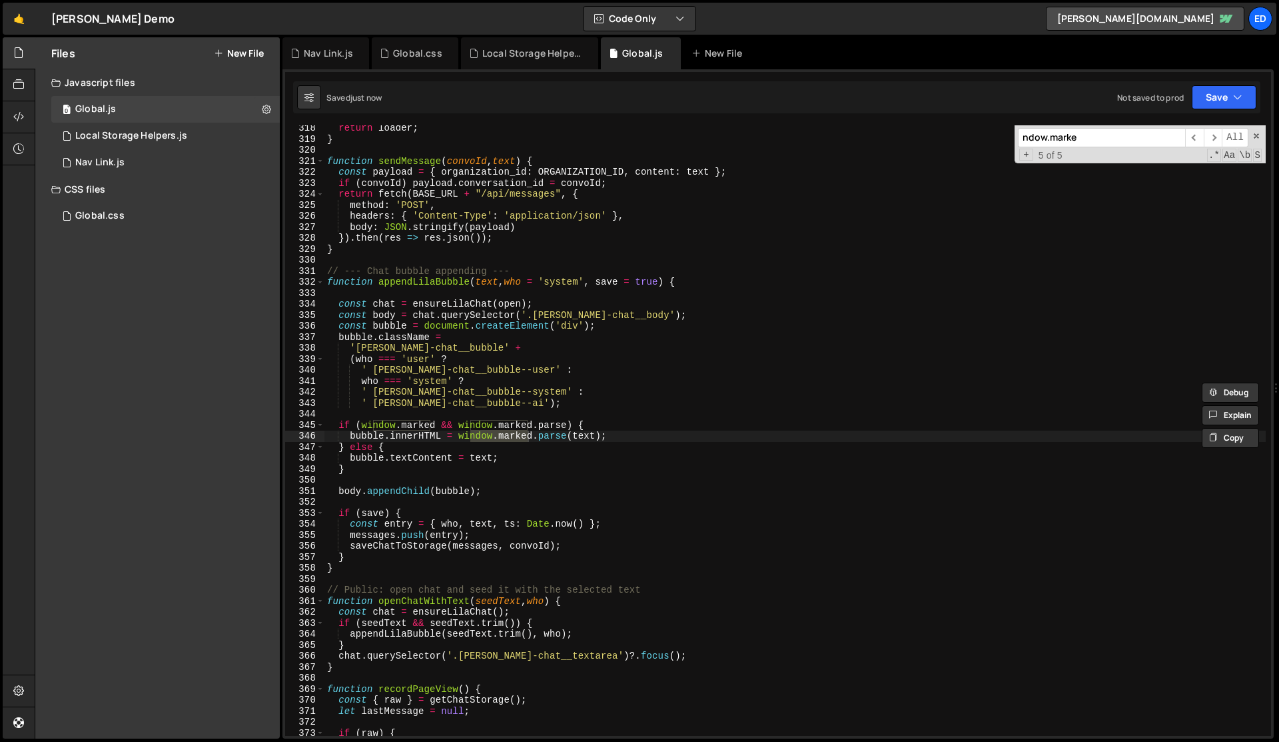
scroll to position [0, 0]
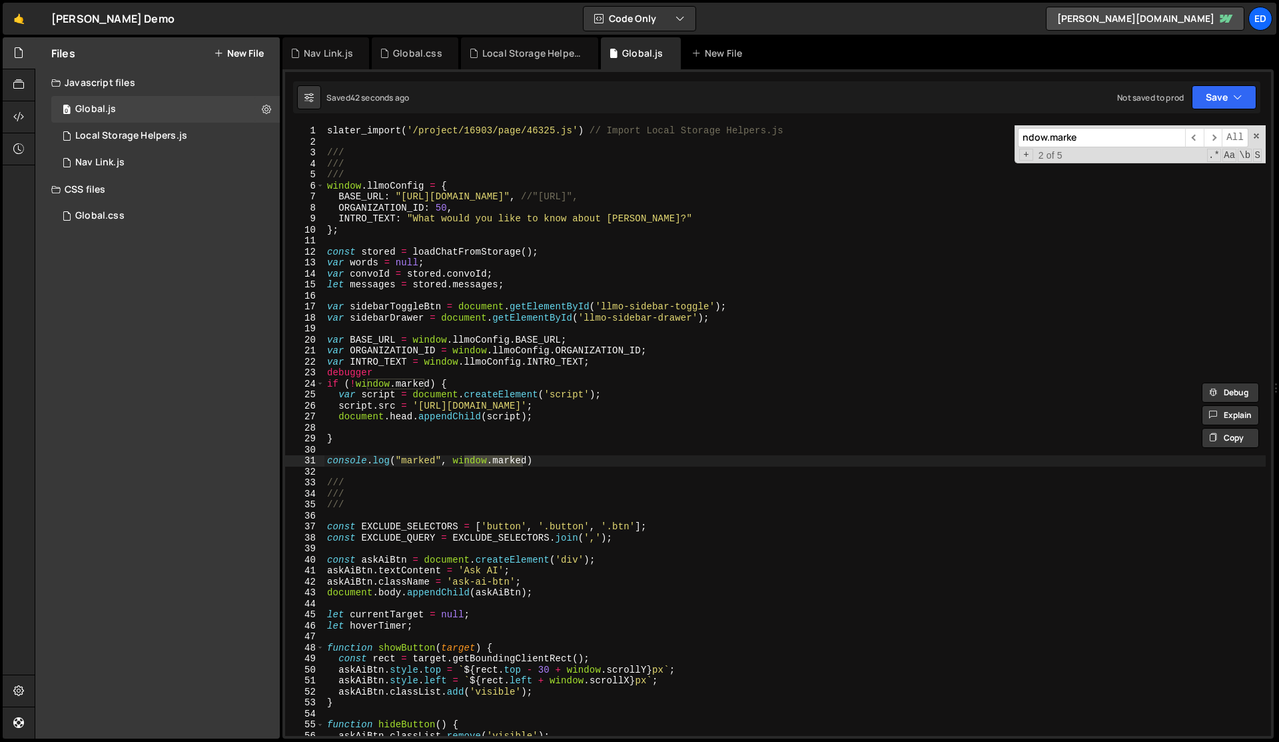
type textarea "debugger"
click at [352, 375] on div "slater_import ( '/project/16903/page/46325.js' ) // Import Local Storage Helper…" at bounding box center [796, 441] width 942 height 632
click at [400, 387] on div "slater_import ( '/project/16903/page/46325.js' ) // Import Local Storage Helper…" at bounding box center [796, 441] width 942 height 632
type textarea "if (!window.marked) {"
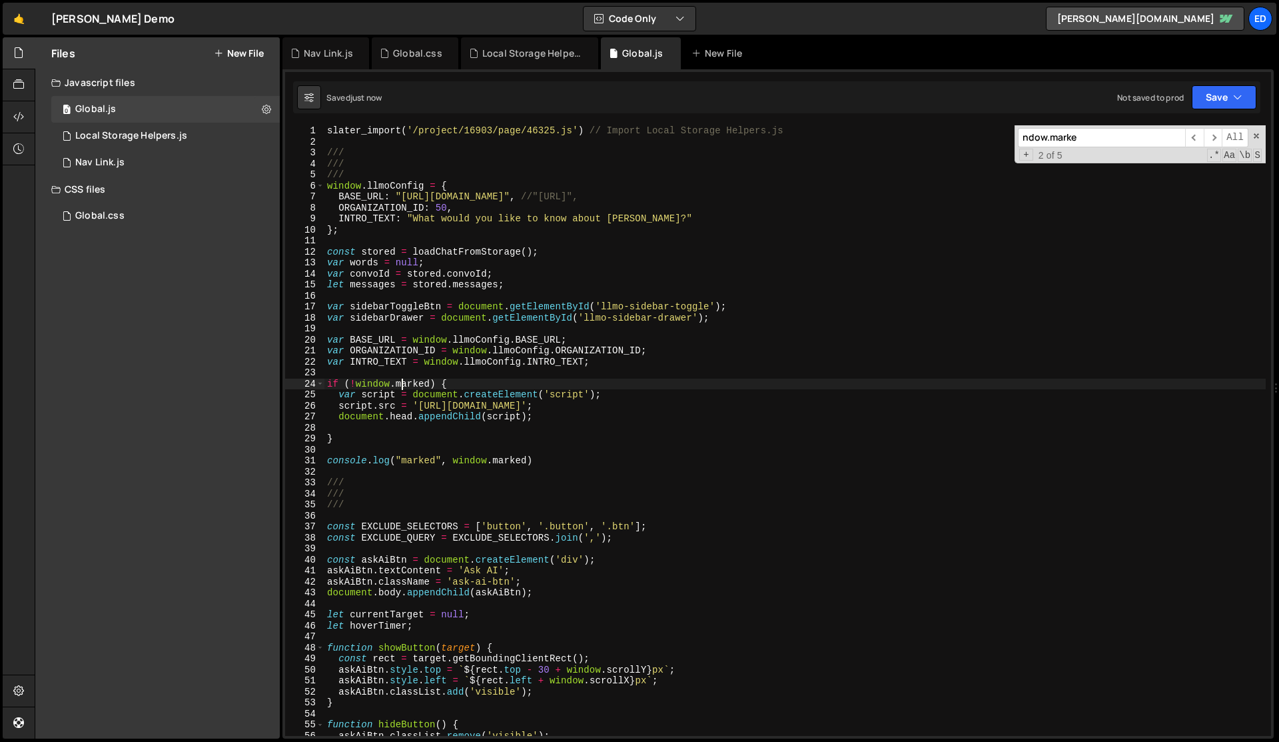
click at [406, 388] on div "slater_import ( '/project/16903/page/46325.js' ) // Import Local Storage Helper…" at bounding box center [796, 441] width 942 height 632
type input "marked"
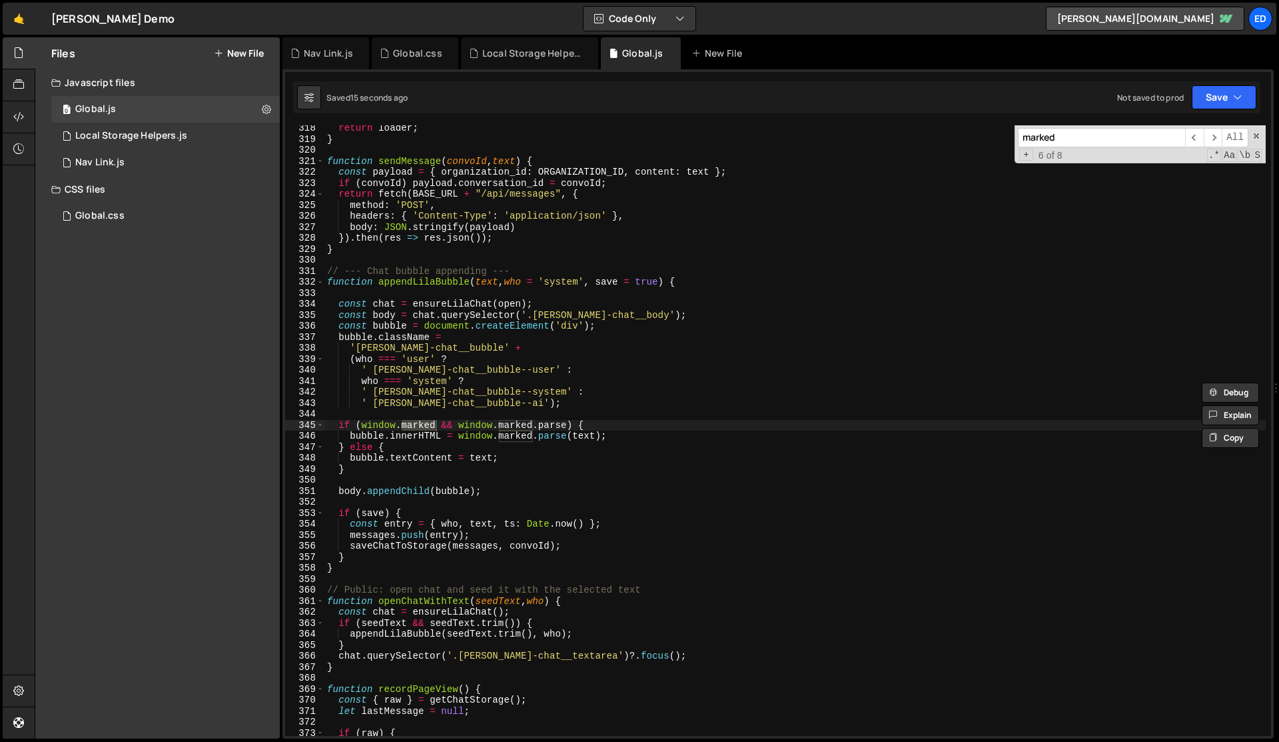
click at [489, 416] on div "return loader ; } function sendMessage ( convoId , text ) { const payload = { o…" at bounding box center [796, 439] width 942 height 632
click at [528, 448] on div "return loader ; } function sendMessage ( convoId , text ) { const payload = { o…" at bounding box center [796, 439] width 942 height 632
click at [1210, 139] on span "​" at bounding box center [1213, 137] width 19 height 19
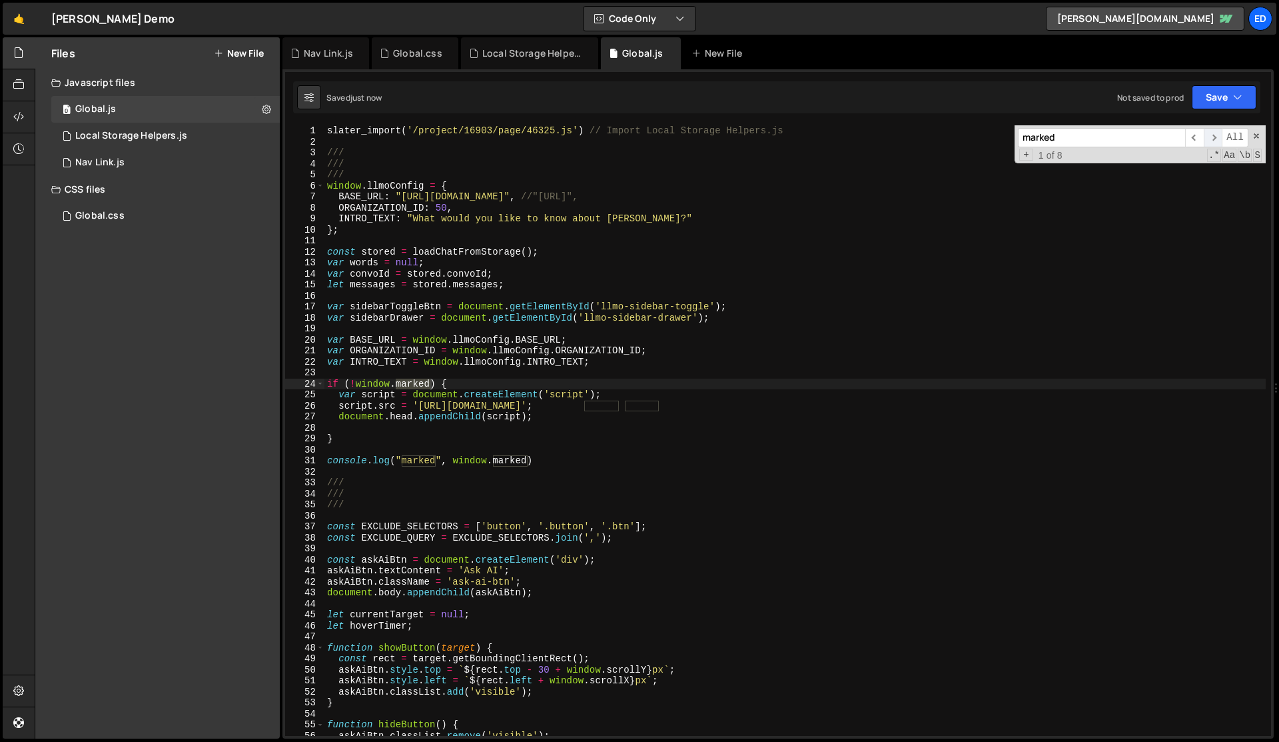
scroll to position [0, 0]
type textarea "var words = null;"
click at [1099, 264] on div "slater_import ( '/project/16903/page/46325.js' ) // Import Local Storage Helper…" at bounding box center [796, 441] width 942 height 632
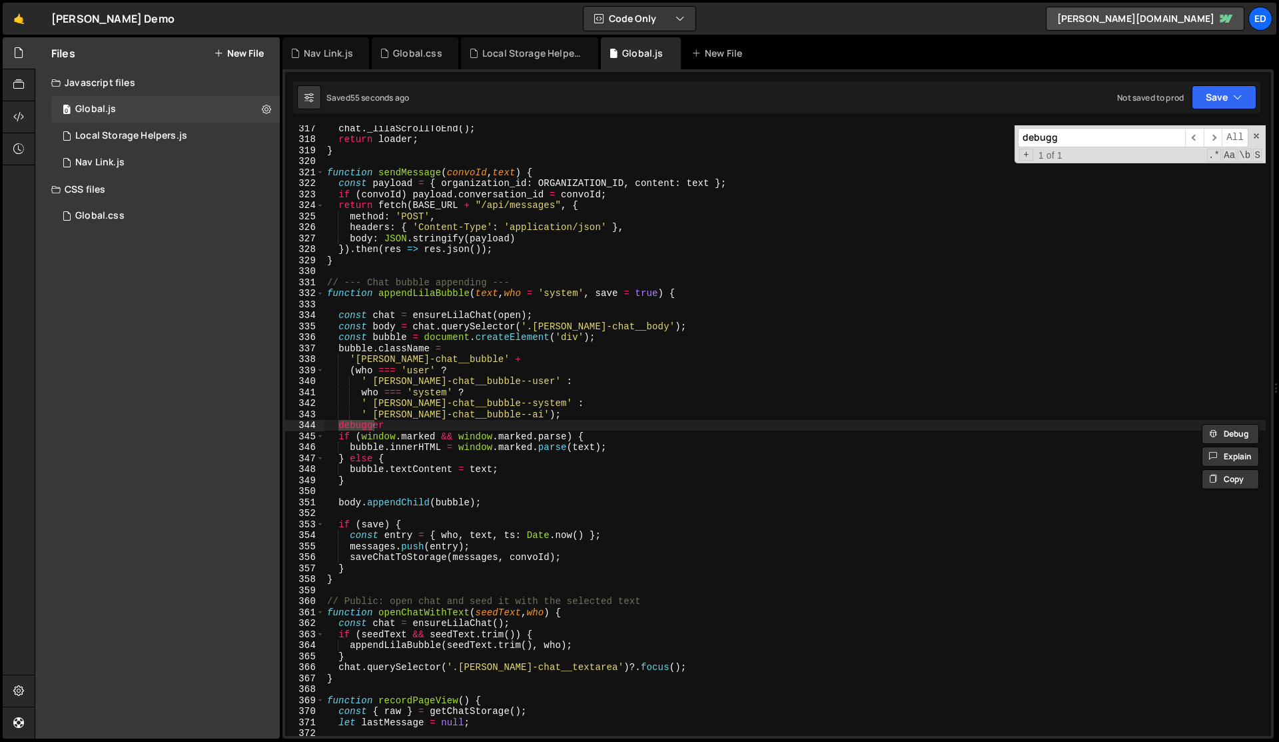
type input "debugg"
click at [584, 448] on div "chat . _lilaScrollToEnd ( ) ; return loader ; } function sendMessage ( convoId …" at bounding box center [796, 439] width 942 height 632
click at [361, 436] on div "chat . _lilaScrollToEnd ( ) ; return loader ; } function sendMessage ( convoId …" at bounding box center [796, 439] width 942 height 632
paste textarea "text"
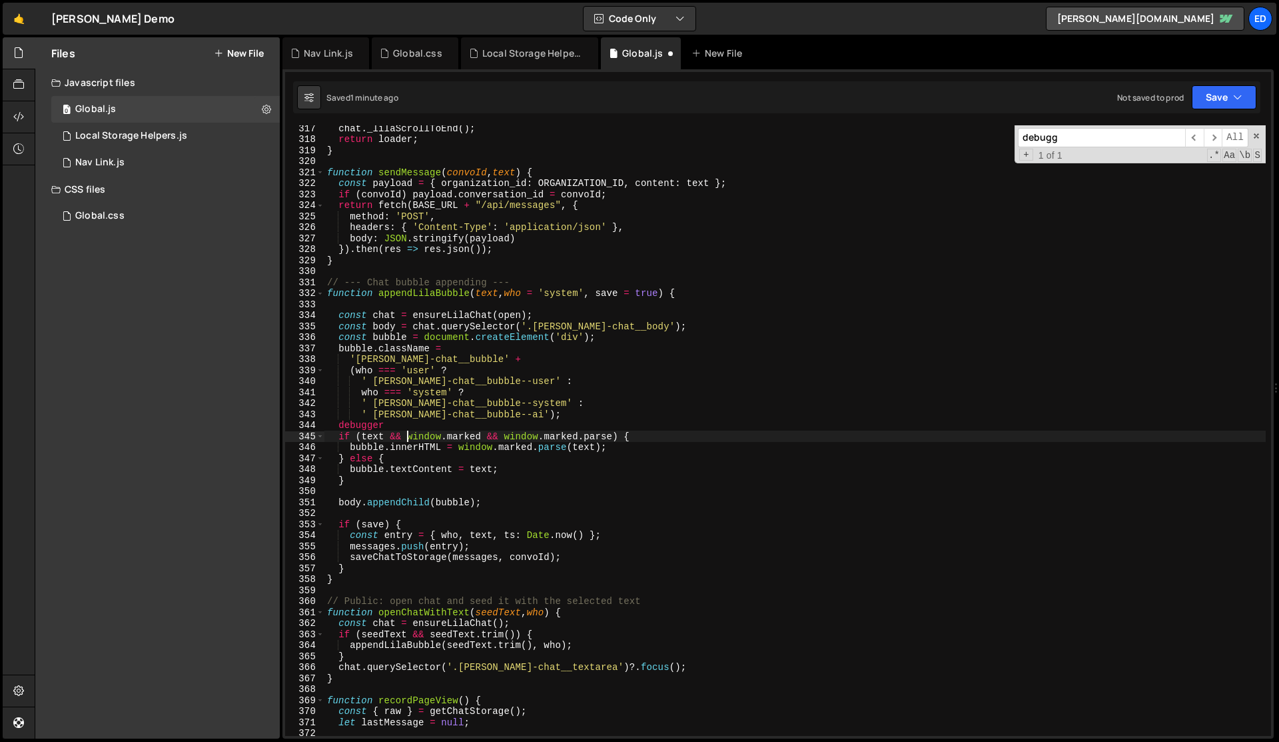
scroll to position [0, 5]
click at [444, 504] on div "chat . _lilaScrollToEnd ( ) ; return loader ; } function sendMessage ( convoId …" at bounding box center [796, 439] width 942 height 632
click at [368, 426] on div "chat . _lilaScrollToEnd ( ) ; return loader ; } function sendMessage ( convoId …" at bounding box center [796, 439] width 942 height 632
type textarea "debugger"
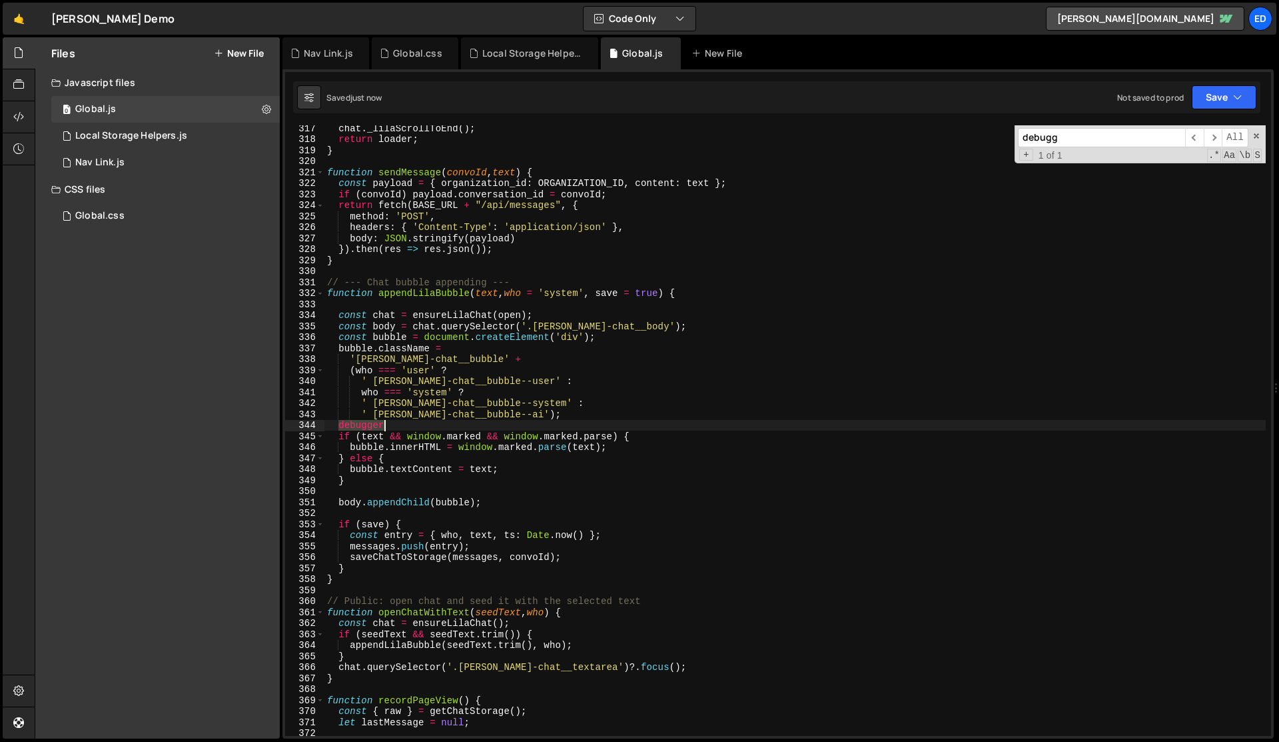
click at [368, 426] on div "chat . _lilaScrollToEnd ( ) ; return loader ; } function sendMessage ( convoId …" at bounding box center [796, 439] width 942 height 632
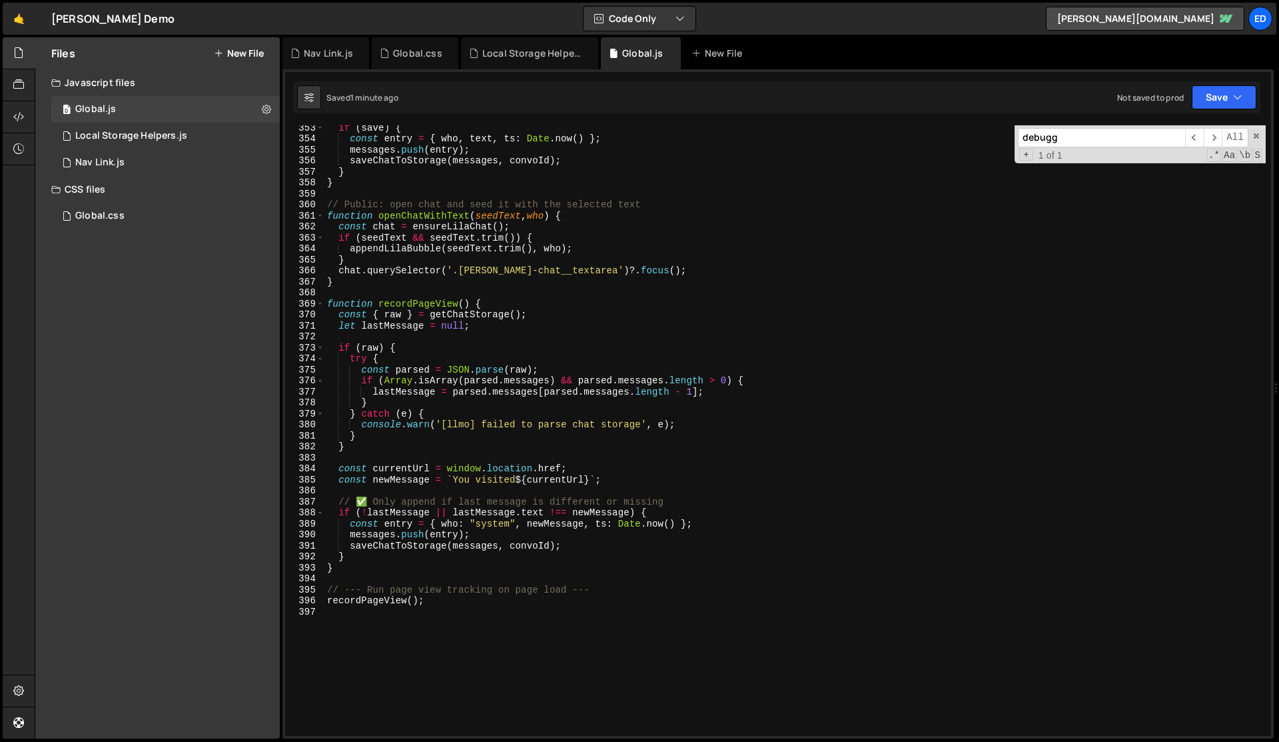
scroll to position [3891, 0]
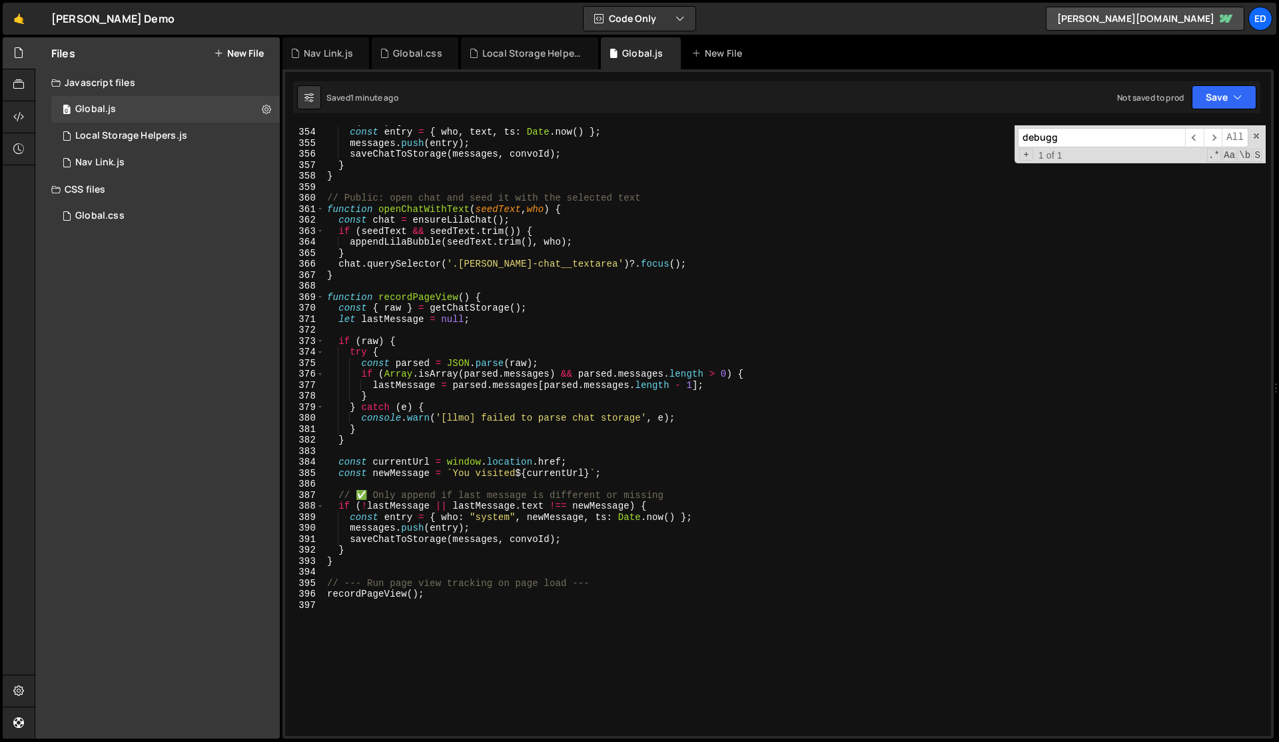
click at [455, 386] on div "if ( save ) { const entry = { who , text , ts : Date . now ( ) } ; messages . p…" at bounding box center [796, 431] width 942 height 632
click at [485, 322] on div "if ( save ) { const entry = { who , text , ts : Date . now ( ) } ; messages . p…" at bounding box center [796, 431] width 942 height 632
type textarea "let lastMessage = null;"
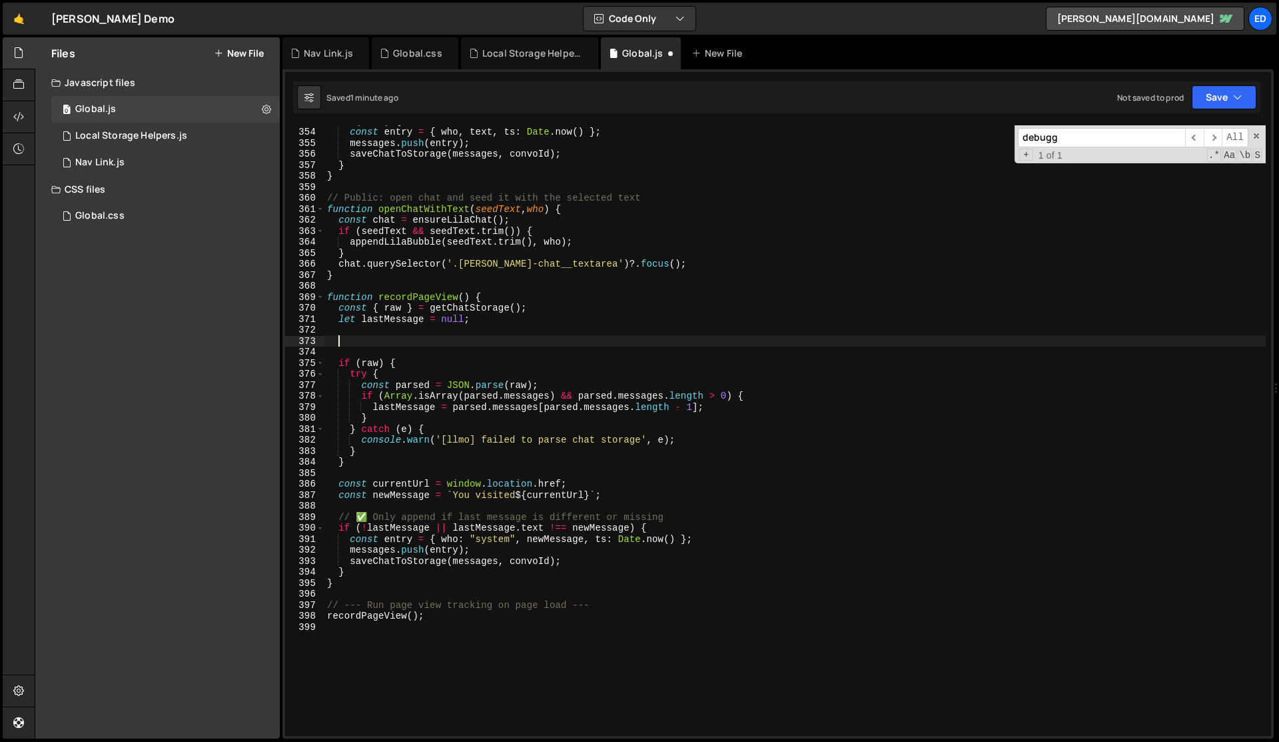
scroll to position [0, 0]
type textarea "debugger"
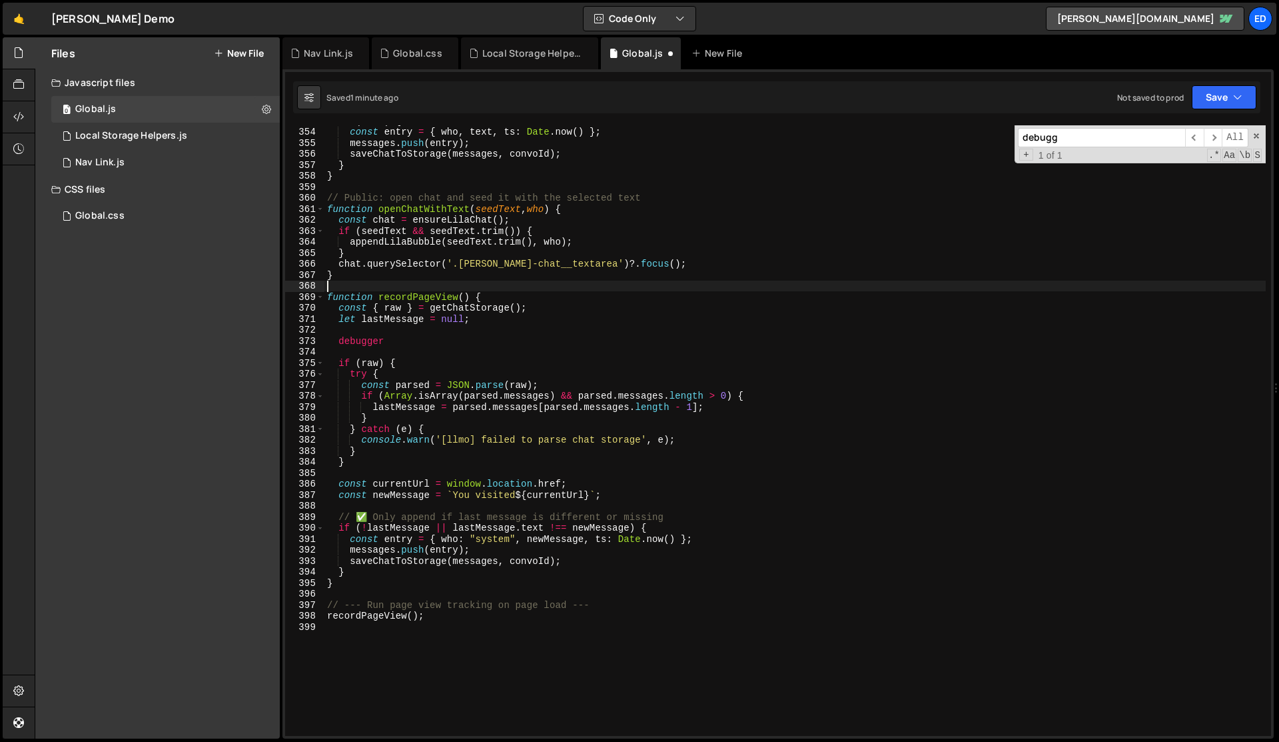
click at [523, 285] on div "if ( save ) { const entry = { who , text , ts : Date . now ( ) } ; messages . p…" at bounding box center [796, 431] width 942 height 632
click at [534, 299] on div "if ( save ) { const entry = { who , text , ts : Date . now ( ) } ; messages . p…" at bounding box center [796, 431] width 942 height 632
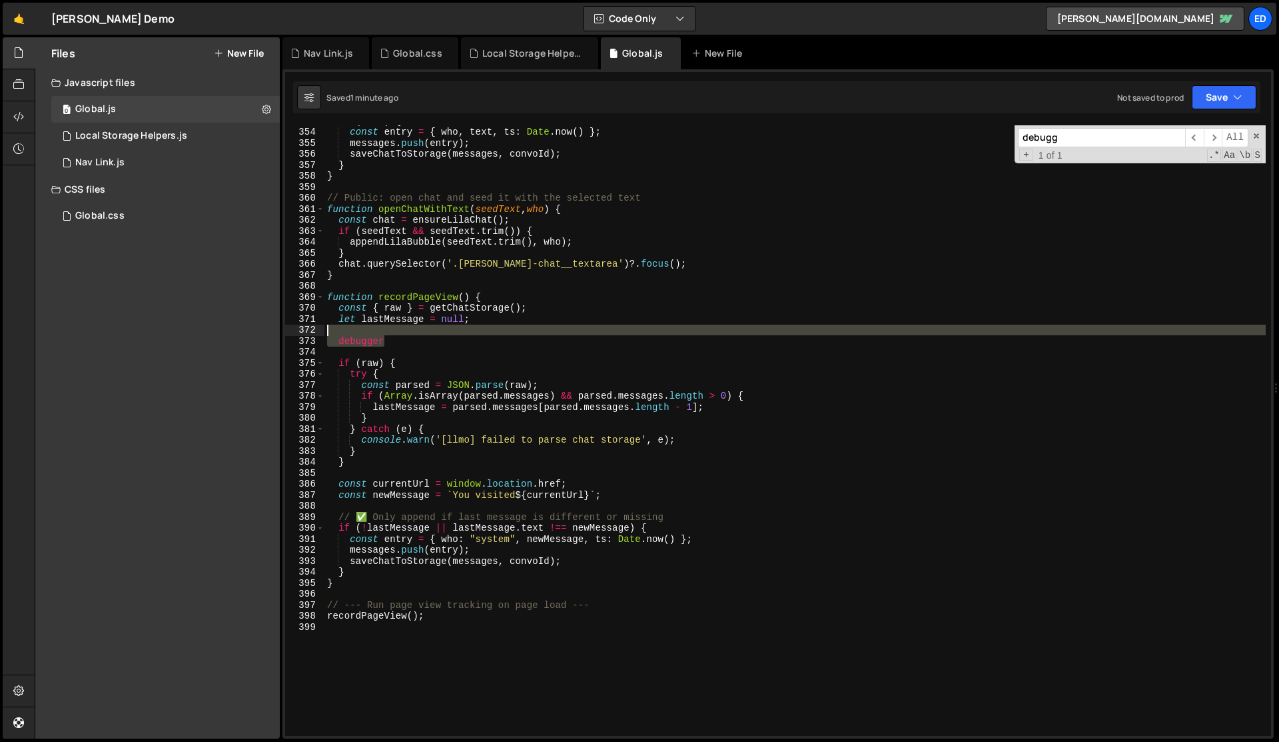
drag, startPoint x: 406, startPoint y: 343, endPoint x: 406, endPoint y: 333, distance: 10.0
click at [406, 333] on div "if ( save ) { const entry = { who , text , ts : Date . now ( ) } ; messages . p…" at bounding box center [796, 431] width 942 height 632
type textarea "debugger"
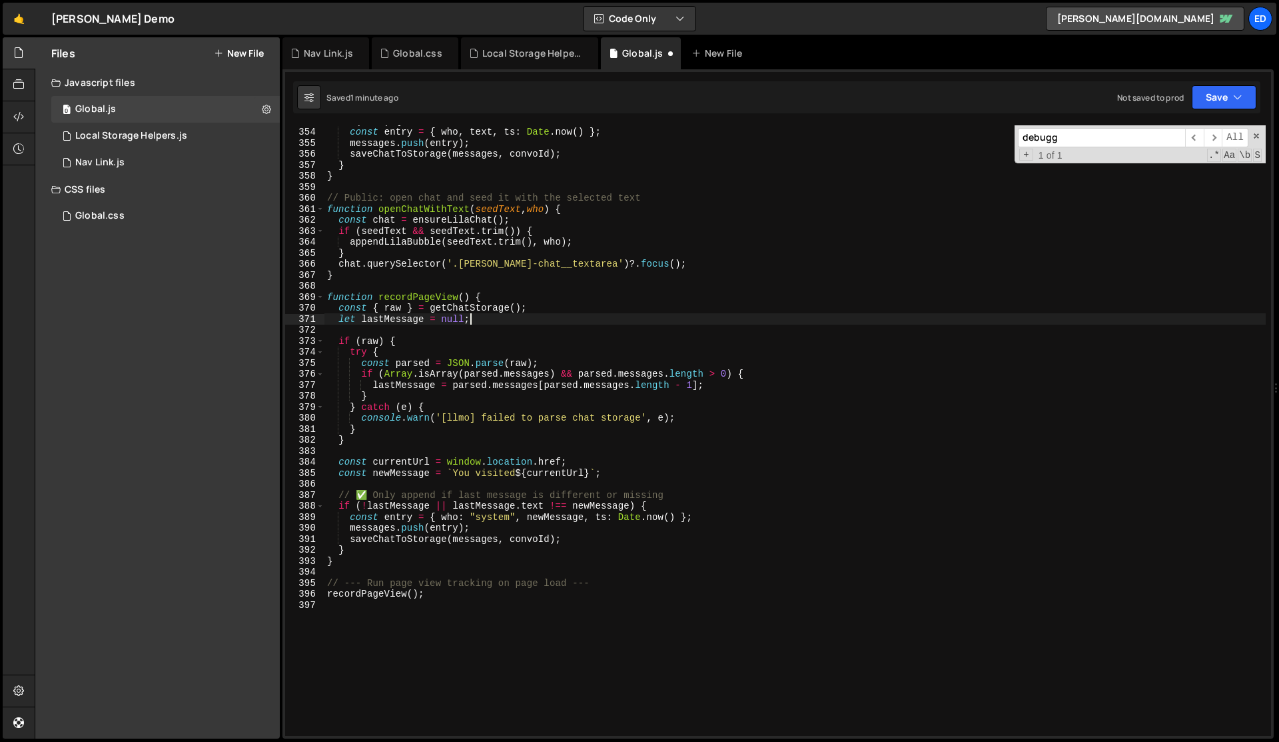
click at [475, 362] on div "if ( save ) { const entry = { who , text , ts : Date . now ( ) } ; messages . p…" at bounding box center [796, 431] width 942 height 632
click at [514, 51] on div "Local Storage Helpers.js" at bounding box center [532, 53] width 100 height 13
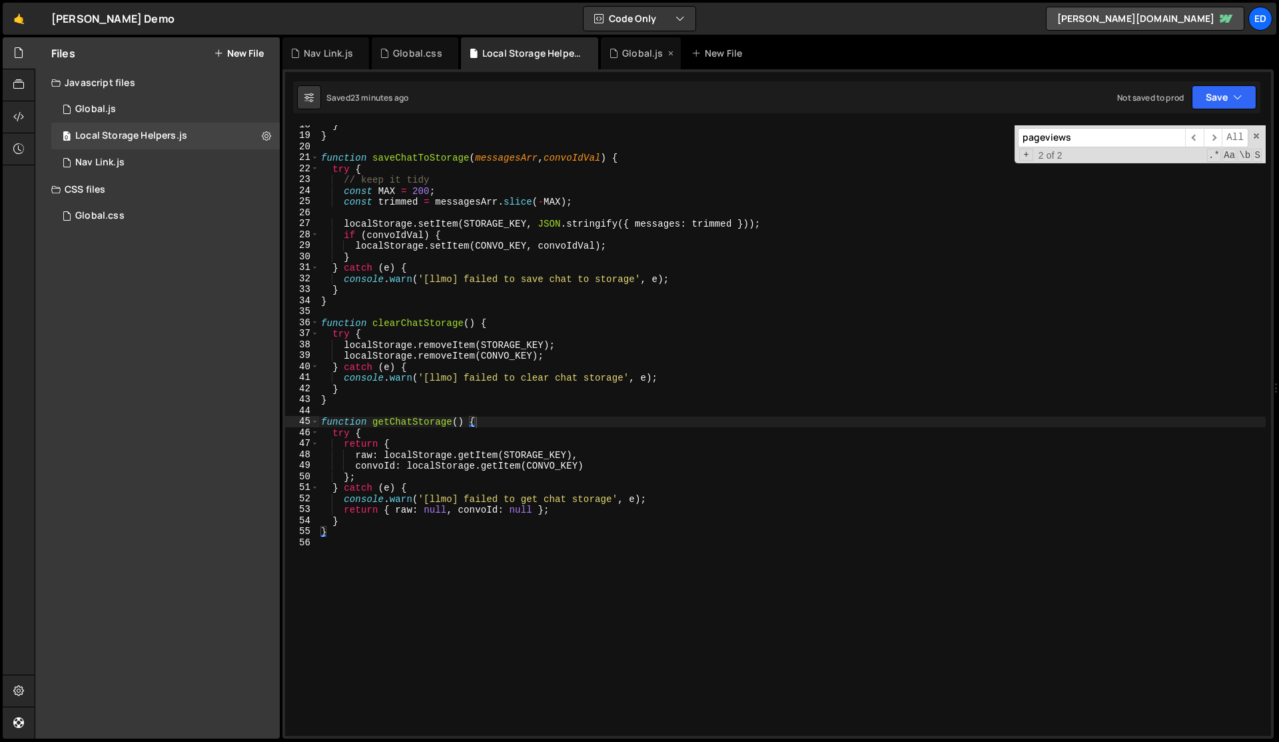
click at [638, 52] on div "Global.js" at bounding box center [642, 53] width 41 height 13
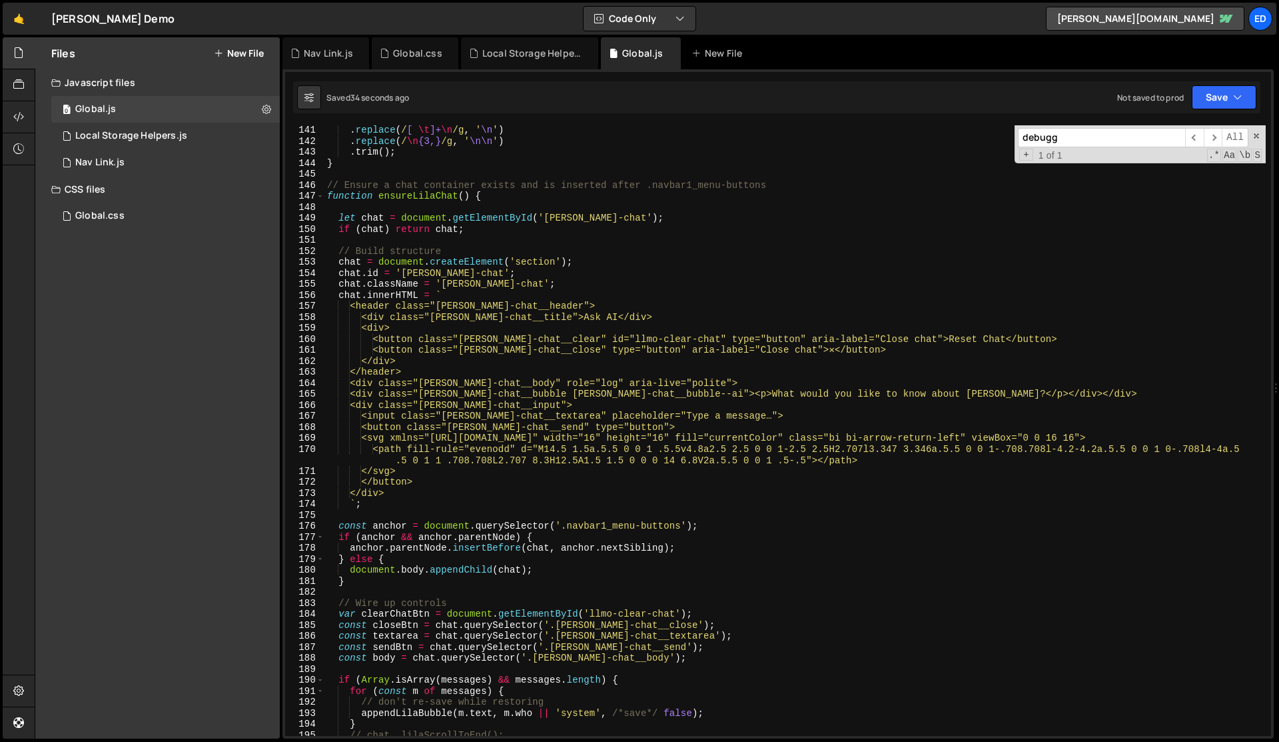
scroll to position [1541, 0]
type textarea "if (chat) return chat;"
click at [472, 230] on div ". replace ( / [ \t ]+ \n /g , ' \n ' ) . replace ( / \n {3,} /g , ' \n\n ' ) . …" at bounding box center [796, 440] width 942 height 632
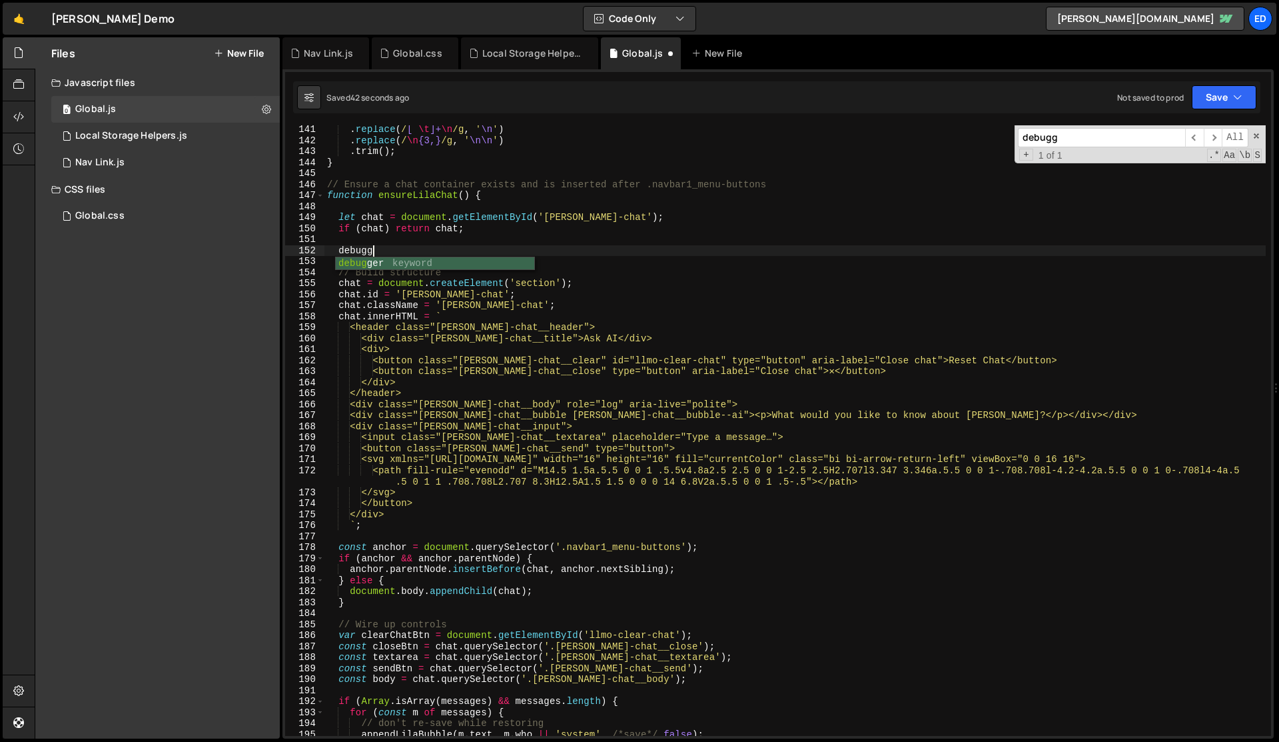
scroll to position [0, 3]
click at [592, 300] on div ". replace ( / [ \t ]+ \n /g , ' \n ' ) . replace ( / \n {3,} /g , ' \n\n ' ) . …" at bounding box center [796, 440] width 942 height 632
type textarea "[DOMAIN_NAME] = '[PERSON_NAME]-chat';"
type input "-"
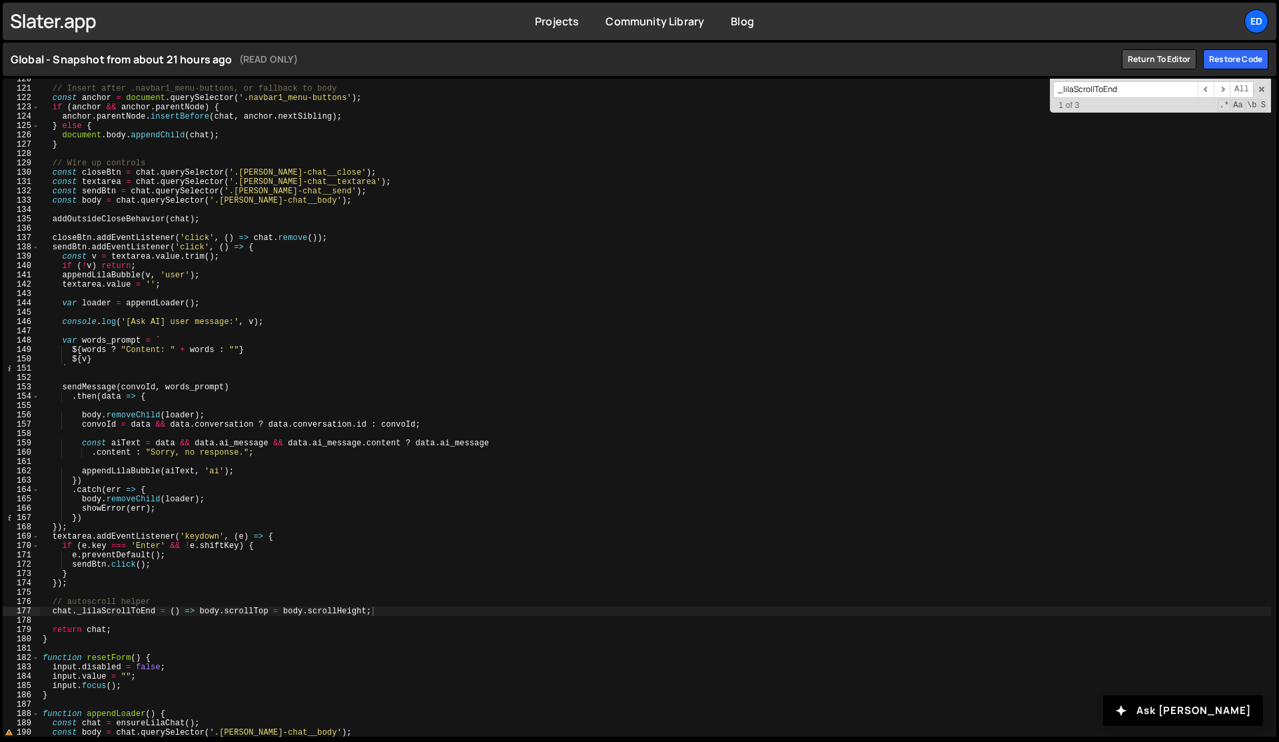
scroll to position [1114, 0]
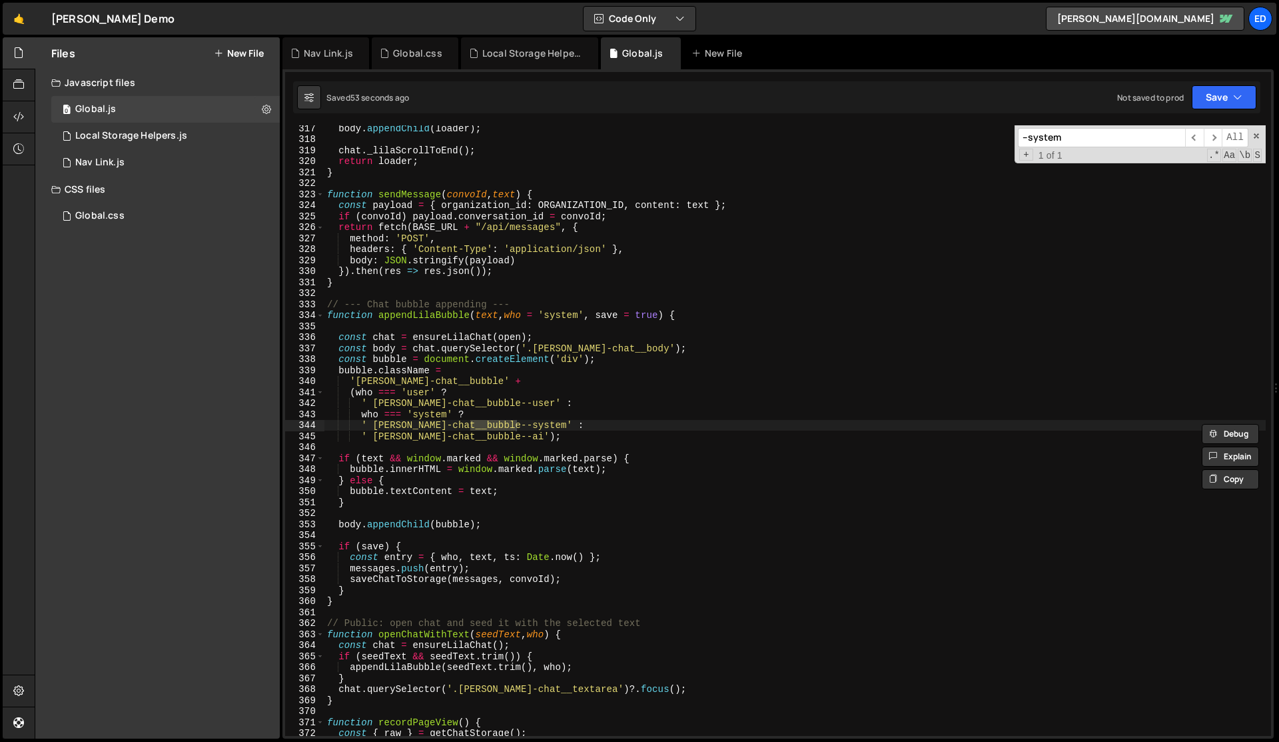
scroll to position [3488, 0]
type input "--system"
type textarea "' lila-chat__bubble--ai');"
click at [541, 440] on div "body . appendChild ( loader ) ; chat . _lilaScrollToEnd ( ) ; return loader ; }…" at bounding box center [796, 439] width 942 height 632
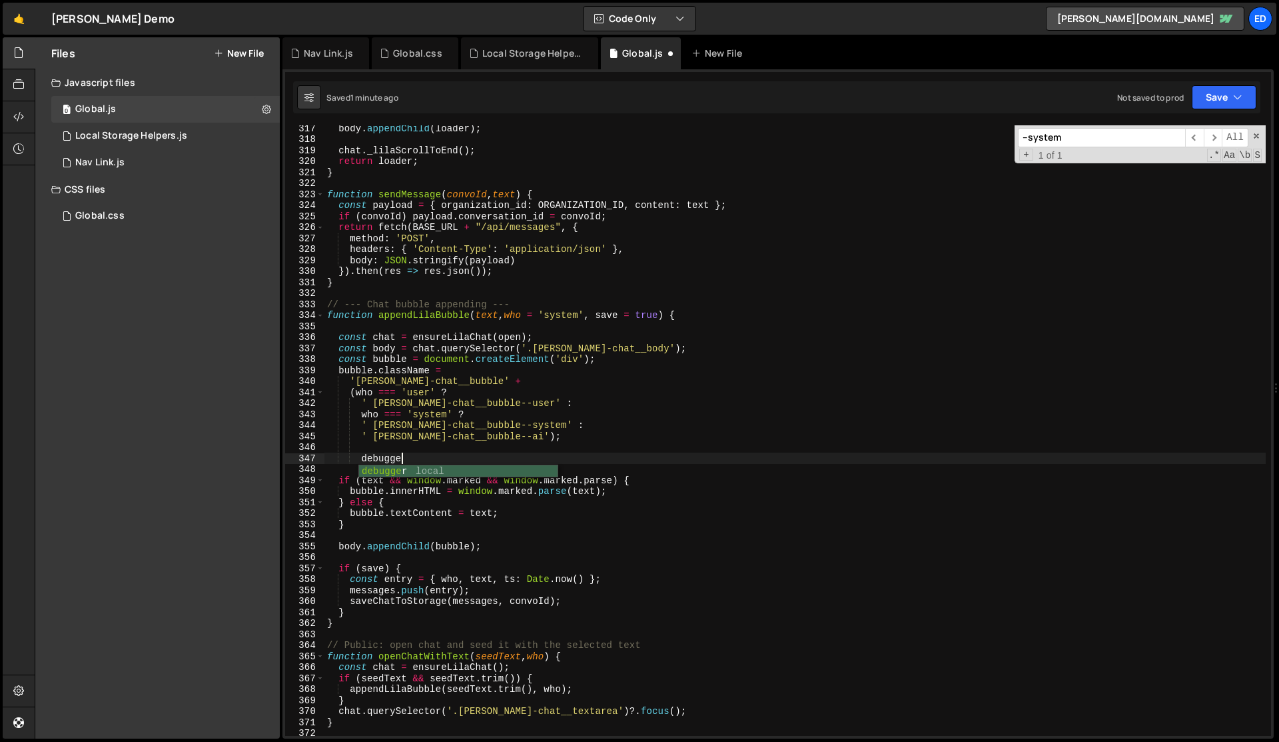
type textarea "debugger"
click at [592, 451] on div "body . appendChild ( loader ) ; chat . _lilaScrollToEnd ( ) ; return loader ; }…" at bounding box center [796, 439] width 942 height 632
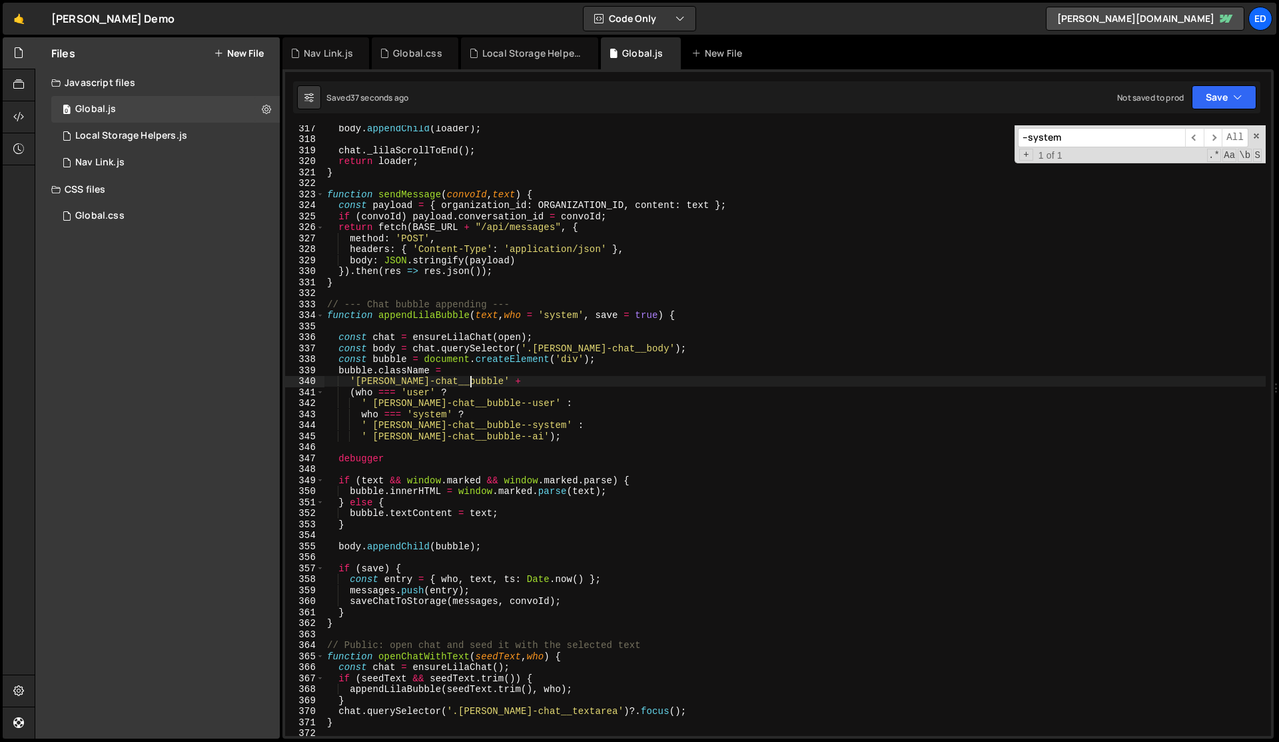
click at [684, 378] on div "body . appendChild ( loader ) ; chat . _lilaScrollToEnd ( ) ; return loader ; }…" at bounding box center [796, 439] width 942 height 632
type textarea "'[PERSON_NAME]-chat__bubble' +"
paste input "appendLilaBubble"
type input "appendLilaBubble"
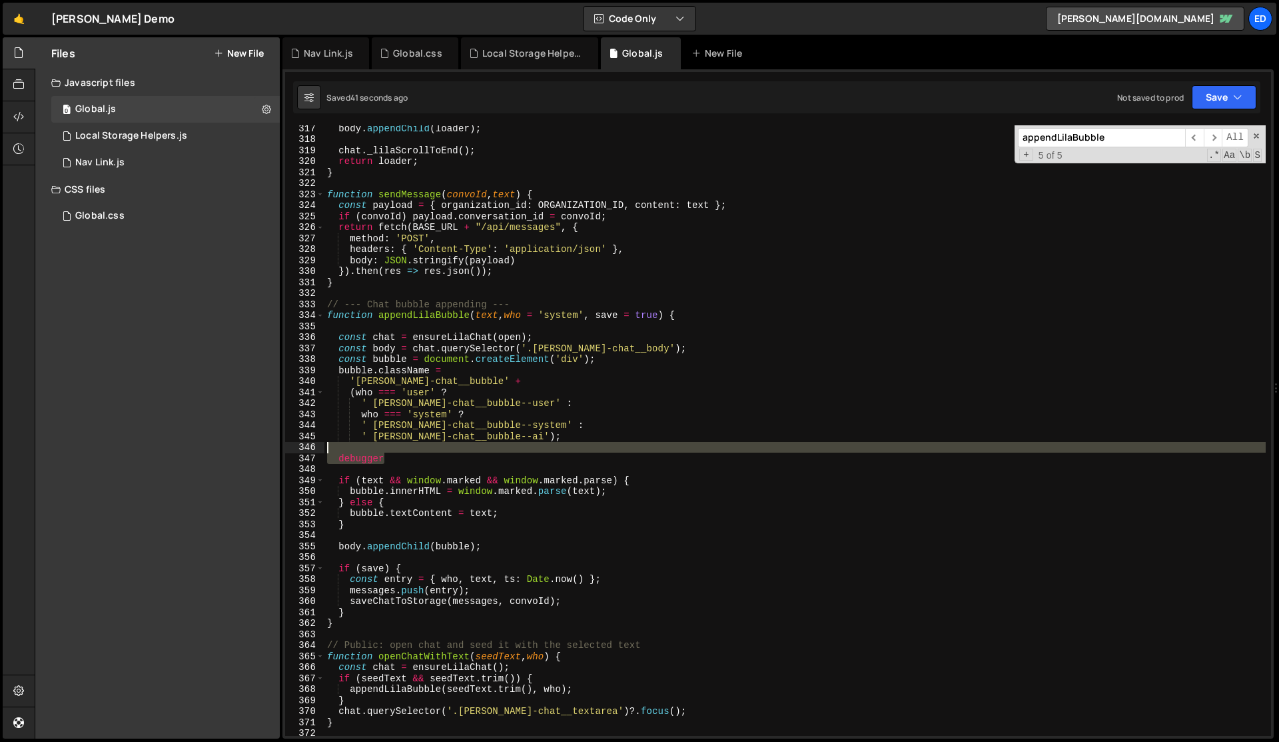
drag, startPoint x: 427, startPoint y: 456, endPoint x: 426, endPoint y: 448, distance: 8.0
click at [426, 448] on div "body . appendChild ( loader ) ; chat . _lilaScrollToEnd ( ) ; return loader ; }…" at bounding box center [796, 439] width 942 height 632
type textarea "debugger"
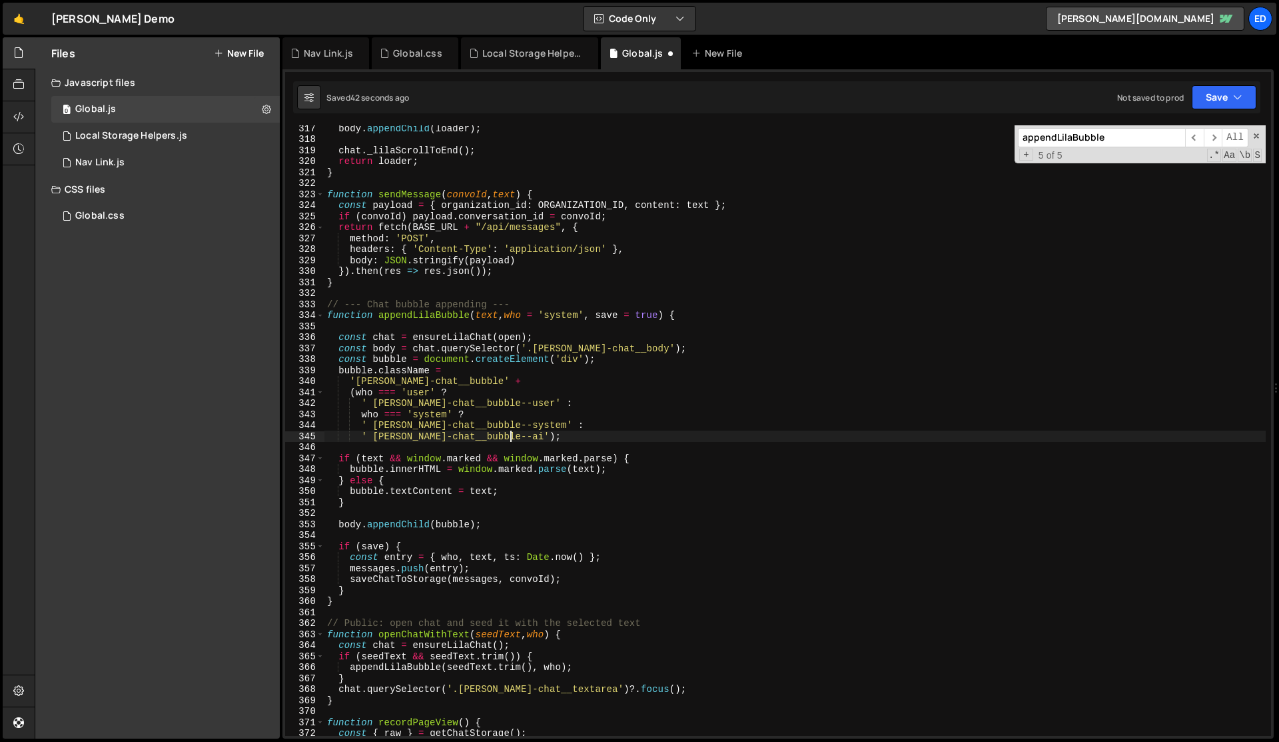
click at [584, 426] on div "body . appendChild ( loader ) ; chat . _lilaScrollToEnd ( ) ; return loader ; }…" at bounding box center [796, 439] width 942 height 632
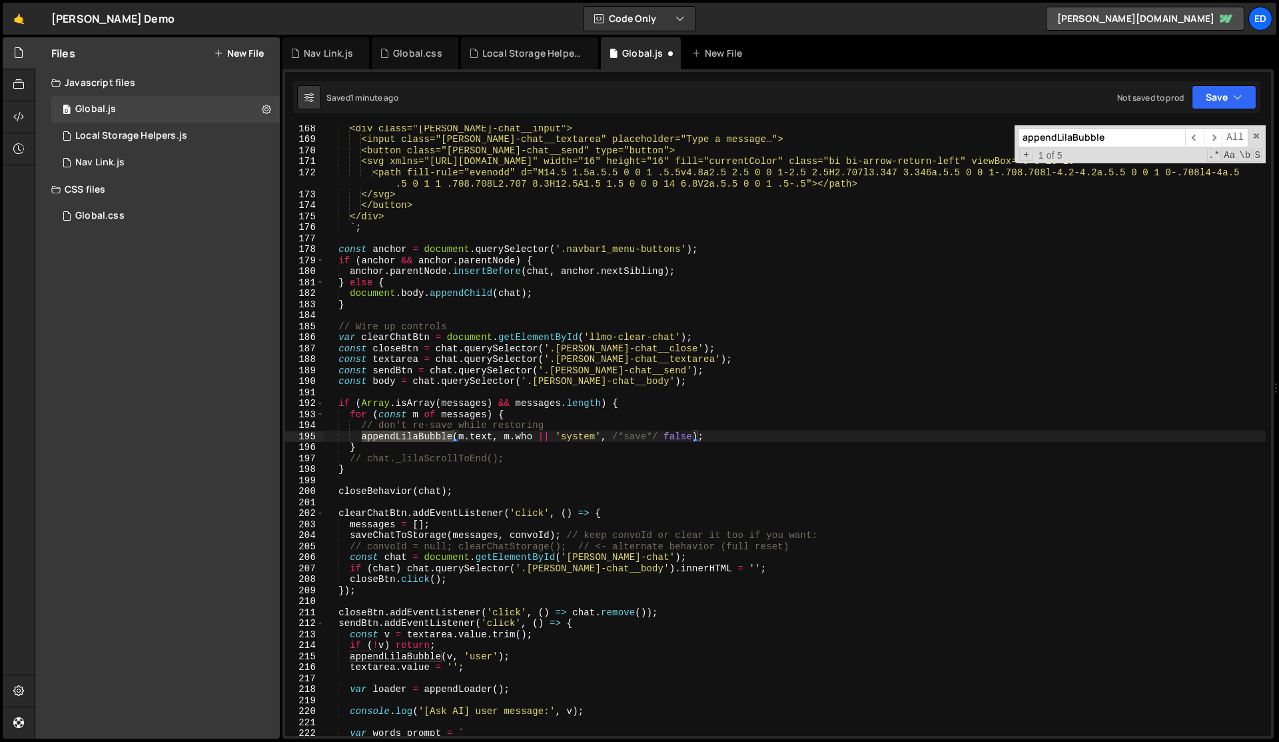
type textarea "// don't re-save while restoring"
click at [575, 427] on div "<div class="lila-chat__input"> <input class="lila-chat__textarea" placeholder="…" at bounding box center [796, 439] width 942 height 632
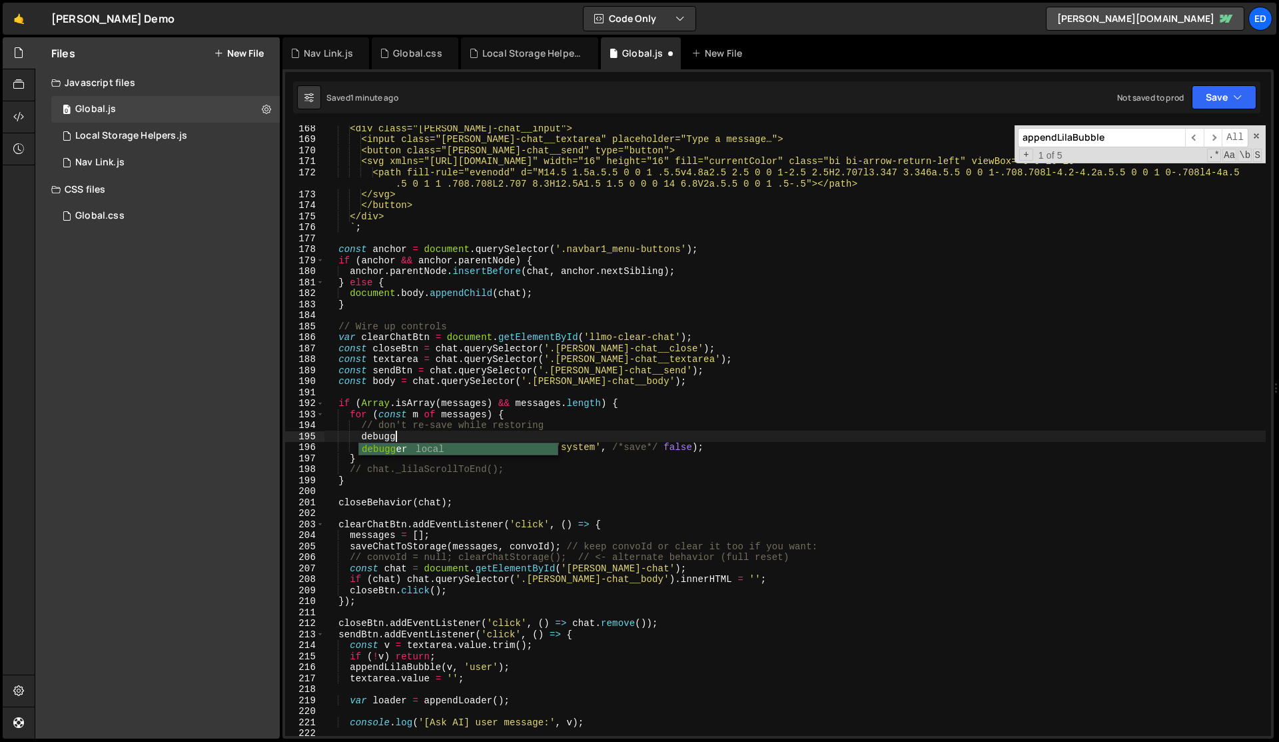
scroll to position [0, 5]
click at [614, 424] on div "<div class="lila-chat__input"> <input class="lila-chat__textarea" placeholder="…" at bounding box center [796, 439] width 942 height 632
type textarea "// don't re-save while restoring"
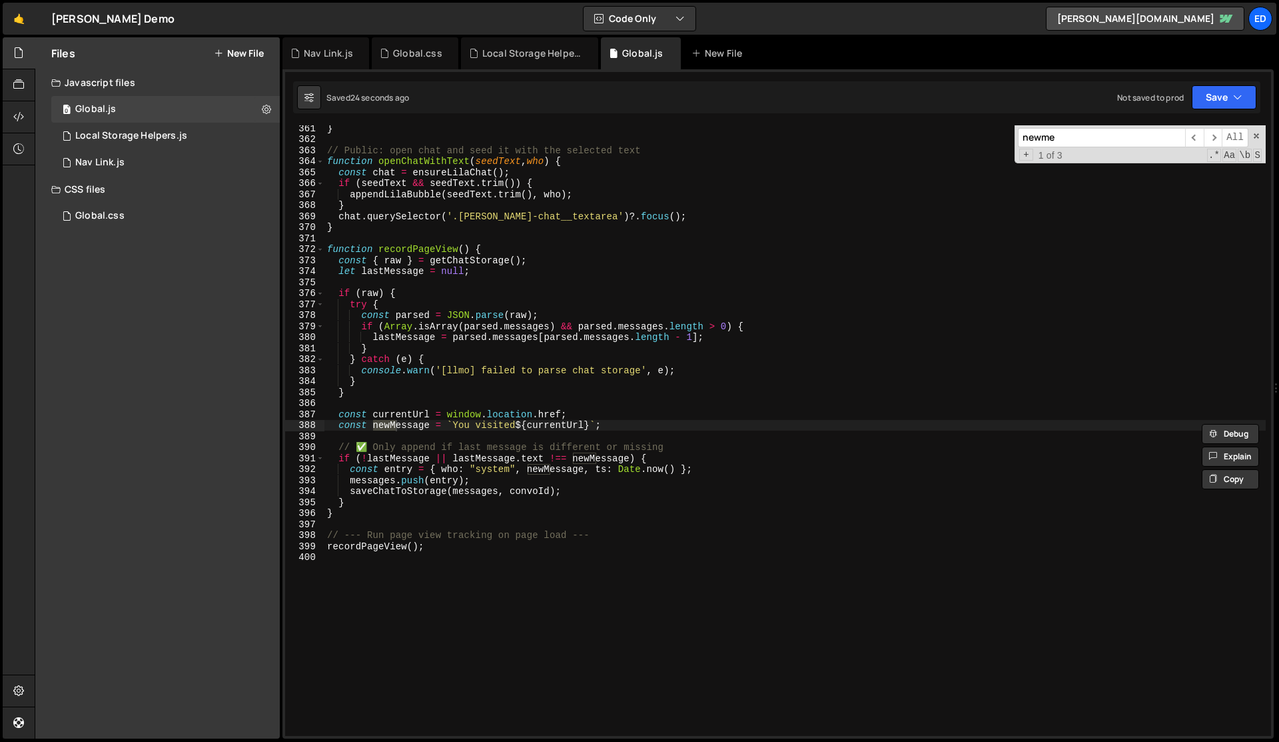
scroll to position [3971, 0]
type input "newmess"
click at [538, 471] on div "} // Public: open chat and seed it with the selected text function openChatWith…" at bounding box center [796, 439] width 942 height 632
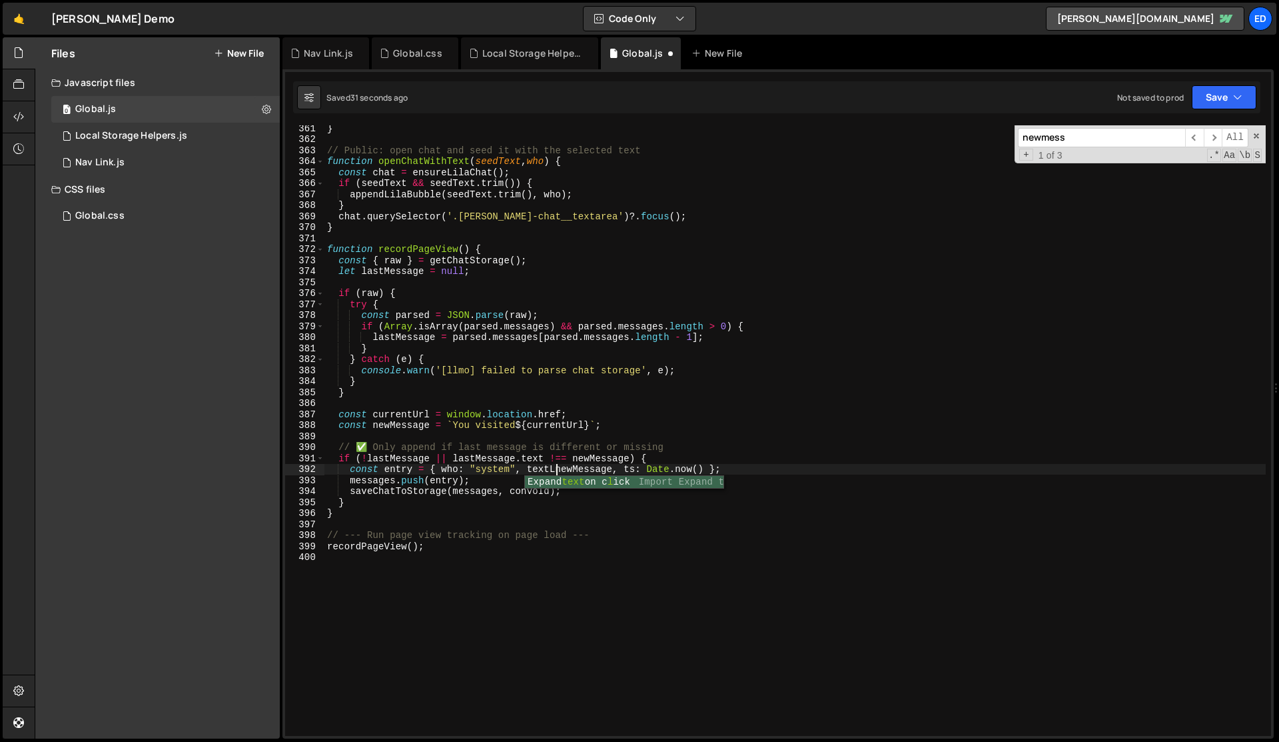
scroll to position [0, 16]
click at [557, 468] on div "} // Public: open chat and seed it with the selected text function openChatWith…" at bounding box center [796, 439] width 942 height 632
type textarea "const entry = { who: "system", text: newMessage, ts: Date.now() };"
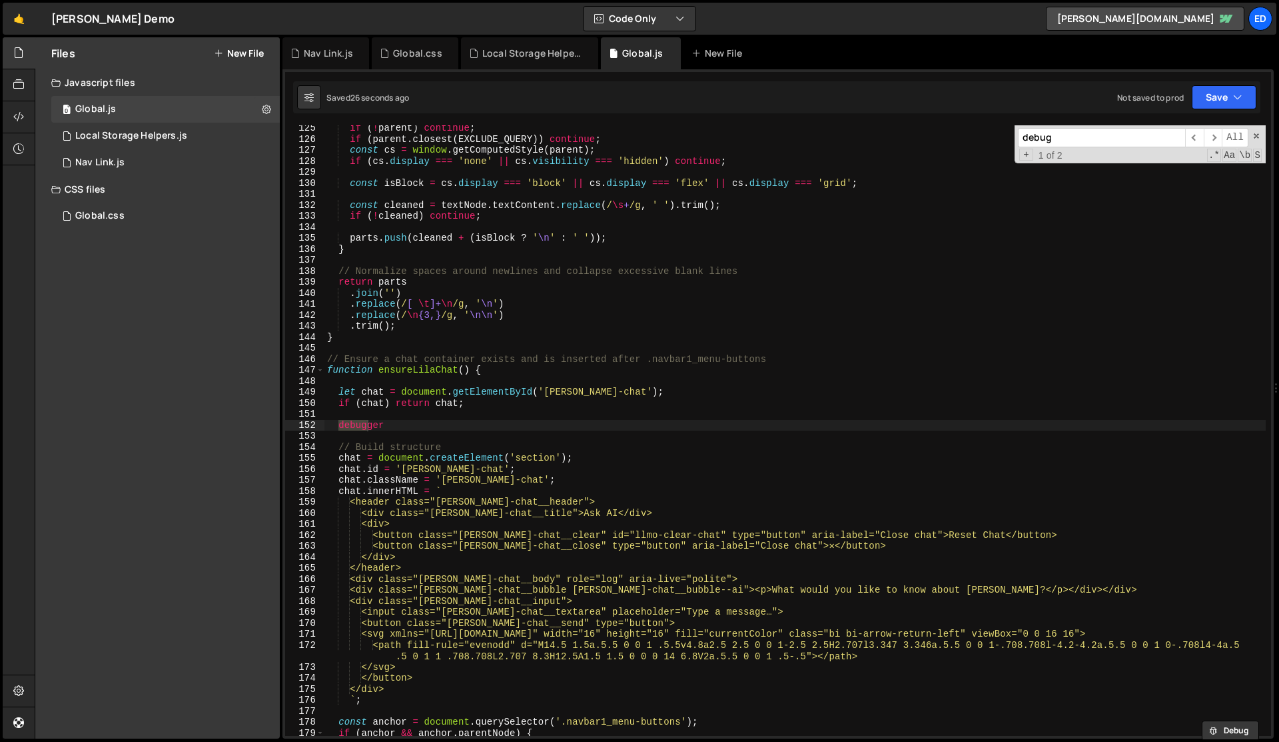
scroll to position [1366, 0]
type input "debugg"
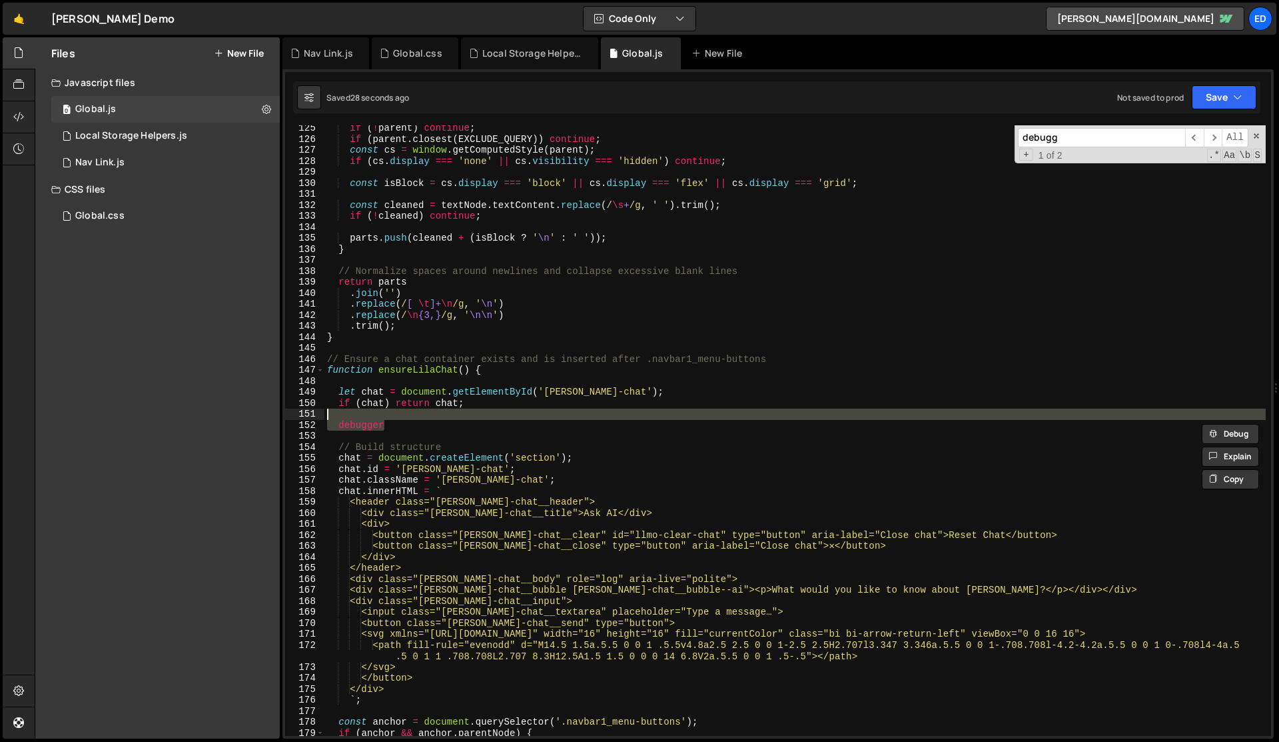
drag, startPoint x: 397, startPoint y: 425, endPoint x: 396, endPoint y: 414, distance: 10.7
click at [396, 414] on div "if ( ! parent ) continue ; if ( parent . closest ( EXCLUDE_QUERY )) continue ; …" at bounding box center [796, 439] width 942 height 632
type textarea "debugger"
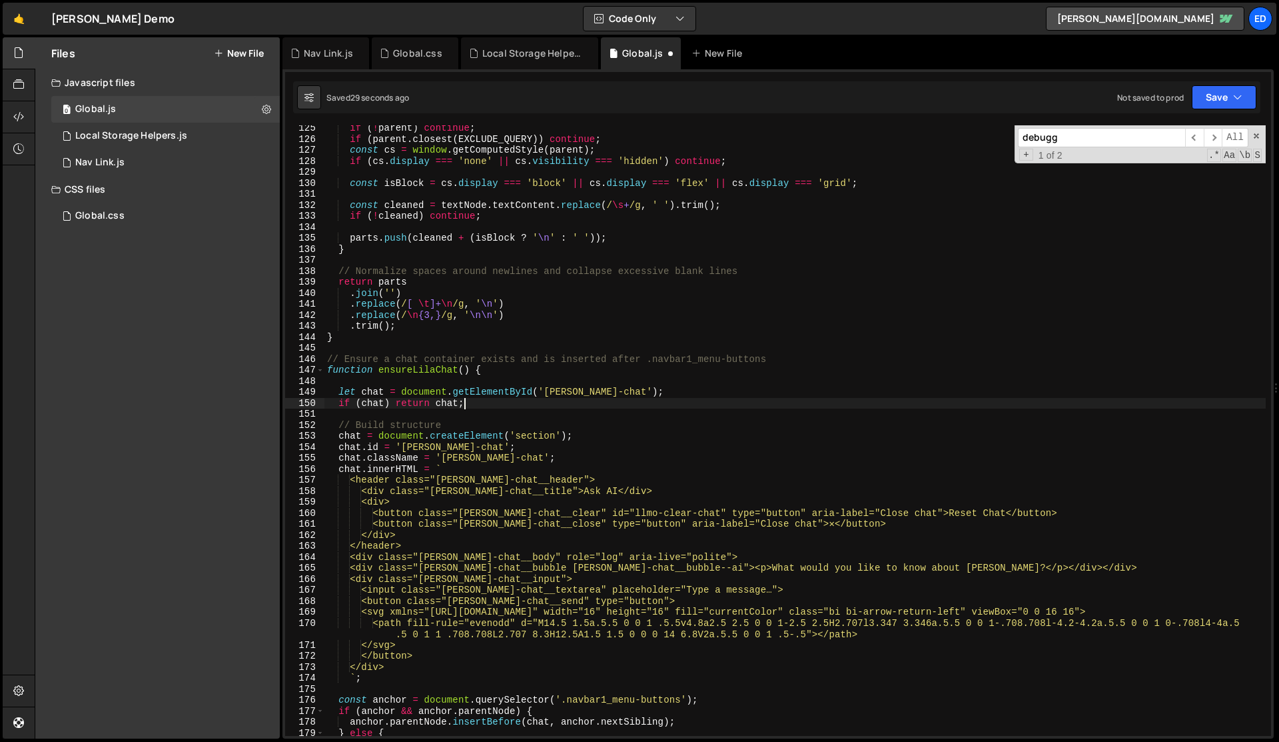
click at [428, 421] on div "if ( ! parent ) continue ; if ( parent . closest ( EXCLUDE_QUERY )) continue ; …" at bounding box center [796, 439] width 942 height 632
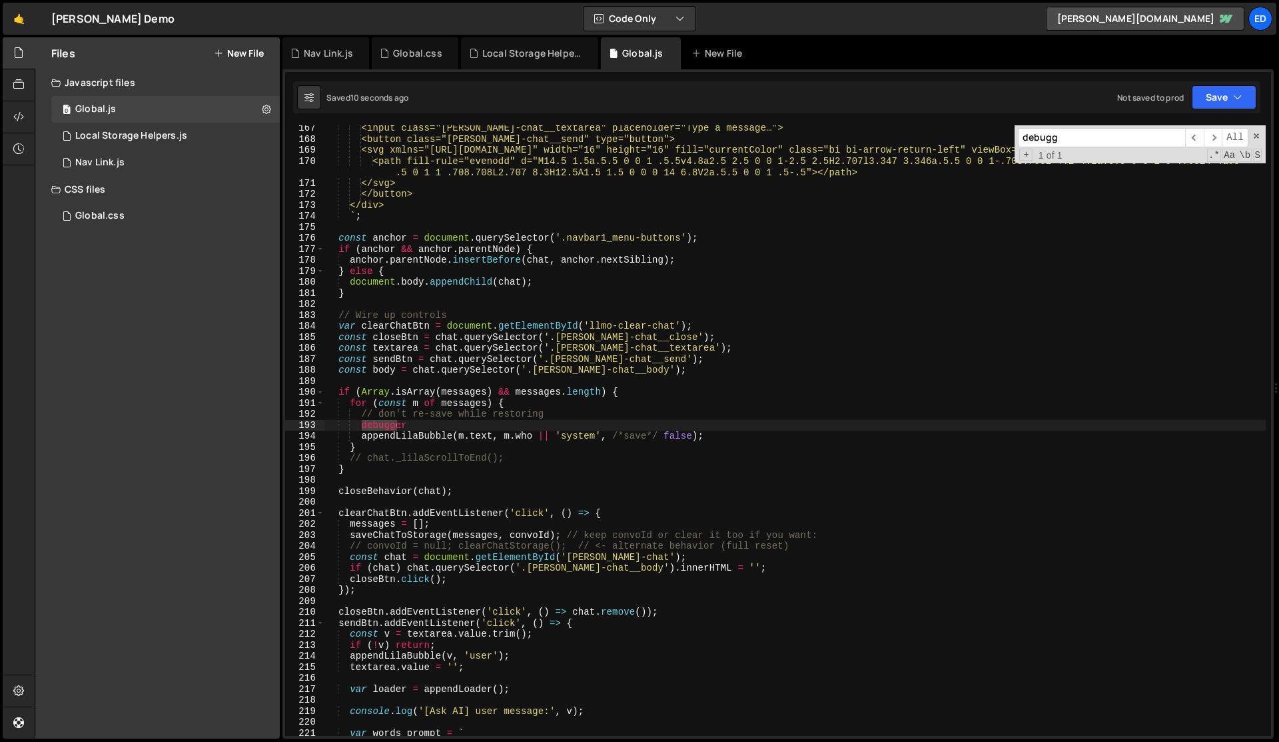
type textarea "debugger"
click at [395, 420] on div "<input class="lila-chat__textarea" placeholder="Type a message…"> <button class…" at bounding box center [796, 430] width 942 height 610
click at [395, 420] on div "<input class="lila-chat__textarea" placeholder="Type a message…"> <button class…" at bounding box center [796, 439] width 942 height 632
type textarea "// don't re-save while restoring"
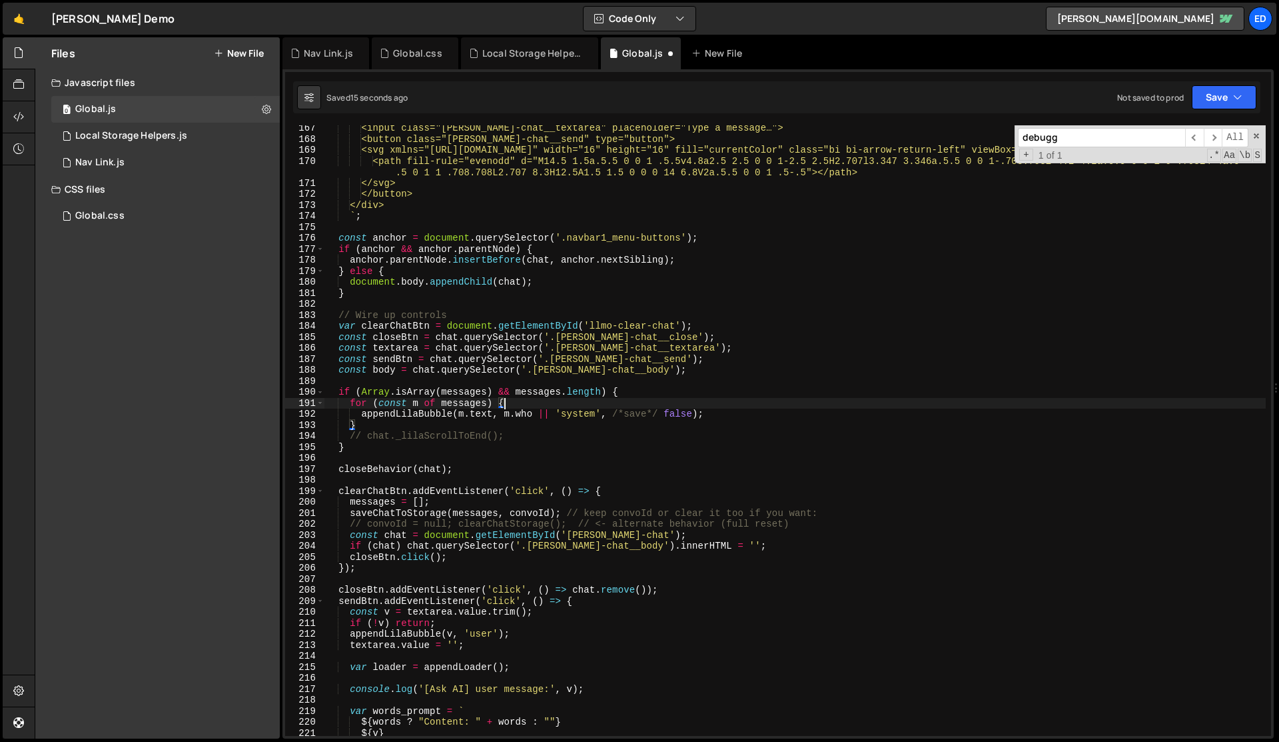
click at [526, 425] on div "<input class="lila-chat__textarea" placeholder="Type a message…"> <button class…" at bounding box center [796, 439] width 942 height 632
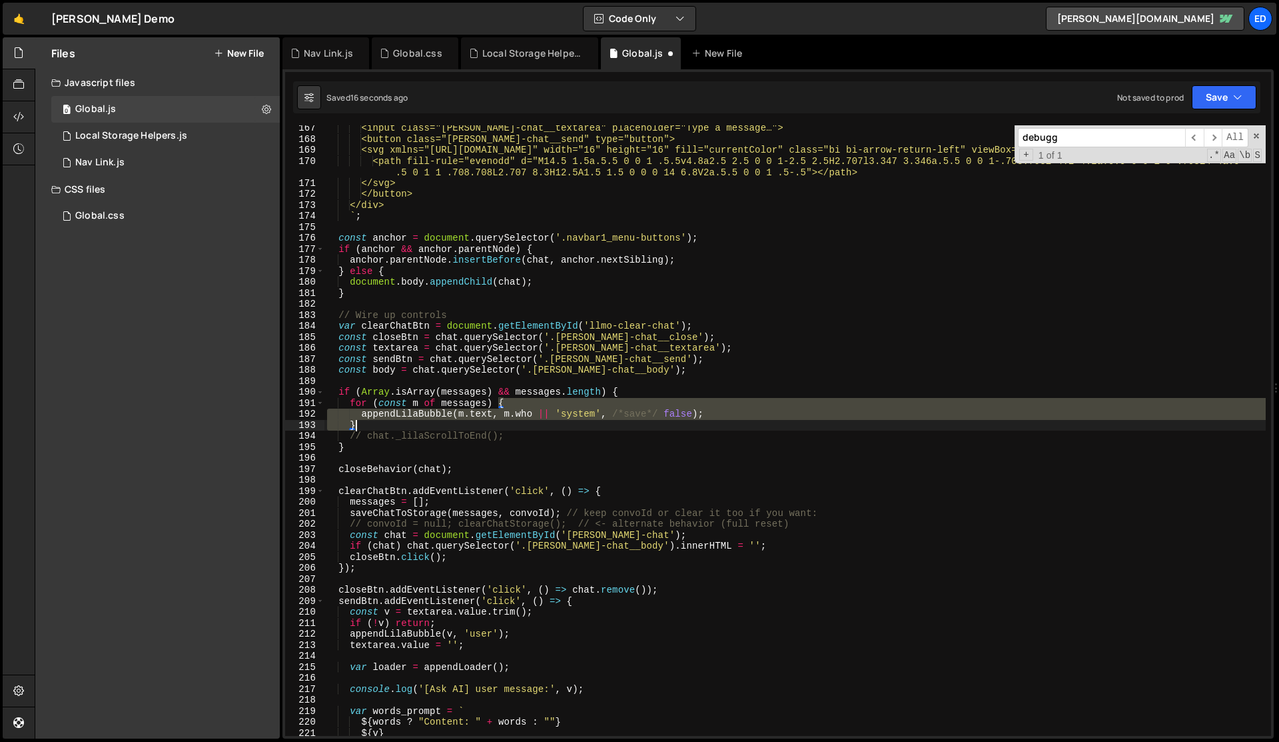
click at [526, 425] on div "<input class="lila-chat__textarea" placeholder="Type a message…"> <button class…" at bounding box center [796, 439] width 942 height 632
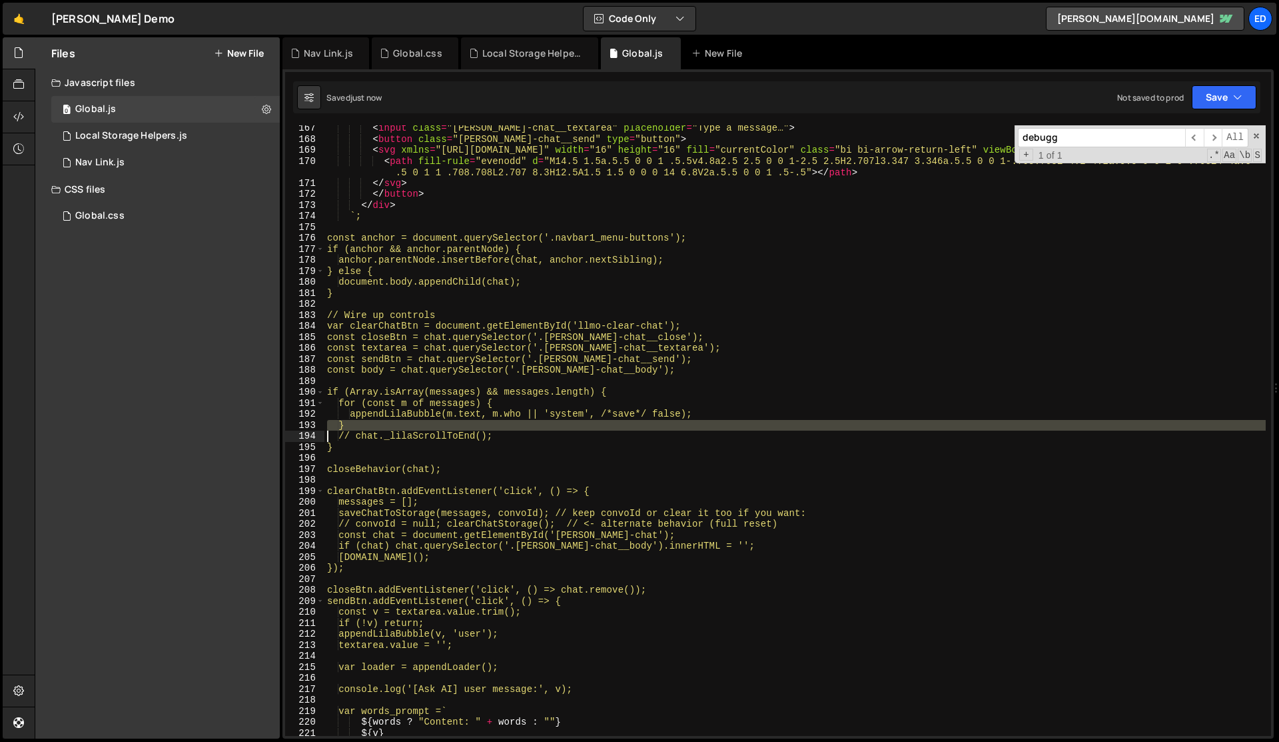
click at [526, 425] on div "< input class = "lila-chat__textarea" placeholder = "Type a message…" > < butto…" at bounding box center [796, 439] width 942 height 632
type textarea "// chat._lilaScrollToEnd();"
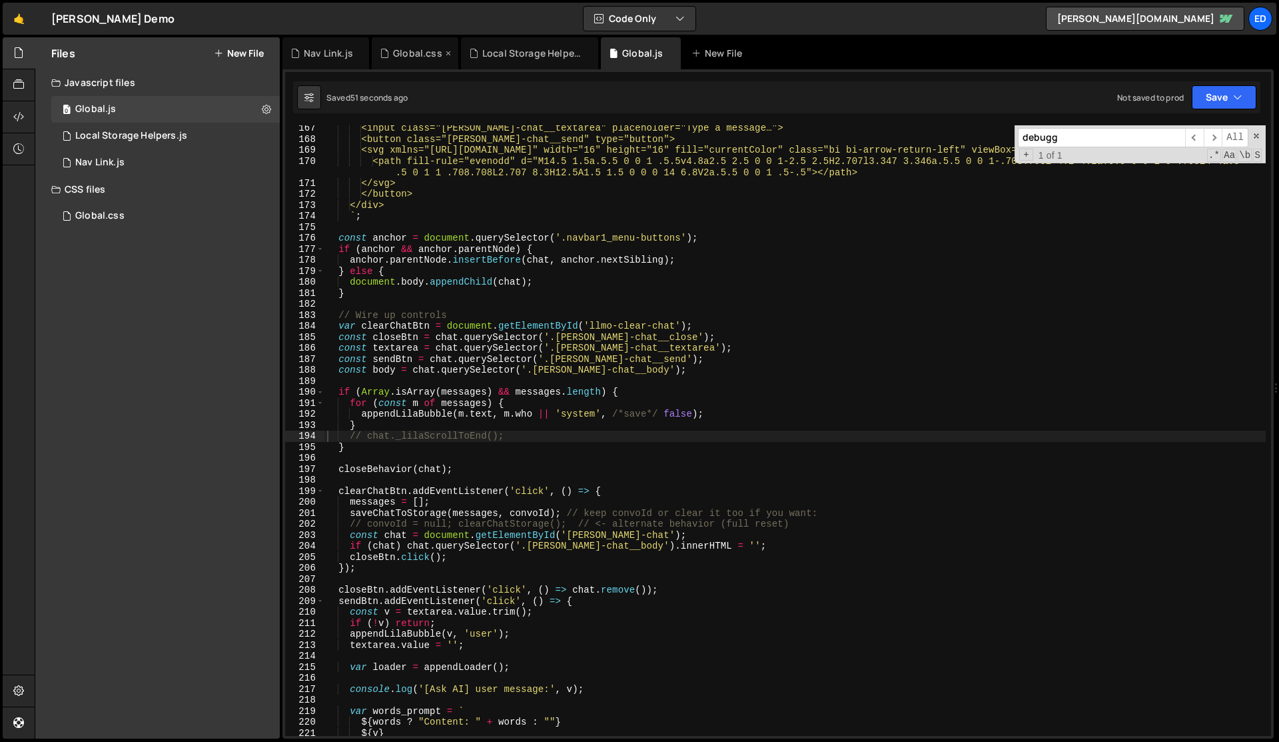
click at [404, 55] on div "Global.css" at bounding box center [417, 53] width 49 height 13
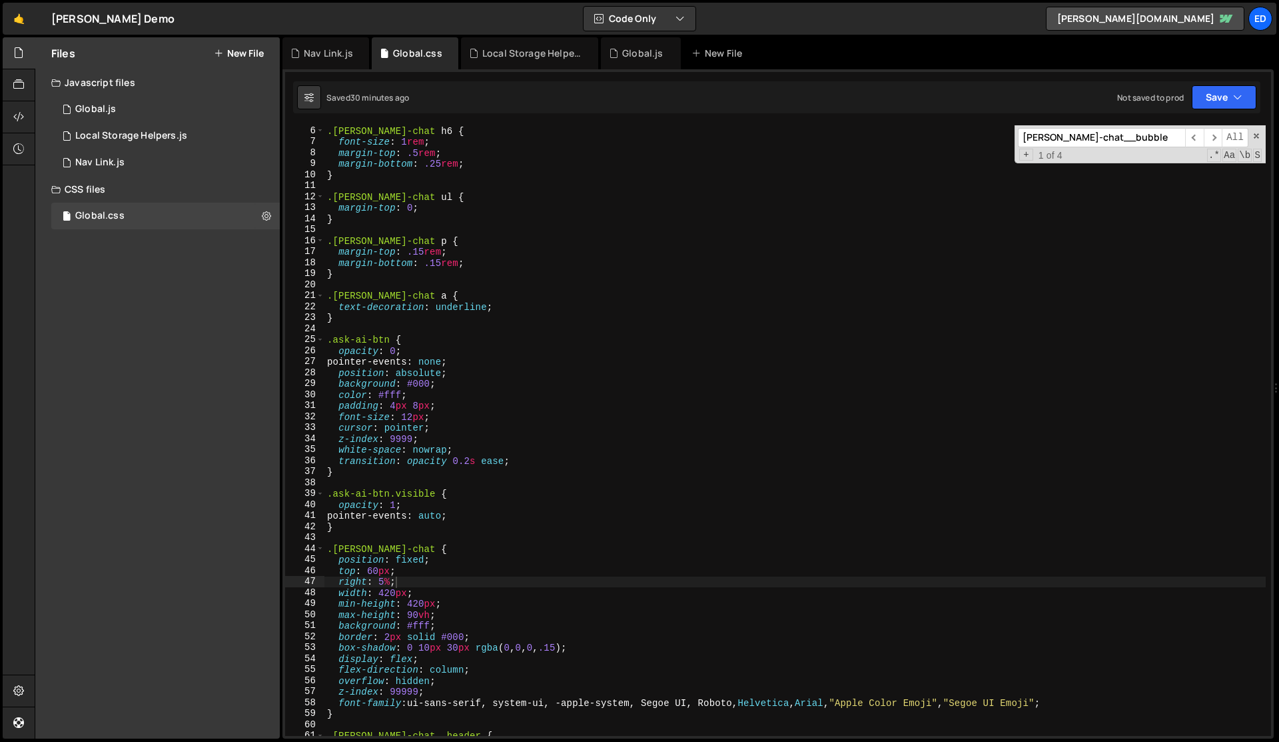
type textarea "position: absolute;"
click at [498, 367] on div ".[PERSON_NAME]-chat h6 { font-size : 1 rem ; margin-top : .5 rem ; margin-botto…" at bounding box center [796, 441] width 942 height 632
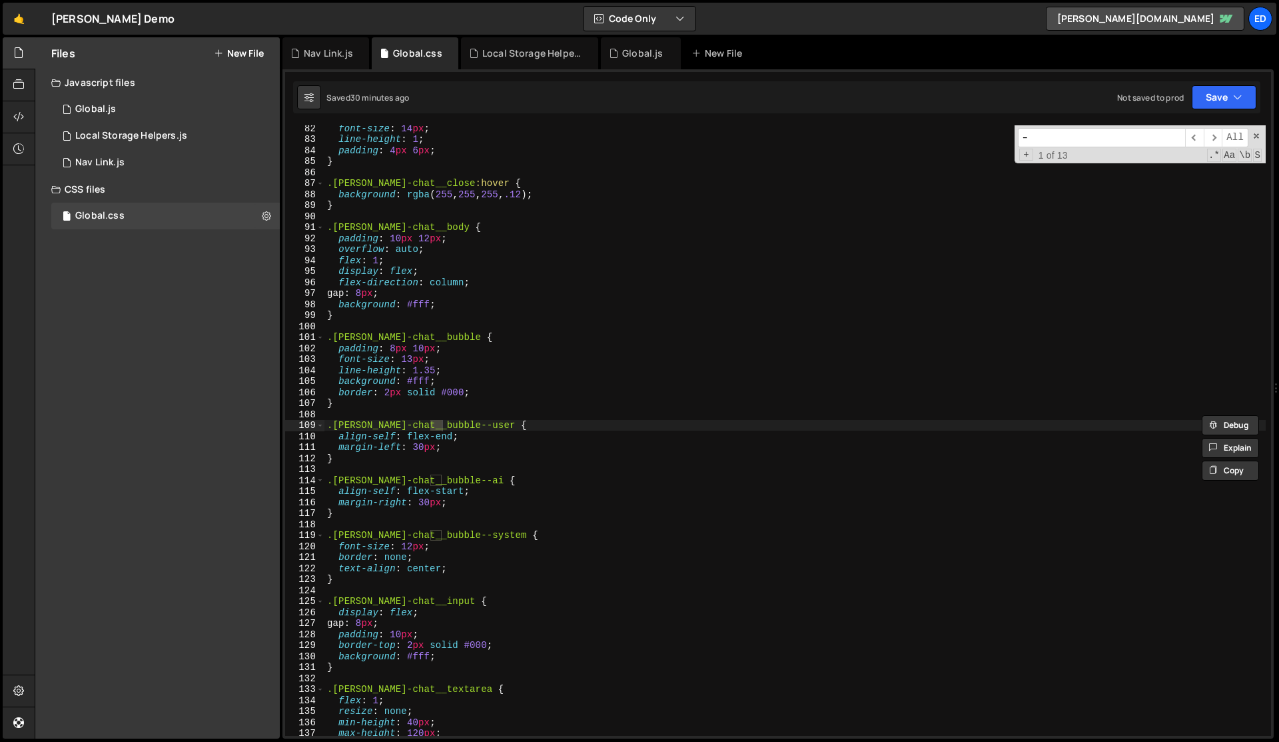
scroll to position [893, 0]
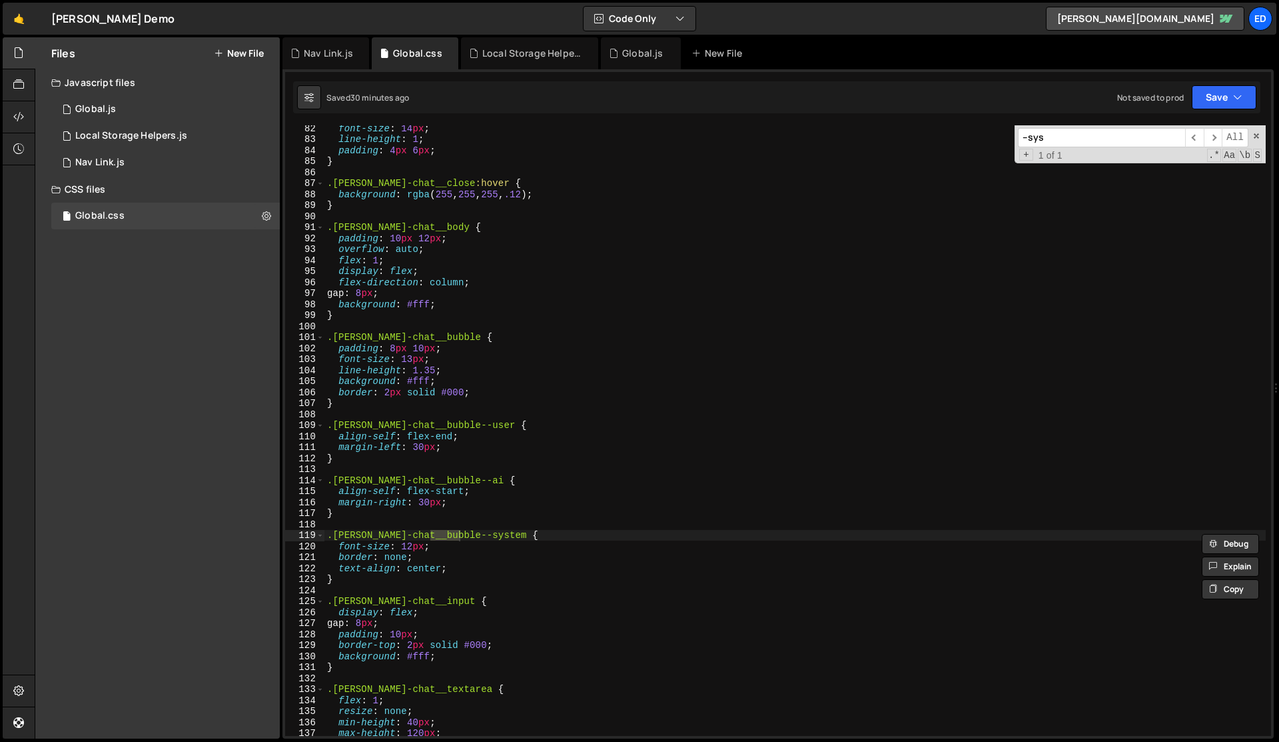
type input "--sys"
click at [454, 567] on div "font-size : 14 px ; line-height : 1 ; padding : 4 px 6 px ; } .lila-chat__close…" at bounding box center [796, 439] width 942 height 632
click at [498, 536] on div "font-size : 14 px ; line-height : 1 ; padding : 4 px 6 px ; } .lila-chat__close…" at bounding box center [796, 439] width 942 height 632
type textarea ".[PERSON_NAME]-chat__bubble--system {"
paste textarea "padding: 0;"
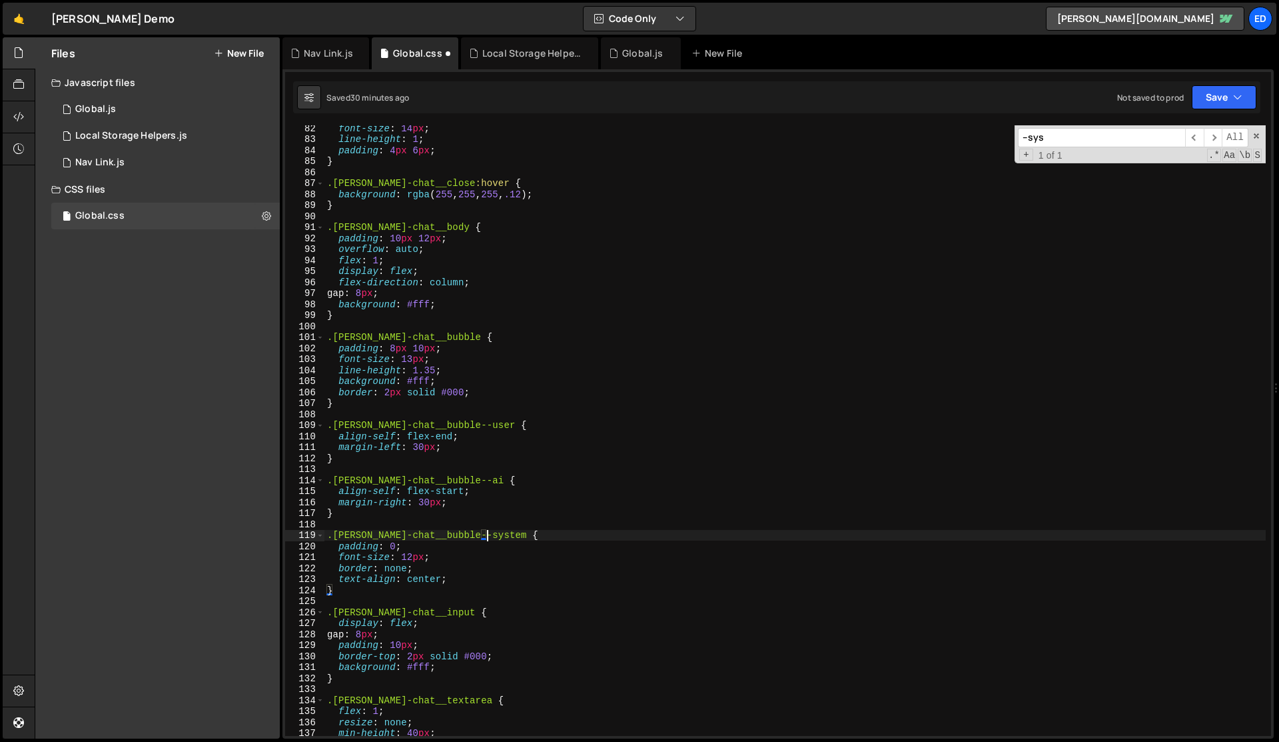
click at [498, 536] on div "font-size : 14 px ; line-height : 1 ; padding : 4 px 6 px ; } .lila-chat__close…" at bounding box center [796, 439] width 942 height 632
type textarea ".[PERSON_NAME]-chat__bubble--system {"
click at [626, 48] on div "Global.js" at bounding box center [642, 53] width 41 height 13
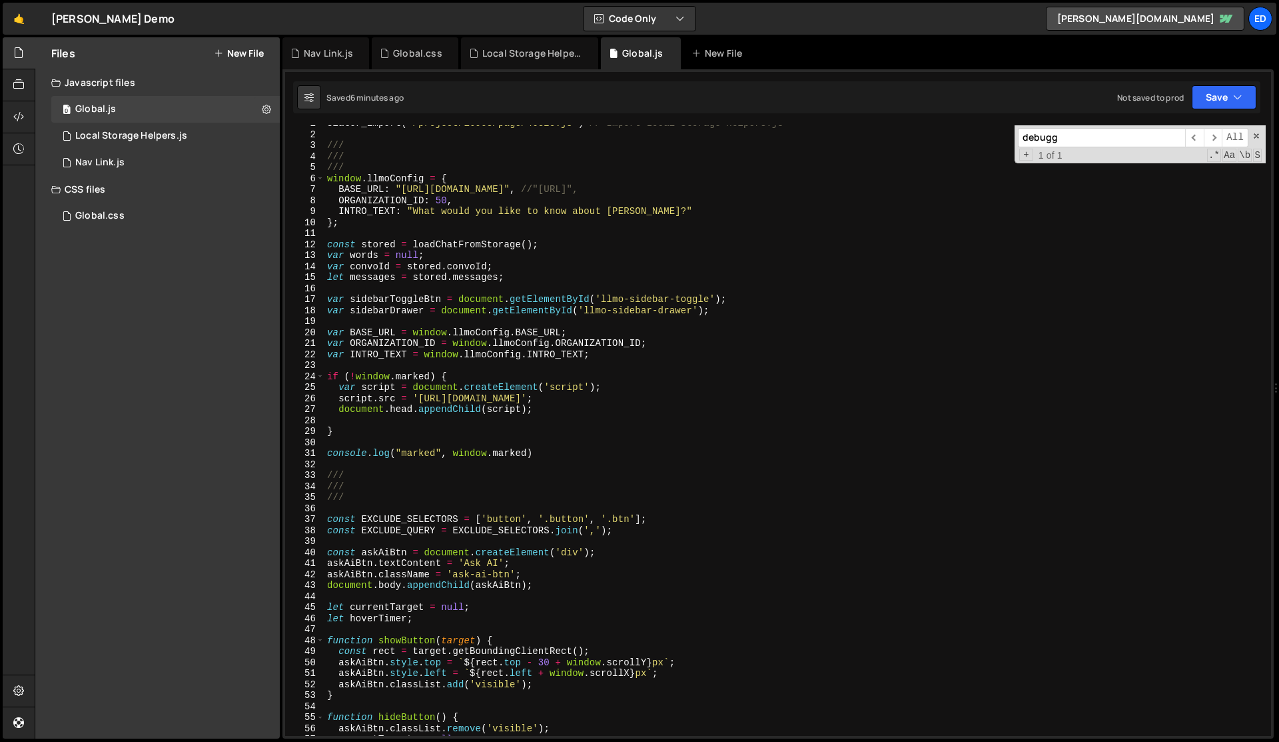
scroll to position [8, 0]
click at [491, 516] on div "slater_import ( '/project/16903/page/46325.js' ) // Import Local Storage Helper…" at bounding box center [796, 433] width 942 height 632
click at [567, 514] on div "slater_import ( '/project/16903/page/46325.js' ) // Import Local Storage Helper…" at bounding box center [796, 433] width 942 height 632
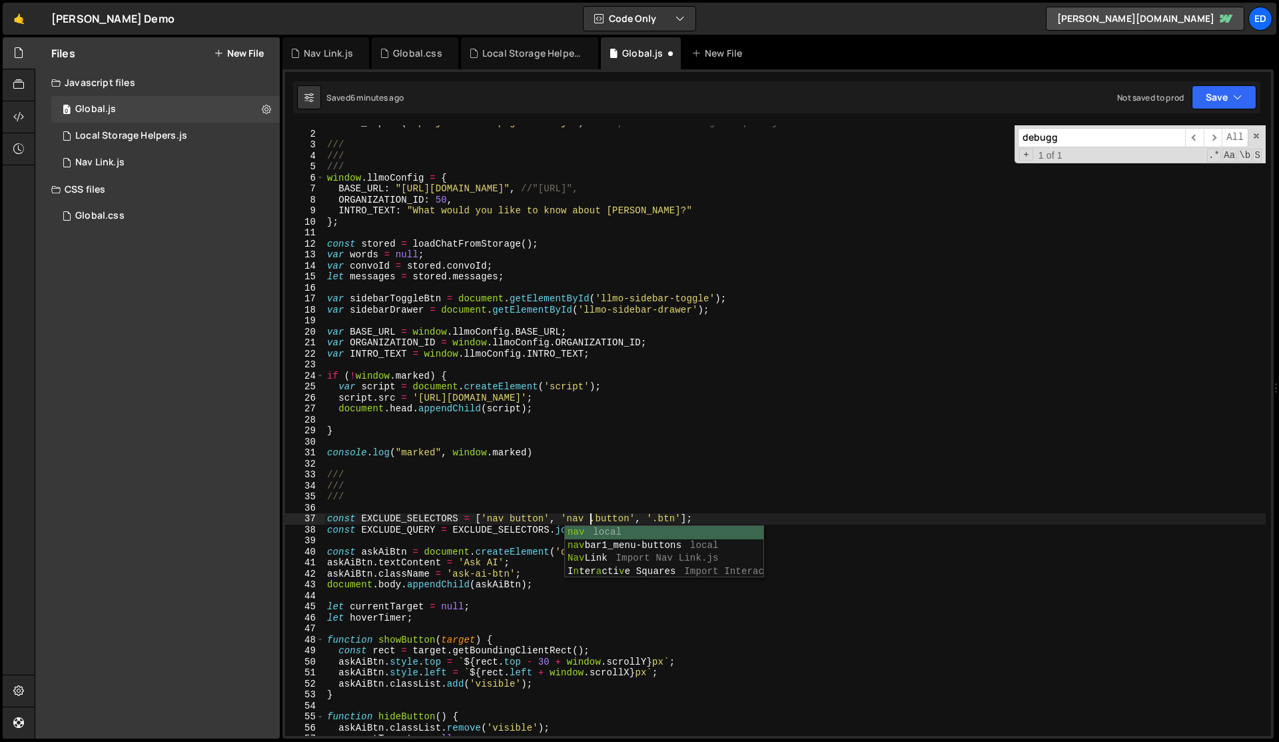
scroll to position [0, 18]
click at [411, 525] on div "slater_import ( '/project/16903/page/46325.js' ) // Import Local Storage Helper…" at bounding box center [796, 433] width 942 height 632
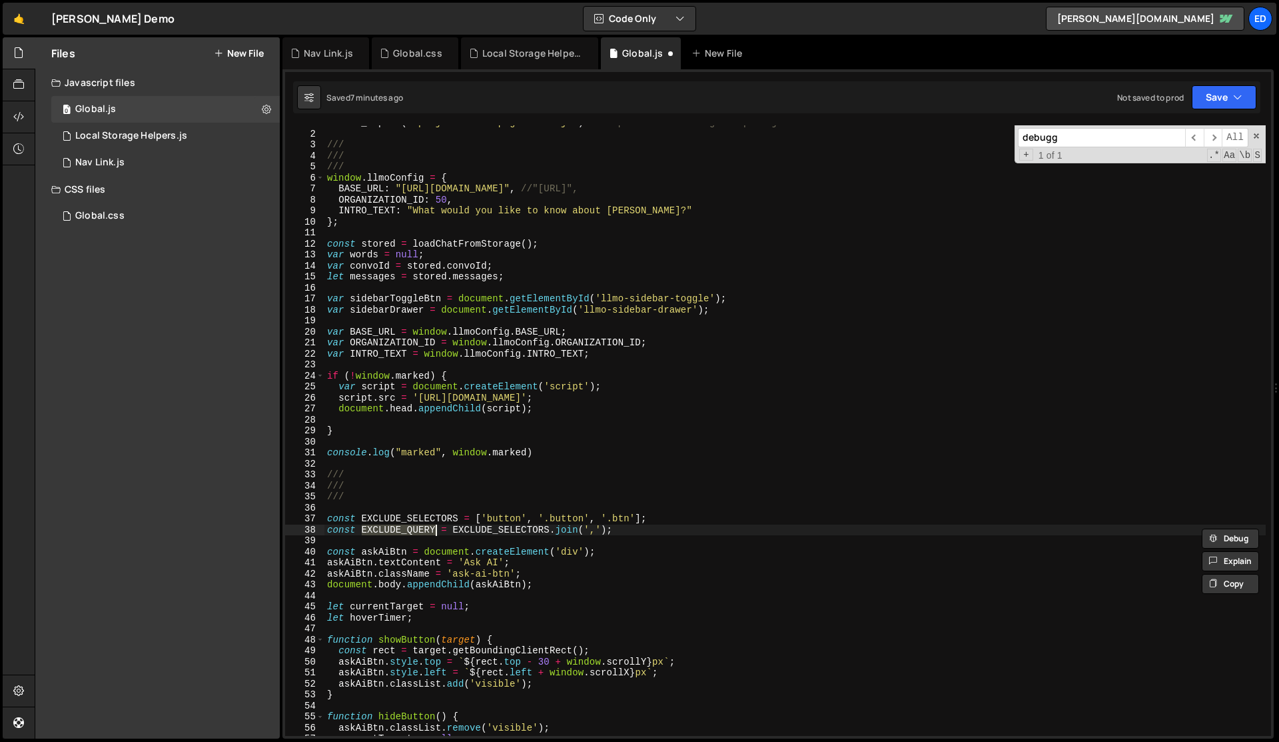
type textarea "const EXCLUDE_QUERY = EXCLUDE_SELECTORS.join(',');"
type input "EXCLUDE_QUERY"
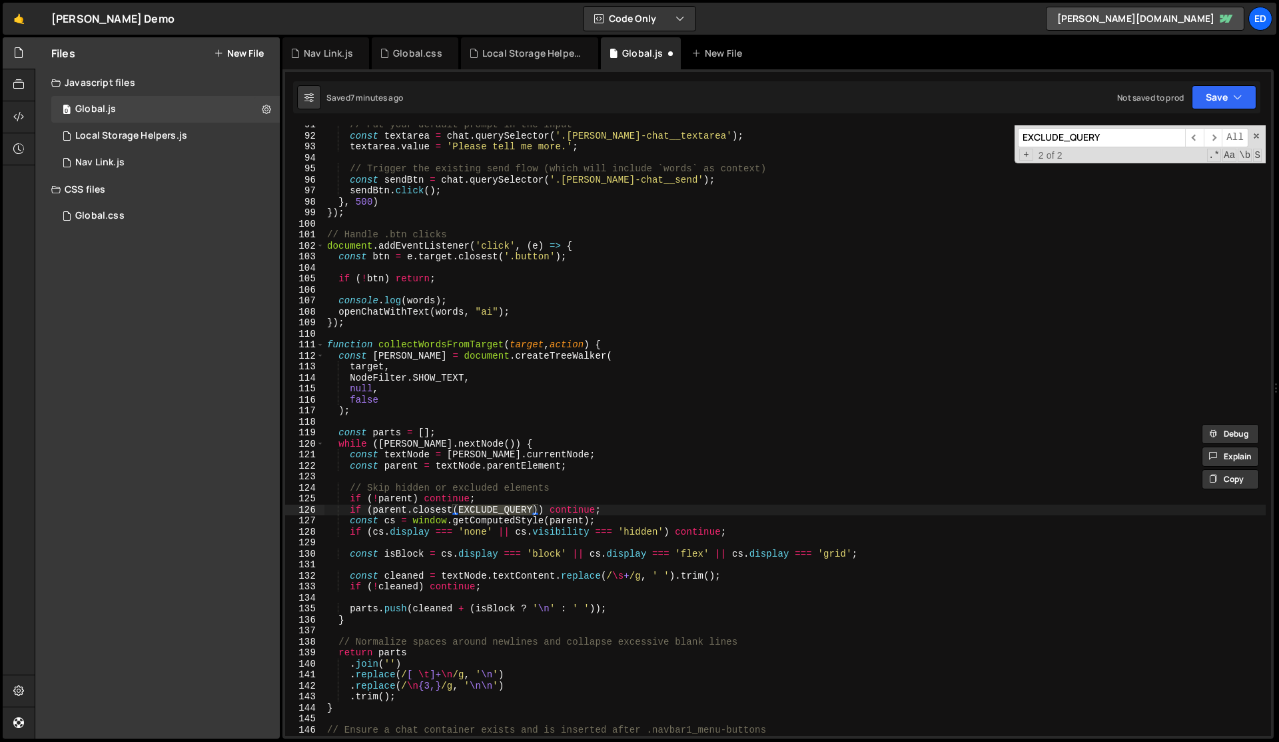
scroll to position [995, 0]
click at [573, 291] on div "// Put your default prompt in the input const textarea = chat . querySelector (…" at bounding box center [796, 435] width 942 height 632
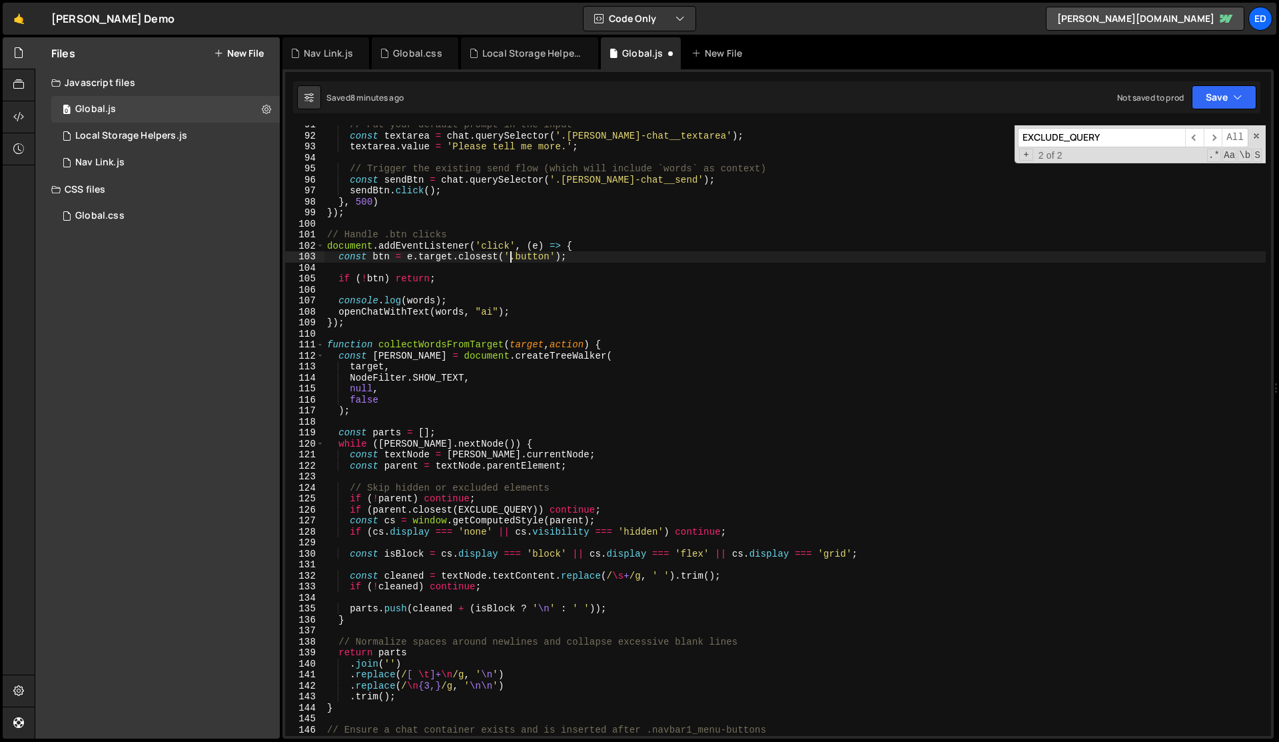
click at [510, 255] on div "// Put your default prompt in the input const textarea = chat . querySelector (…" at bounding box center [796, 435] width 942 height 632
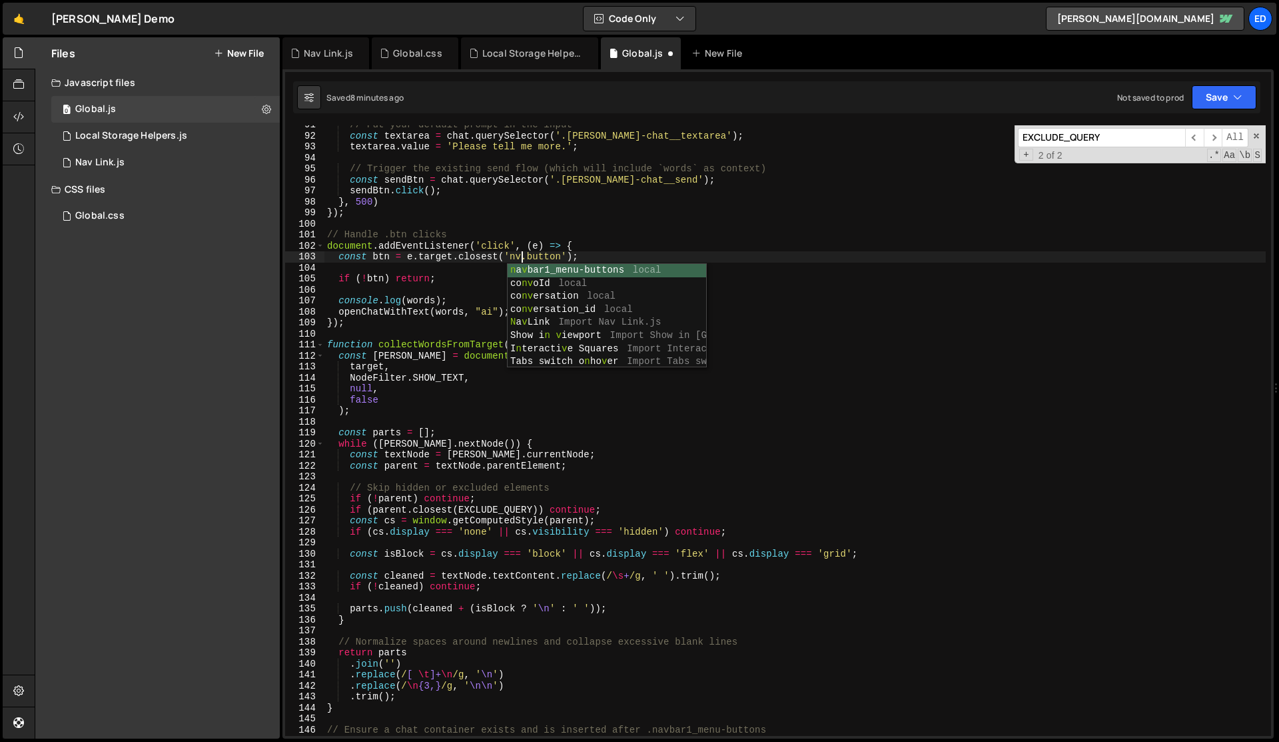
scroll to position [0, 13]
click at [560, 372] on div "// Put your default prompt in the input const textarea = chat . querySelector (…" at bounding box center [796, 435] width 942 height 632
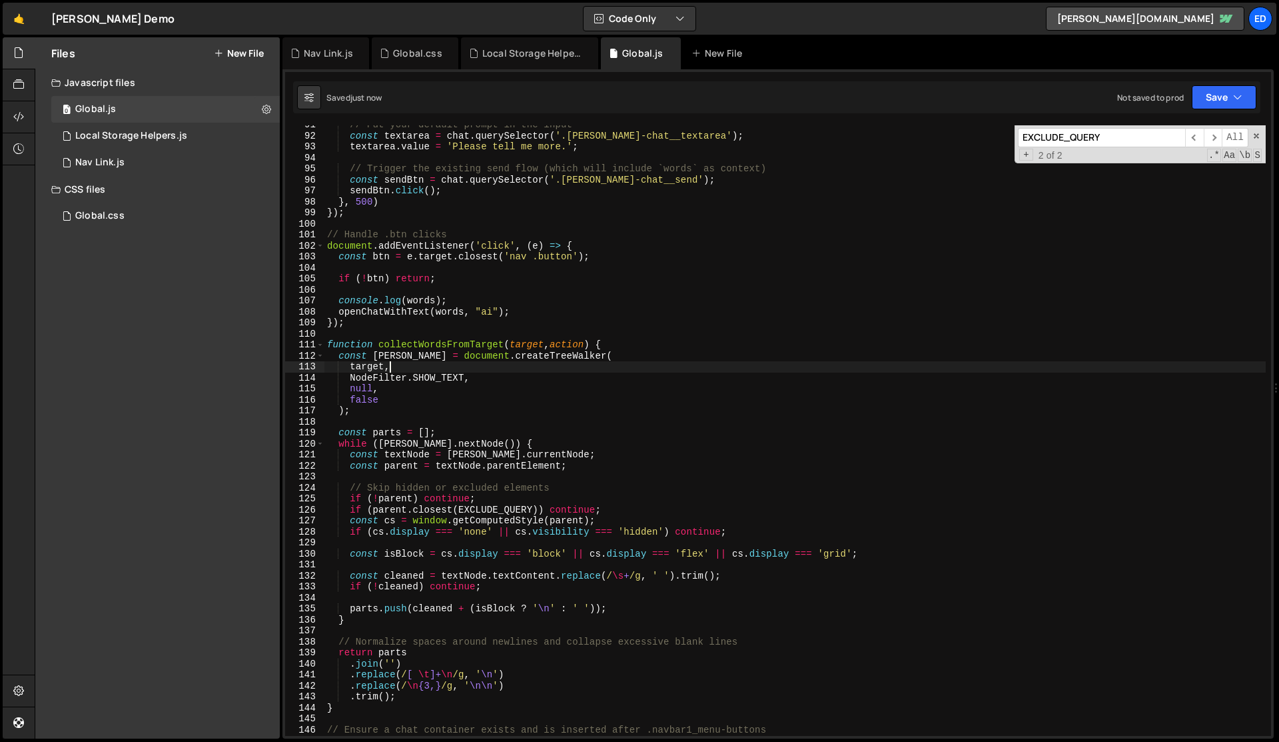
click at [560, 372] on div "// Put your default prompt in the input const textarea = chat . querySelector (…" at bounding box center [796, 435] width 942 height 632
type textarea "target,"
paste input "Please tell me more."
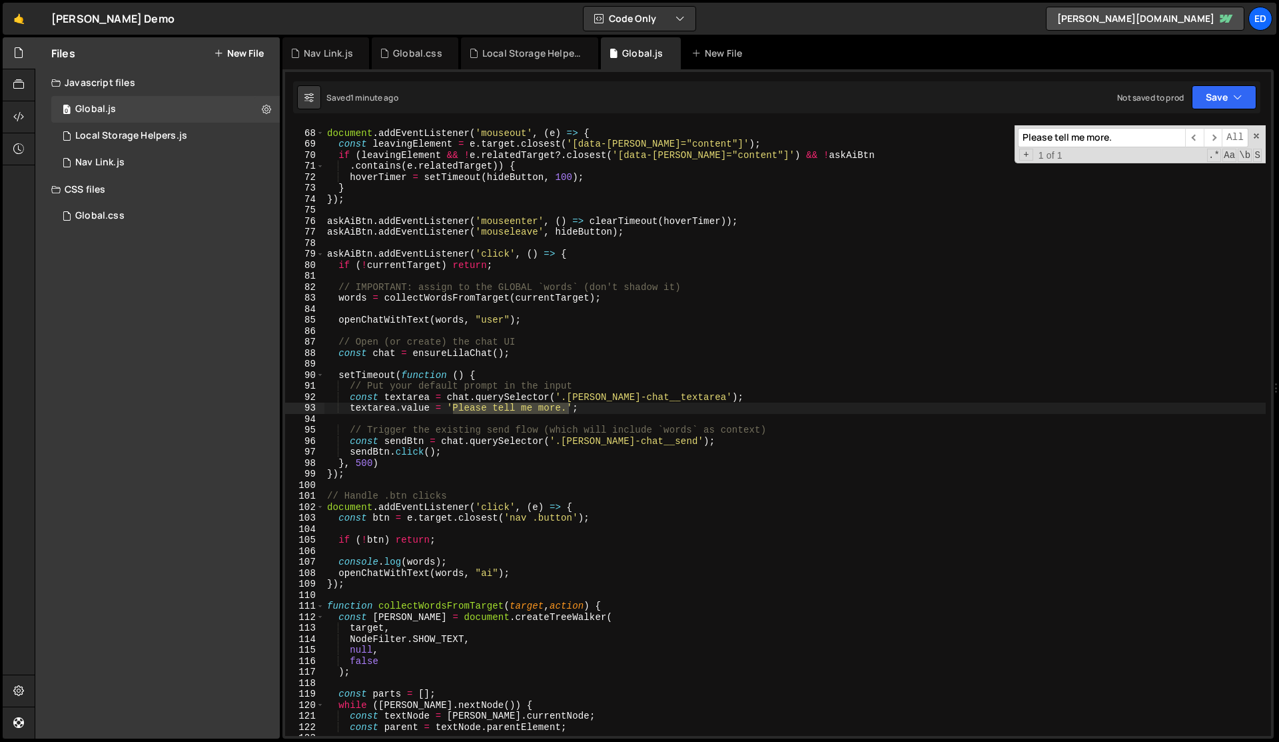
scroll to position [732, 0]
type input "Please tell me more."
type textarea "askAiBtn.addEventListener('click', () => {"
click at [585, 254] on div "document . addEventListener ( 'mouseout' , ( e ) => { const leavingElement = e …" at bounding box center [796, 434] width 942 height 632
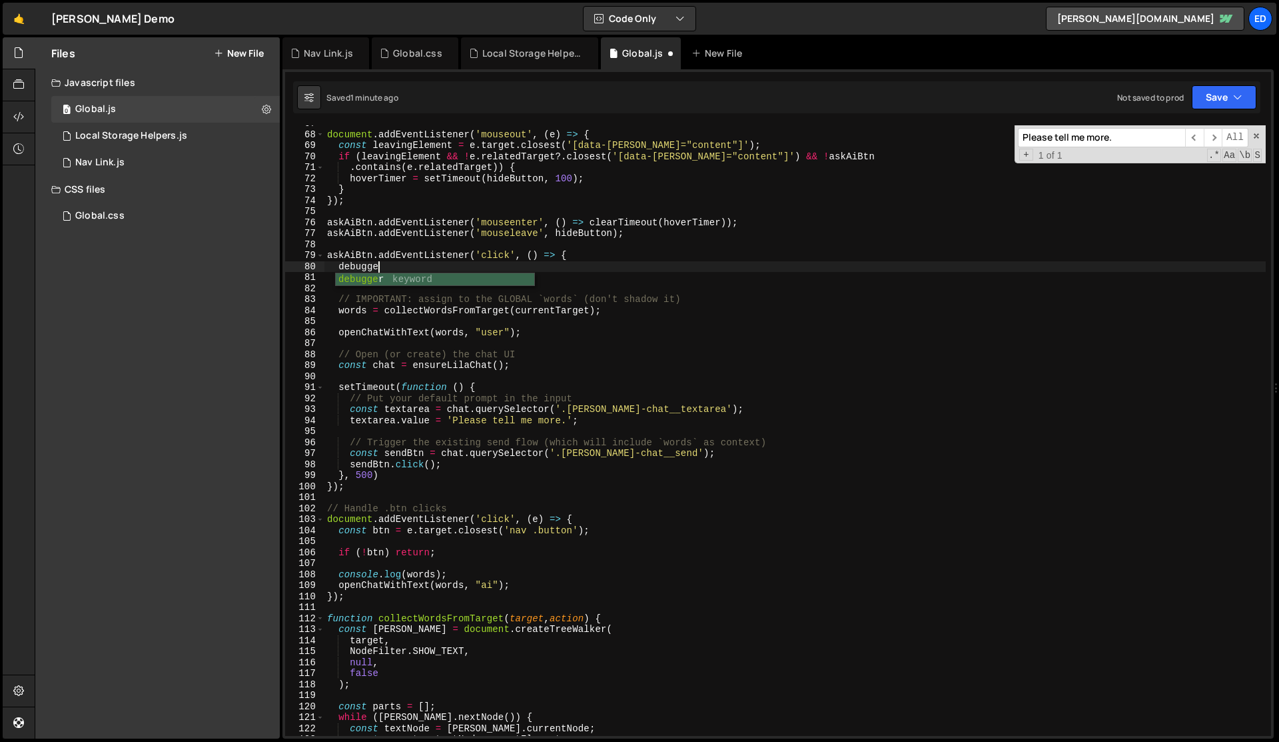
scroll to position [0, 3]
click at [598, 264] on div "document . addEventListener ( 'mouseout' , ( e ) => { const leavingElement = e …" at bounding box center [796, 434] width 942 height 632
click at [518, 280] on div "document . addEventListener ( 'mouseout' , ( e ) => { const leavingElement = e …" at bounding box center [796, 434] width 942 height 632
type textarea "if (!currentTarget) return;"
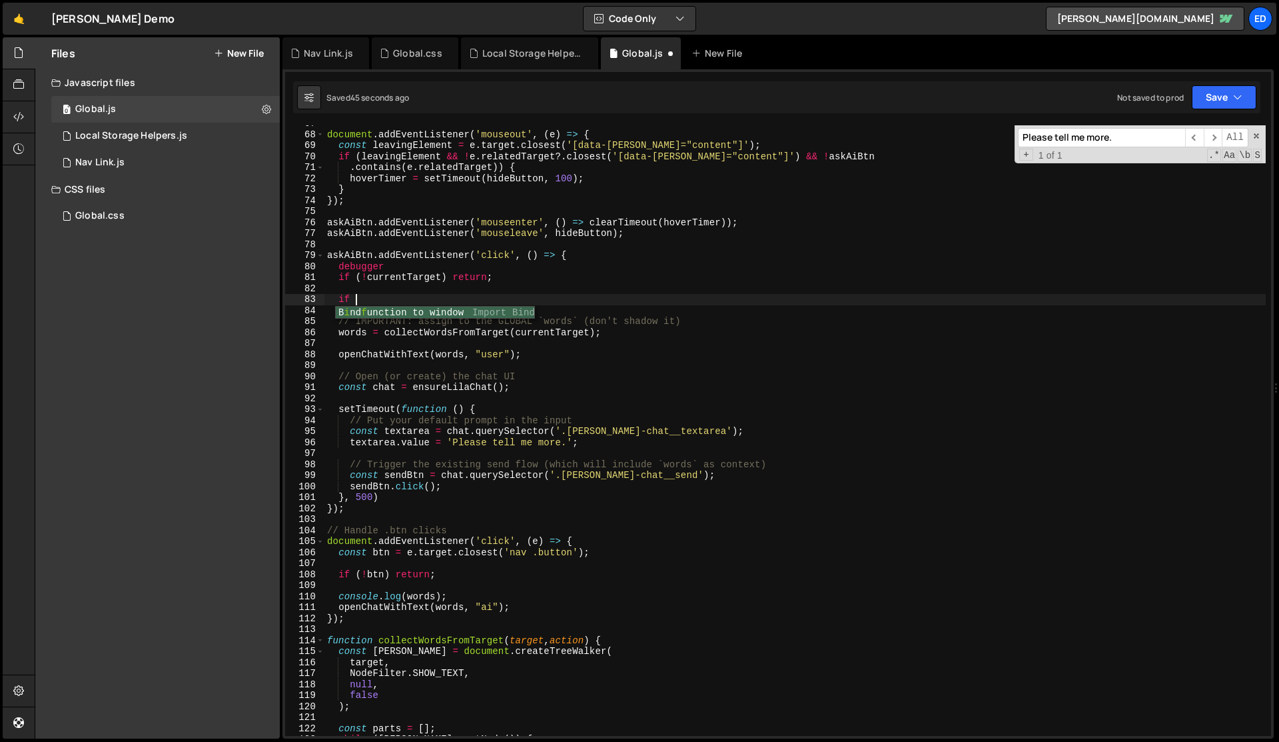
scroll to position [0, 1]
paste textarea "currentTarget.dataset.lilaType"
click at [563, 299] on div "document . addEventListener ( 'mouseout' , ( e ) => { const leavingElement = e …" at bounding box center [796, 434] width 942 height 632
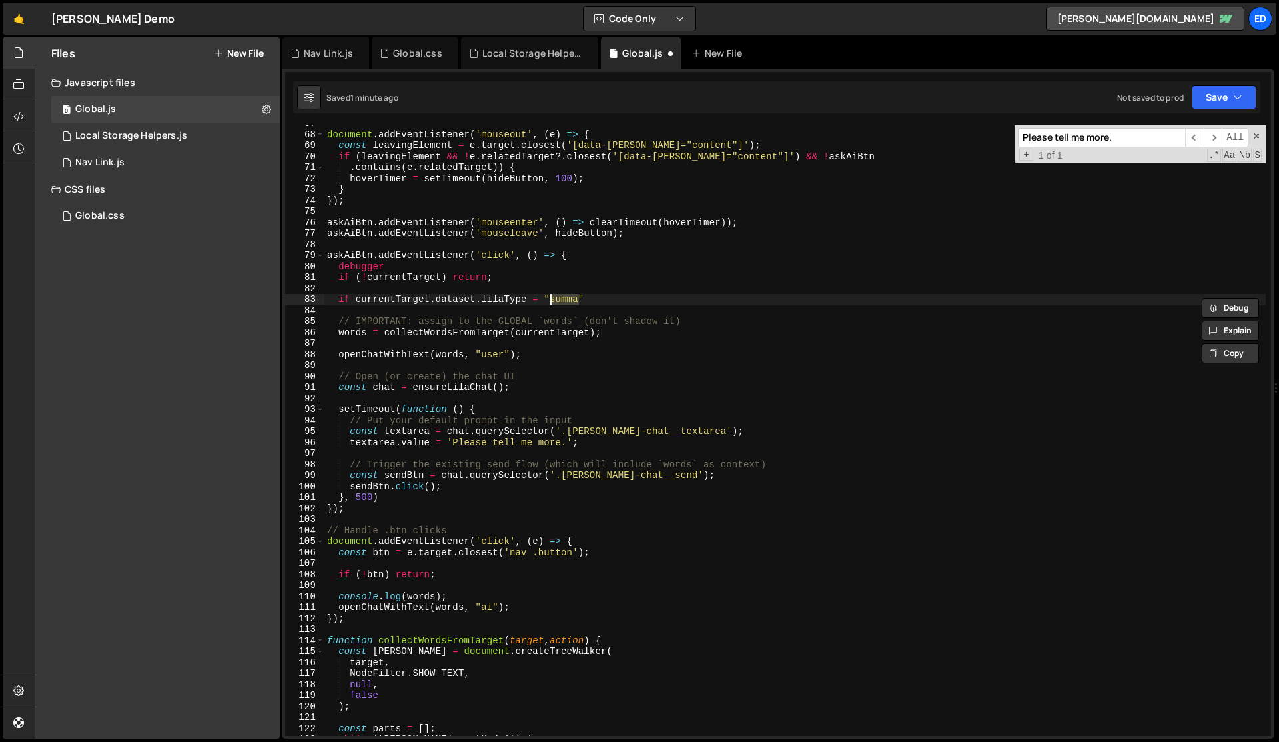
paste textarea "rise"
drag, startPoint x: 356, startPoint y: 299, endPoint x: 528, endPoint y: 300, distance: 172.6
click at [528, 300] on div "document . addEventListener ( 'mouseout' , ( e ) => { const leavingElement = e …" at bounding box center [796, 434] width 942 height 632
click at [504, 283] on div "document . addEventListener ( 'mouseout' , ( e ) => { const leavingElement = e …" at bounding box center [796, 434] width 942 height 632
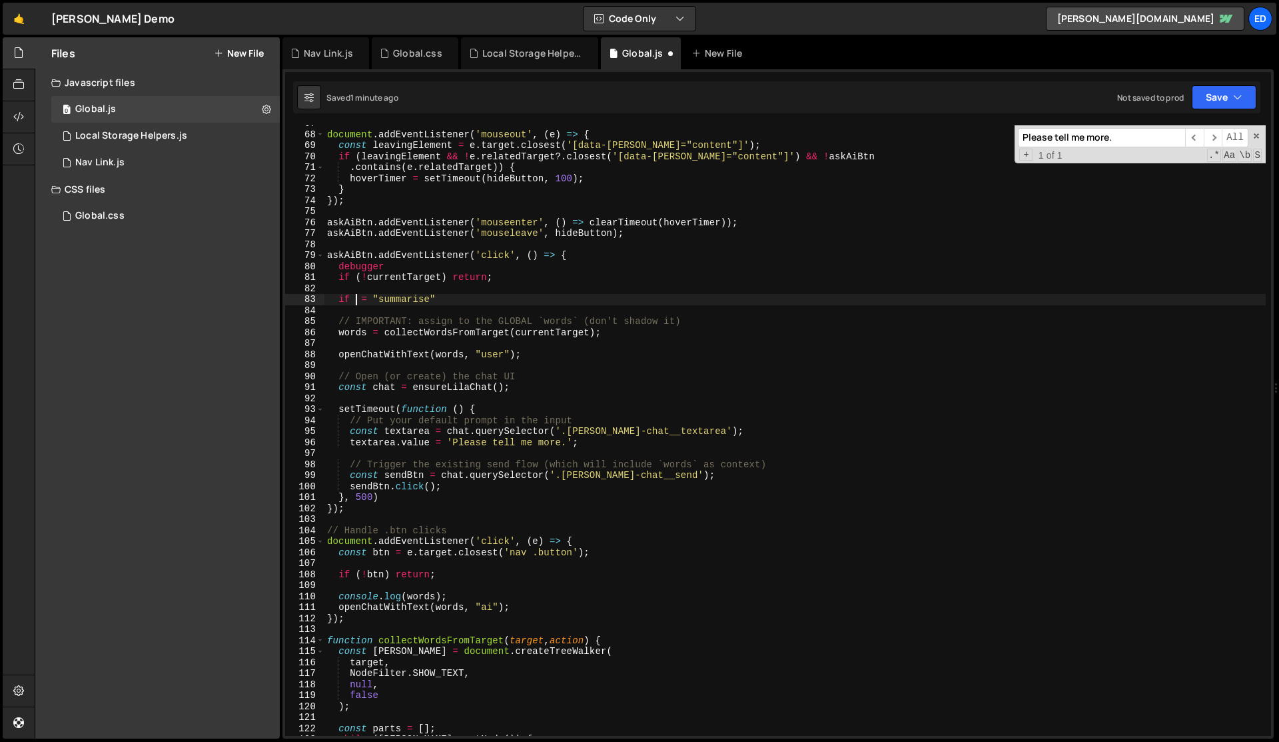
type textarea "if (!currentTarget) return;"
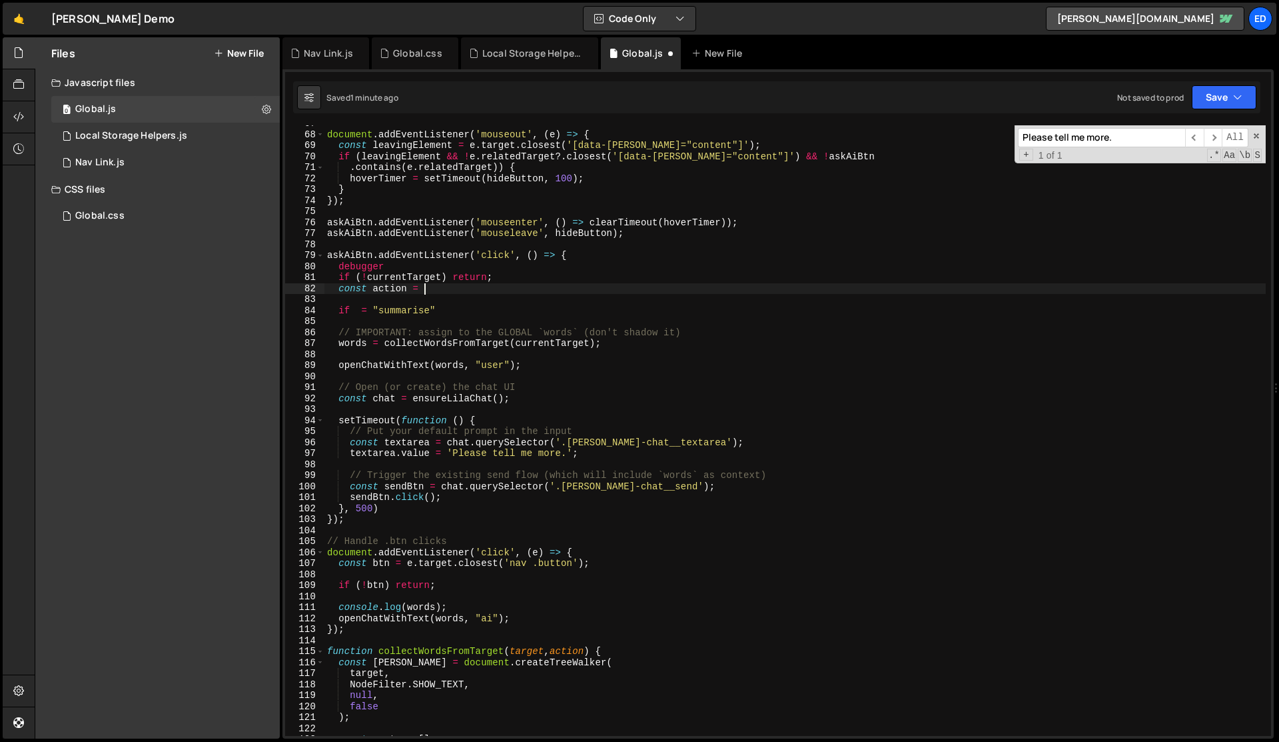
scroll to position [0, 6]
paste textarea "currentTarget.dataset.lilaType"
click at [524, 276] on div "document . addEventListener ( 'mouseout' , ( e ) => { const leavingElement = e …" at bounding box center [796, 434] width 942 height 632
type textarea "if (!currentTarget) return;"
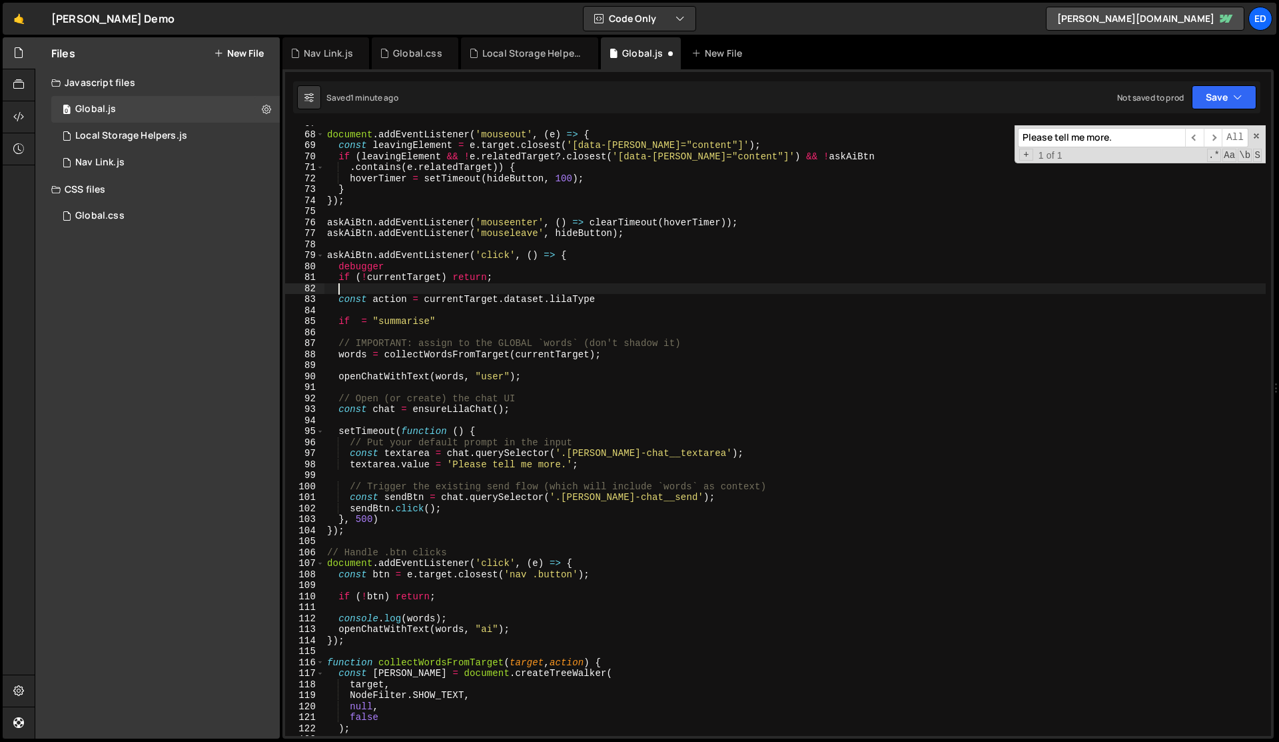
scroll to position [0, 0]
click at [387, 299] on div "document . addEventListener ( 'mouseout' , ( e ) => { const leavingElement = e …" at bounding box center [796, 434] width 942 height 632
click at [355, 323] on div "document . addEventListener ( 'mouseout' , ( e ) => { const leavingElement = e …" at bounding box center [796, 434] width 942 height 632
paste textarea "action"
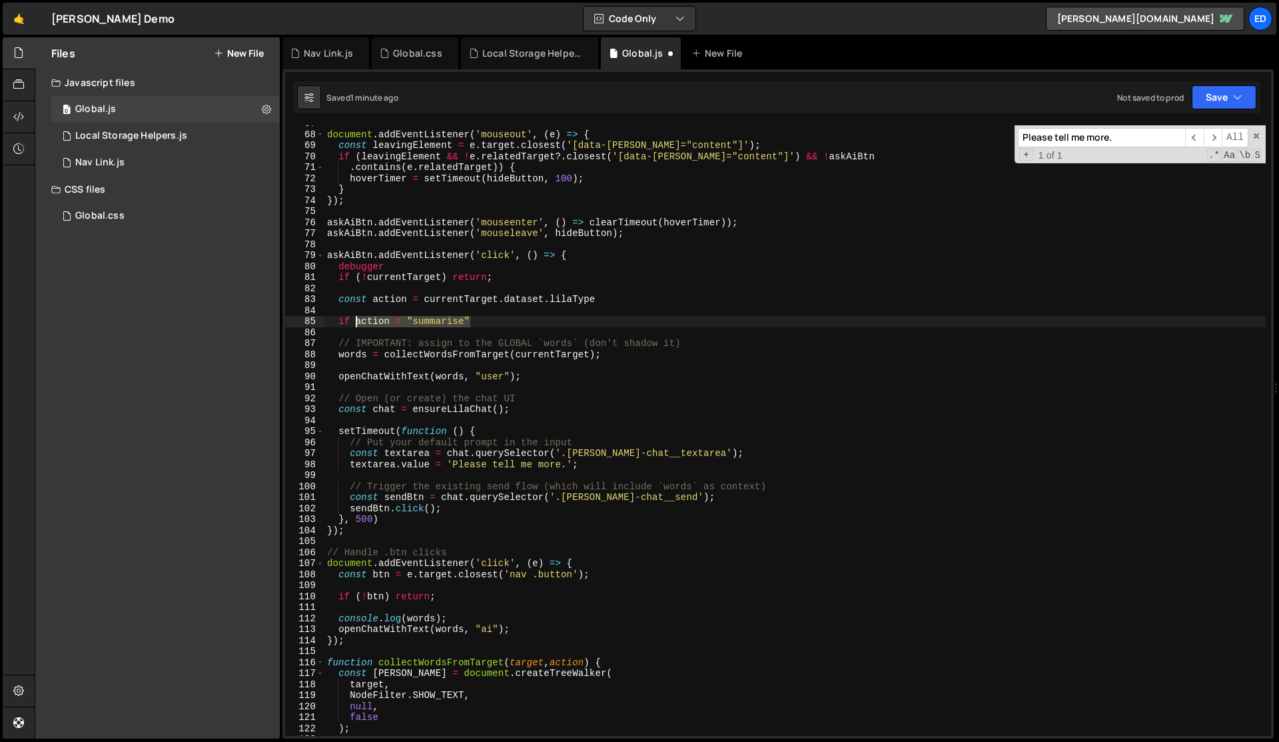
drag, startPoint x: 472, startPoint y: 319, endPoint x: 357, endPoint y: 318, distance: 114.6
click at [357, 318] on div "document . addEventListener ( 'mouseout' , ( e ) => { const leavingElement = e …" at bounding box center [796, 434] width 942 height 632
paste textarea "action = "summarise")"
click at [407, 325] on div "document . addEventListener ( 'mouseout' , ( e ) => { const leavingElement = e …" at bounding box center [796, 434] width 942 height 632
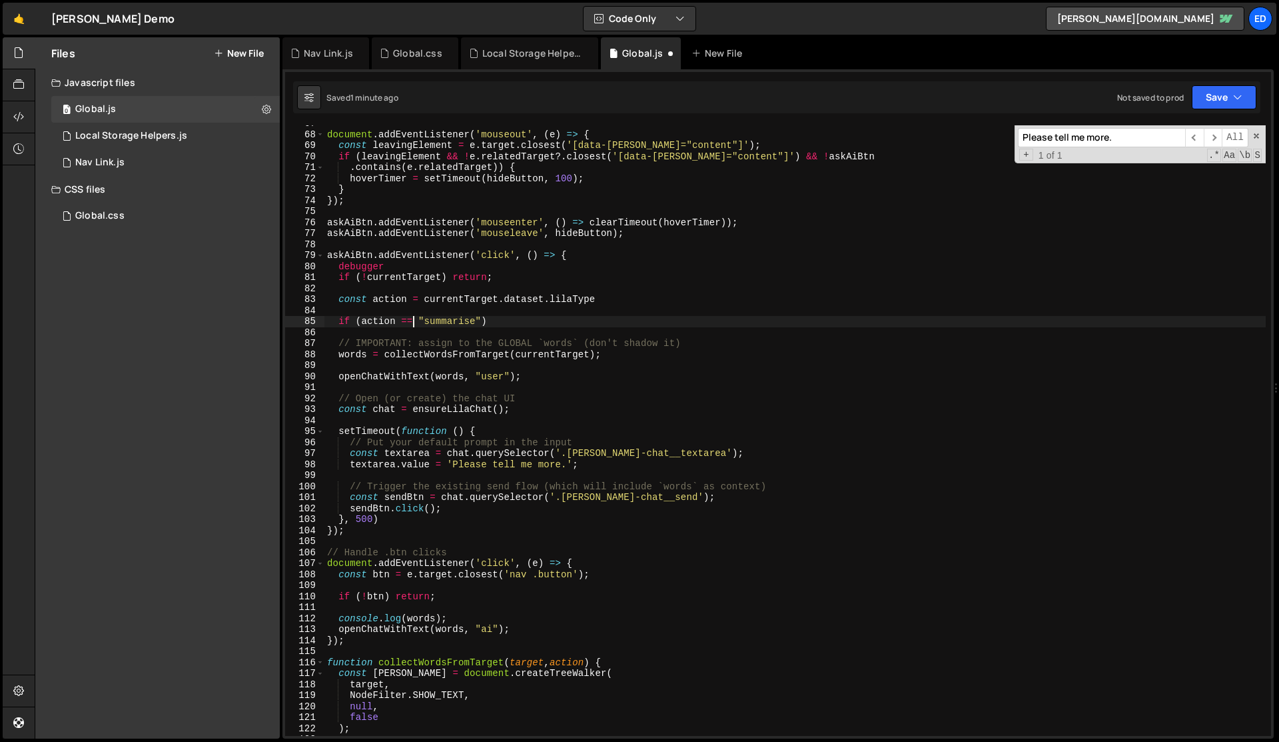
scroll to position [0, 5]
click at [497, 324] on div "document . addEventListener ( 'mouseout' , ( e ) => { const leavingElement = e …" at bounding box center [796, 434] width 942 height 632
type textarea "if (action == "summarise") {"
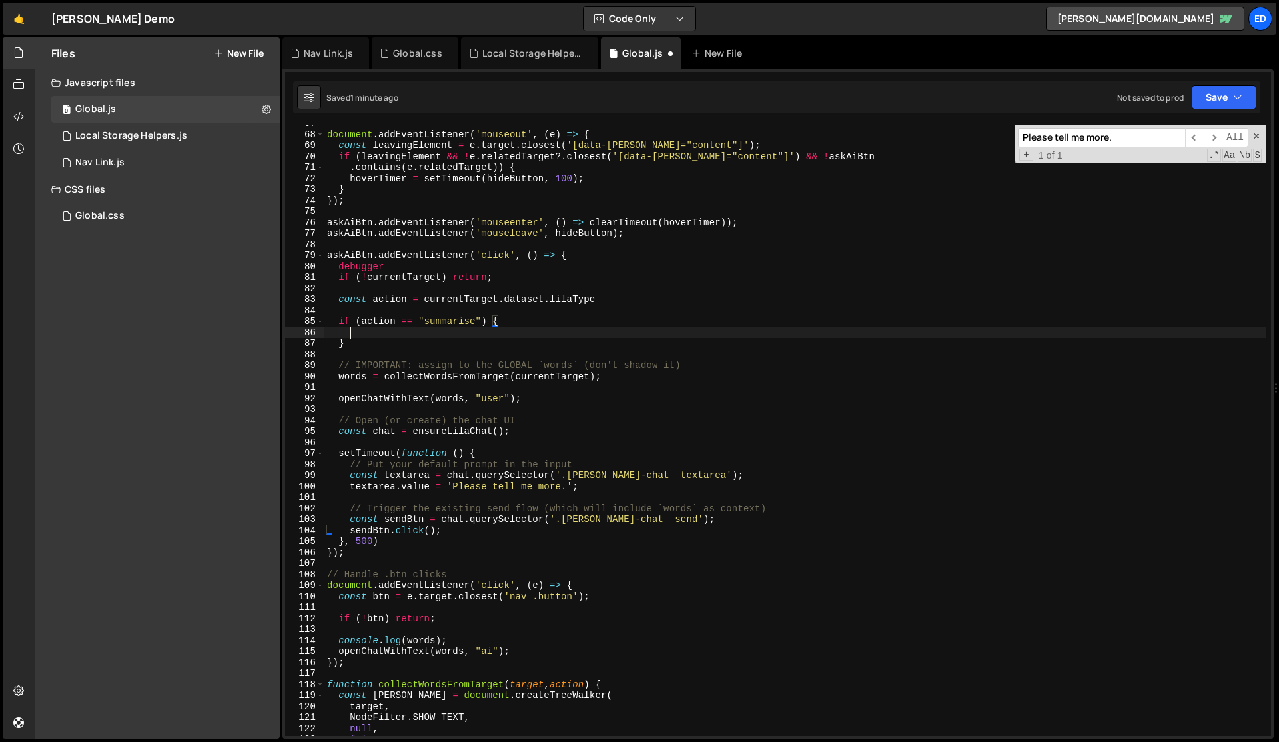
scroll to position [0, 1]
click at [356, 348] on div "document . addEventListener ( 'mouseout' , ( e ) => { const leavingElement = e …" at bounding box center [796, 434] width 942 height 632
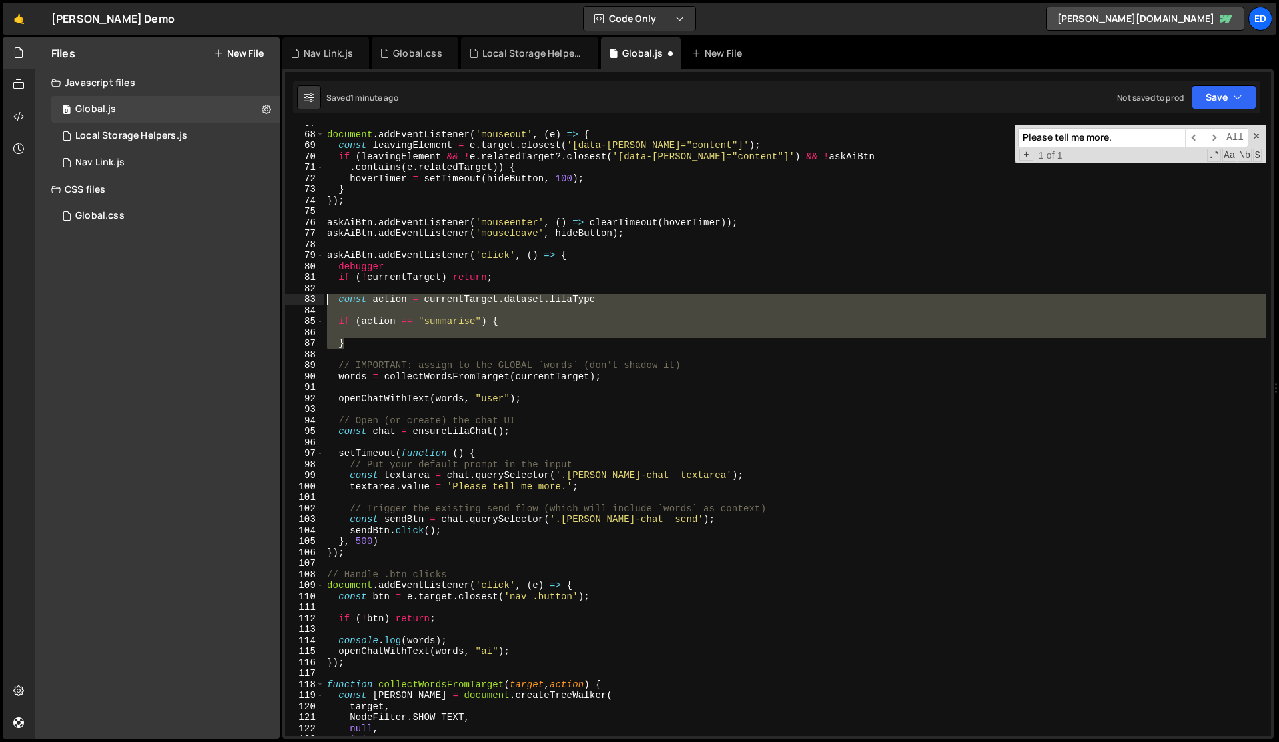
drag, startPoint x: 356, startPoint y: 346, endPoint x: 319, endPoint y: 305, distance: 55.7
click at [319, 305] on div "} 67 68 69 70 71 72 73 74 75 76 77 78 79 80 81 82 83 84 85 86 87 88 89 90 91 92…" at bounding box center [778, 430] width 986 height 610
type textarea "const action = currentTarget.dataset.lilaType"
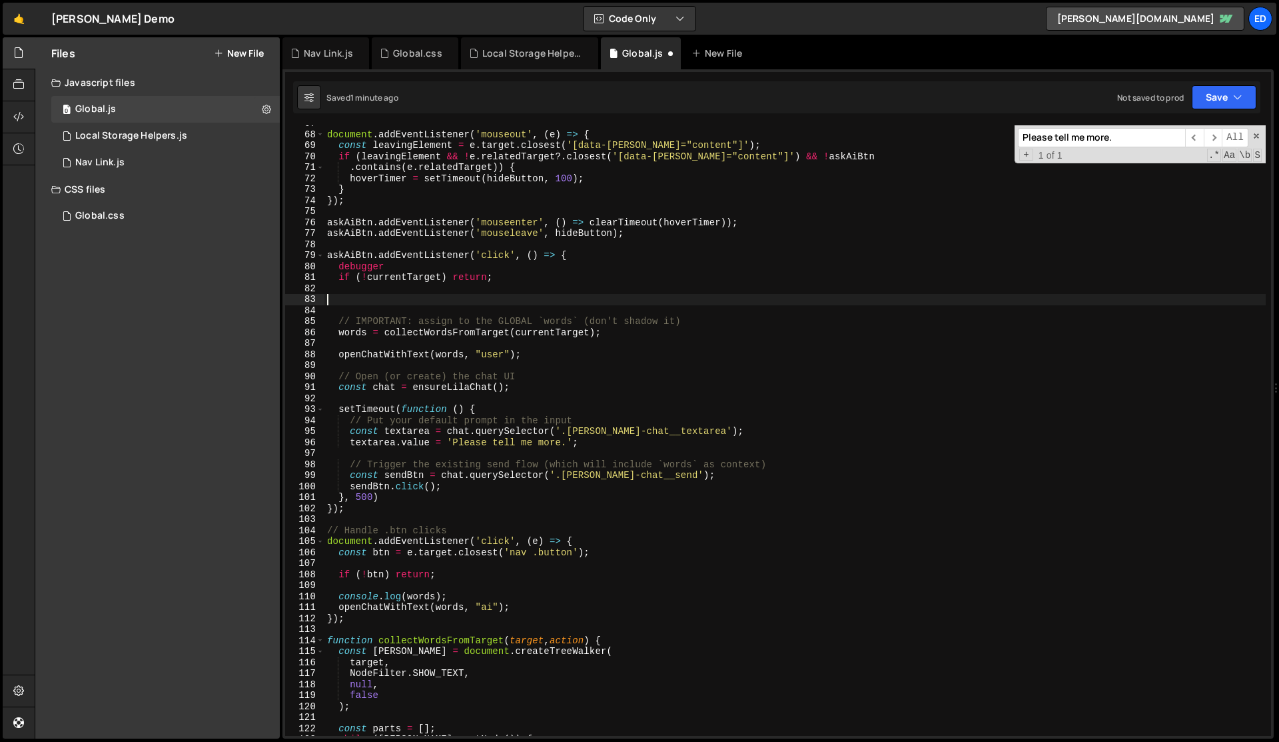
scroll to position [0, 0]
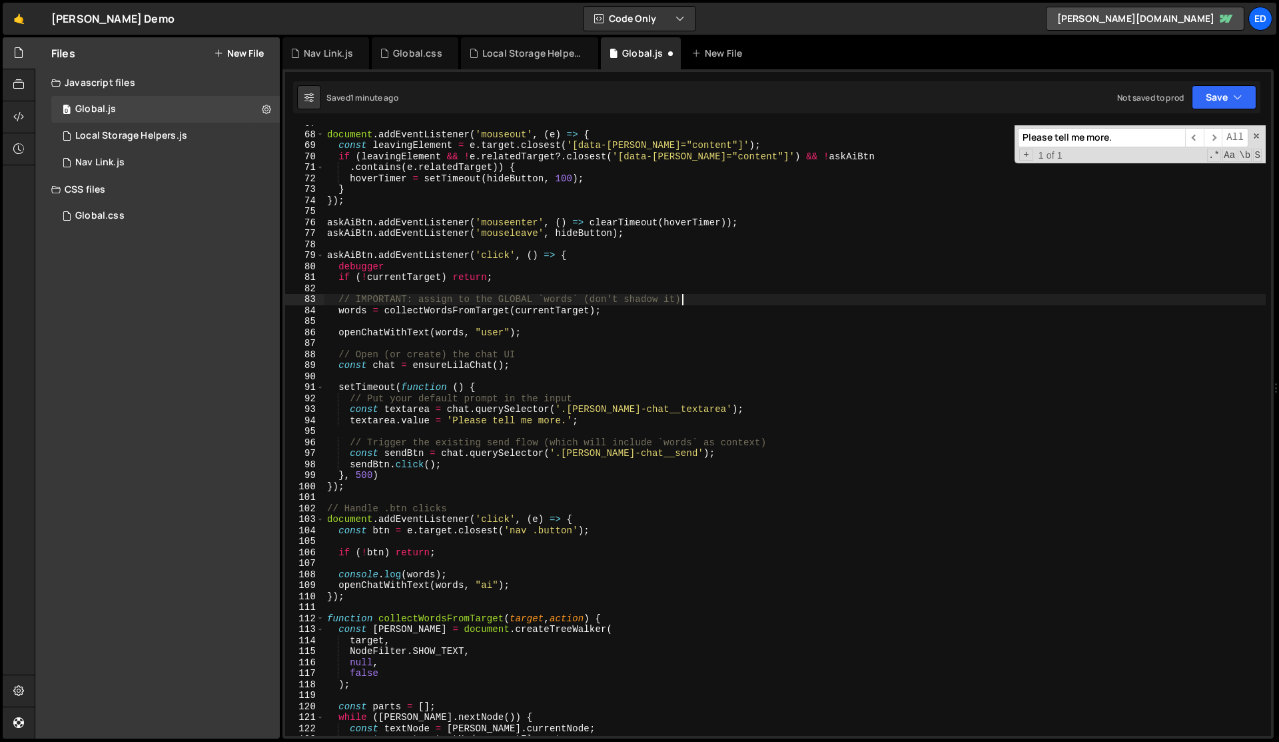
click at [690, 295] on div "document . addEventListener ( 'mouseout' , ( e ) => { const leavingElement = e …" at bounding box center [796, 434] width 942 height 632
type textarea "// IMPORTANT: assign to the GLOBAL `words` (don't shadow it)"
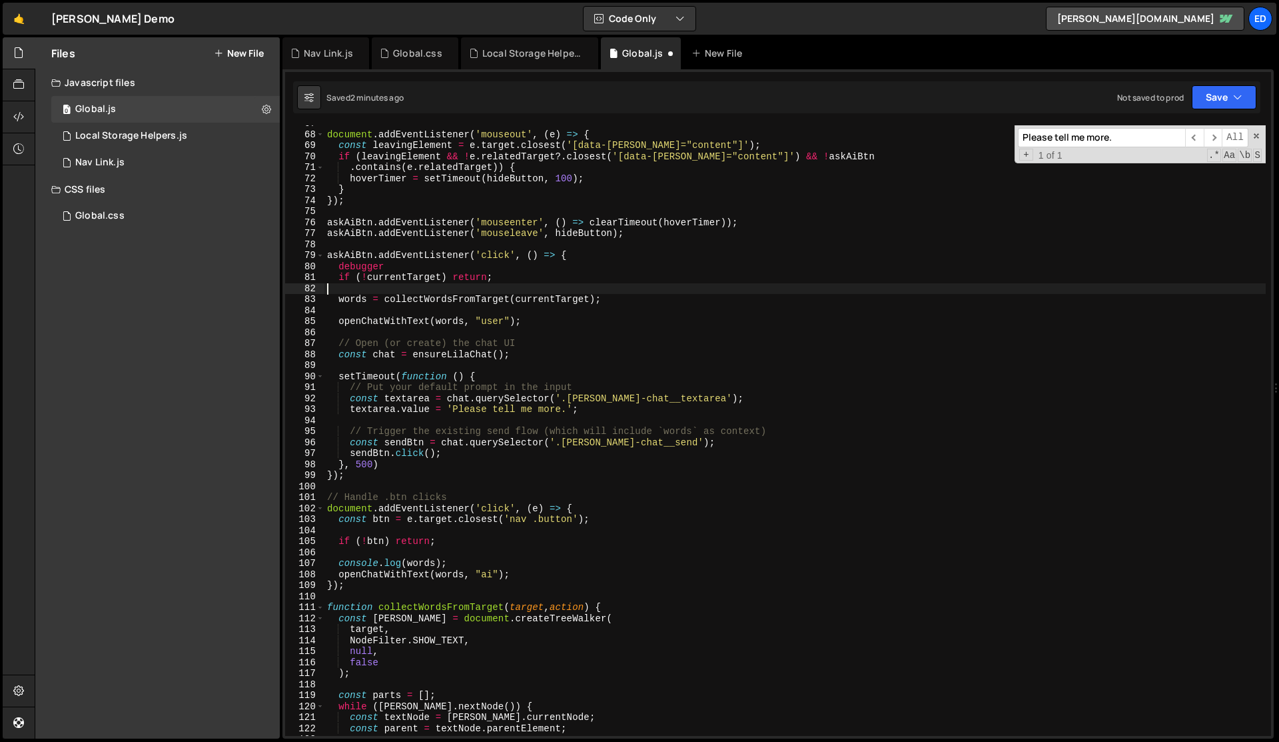
click at [702, 330] on div "document . addEventListener ( 'mouseout' , ( e ) => { const leavingElement = e …" at bounding box center [796, 434] width 942 height 632
click at [701, 396] on div "document . addEventListener ( 'mouseout' , ( e ) => { const leavingElement = e …" at bounding box center [796, 434] width 942 height 632
type textarea "const textarea = chat.querySelector('.lila-chat__textarea');"
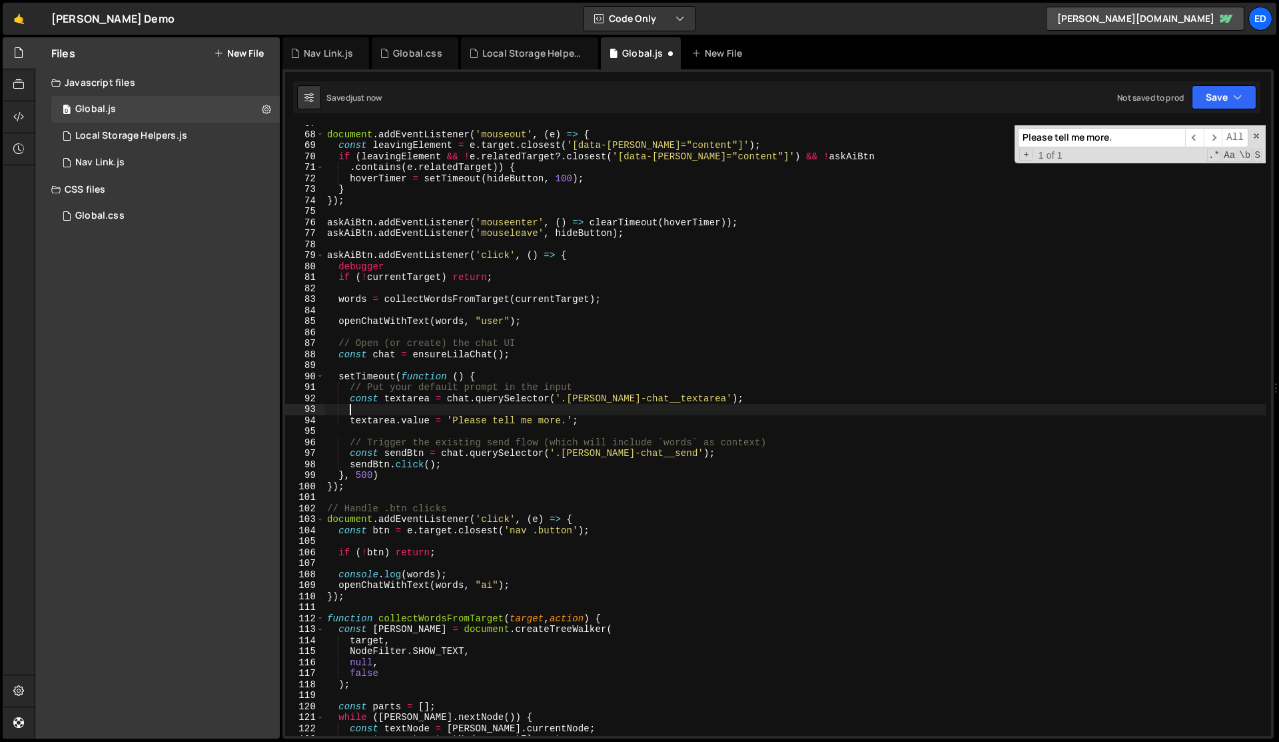
scroll to position [0, 1]
paste textarea "}"
type textarea "}"
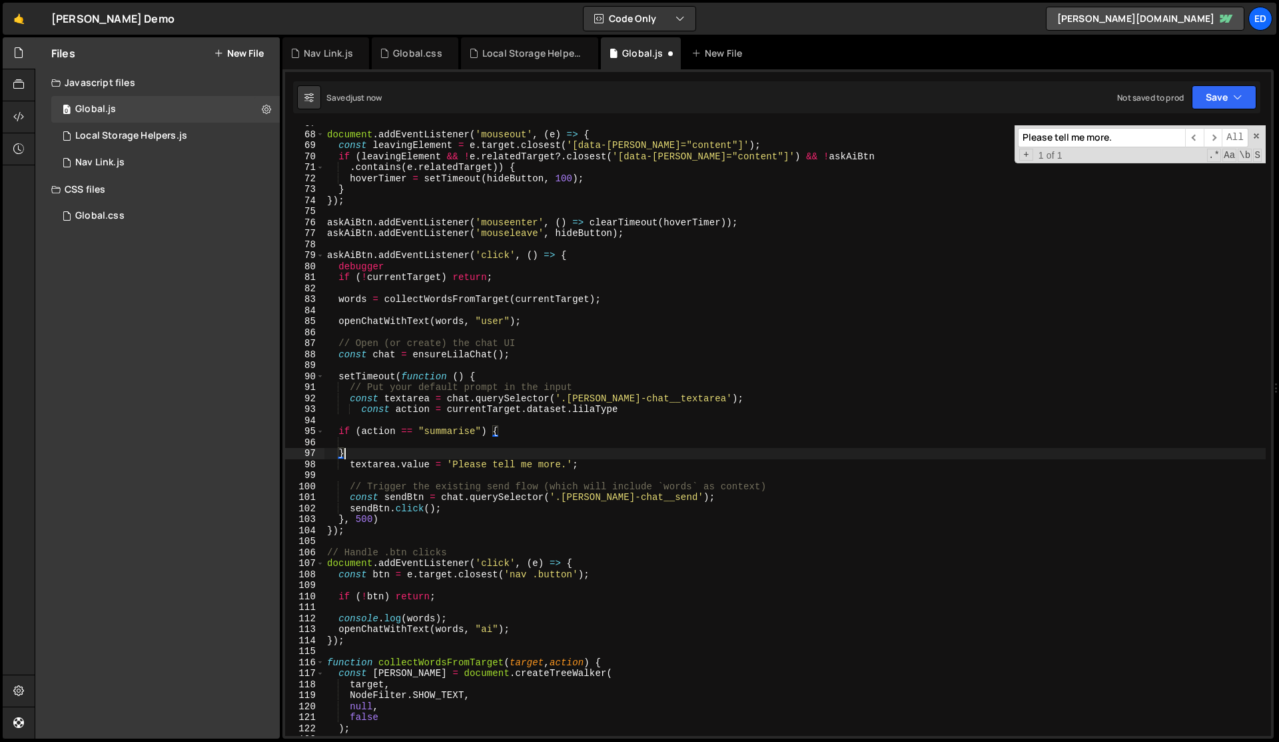
scroll to position [0, 0]
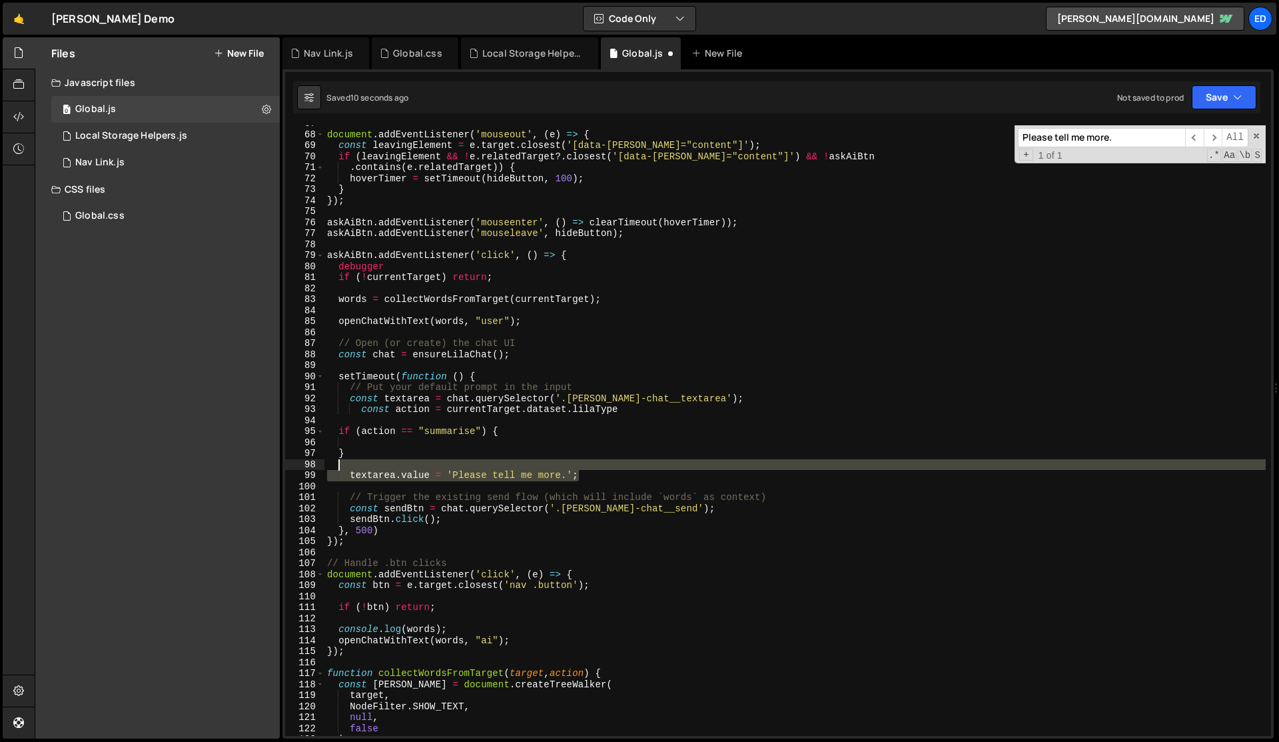
click at [588, 468] on div "document . addEventListener ( 'mouseout' , ( e ) => { const leavingElement = e …" at bounding box center [796, 434] width 942 height 632
type textarea "textarea.value = 'Please tell me more.';"
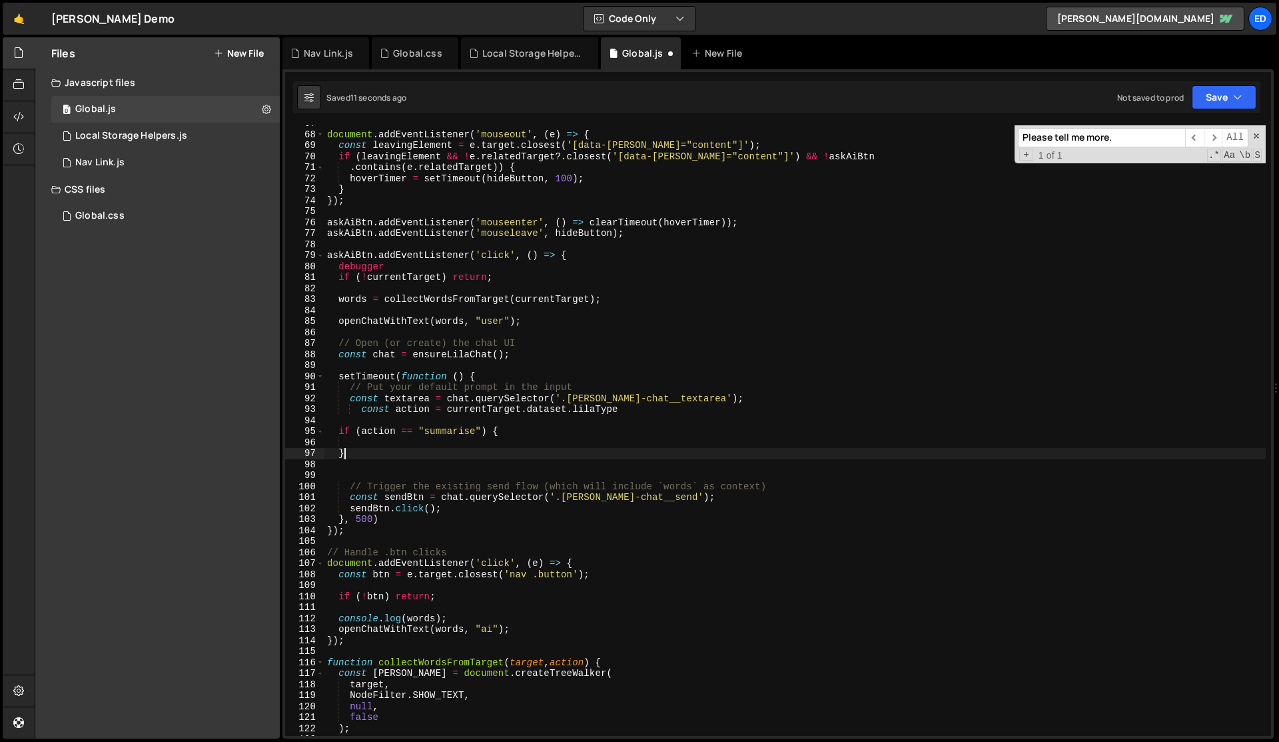
click at [384, 455] on div "document . addEventListener ( 'mouseout' , ( e ) => { const leavingElement = e …" at bounding box center [796, 434] width 942 height 632
type textarea "} else {"
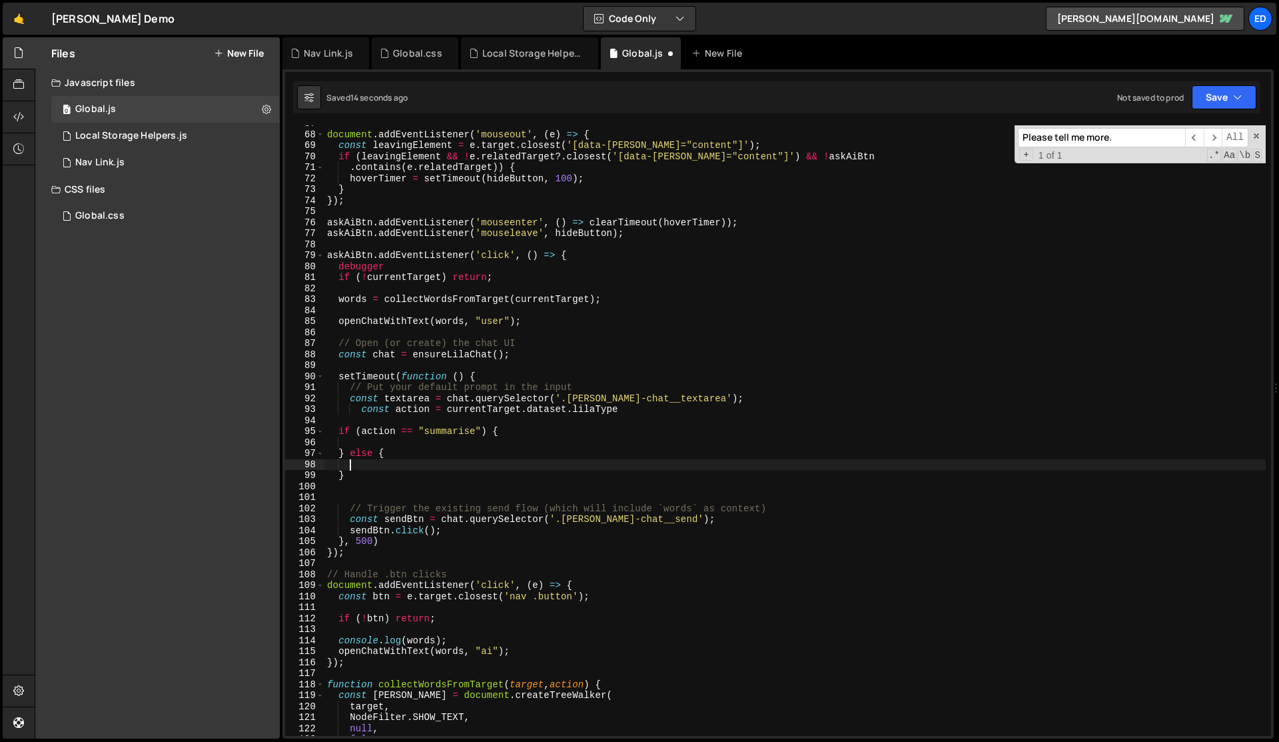
scroll to position [0, 1]
paste textarea "textarea.value = 'Please tell me more.';"
type textarea "textarea.value = 'Please tell me more.';"
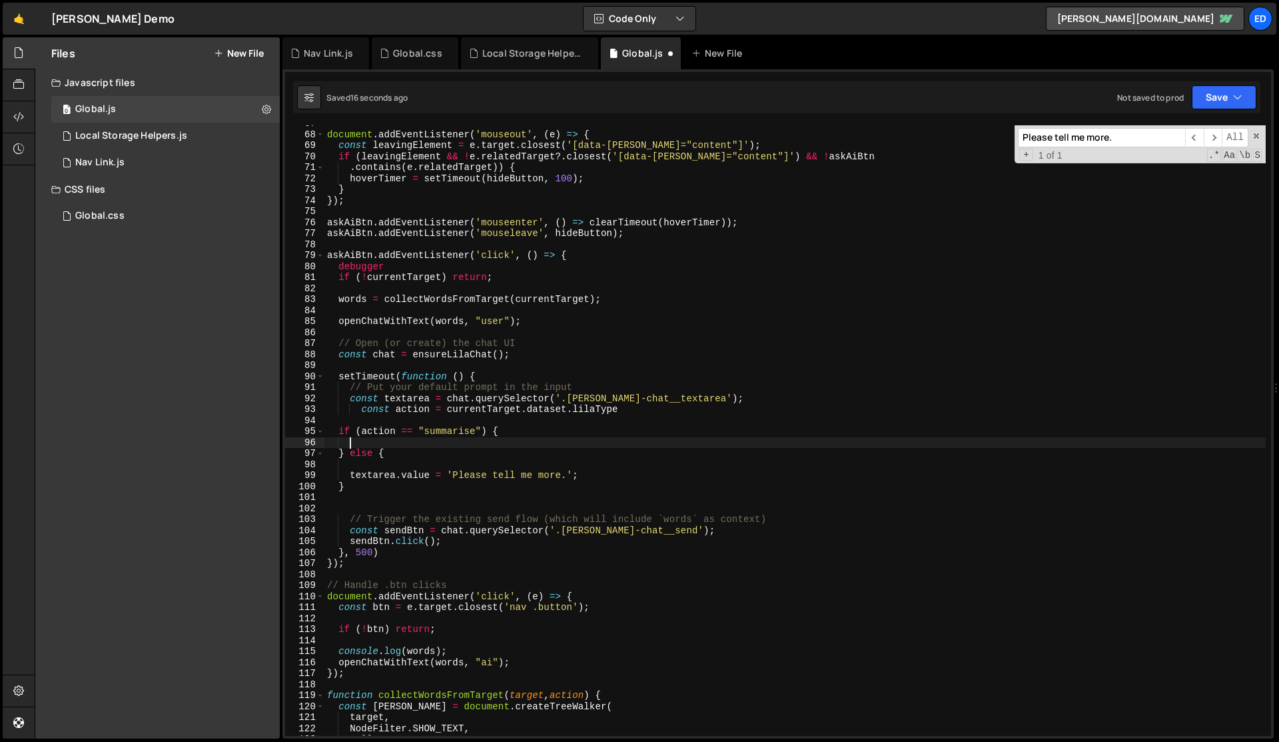
click at [363, 441] on div "document . addEventListener ( 'mouseout' , ( e ) => { const leavingElement = e …" at bounding box center [796, 434] width 942 height 632
paste textarea "textarea.value = 'Please tell me more.';"
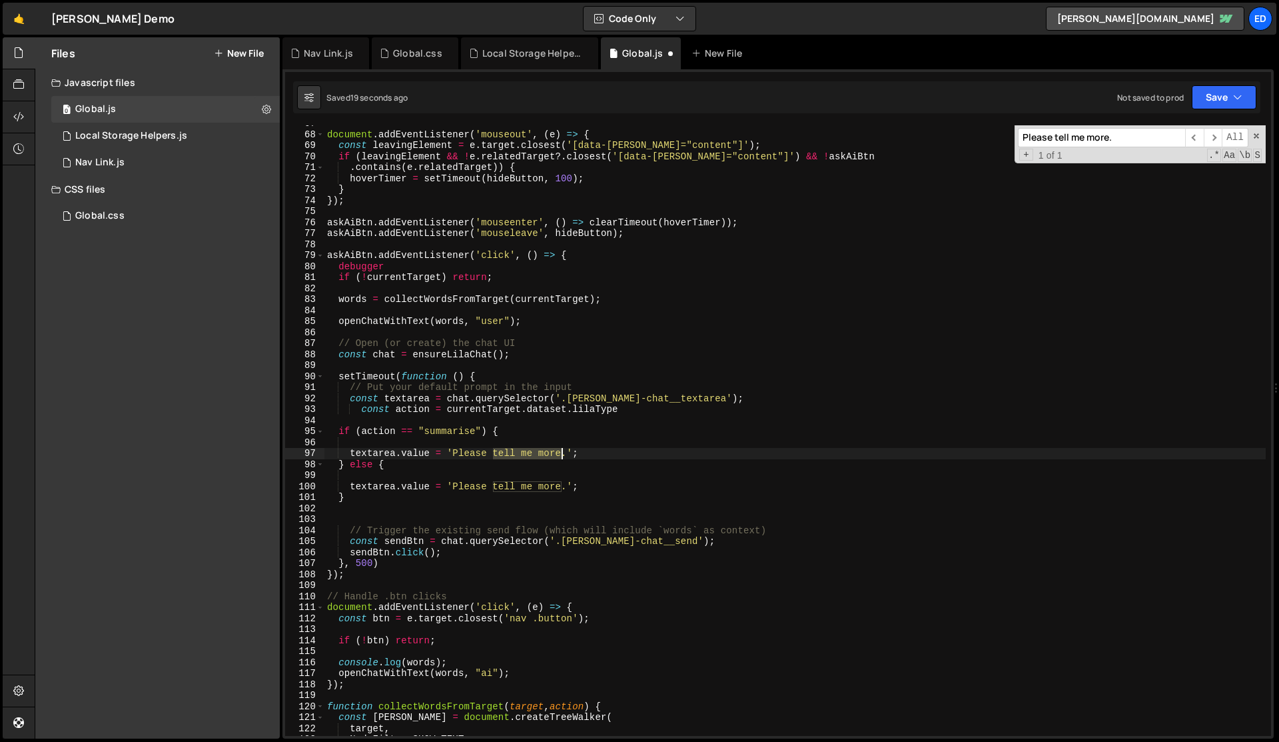
drag, startPoint x: 493, startPoint y: 454, endPoint x: 560, endPoint y: 454, distance: 66.6
click at [560, 454] on div "document . addEventListener ( 'mouseout' , ( e ) => { const leavingElement = e …" at bounding box center [796, 434] width 942 height 632
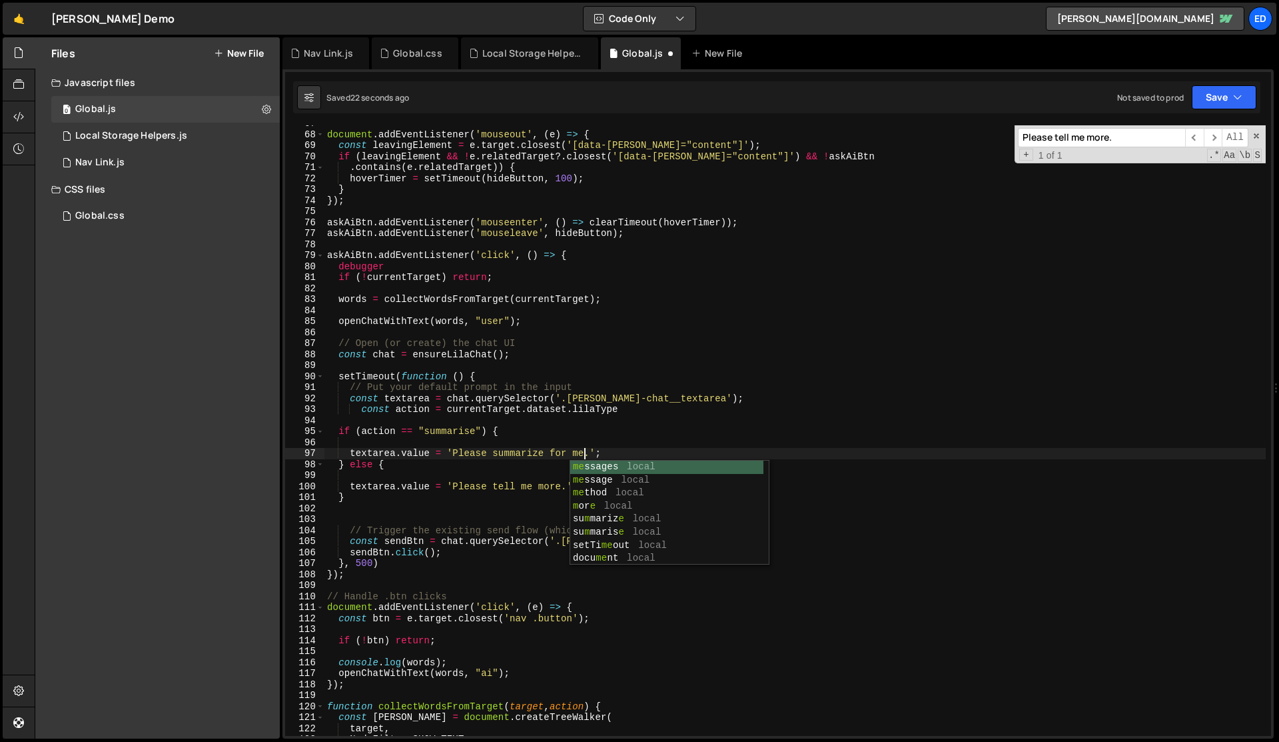
click at [451, 454] on div "document . addEventListener ( 'mouseout' , ( e ) => { const leavingElement = e …" at bounding box center [796, 434] width 942 height 632
type textarea "textarea.value = 'Please summarize for me.';"
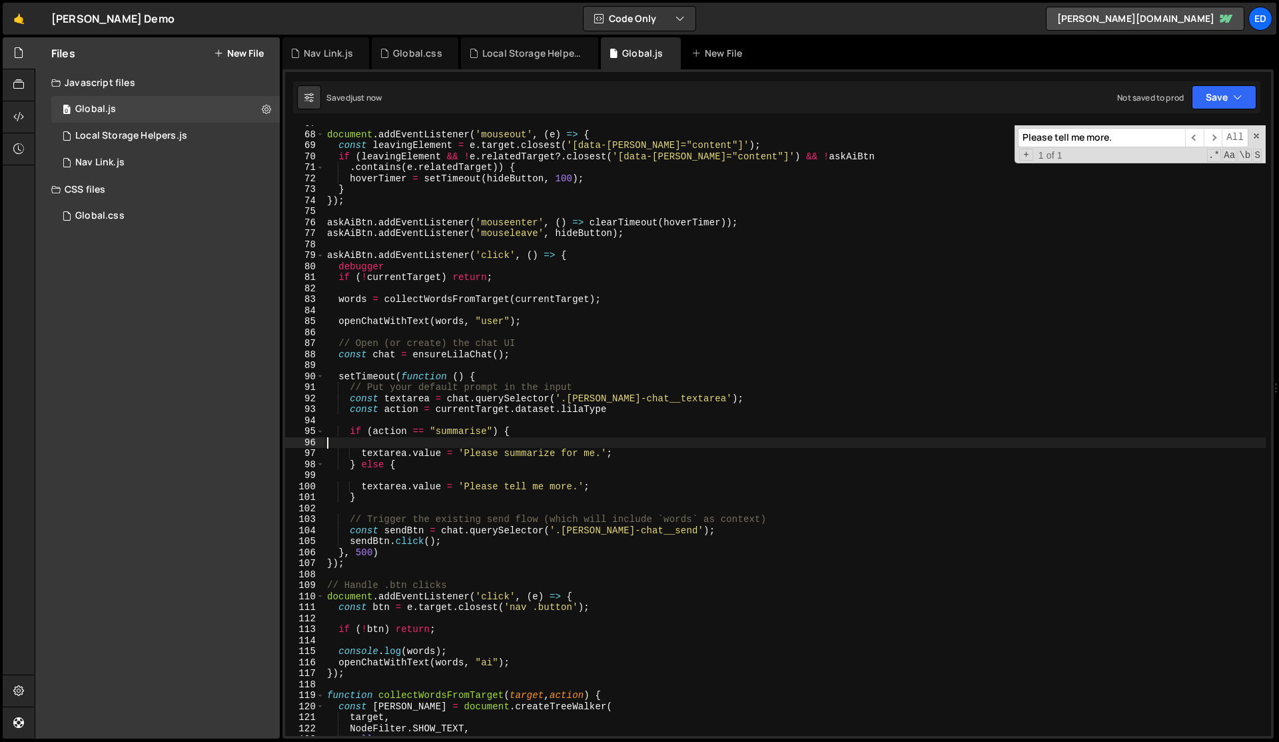
click at [392, 444] on div "document . addEventListener ( 'mouseout' , ( e ) => { const leavingElement = e …" at bounding box center [796, 434] width 942 height 632
type textarea "if (action == "summarise") {"
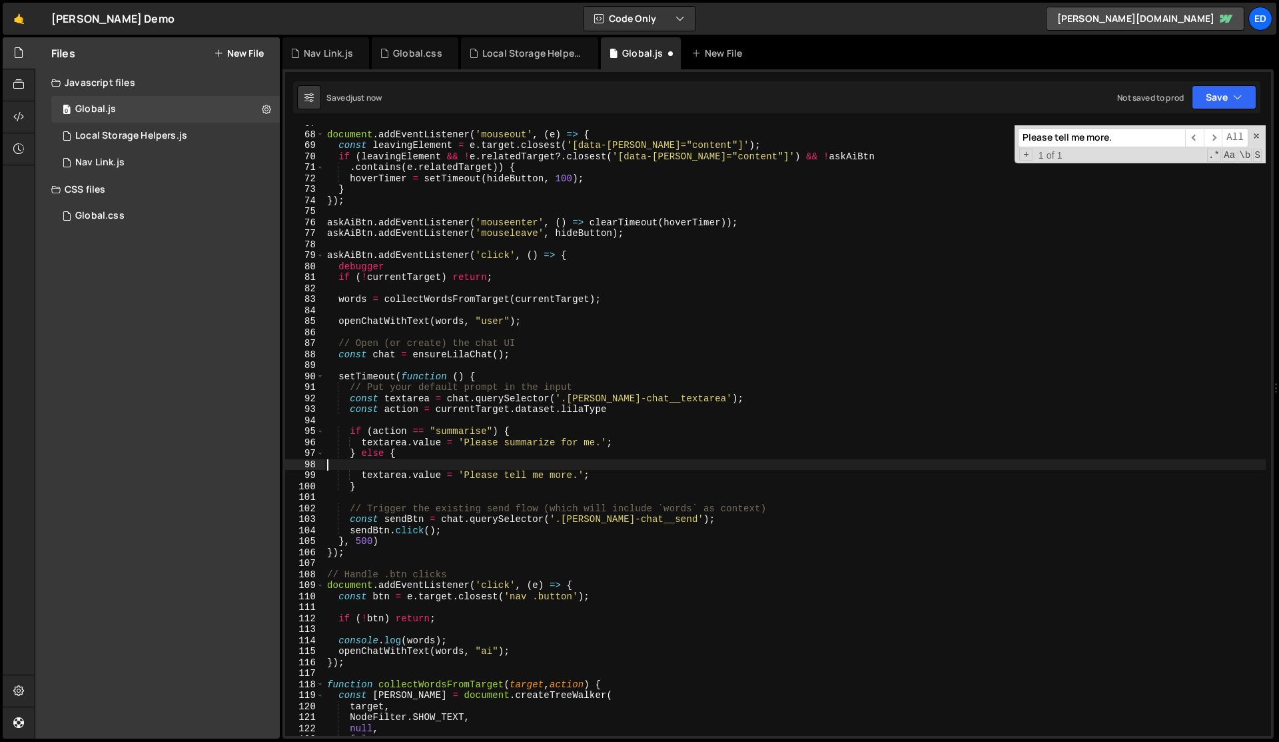
click at [452, 468] on div "document . addEventListener ( 'mouseout' , ( e ) => { const leavingElement = e …" at bounding box center [796, 434] width 942 height 632
click at [412, 465] on div "document . addEventListener ( 'mouseout' , ( e ) => { const leavingElement = e …" at bounding box center [796, 434] width 942 height 632
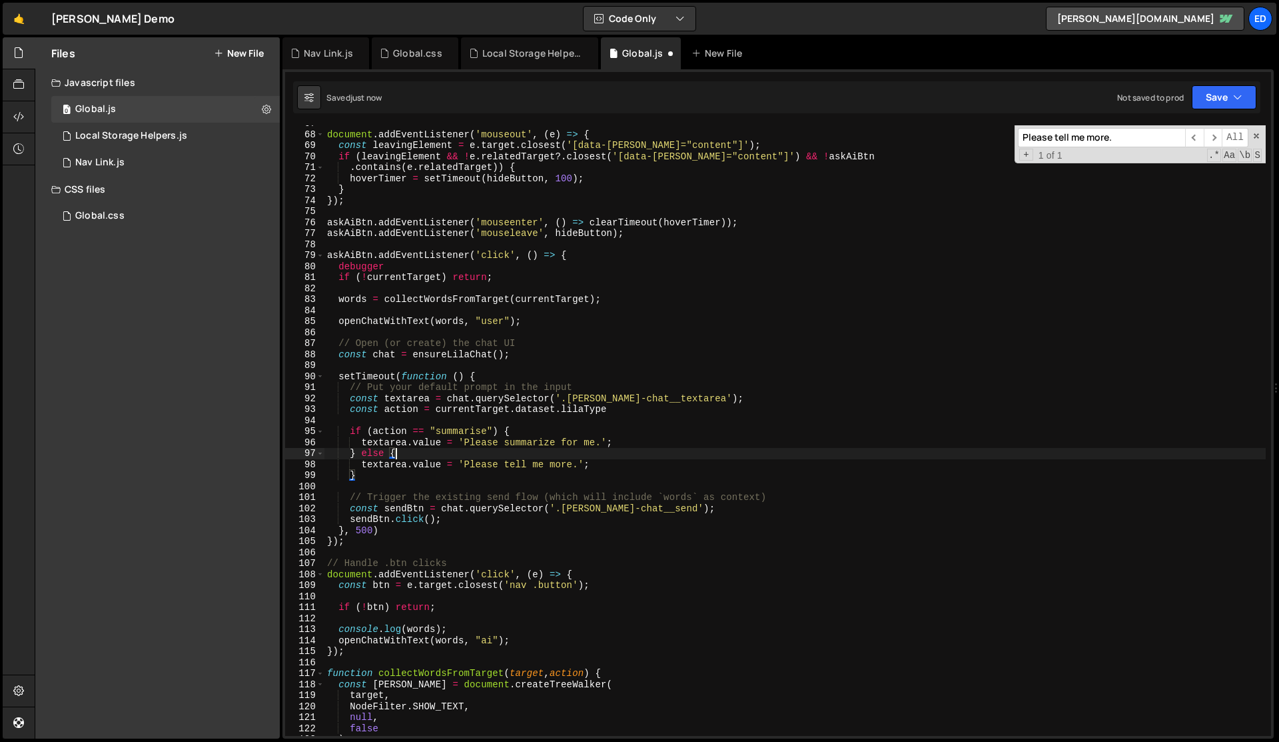
click at [412, 465] on div "document . addEventListener ( 'mouseout' , ( e ) => { const leavingElement = e …" at bounding box center [796, 434] width 942 height 632
click at [418, 500] on div "document . addEventListener ( 'mouseout' , ( e ) => { const leavingElement = e …" at bounding box center [796, 434] width 942 height 632
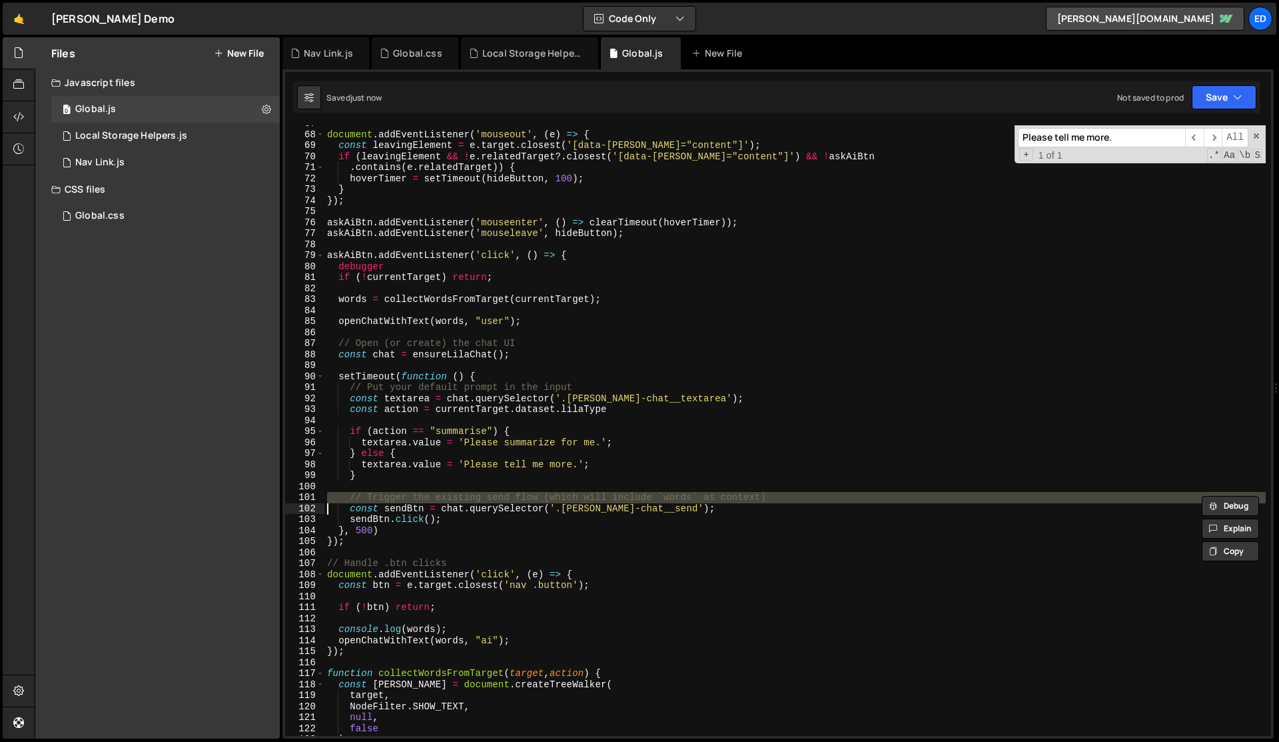
click at [418, 500] on div "document . addEventListener ( 'mouseout' , ( e ) => { const leavingElement = e …" at bounding box center [796, 434] width 942 height 632
type textarea "const sendBtn = chat.querySelector('.[PERSON_NAME]-chat__send');"
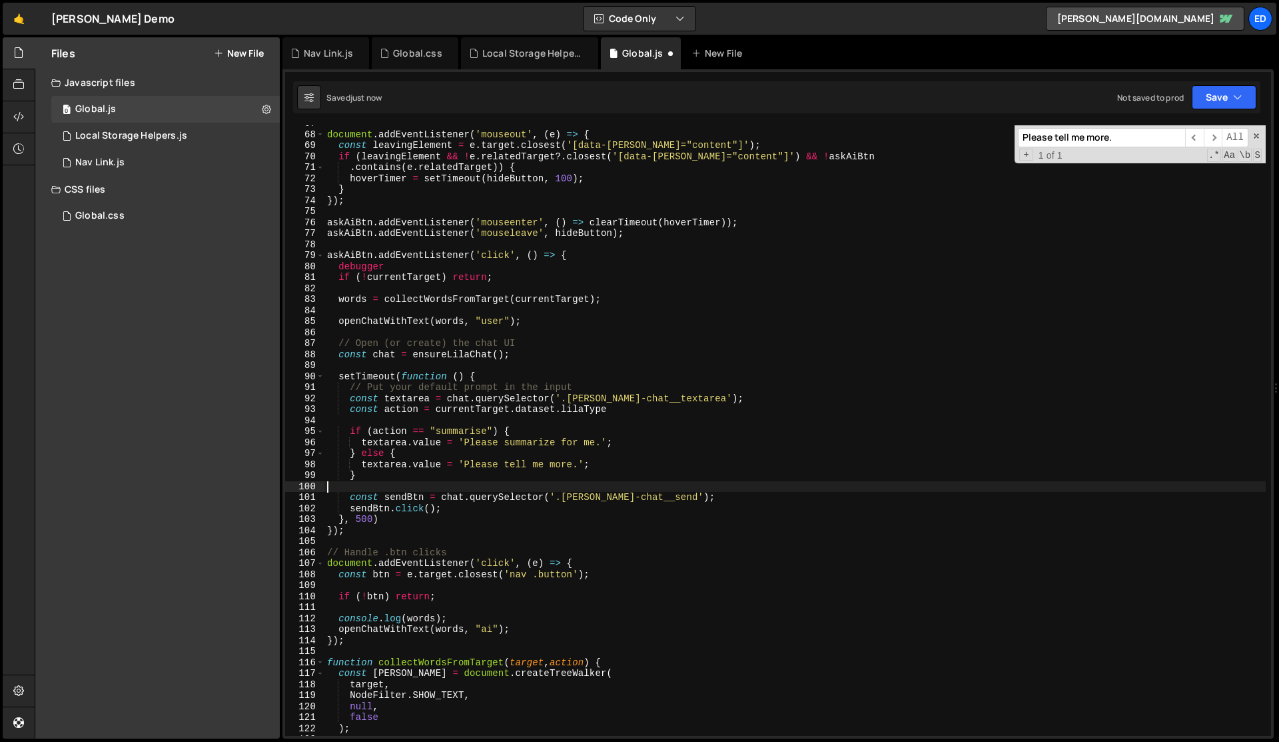
click at [501, 487] on div "document . addEventListener ( 'mouseout' , ( e ) => { const leavingElement = e …" at bounding box center [796, 434] width 942 height 632
click at [434, 410] on div "document . addEventListener ( 'mouseout' , ( e ) => { const leavingElement = e …" at bounding box center [796, 434] width 942 height 632
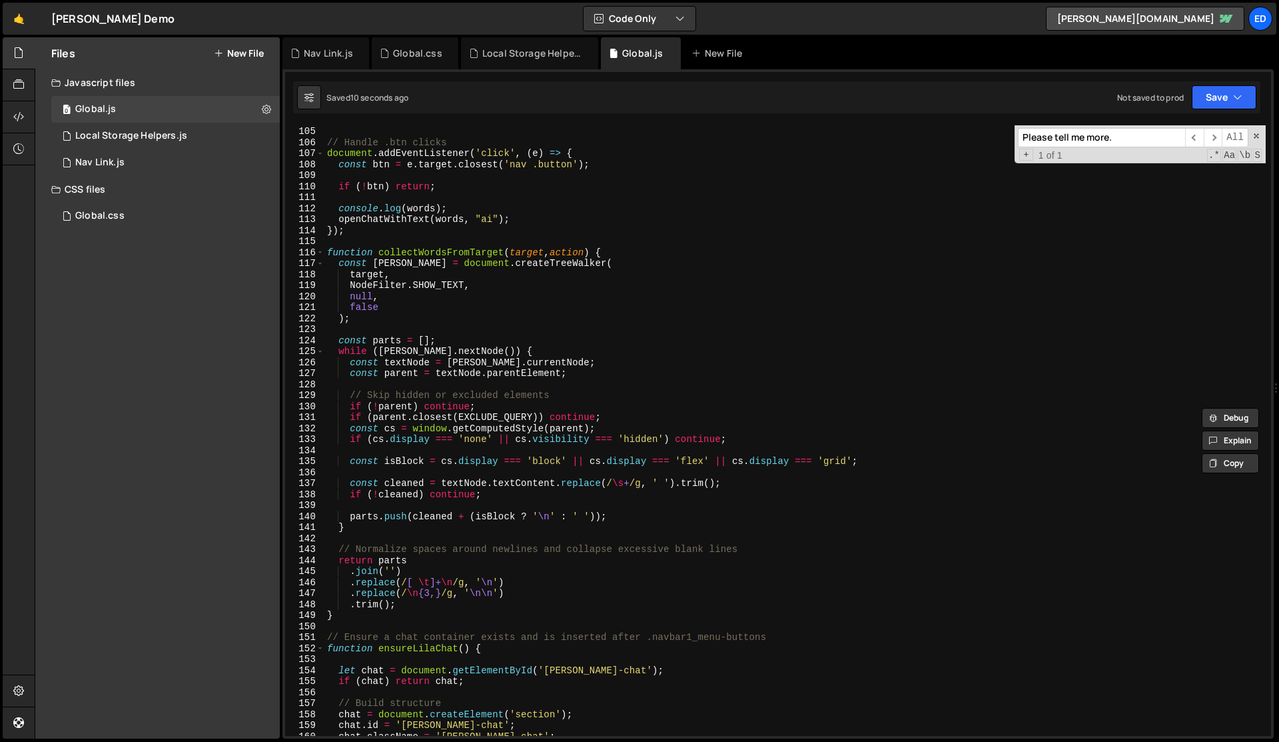
scroll to position [1143, 0]
click at [434, 410] on div "}) ; // Handle .btn clicks document . addEventListener ( 'click' , ( e ) => { c…" at bounding box center [796, 431] width 942 height 632
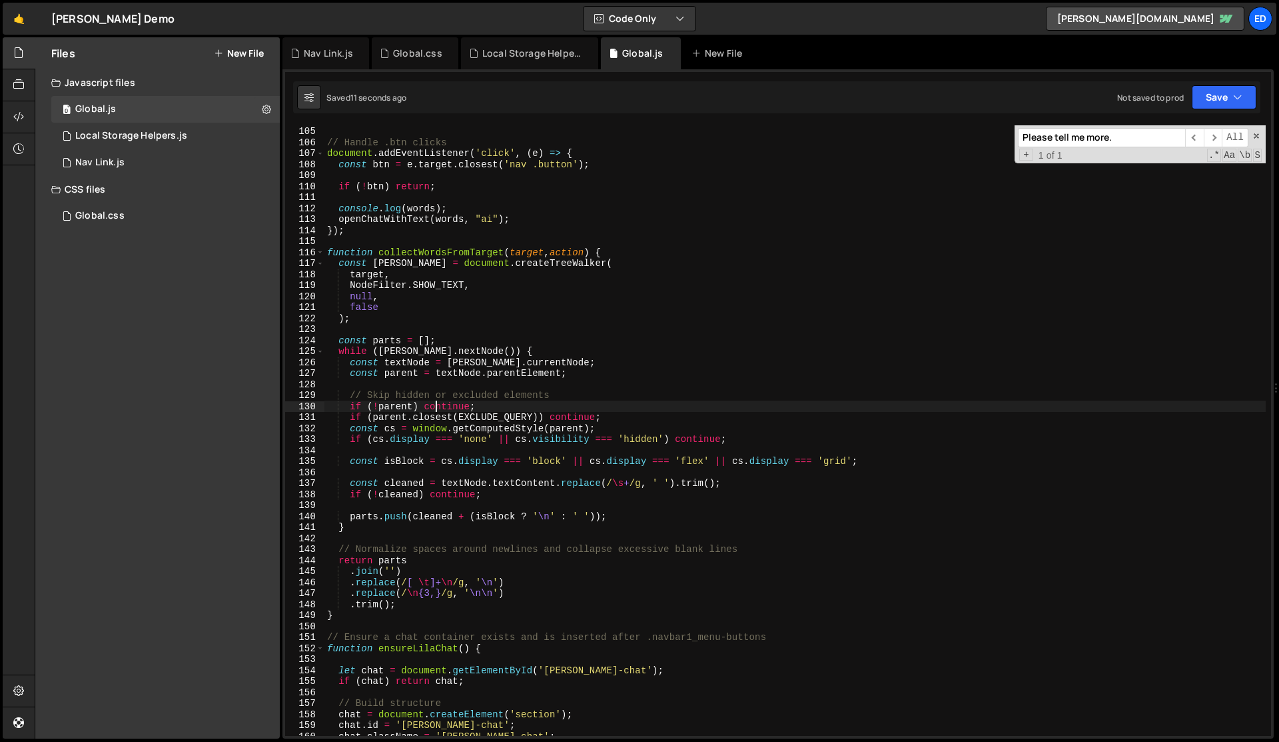
type textarea "if (!parent) continue;"
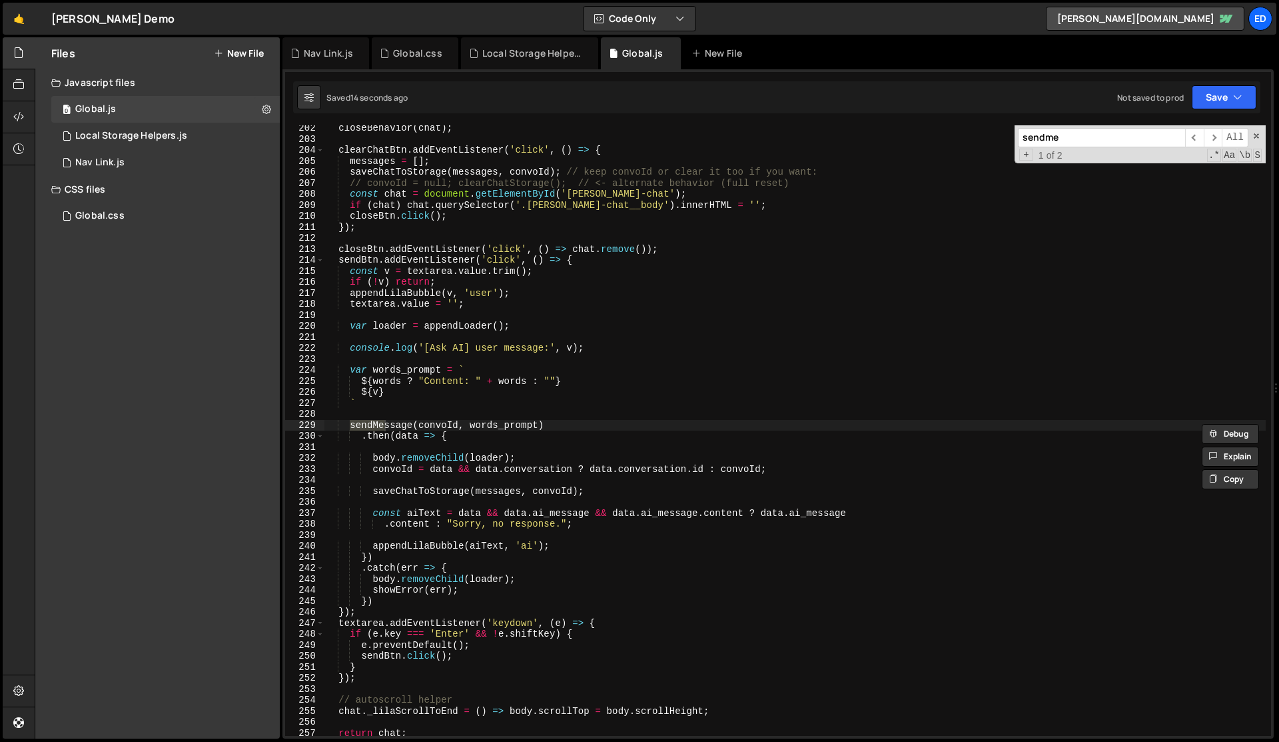
scroll to position [2224, 0]
type input "sendmes"
click at [397, 391] on div "closeBehavior ( chat ) ; clearChatBtn . addEventListener ( 'click' , ( ) => { m…" at bounding box center [796, 439] width 942 height 632
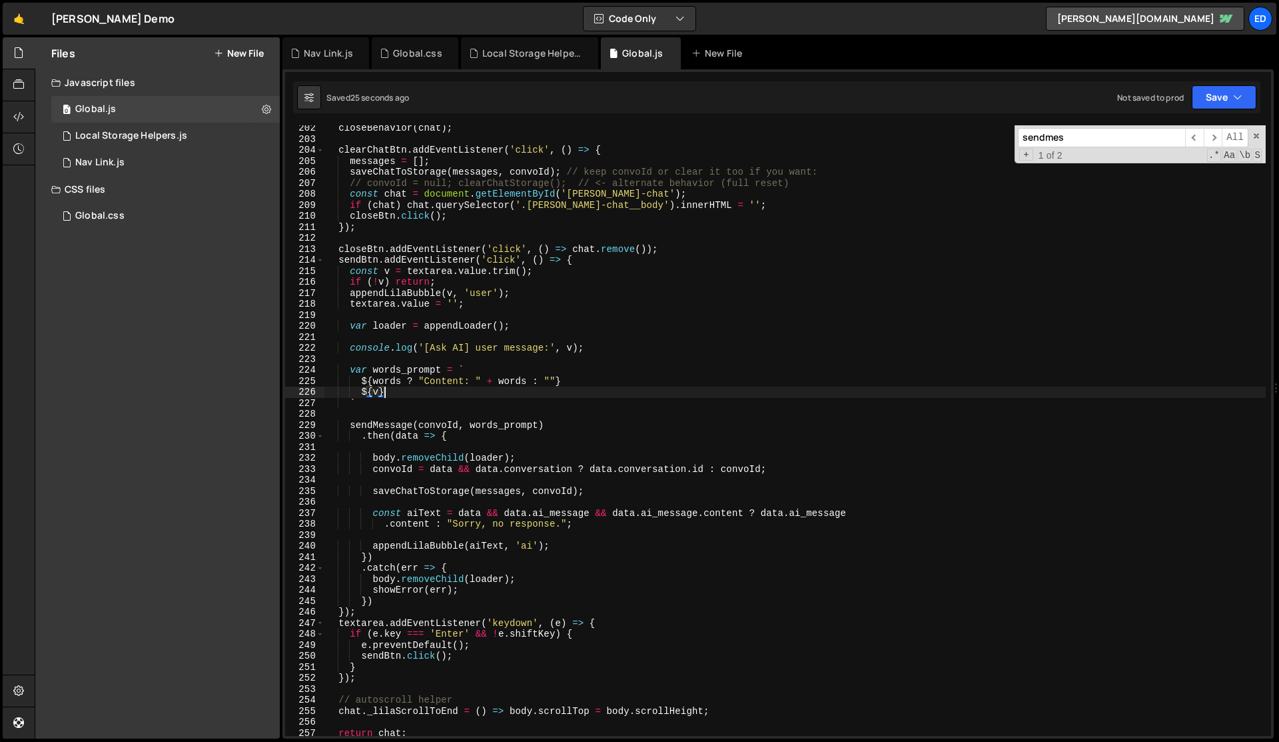
click at [397, 397] on div "closeBehavior ( chat ) ; clearChatBtn . addEventListener ( 'click' , ( ) => { m…" at bounding box center [796, 439] width 942 height 632
click at [388, 402] on div "closeBehavior ( chat ) ; clearChatBtn . addEventListener ( 'click' , ( ) => { m…" at bounding box center [796, 439] width 942 height 632
type textarea "`"
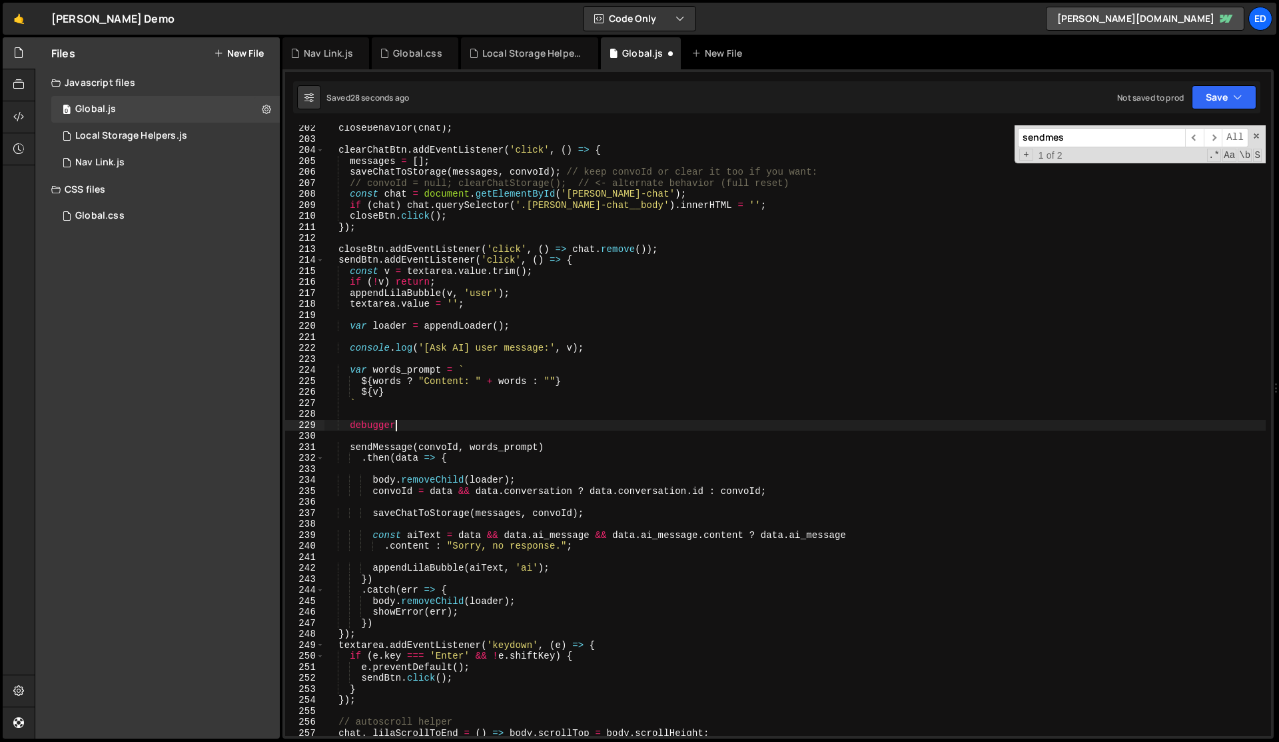
click at [452, 387] on div "closeBehavior ( chat ) ; clearChatBtn . addEventListener ( 'click' , ( ) => { m…" at bounding box center [796, 439] width 942 height 632
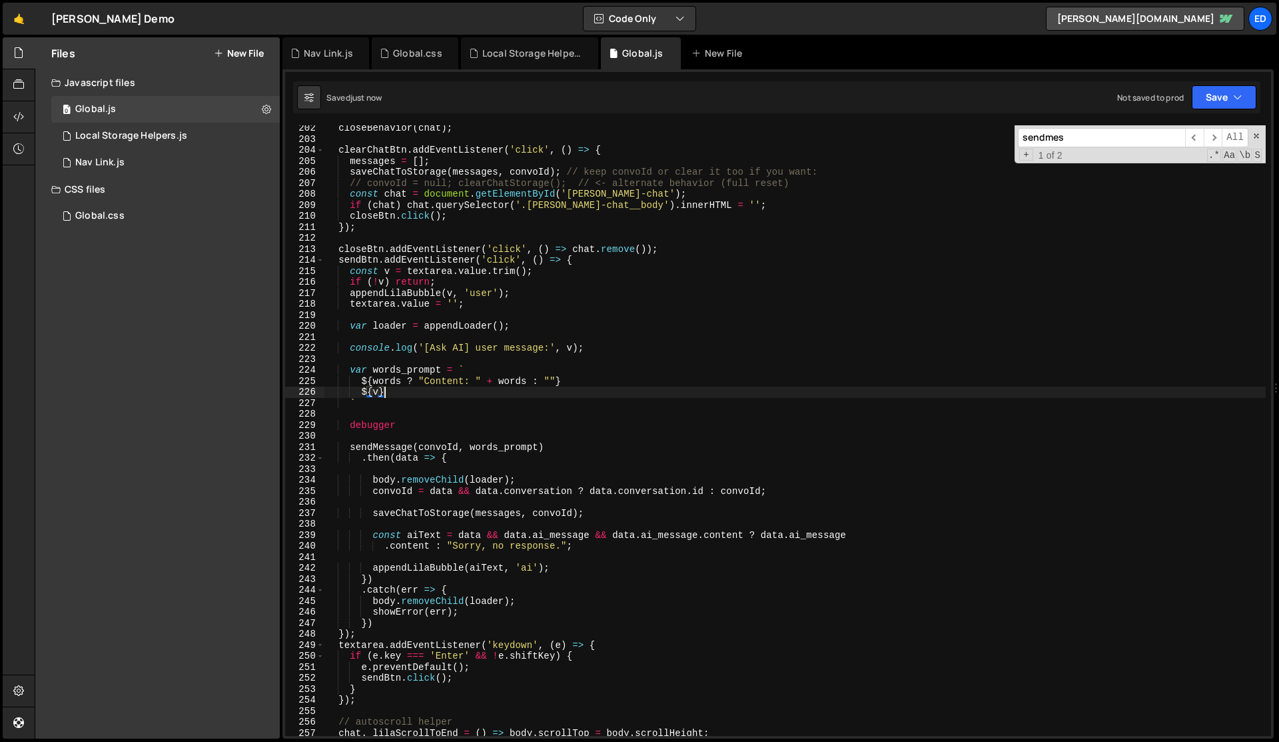
click at [452, 387] on div "closeBehavior ( chat ) ; clearChatBtn . addEventListener ( 'click' , ( ) => { m…" at bounding box center [796, 439] width 942 height 632
click at [376, 426] on div "closeBehavior ( chat ) ; clearChatBtn . addEventListener ( 'click' , ( ) => { m…" at bounding box center [796, 439] width 942 height 632
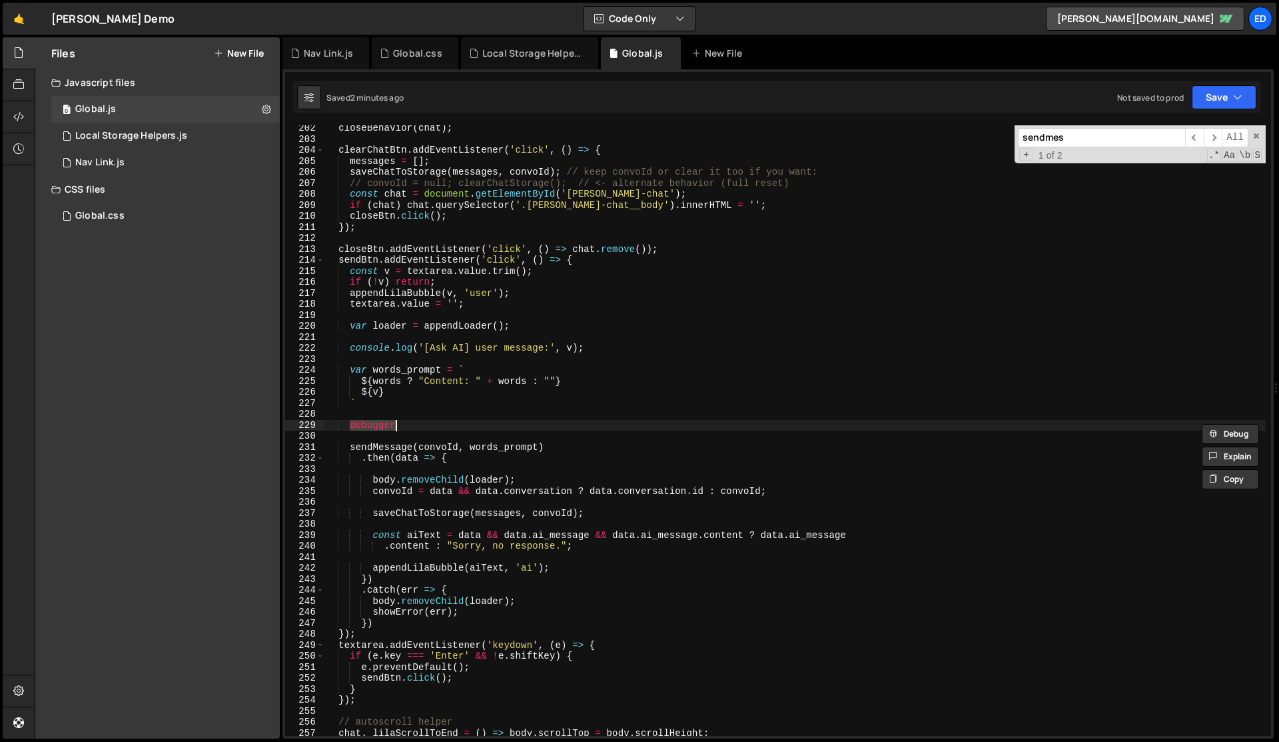
paste textarea "words_prompt.includes("Please summarize for me")"
click at [638, 398] on div "closeBehavior ( chat ) ; clearChatBtn . addEventListener ( 'click' , ( ) => { m…" at bounding box center [796, 439] width 942 height 632
type textarea "`"
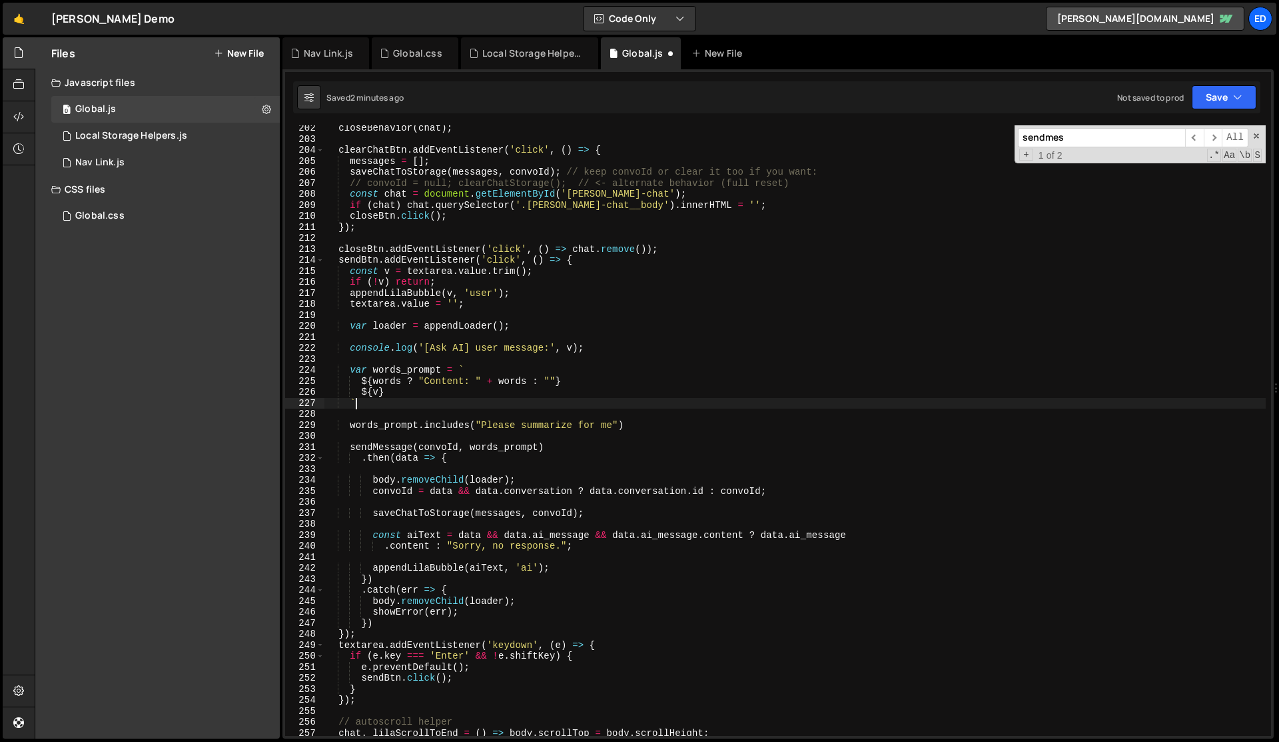
scroll to position [0, 1]
click at [498, 418] on div "closeBehavior ( chat ) ; clearChatBtn . addEventListener ( 'click' , ( ) => { m…" at bounding box center [796, 439] width 942 height 632
type textarea "`"
type textarea "words_prompt.includes("Please summarize for me")"
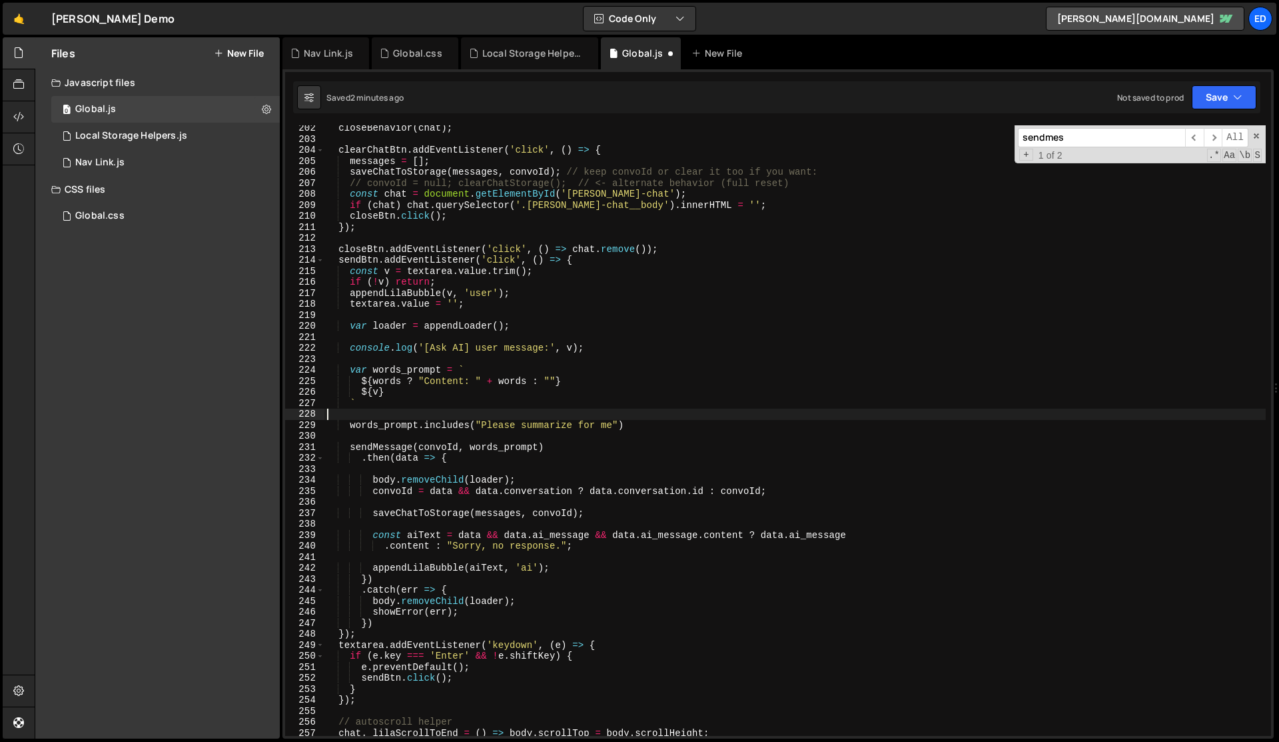
type textarea "`"
drag, startPoint x: 630, startPoint y: 426, endPoint x: 350, endPoint y: 424, distance: 280.5
click at [350, 424] on div "closeBehavior ( chat ) ; clearChatBtn . addEventListener ( 'click' , ( ) => { m…" at bounding box center [796, 439] width 942 height 632
type textarea "words_prompt.includes("Please summarize for me")"
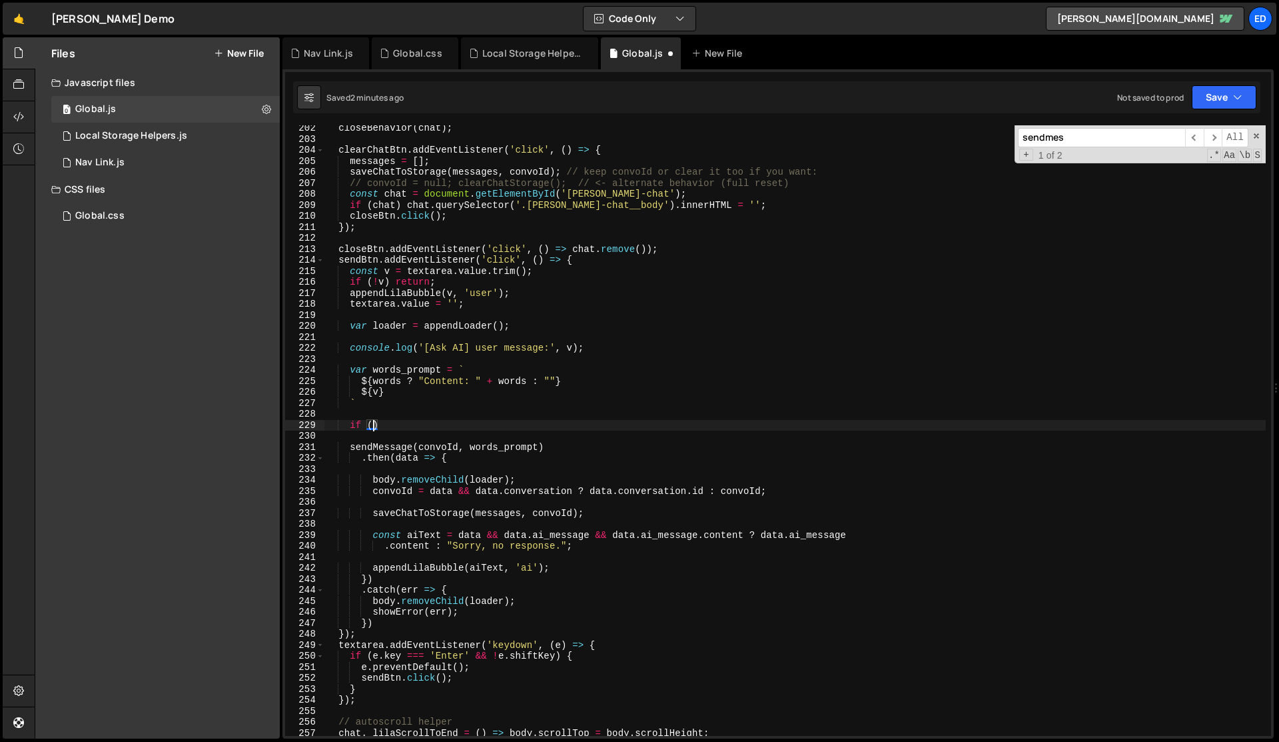
paste textarea "words_prompt.includes("Please summarize for me"))"
type textarea "if (words_prompt.includes("Please summarize for me")) {"
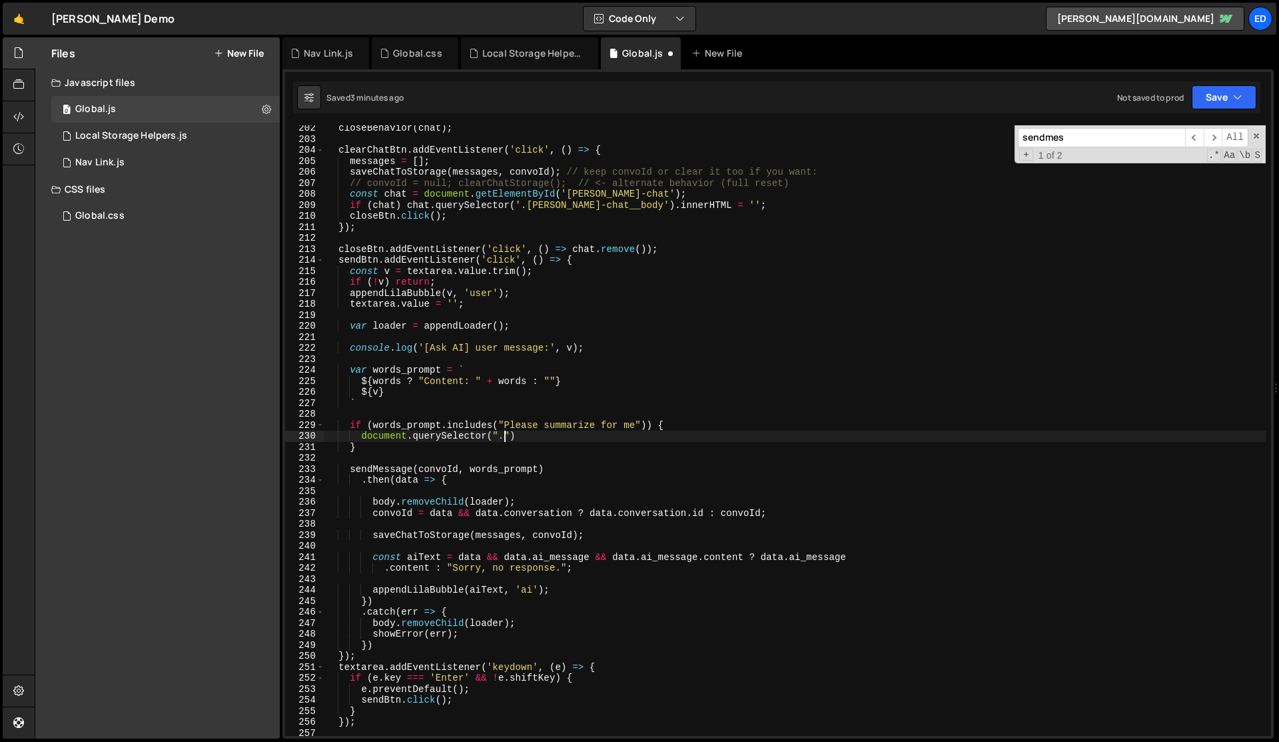
scroll to position [0, 11]
paste textarea "blog-post1-content_content")"
click at [410, 369] on div "closeBehavior ( chat ) ; clearChatBtn . addEventListener ( 'click' , ( ) => { m…" at bounding box center [796, 439] width 942 height 632
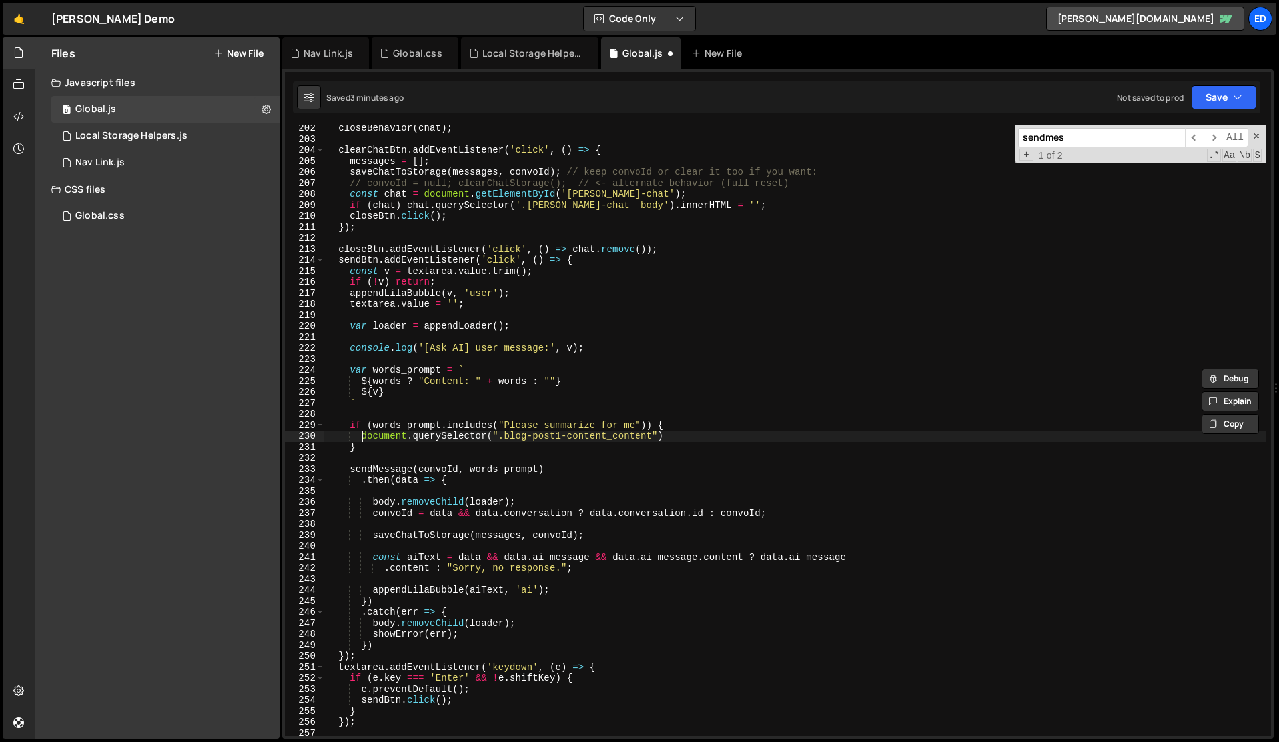
click at [362, 435] on div "closeBehavior ( chat ) ; clearChatBtn . addEventListener ( 'click' , ( ) => { m…" at bounding box center [796, 439] width 942 height 632
paste textarea "words_prompt"
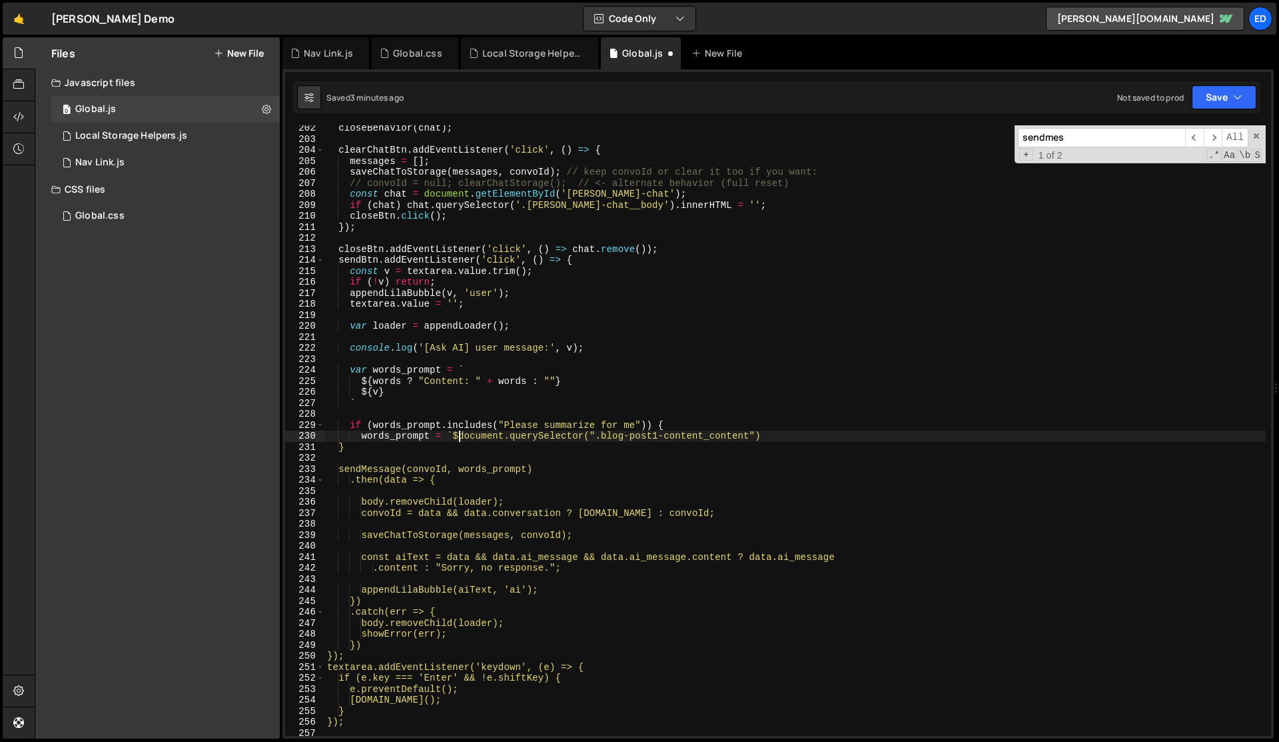
scroll to position [0, 9]
click at [777, 436] on div "closeBehavior ( chat ) ; clearChatBtn . addEventListener ( 'click' , ( ) => { m…" at bounding box center [796, 439] width 942 height 632
click at [454, 434] on div "closeBehavior ( chat ) ; clearChatBtn . addEventListener ( 'click' , ( ) => { m…" at bounding box center [796, 439] width 942 height 632
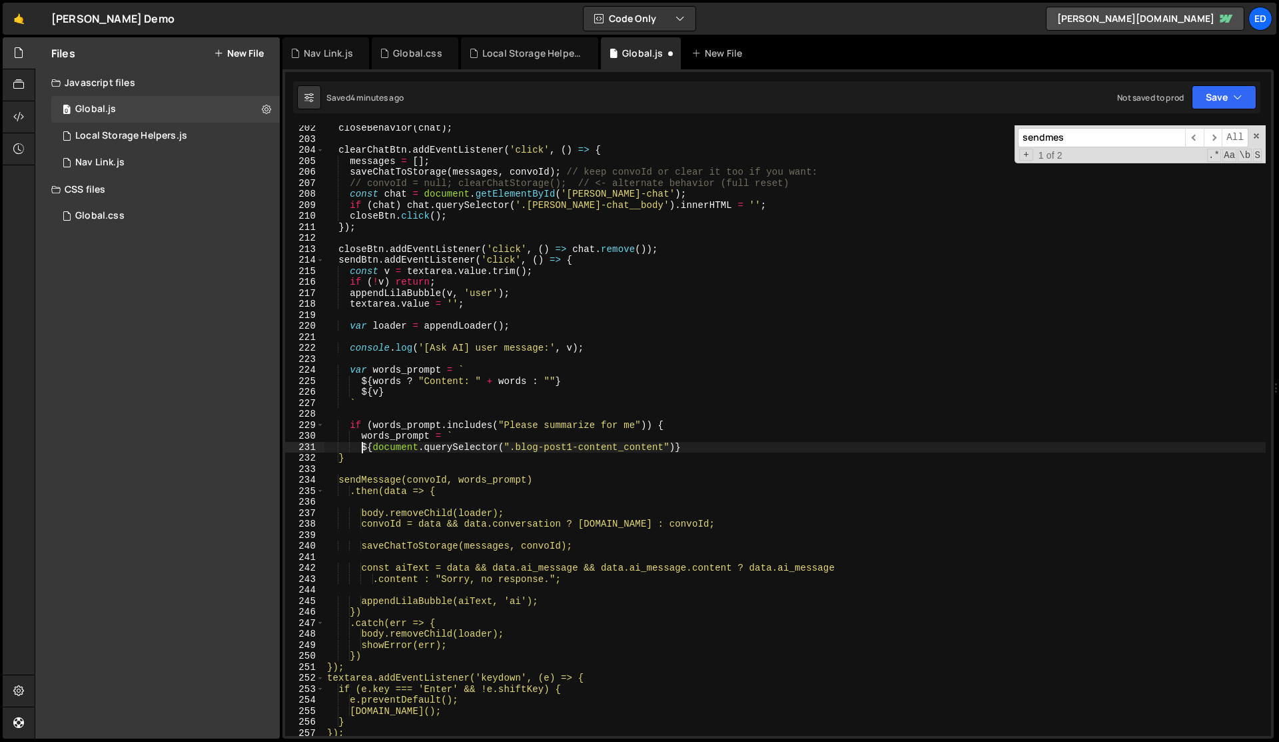
scroll to position [0, 3]
type textarea "${document.querySelector(".blog-post1-content_content")}"
click at [720, 446] on div "closeBehavior ( chat ) ; clearChatBtn . addEventListener ( 'click' , ( ) => { m…" at bounding box center [796, 439] width 942 height 632
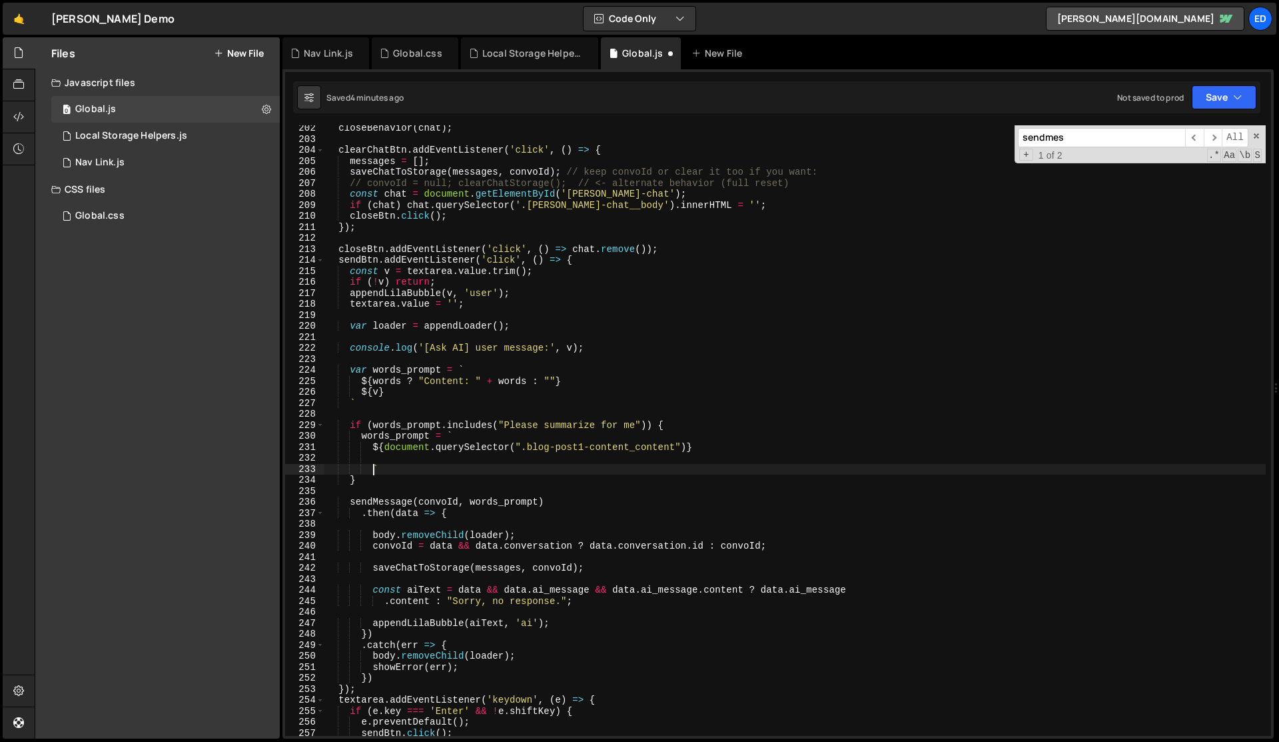
type textarea "`"
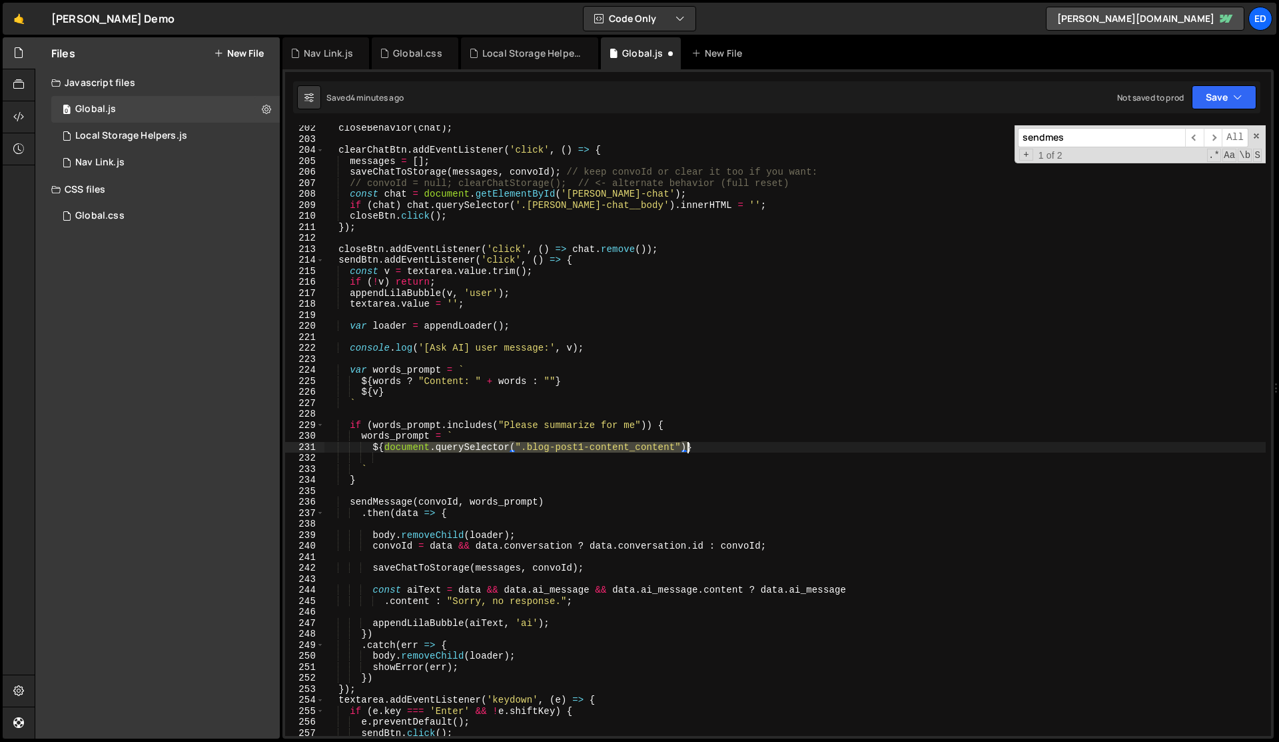
drag, startPoint x: 384, startPoint y: 444, endPoint x: 688, endPoint y: 449, distance: 303.9
click at [688, 449] on div "closeBehavior ( chat ) ; clearChatBtn . addEventListener ( 'click' , ( ) => { m…" at bounding box center [796, 439] width 942 height 632
click at [456, 435] on div "closeBehavior ( chat ) ; clearChatBtn . addEventListener ( 'click' , ( ) => { m…" at bounding box center [796, 439] width 942 height 632
click at [390, 370] on div "closeBehavior ( chat ) ; clearChatBtn . addEventListener ( 'click' , ( ) => { m…" at bounding box center [796, 439] width 942 height 632
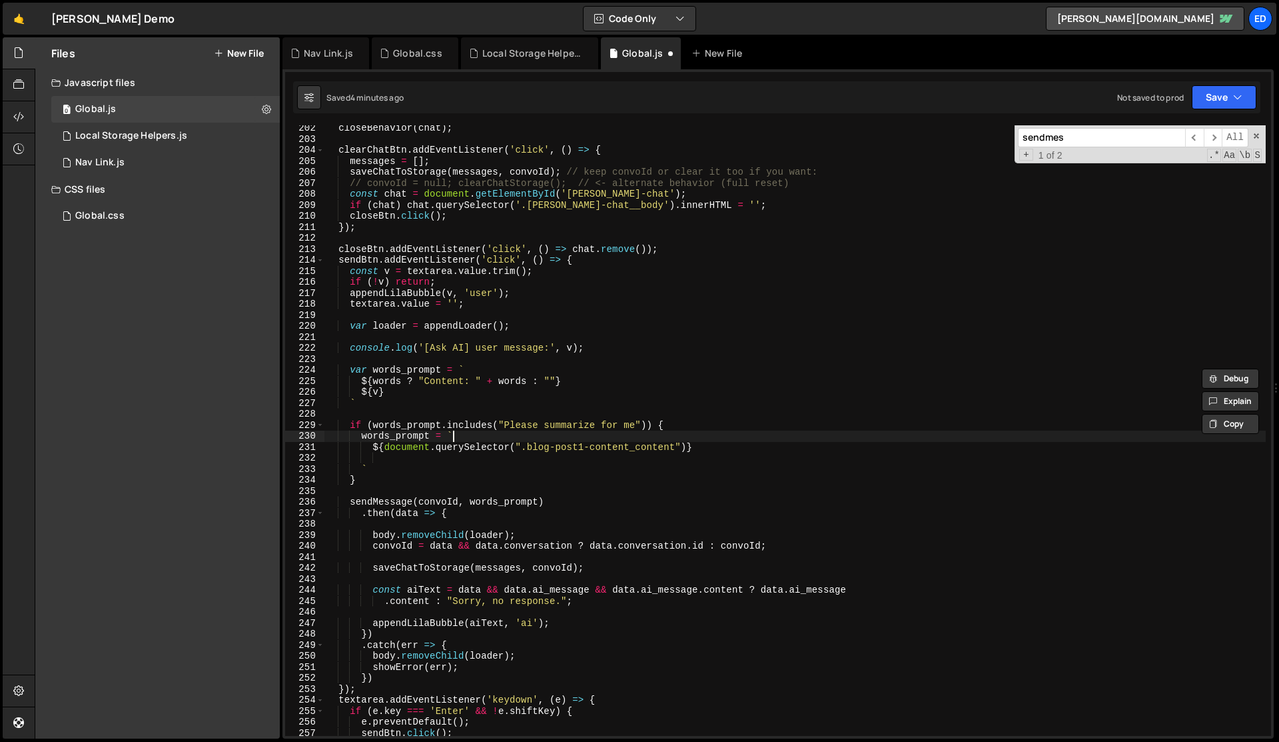
click at [489, 435] on div "closeBehavior ( chat ) ; clearChatBtn . addEventListener ( 'click' , ( ) => { m…" at bounding box center [796, 439] width 942 height 632
click at [424, 468] on div "closeBehavior ( chat ) ; clearChatBtn . addEventListener ( 'click' , ( ) => { m…" at bounding box center [796, 439] width 942 height 632
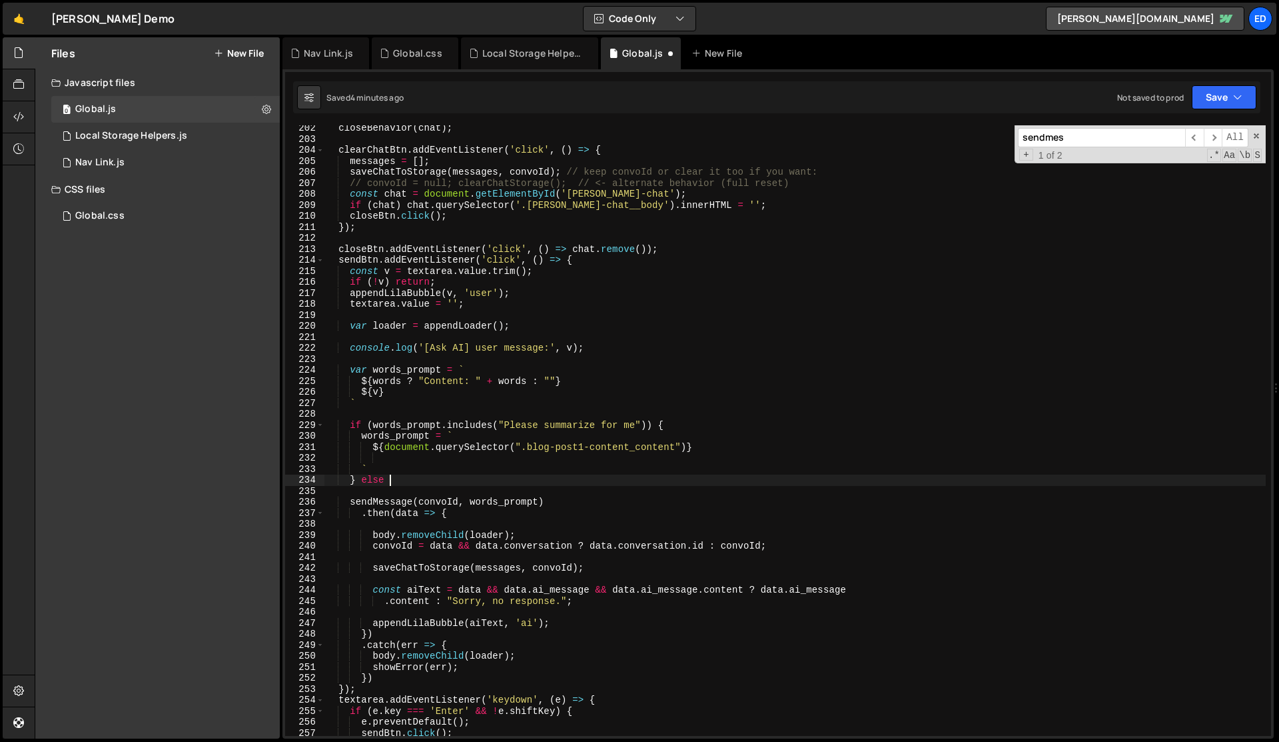
type textarea "} else {"
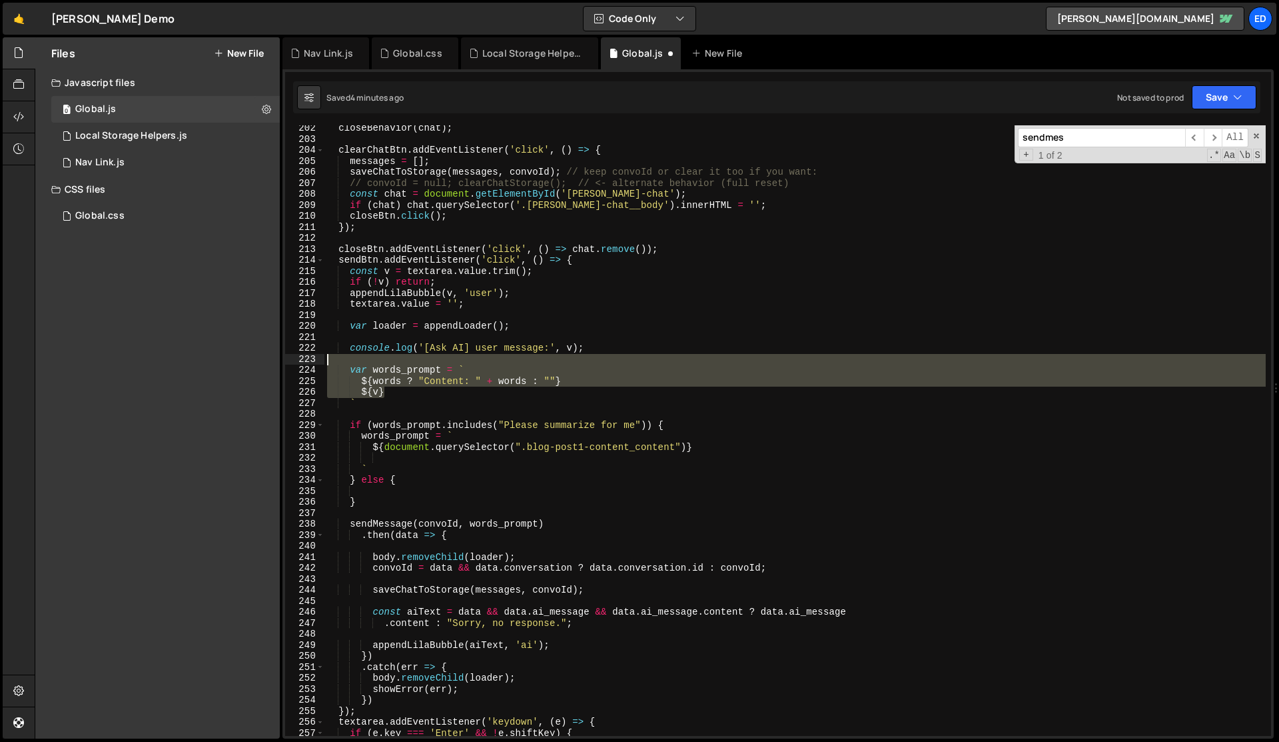
drag, startPoint x: 404, startPoint y: 396, endPoint x: 401, endPoint y: 364, distance: 32.8
click at [401, 364] on div "closeBehavior ( chat ) ; clearChatBtn . addEventListener ( 'click' , ( ) => { m…" at bounding box center [796, 439] width 942 height 632
type textarea "var words_prompt = `"
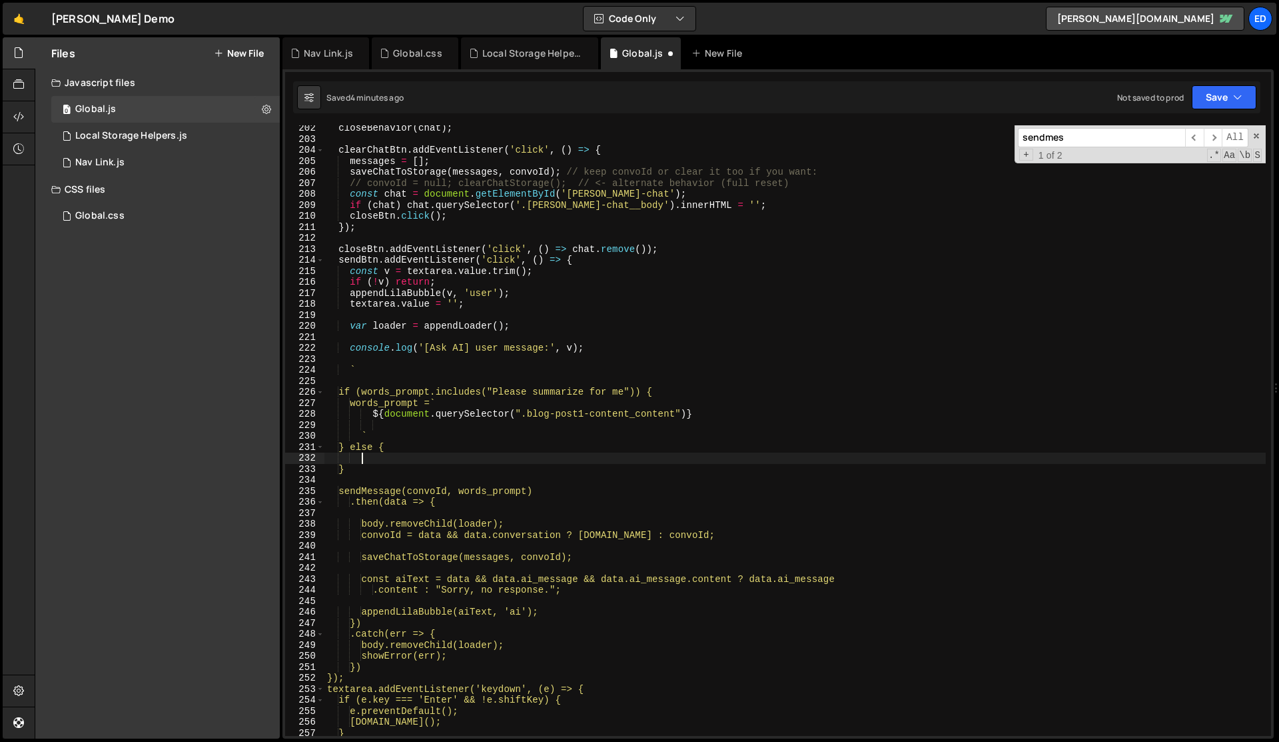
click at [388, 462] on div "closeBehavior ( chat ) ; clearChatBtn . addEventListener ( 'click' , ( ) => { m…" at bounding box center [796, 439] width 942 height 632
paste textarea "${v}"
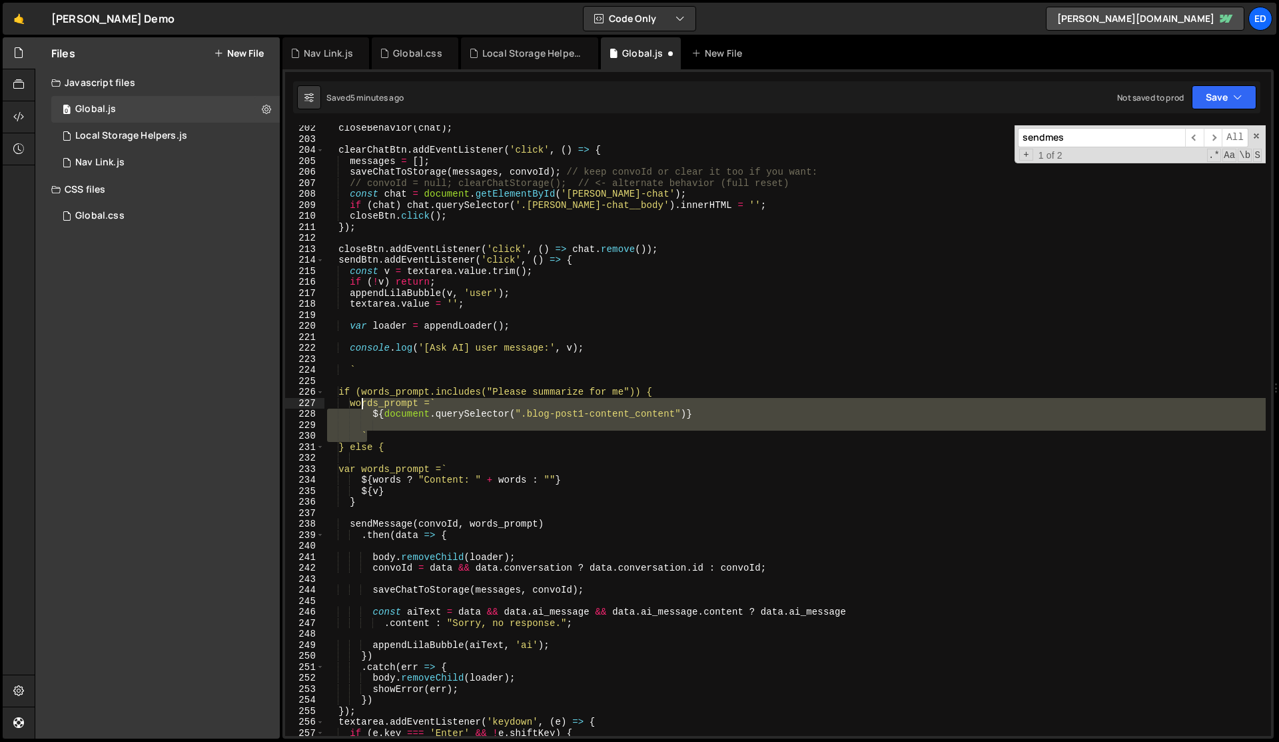
drag, startPoint x: 383, startPoint y: 430, endPoint x: 364, endPoint y: 406, distance: 31.3
click at [364, 406] on div "closeBehavior ( chat ) ; clearChatBtn . addEventListener ( 'click' , ( ) => { m…" at bounding box center [796, 439] width 942 height 632
type textarea "words_prompt = ` ${document.querySelector(".blog-post1-content_content")}"
click at [385, 420] on div "closeBehavior ( chat ) ; clearChatBtn . addEventListener ( 'click' , ( ) => { m…" at bounding box center [796, 430] width 942 height 610
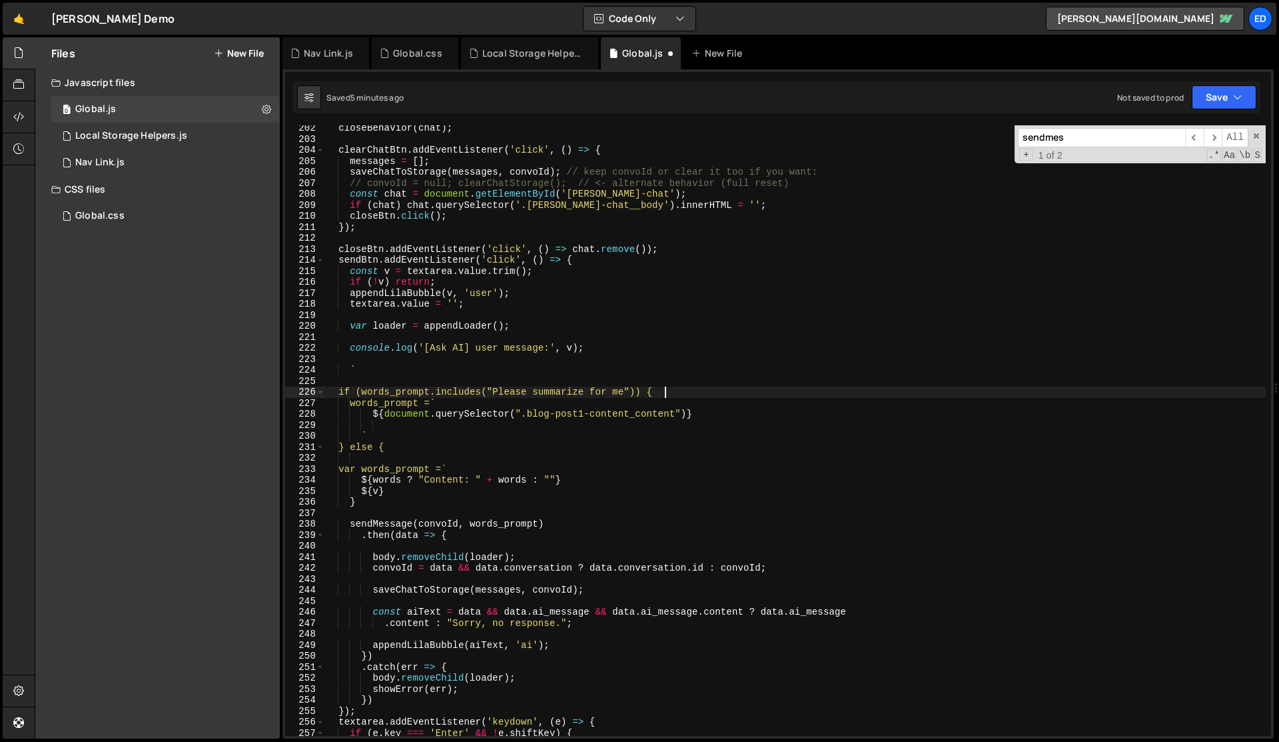
click at [669, 396] on div "closeBehavior ( chat ) ; clearChatBtn . addEventListener ( 'click' , ( ) => { m…" at bounding box center [796, 439] width 942 height 632
type textarea "if (words_prompt.includes("Please summarize for me")) {"
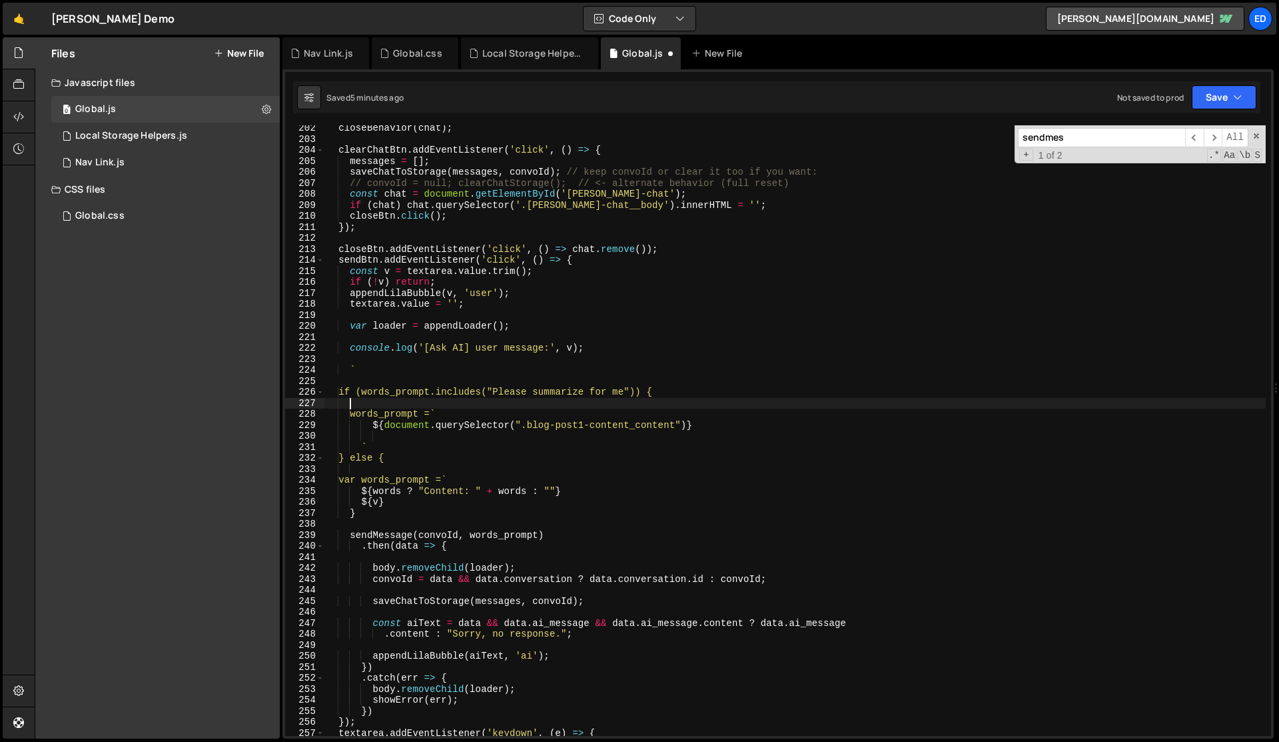
paste textarea "${v}"
type textarea "${v}"
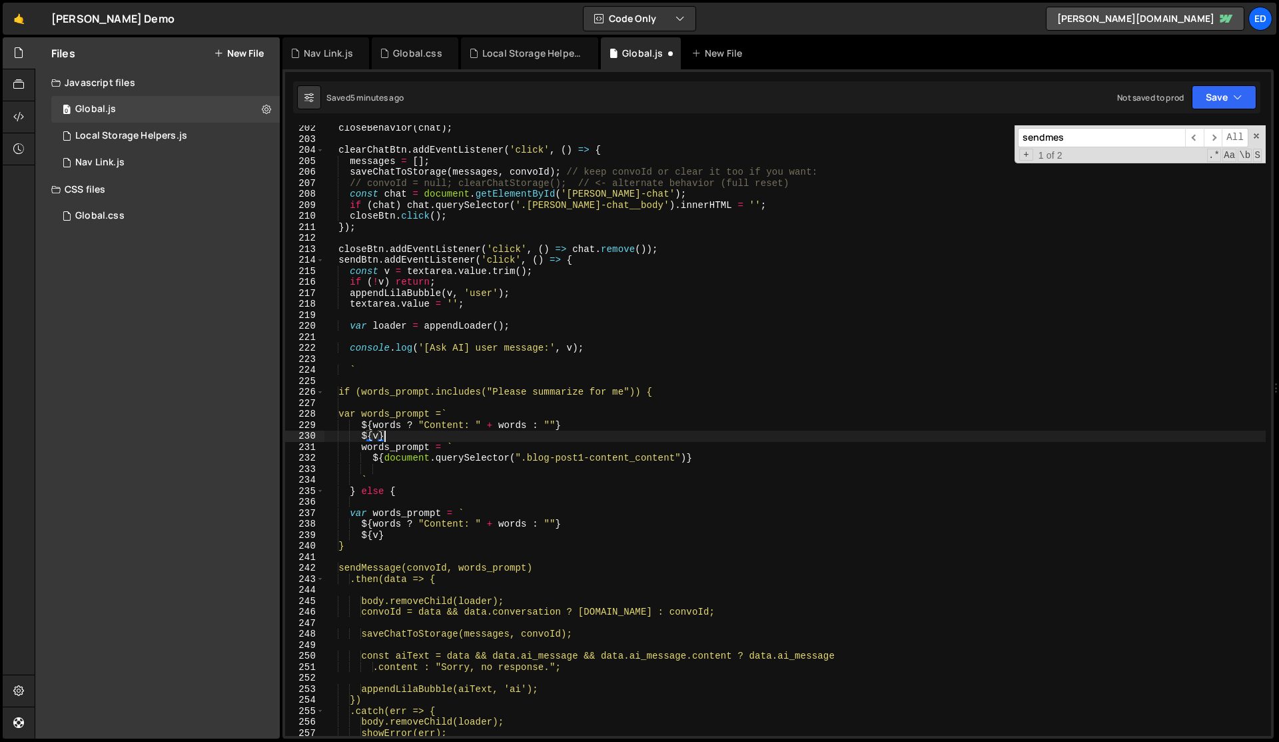
scroll to position [0, 1]
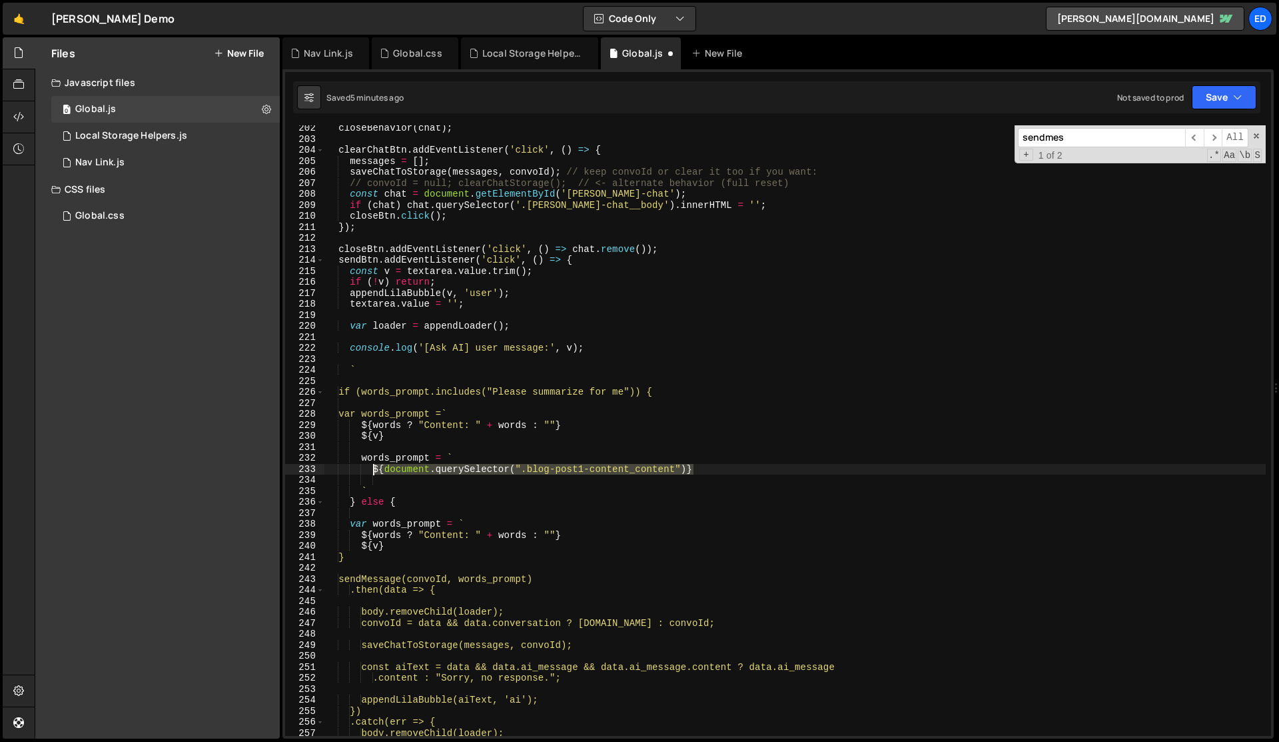
drag, startPoint x: 708, startPoint y: 467, endPoint x: 373, endPoint y: 470, distance: 334.5
click at [373, 470] on div "closeBehavior ( chat ) ; clearChatBtn . addEventListener ( 'click' , ( ) => { m…" at bounding box center [796, 439] width 942 height 632
type textarea "${document.querySelector(".blog-post1-content_content")}"
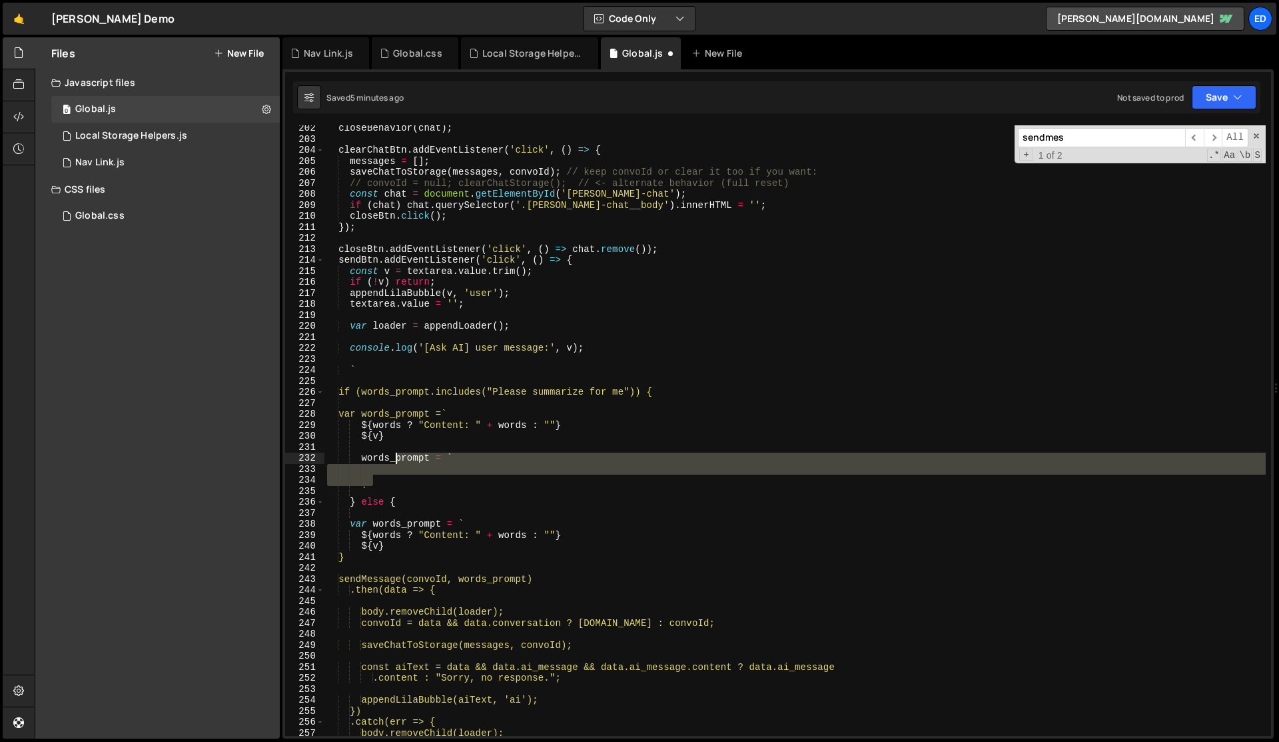
drag, startPoint x: 374, startPoint y: 485, endPoint x: 394, endPoint y: 453, distance: 38.1
click at [394, 453] on div "closeBehavior ( chat ) ; clearChatBtn . addEventListener ( 'click' , ( ) => { m…" at bounding box center [796, 439] width 942 height 632
click at [403, 456] on div "closeBehavior ( chat ) ; clearChatBtn . addEventListener ( 'click' , ( ) => { m…" at bounding box center [796, 430] width 942 height 610
type textarea "words_prompt = `"
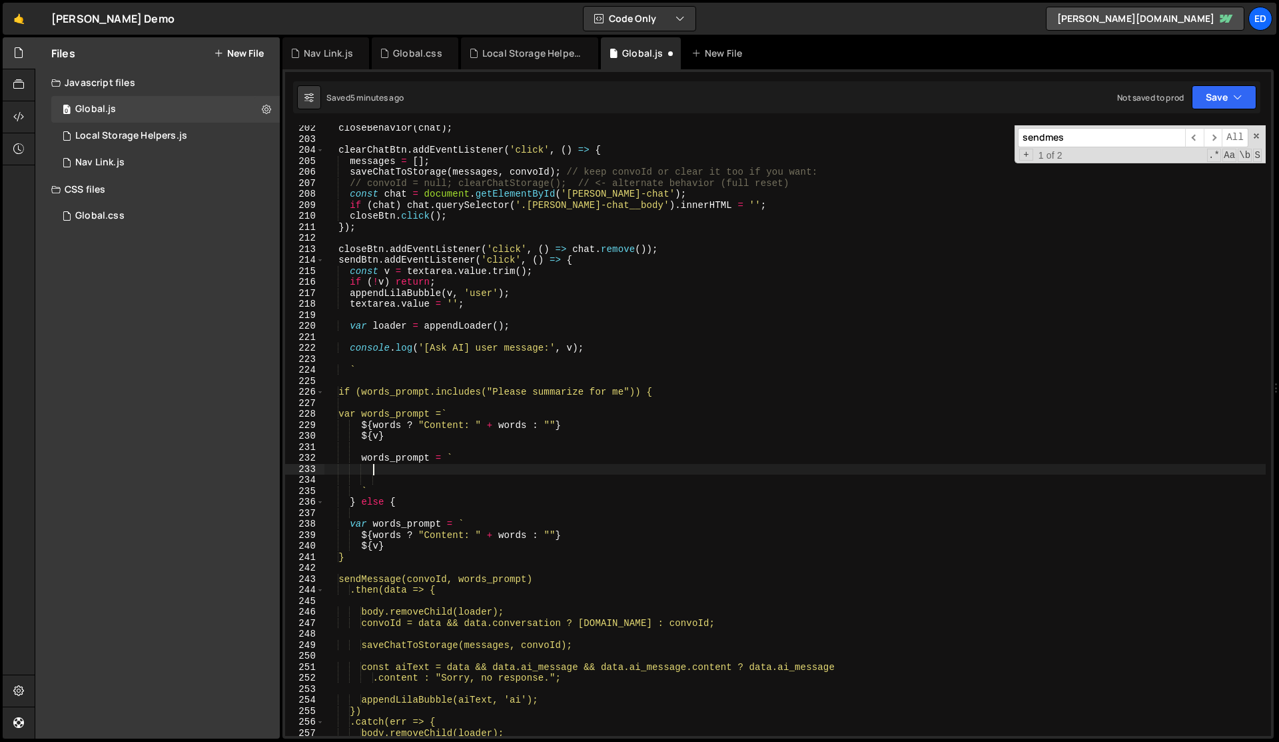
click at [382, 470] on div "closeBehavior ( chat ) ; clearChatBtn . addEventListener ( 'click' , ( ) => { m…" at bounding box center [796, 439] width 942 height 632
click at [382, 366] on div "closeBehavior ( chat ) ; clearChatBtn . addEventListener ( 'click' , ( ) => { m…" at bounding box center [796, 439] width 942 height 632
type textarea "`"
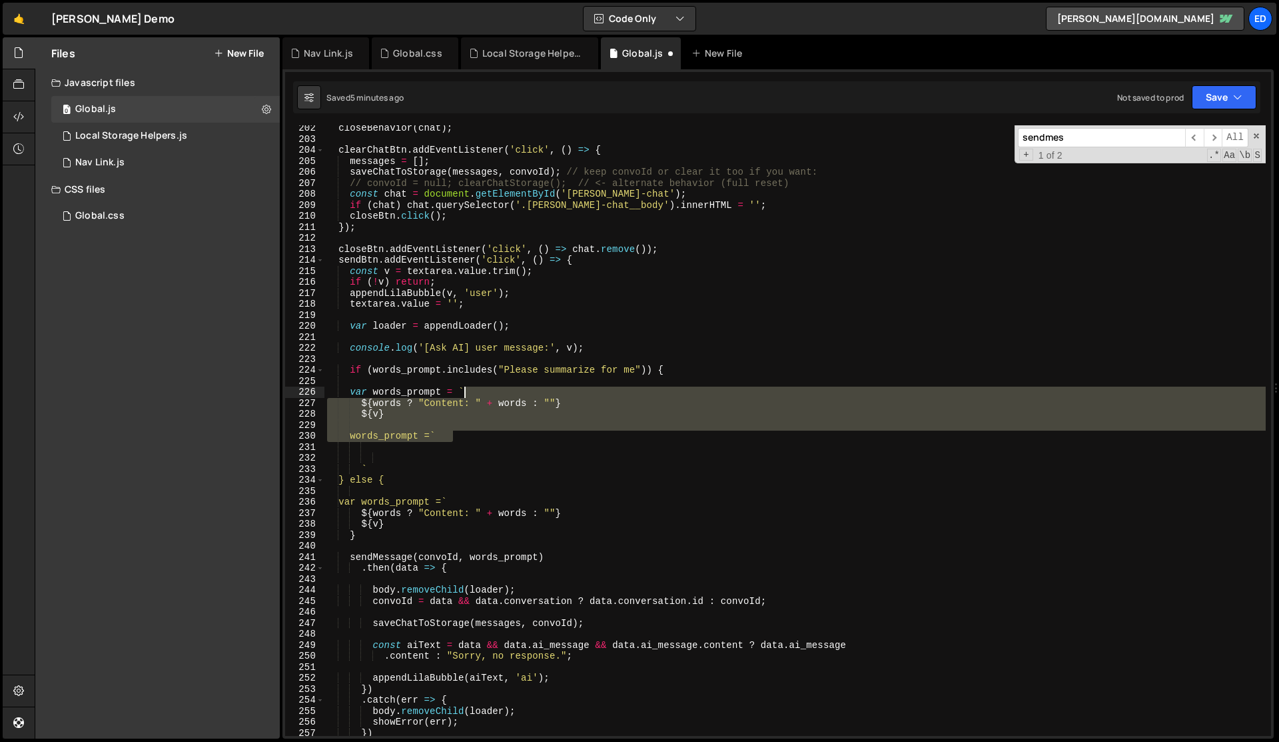
drag, startPoint x: 458, startPoint y: 433, endPoint x: 504, endPoint y: 396, distance: 58.8
click at [504, 396] on div "closeBehavior ( chat ) ; clearChatBtn . addEventListener ( 'click' , ( ) => { m…" at bounding box center [796, 439] width 942 height 632
type textarea "var words_prompt = ` ${words ? "Content: " + words : ""}"
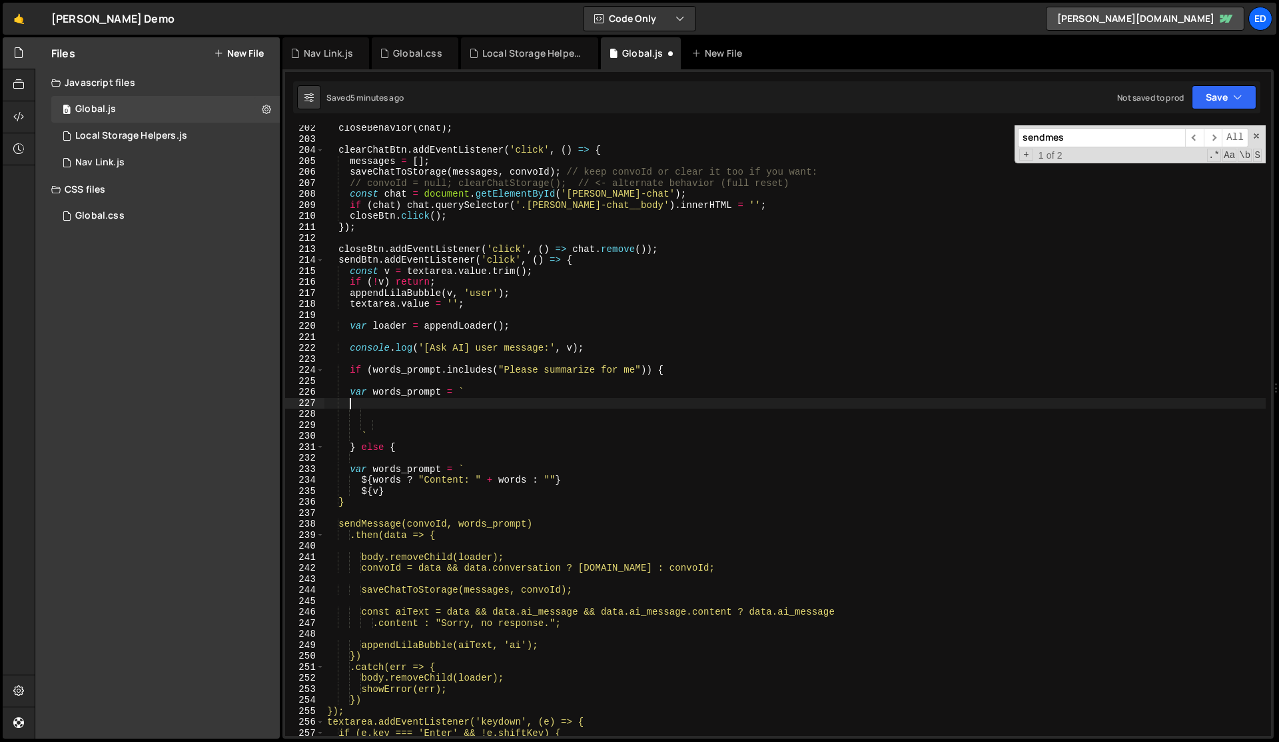
paste textarea "${document.querySelector(".blog-post1-content_content")}"
type textarea "${document.querySelector(".blog-post1-content_content")}"
paste textarea "${document.querySelector(".blog-post1-content_content")}"
click at [476, 392] on div "closeBehavior ( chat ) ; clearChatBtn . addEventListener ( 'click' , ( ) => { m…" at bounding box center [796, 439] width 942 height 632
type textarea "var words_prompt = `"
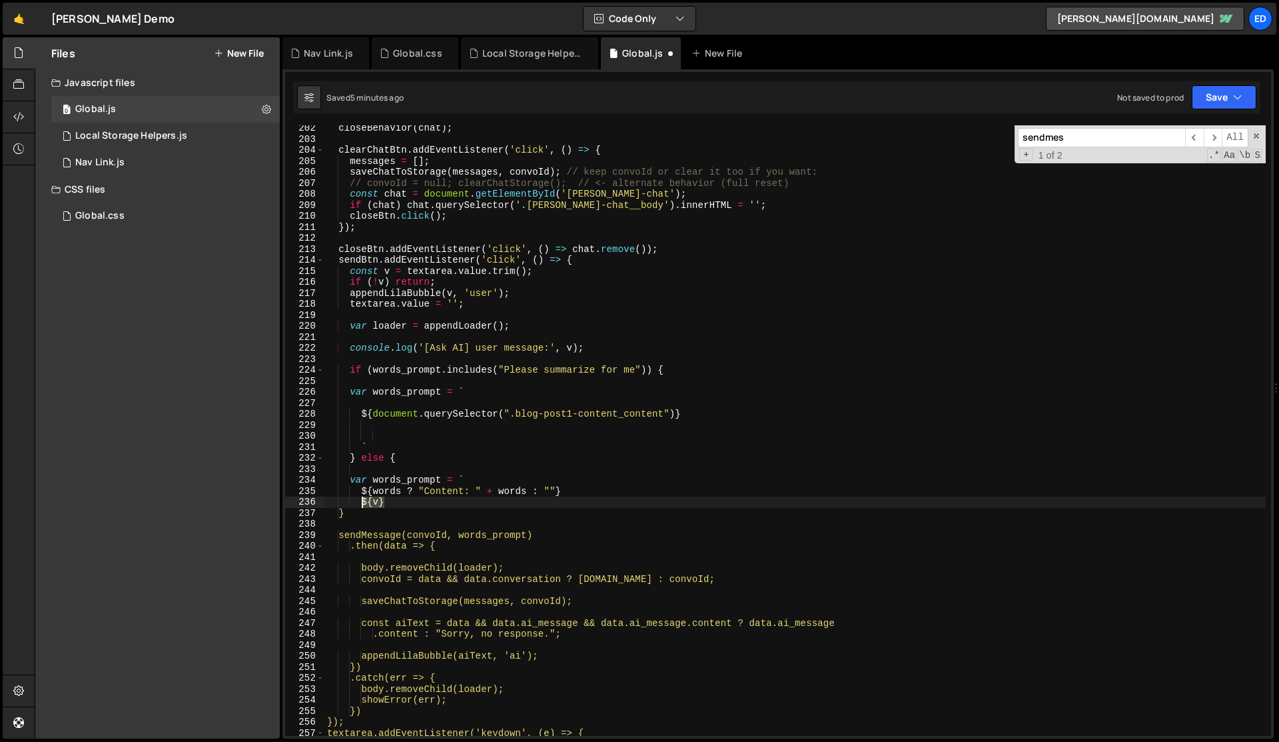
drag, startPoint x: 386, startPoint y: 502, endPoint x: 360, endPoint y: 503, distance: 26.7
click at [360, 503] on div "closeBehavior ( chat ) ; clearChatBtn . addEventListener ( 'click' , ( ) => { m…" at bounding box center [796, 439] width 942 height 632
type textarea "${v}"
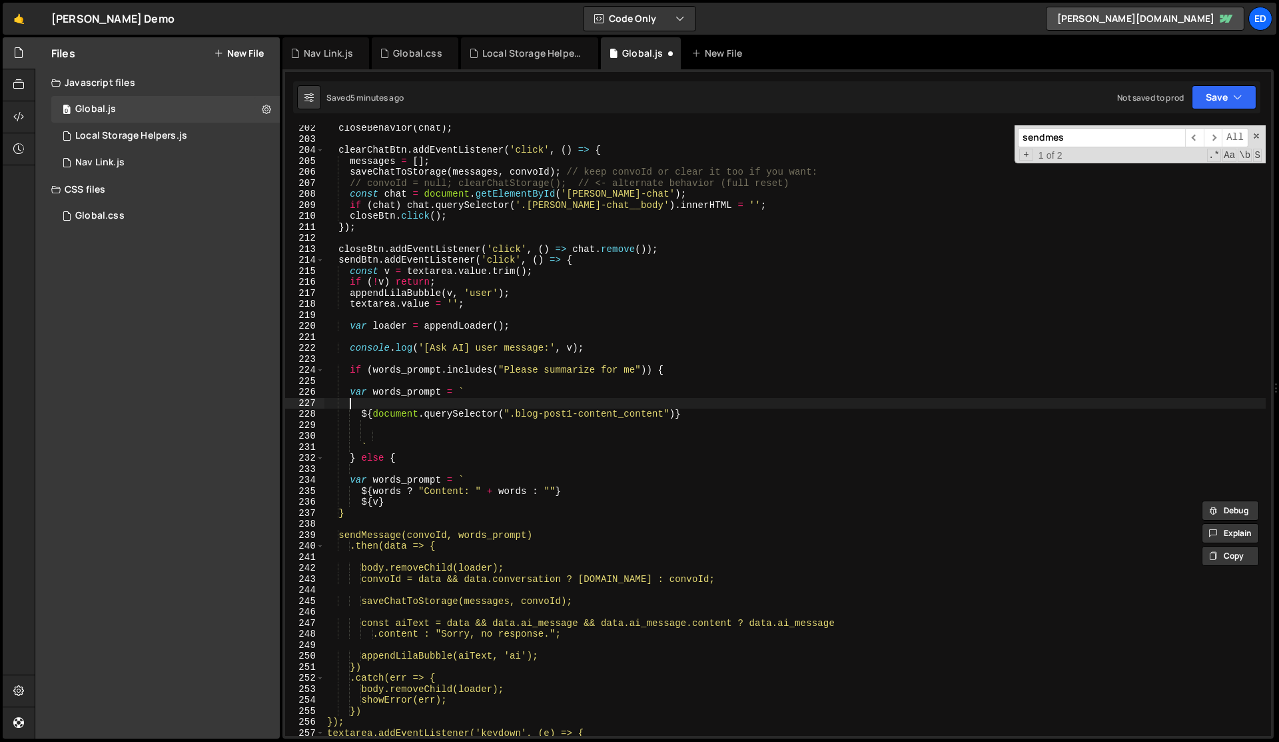
click at [402, 403] on div "closeBehavior ( chat ) ; clearChatBtn . addEventListener ( 'click' , ( ) => { m…" at bounding box center [796, 439] width 942 height 632
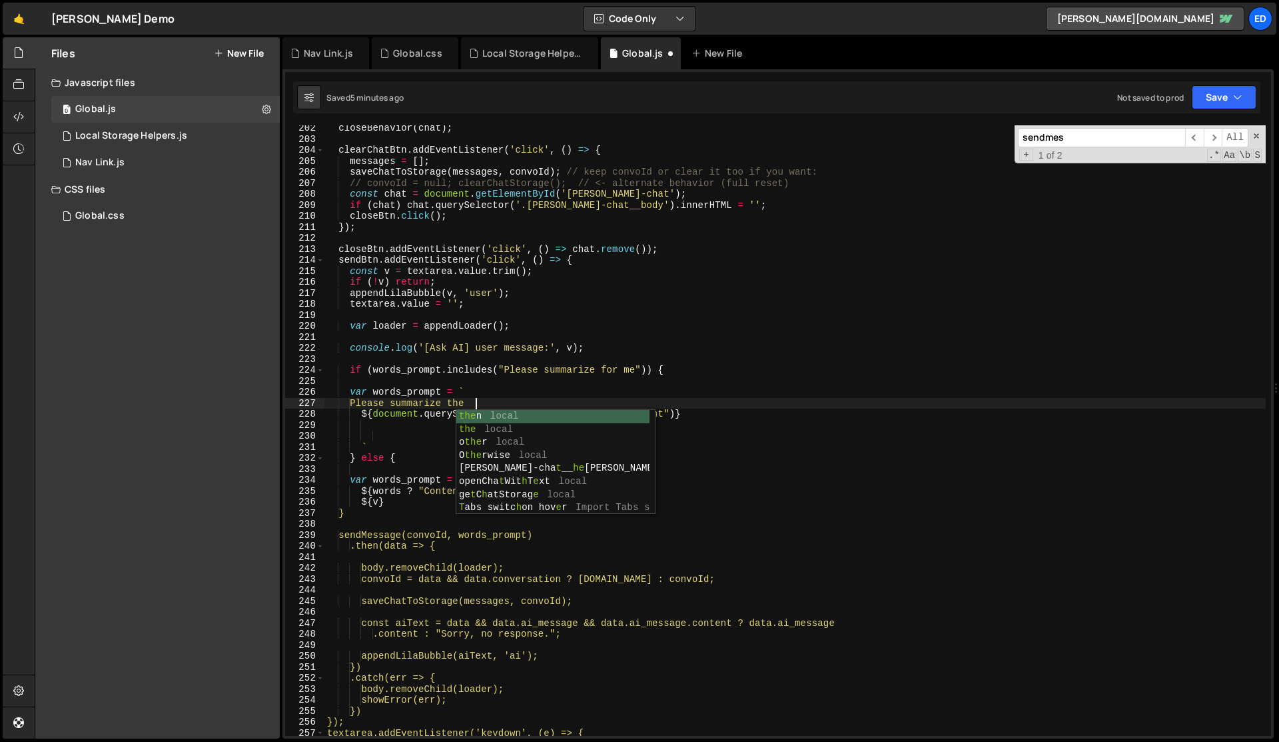
scroll to position [0, 9]
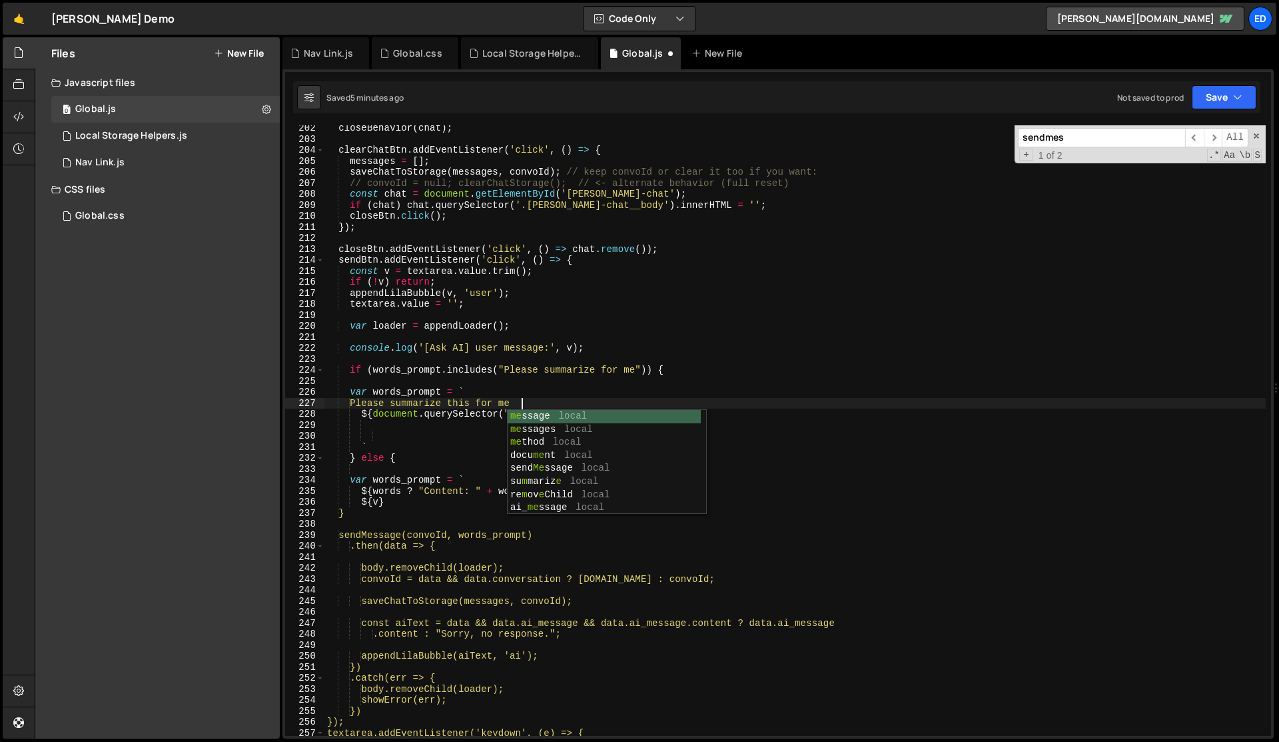
type textarea "Please summarize this for me:"
click at [368, 430] on div "closeBehavior ( chat ) ; clearChatBtn . addEventListener ( 'click' , ( ) => { m…" at bounding box center [796, 439] width 942 height 632
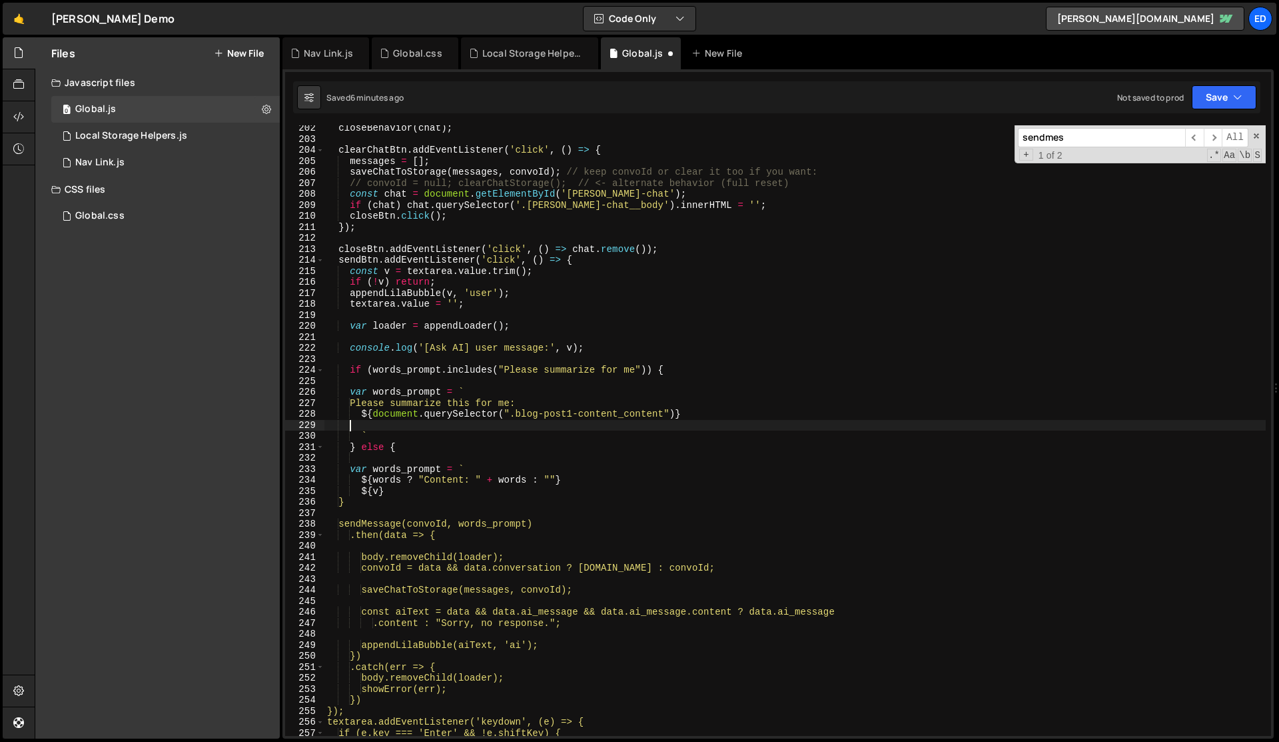
scroll to position [0, 0]
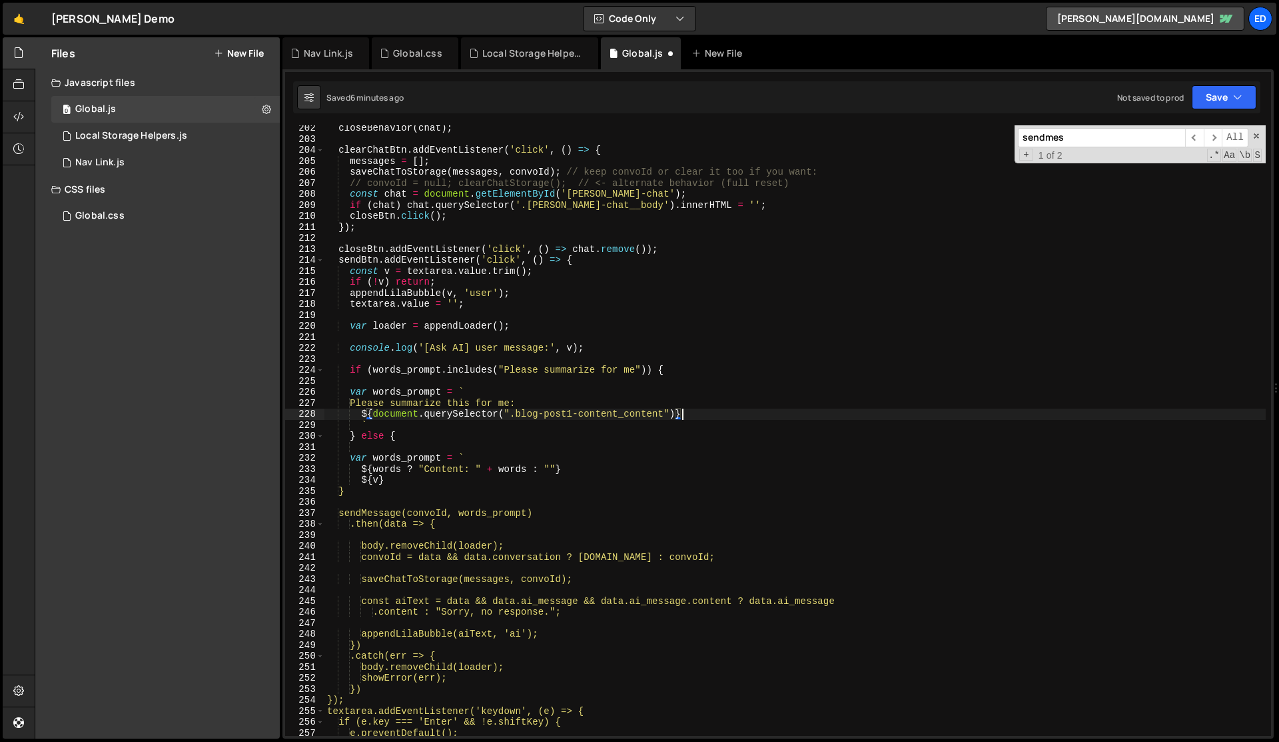
click at [371, 489] on div "closeBehavior ( chat ) ; clearChatBtn . addEventListener ( 'click' , ( ) => { m…" at bounding box center [796, 439] width 942 height 632
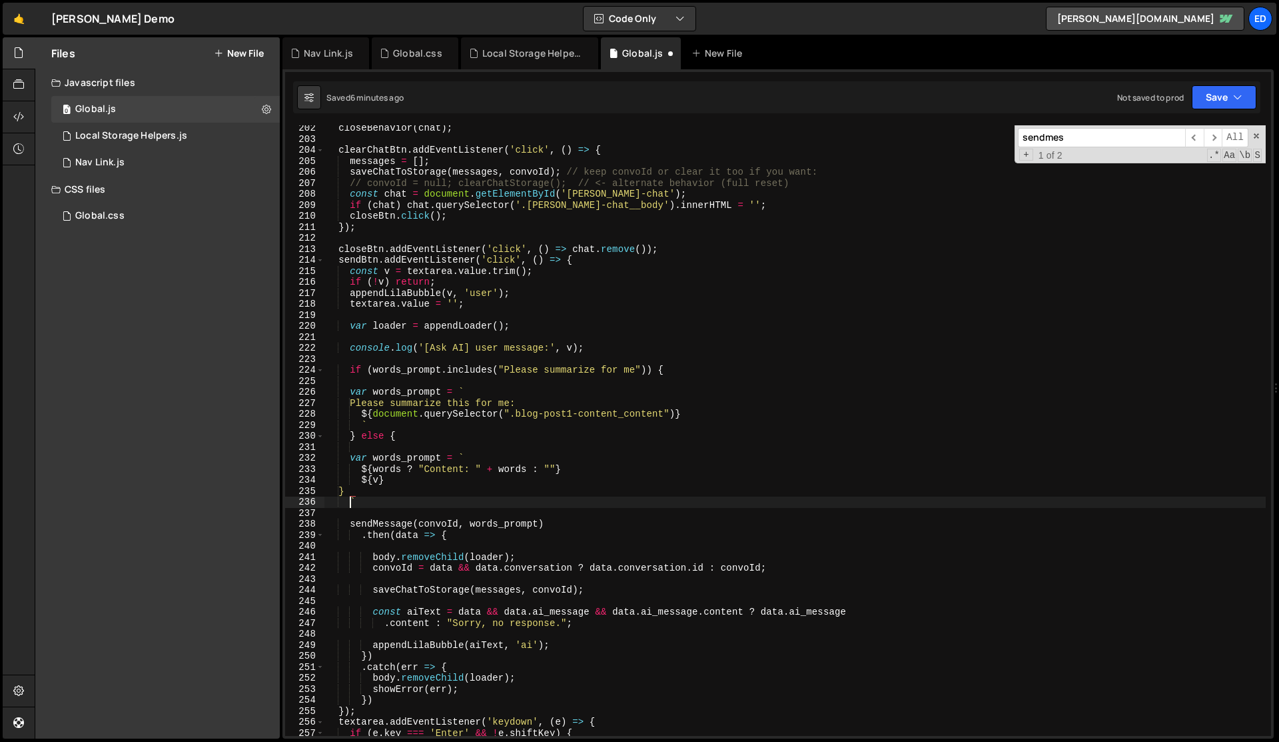
scroll to position [0, 1]
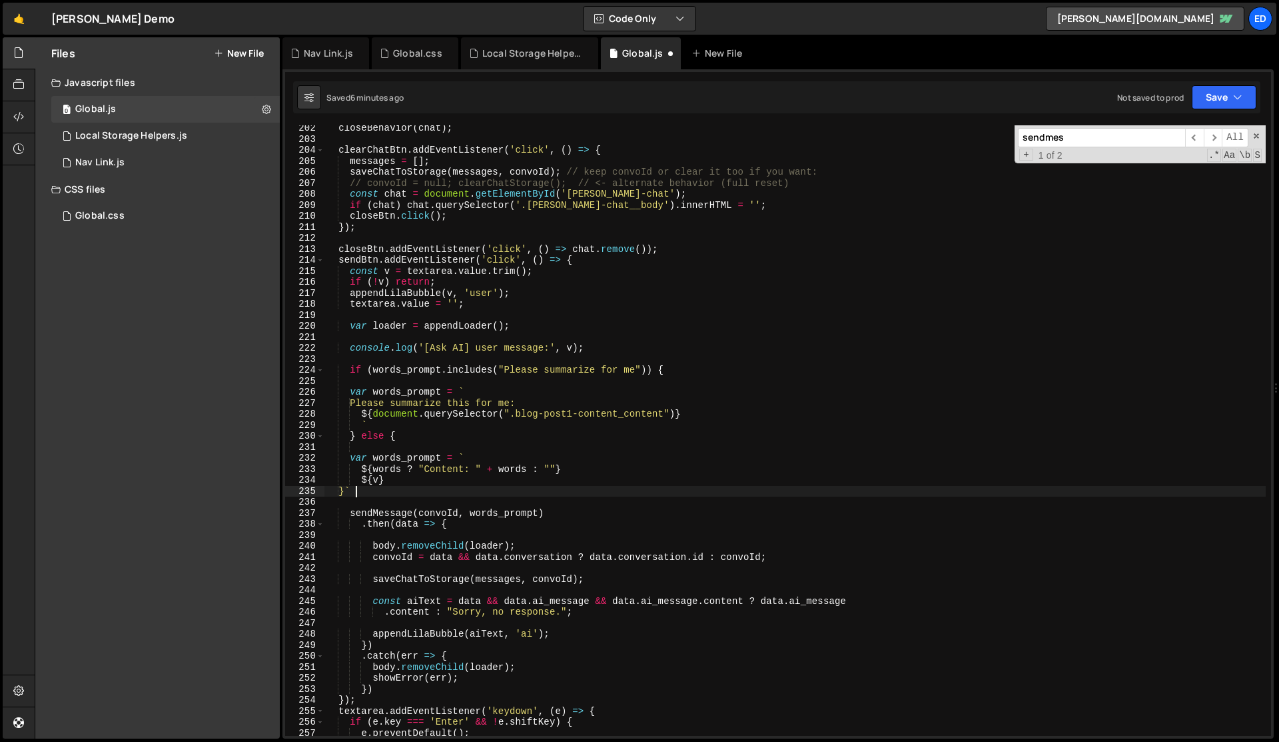
type textarea "`"
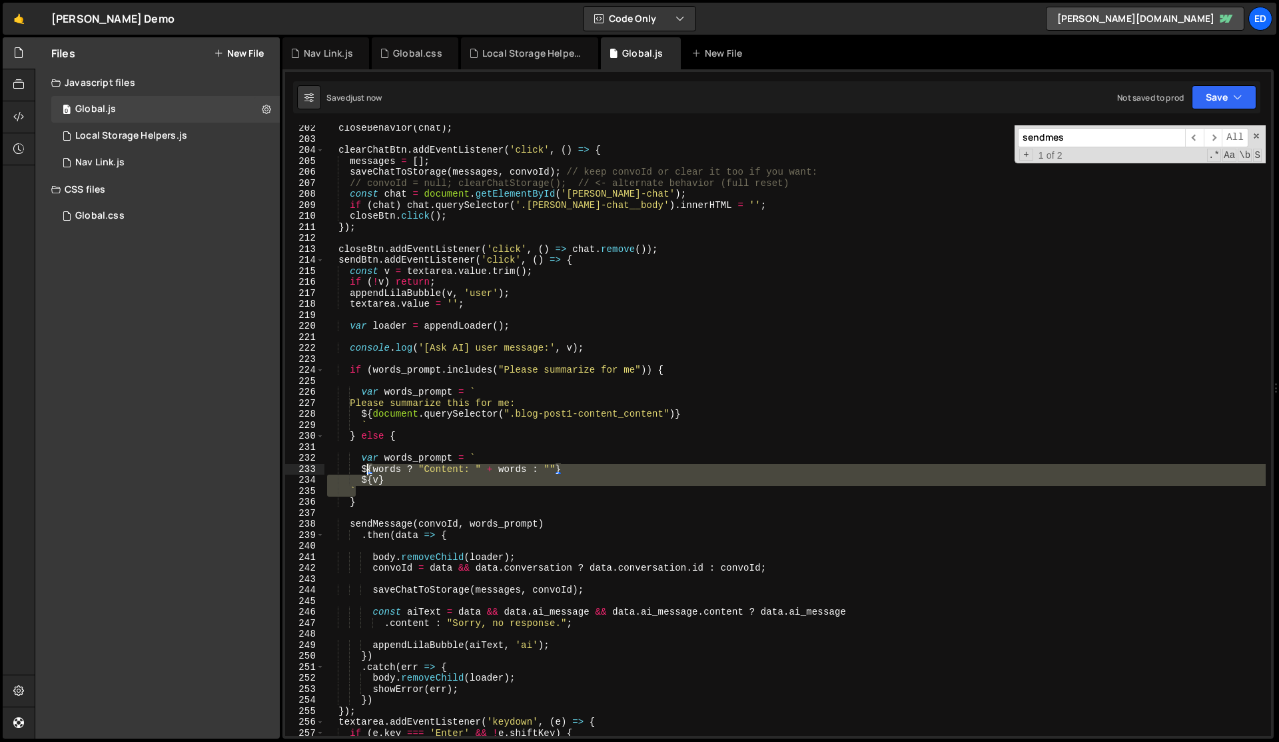
drag, startPoint x: 364, startPoint y: 488, endPoint x: 368, endPoint y: 472, distance: 15.8
click at [368, 472] on div "closeBehavior ( chat ) ; clearChatBtn . addEventListener ( 'click' , ( ) => { m…" at bounding box center [796, 439] width 942 height 632
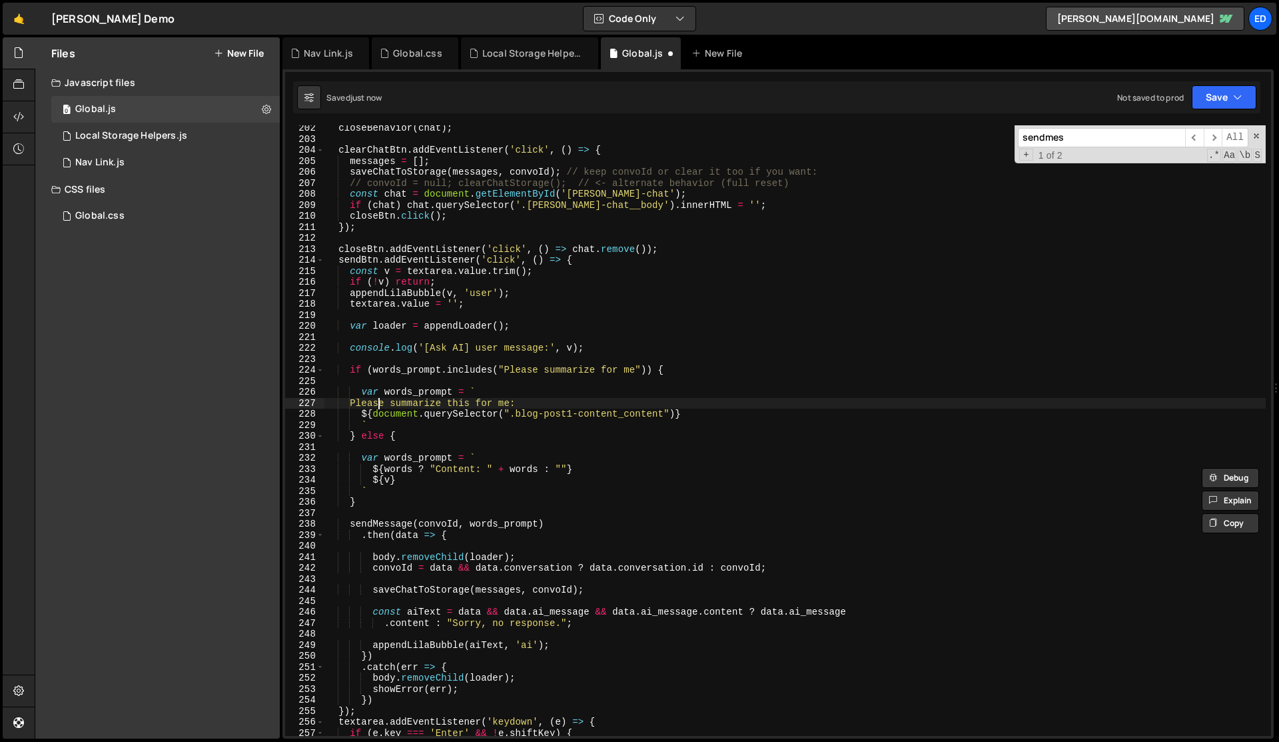
click at [380, 403] on div "closeBehavior ( chat ) ; clearChatBtn . addEventListener ( 'click' , ( ) => { m…" at bounding box center [796, 439] width 942 height 632
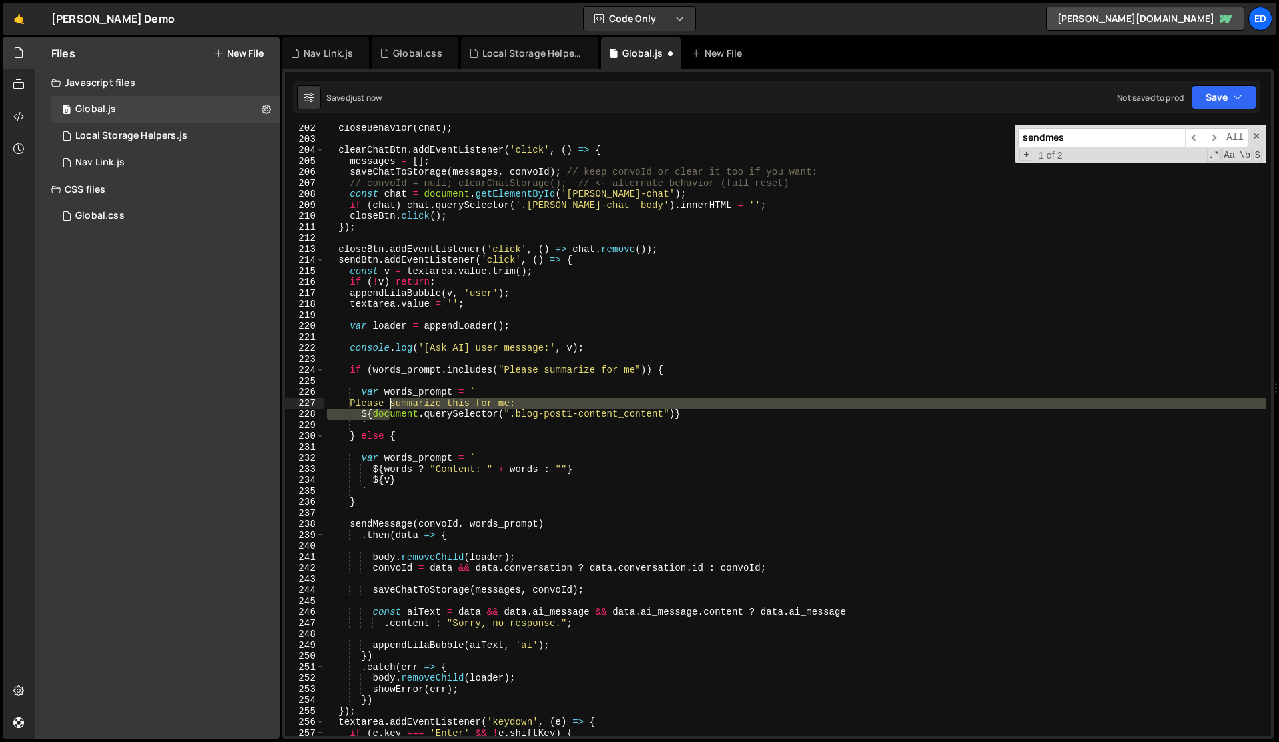
click at [390, 407] on div "closeBehavior ( chat ) ; clearChatBtn . addEventListener ( 'click' , ( ) => { m…" at bounding box center [796, 439] width 942 height 632
click at [380, 437] on div "closeBehavior ( chat ) ; clearChatBtn . addEventListener ( 'click' , ( ) => { m…" at bounding box center [796, 439] width 942 height 632
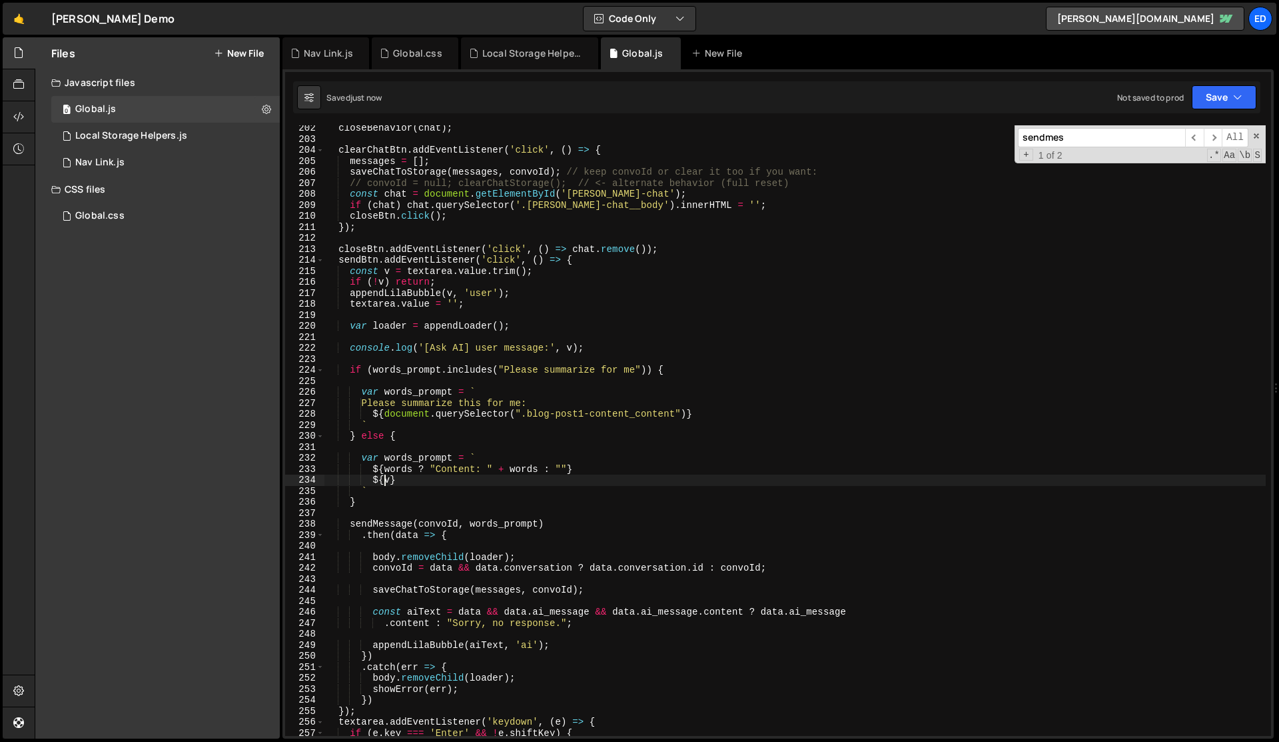
click at [386, 482] on div "closeBehavior ( chat ) ; clearChatBtn . addEventListener ( 'click' , ( ) => { m…" at bounding box center [796, 439] width 942 height 632
type textarea "${v}"
click at [386, 482] on div "closeBehavior ( chat ) ; clearChatBtn . addEventListener ( 'click' , ( ) => { m…" at bounding box center [796, 439] width 942 height 632
click at [381, 447] on div "closeBehavior ( chat ) ; clearChatBtn . addEventListener ( 'click' , ( ) => { m…" at bounding box center [796, 439] width 942 height 632
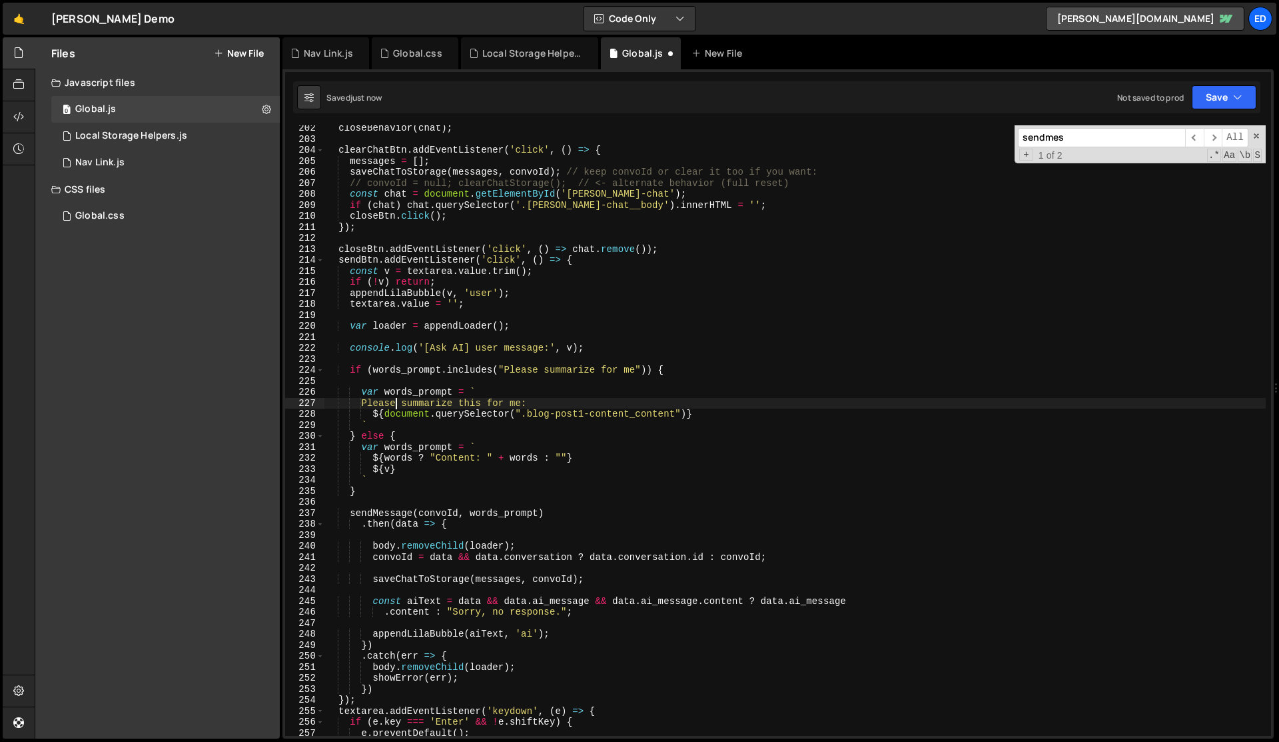
type textarea "var words_prompt = `"
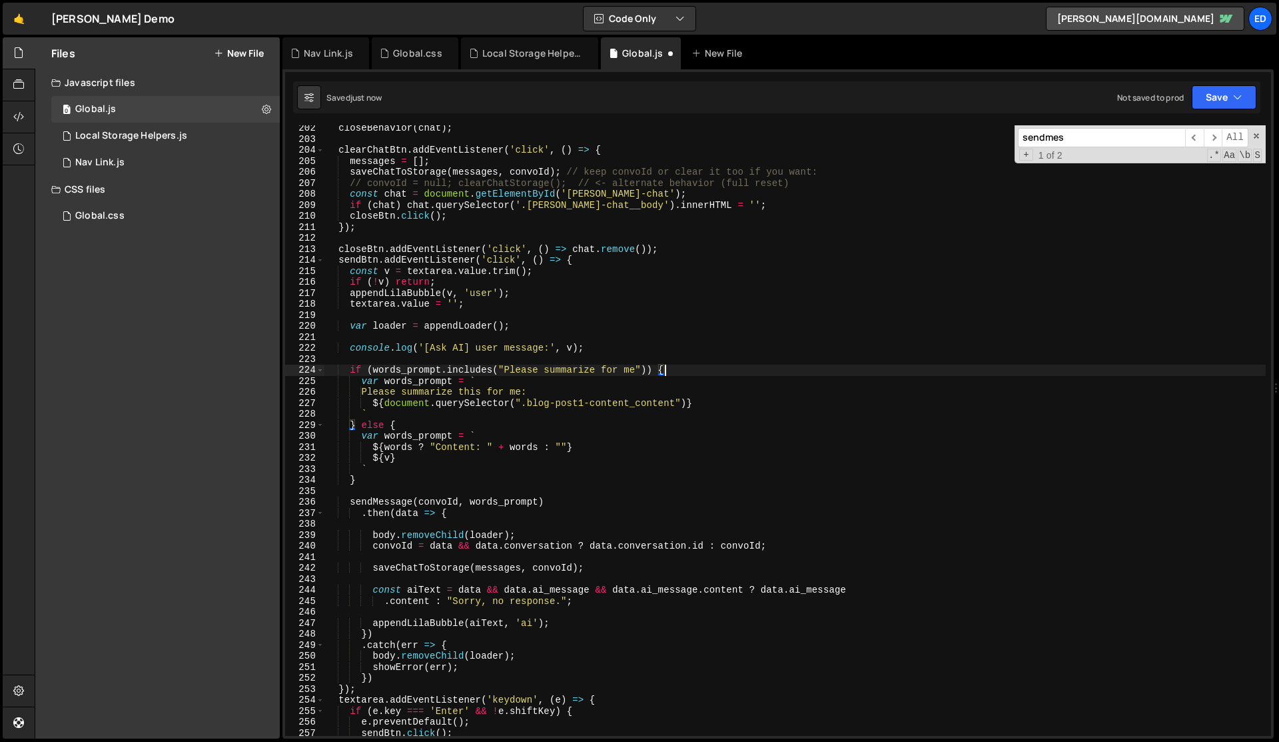
click at [421, 476] on div "closeBehavior ( chat ) ; clearChatBtn . addEventListener ( 'click' , ( ) => { m…" at bounding box center [796, 439] width 942 height 632
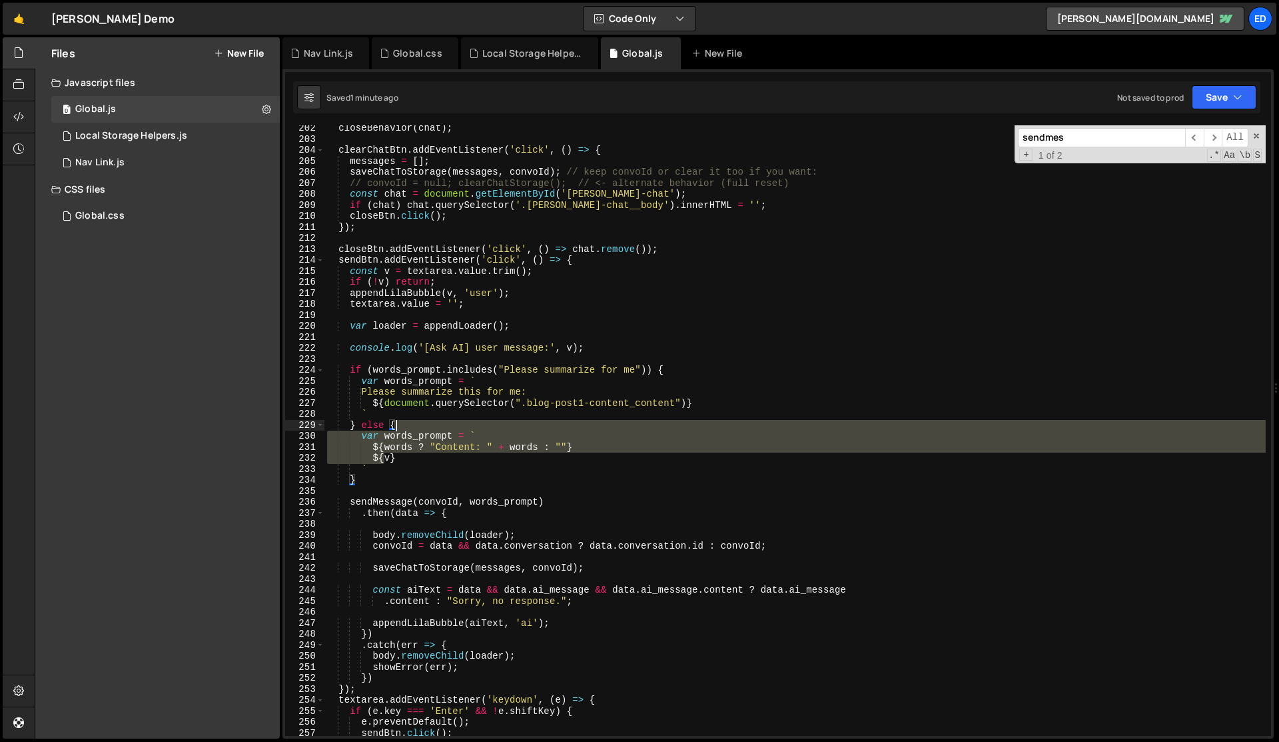
drag, startPoint x: 385, startPoint y: 463, endPoint x: 426, endPoint y: 427, distance: 54.8
click at [426, 427] on div "closeBehavior ( chat ) ; clearChatBtn . addEventListener ( 'click' , ( ) => { m…" at bounding box center [796, 439] width 942 height 632
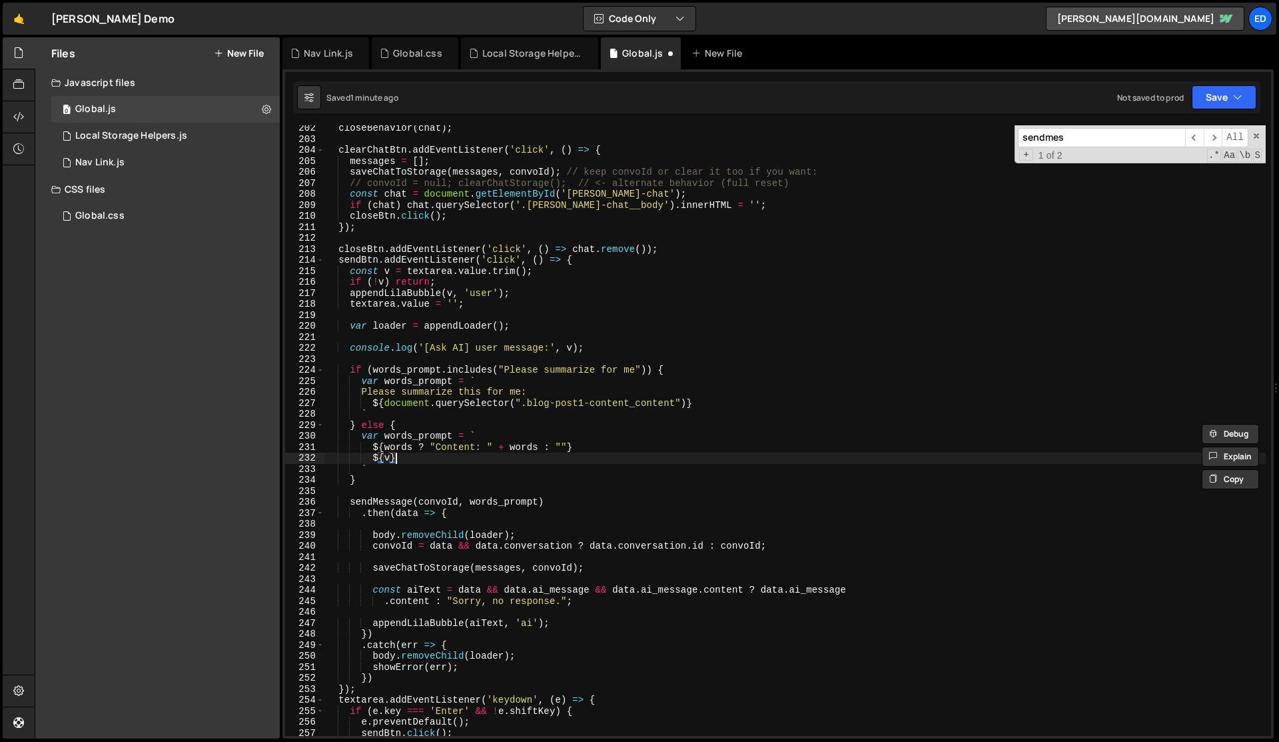
click at [415, 453] on div "closeBehavior ( chat ) ; clearChatBtn . addEventListener ( 'click' , ( ) => { m…" at bounding box center [796, 439] width 942 height 632
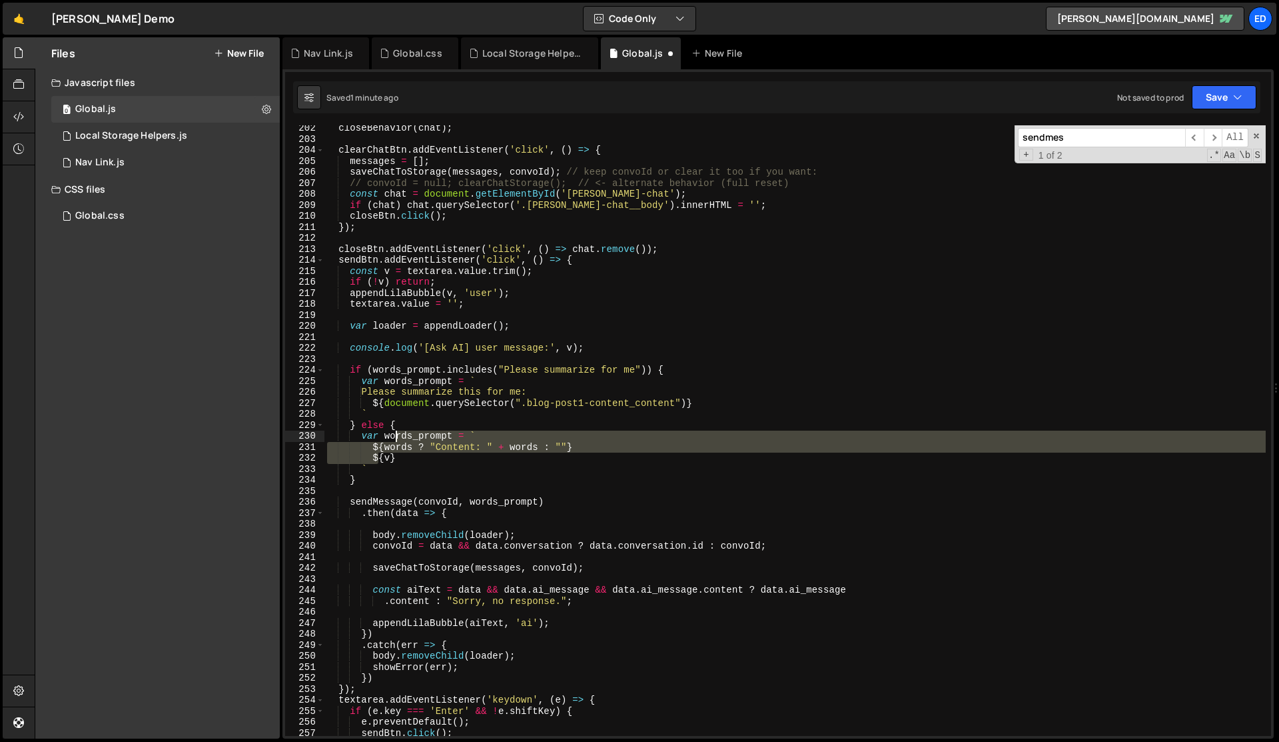
drag, startPoint x: 377, startPoint y: 462, endPoint x: 406, endPoint y: 434, distance: 40.5
click at [406, 434] on div "closeBehavior ( chat ) ; clearChatBtn . addEventListener ( 'click' , ( ) => { m…" at bounding box center [796, 439] width 942 height 632
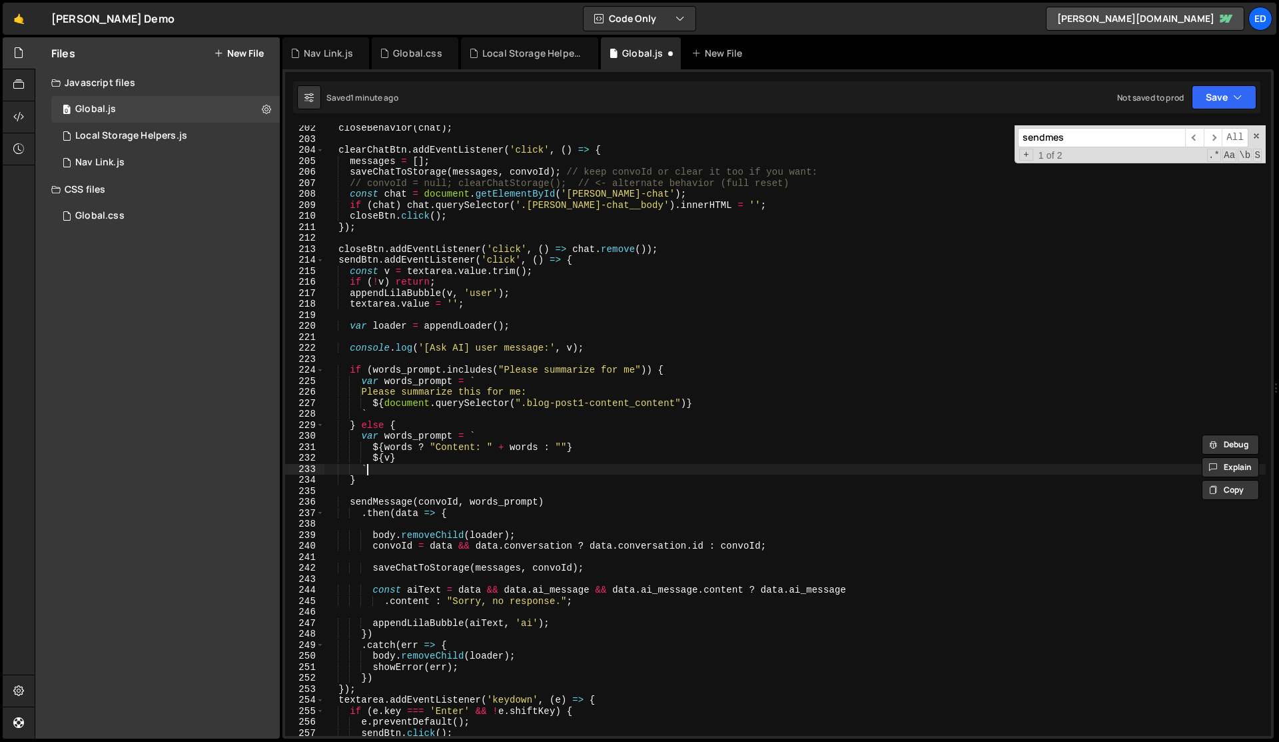
click at [390, 470] on div "closeBehavior ( chat ) ; clearChatBtn . addEventListener ( 'click' , ( ) => { m…" at bounding box center [796, 439] width 942 height 632
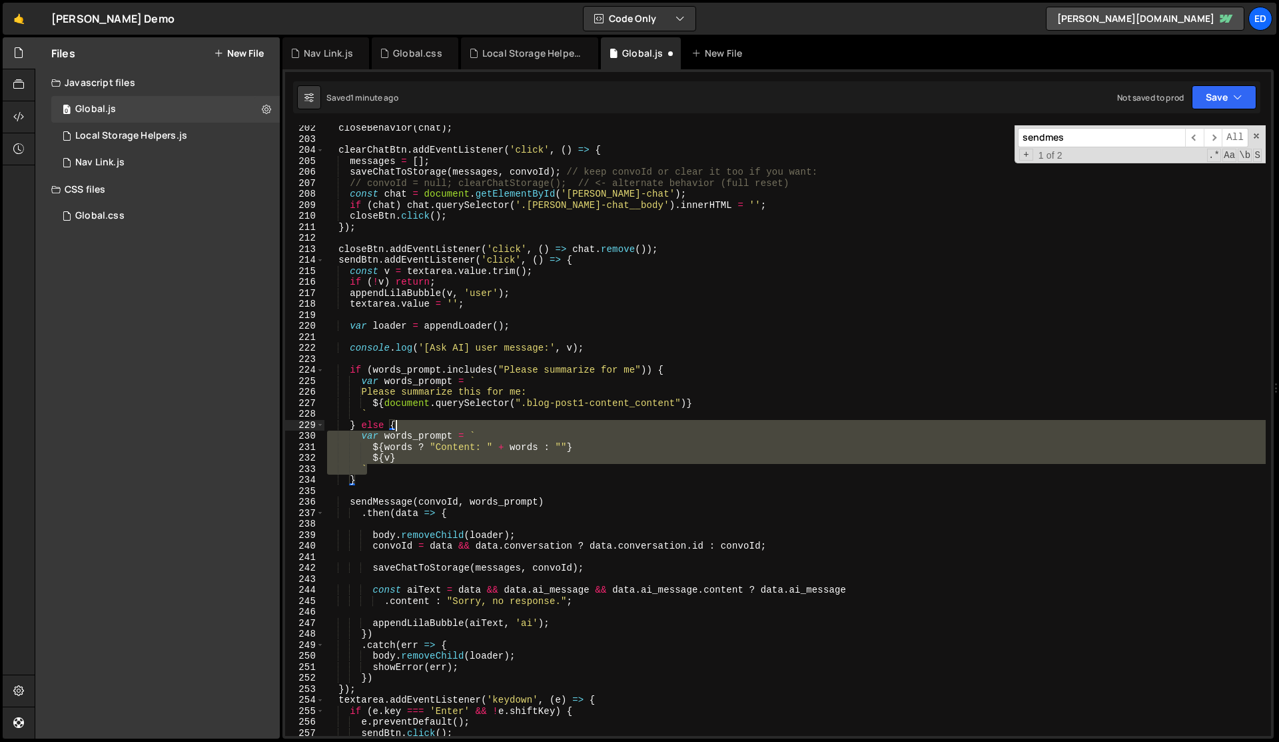
click at [414, 423] on div "closeBehavior ( chat ) ; clearChatBtn . addEventListener ( 'click' , ( ) => { m…" at bounding box center [796, 439] width 942 height 632
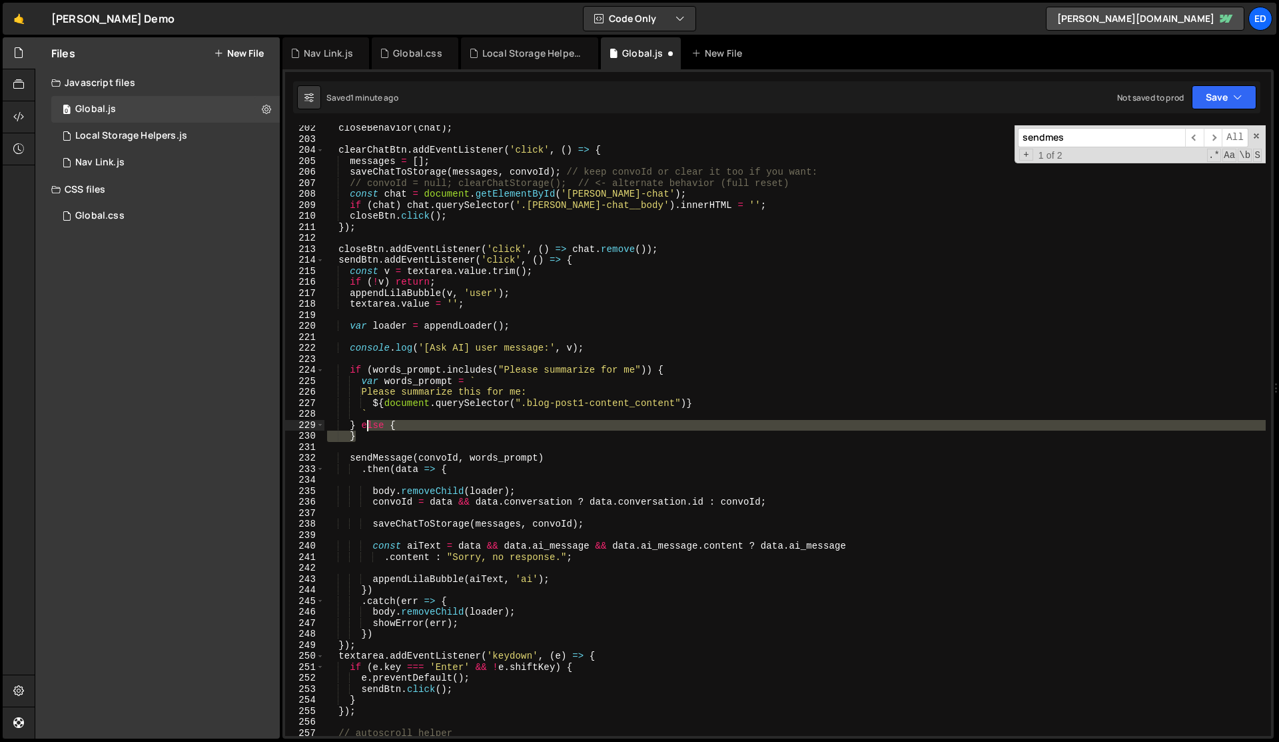
drag, startPoint x: 368, startPoint y: 436, endPoint x: 364, endPoint y: 426, distance: 10.1
click at [364, 426] on div "closeBehavior ( chat ) ; clearChatBtn . addEventListener ( 'click' , ( ) => { m…" at bounding box center [796, 439] width 942 height 632
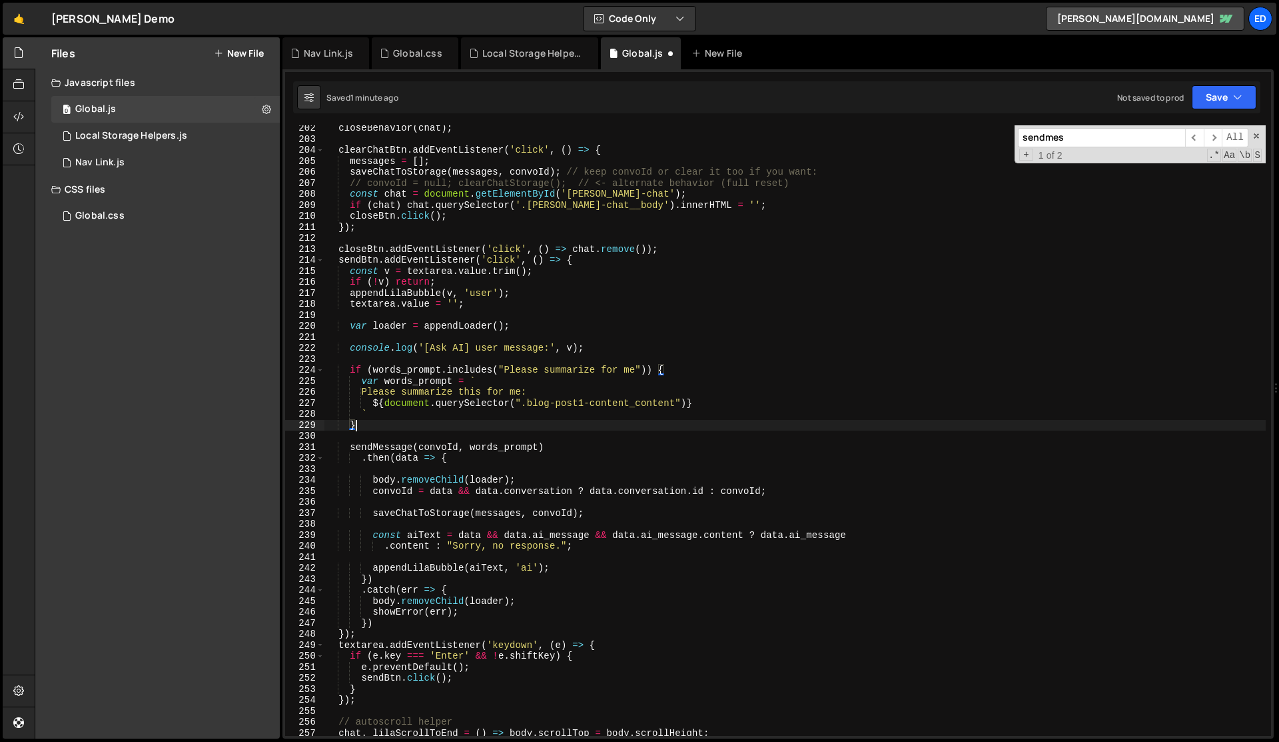
click at [598, 349] on div "closeBehavior ( chat ) ; clearChatBtn . addEventListener ( 'click' , ( ) => { m…" at bounding box center [796, 439] width 942 height 632
type textarea "console.log('[Ask AI] user message:', v);"
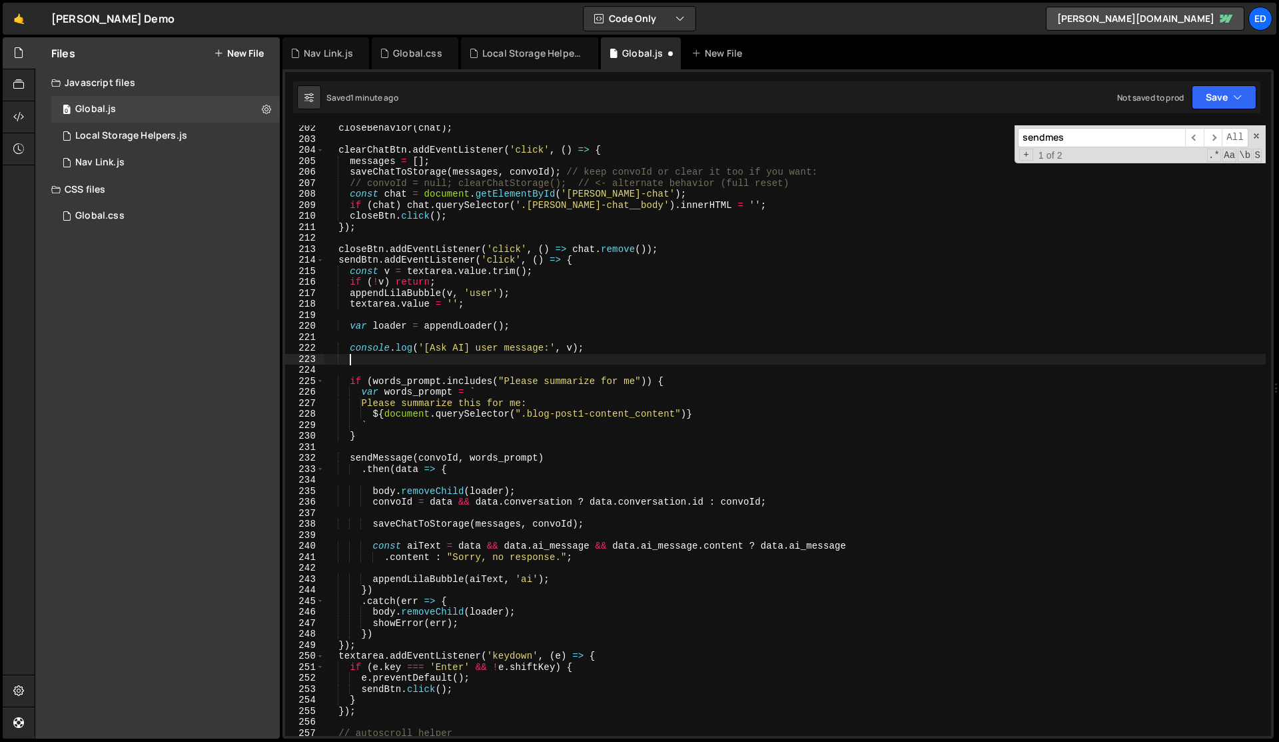
scroll to position [0, 1]
paste textarea "`"
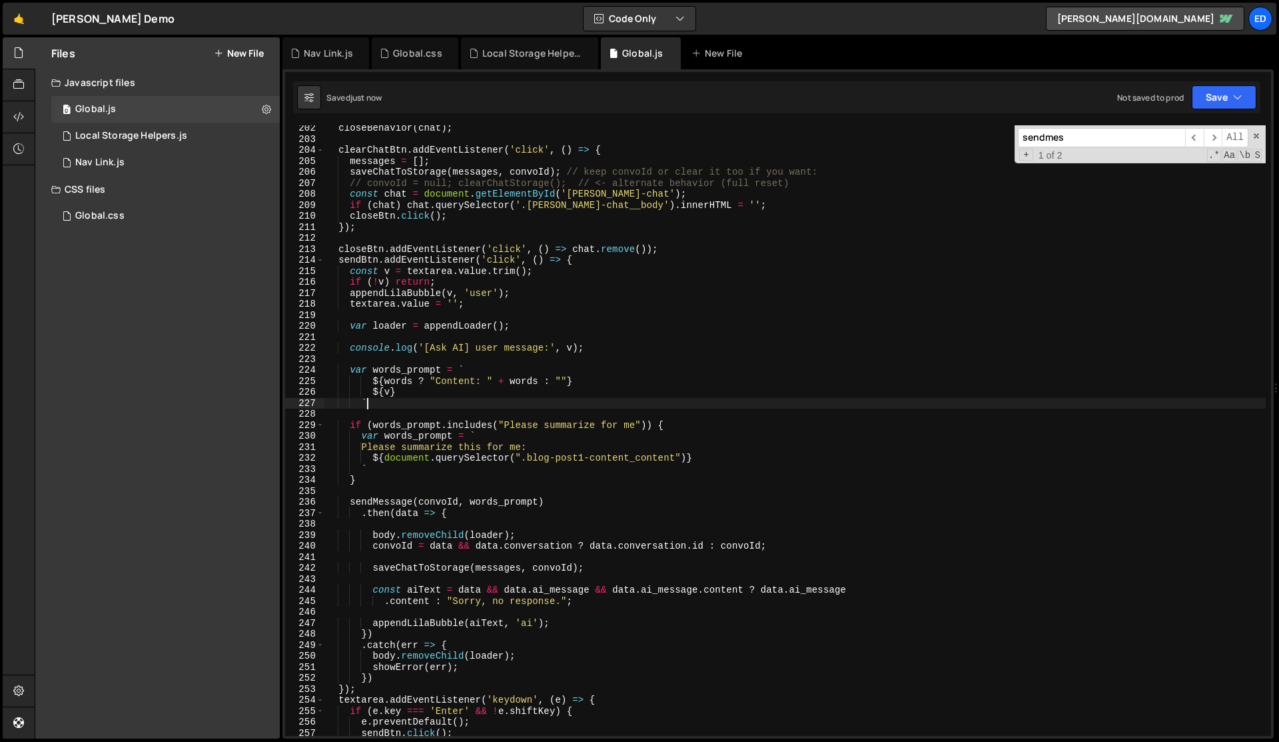
click at [383, 435] on div "closeBehavior ( chat ) ; clearChatBtn . addEventListener ( 'click' , ( ) => { m…" at bounding box center [796, 439] width 942 height 632
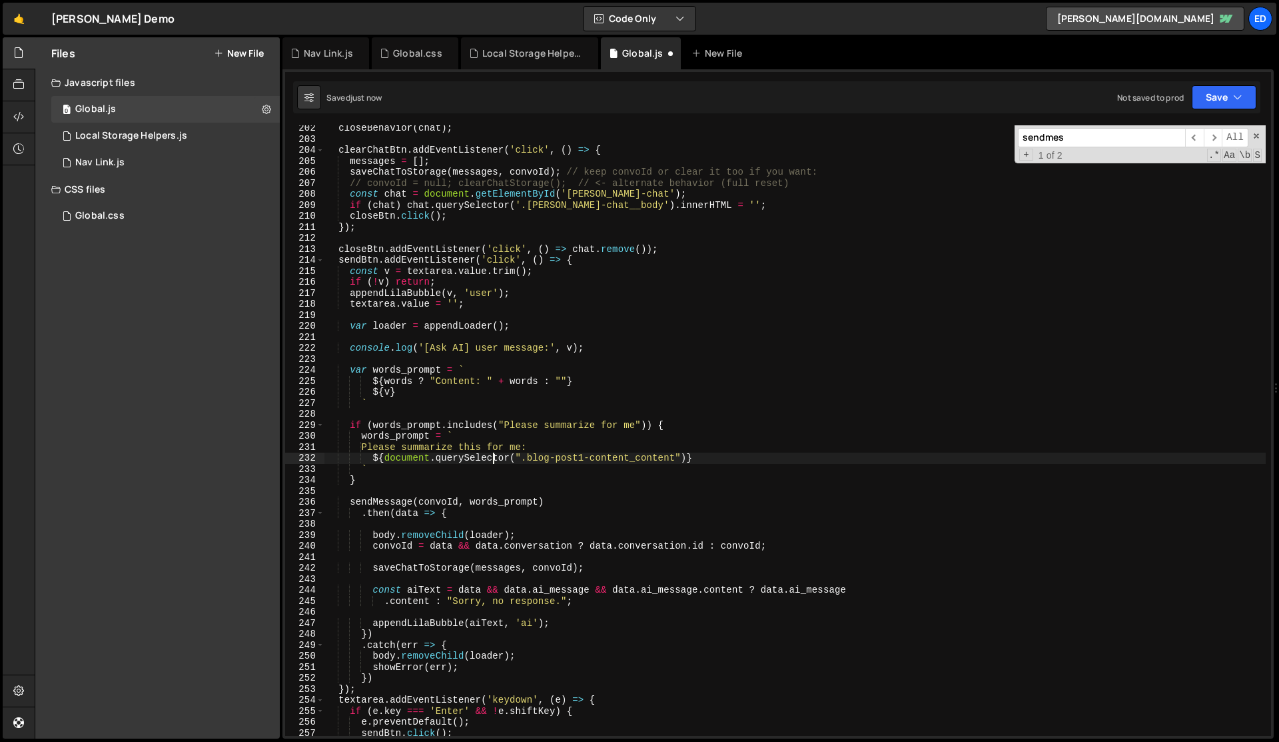
click at [495, 454] on div "closeBehavior ( chat ) ; clearChatBtn . addEventListener ( 'click' , ( ) => { m…" at bounding box center [796, 439] width 942 height 632
click at [688, 454] on div "closeBehavior ( chat ) ; clearChatBtn . addEventListener ( 'click' , ( ) => { m…" at bounding box center [796, 439] width 942 height 632
click at [703, 480] on div "closeBehavior ( chat ) ; clearChatBtn . addEventListener ( 'click' , ( ) => { m…" at bounding box center [796, 439] width 942 height 632
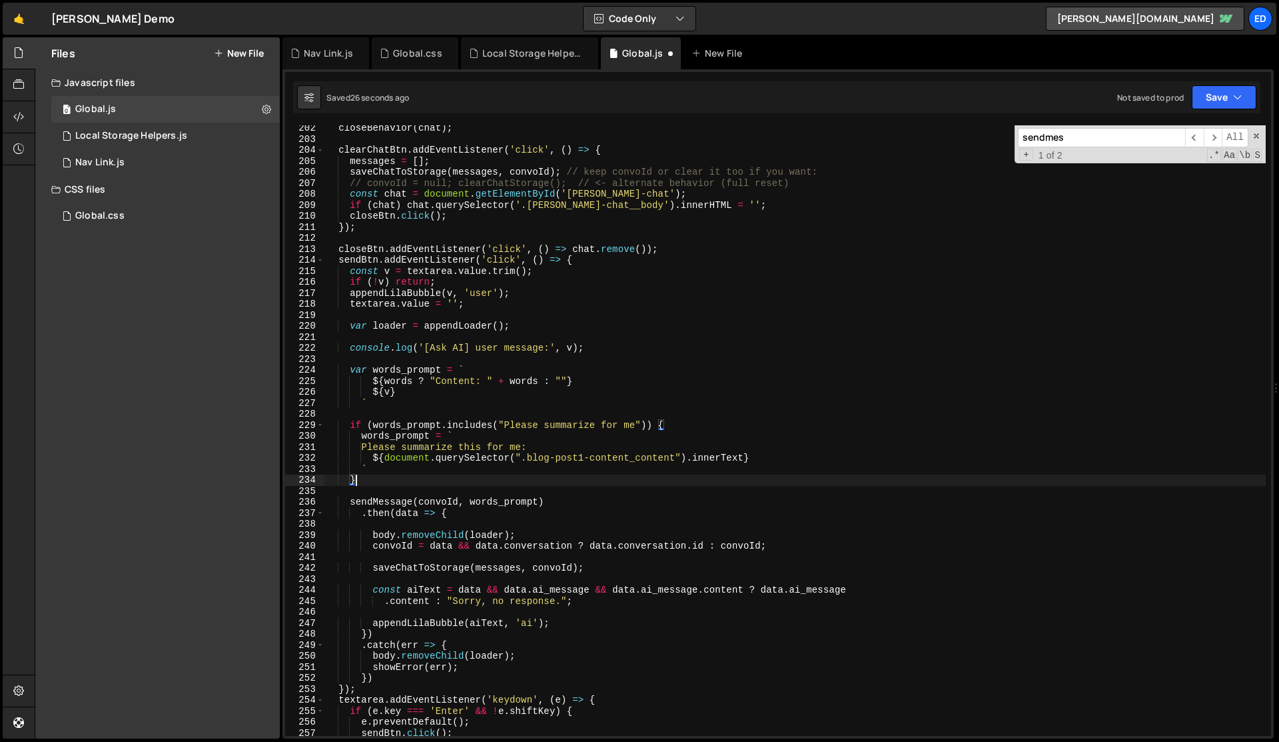
scroll to position [0, 1]
click at [703, 480] on div "closeBehavior ( chat ) ; clearChatBtn . addEventListener ( 'click' , ( ) => { m…" at bounding box center [796, 439] width 942 height 632
type textarea "}"
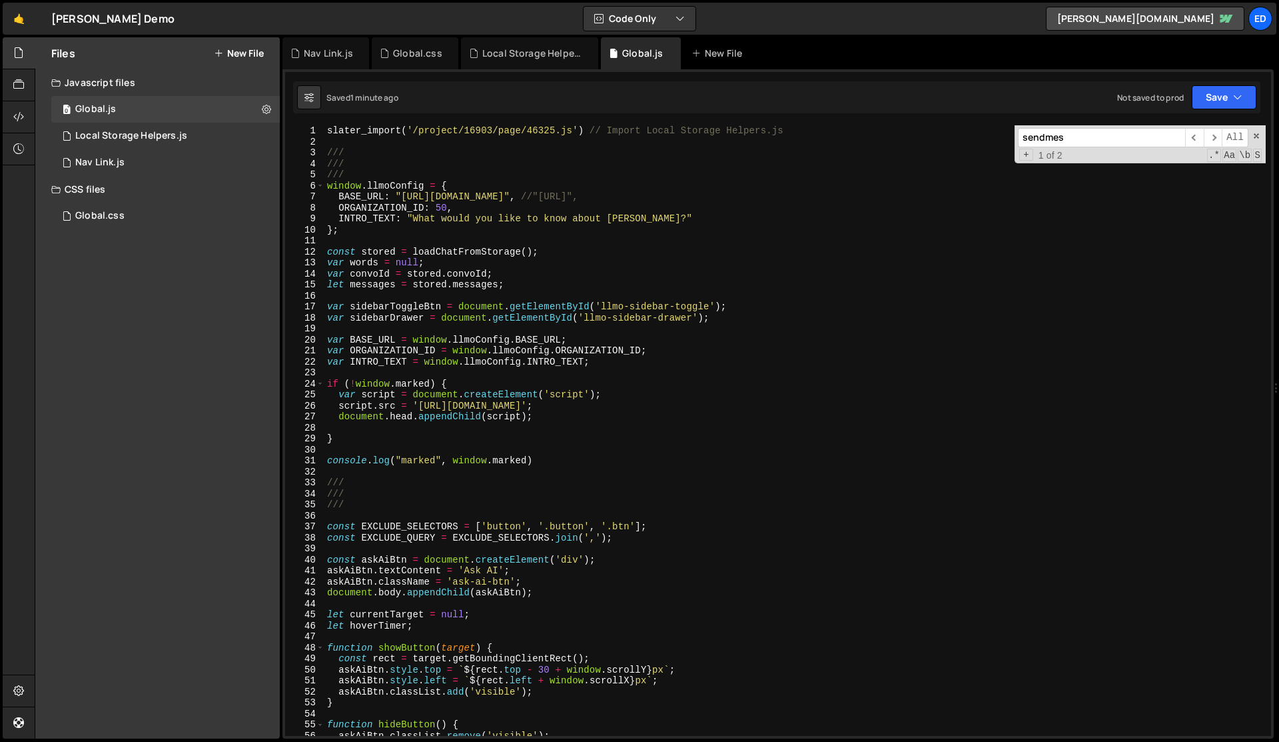
scroll to position [0, 0]
click at [494, 375] on div "slater_import ( '/project/16903/page/46325.js' ) // Import Local Storage Helper…" at bounding box center [796, 441] width 942 height 632
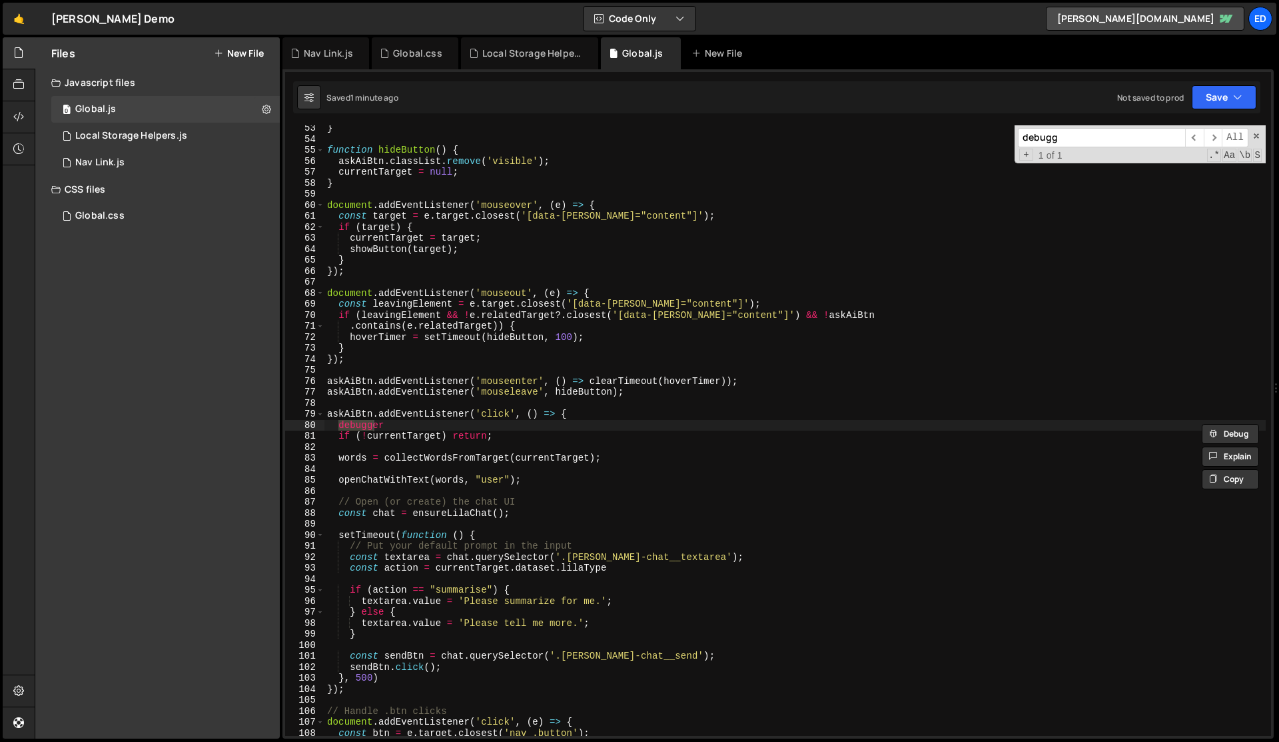
type input "debugg"
type textarea "debugger"
click at [373, 423] on div "} function hideButton ( ) { askAiBtn . classList . remove ( 'visible' ) ; curre…" at bounding box center [796, 430] width 942 height 610
click at [373, 423] on div "} function hideButton ( ) { askAiBtn . classList . remove ( 'visible' ) ; curre…" at bounding box center [796, 439] width 942 height 632
type textarea "askAiBtn.addEventListener('click', () => {"
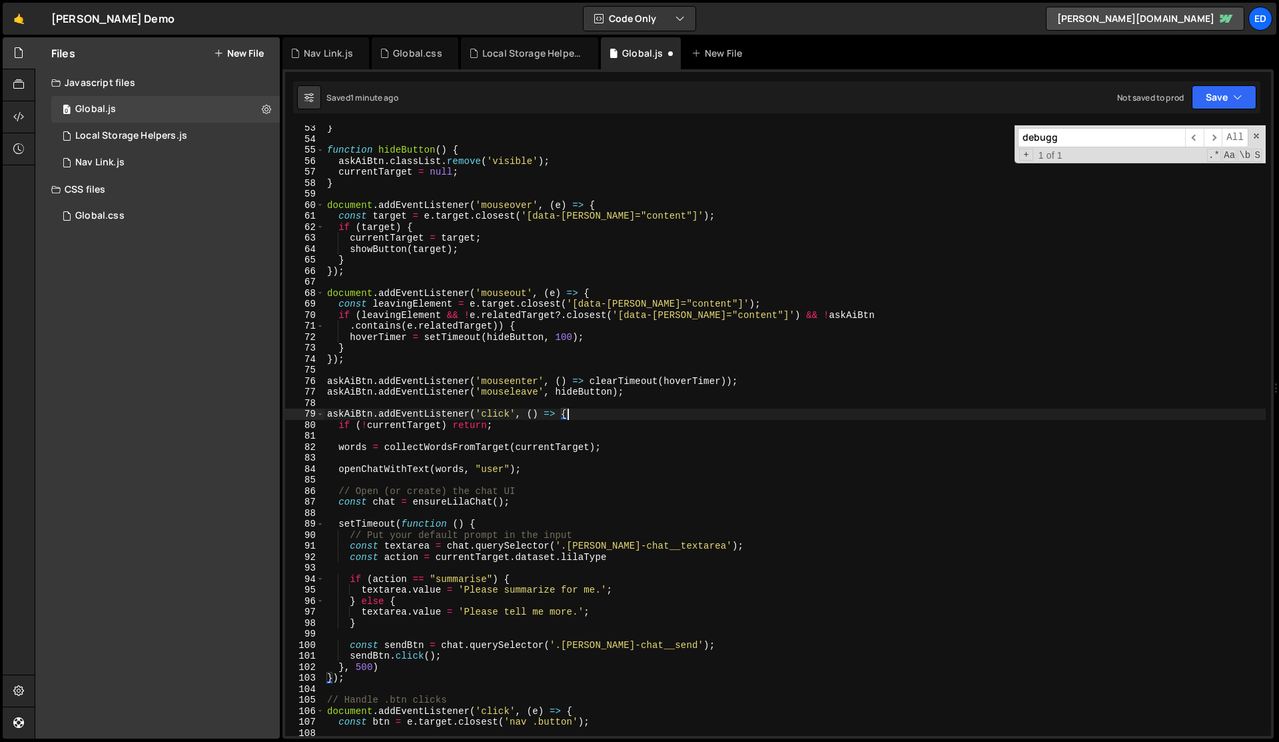
click at [382, 456] on div "} function hideButton ( ) { askAiBtn . classList . remove ( 'visible' ) ; curre…" at bounding box center [796, 439] width 942 height 632
click at [538, 447] on div "} function hideButton ( ) { askAiBtn . classList . remove ( 'visible' ) ; curre…" at bounding box center [796, 439] width 942 height 632
type textarea "words = collectWordsFromTarget(currentTarget);"
click at [538, 447] on div "} function hideButton ( ) { askAiBtn . classList . remove ( 'visible' ) ; curre…" at bounding box center [796, 439] width 942 height 632
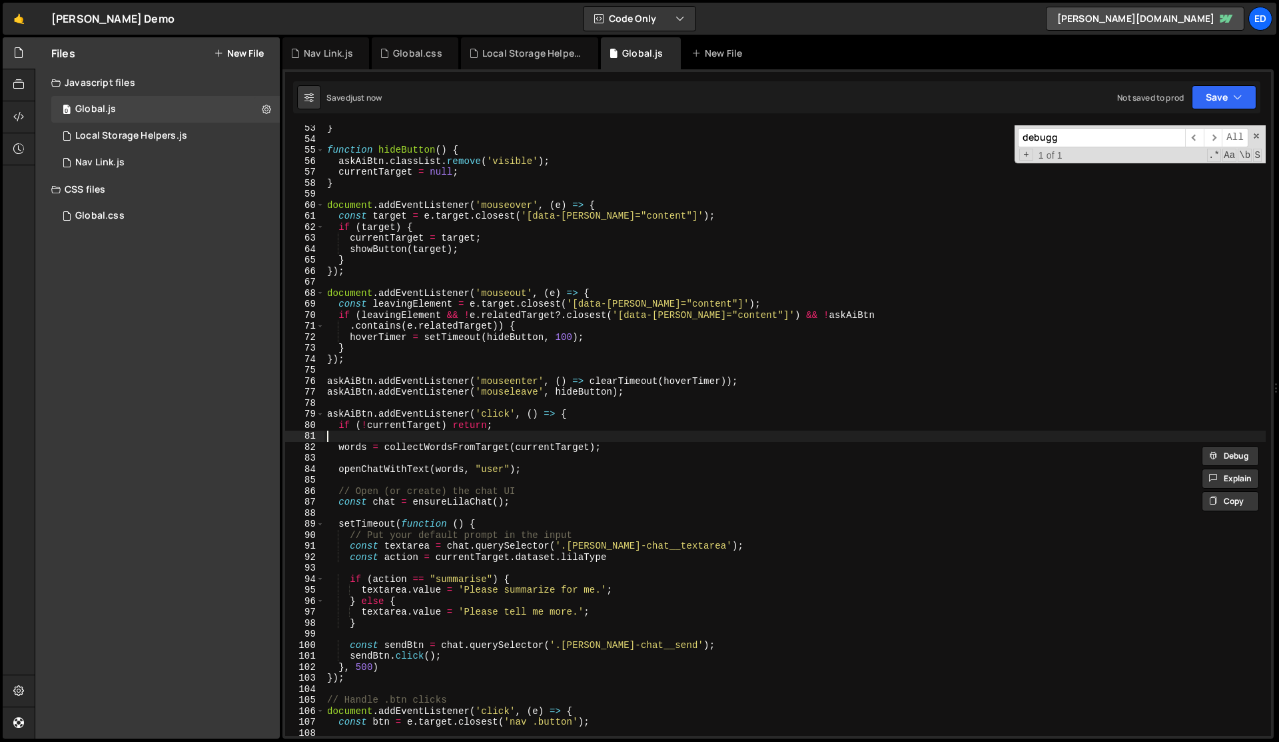
click at [493, 432] on div "} function hideButton ( ) { askAiBtn . classList . remove ( 'visible' ) ; curre…" at bounding box center [796, 439] width 942 height 632
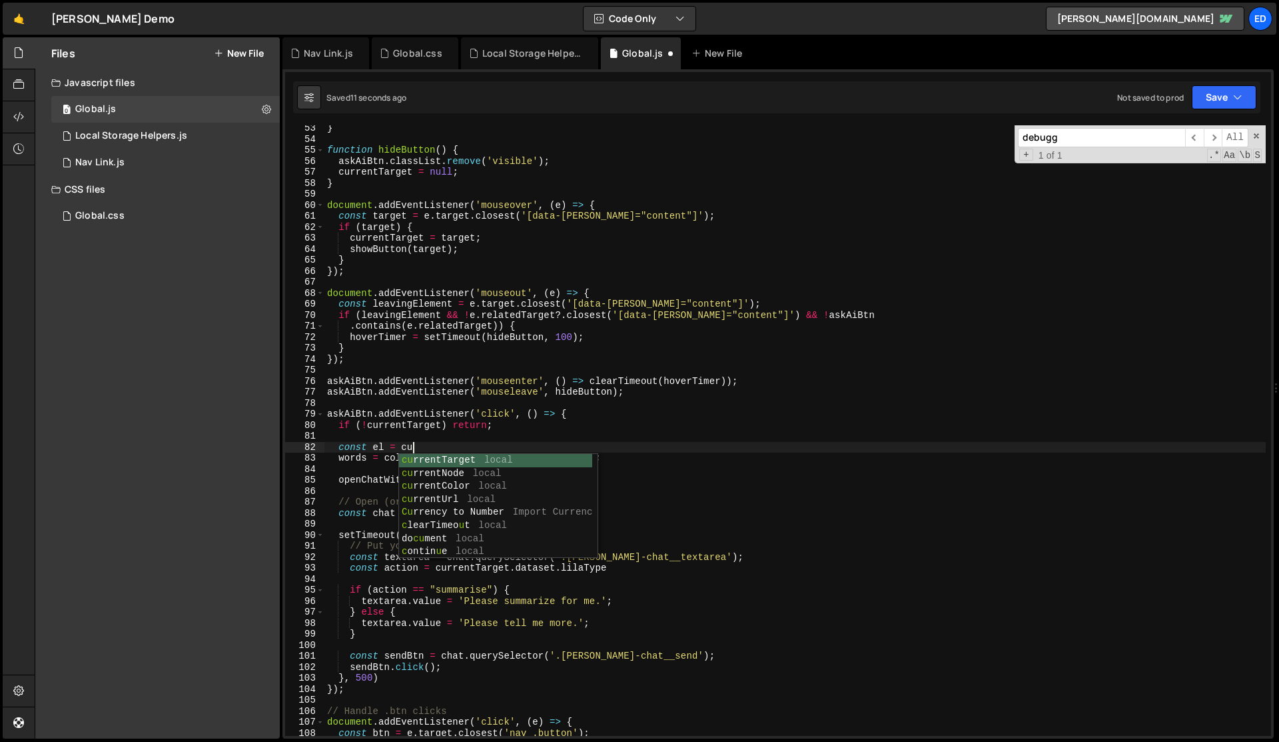
scroll to position [0, 5]
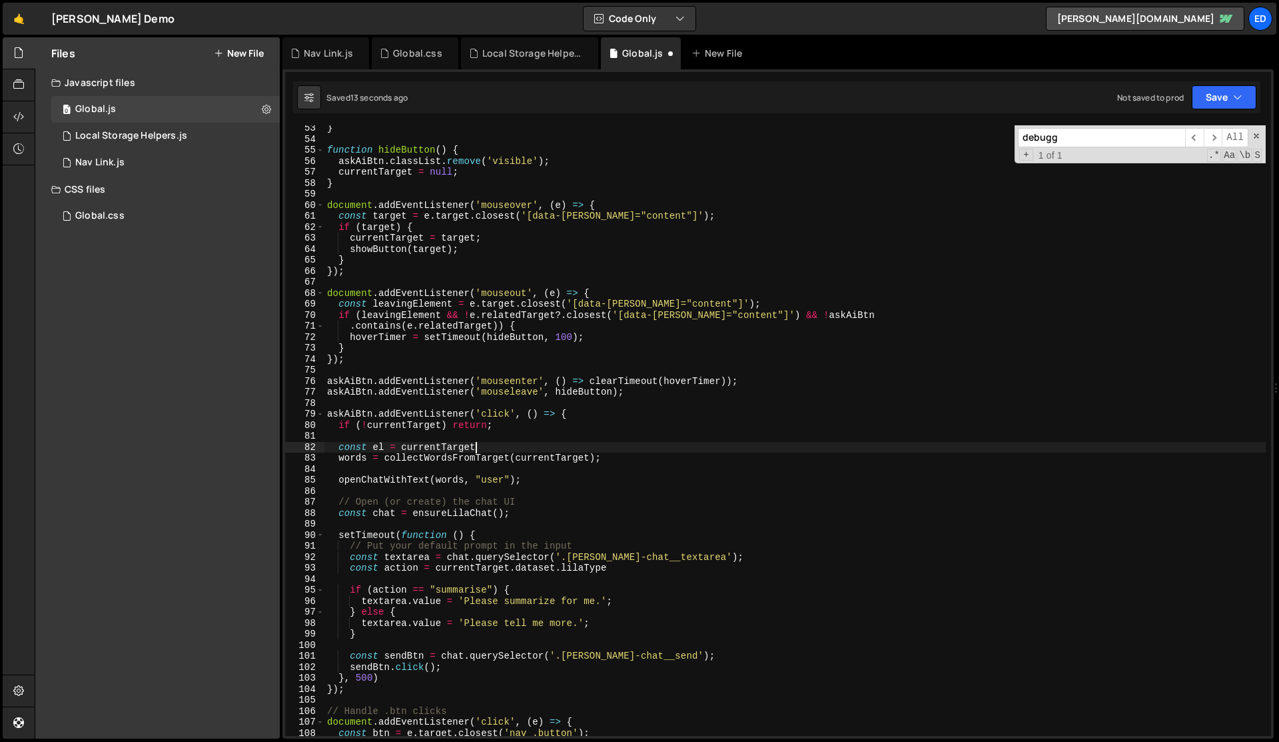
click at [372, 445] on div "} function hideButton ( ) { askAiBtn . classList . remove ( 'visible' ) ; curre…" at bounding box center [796, 439] width 942 height 632
click at [376, 448] on div "} function hideButton ( ) { askAiBtn . classList . remove ( 'visible' ) ; curre…" at bounding box center [796, 439] width 942 height 632
click at [555, 454] on div "} function hideButton ( ) { askAiBtn . classList . remove ( 'visible' ) ; curre…" at bounding box center [796, 439] width 942 height 632
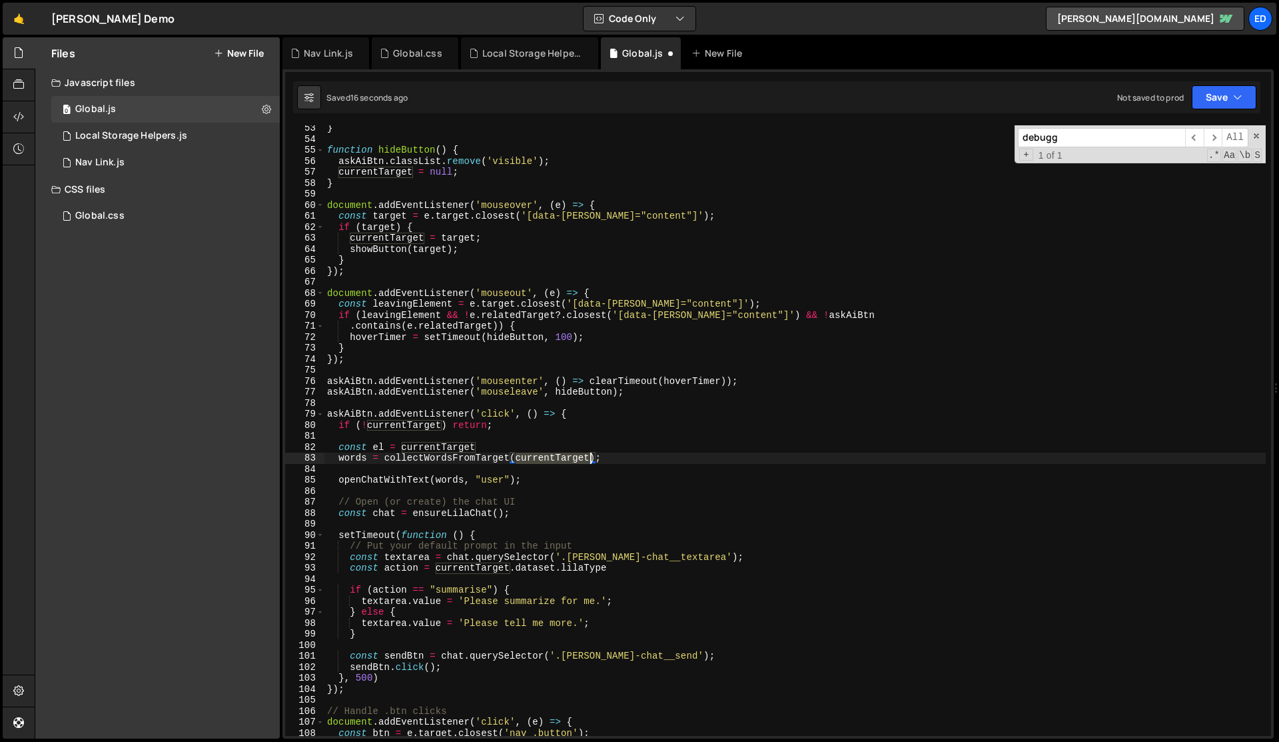
paste textarea "el"
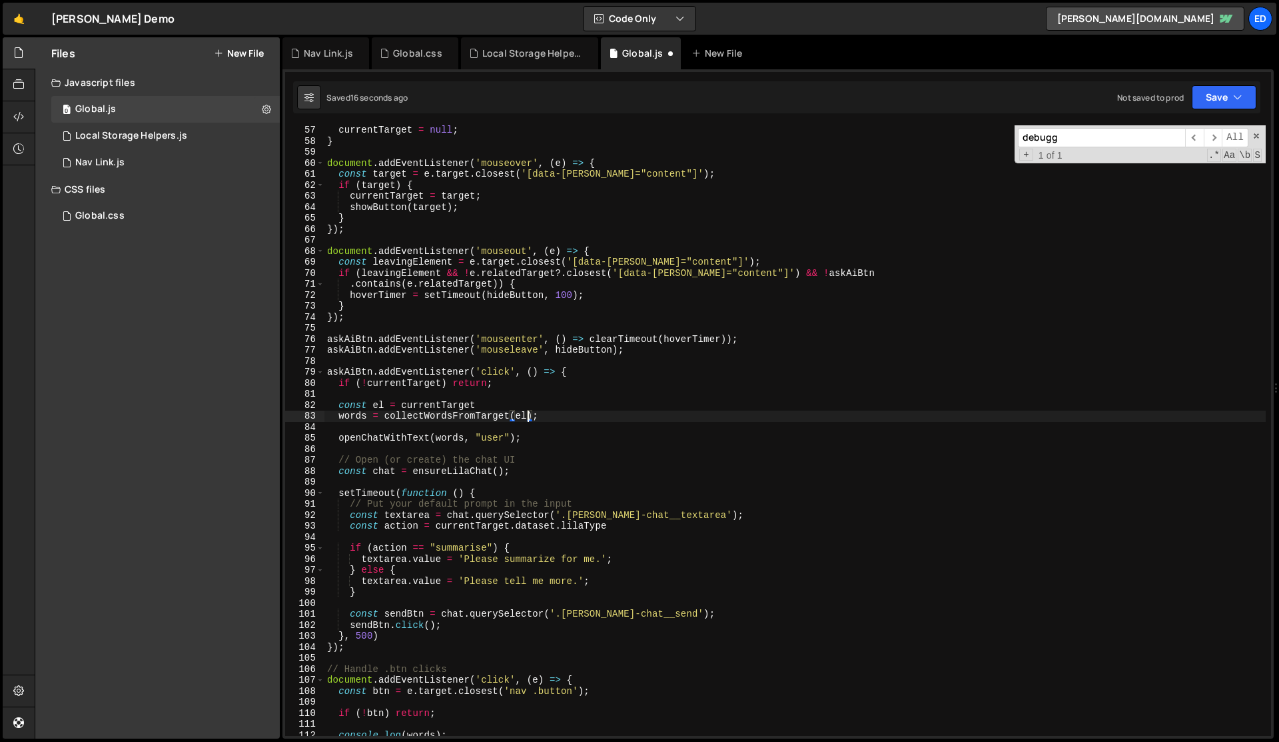
scroll to position [630, 0]
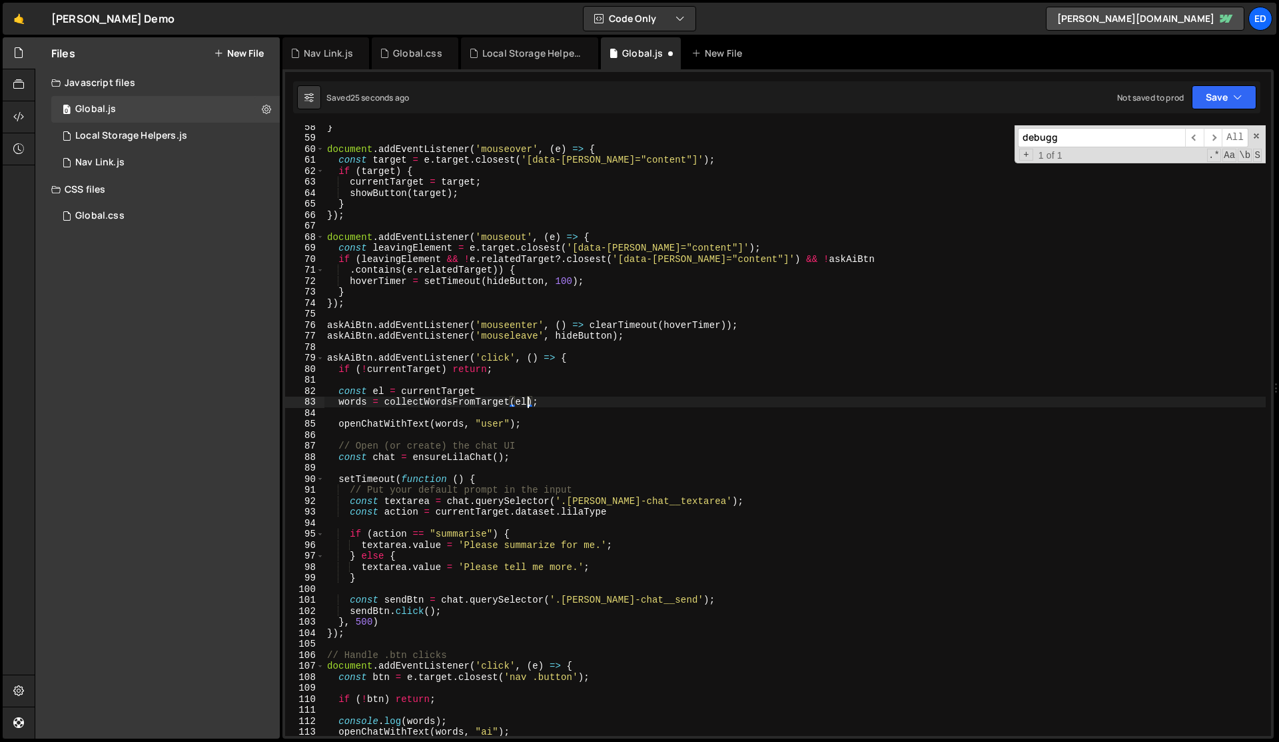
click at [480, 511] on div "} document . addEventListener ( 'mouseover' , ( e ) => { const target = e . tar…" at bounding box center [796, 437] width 942 height 632
paste textarea "el"
click at [496, 538] on div "} document . addEventListener ( 'mouseover' , ( e ) => { const target = e . tar…" at bounding box center [796, 437] width 942 height 632
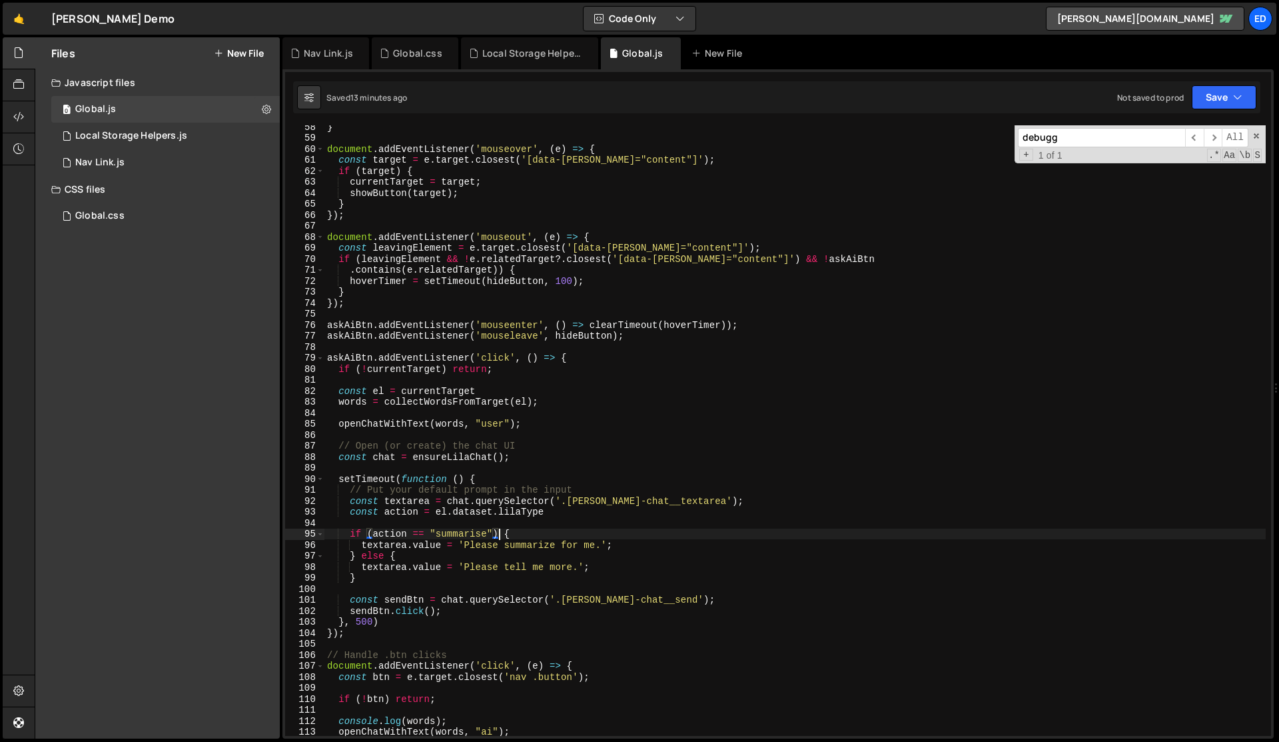
click at [484, 299] on div "} document . addEventListener ( 'mouseover' , ( e ) => { const target = e . tar…" at bounding box center [796, 437] width 942 height 632
click at [588, 544] on div "} document . addEventListener ( 'mouseover' , ( e ) => { const target = e . tar…" at bounding box center [796, 437] width 942 height 632
drag, startPoint x: 505, startPoint y: 562, endPoint x: 570, endPoint y: 567, distance: 65.5
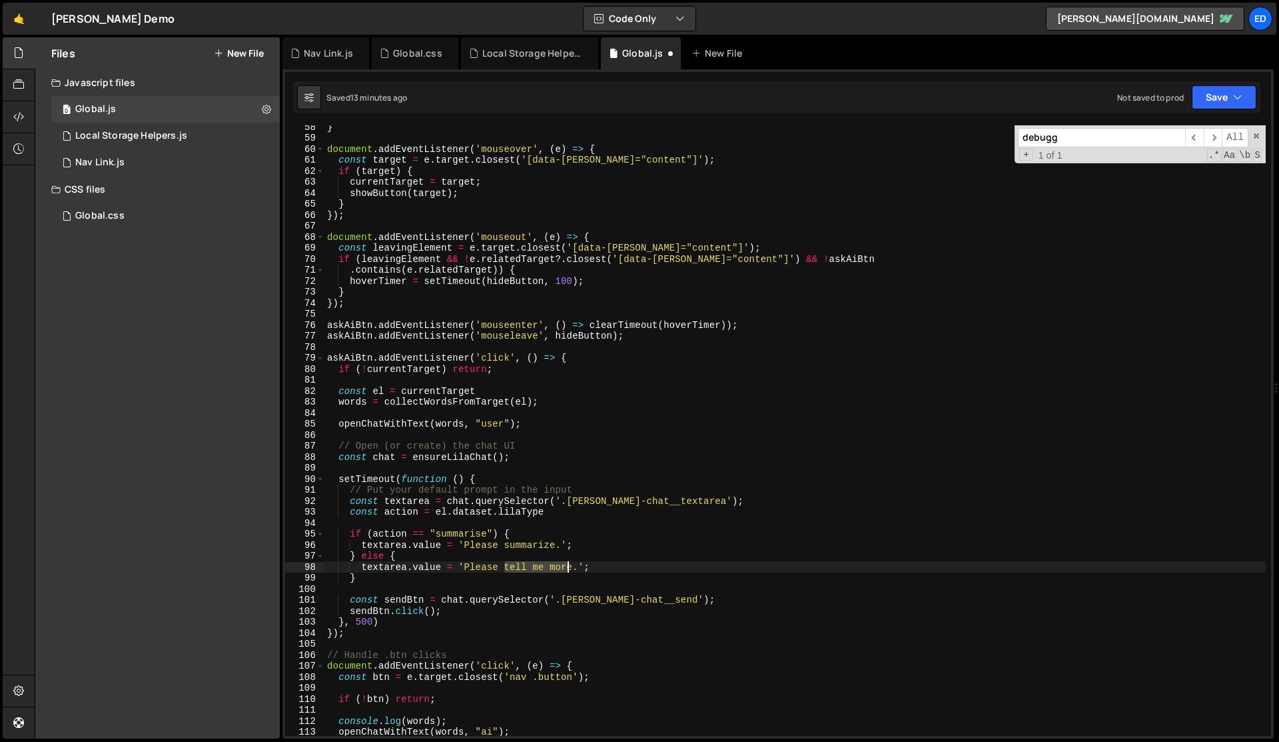
click at [570, 567] on div "} document . addEventListener ( 'mouseover' , ( e ) => { const target = e . tar…" at bounding box center [796, 437] width 942 height 632
click at [532, 564] on div "} document . addEventListener ( 'mouseover' , ( e ) => { const target = e . tar…" at bounding box center [796, 437] width 942 height 632
click at [622, 487] on div "} document . addEventListener ( 'mouseover' , ( e ) => { const target = e . tar…" at bounding box center [796, 437] width 942 height 632
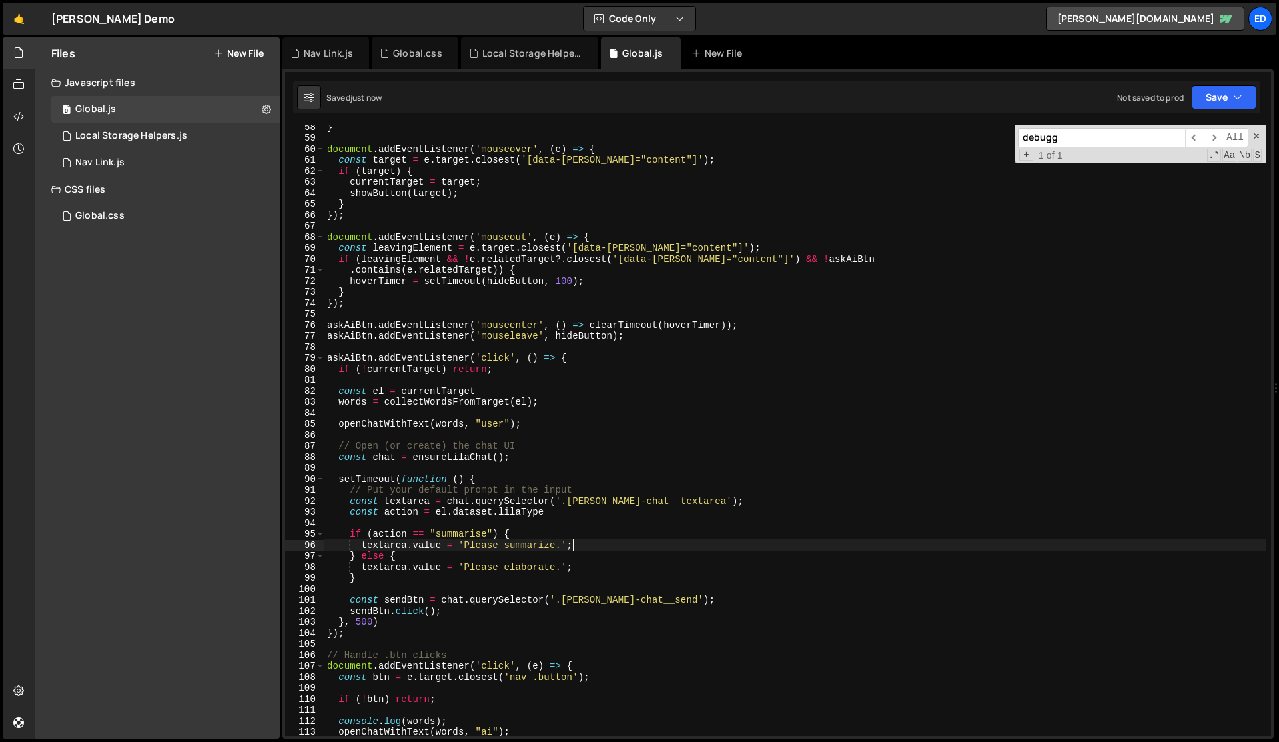
click at [574, 543] on div "} document . addEventListener ( 'mouseover' , ( e ) => { const target = e . tar…" at bounding box center [796, 437] width 942 height 632
type textarea "textarea.value = 'Please summarize.';"
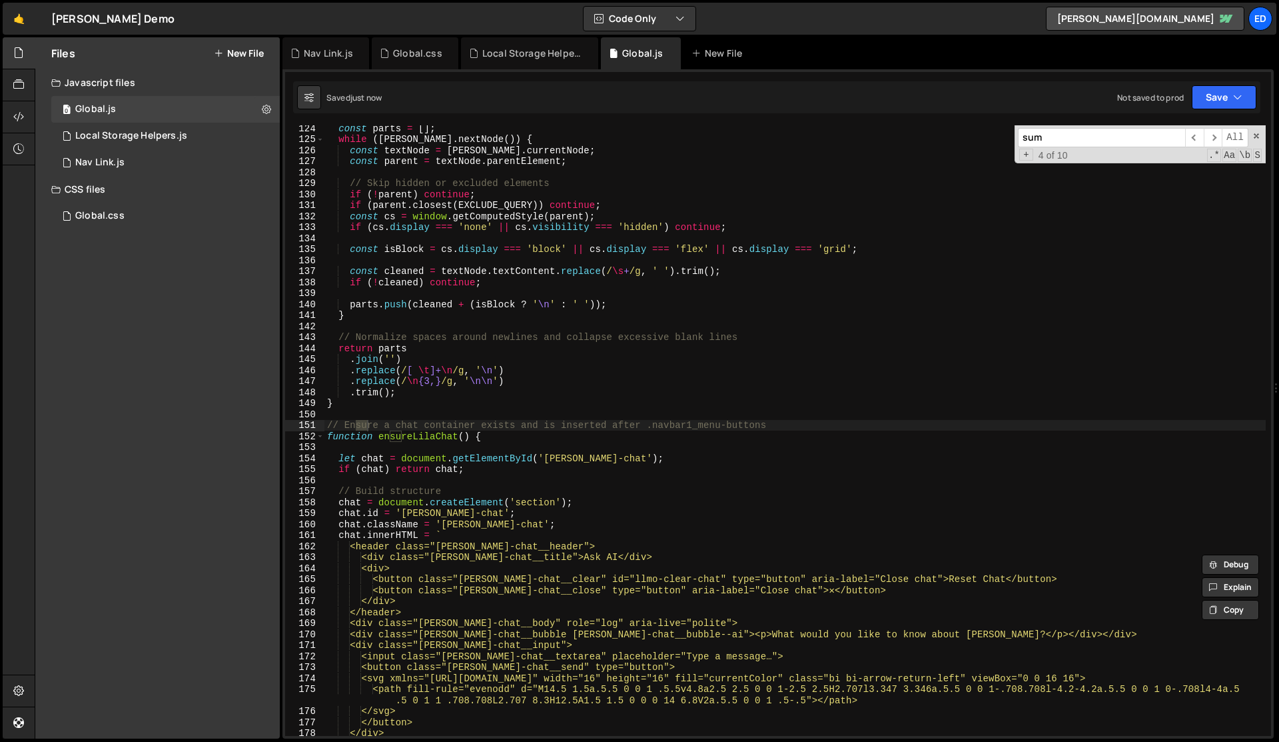
scroll to position [2224, 0]
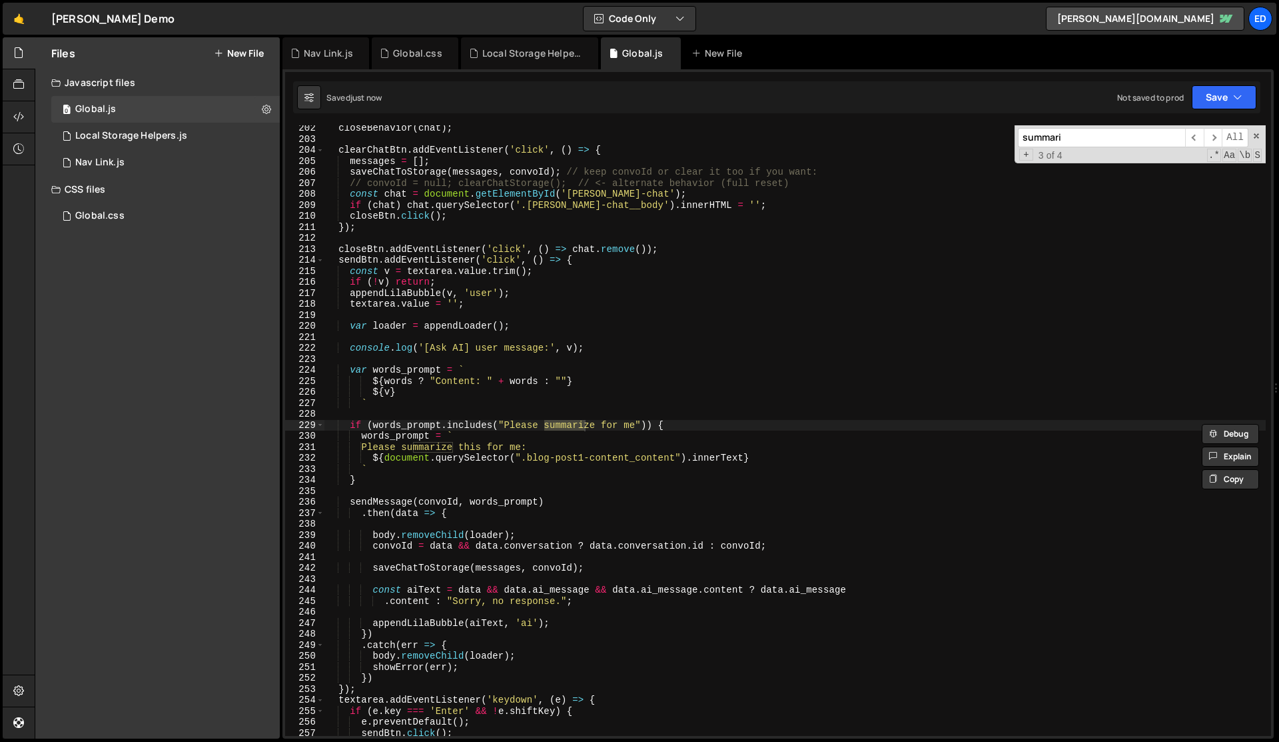
type input "summari"
click at [628, 424] on div "closeBehavior ( chat ) ; clearChatBtn . addEventListener ( 'click' , ( ) => { m…" at bounding box center [796, 439] width 942 height 632
click at [660, 499] on div "closeBehavior ( chat ) ; clearChatBtn . addEventListener ( 'click' , ( ) => { m…" at bounding box center [796, 439] width 942 height 632
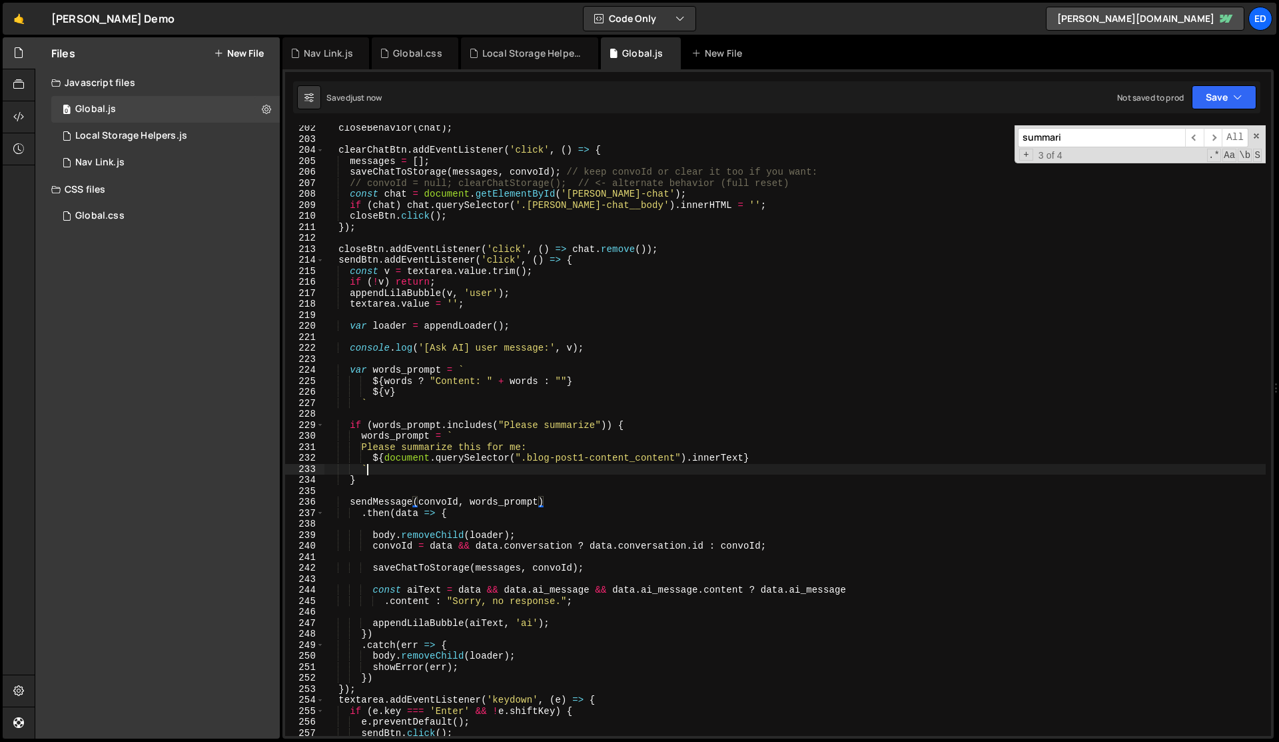
click at [620, 466] on div "closeBehavior ( chat ) ; clearChatBtn . addEventListener ( 'click' , ( ) => { m…" at bounding box center [796, 439] width 942 height 632
click at [1066, 142] on input "summari" at bounding box center [1101, 137] width 167 height 19
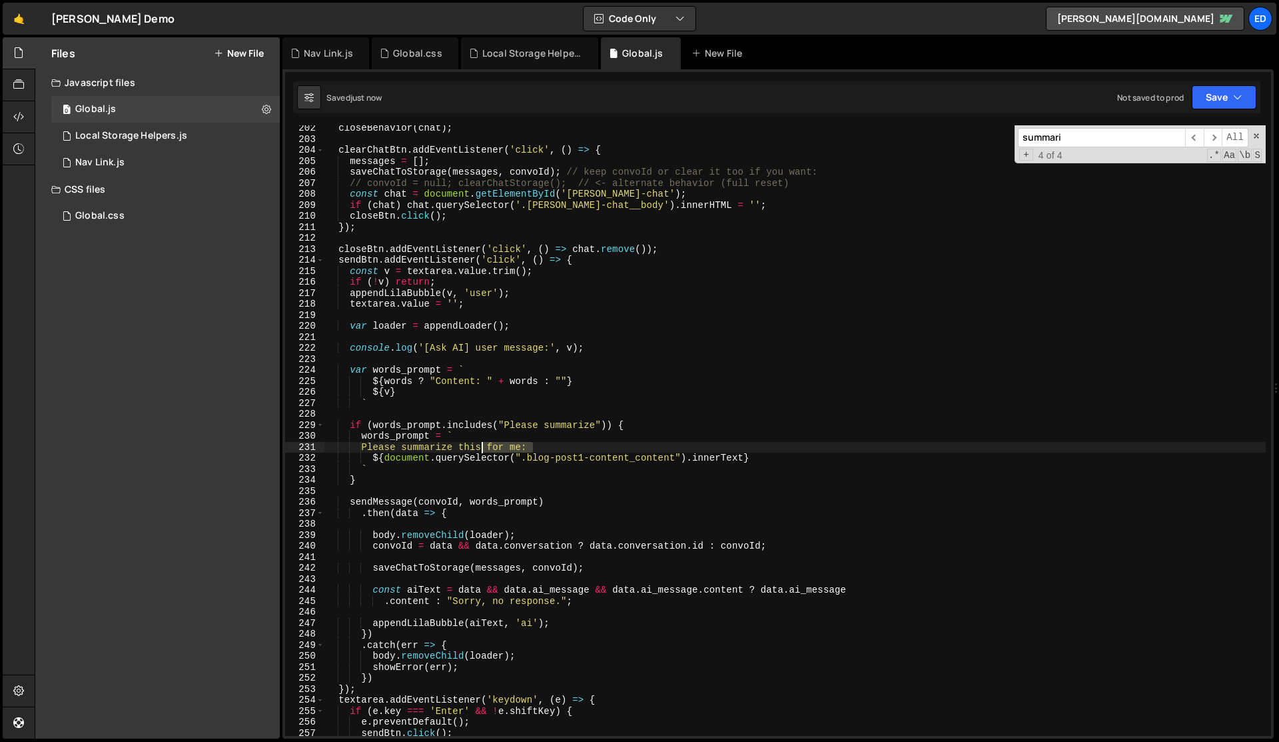
drag, startPoint x: 533, startPoint y: 447, endPoint x: 480, endPoint y: 446, distance: 52.6
click at [480, 446] on div "closeBehavior ( chat ) ; clearChatBtn . addEventListener ( 'click' , ( ) => { m…" at bounding box center [796, 439] width 942 height 632
click at [505, 456] on div "closeBehavior ( chat ) ; clearChatBtn . addEventListener ( 'click' , ( ) => { m…" at bounding box center [796, 439] width 942 height 632
type textarea "${document.querySelector(".blog-post1-content_content").innerText}"
click at [505, 456] on div "closeBehavior ( chat ) ; clearChatBtn . addEventListener ( 'click' , ( ) => { m…" at bounding box center [796, 439] width 942 height 632
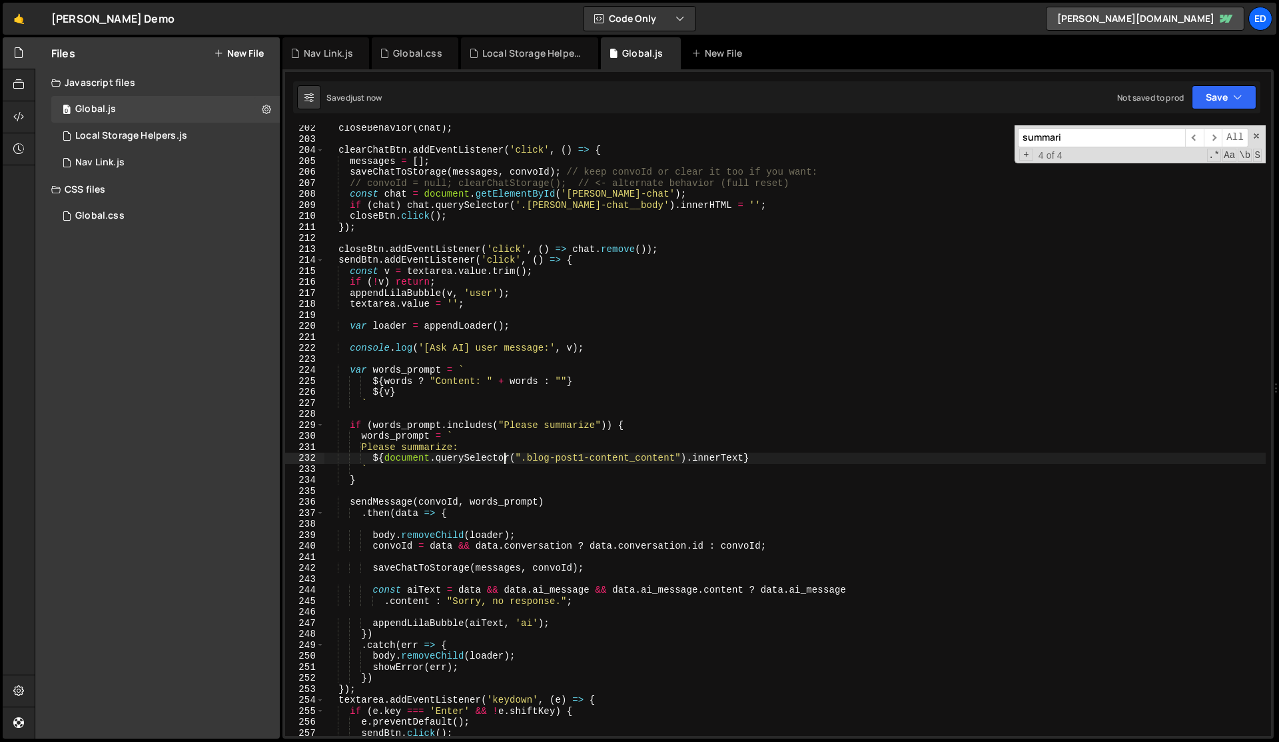
click at [505, 456] on div "closeBehavior ( chat ) ; clearChatBtn . addEventListener ( 'click' , ( ) => { m…" at bounding box center [796, 439] width 942 height 632
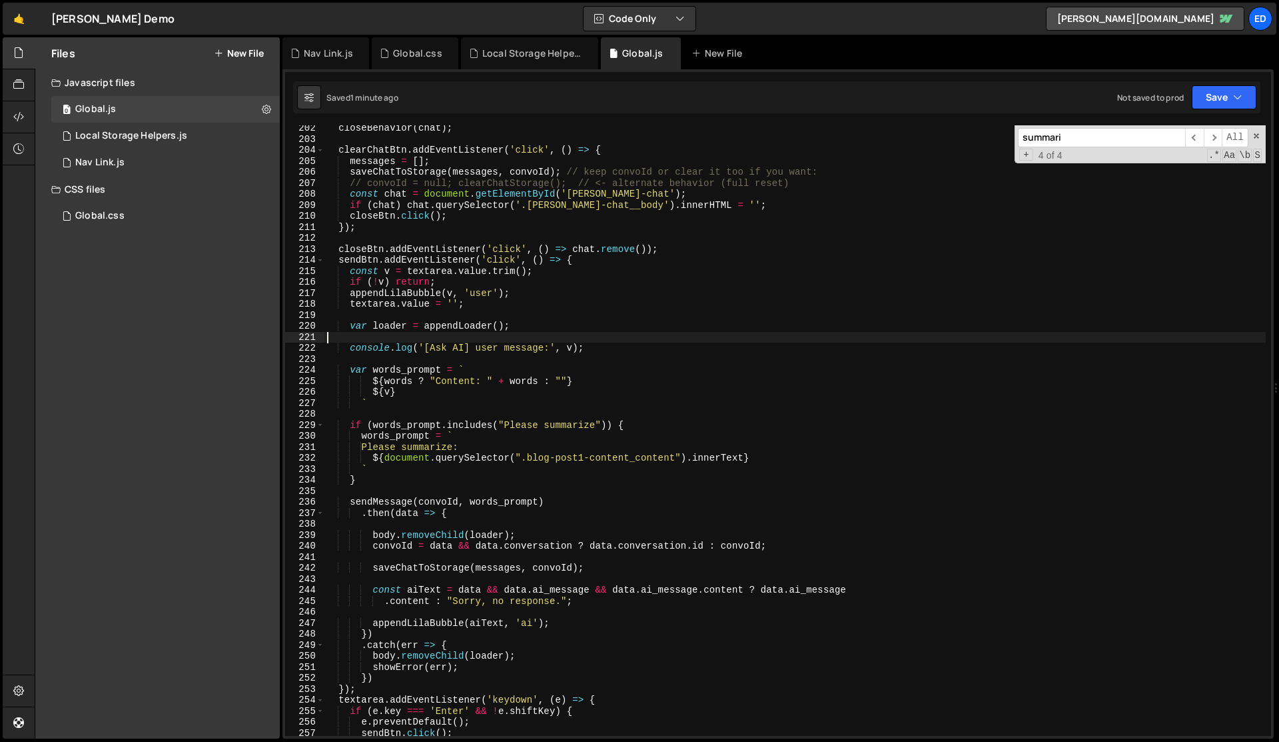
click at [662, 336] on div "closeBehavior ( chat ) ; clearChatBtn . addEventListener ( 'click' , ( ) => { m…" at bounding box center [796, 439] width 942 height 632
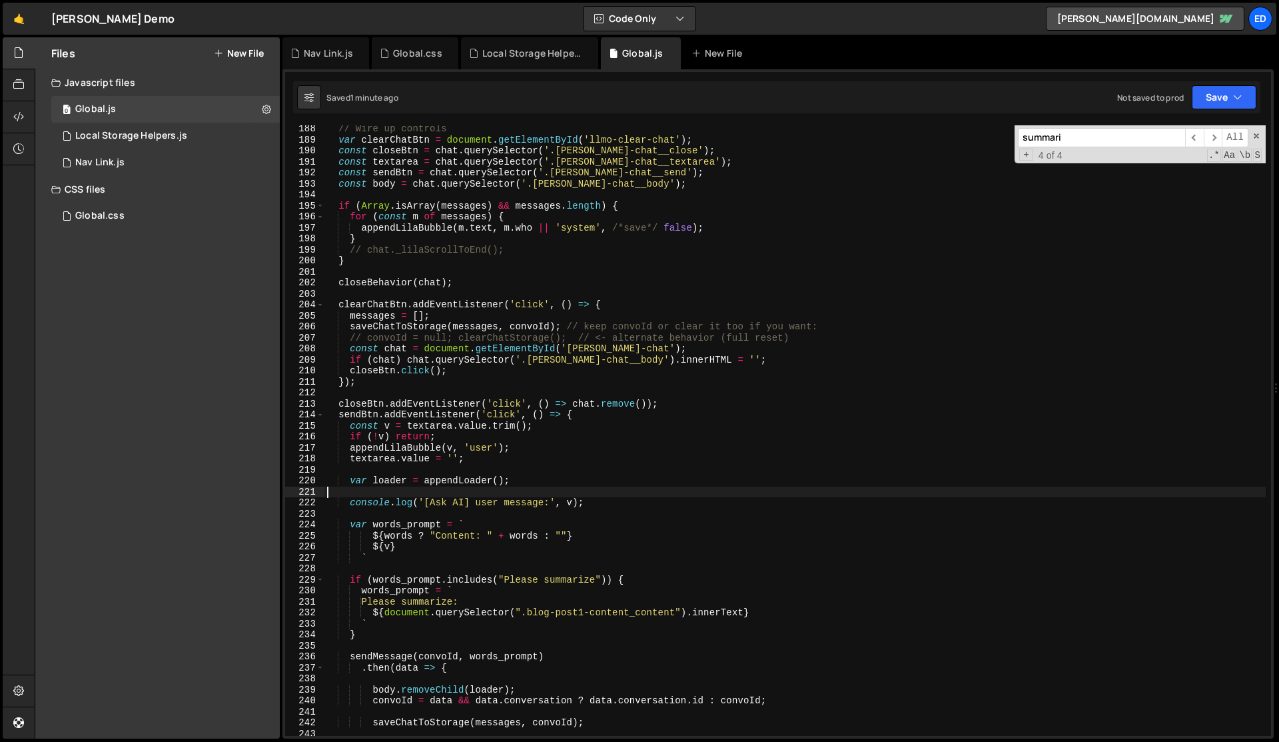
click at [606, 302] on div "// Wire up controls var clearChatBtn = document . getElementById ( 'llmo-clear-…" at bounding box center [796, 439] width 942 height 632
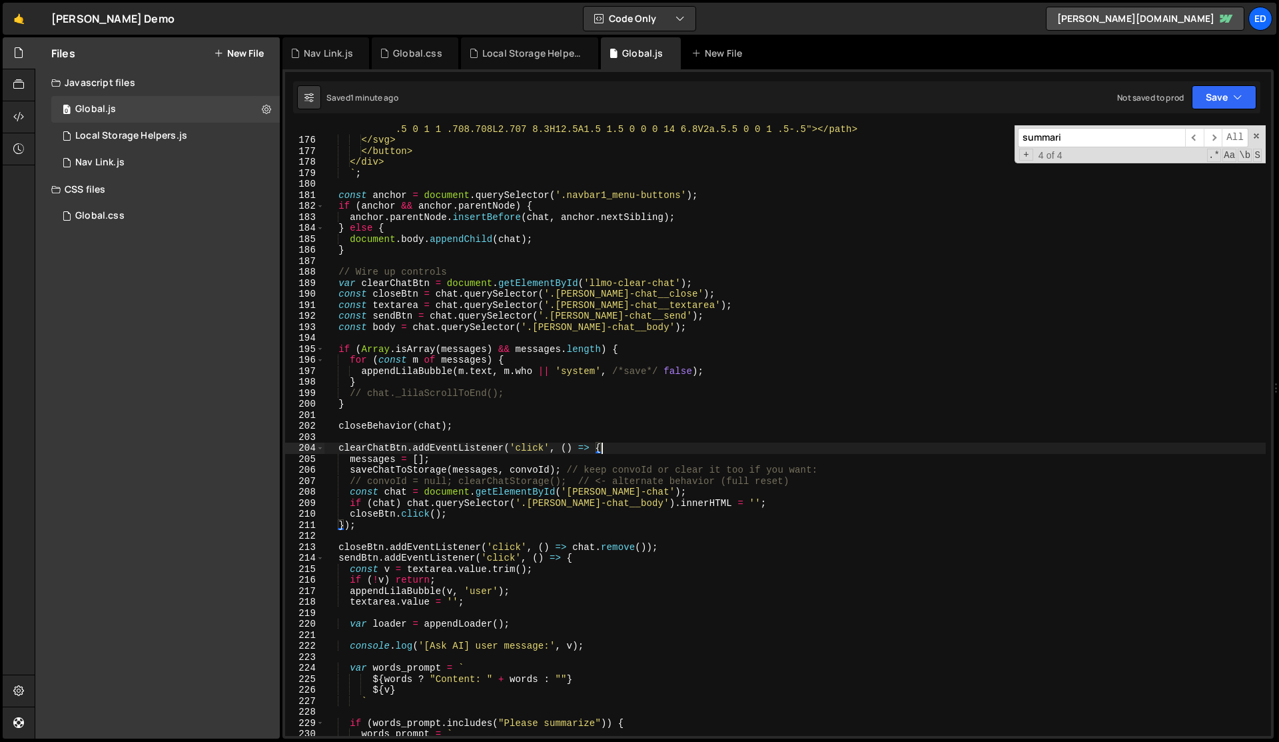
scroll to position [1901, 0]
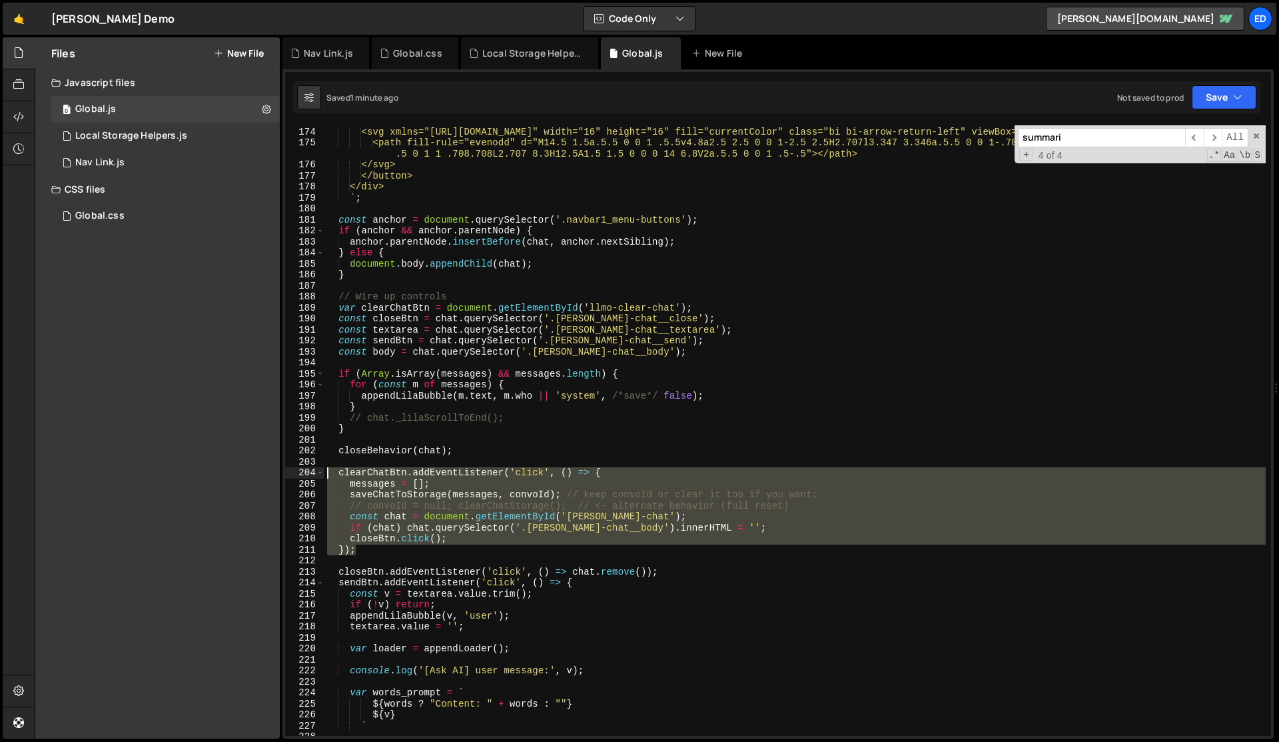
drag, startPoint x: 388, startPoint y: 551, endPoint x: 312, endPoint y: 472, distance: 109.8
click at [312, 472] on div "clearChatBtn.addEventListener('click', () => { 173 174 175 176 177 178 179 180 …" at bounding box center [778, 430] width 986 height 610
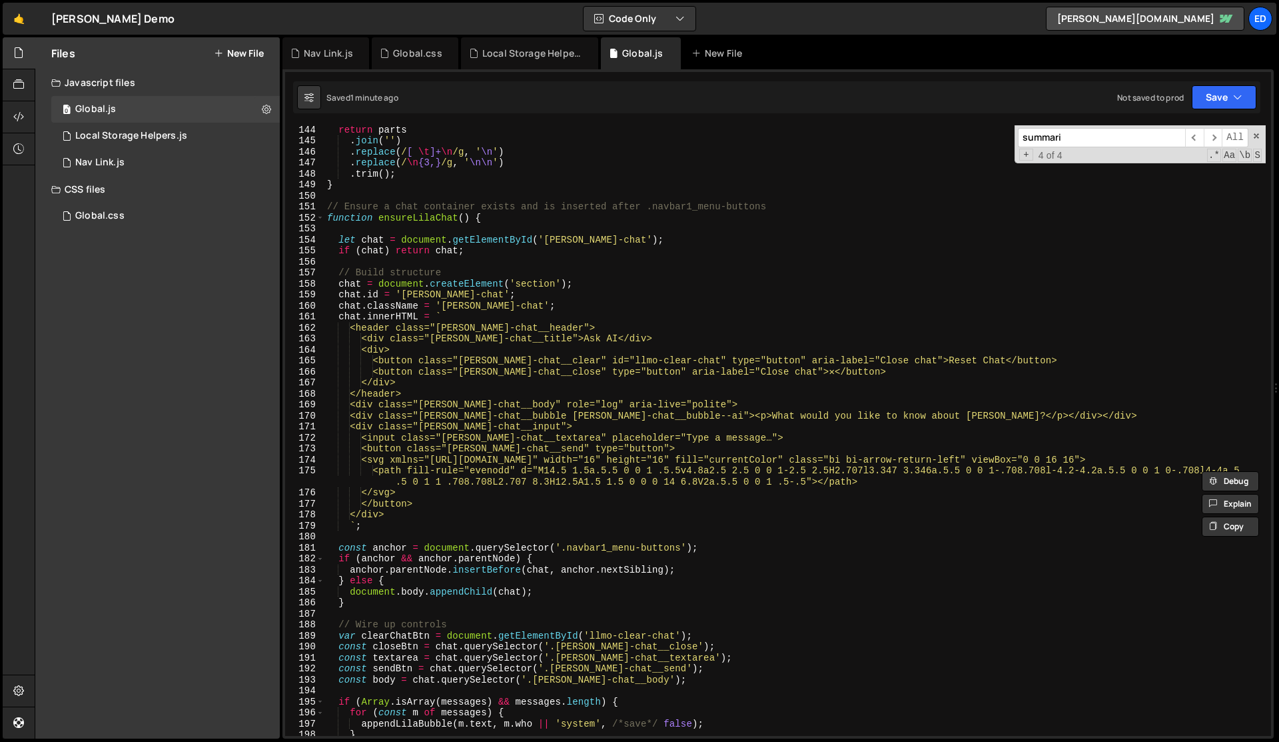
scroll to position [1573, 0]
click at [397, 215] on div "return parts . join ( '' ) . replace ( / [ \t ]+ \n /g , ' \n ' ) . replace ( /…" at bounding box center [796, 440] width 942 height 632
type textarea "function ensureLilaChat() {"
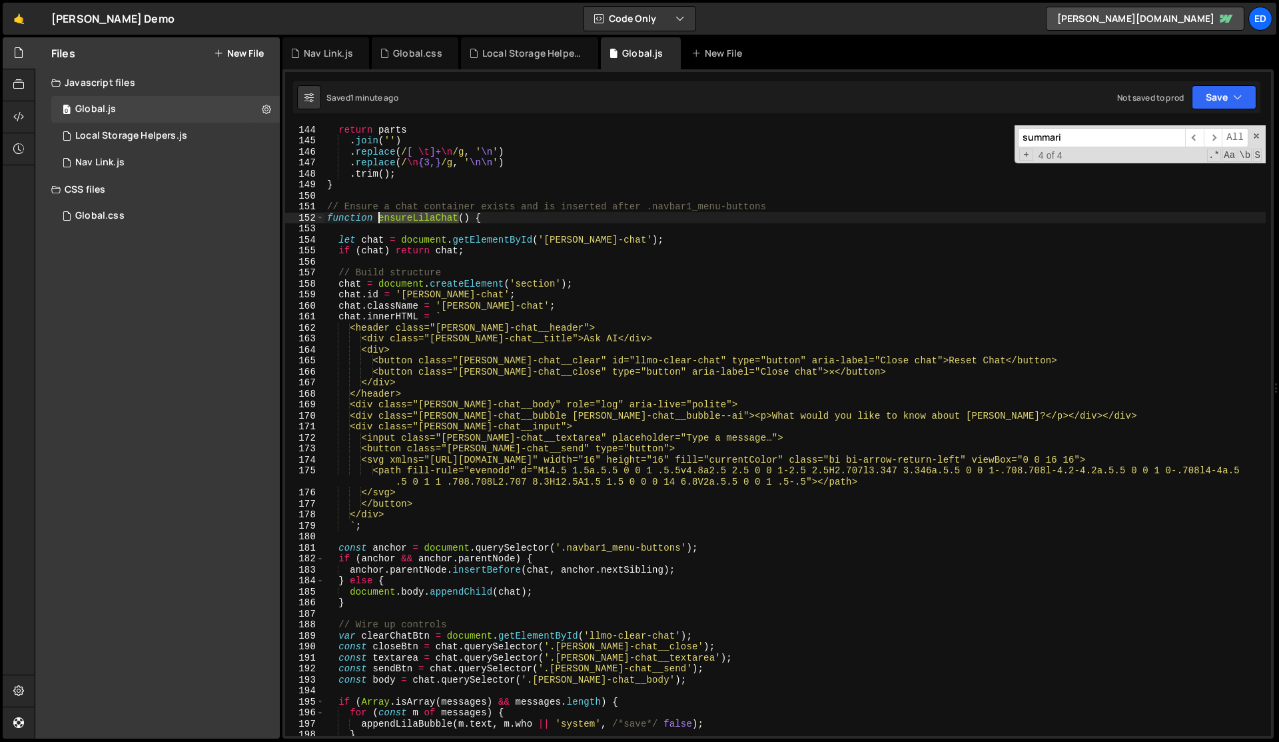
click at [397, 215] on div "return parts . join ( '' ) . replace ( / [ \t ]+ \n /g , ' \n ' ) . replace ( /…" at bounding box center [796, 440] width 942 height 632
type input "ensureLilaChat"
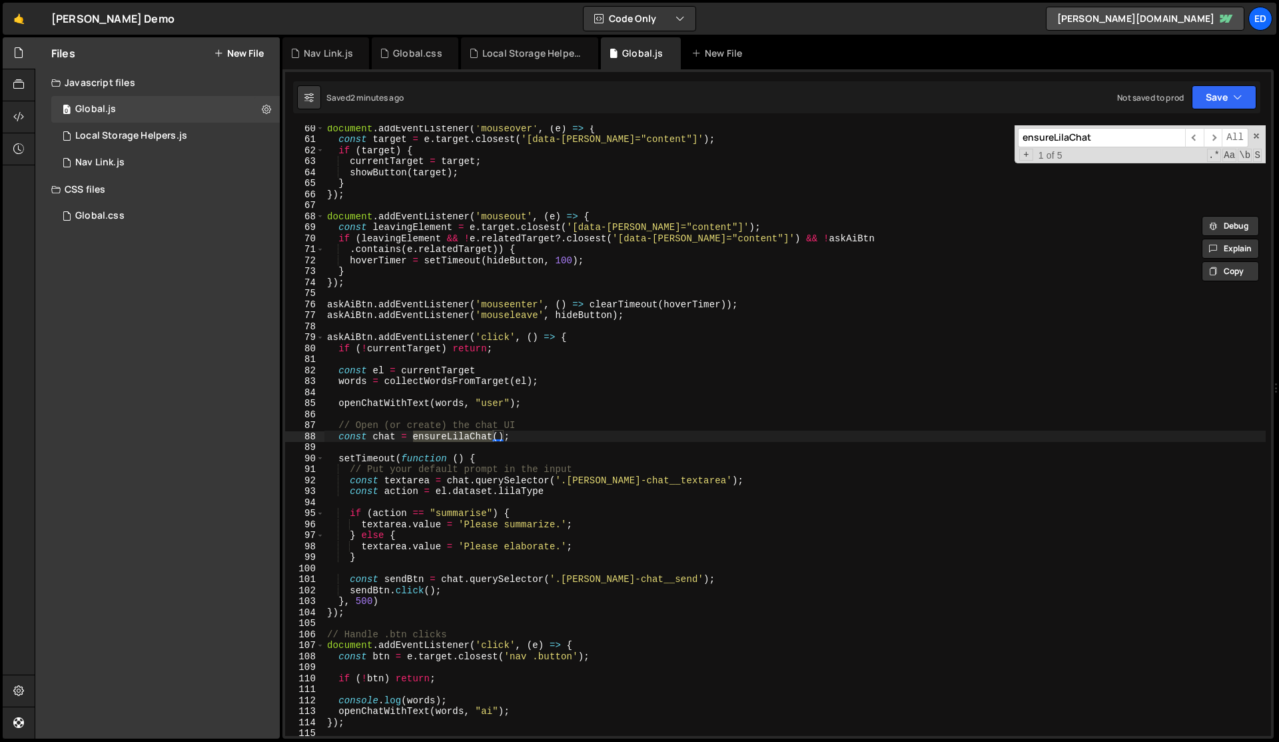
scroll to position [651, 0]
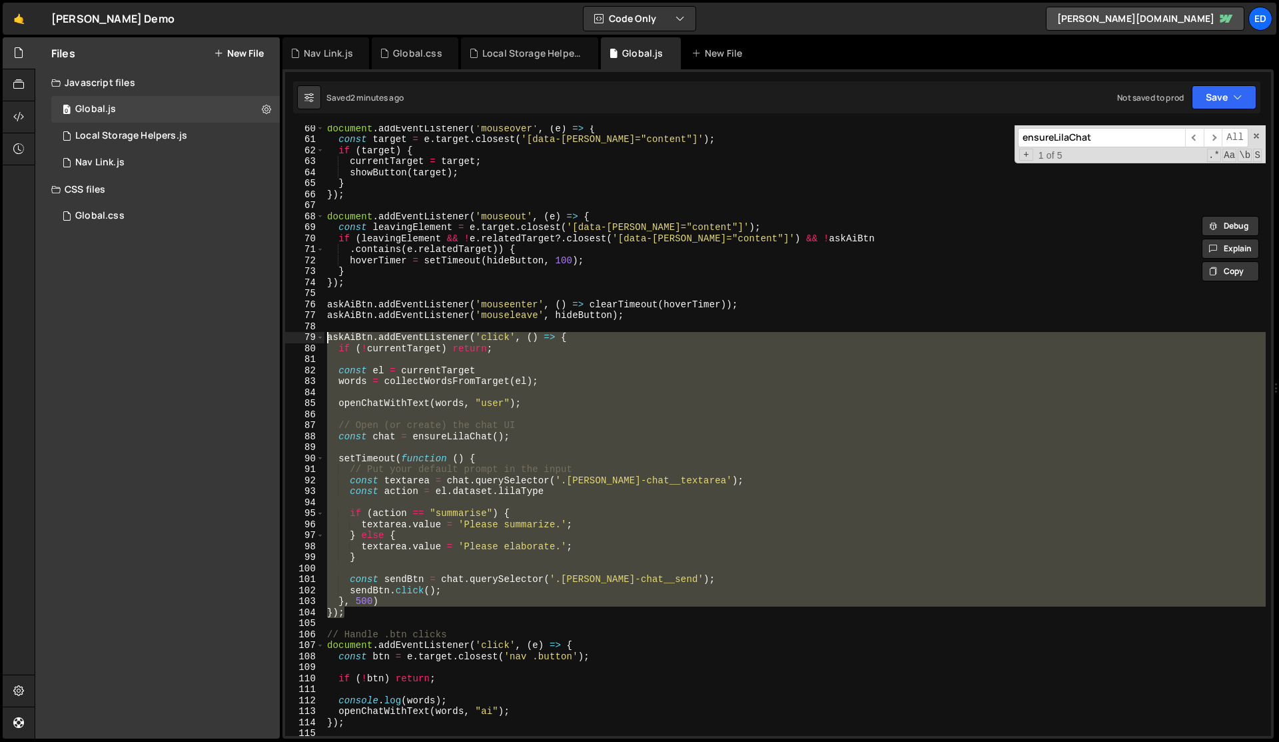
drag, startPoint x: 351, startPoint y: 614, endPoint x: 275, endPoint y: 337, distance: 287.4
click at [275, 337] on div "Files New File Javascript files 0 Global.js 0 0 Local Storage Helpers.js 0 1 Na…" at bounding box center [657, 388] width 1245 height 702
click at [374, 425] on div "document . addEventListener ( 'mouseover' , ( e ) => { const target = e . targe…" at bounding box center [796, 430] width 942 height 610
drag, startPoint x: 355, startPoint y: 615, endPoint x: 297, endPoint y: 338, distance: 282.5
click at [297, 338] on div "// Open (or create) the chat UI 60 61 62 63 64 65 66 67 68 69 70 71 72 73 74 75…" at bounding box center [778, 430] width 986 height 610
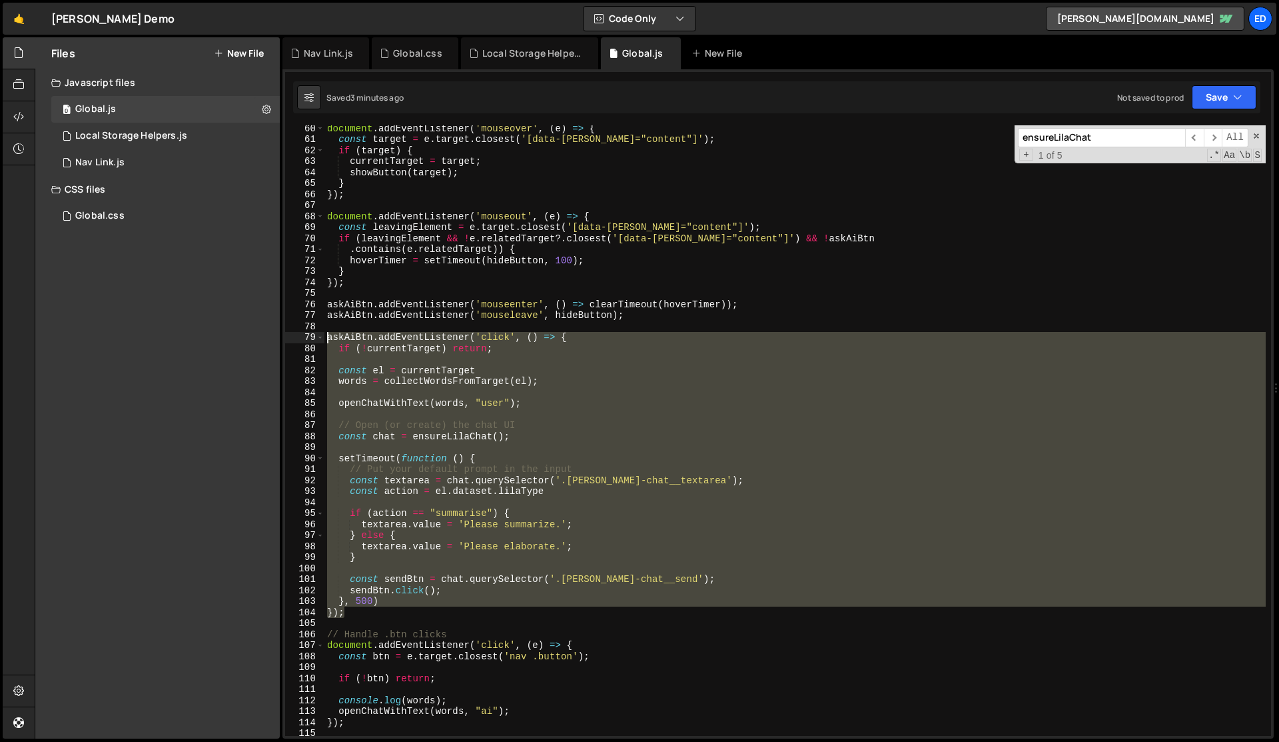
paste textarea "})"
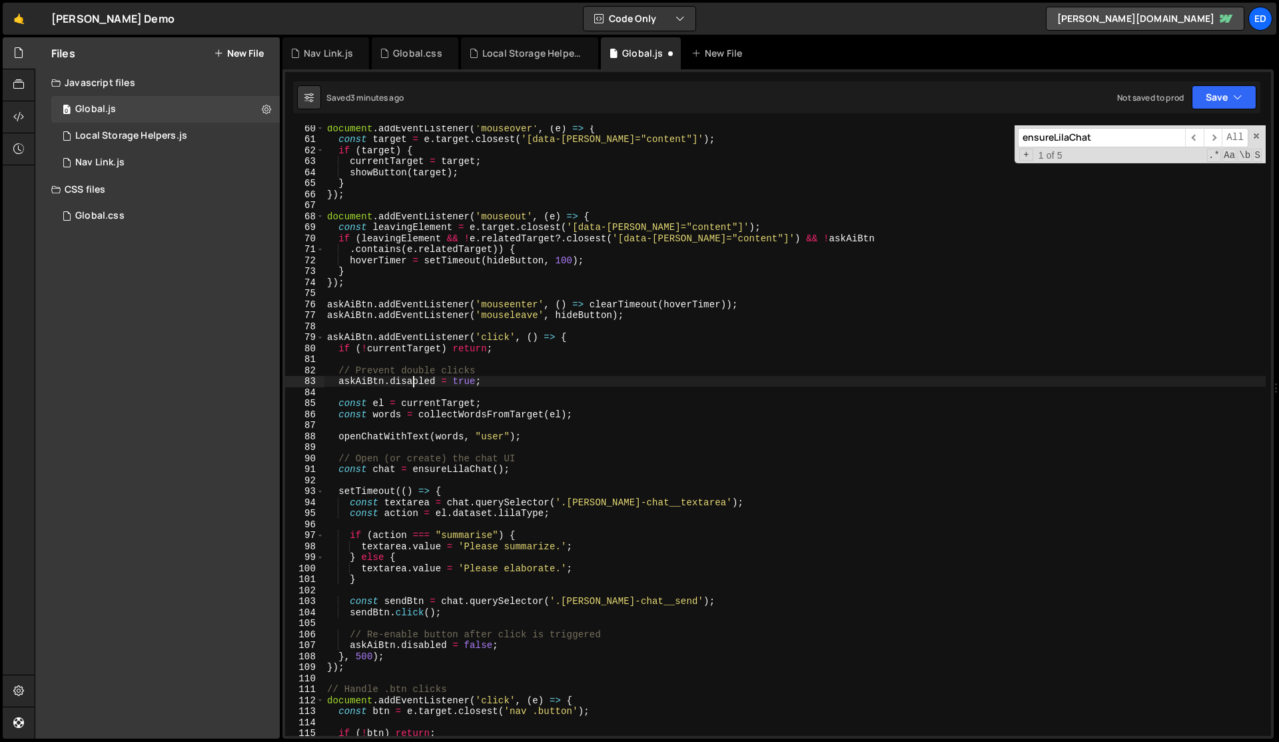
click at [414, 385] on div "document . addEventListener ( 'mouseover' , ( e ) => { const target = e . targe…" at bounding box center [796, 439] width 942 height 632
click at [504, 348] on div "document . addEventListener ( 'mouseover' , ( e ) => { const target = e . targe…" at bounding box center [796, 439] width 942 height 632
drag, startPoint x: 491, startPoint y: 380, endPoint x: 338, endPoint y: 380, distance: 152.6
click at [338, 380] on div "document . addEventListener ( 'mouseover' , ( e ) => { const target = e . targe…" at bounding box center [796, 439] width 942 height 632
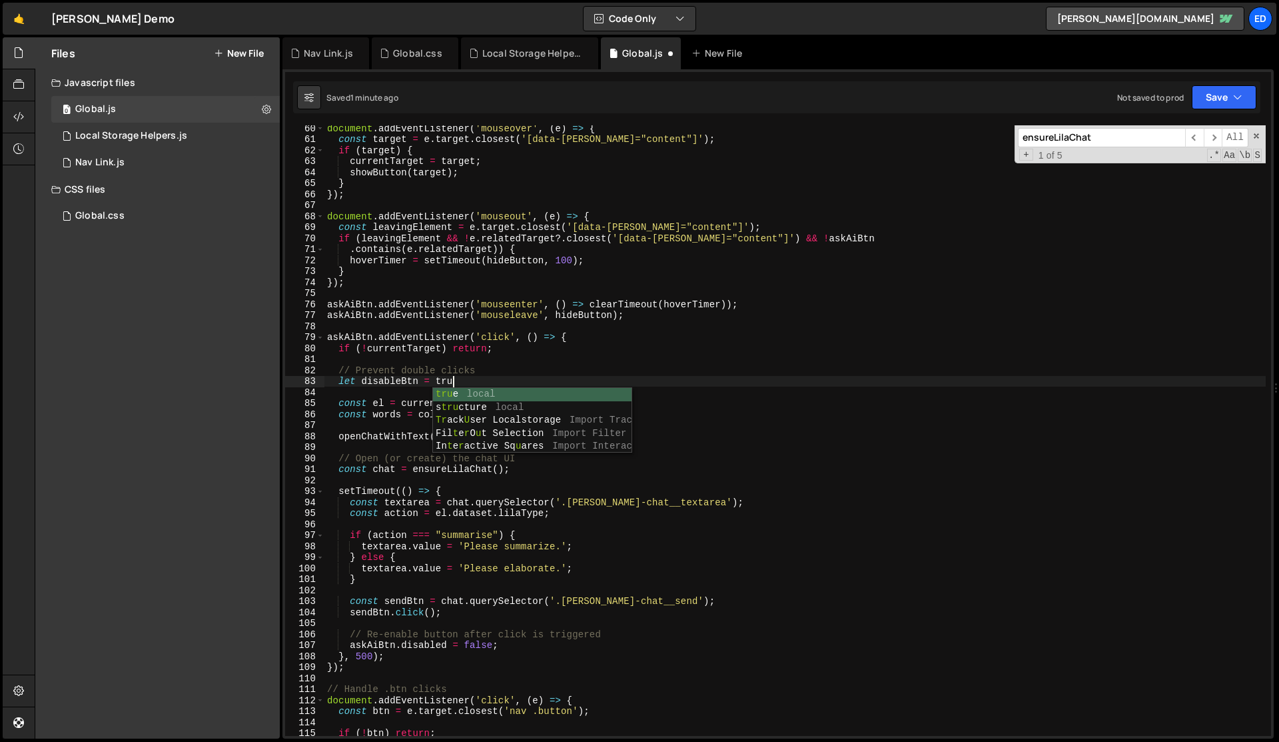
type textarea "let disableBtn = true"
click at [376, 386] on div "document . addEventListener ( 'mouseover' , ( e ) => { const target = e . targe…" at bounding box center [796, 439] width 942 height 632
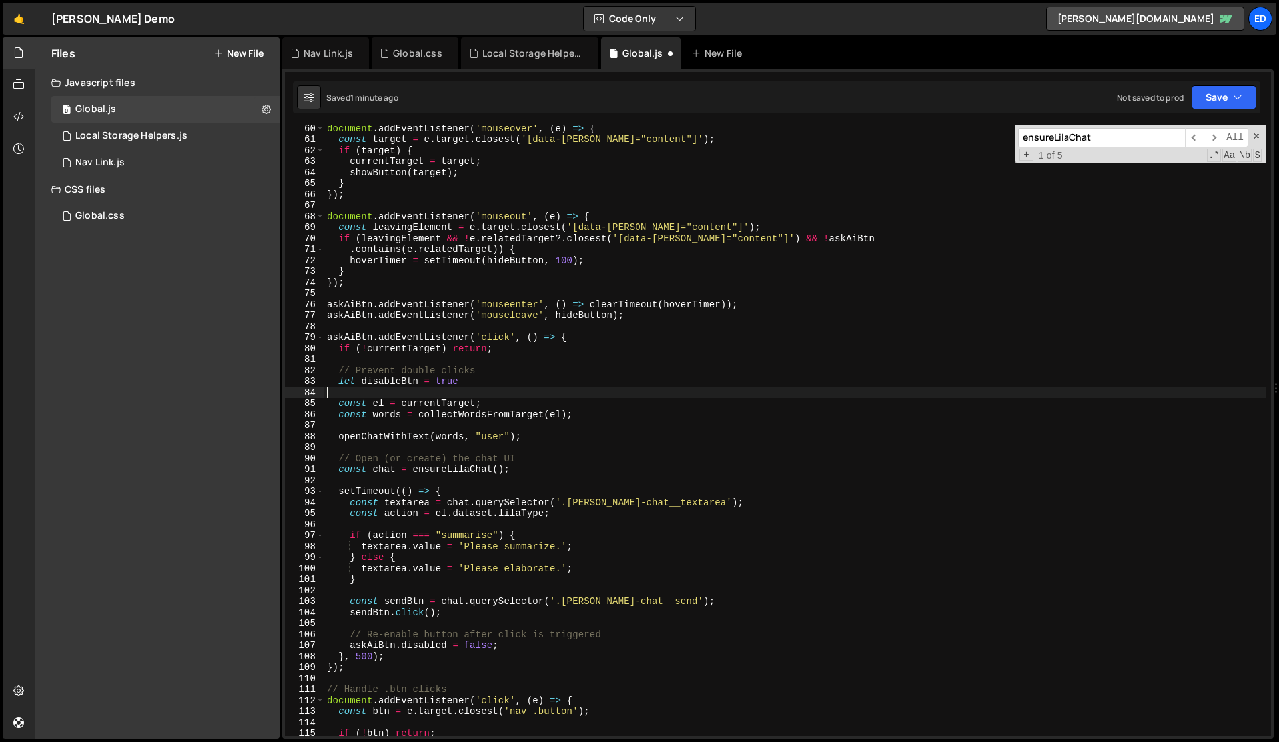
scroll to position [0, 0]
click at [396, 380] on div "document . addEventListener ( 'mouseover' , ( e ) => { const target = e . targe…" at bounding box center [796, 439] width 942 height 632
click at [505, 352] on div "document . addEventListener ( 'mouseover' , ( e ) => { const target = e . targe…" at bounding box center [796, 439] width 942 height 632
type textarea "if (!currentTarget) return;"
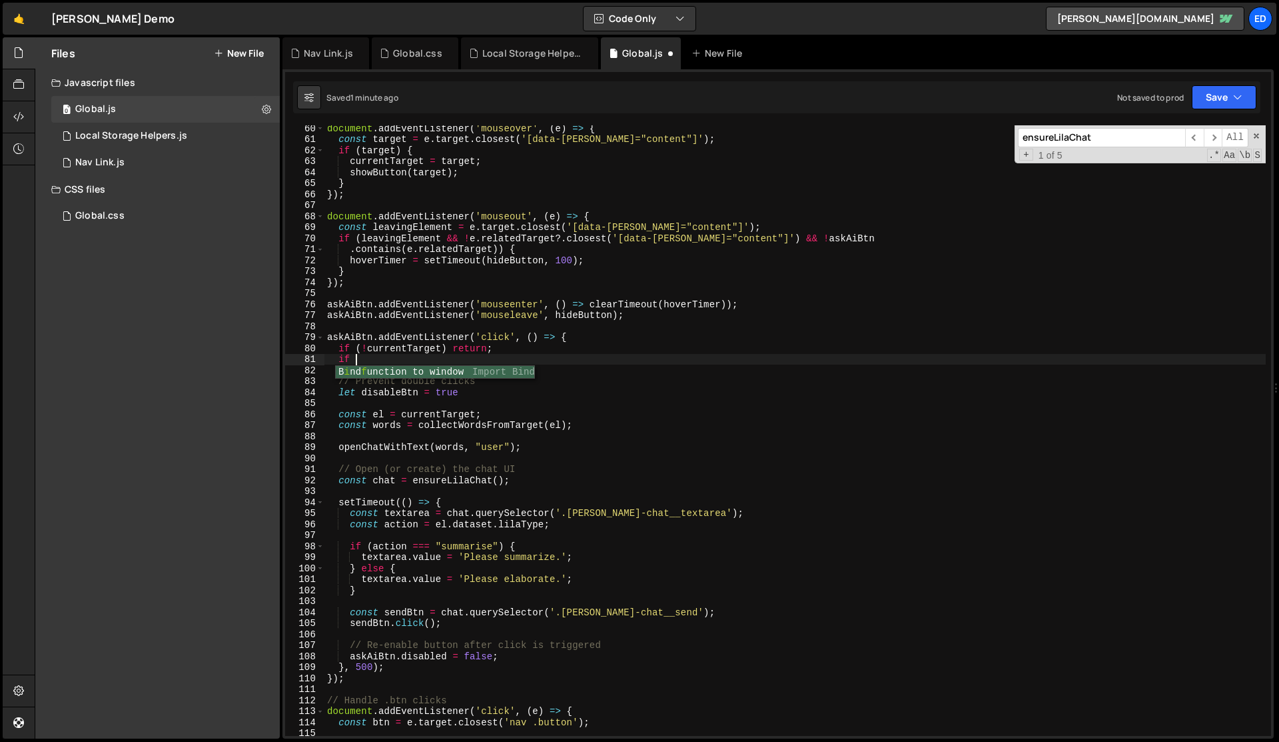
scroll to position [0, 1]
paste textarea "disableBtn)"
click at [392, 356] on div "document . addEventListener ( 'mouseover' , ( e ) => { const target = e . targe…" at bounding box center [796, 439] width 942 height 632
click at [384, 392] on div "document . addEventListener ( 'mouseover' , ( e ) => { const target = e . targe…" at bounding box center [796, 439] width 942 height 632
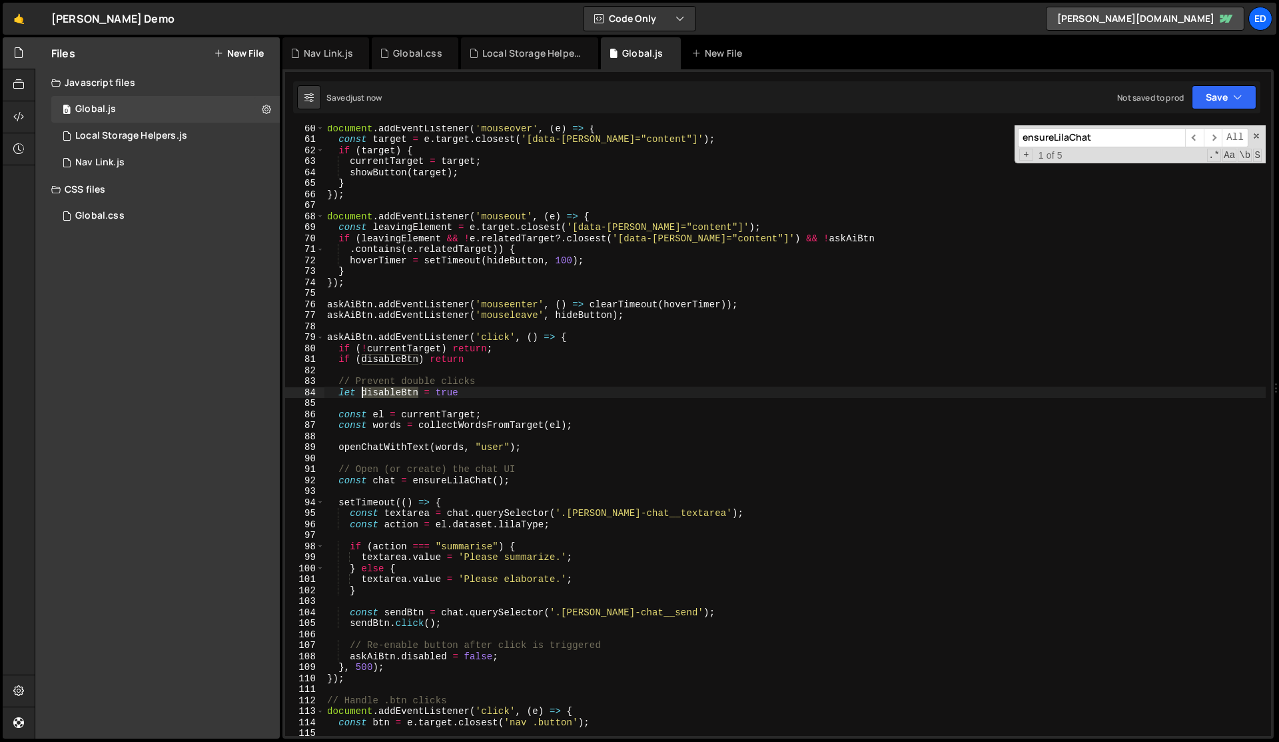
click at [384, 392] on div "document . addEventListener ( 'mouseover' , ( e ) => { const target = e . targe…" at bounding box center [796, 439] width 942 height 632
drag, startPoint x: 472, startPoint y: 389, endPoint x: 360, endPoint y: 388, distance: 112.6
click at [360, 388] on div "document . addEventListener ( 'mouseover' , ( e ) => { const target = e . targe…" at bounding box center [796, 439] width 942 height 632
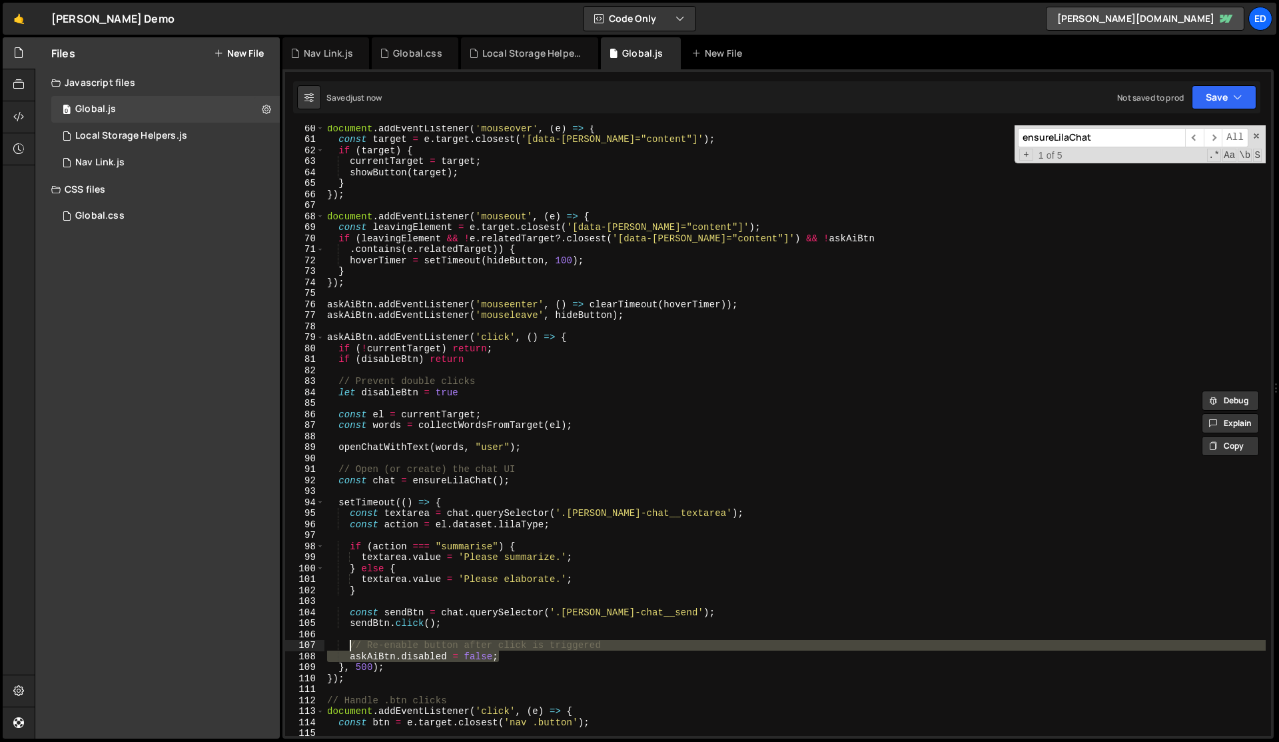
drag, startPoint x: 504, startPoint y: 656, endPoint x: 351, endPoint y: 648, distance: 153.4
click at [351, 648] on div "document . addEventListener ( 'mouseover' , ( e ) => { const target = e . targe…" at bounding box center [796, 439] width 942 height 632
paste textarea "disableBtn = true"
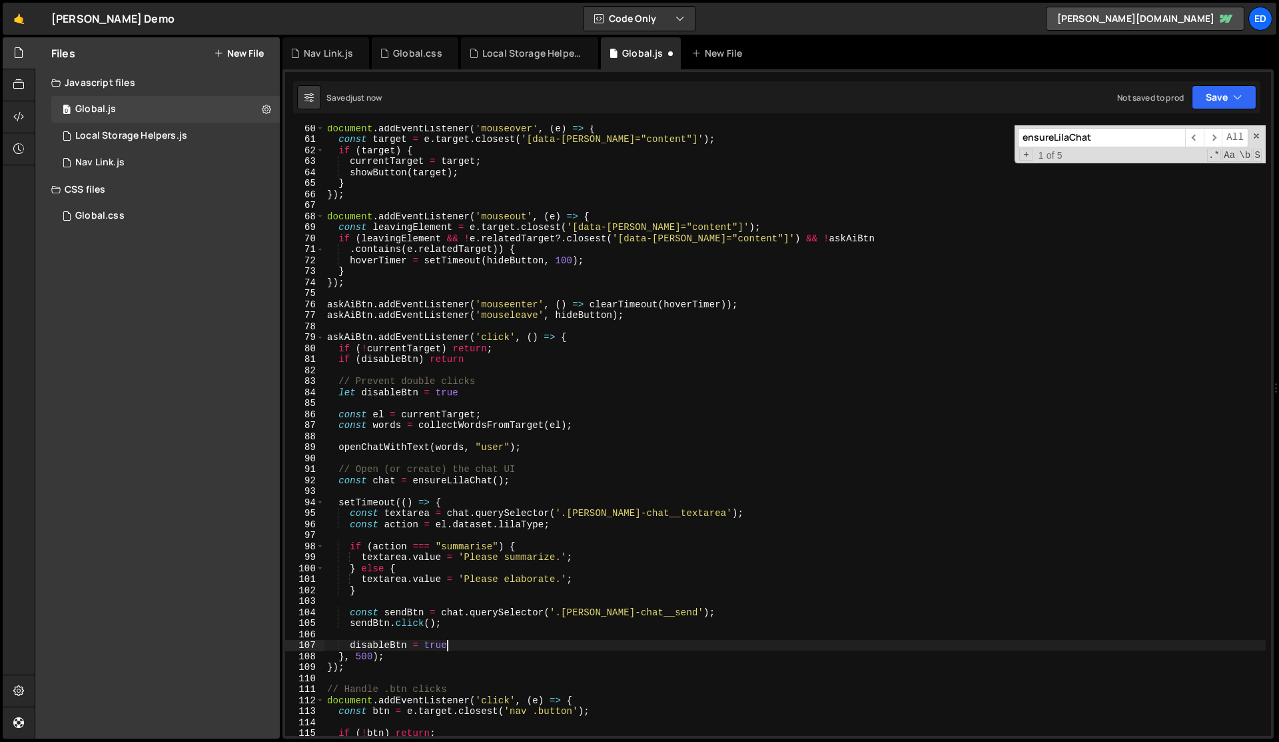
click at [432, 644] on div "document . addEventListener ( 'mouseover' , ( e ) => { const target = e . targe…" at bounding box center [796, 439] width 942 height 632
type textarea "disableBtn = false"
click at [492, 630] on div "document . addEventListener ( 'mouseover' , ( e ) => { const target = e . targe…" at bounding box center [796, 439] width 942 height 632
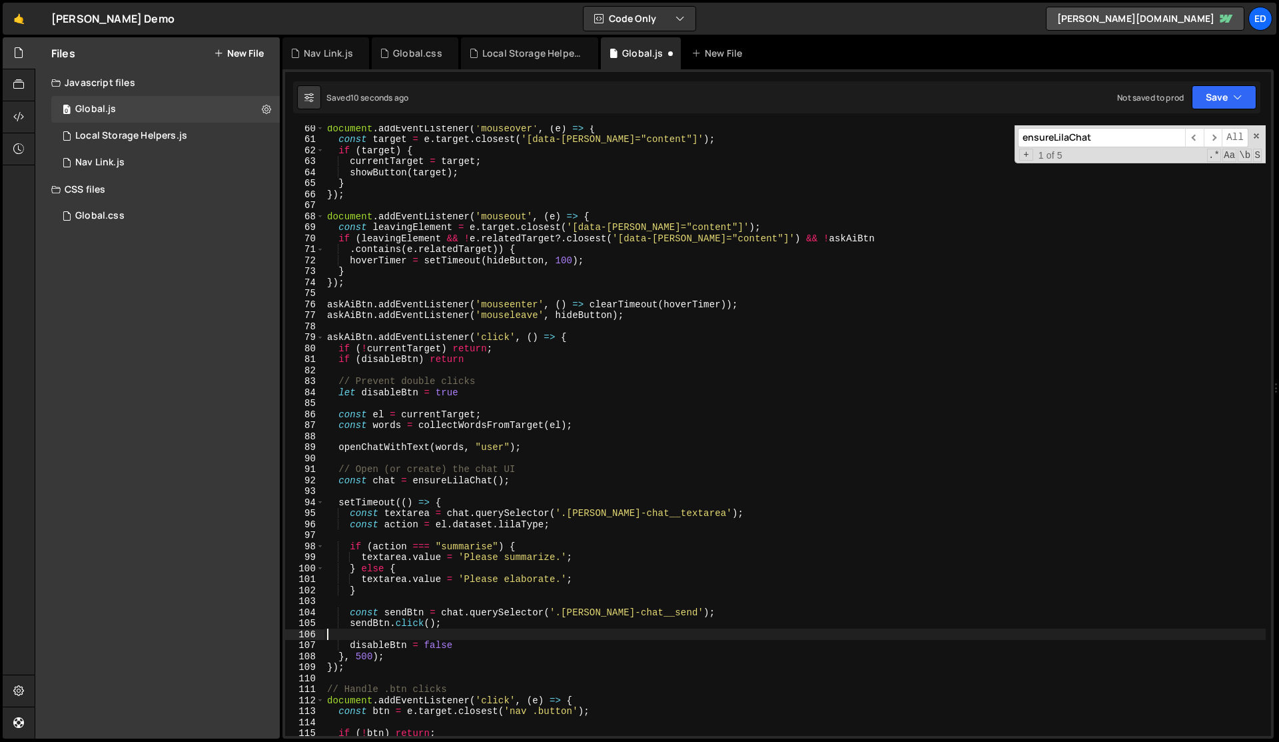
scroll to position [0, 0]
click at [492, 630] on div "document . addEventListener ( 'mouseover' , ( e ) => { const target = e . targe…" at bounding box center [796, 439] width 942 height 632
click at [348, 336] on div "document . addEventListener ( 'mouseover' , ( e ) => { const target = e . targe…" at bounding box center [796, 439] width 942 height 632
click at [353, 334] on div "document . addEventListener ( 'mouseover' , ( e ) => { const target = e . targe…" at bounding box center [796, 439] width 942 height 632
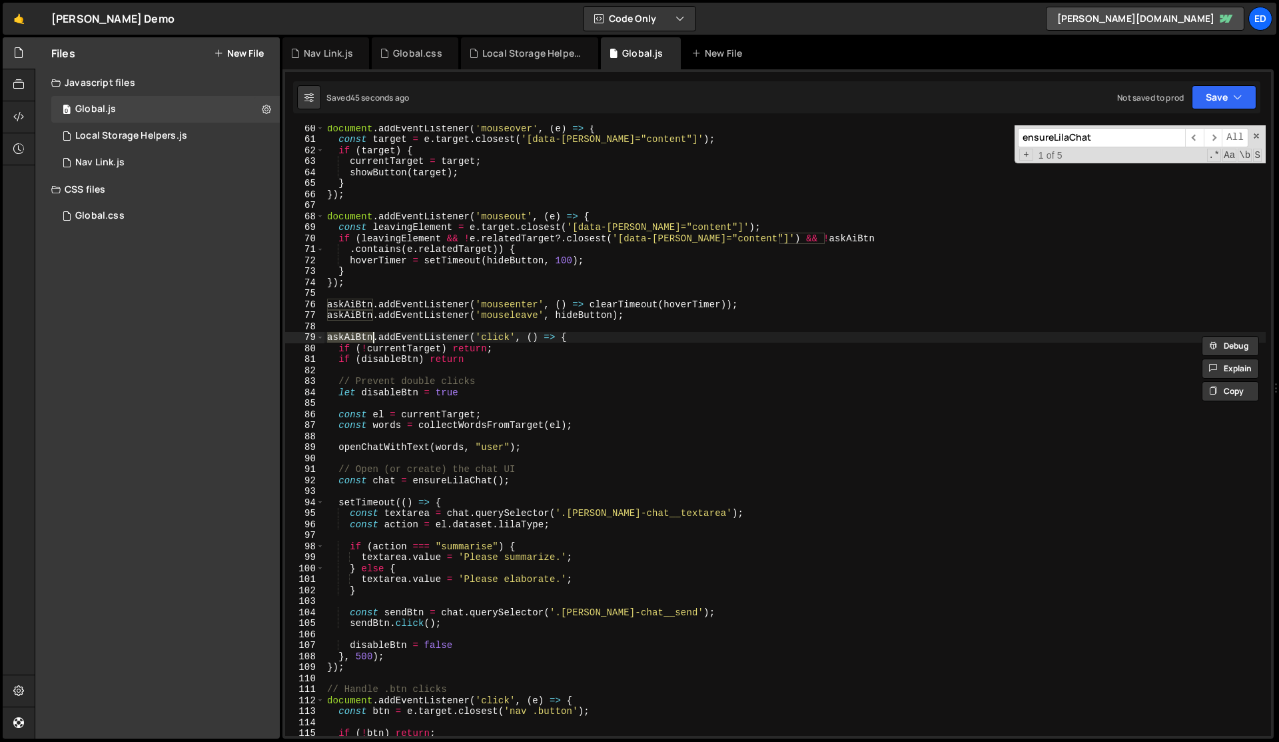
click at [407, 392] on div "document . addEventListener ( 'mouseover' , ( e ) => { const target = e . targe…" at bounding box center [796, 439] width 942 height 632
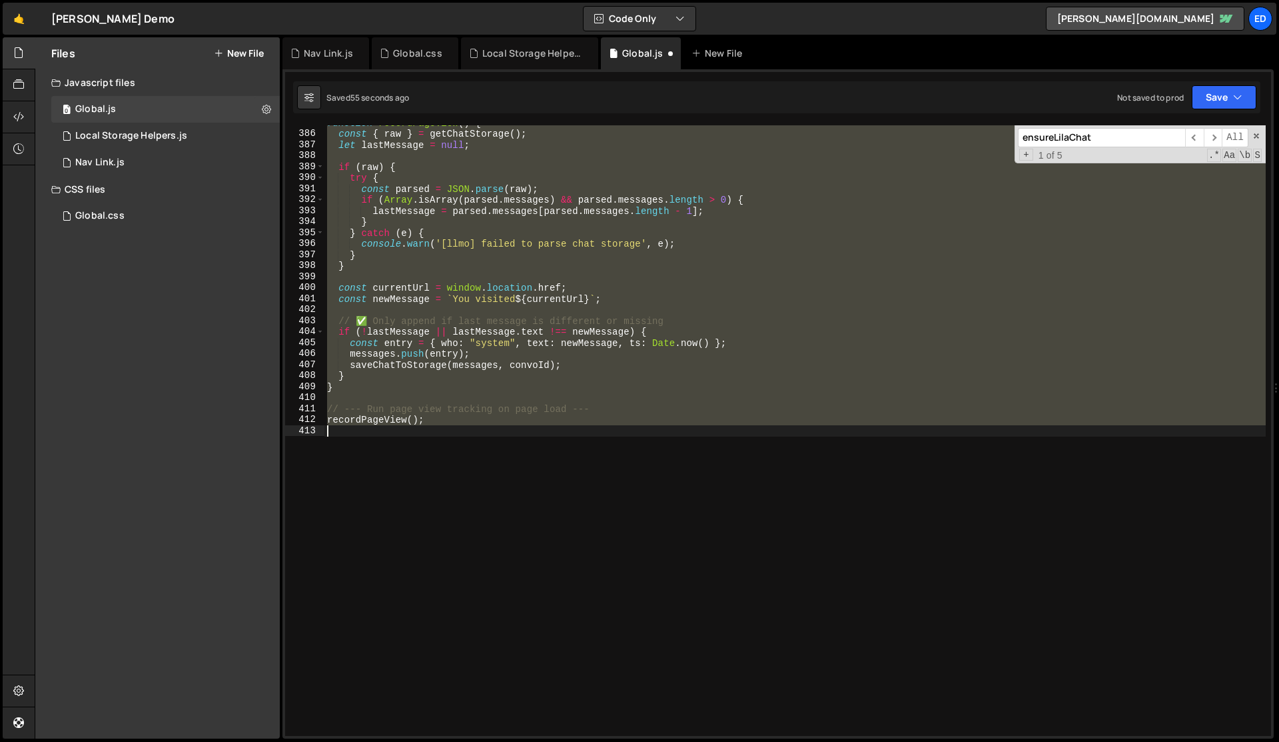
scroll to position [827, 0]
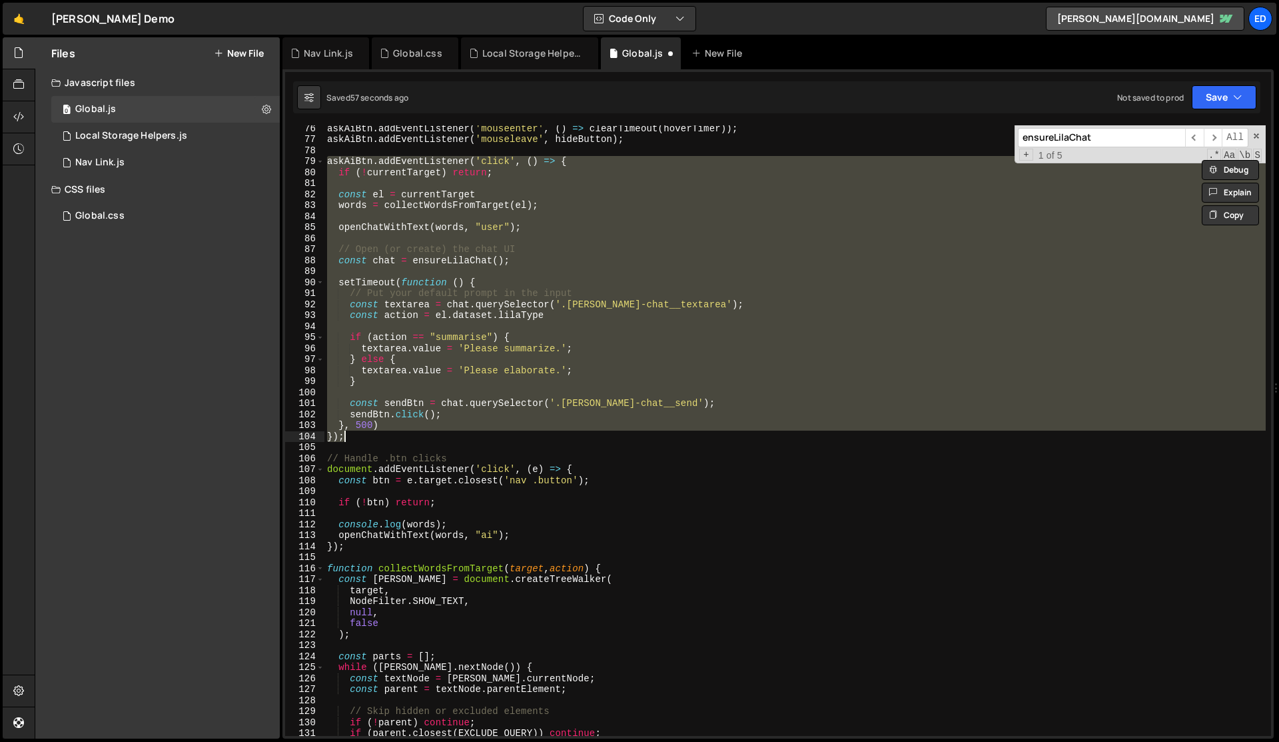
type textarea "}, 500); });"
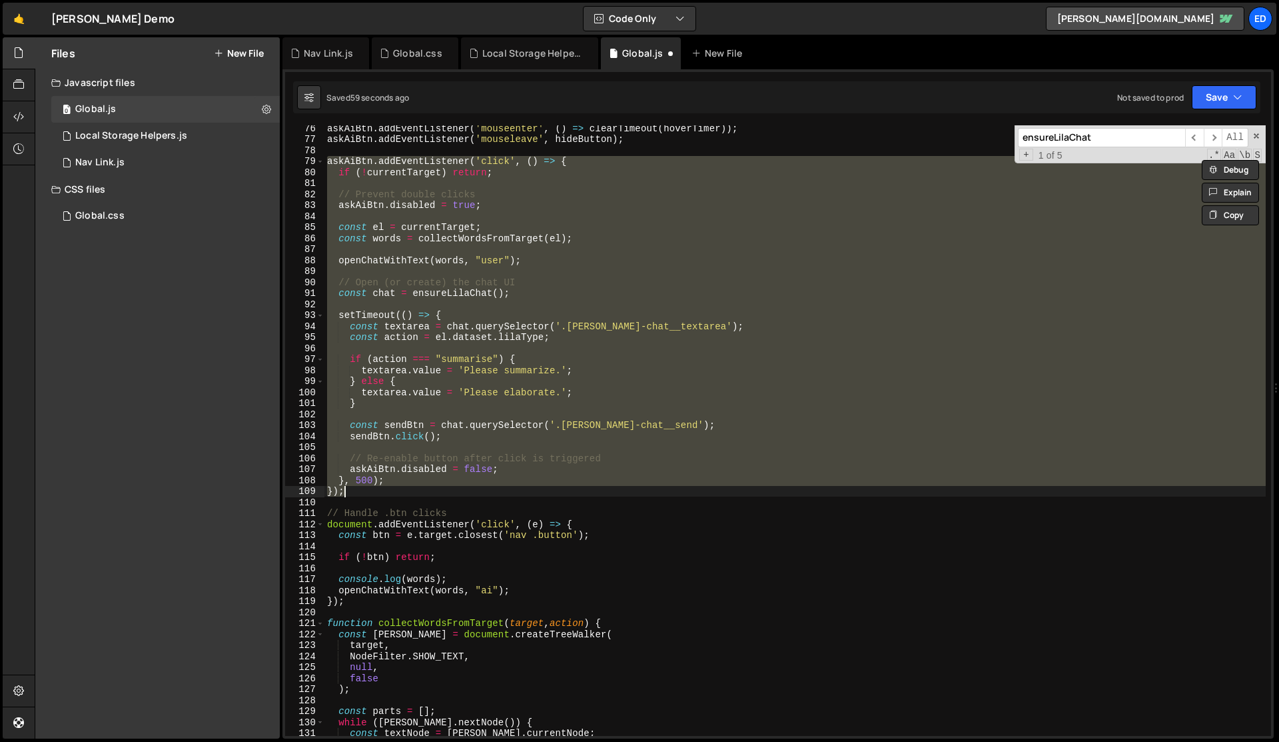
click at [454, 448] on div "askAiBtn . addEventListener ( 'mouseenter' , ( ) => clearTimeout ( hoverTimer )…" at bounding box center [796, 430] width 942 height 610
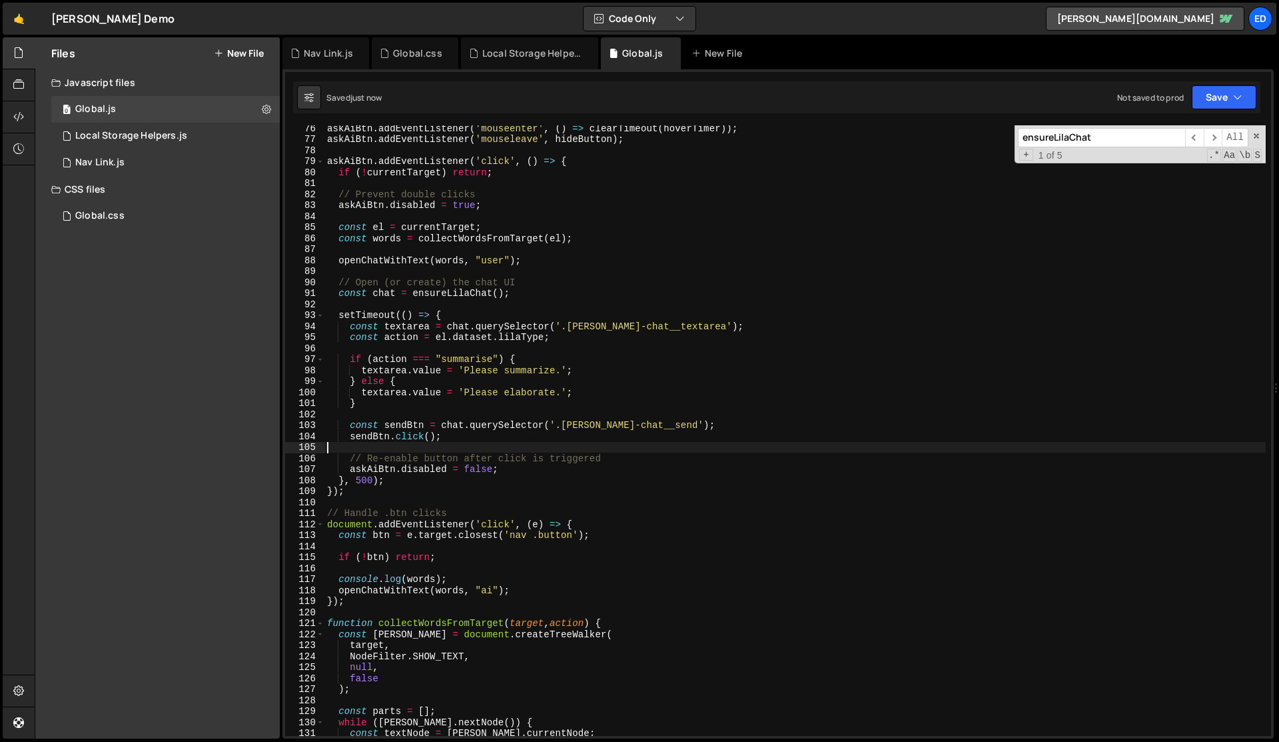
click at [468, 455] on div "askAiBtn . addEventListener ( 'mouseenter' , ( ) => clearTimeout ( hoverTimer )…" at bounding box center [796, 439] width 942 height 632
type textarea "// Re-enable button after click is triggered"
click at [637, 348] on div "askAiBtn . addEventListener ( 'mouseenter' , ( ) => clearTimeout ( hoverTimer )…" at bounding box center [796, 439] width 942 height 632
click at [574, 291] on div "askAiBtn . addEventListener ( 'mouseenter' , ( ) => clearTimeout ( hoverTimer )…" at bounding box center [796, 439] width 942 height 632
type textarea "const chat = ensureLilaChat();"
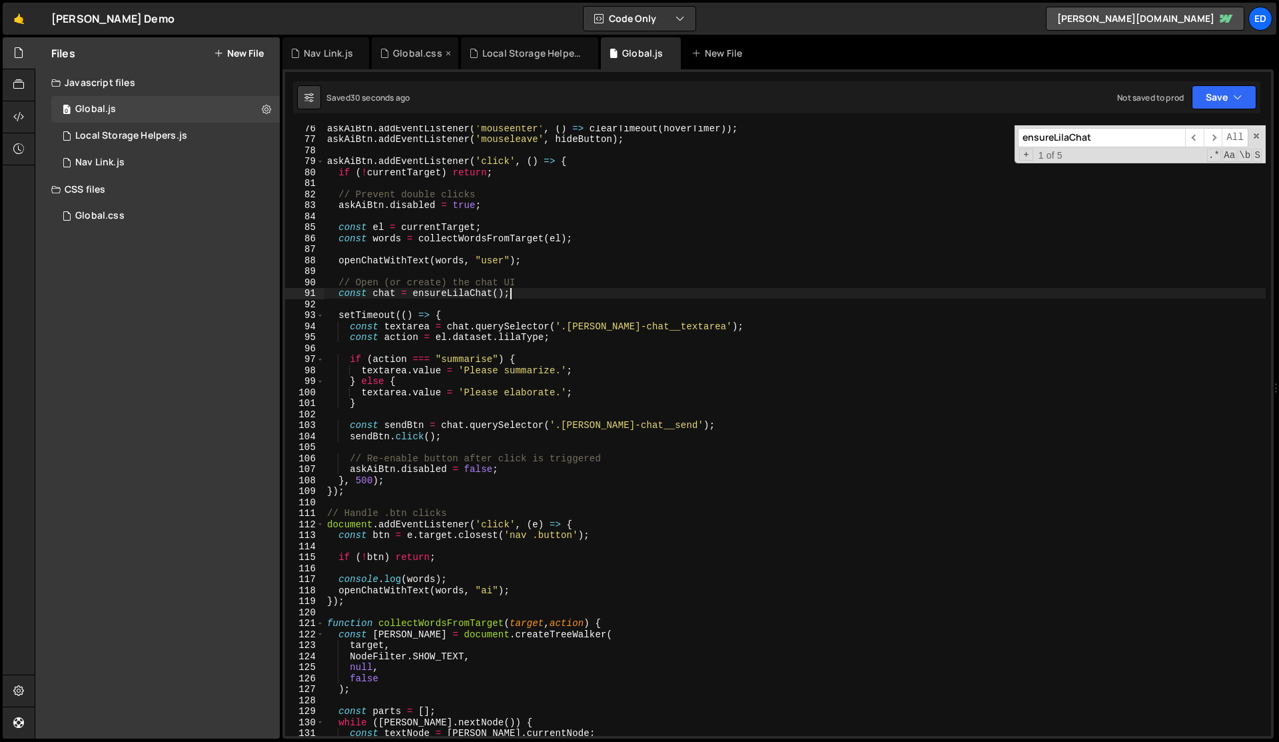
click at [402, 49] on div "Global.css" at bounding box center [417, 53] width 49 height 13
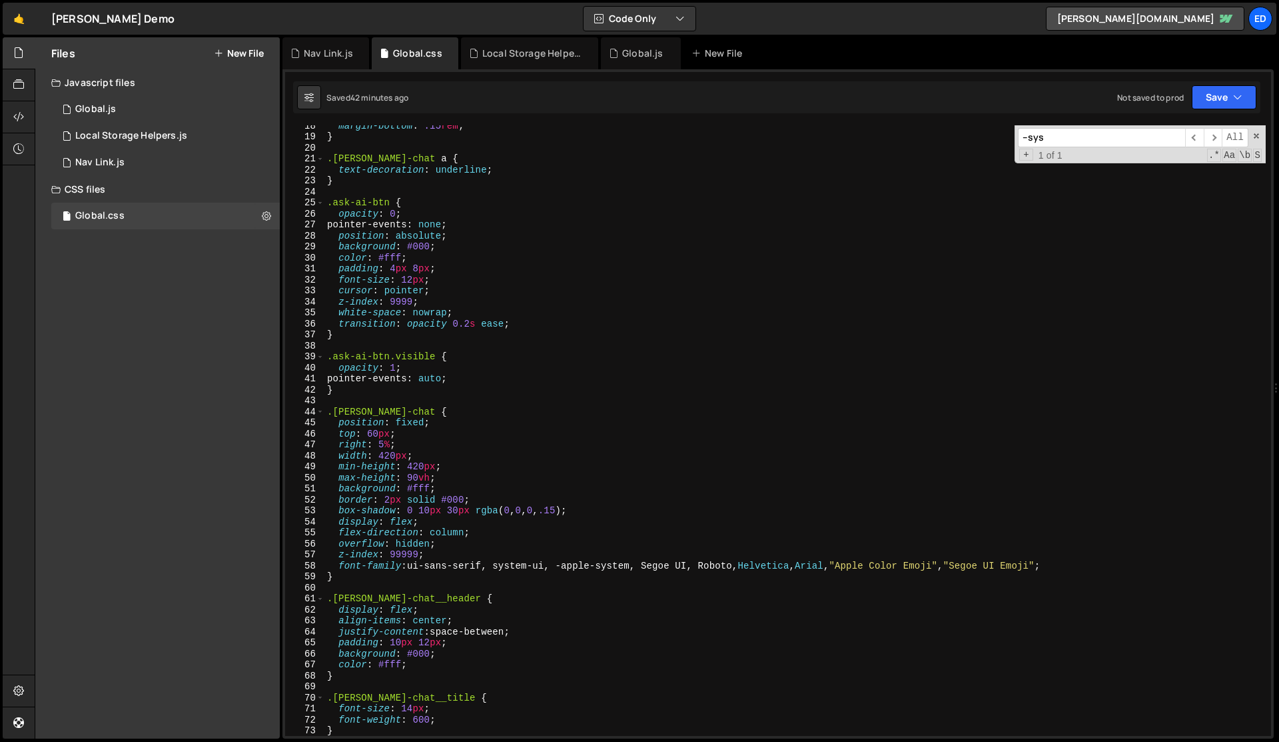
scroll to position [0, 0]
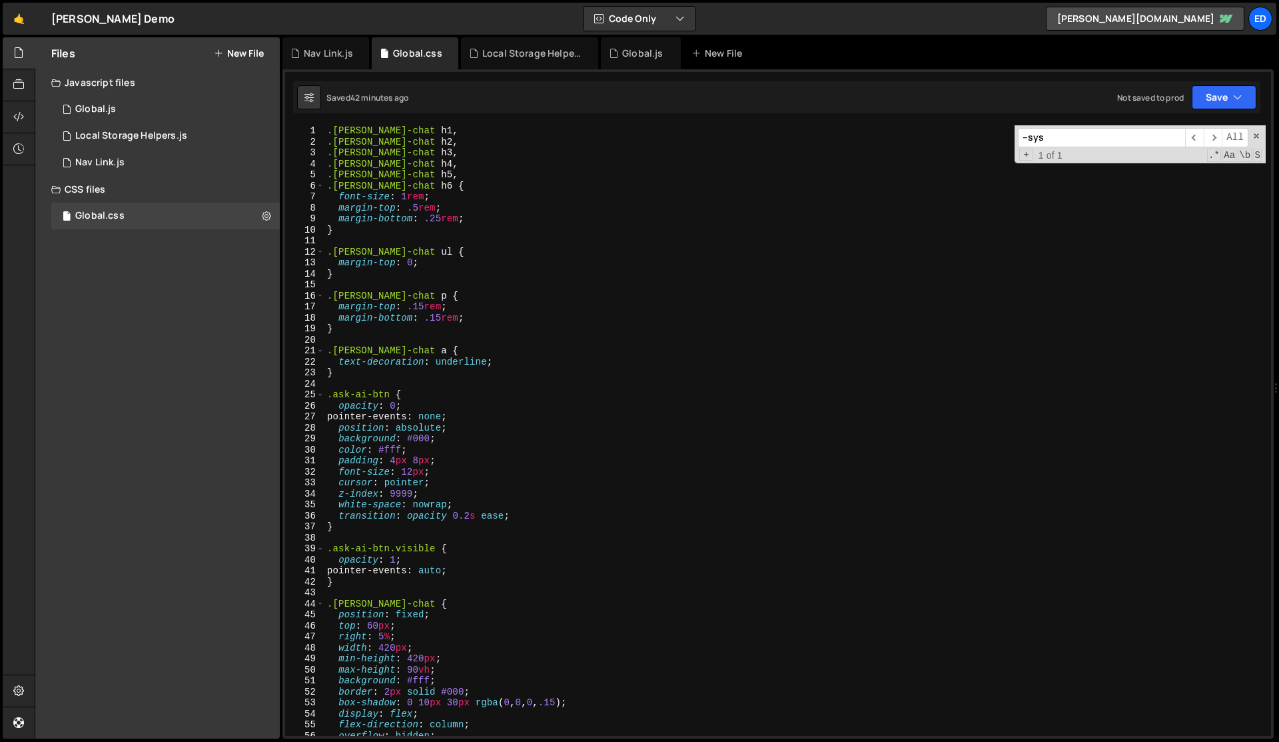
click at [450, 232] on div ".lila-chat h1 , .lila-chat h2 , .lila-chat h3 , .lila-chat h4 , .lila-chat h5 ,…" at bounding box center [796, 441] width 942 height 632
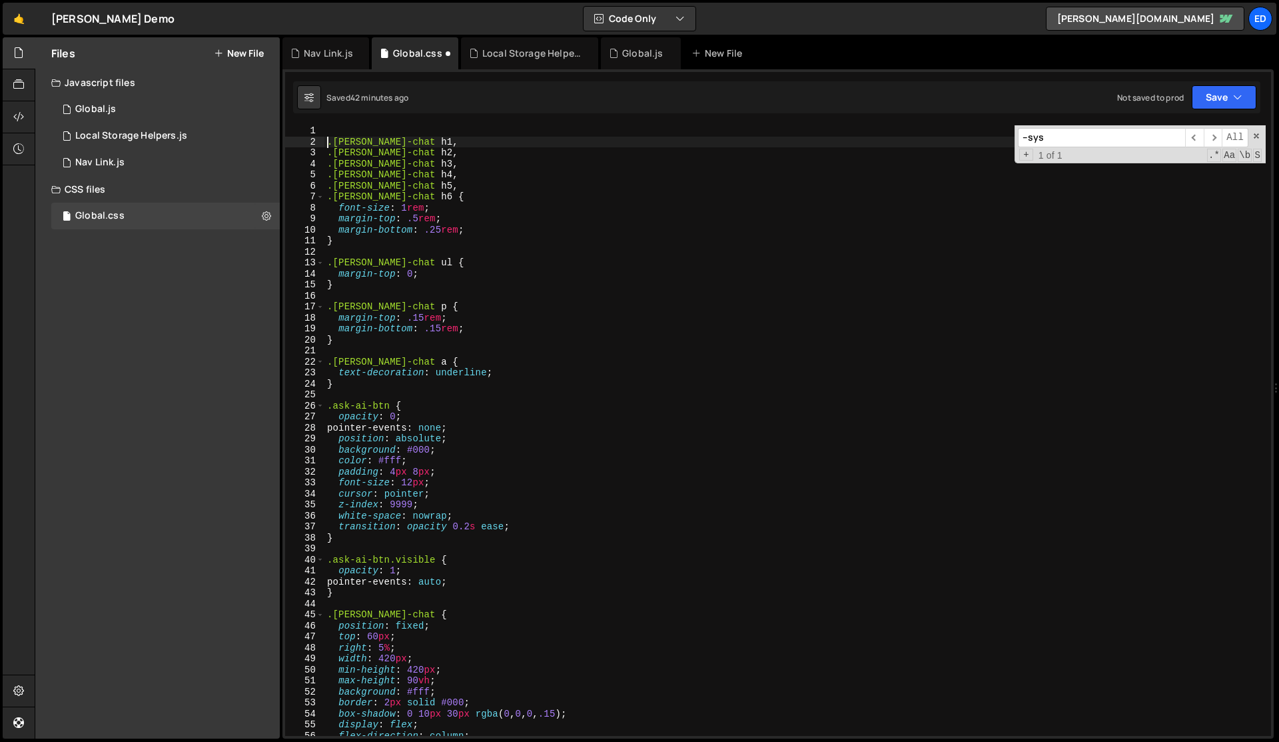
type textarea ".lila-chat h1,"
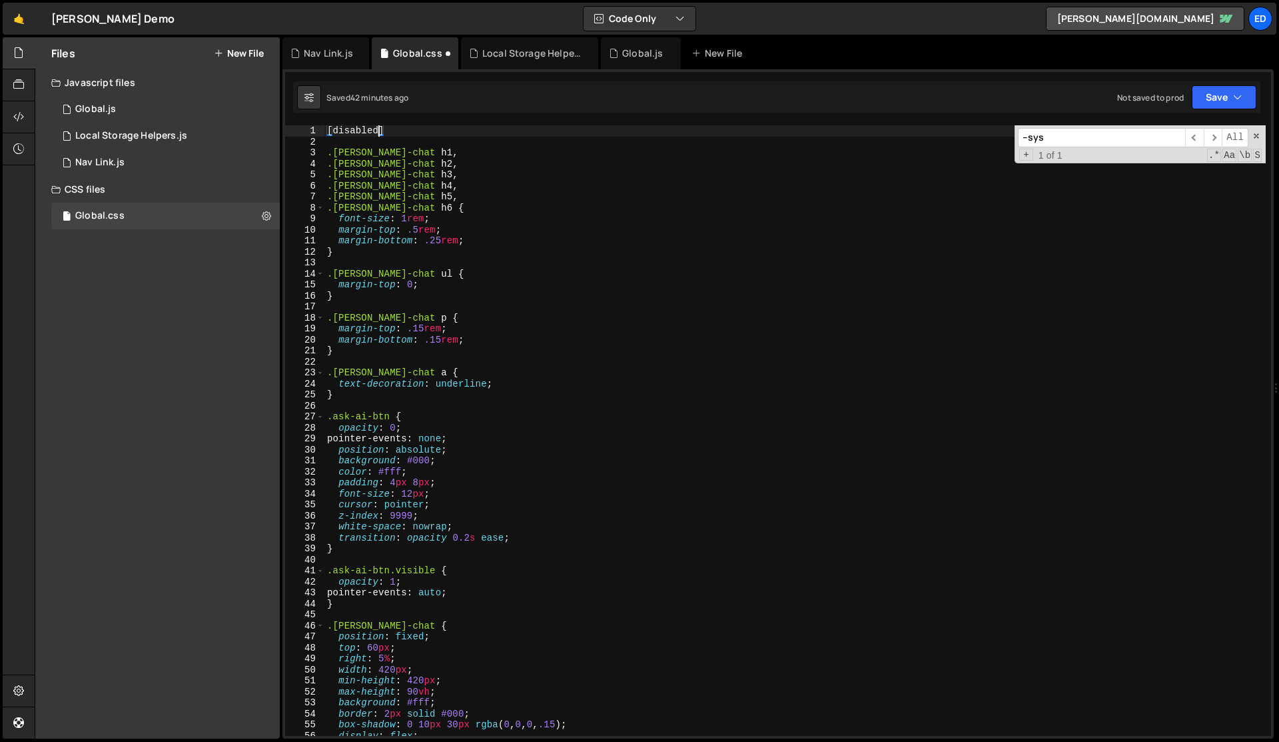
scroll to position [0, 3]
type textarea "[disabled] {"
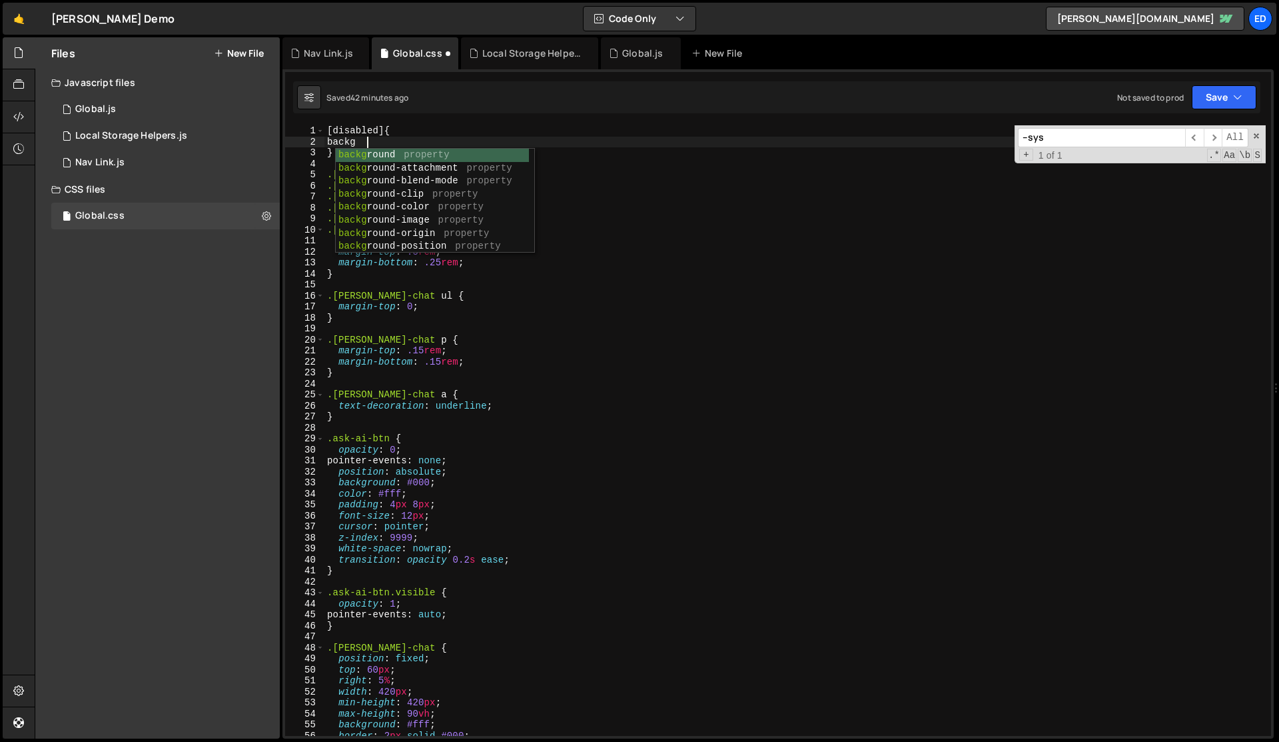
scroll to position [0, 2]
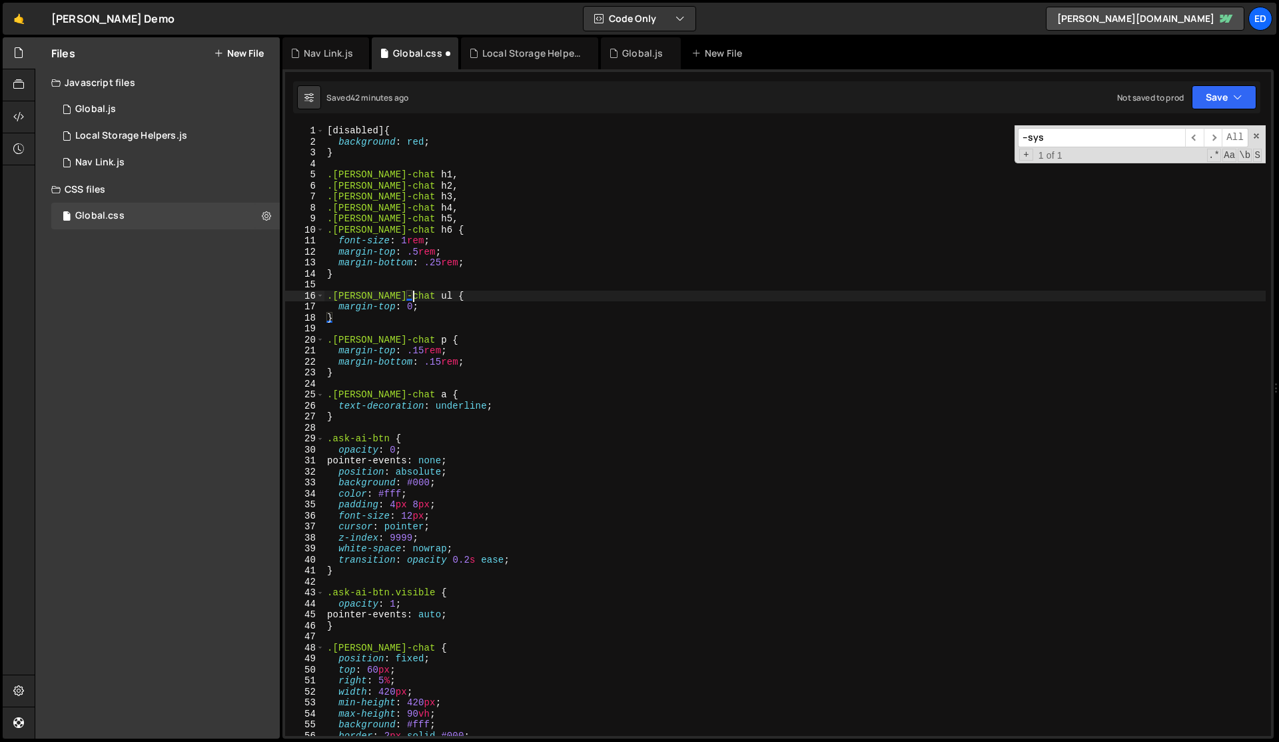
click at [526, 295] on div "[ disabled ] { background : red ; } .lila-chat h1 , .lila-chat h2 , .lila-chat …" at bounding box center [796, 441] width 942 height 632
click at [445, 141] on div "[ disabled ] { background : red ; } .lila-chat h1 , .lila-chat h2 , .lila-chat …" at bounding box center [796, 441] width 942 height 632
click at [506, 191] on div "[ disabled ] { background : red !important ; } .lila-chat h1 , .lila-chat h2 , …" at bounding box center [796, 441] width 942 height 632
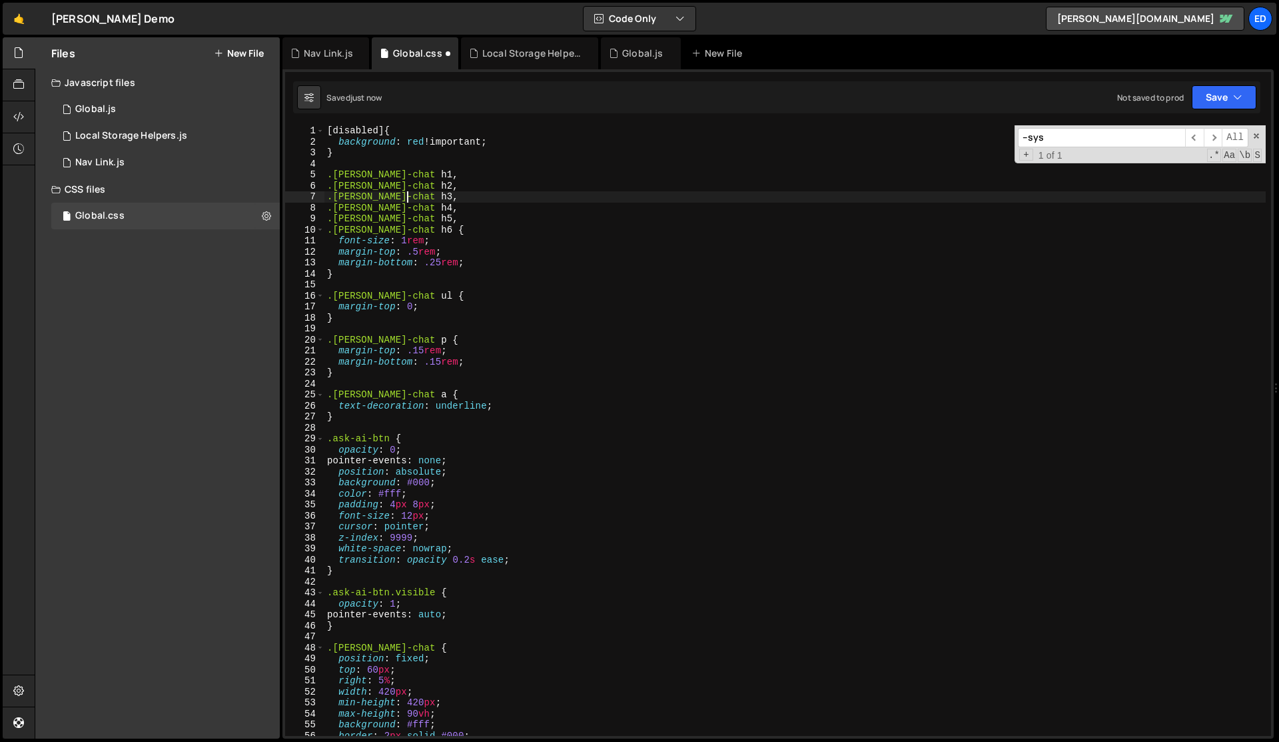
scroll to position [0, 5]
click at [506, 191] on div "[ disabled ] { background : red !important ; } .lila-chat h1 , .lila-chat h2 , …" at bounding box center [796, 441] width 942 height 632
type textarea ".lila-chat h3,"
click at [634, 55] on div "Global.js" at bounding box center [642, 53] width 41 height 13
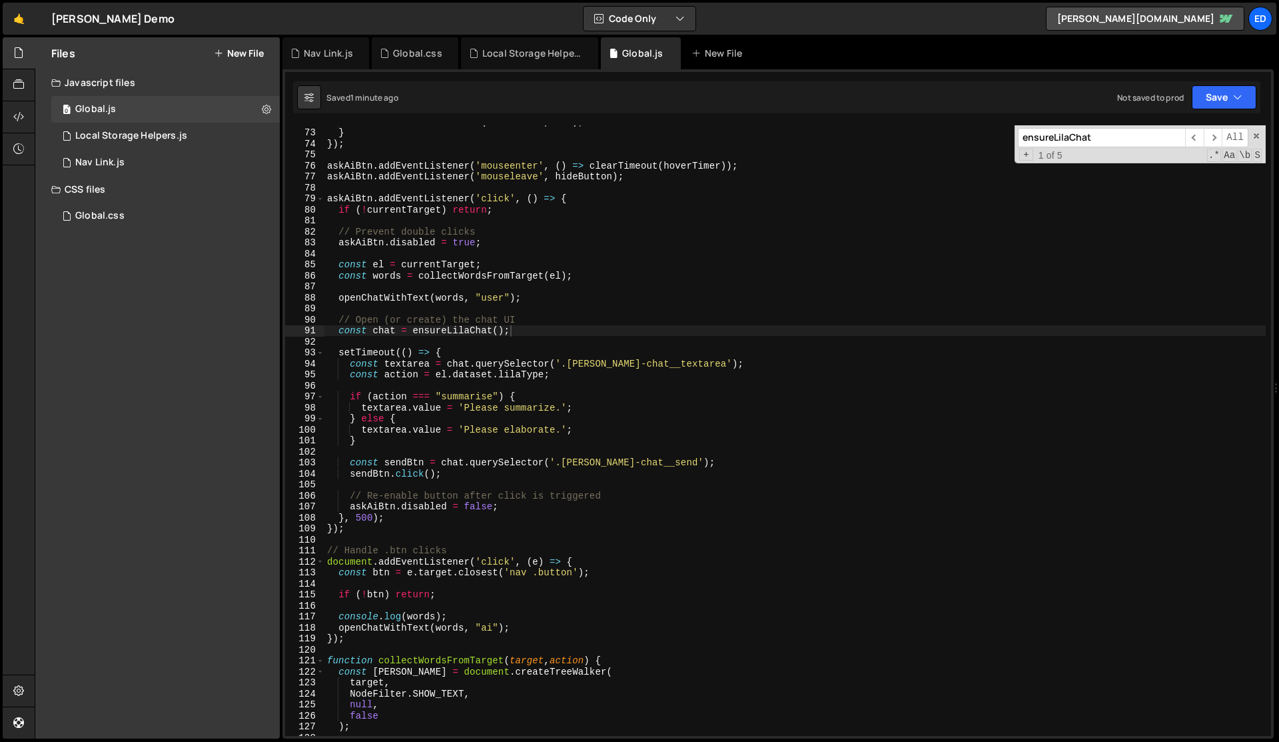
scroll to position [790, 0]
type textarea "// Prevent double clicks"
click at [487, 233] on div "hoverTimer = setTimeout ( hideButton , 100 ) ; } }) ; askAiBtn . addEventListen…" at bounding box center [796, 432] width 942 height 632
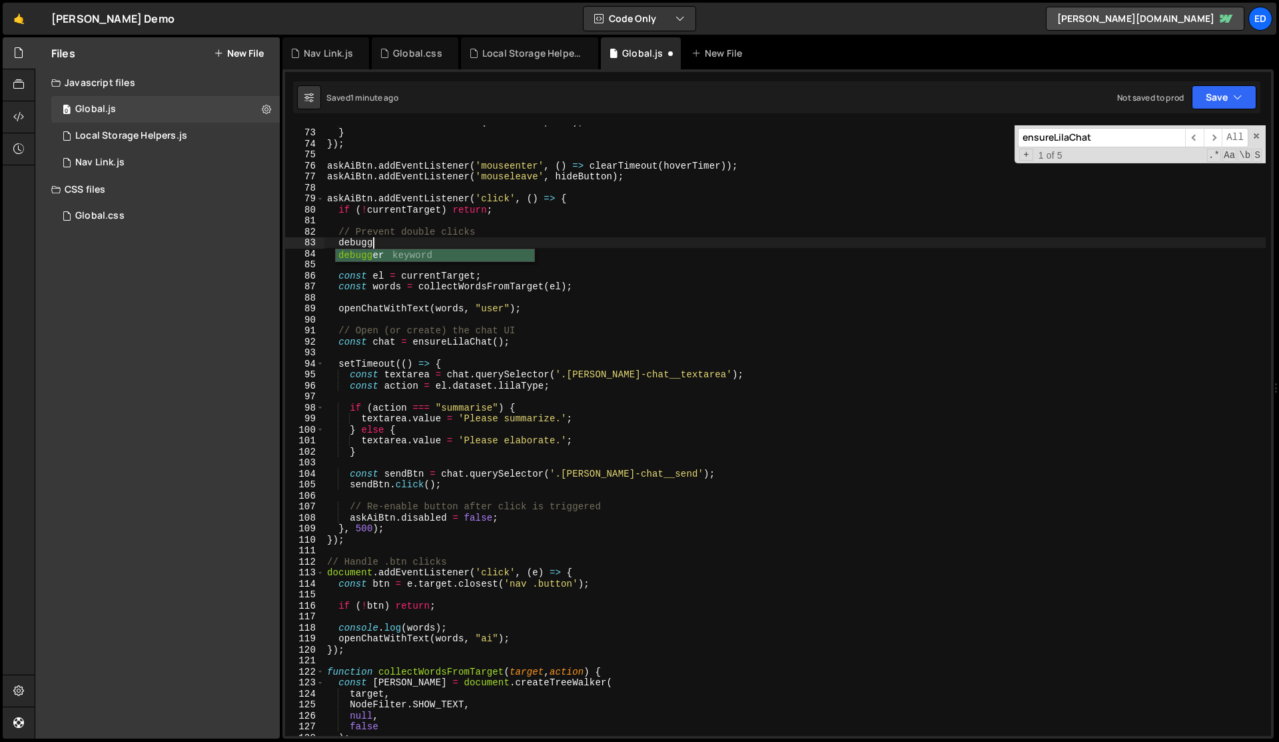
scroll to position [0, 3]
click at [577, 246] on div "hoverTimer = setTimeout ( hideButton , 100 ) ; } }) ; askAiBtn . addEventListen…" at bounding box center [796, 432] width 942 height 632
click at [402, 247] on div "hoverTimer = setTimeout ( hideButton , 100 ) ; } }) ; askAiBtn . addEventListen…" at bounding box center [796, 432] width 942 height 632
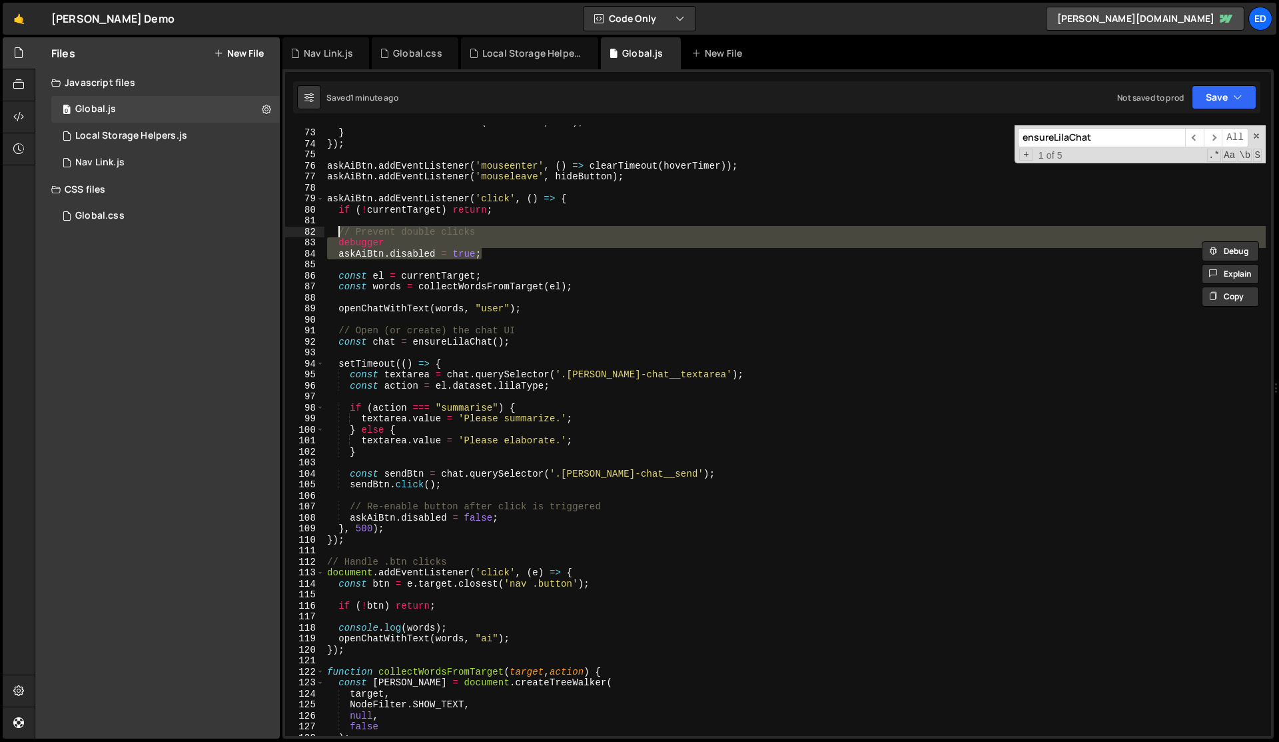
drag, startPoint x: 495, startPoint y: 253, endPoint x: 340, endPoint y: 235, distance: 155.6
click at [340, 235] on div "hoverTimer = setTimeout ( hideButton , 100 ) ; } }) ; askAiBtn . addEventListen…" at bounding box center [796, 432] width 942 height 632
paste textarea "askAiBtn.classList.remove("visible")"
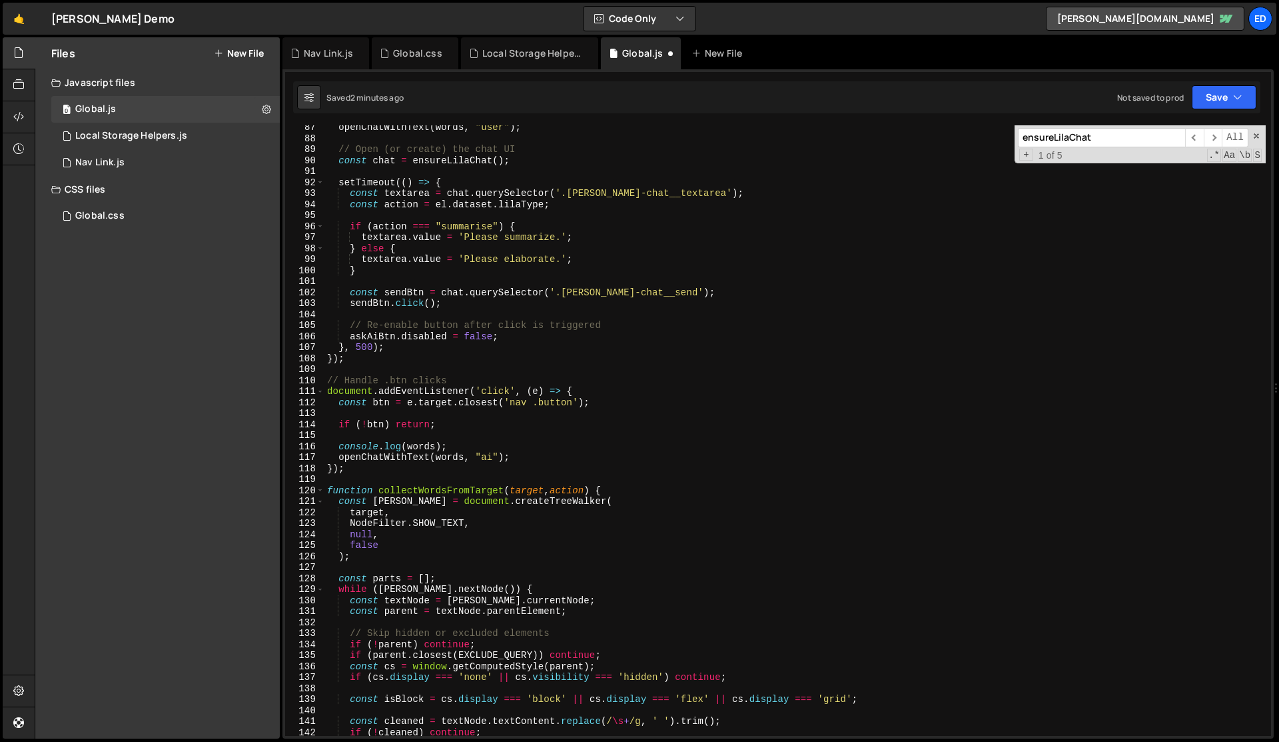
scroll to position [953, 0]
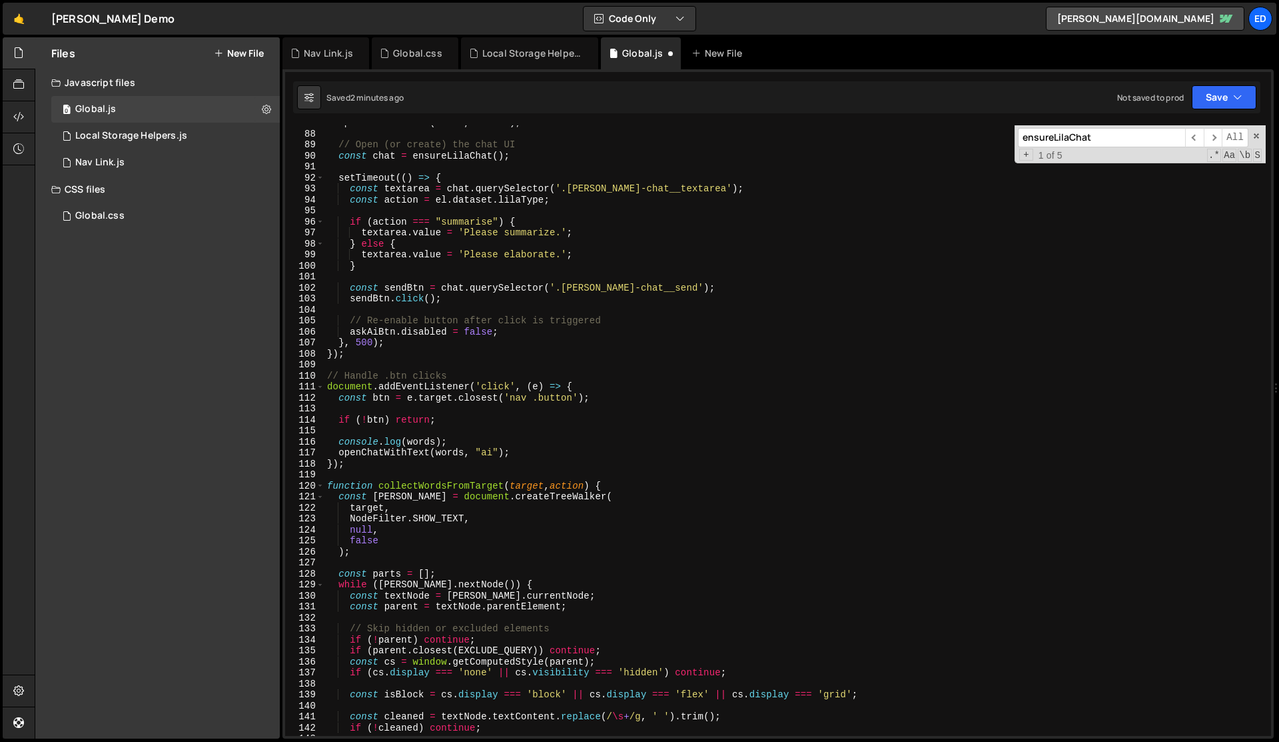
click at [486, 538] on div "openChatWithText ( words , "user" ) ; // Open (or create) the chat UI const cha…" at bounding box center [796, 433] width 942 height 632
click at [489, 504] on div "openChatWithText ( words , "user" ) ; // Open (or create) the chat UI const cha…" at bounding box center [796, 433] width 942 height 632
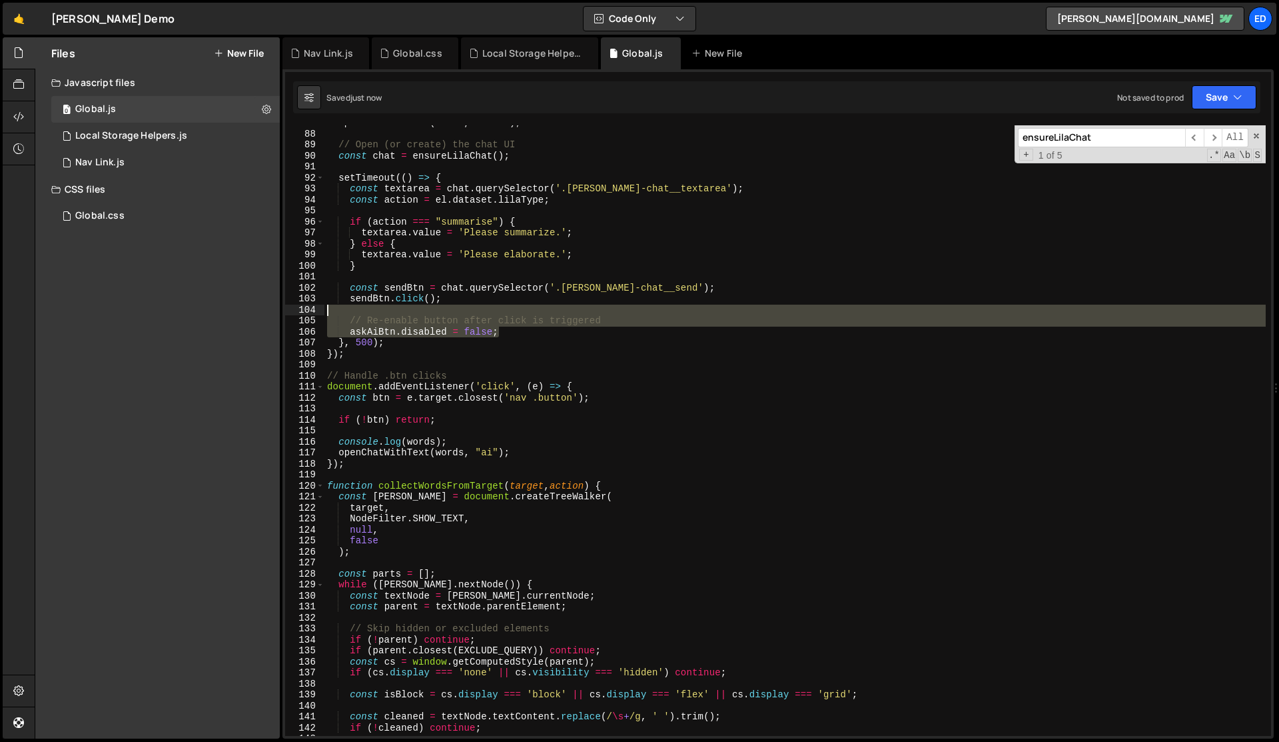
drag, startPoint x: 510, startPoint y: 328, endPoint x: 510, endPoint y: 315, distance: 12.7
click at [510, 315] on div "openChatWithText ( words , "user" ) ; // Open (or create) the chat UI const cha…" at bounding box center [796, 433] width 942 height 632
type textarea "// Re-enable button after click is triggered"
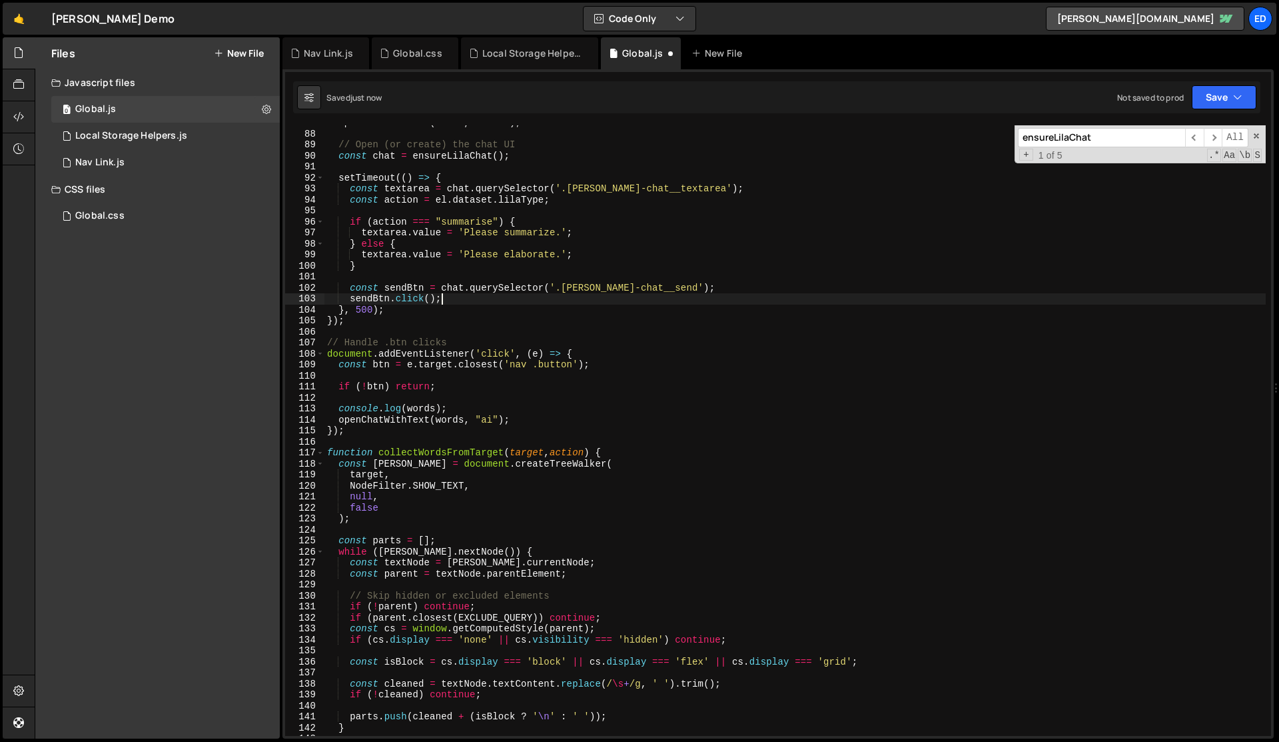
click at [541, 313] on div "openChatWithText ( words , "user" ) ; // Open (or create) the chat UI const cha…" at bounding box center [796, 433] width 942 height 632
type textarea "}, 500);"
click at [541, 313] on div "openChatWithText ( words , "user" ) ; // Open (or create) the chat UI const cha…" at bounding box center [796, 433] width 942 height 632
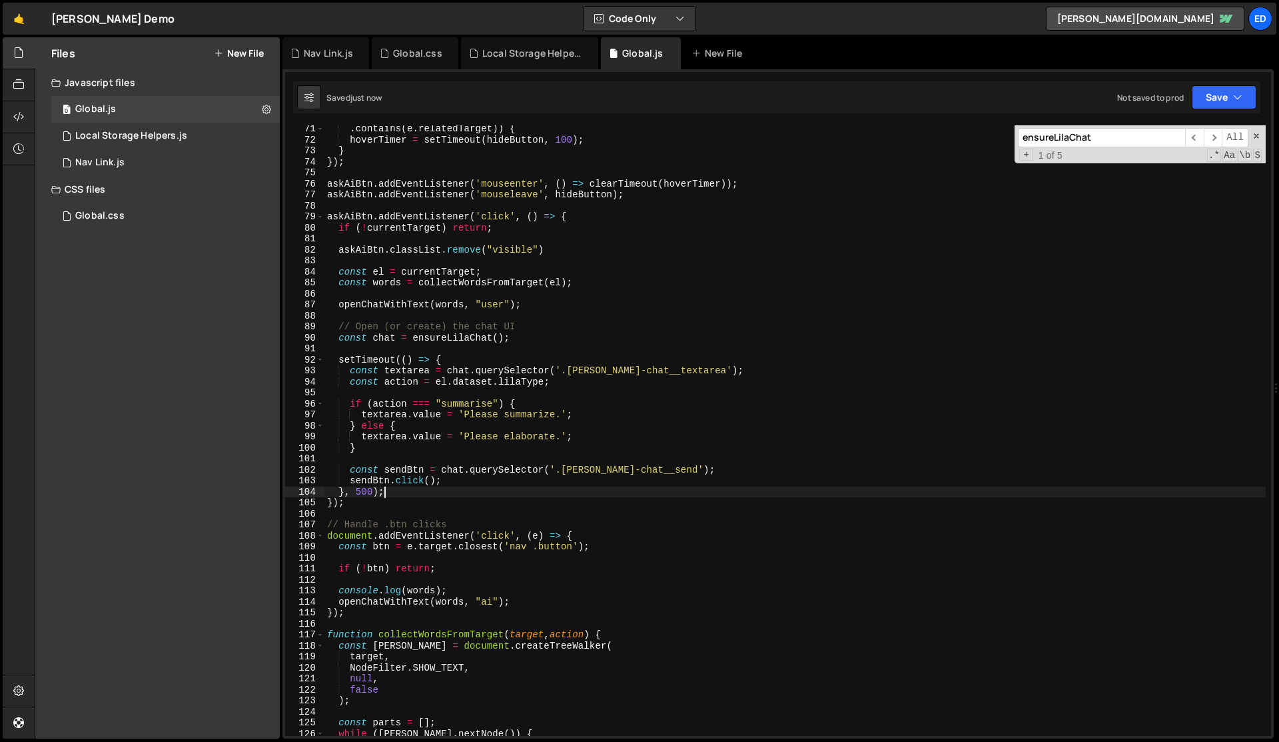
scroll to position [728, 0]
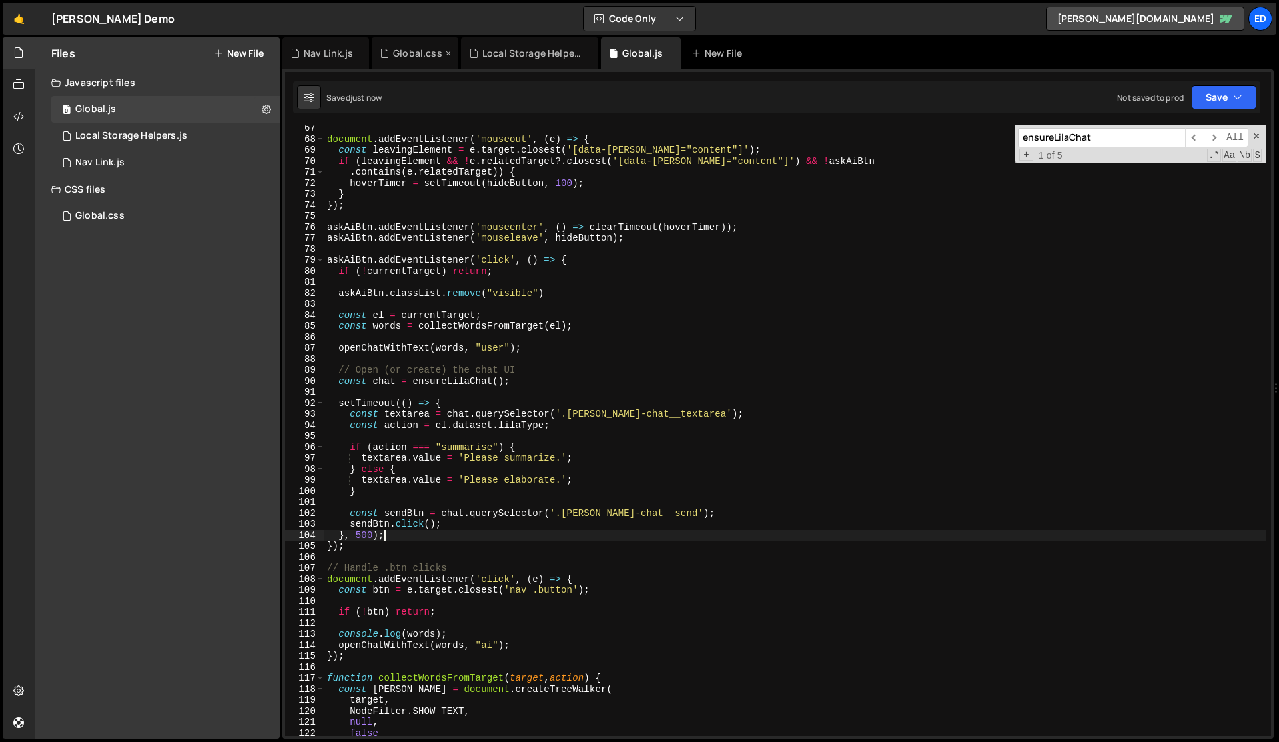
click at [409, 53] on div "Global.css" at bounding box center [417, 53] width 49 height 13
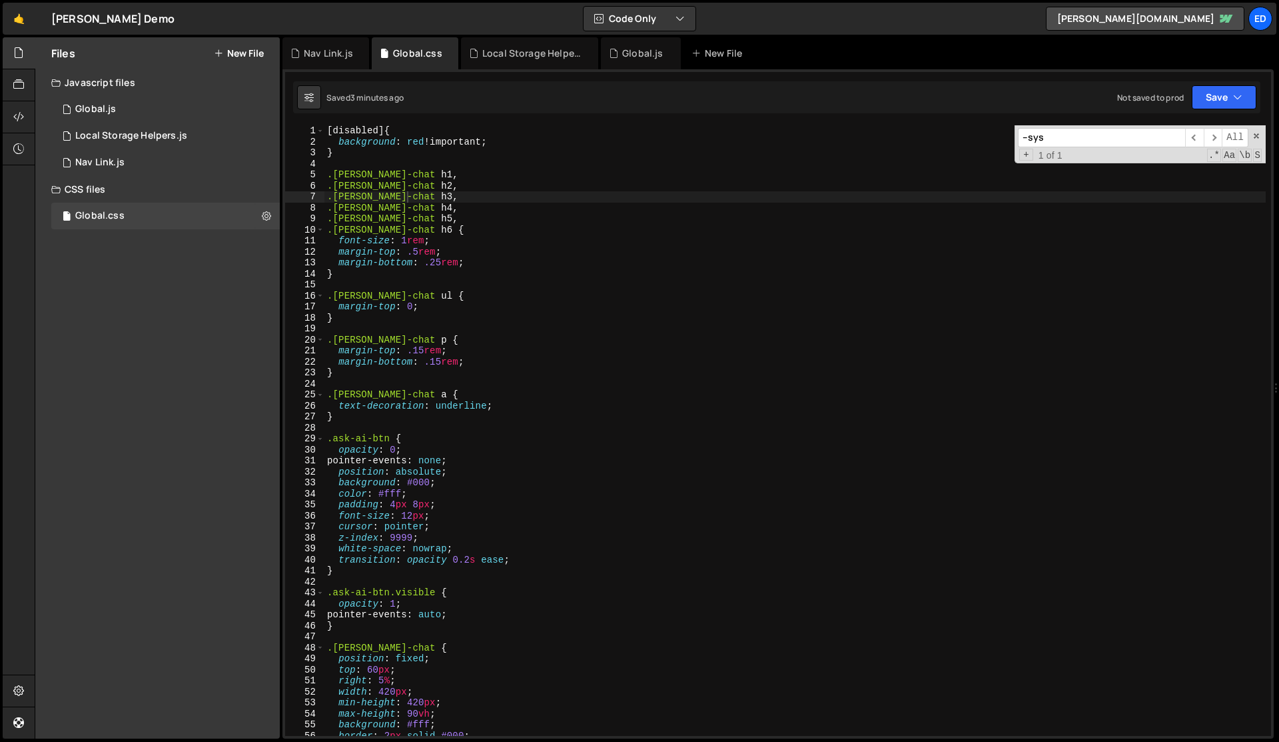
type textarea "margin-top: .15rem;"
click at [492, 348] on div "[ disabled ] { background : red !important ; } .lila-chat h1 , .lila-chat h2 , …" at bounding box center [796, 441] width 942 height 632
type input "ask-"
click at [439, 447] on div "[ disabled ] { background : red !important ; } .lila-chat h1 , .lila-chat h2 , …" at bounding box center [796, 441] width 942 height 632
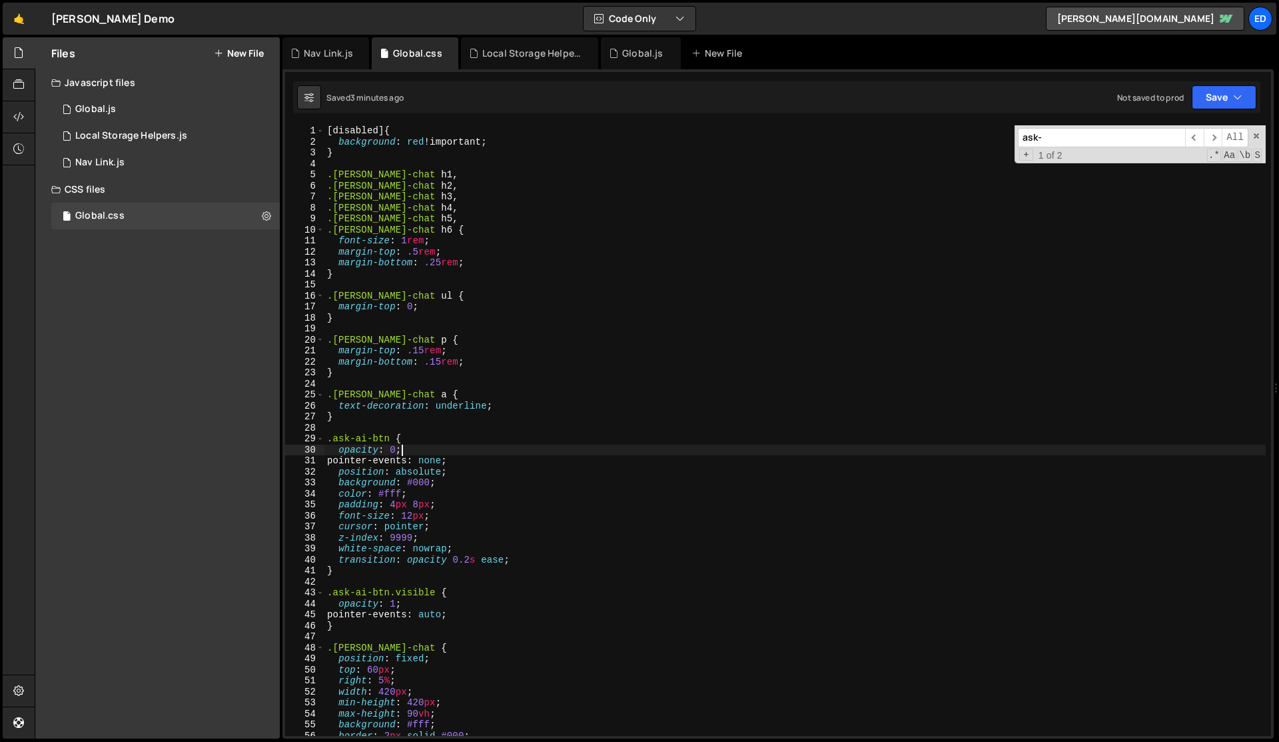
type textarea ".ask-ai-btn {"
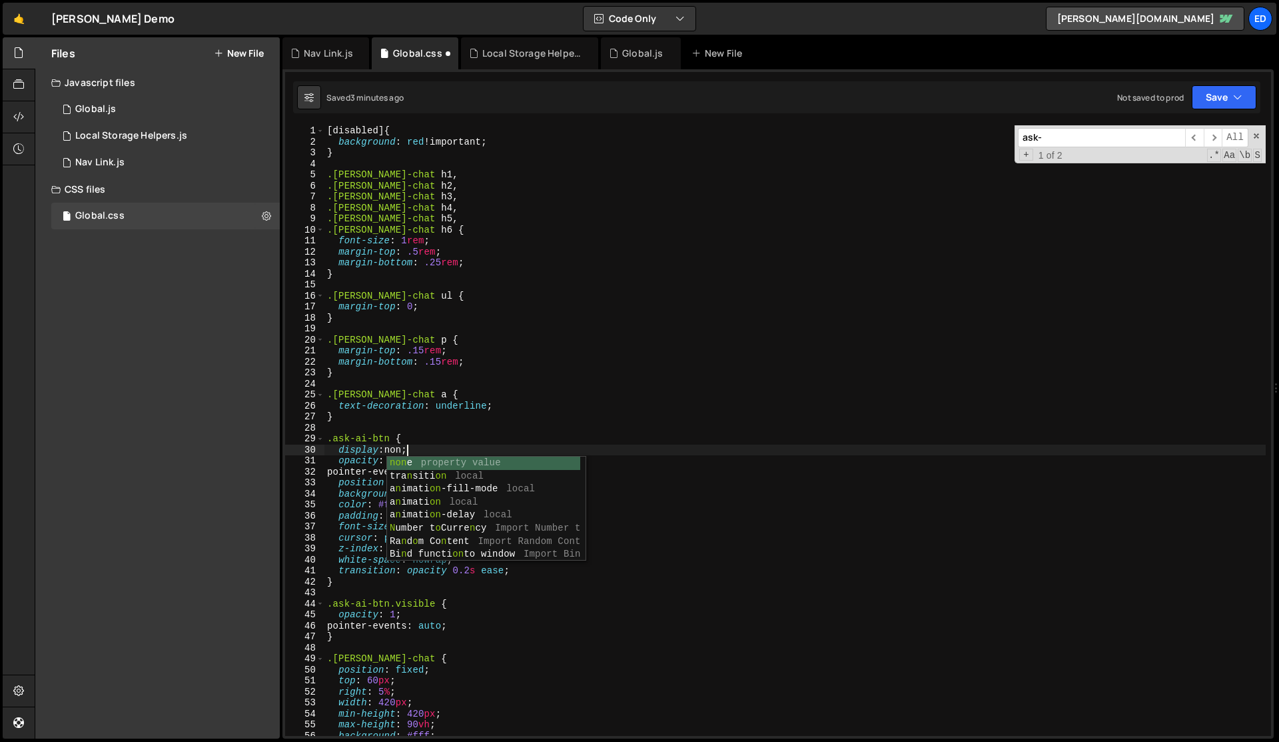
scroll to position [0, 5]
click at [535, 448] on div "[ disabled ] { background : red !important ; } .lila-chat h1 , .lila-chat h2 , …" at bounding box center [796, 441] width 942 height 632
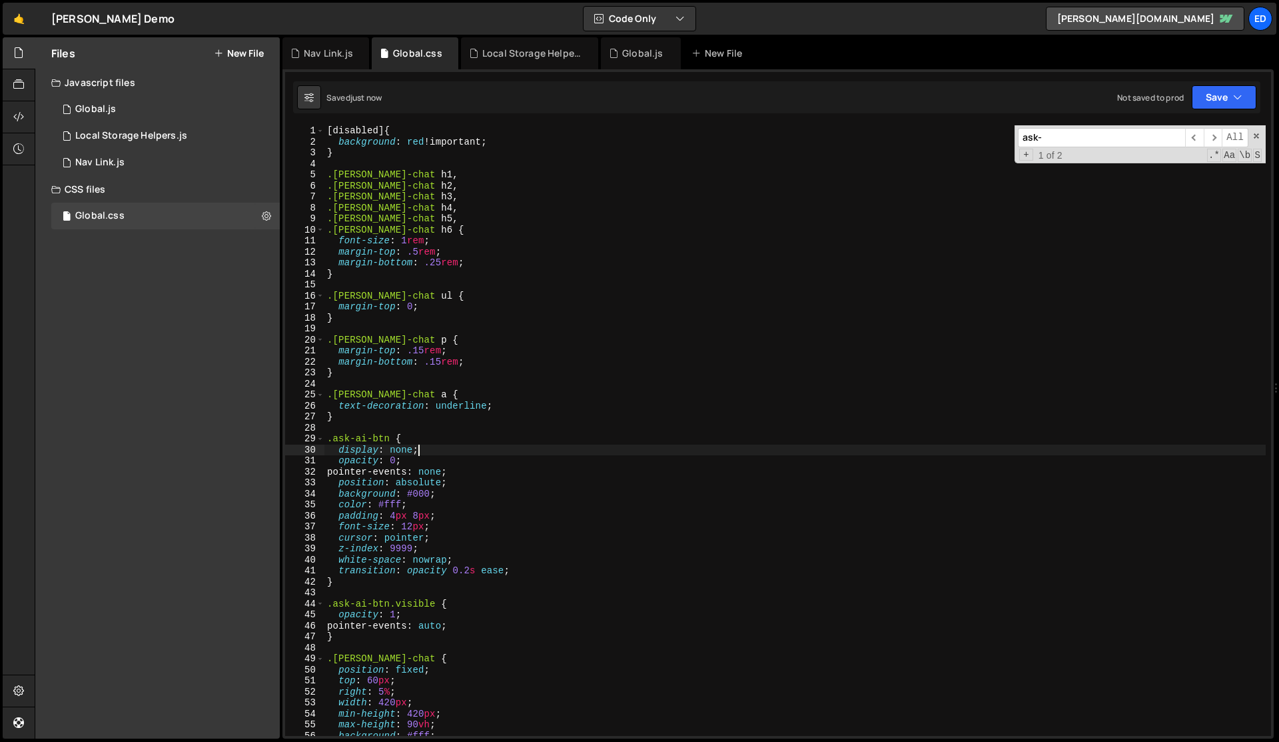
click at [535, 448] on div "[ disabled ] { background : red !important ; } .lila-chat h1 , .lila-chat h2 , …" at bounding box center [796, 441] width 942 height 632
click at [454, 605] on div "[ disabled ] { background : red !important ; } .lila-chat h1 , .lila-chat h2 , …" at bounding box center [796, 441] width 942 height 632
type textarea ".ask-ai-btn.visible {"
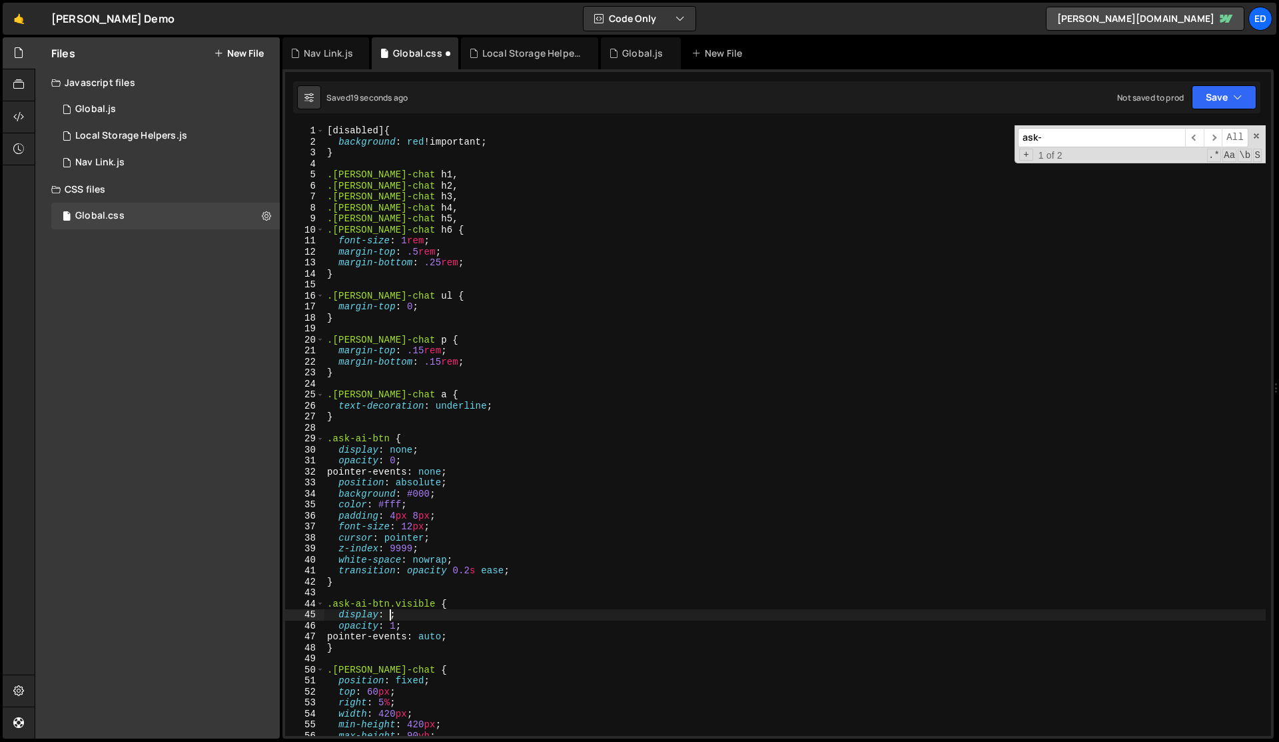
scroll to position [0, 4]
click at [456, 604] on div "[ disabled ] { background : red !important ; } .lila-chat h1 , .lila-chat h2 , …" at bounding box center [796, 441] width 942 height 632
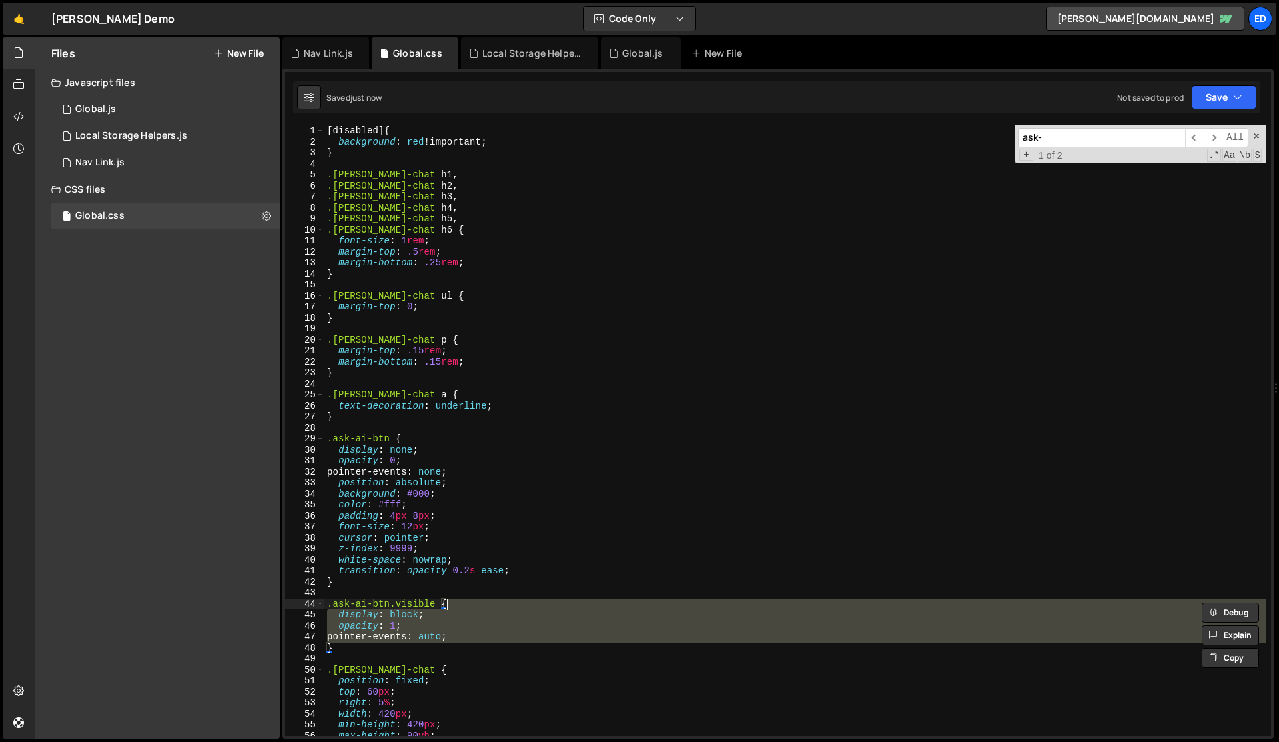
type textarea ".ask-ai-btn.visible {"
